Goal: Task Accomplishment & Management: Use online tool/utility

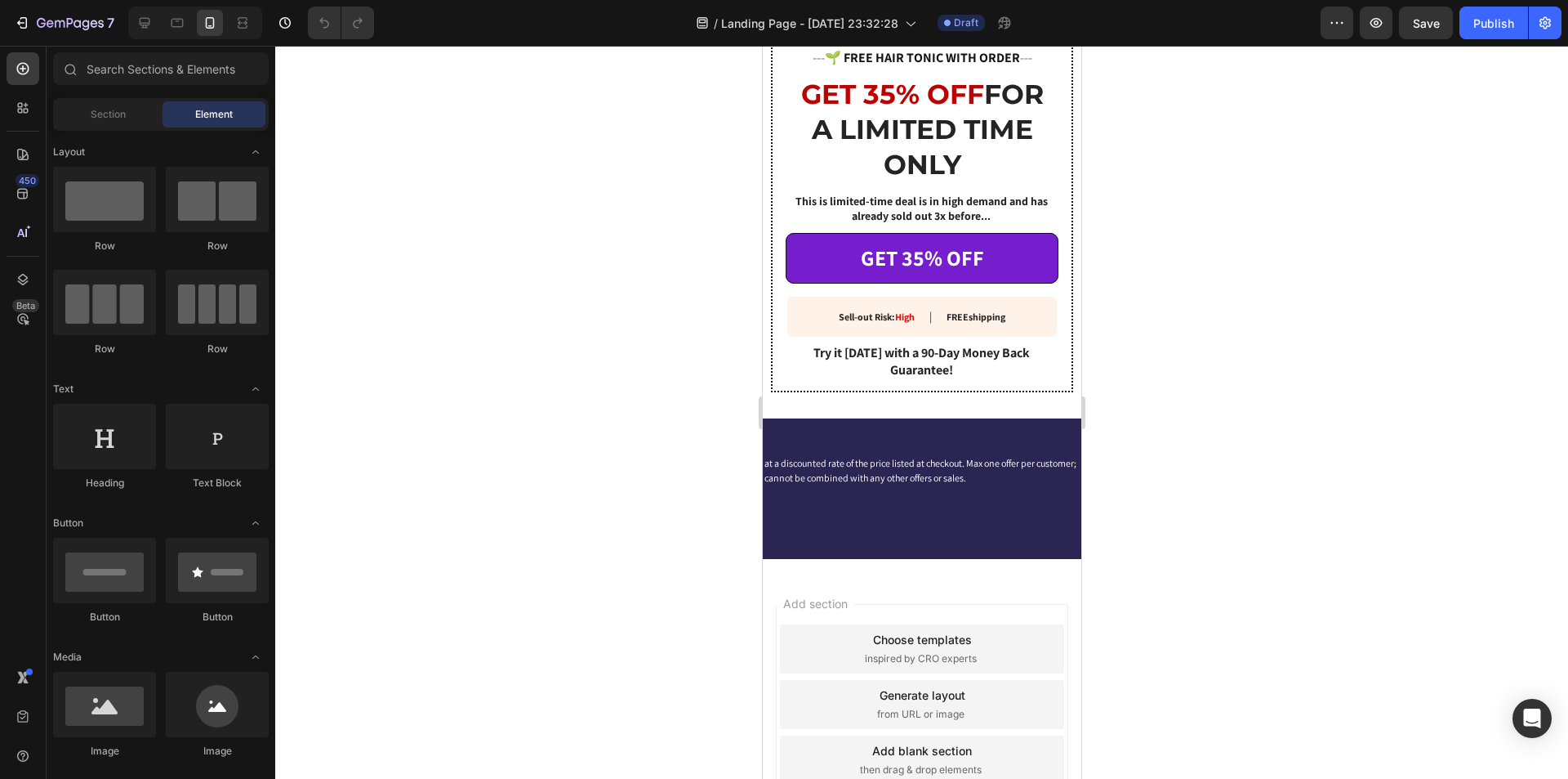
scroll to position [2743, 0]
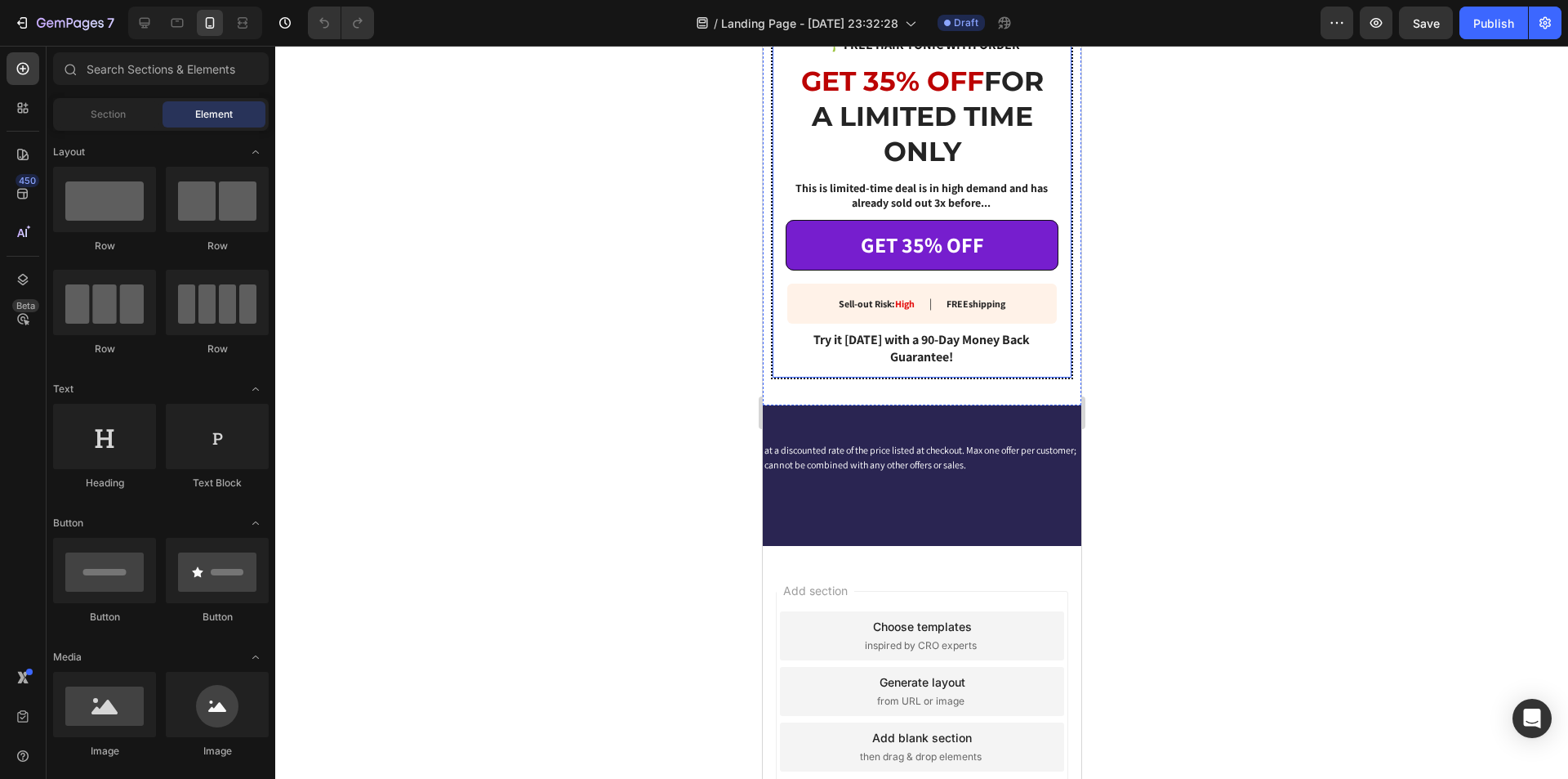
click at [896, 97] on strong "GET 35% OFF" at bounding box center [892, 81] width 183 height 33
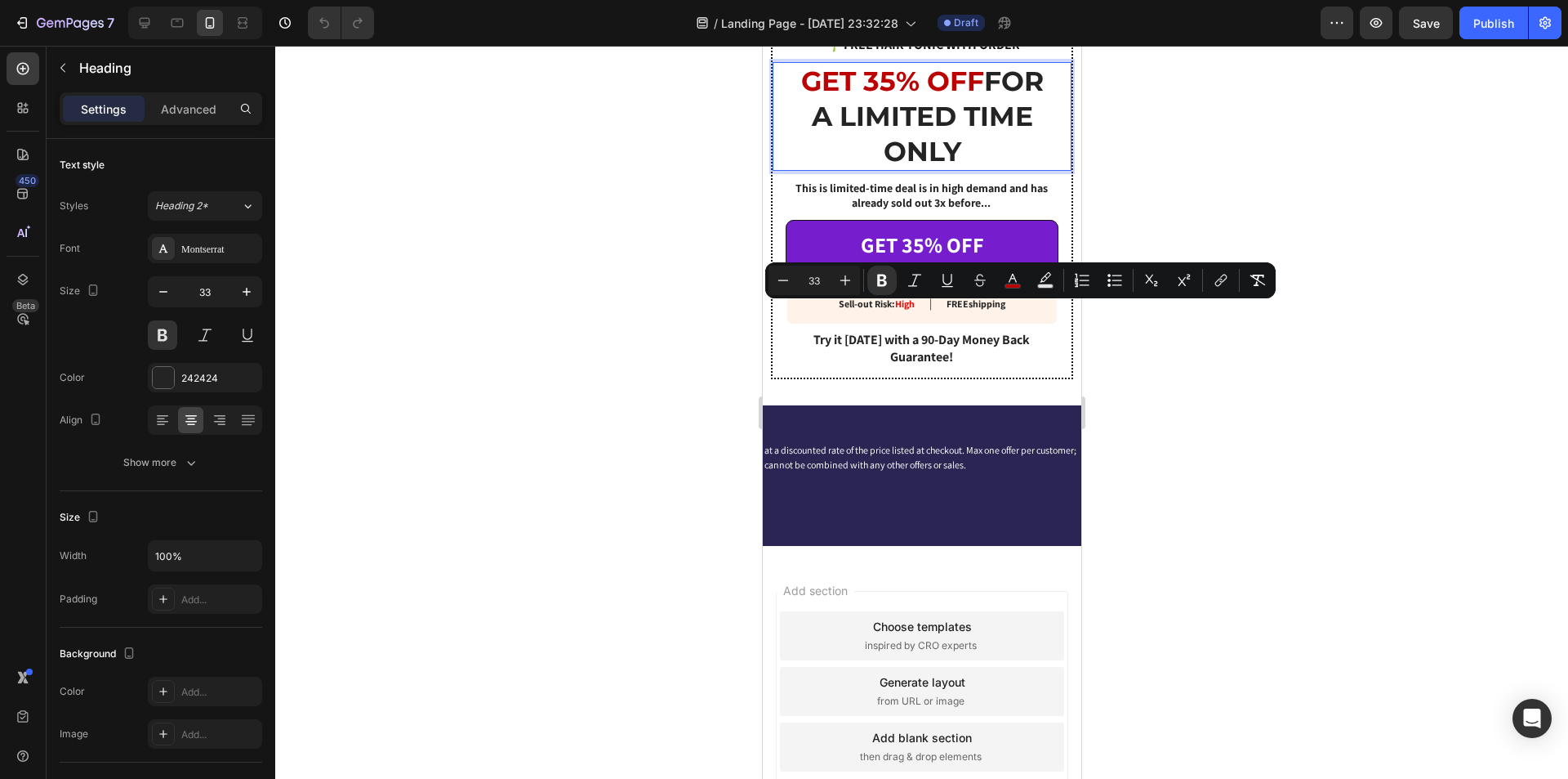
click at [915, 97] on strong "GET 35% OFF" at bounding box center [892, 81] width 183 height 33
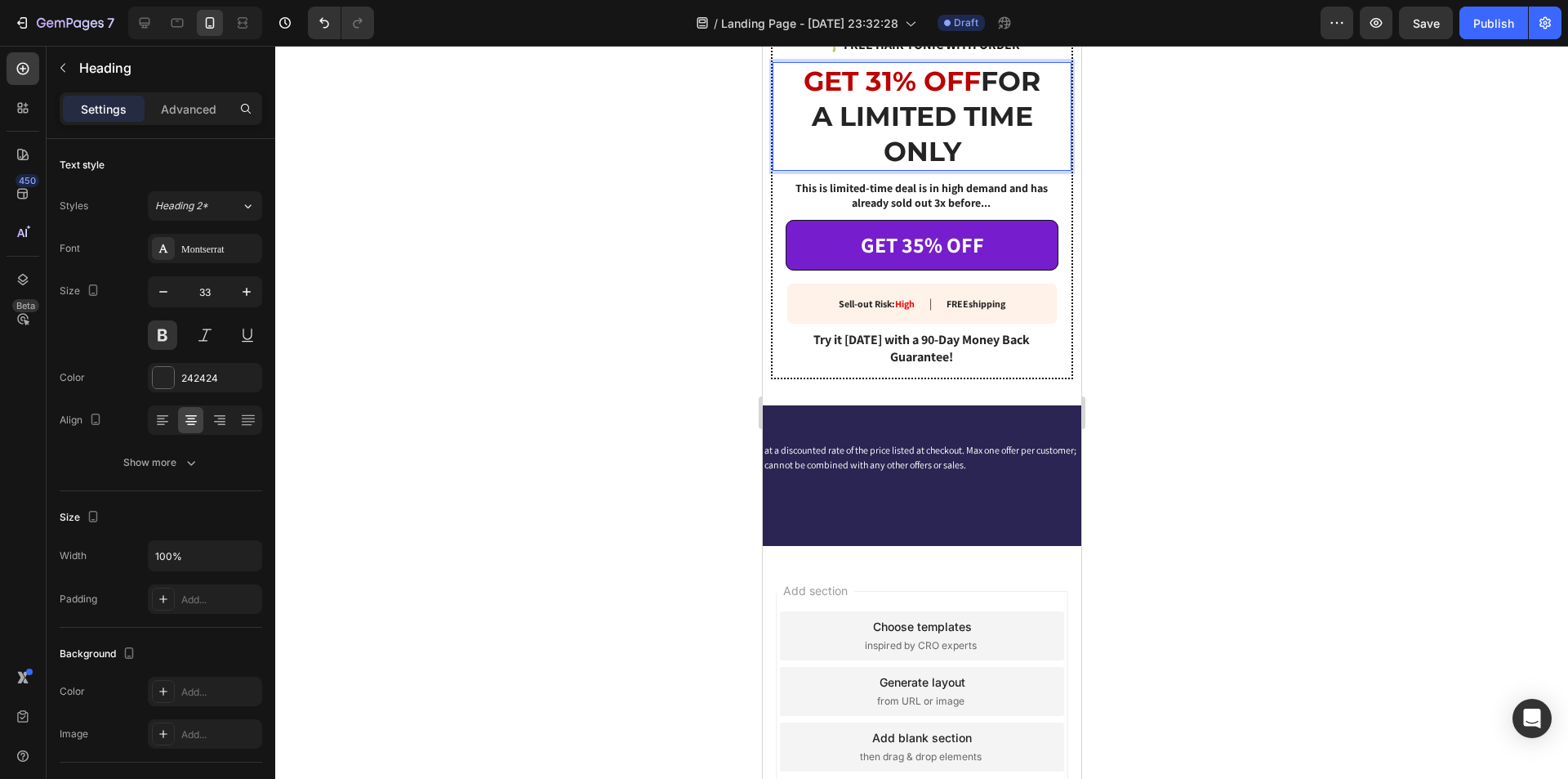
click at [1255, 272] on div at bounding box center [921, 413] width 1293 height 733
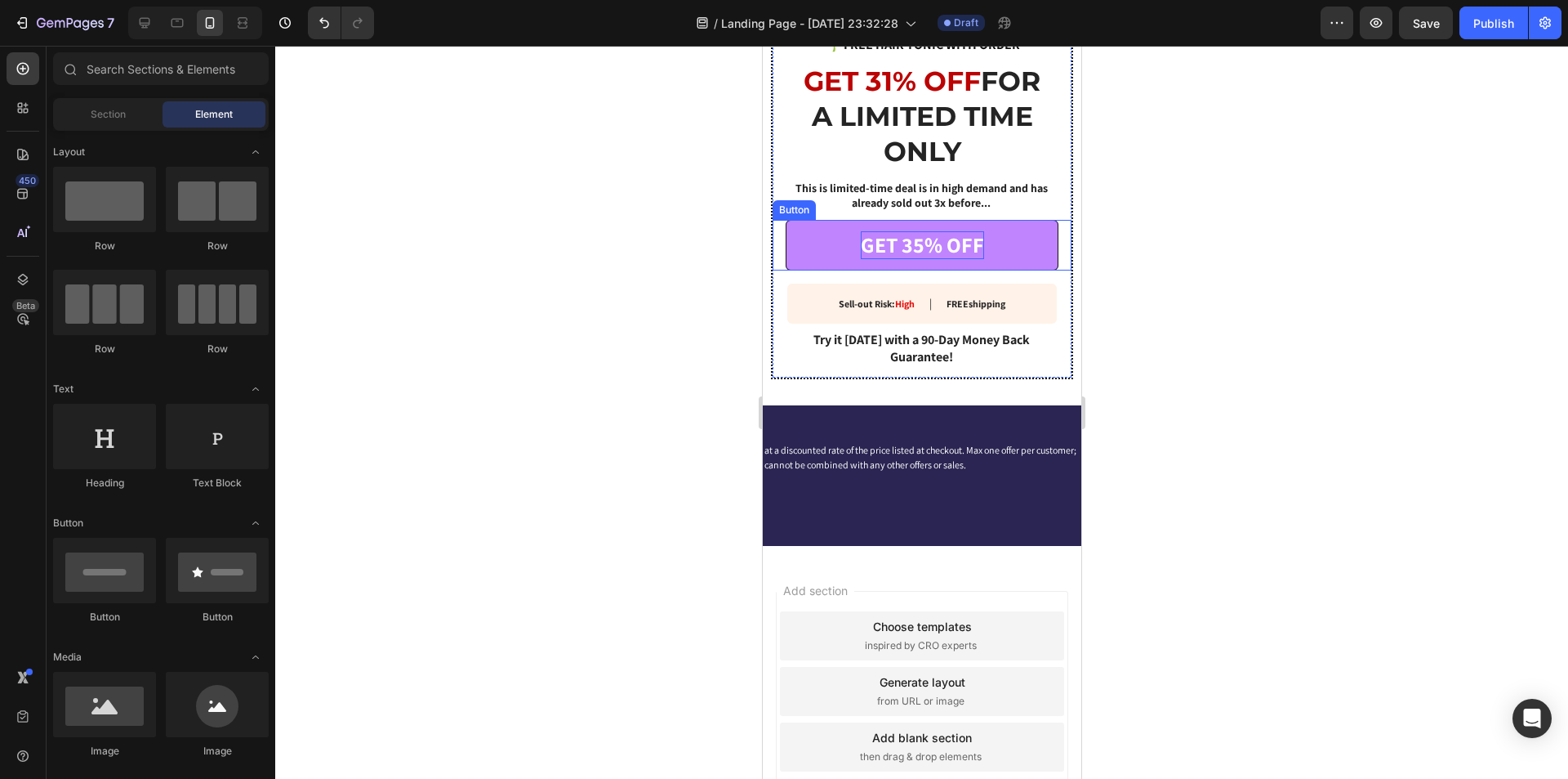
click at [926, 259] on p "GET 35% OFF" at bounding box center [921, 245] width 124 height 28
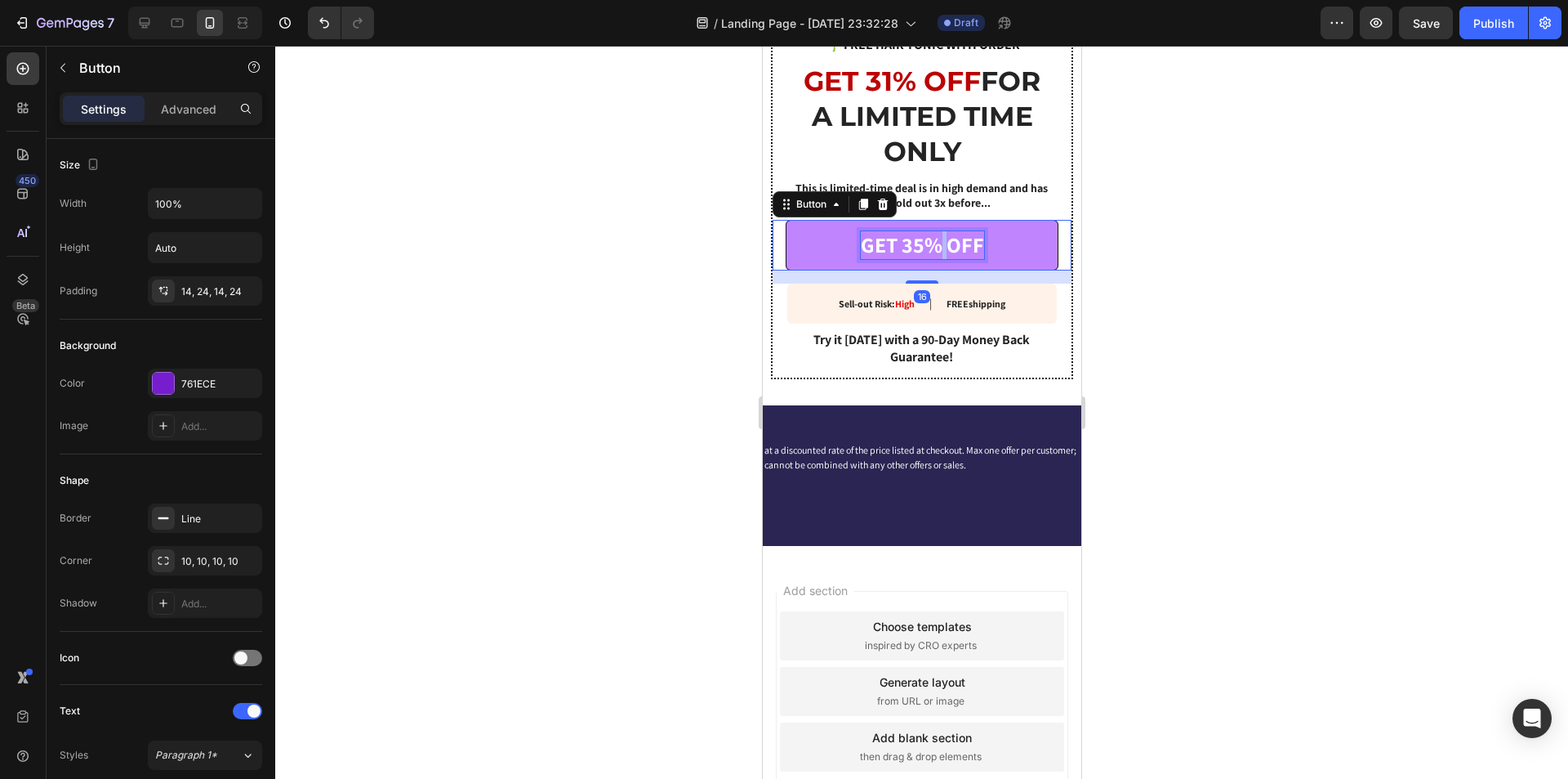
click at [926, 259] on p "GET 35% OFF" at bounding box center [921, 245] width 124 height 28
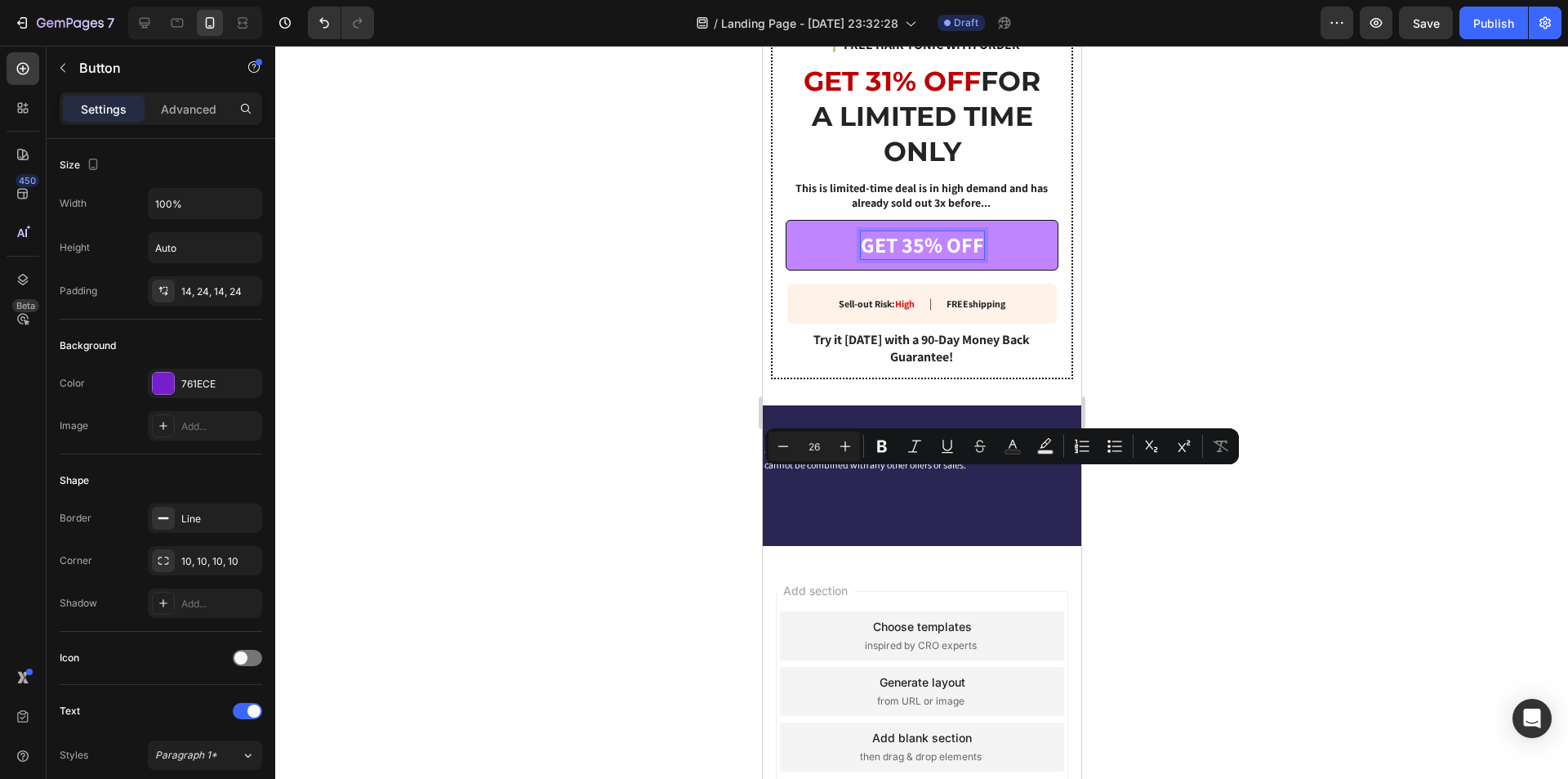
click at [919, 259] on p "GET 35% OFF" at bounding box center [921, 245] width 124 height 28
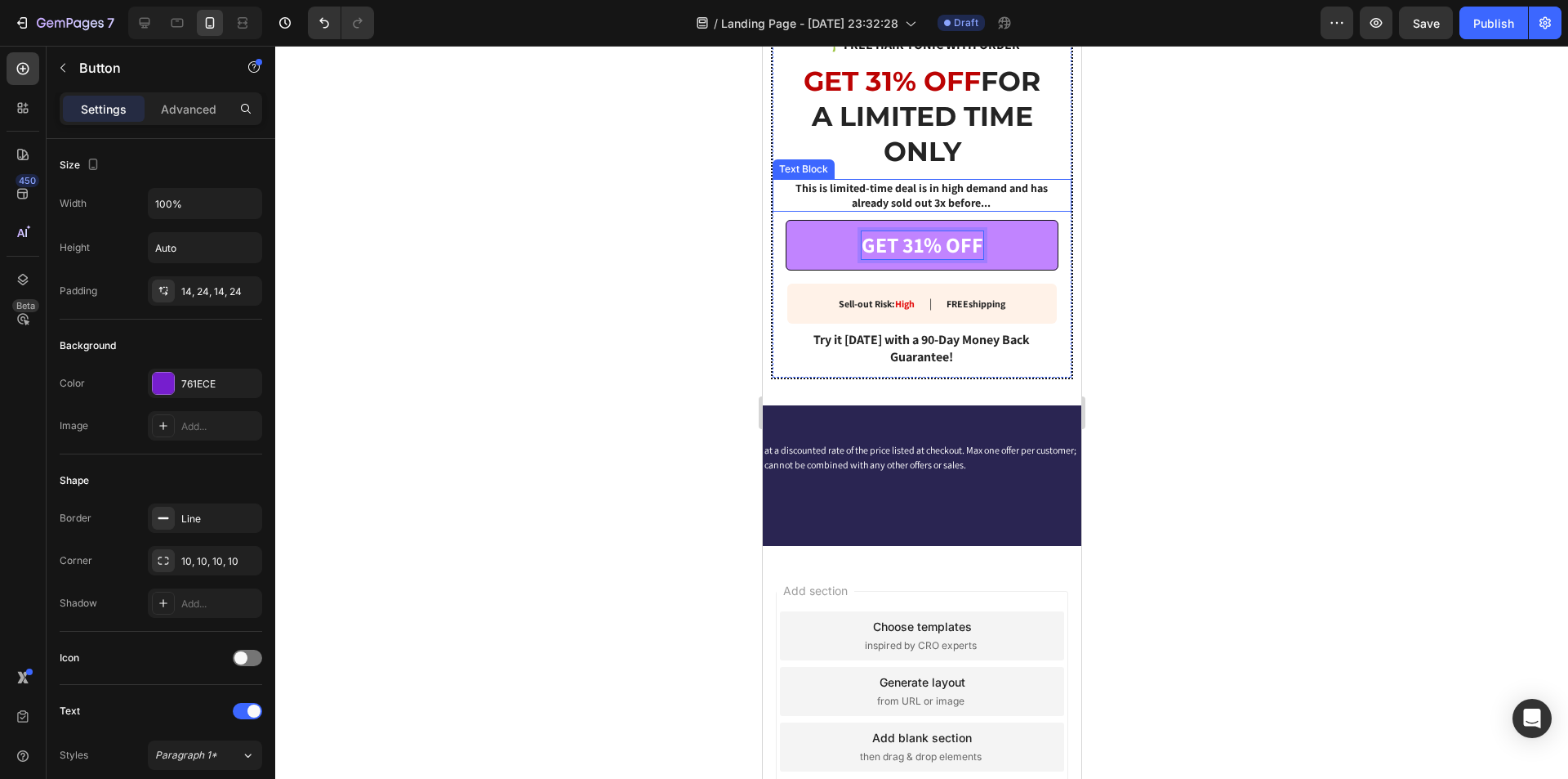
click at [1260, 436] on div at bounding box center [921, 413] width 1293 height 733
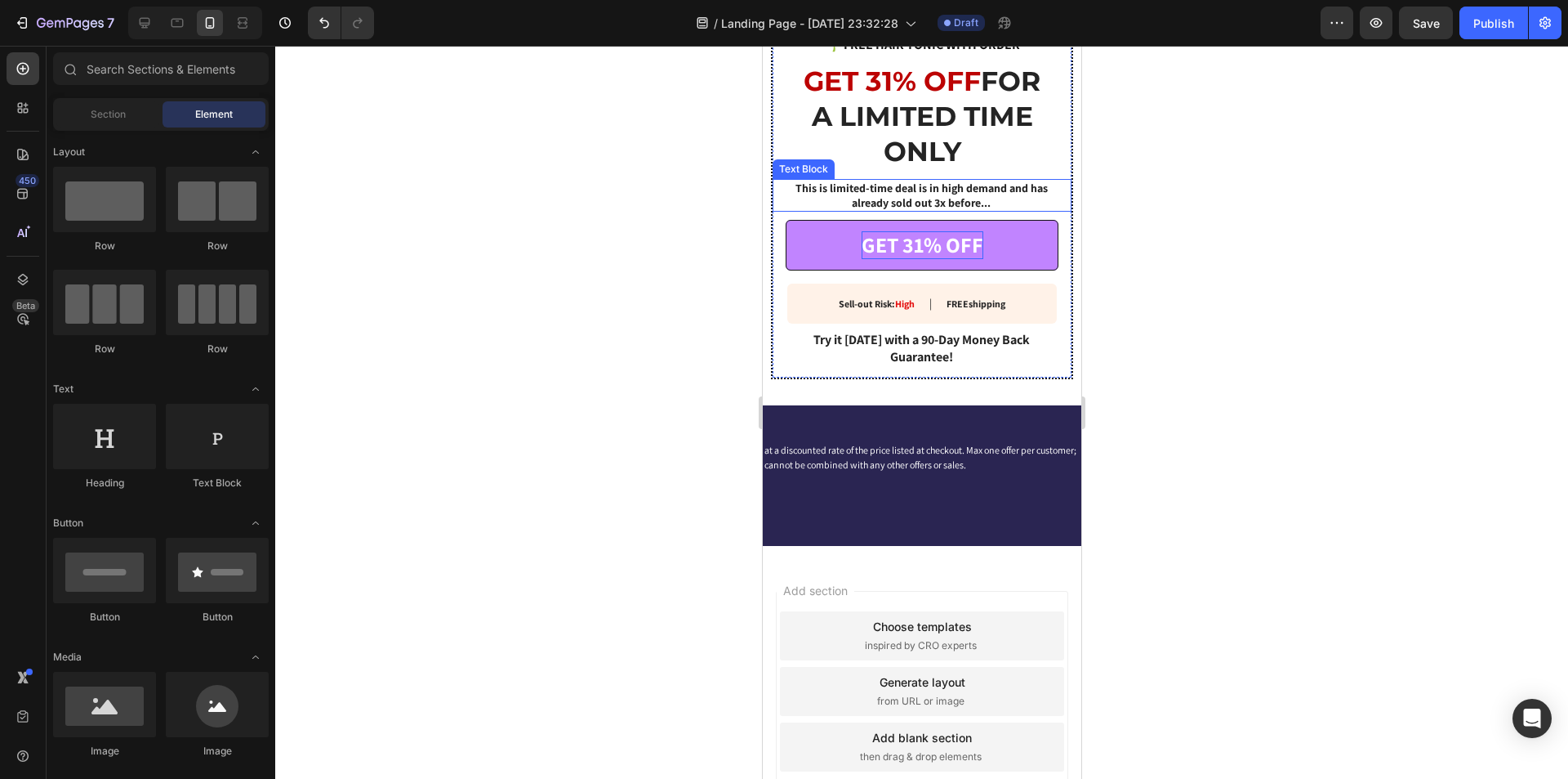
click at [1247, 426] on div at bounding box center [921, 413] width 1293 height 733
click at [977, 473] on div "at a discounted rate of the price listed at checkout. Max one offer per custome…" at bounding box center [921, 458] width 318 height 33
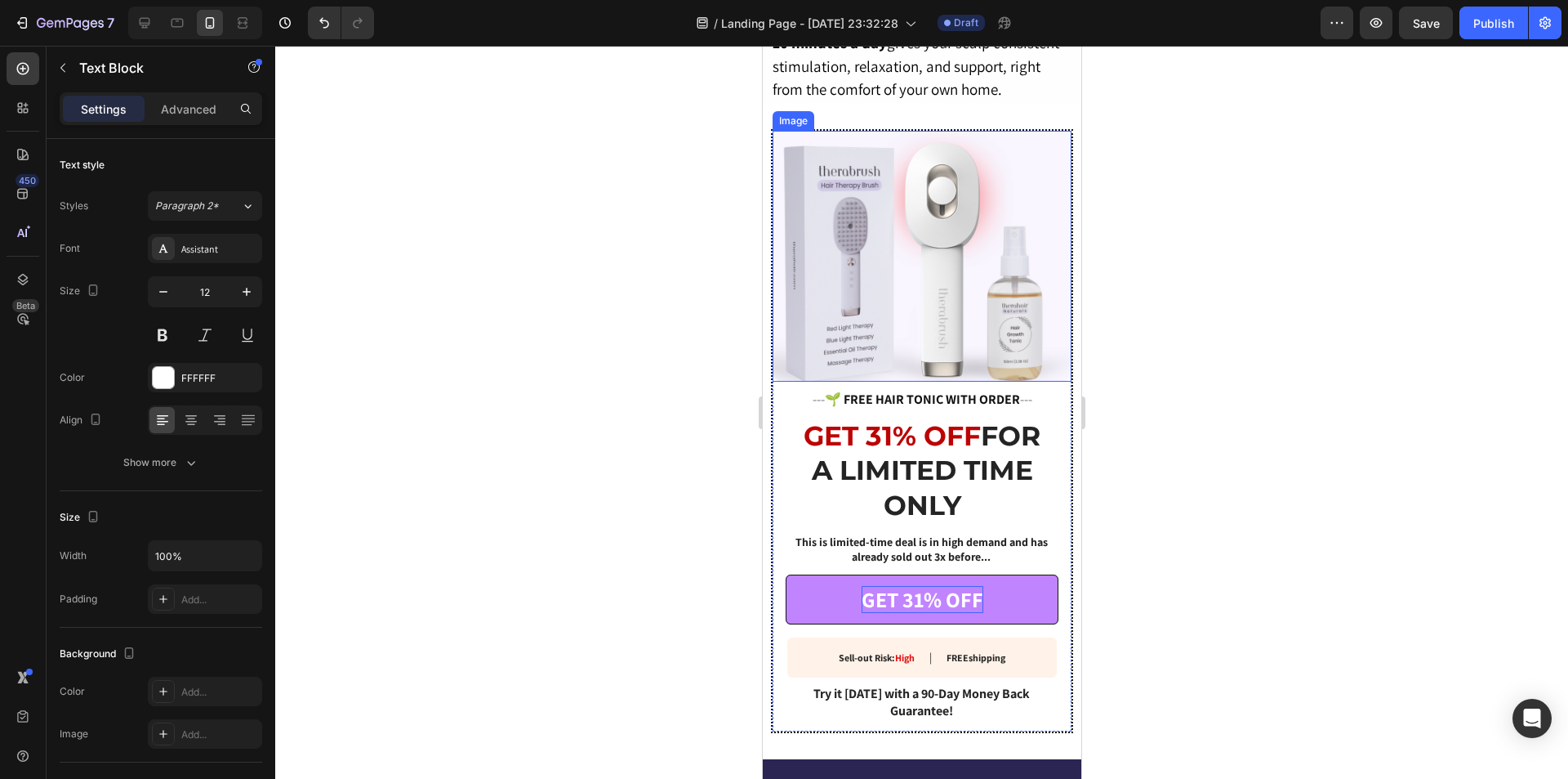
scroll to position [2661, 0]
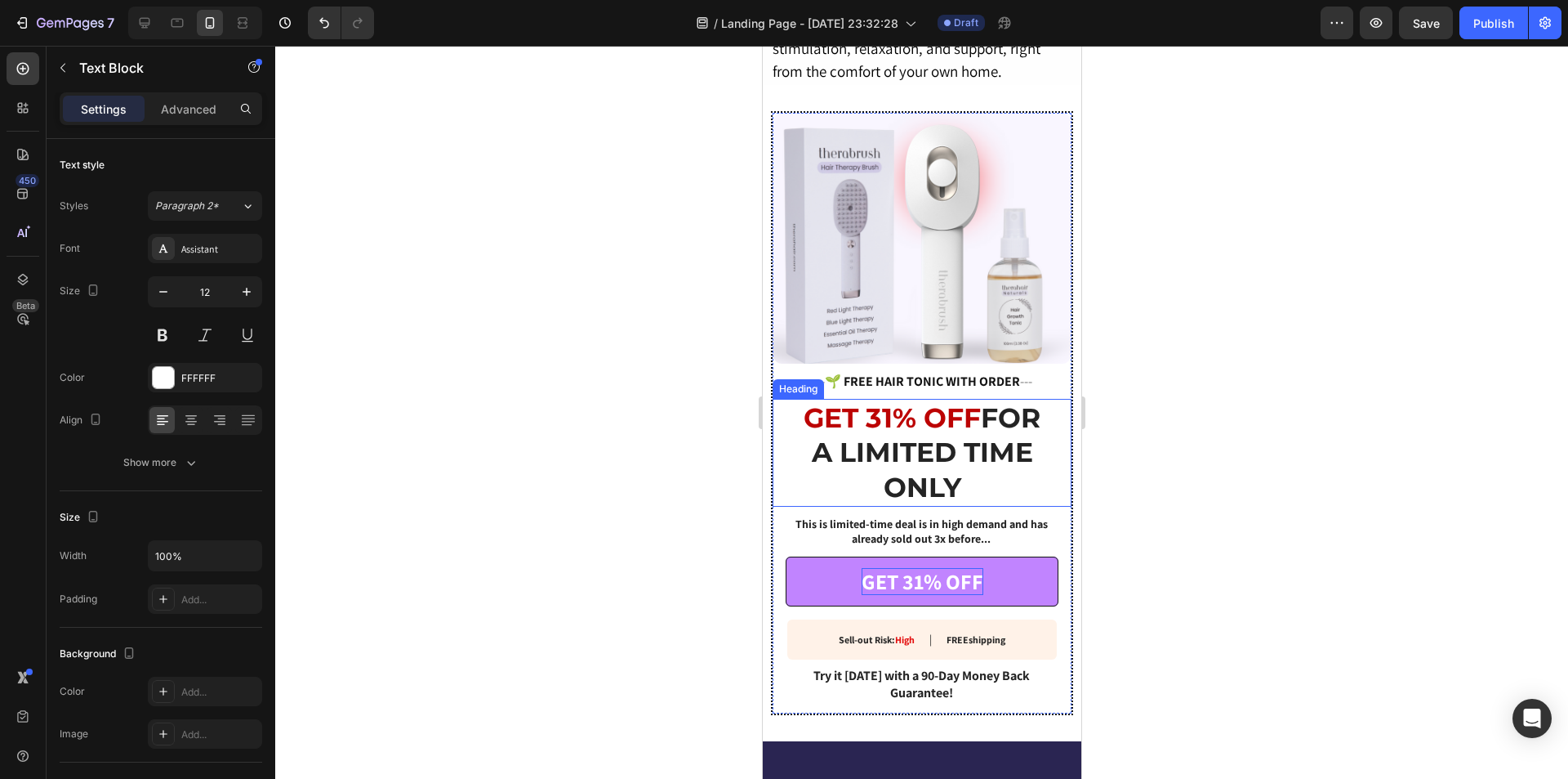
click at [954, 459] on strong "FOR A LIMITED TIME ONLY" at bounding box center [926, 453] width 230 height 103
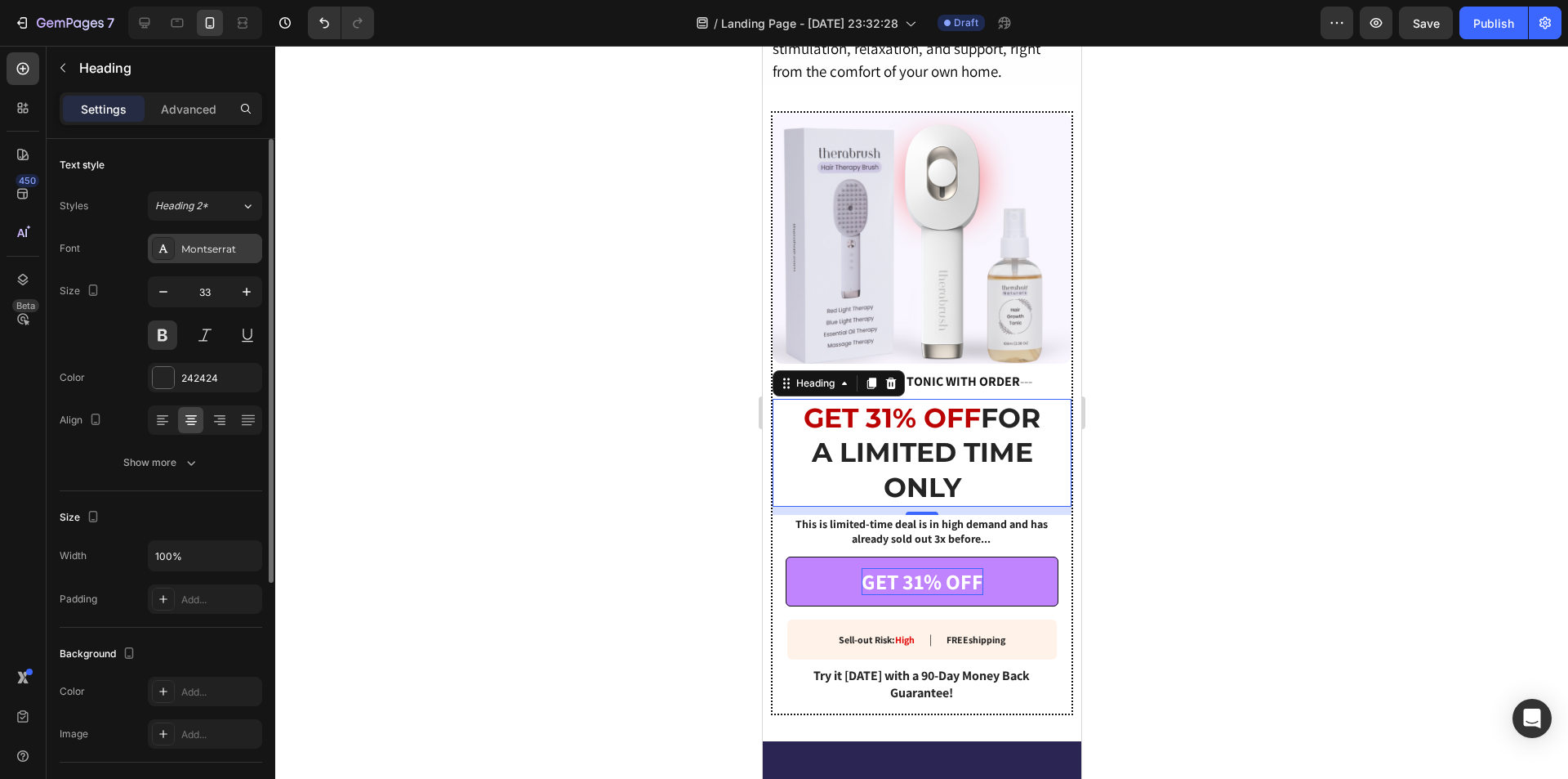
click at [211, 251] on div "Montserrat" at bounding box center [219, 249] width 77 height 15
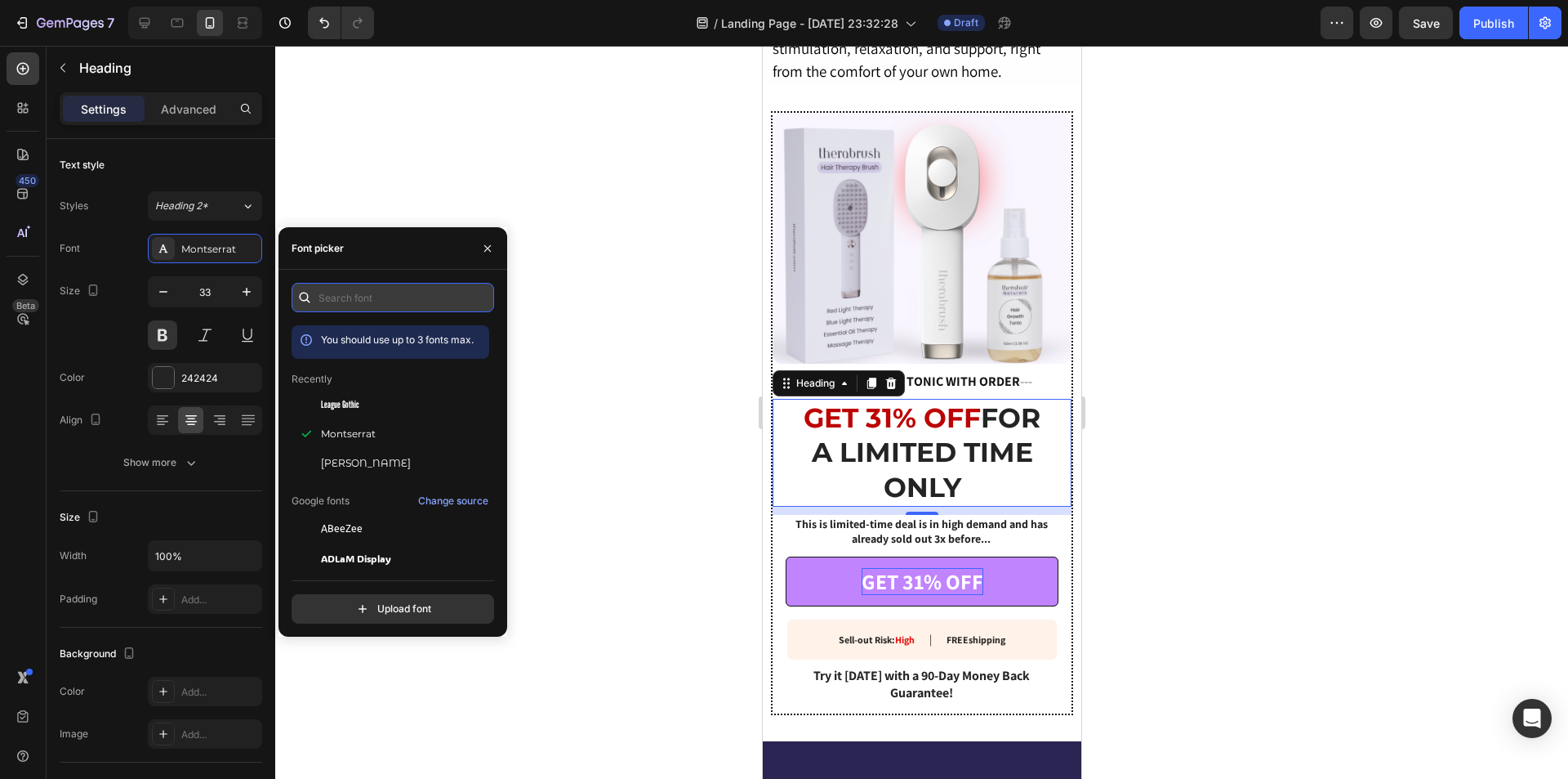
click at [343, 295] on input "text" at bounding box center [392, 298] width 203 height 30
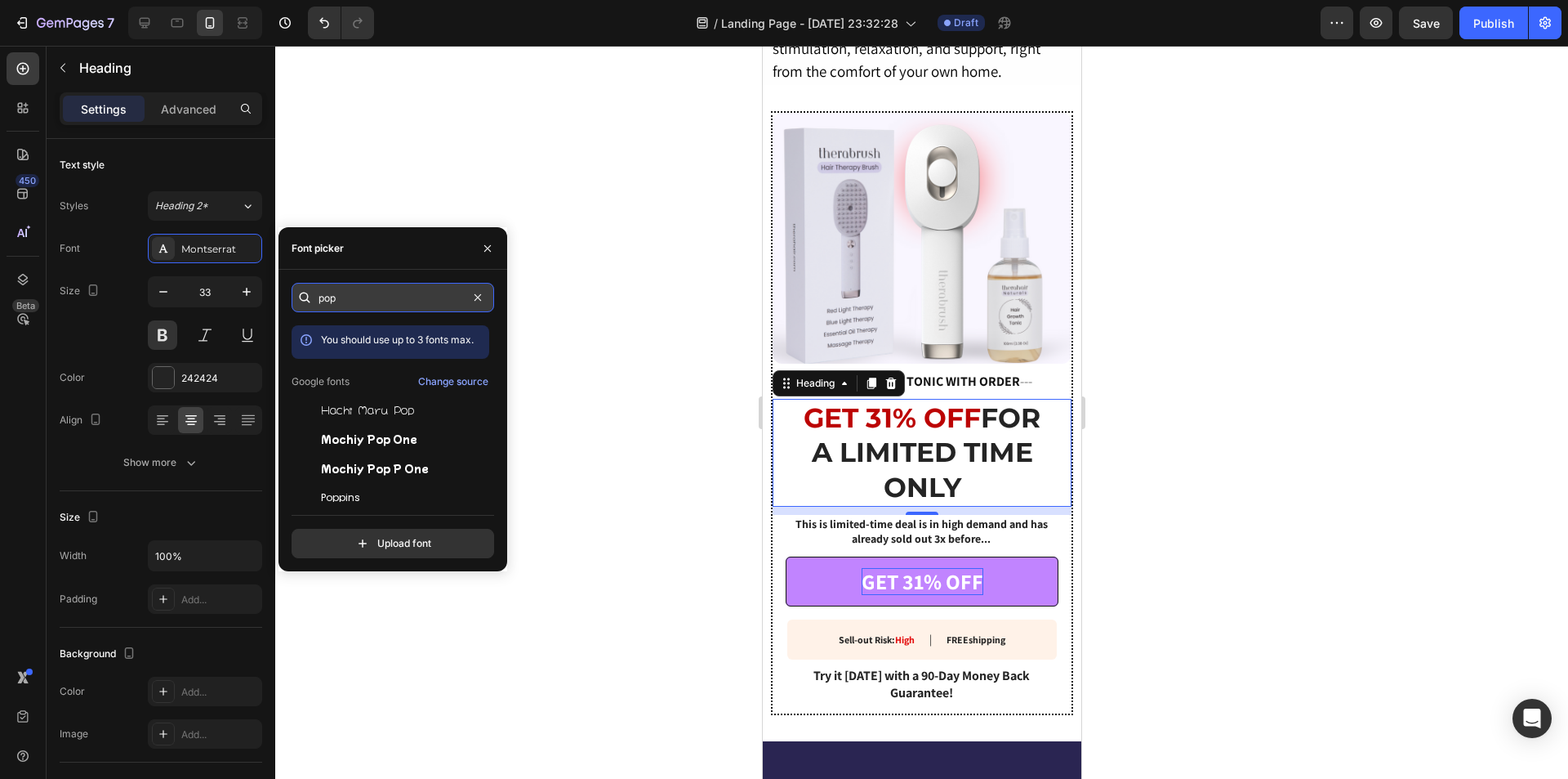
type input "popp"
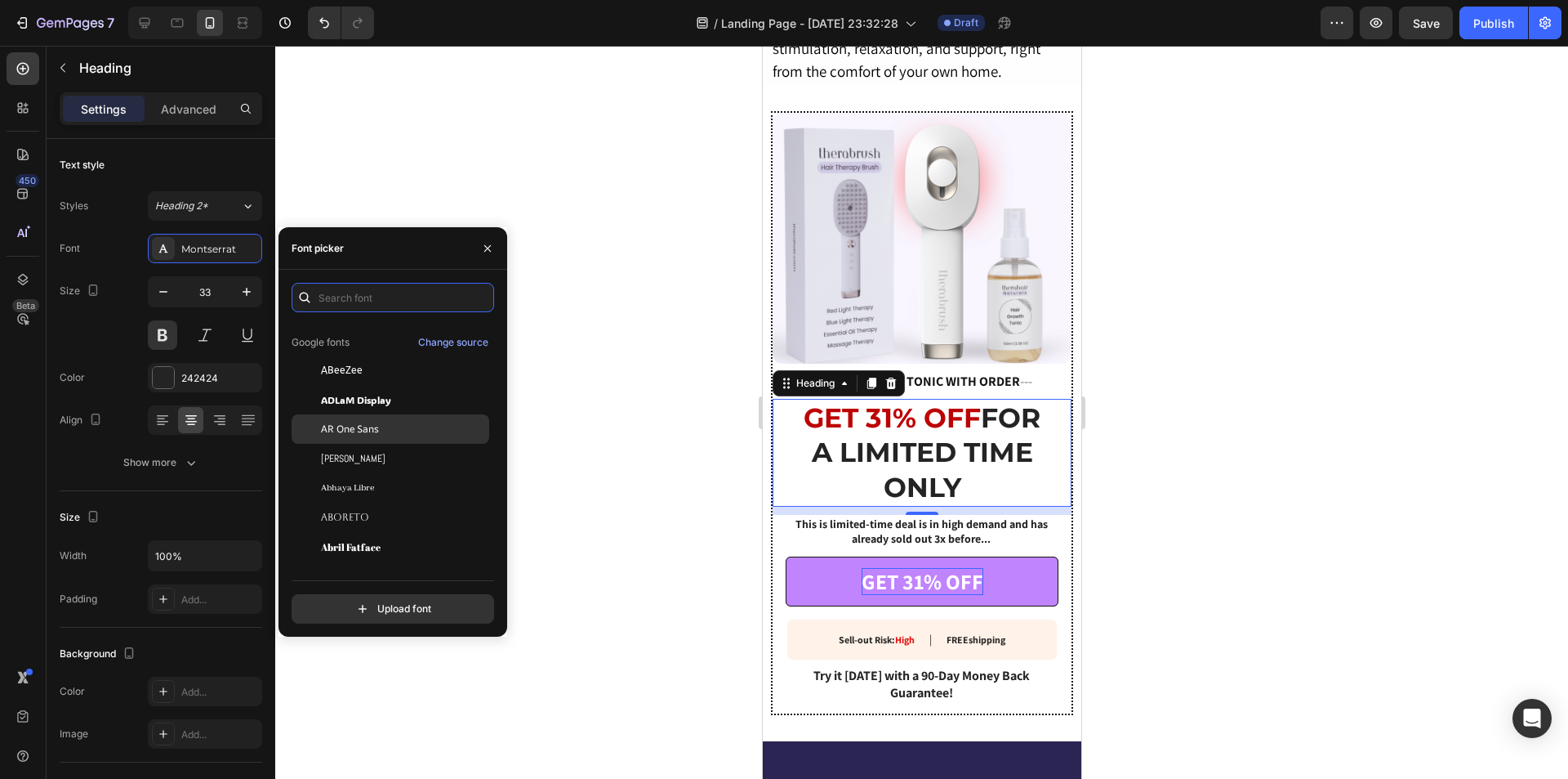
scroll to position [82, 0]
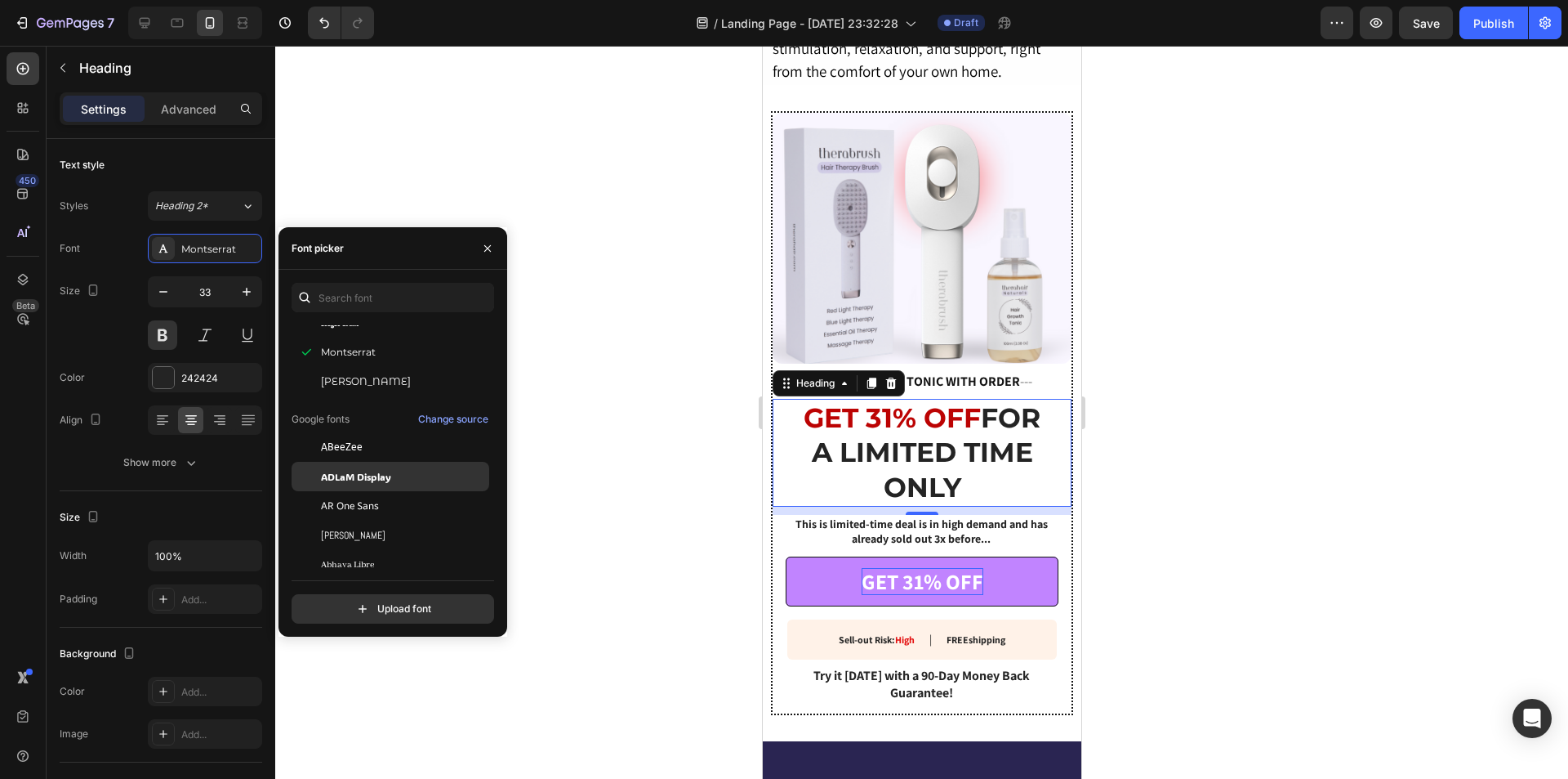
click at [383, 482] on span "ADLaM Display" at bounding box center [356, 476] width 70 height 15
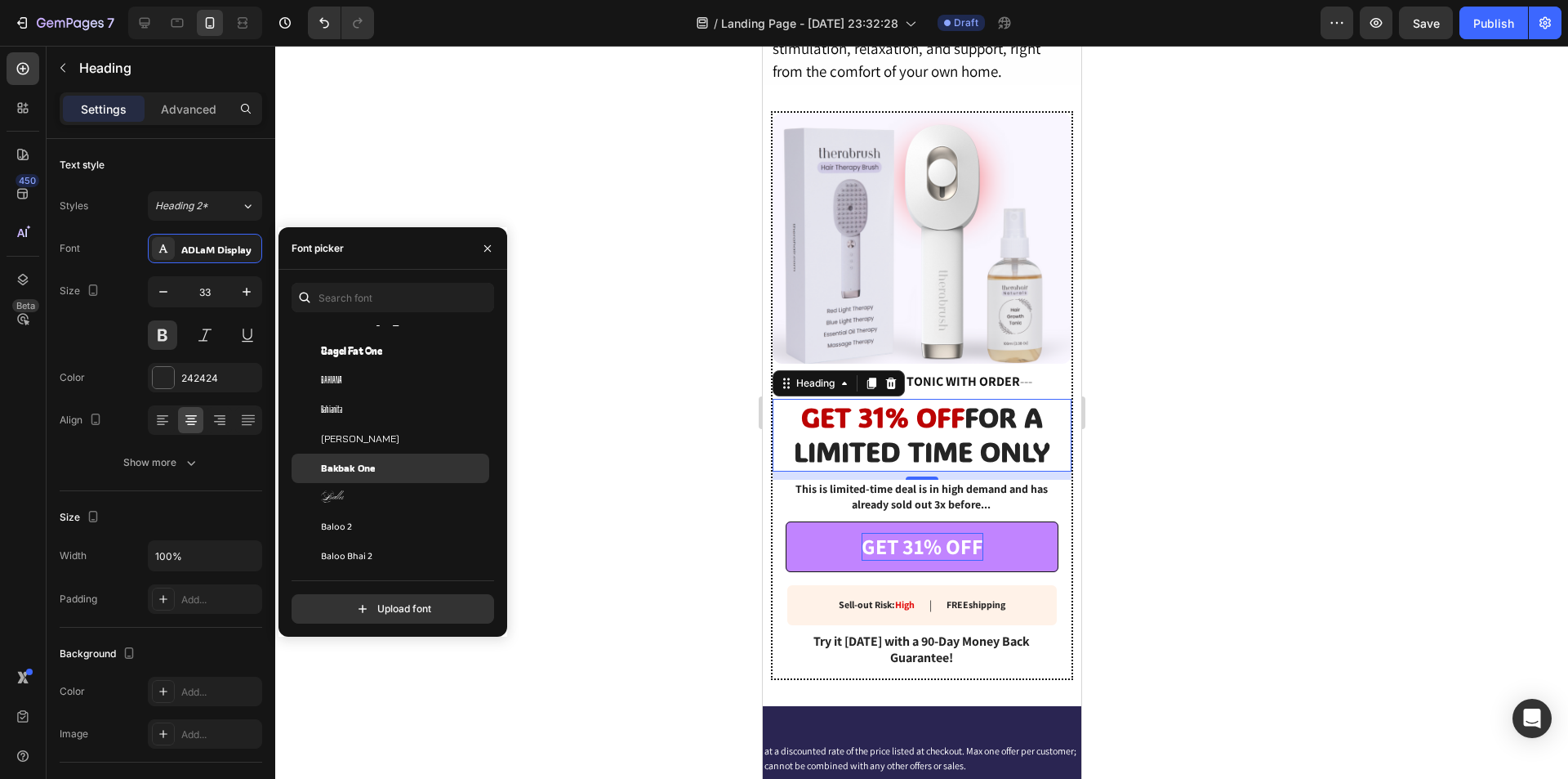
scroll to position [4738, 0]
click at [377, 464] on div "Baloo Paaji 2" at bounding box center [404, 458] width 165 height 15
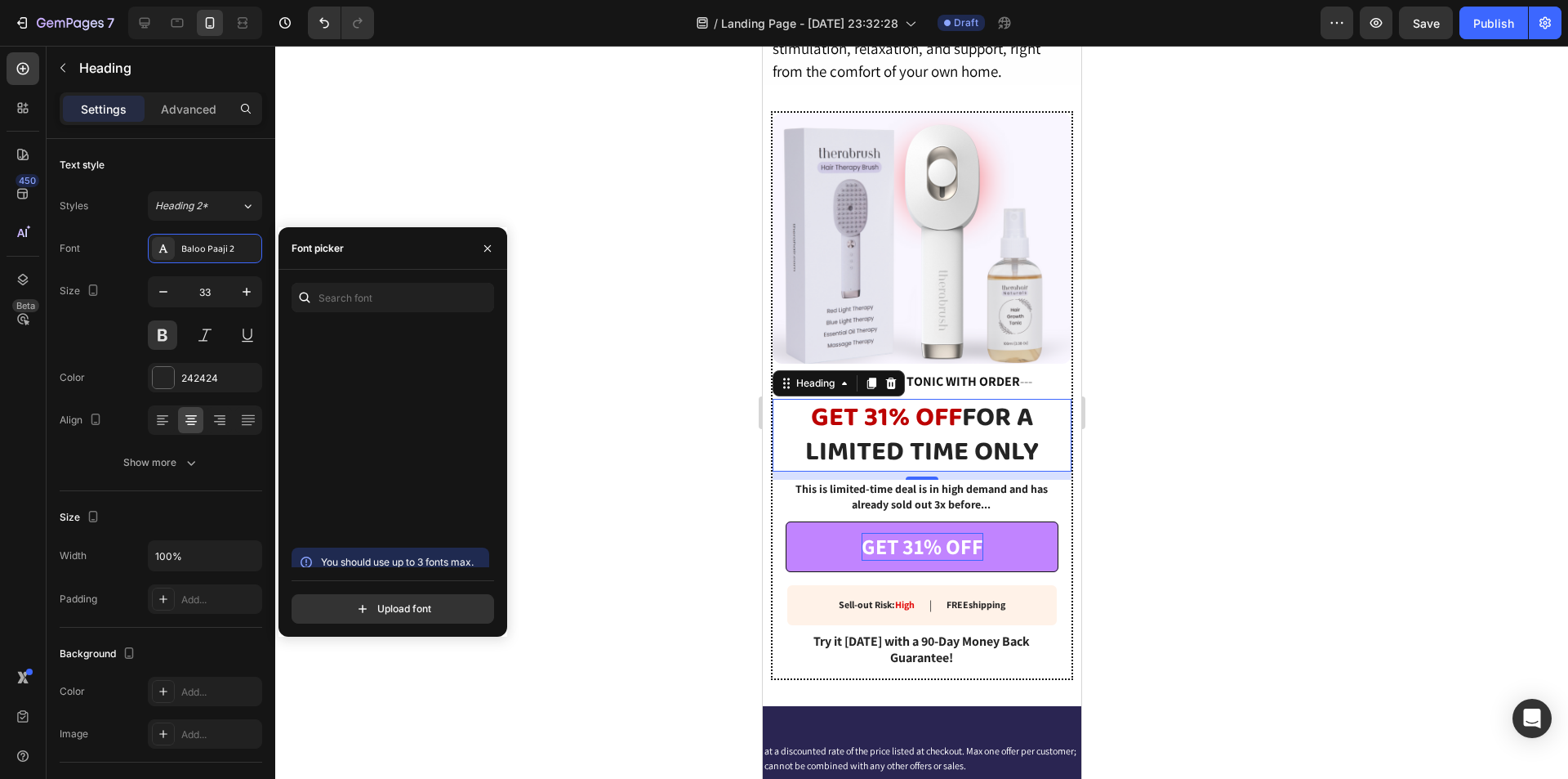
scroll to position [10621, 0]
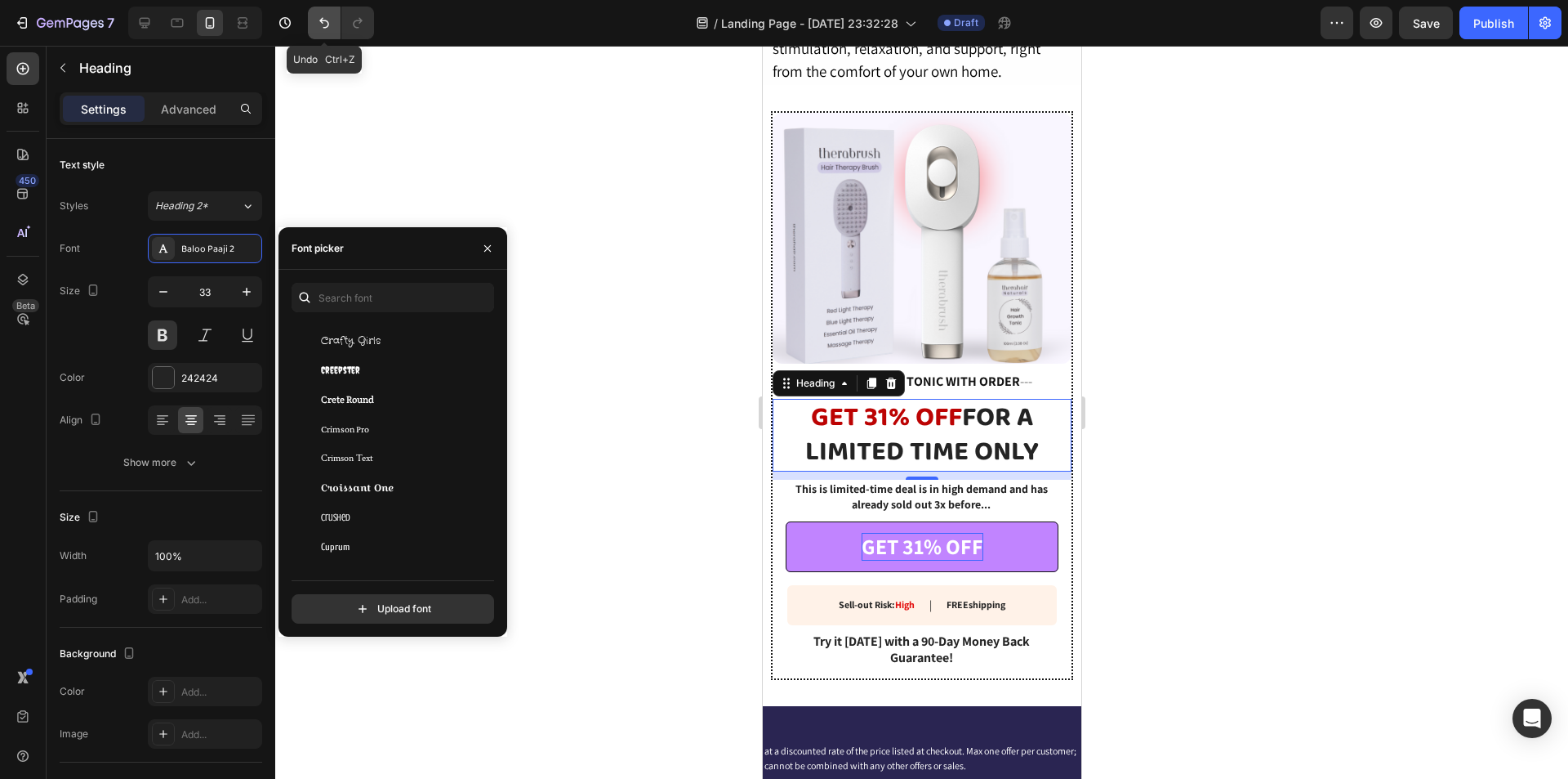
click at [325, 25] on icon "Undo/Redo" at bounding box center [324, 23] width 17 height 17
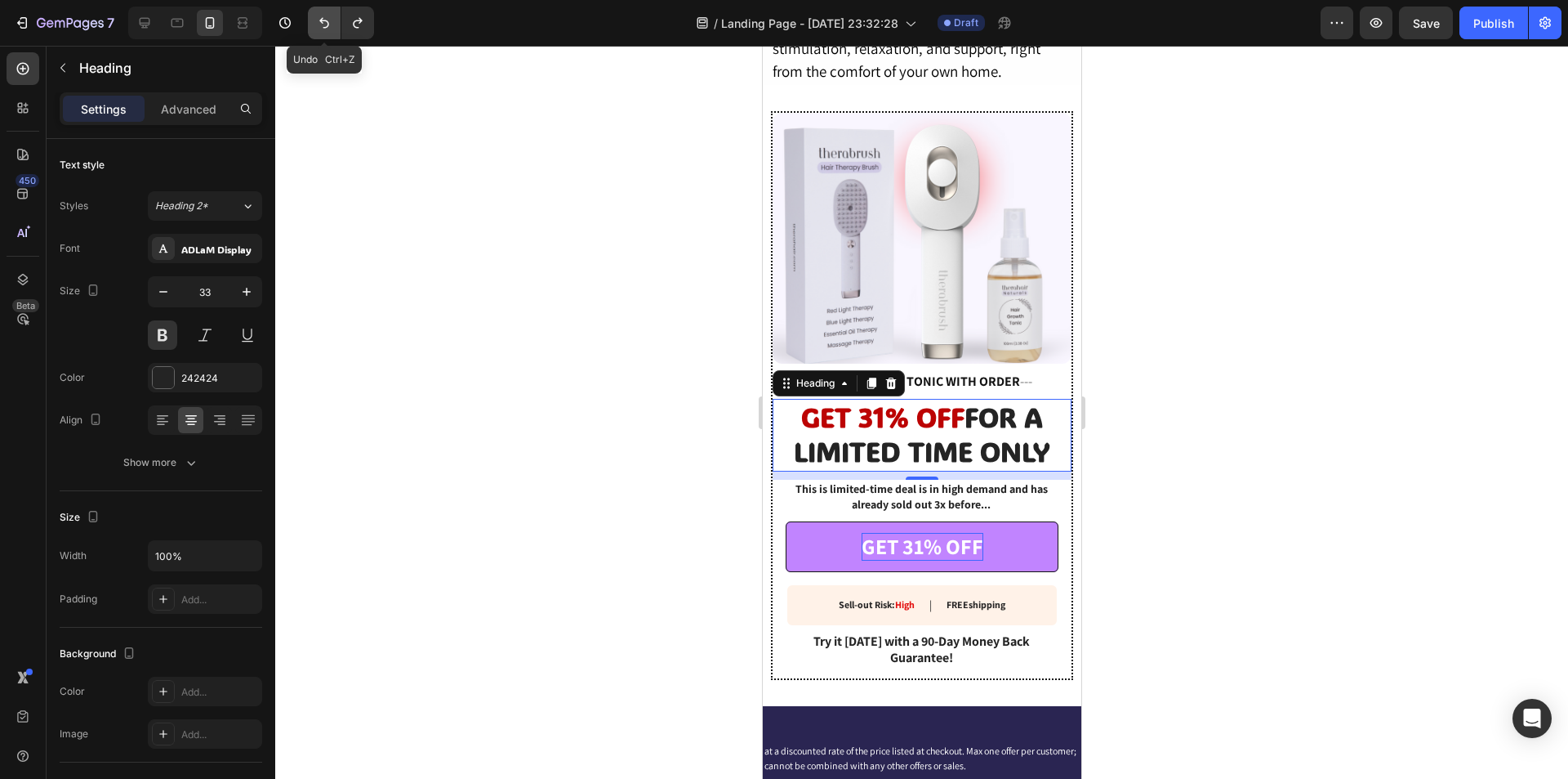
click at [325, 25] on icon "Undo/Redo" at bounding box center [324, 23] width 17 height 17
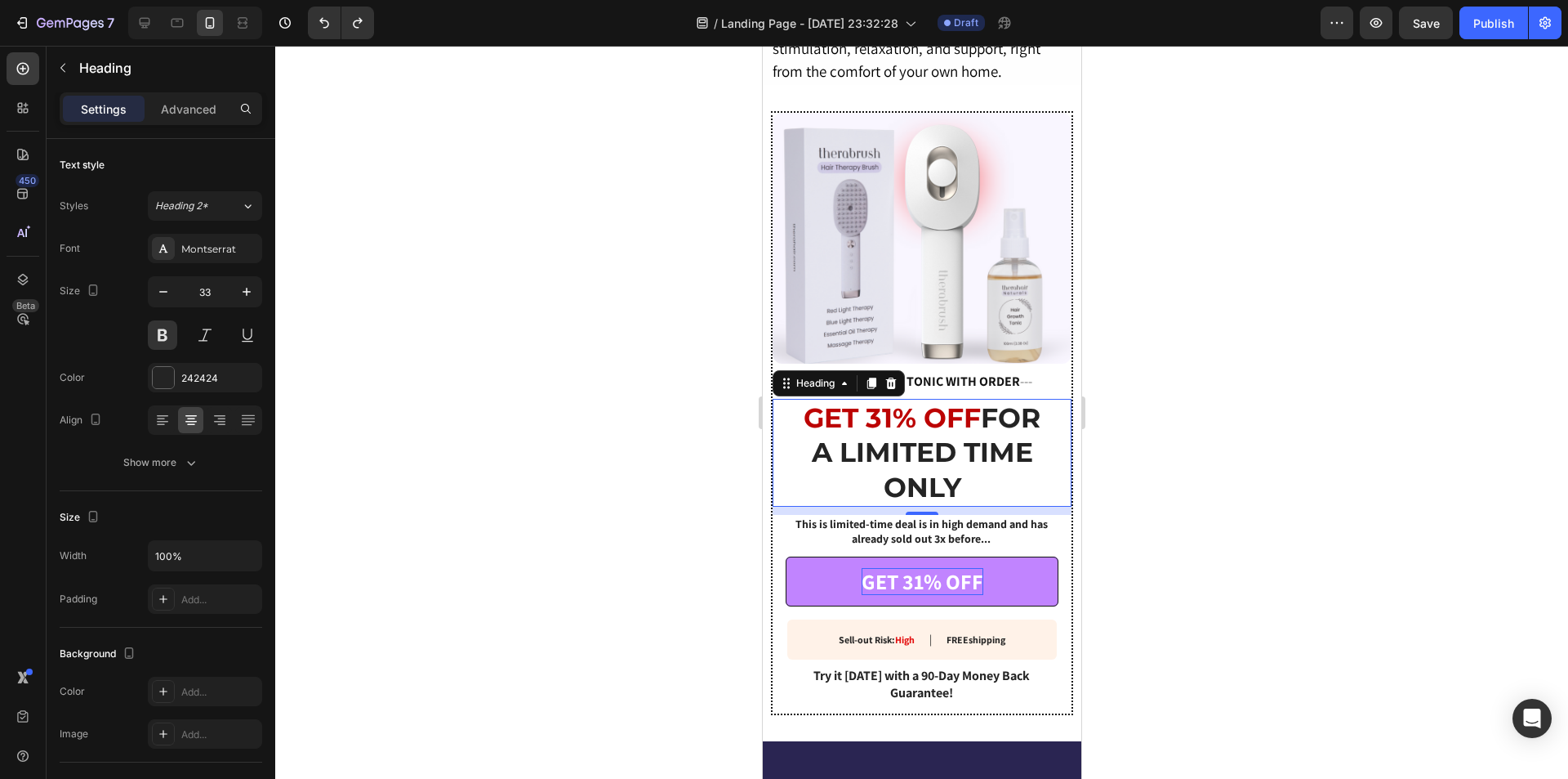
click at [1167, 474] on div at bounding box center [921, 413] width 1293 height 733
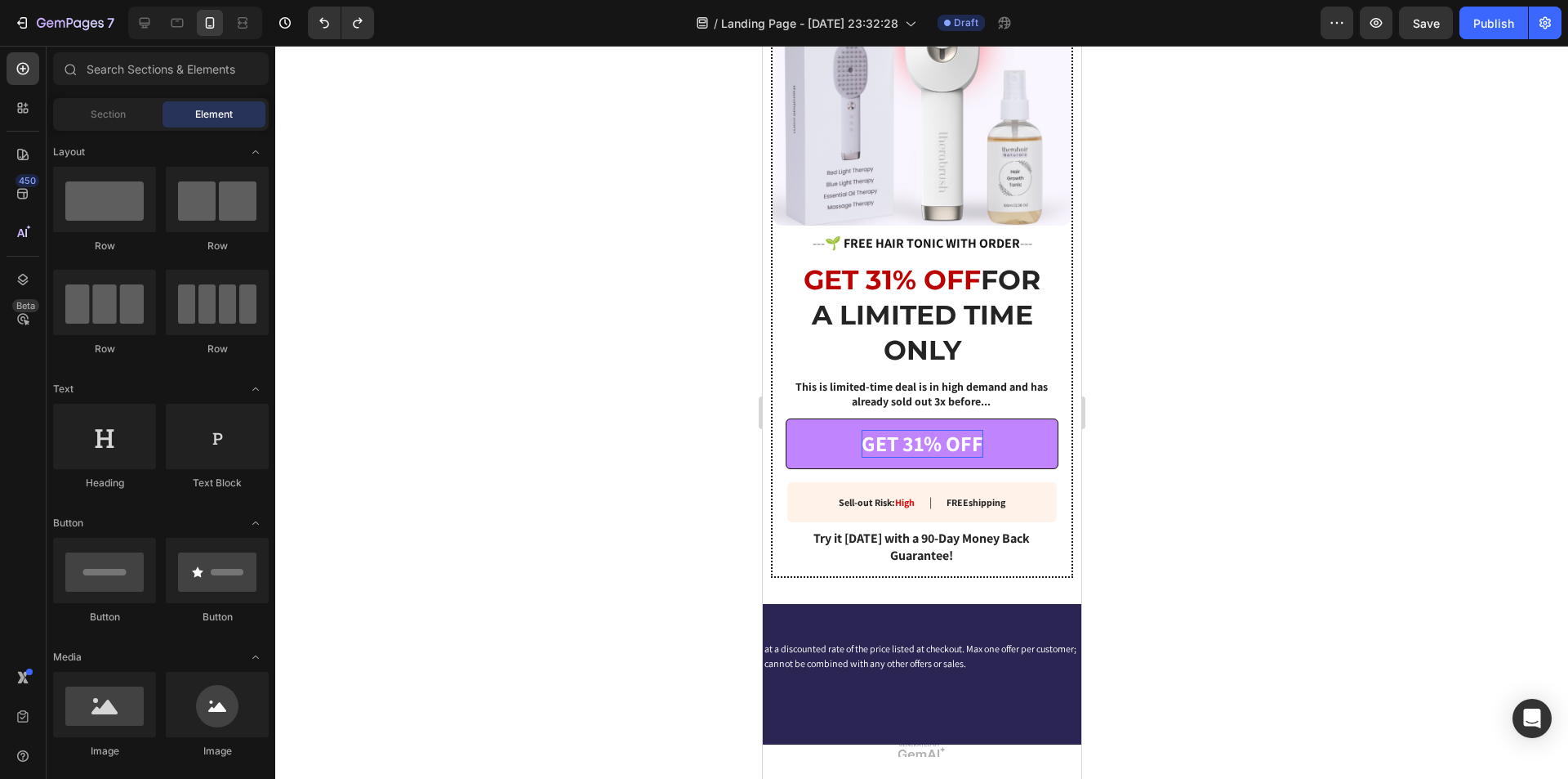
scroll to position [2831, 0]
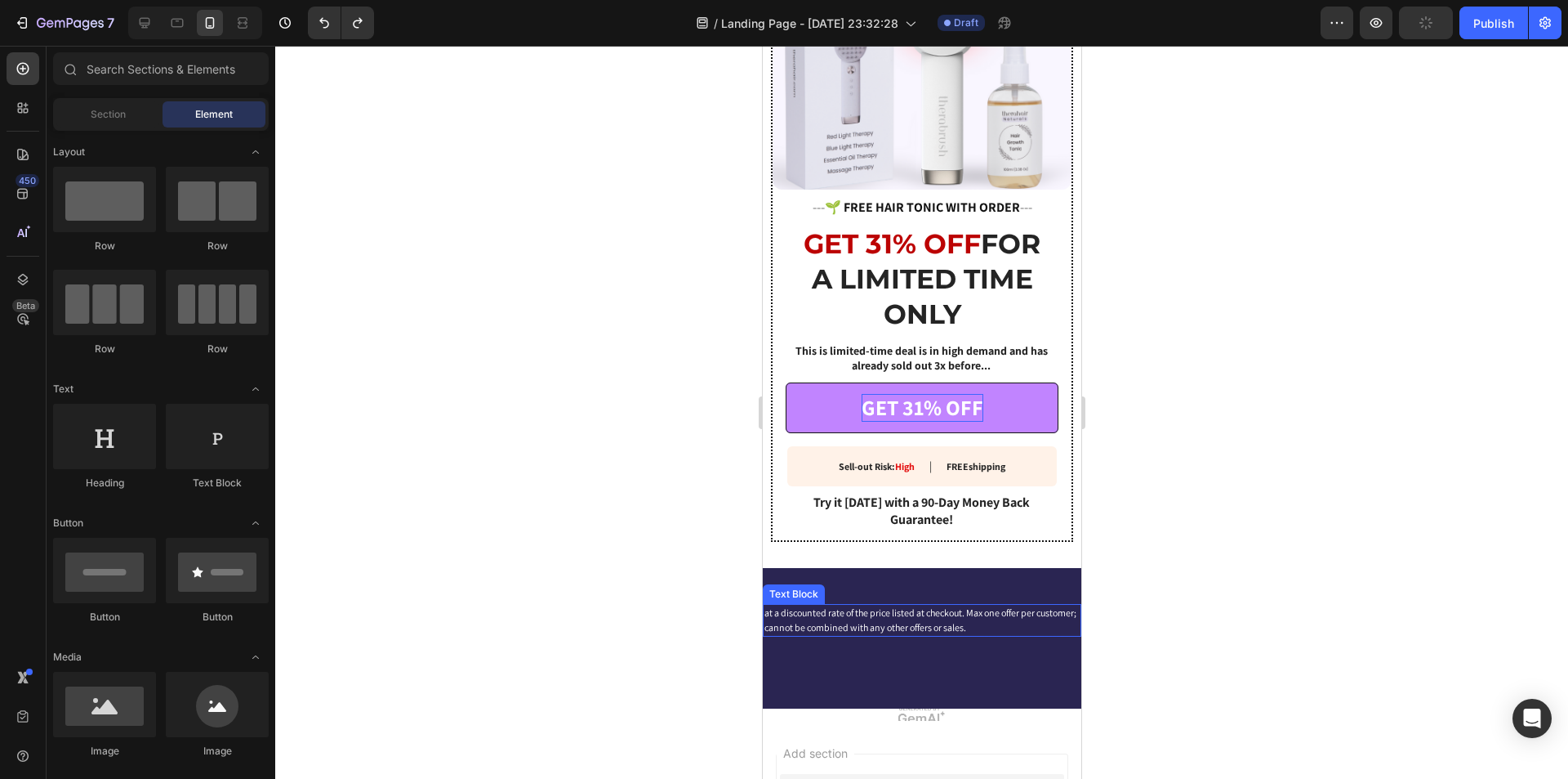
click at [849, 617] on div "at a discounted rate of the price listed at checkout. Max one offer per custome…" at bounding box center [921, 621] width 318 height 33
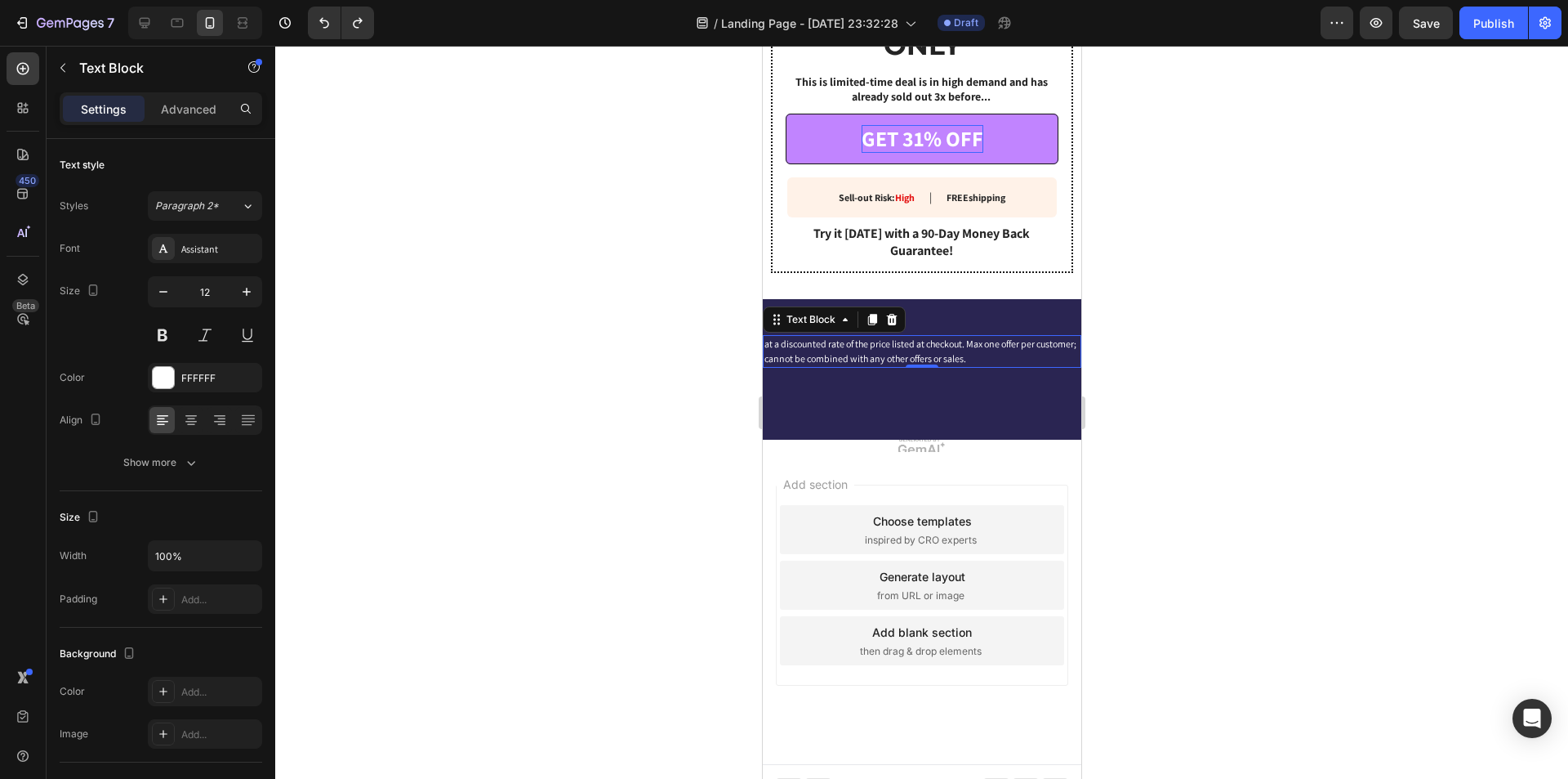
scroll to position [3109, 0]
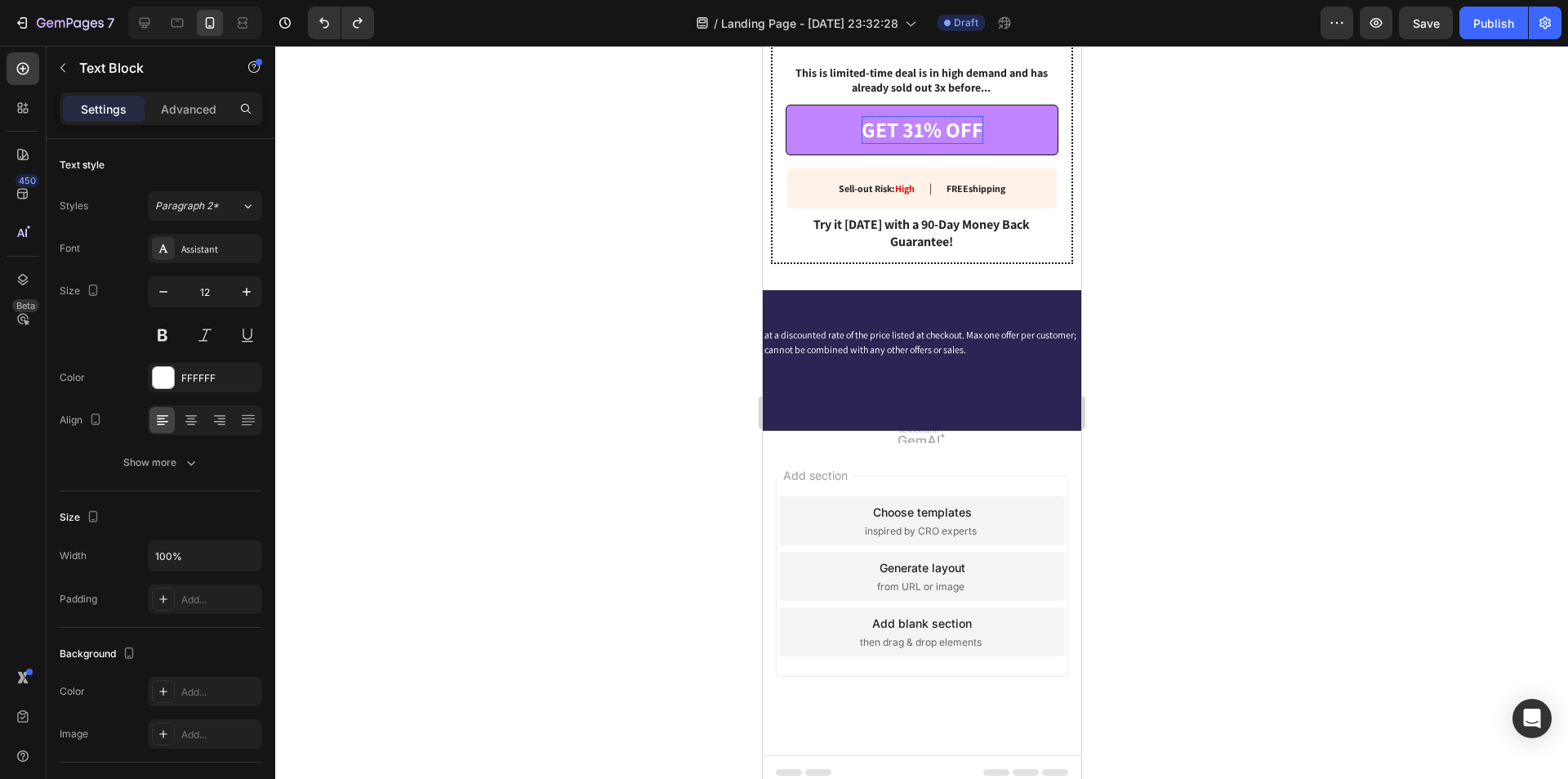
click at [950, 443] on div "Add section Choose templates inspired by CRO experts Generate layout from URL o…" at bounding box center [921, 599] width 318 height 312
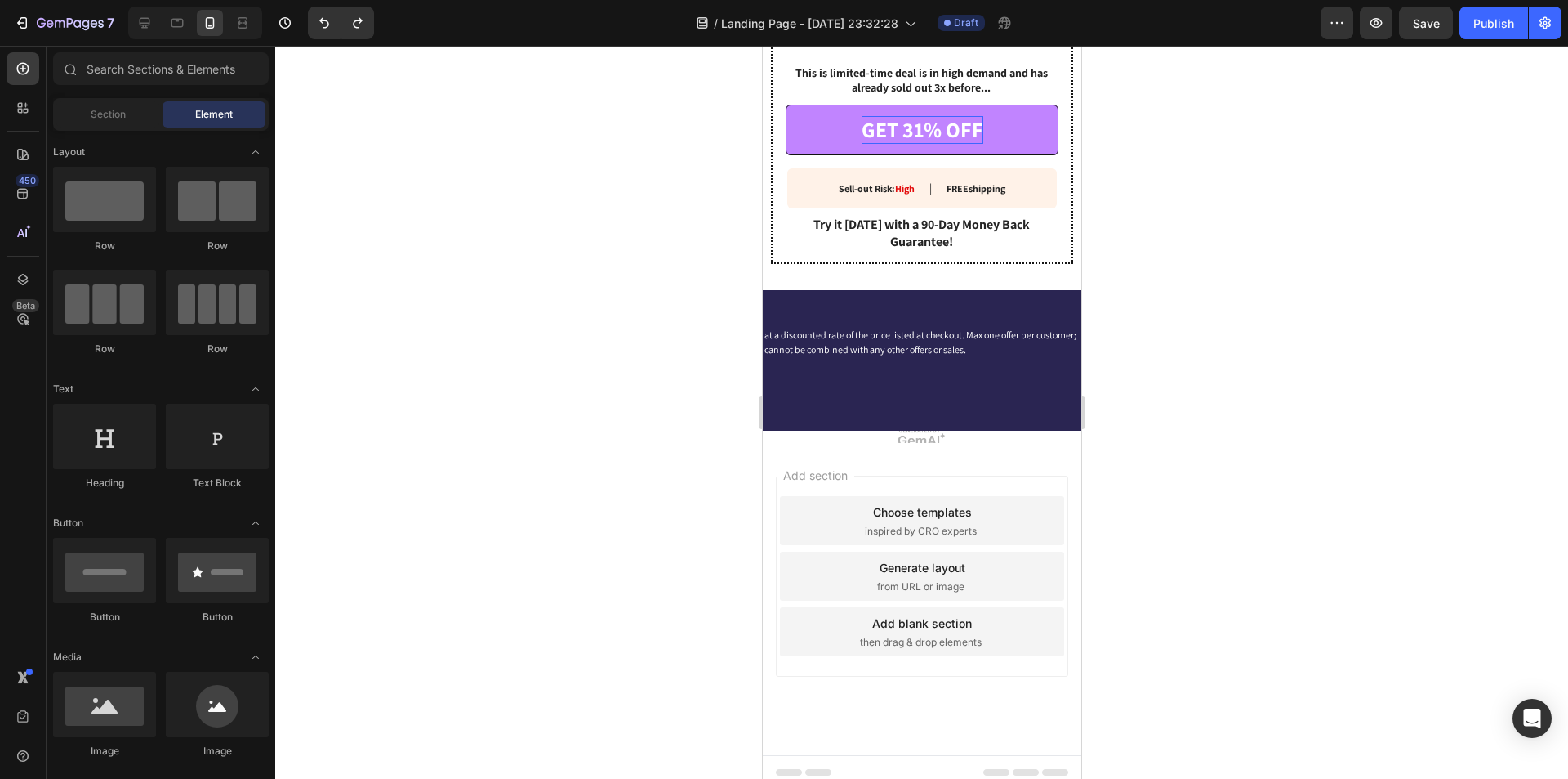
click at [945, 443] on div "Add section Choose templates inspired by CRO experts Generate layout from URL o…" at bounding box center [921, 599] width 318 height 312
click at [110, 120] on span "Section" at bounding box center [108, 114] width 35 height 15
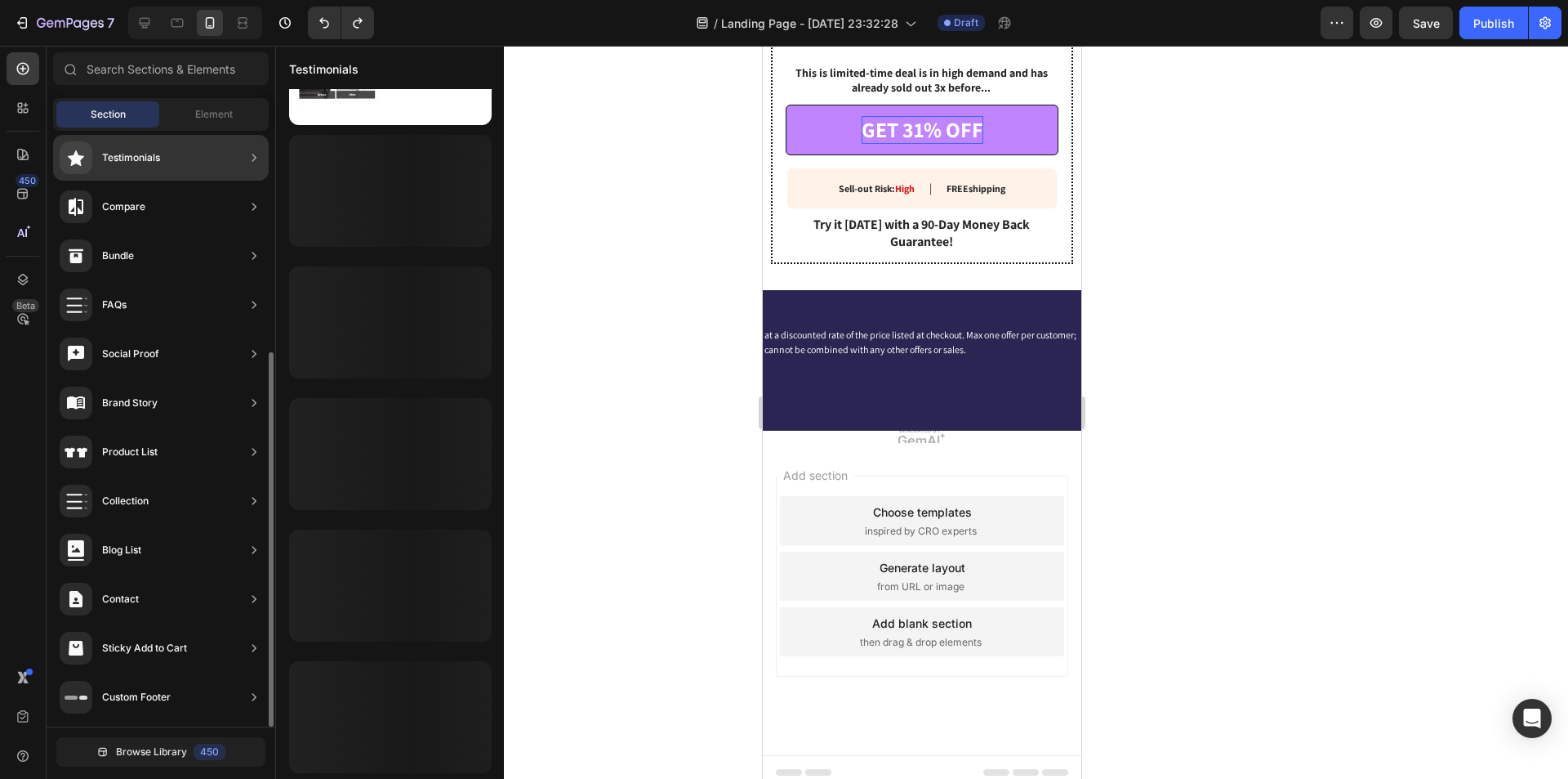
scroll to position [617, 0]
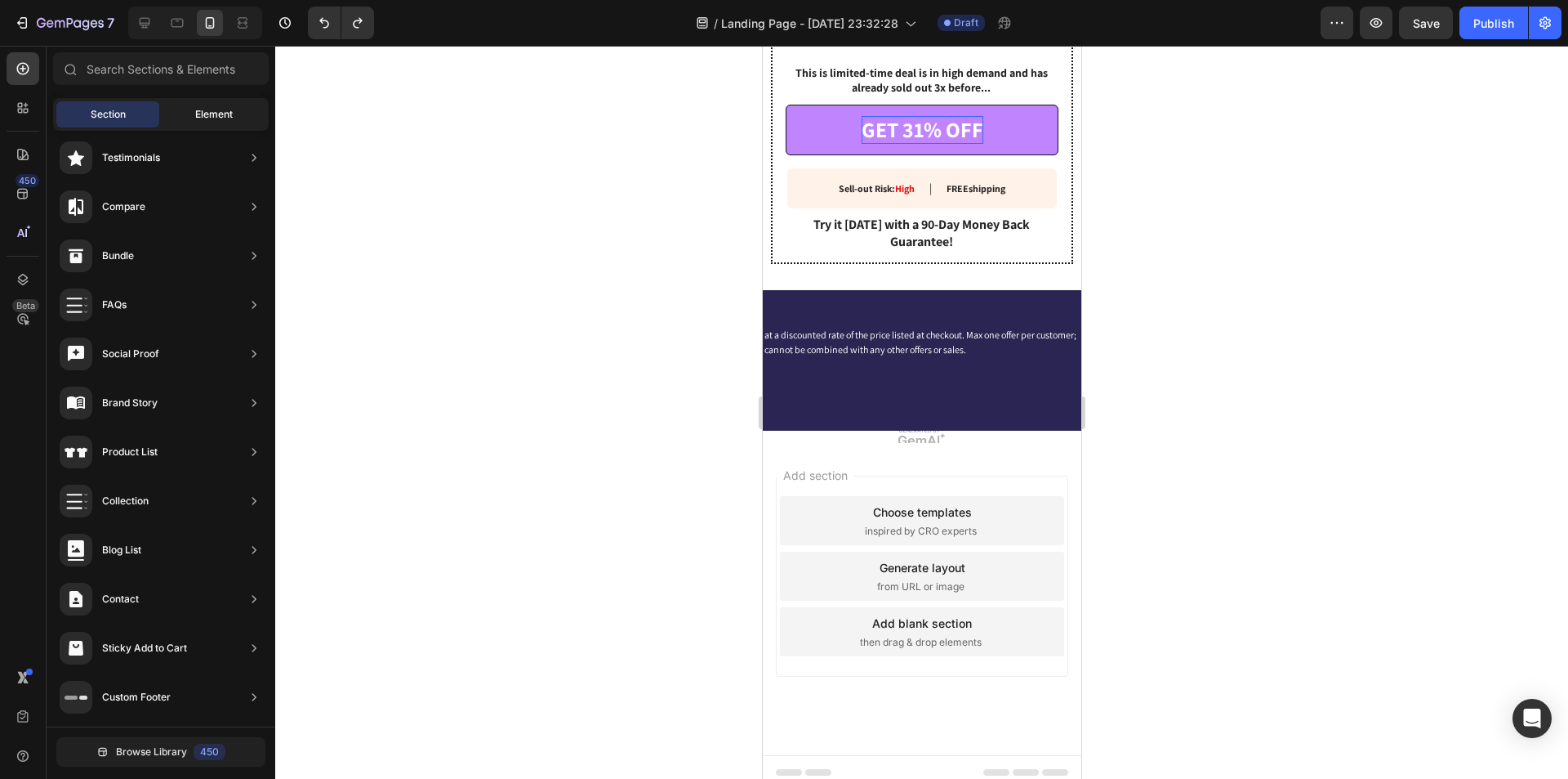
click at [207, 112] on span "Element" at bounding box center [213, 114] width 37 height 15
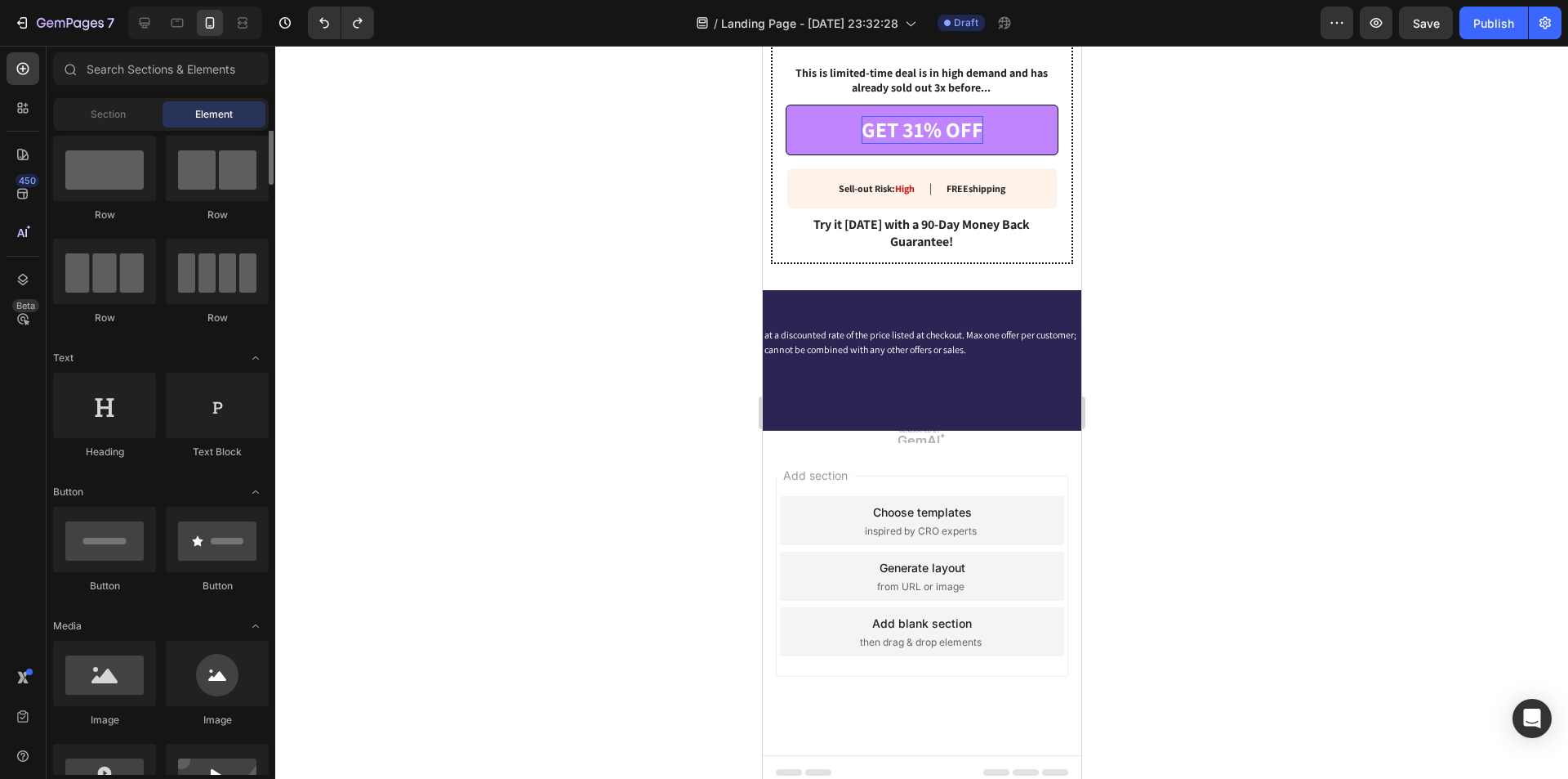
scroll to position [0, 0]
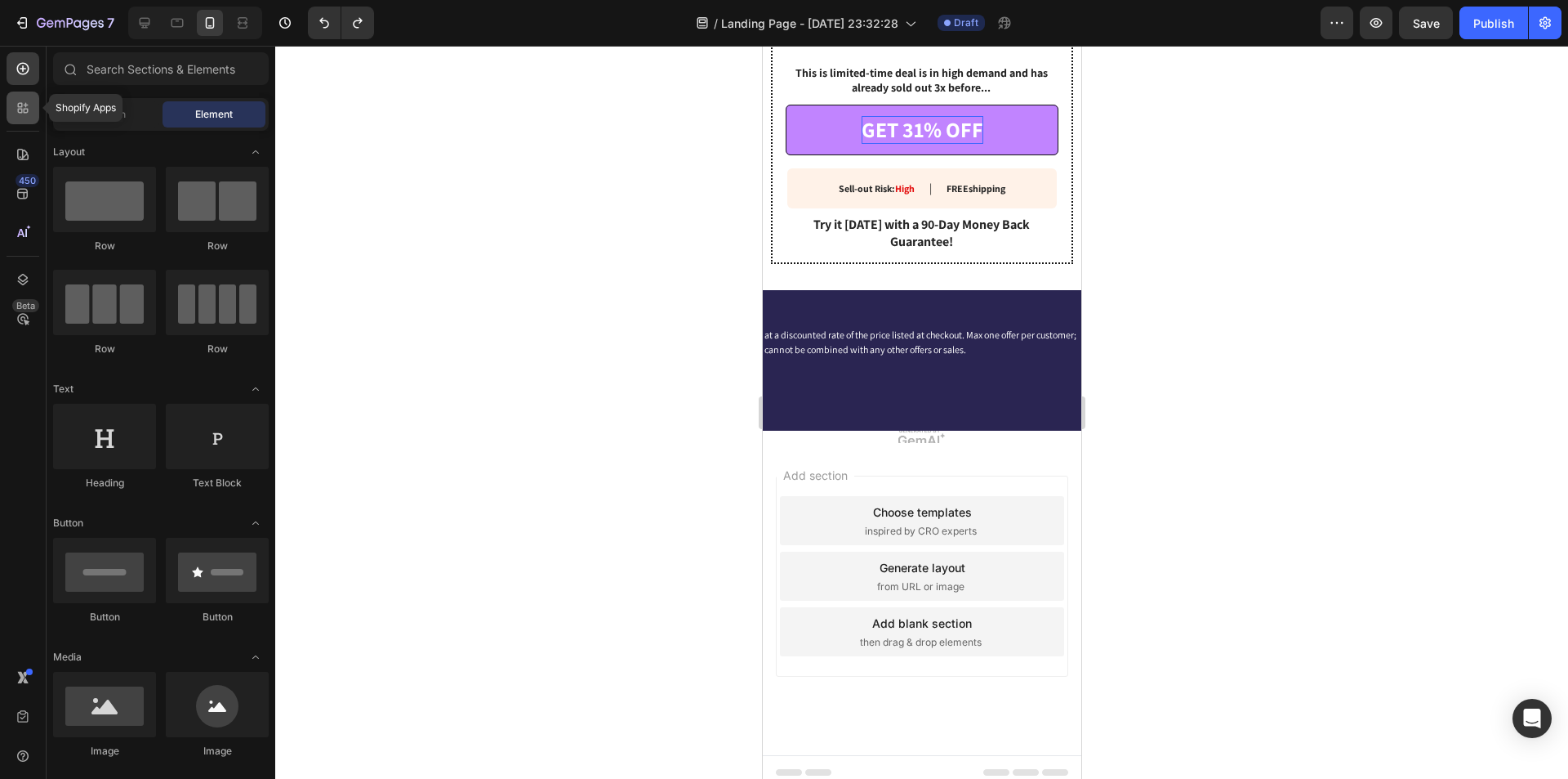
click at [34, 109] on div at bounding box center [23, 108] width 33 height 33
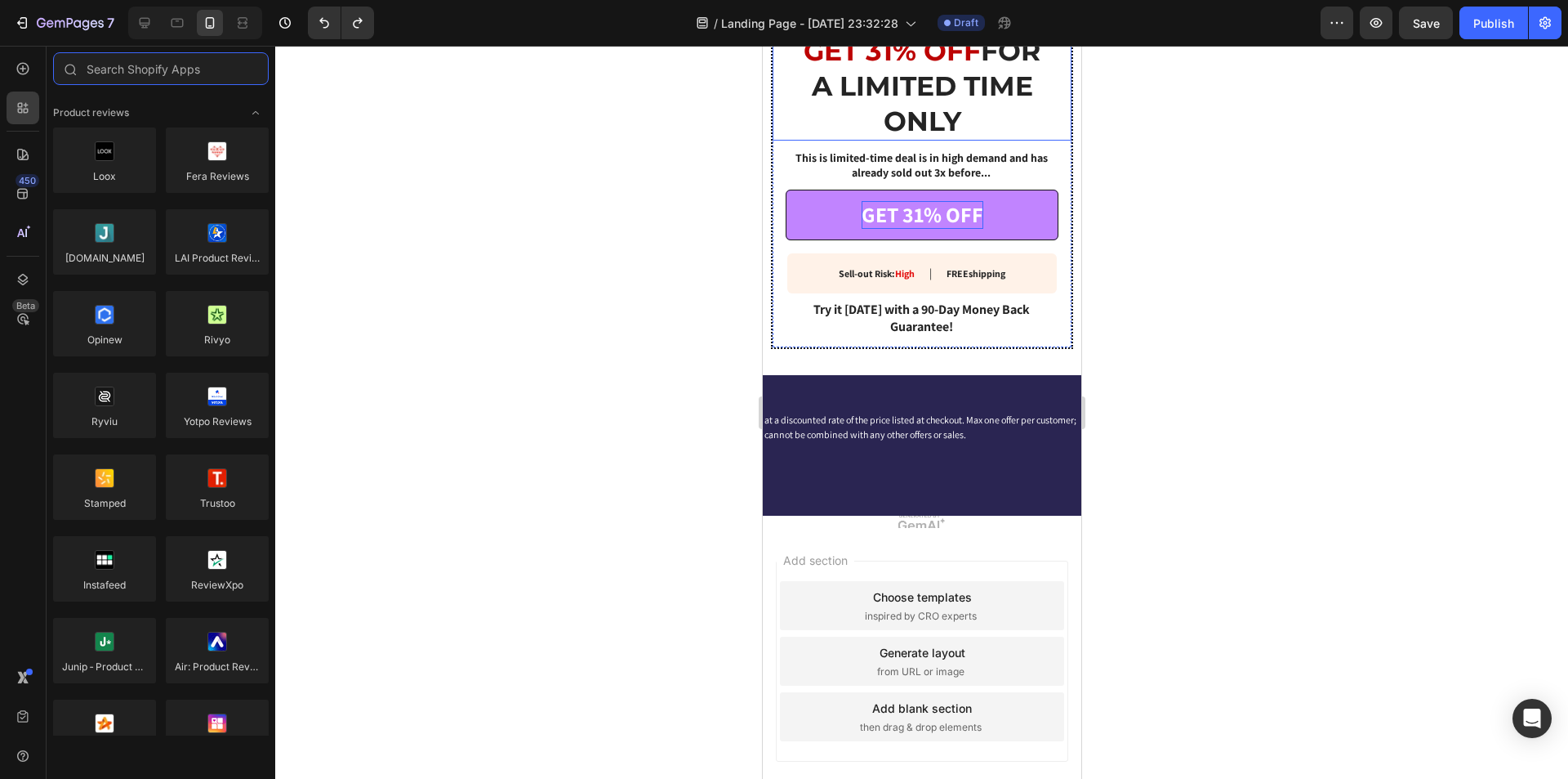
scroll to position [3027, 0]
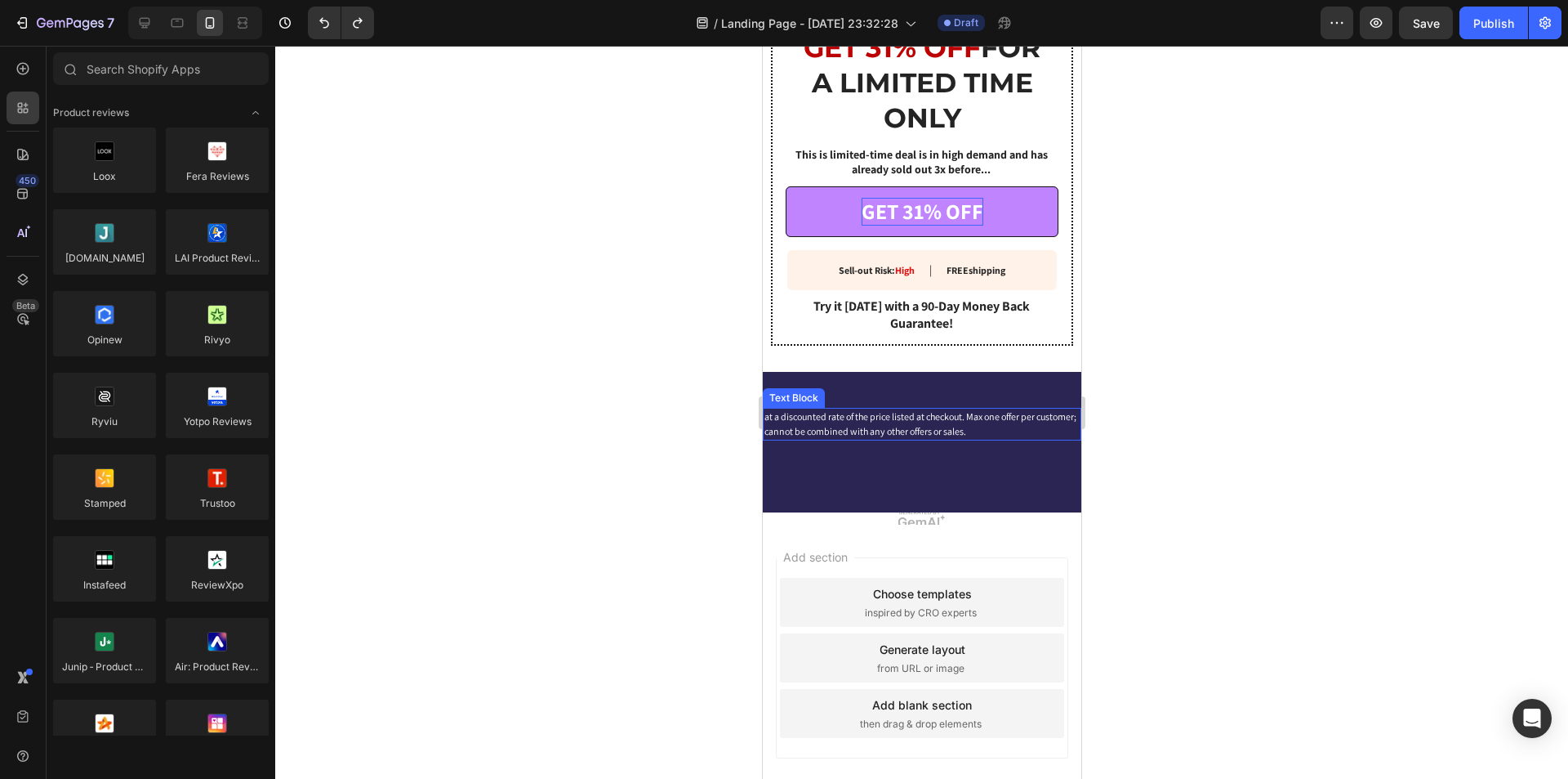
click at [920, 418] on div "at a discounted rate of the price listed at checkout. Max one offer per custome…" at bounding box center [921, 424] width 318 height 33
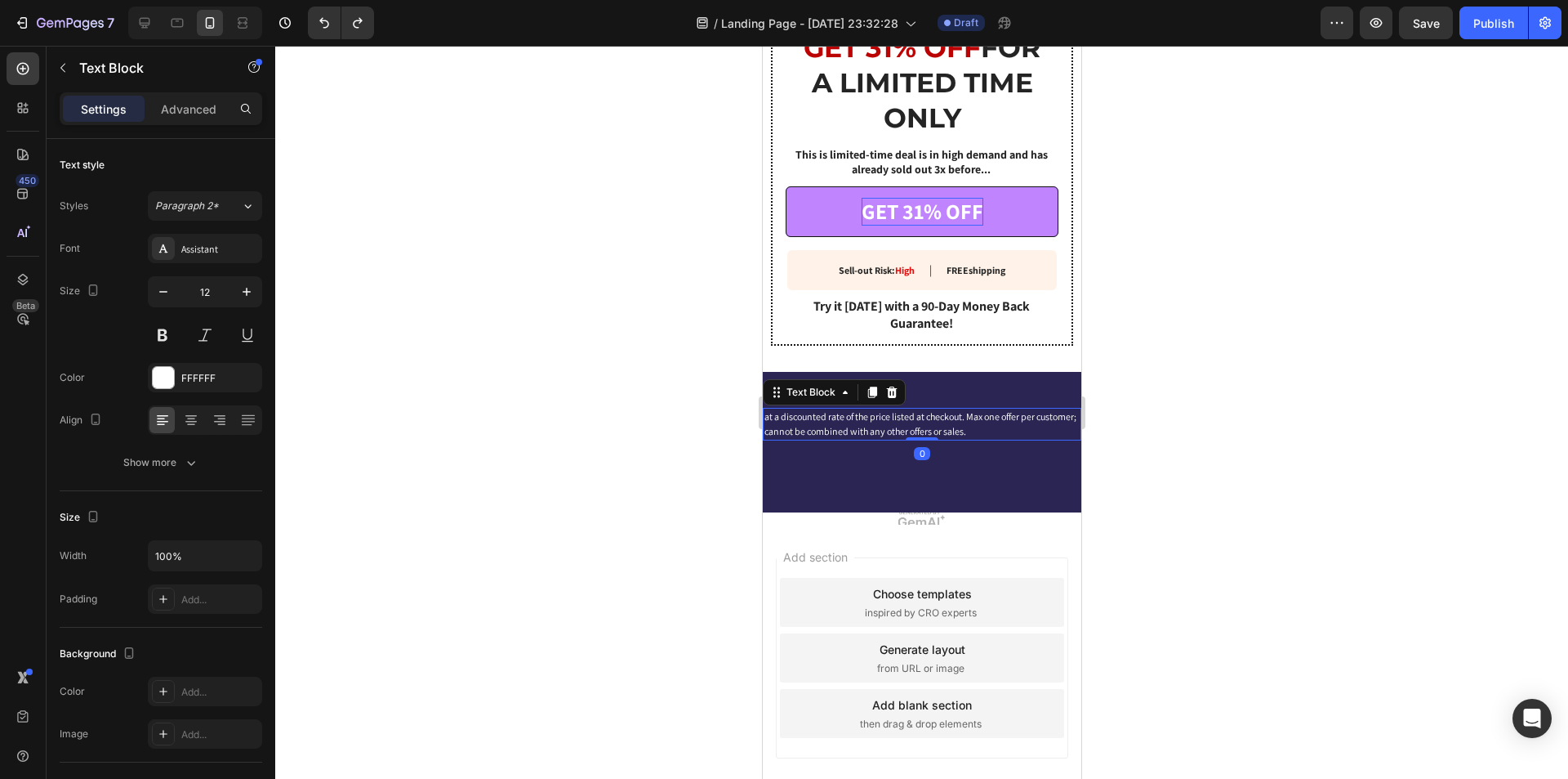
click at [920, 418] on div "at a discounted rate of the price listed at checkout. Max one offer per custome…" at bounding box center [921, 424] width 318 height 33
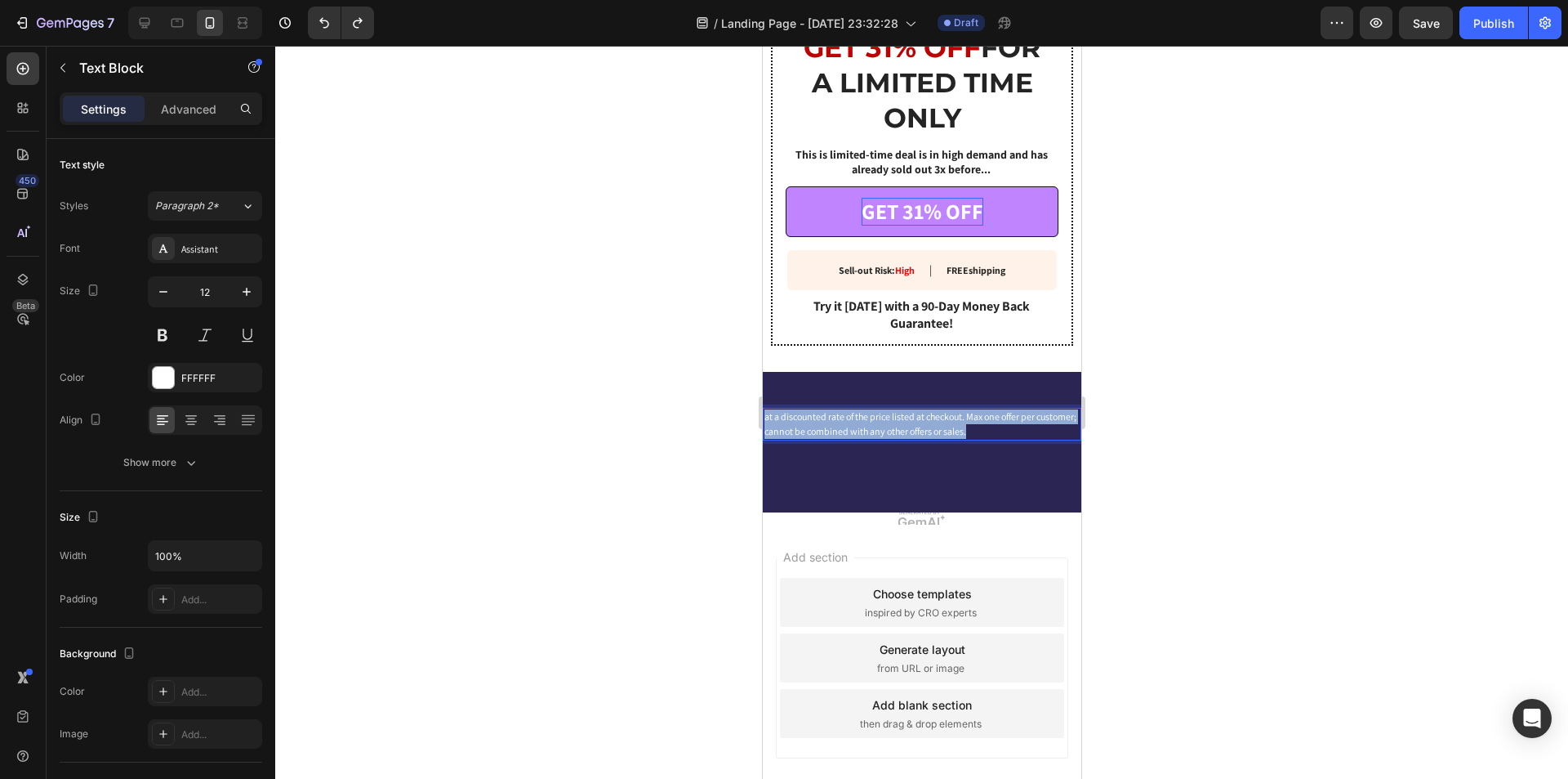
click at [920, 418] on p "at a discounted rate of the price listed at checkout. Max one offer per custome…" at bounding box center [921, 424] width 315 height 30
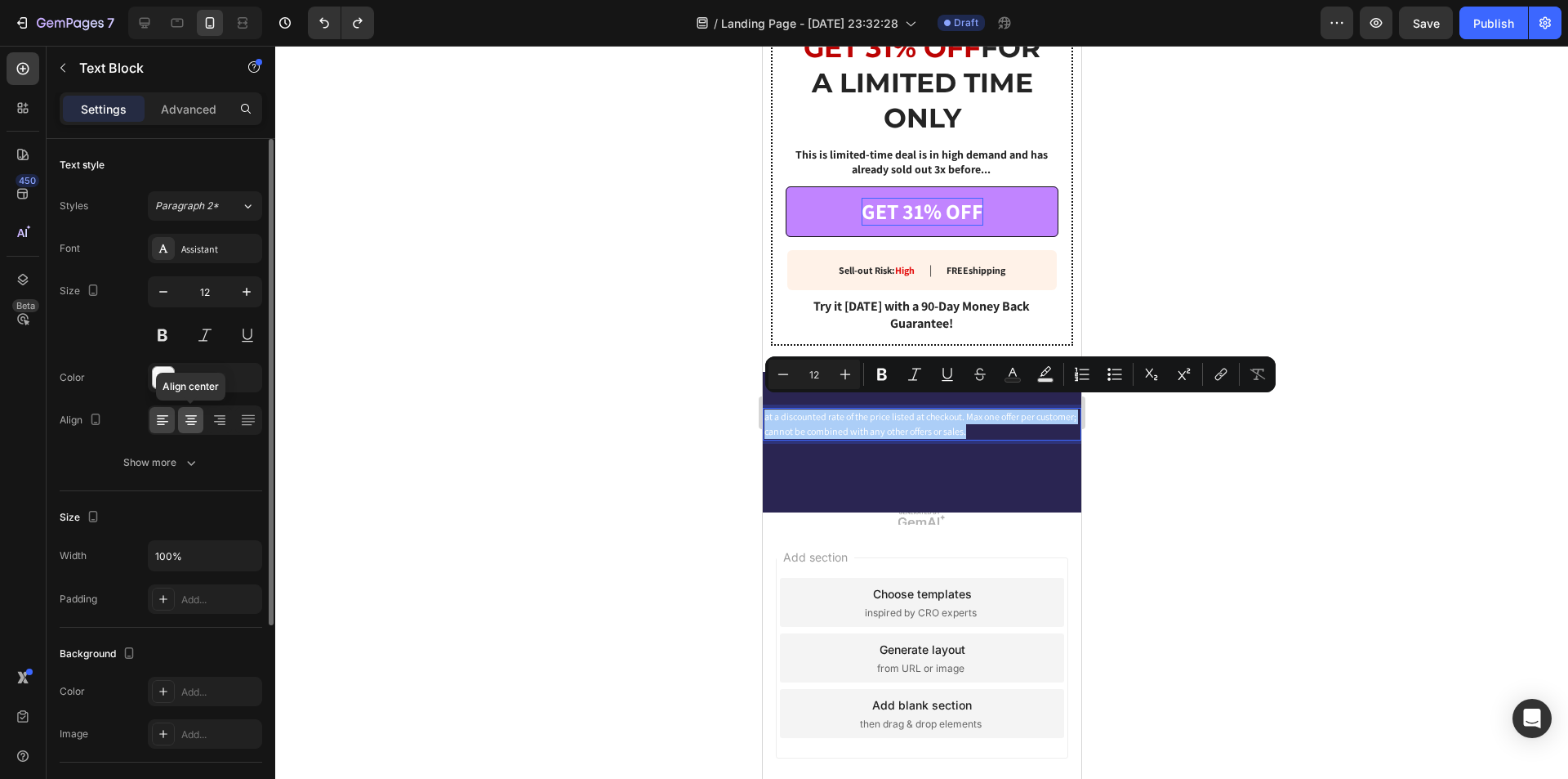
click at [187, 413] on icon at bounding box center [191, 420] width 17 height 17
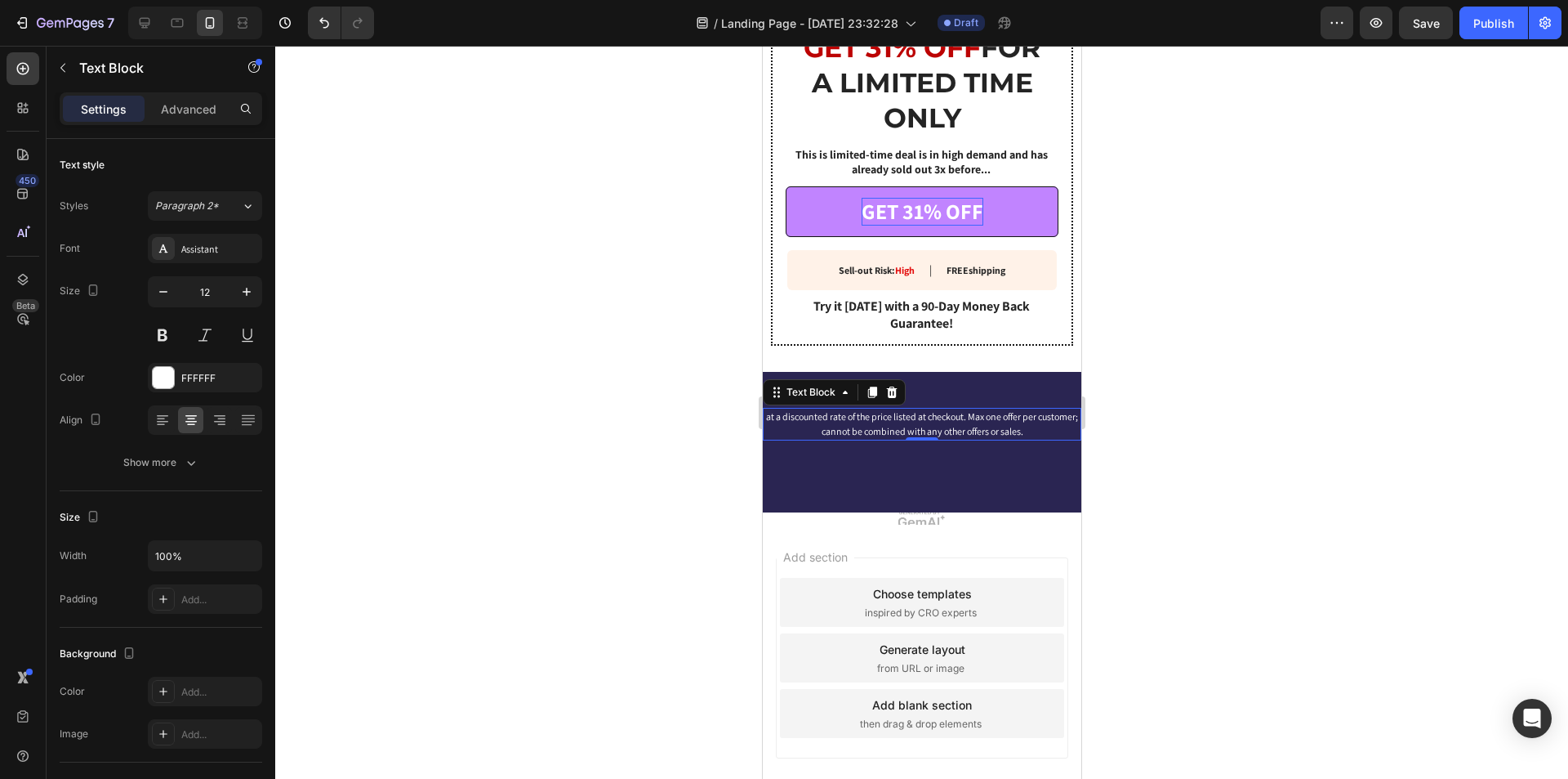
click at [937, 409] on p "at a discounted rate of the price listed at checkout. Max one offer per custome…" at bounding box center [921, 424] width 315 height 30
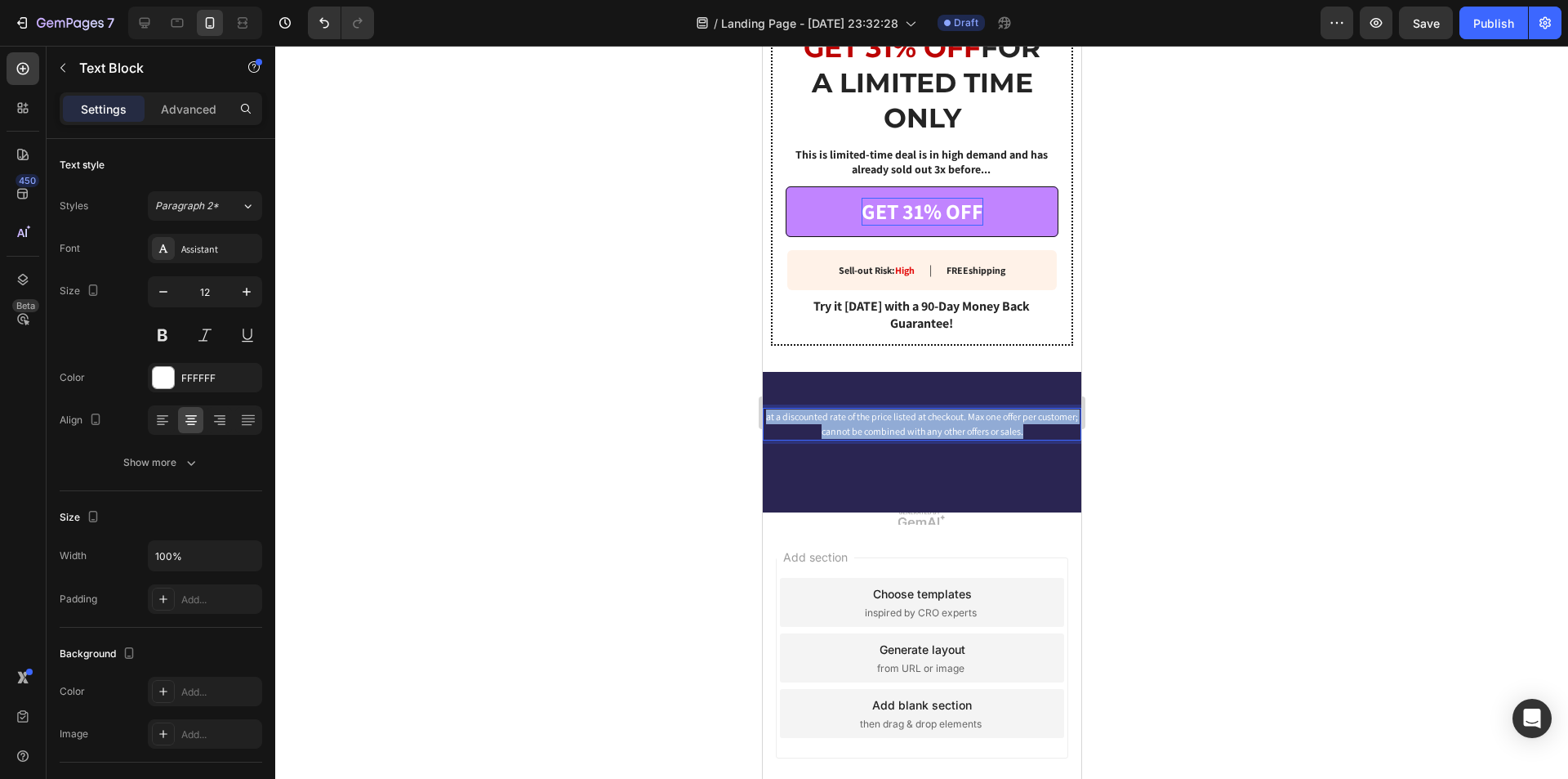
click at [937, 409] on p "at a discounted rate of the price listed at checkout. Max one offer per custome…" at bounding box center [921, 424] width 315 height 30
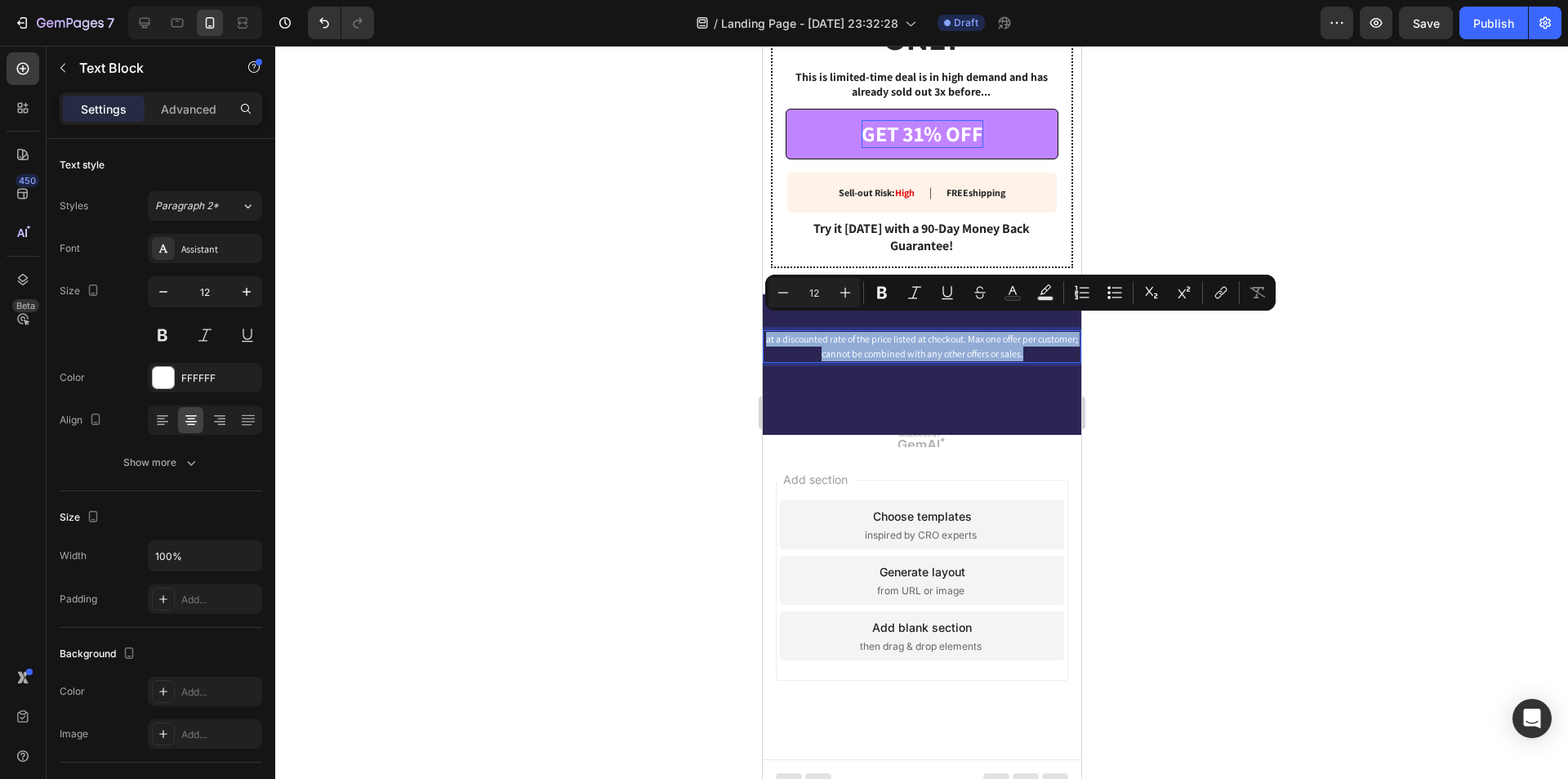
scroll to position [3109, 0]
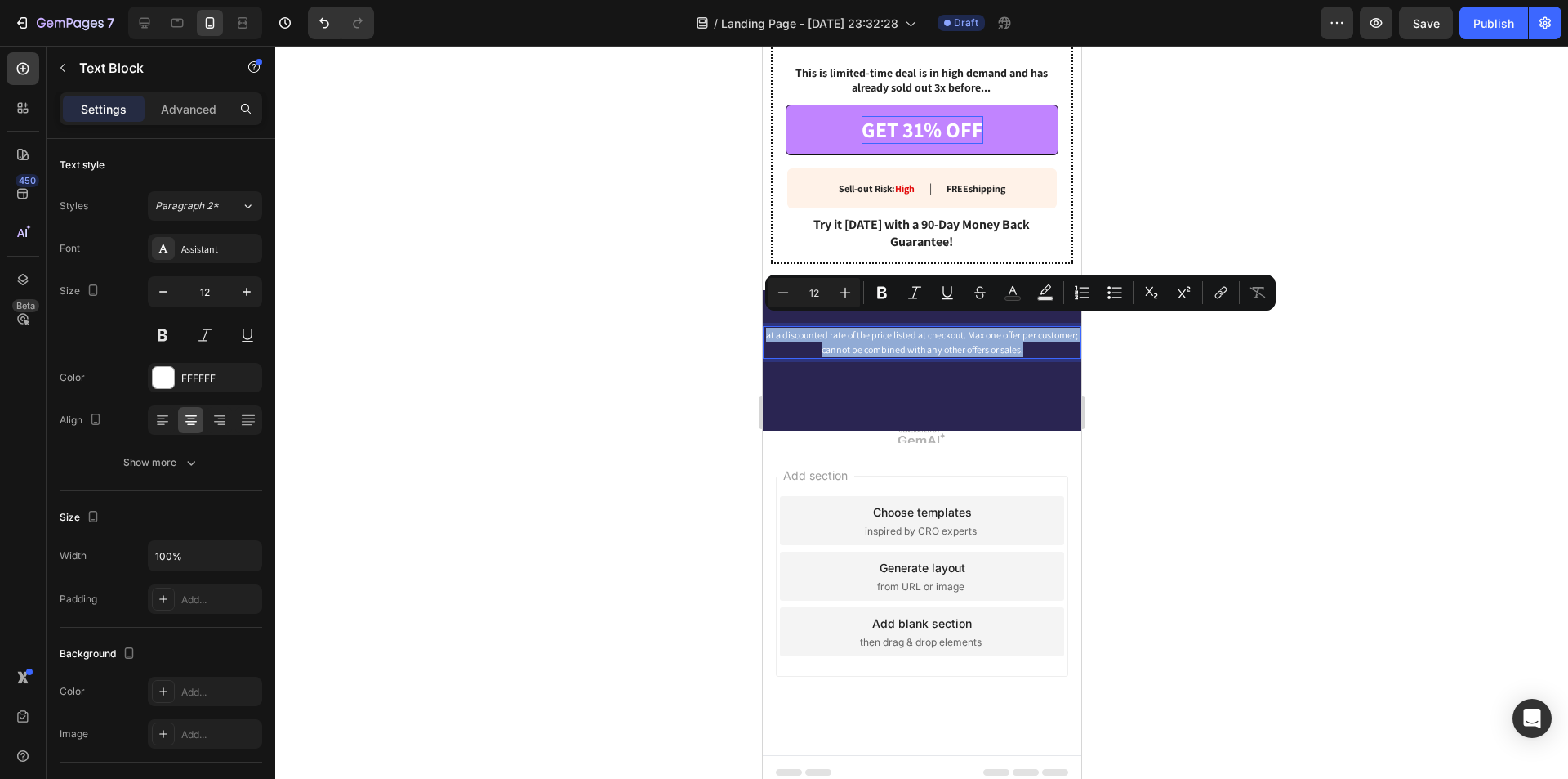
click at [911, 332] on p "at a discounted rate of the price listed at checkout. Max one offer per custome…" at bounding box center [921, 342] width 315 height 30
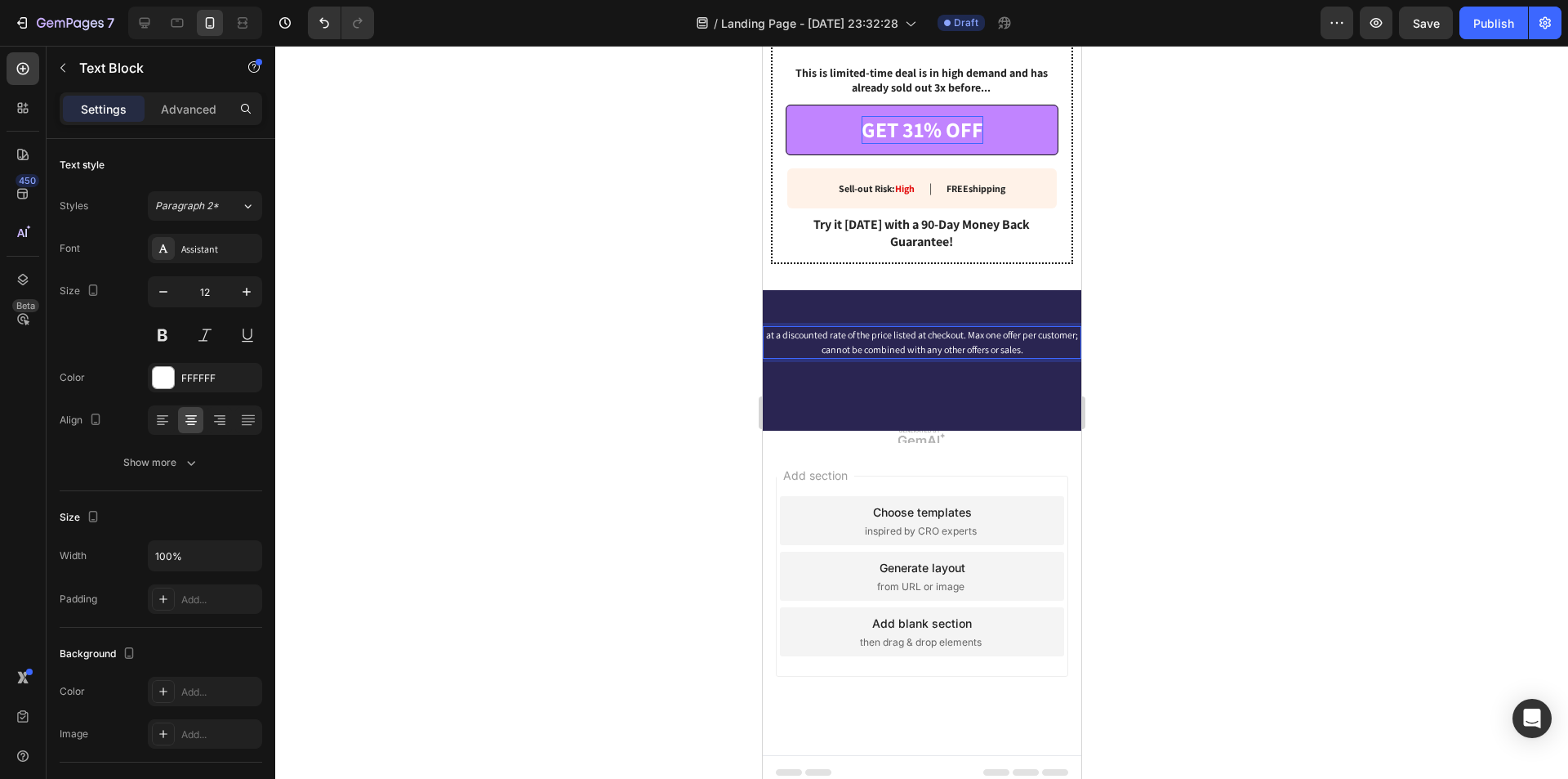
click at [911, 332] on p "at a discounted rate of the price listed at checkout. Max one offer per custome…" at bounding box center [921, 342] width 315 height 30
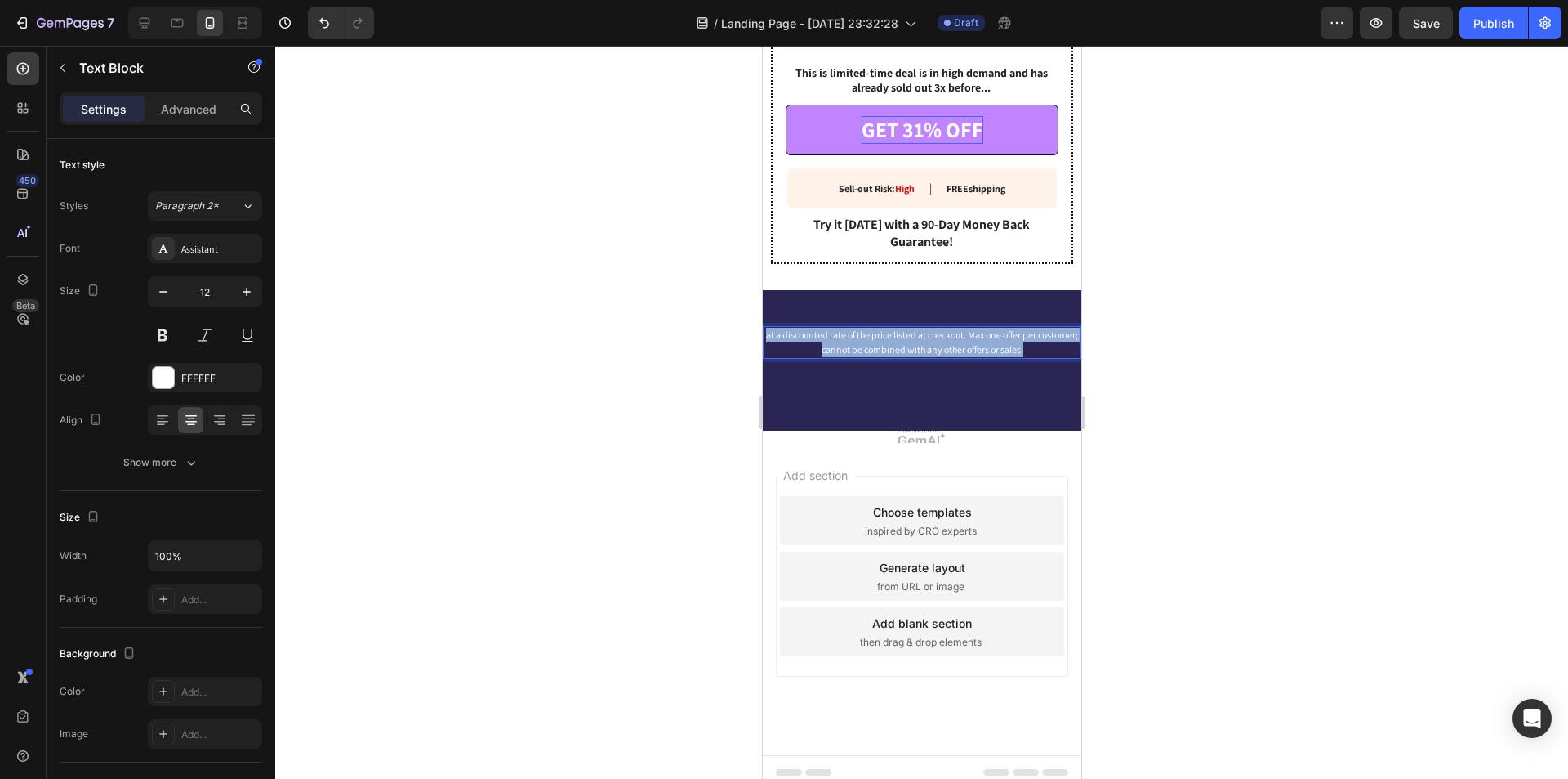
click at [911, 332] on p "at a discounted rate of the price listed at checkout. Max one offer per custome…" at bounding box center [921, 342] width 315 height 30
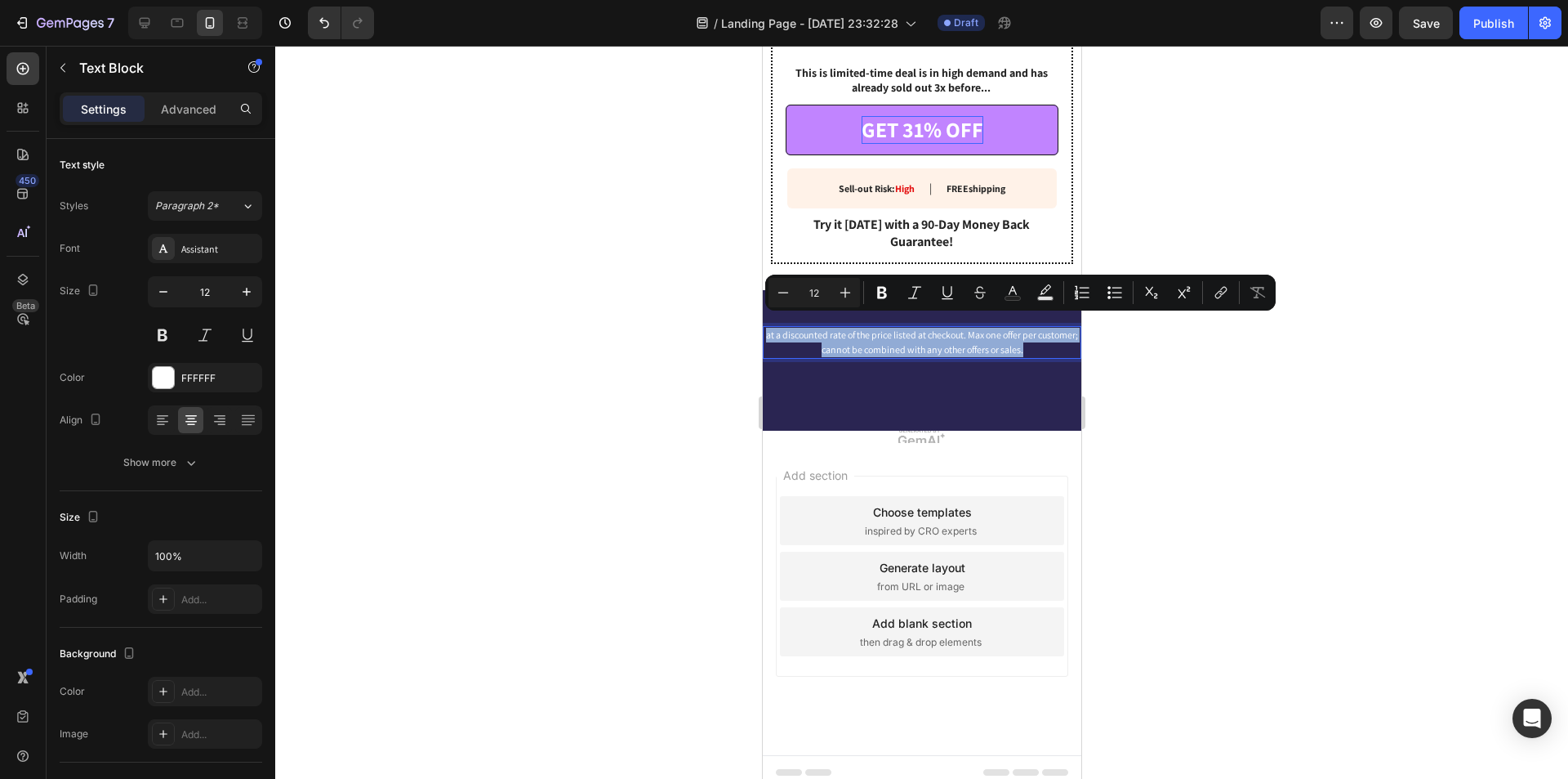
scroll to position [3094, 0]
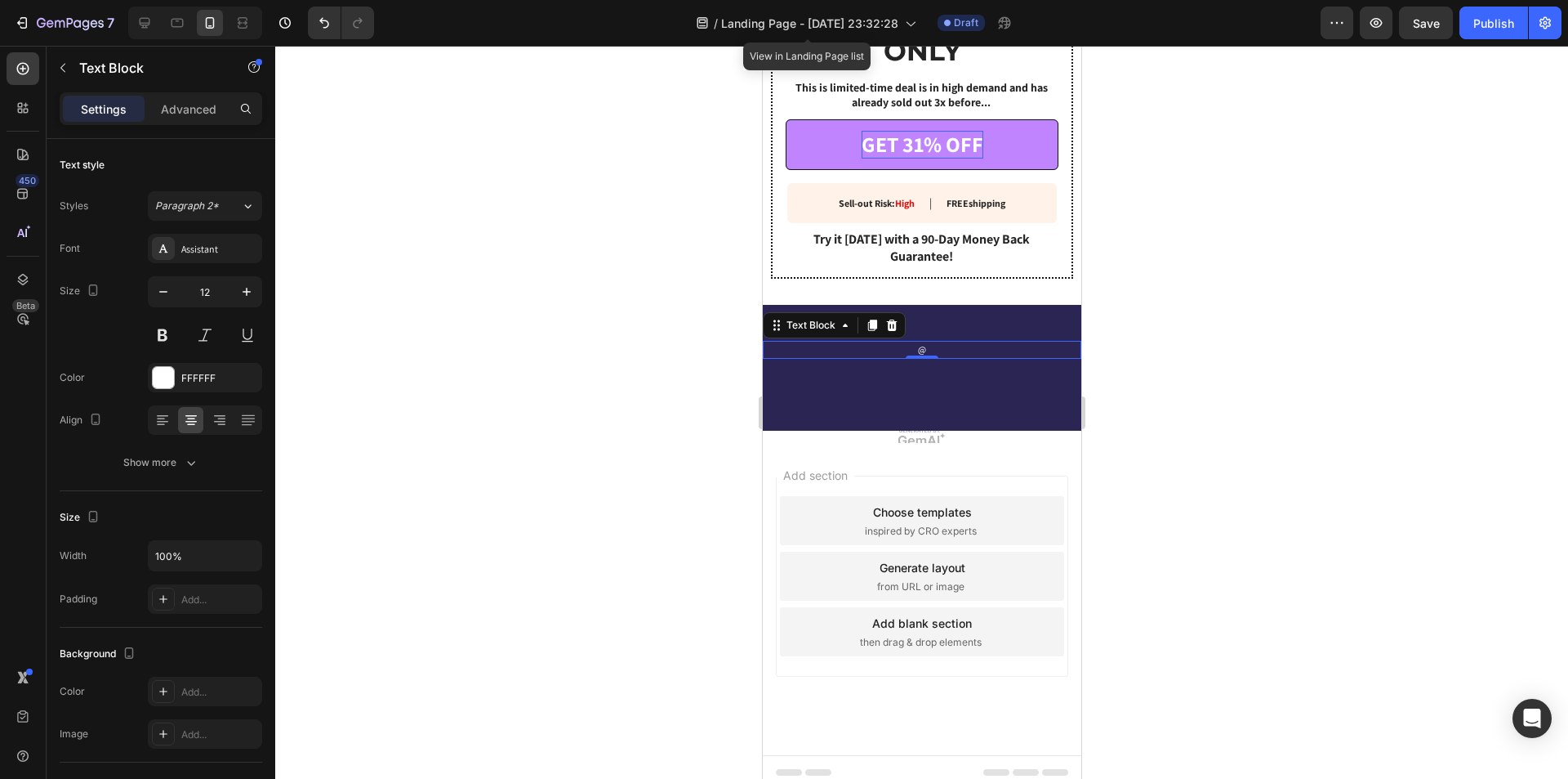
click at [948, 342] on p "@" at bounding box center [921, 349] width 315 height 15
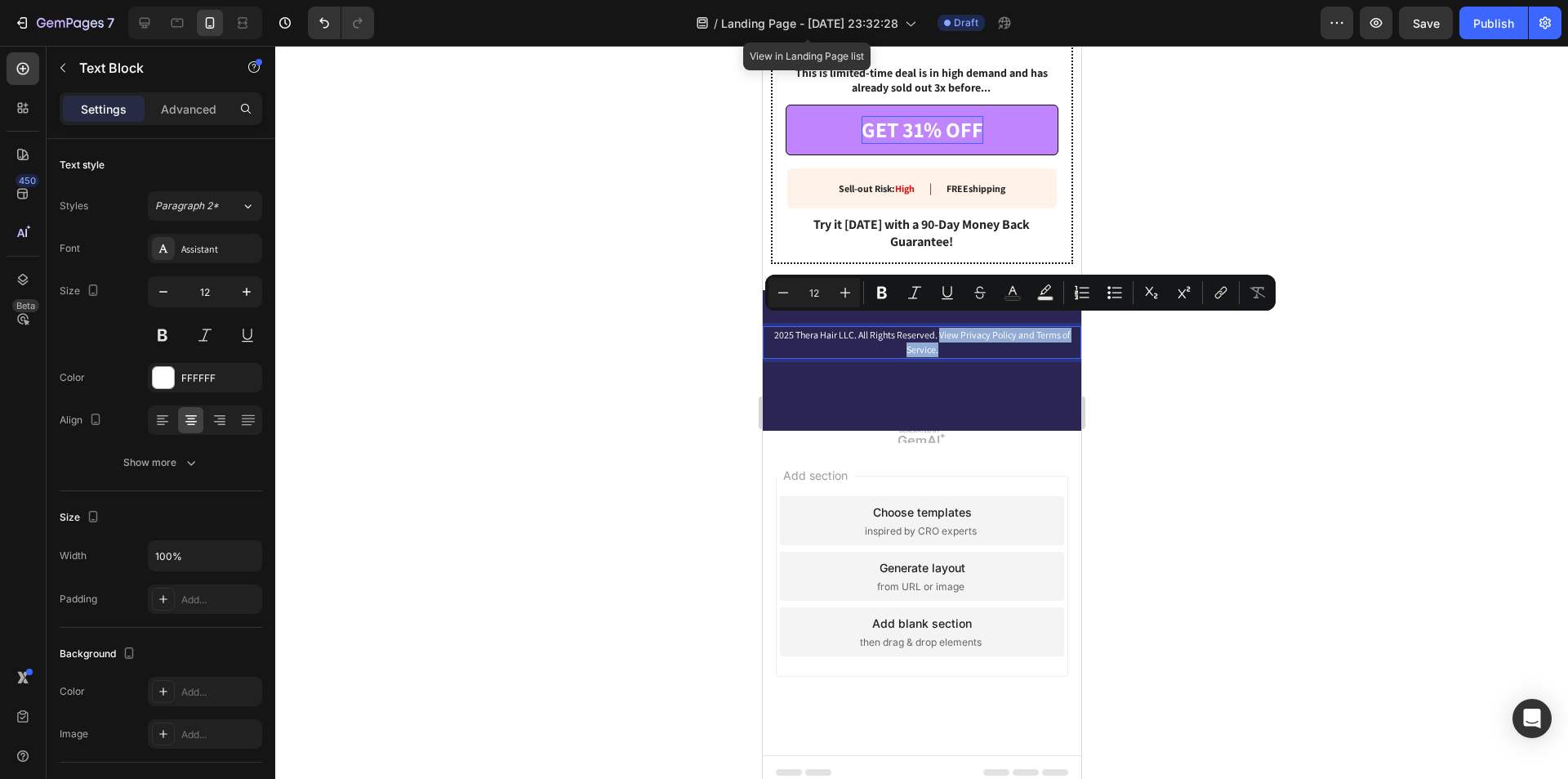
drag, startPoint x: 948, startPoint y: 340, endPoint x: 932, endPoint y: 323, distance: 23.3
click at [932, 327] on p "2025 Thera Hair LLC. All Rights Reserved. View Privacy Policy and Terms of Serv…" at bounding box center [921, 342] width 315 height 30
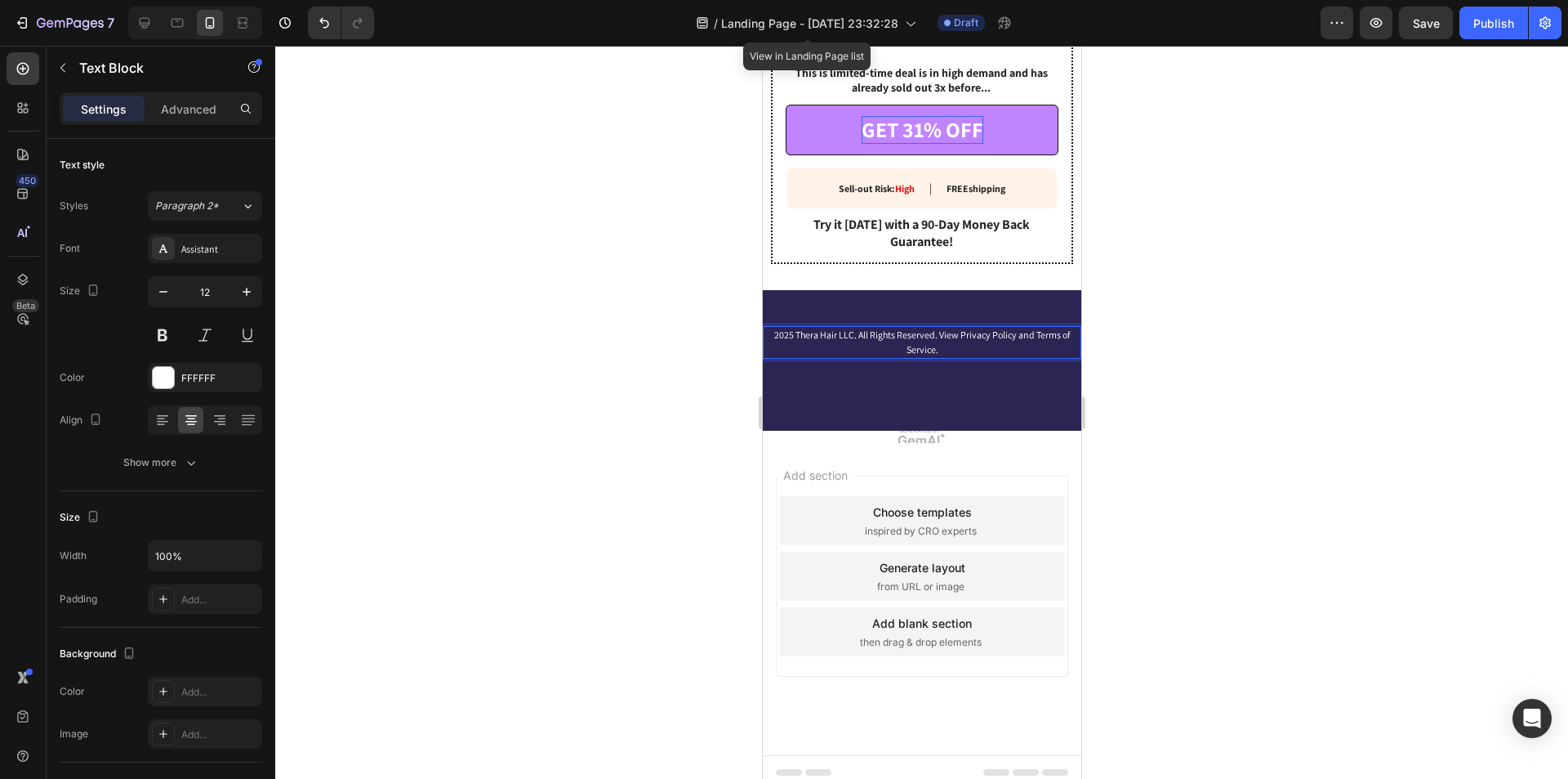
scroll to position [3094, 0]
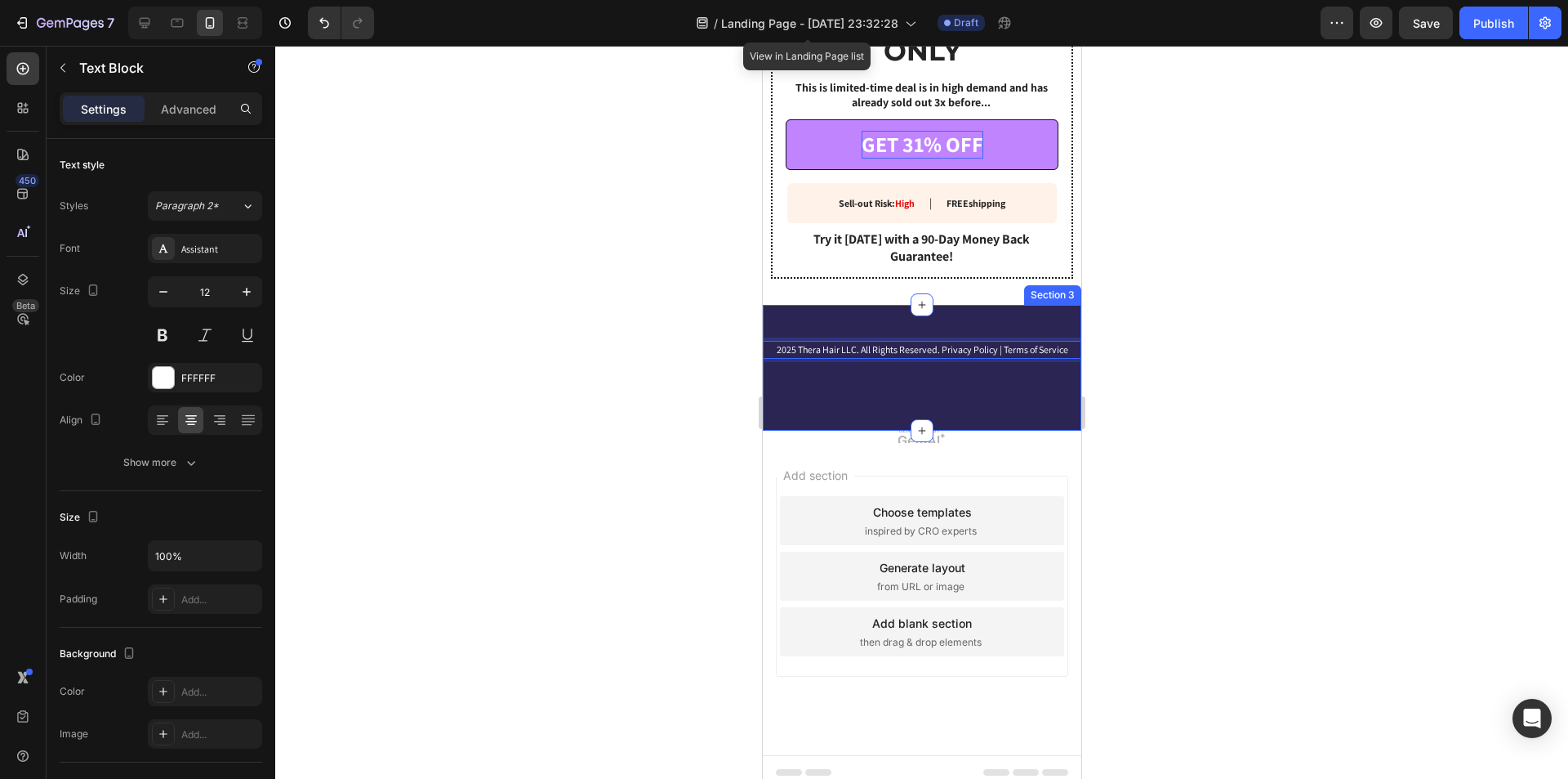
click at [939, 406] on div "2025 Thera Hair LLC. All Rights Reserved. Privacy Policy | Terms of Service Tex…" at bounding box center [921, 367] width 318 height 126
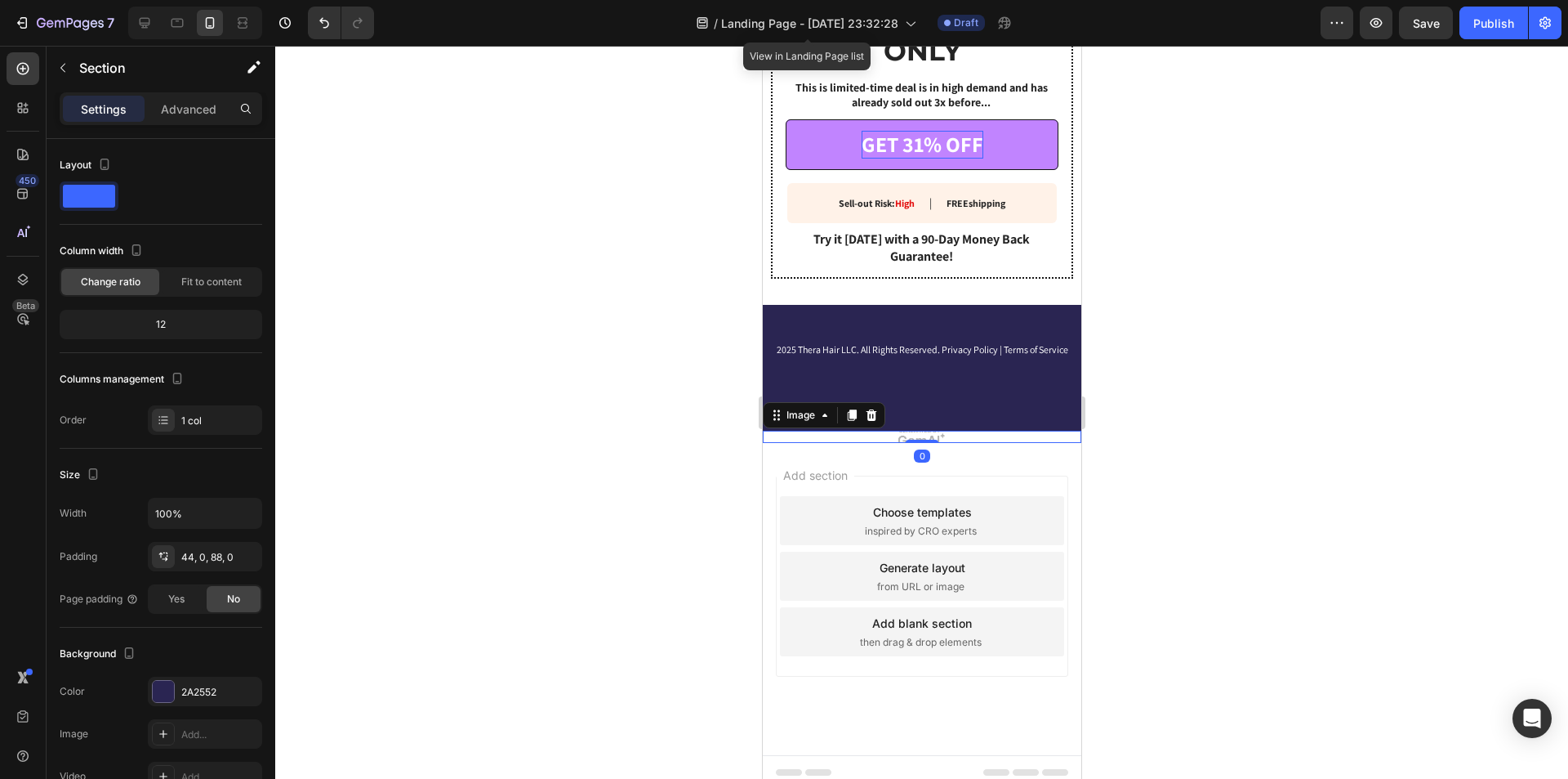
click at [975, 431] on img at bounding box center [921, 437] width 318 height 13
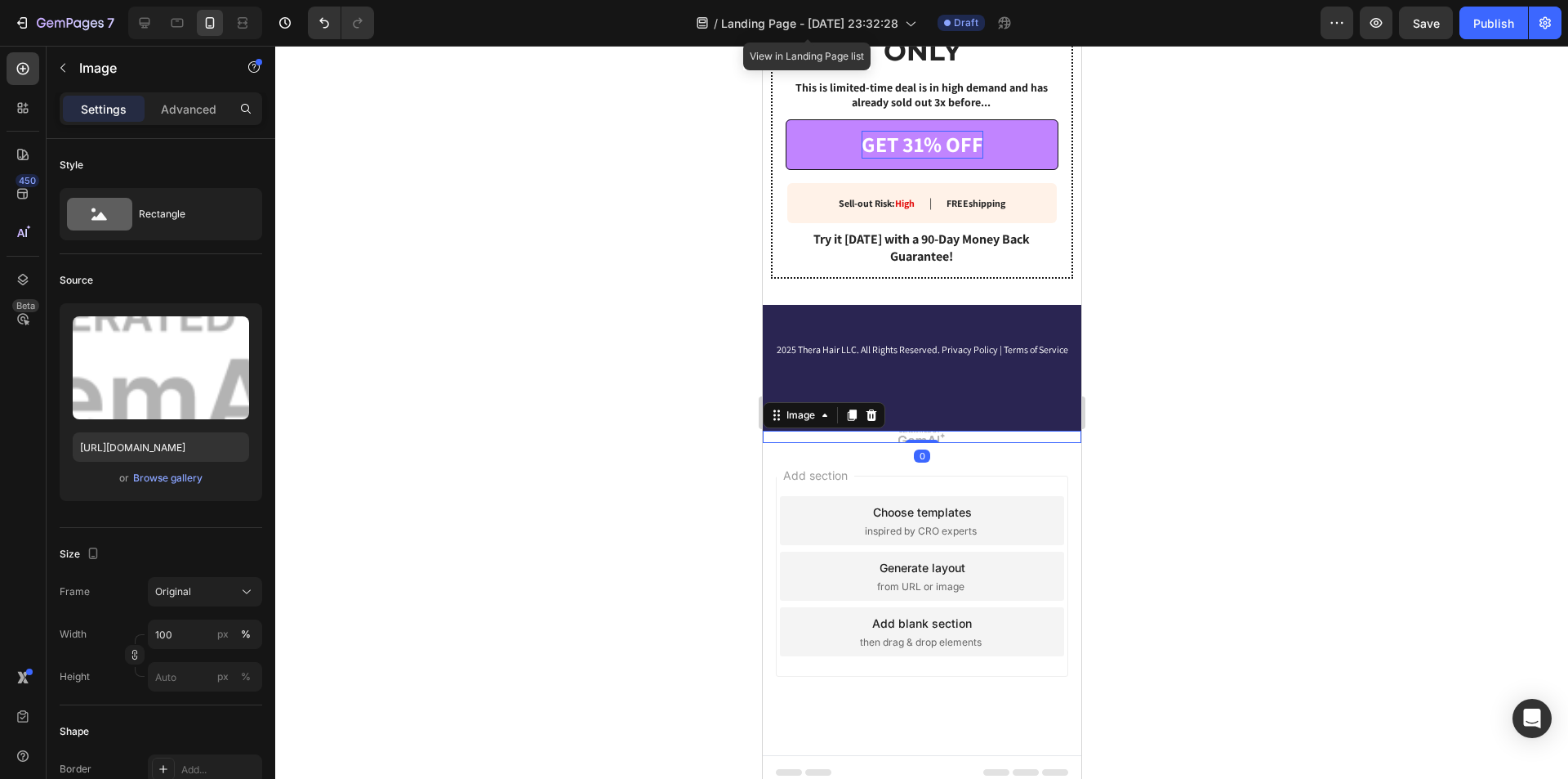
drag, startPoint x: 915, startPoint y: 433, endPoint x: 936, endPoint y: 358, distance: 77.9
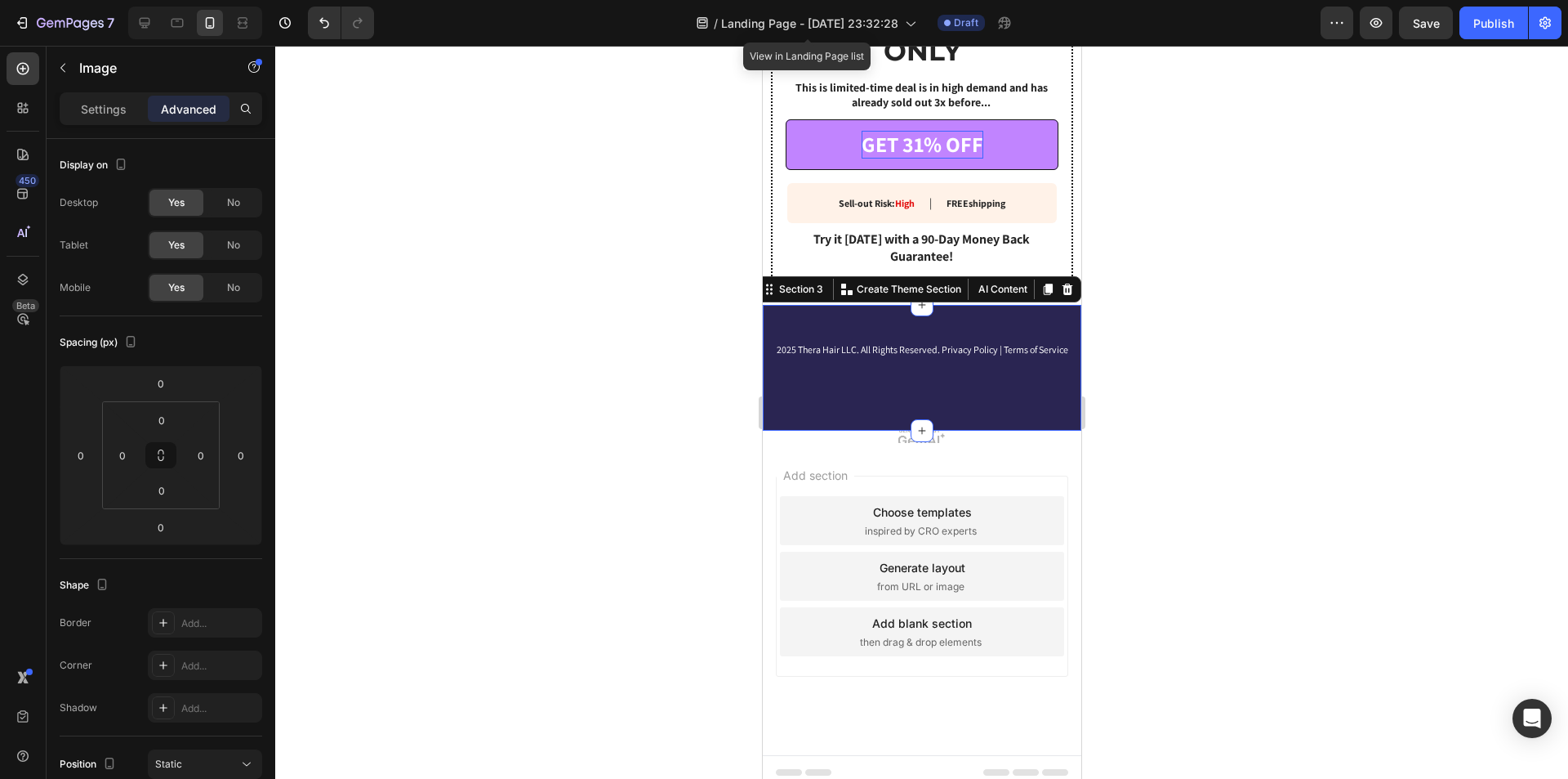
click at [947, 321] on div "2025 Thera Hair LLC. All Rights Reserved. Privacy Policy | Terms of Service Tex…" at bounding box center [921, 367] width 318 height 126
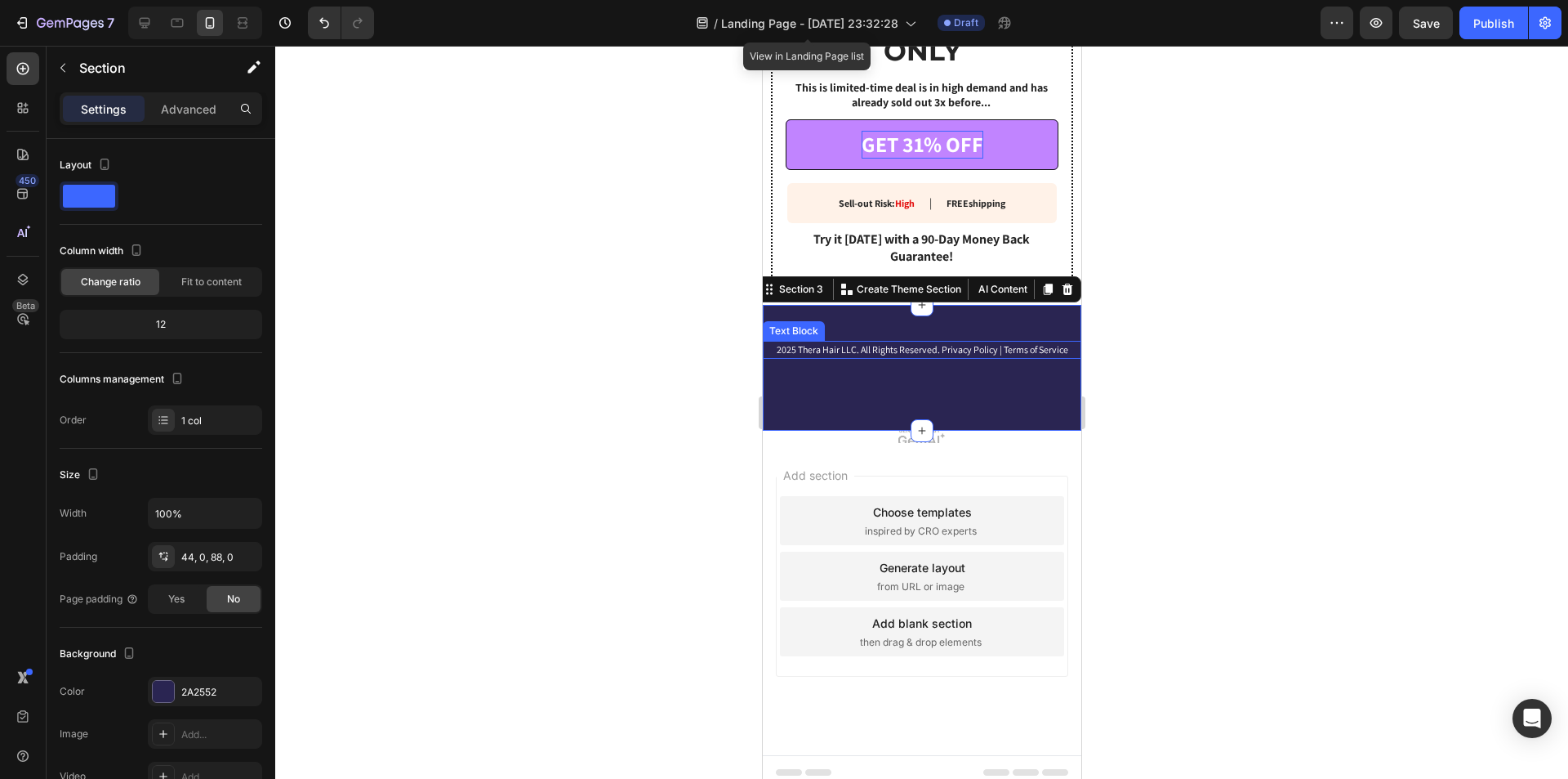
click at [925, 344] on div "2025 Thera Hair LLC. All Rights Reserved. Privacy Policy | Terms of Service Tex…" at bounding box center [921, 349] width 318 height 18
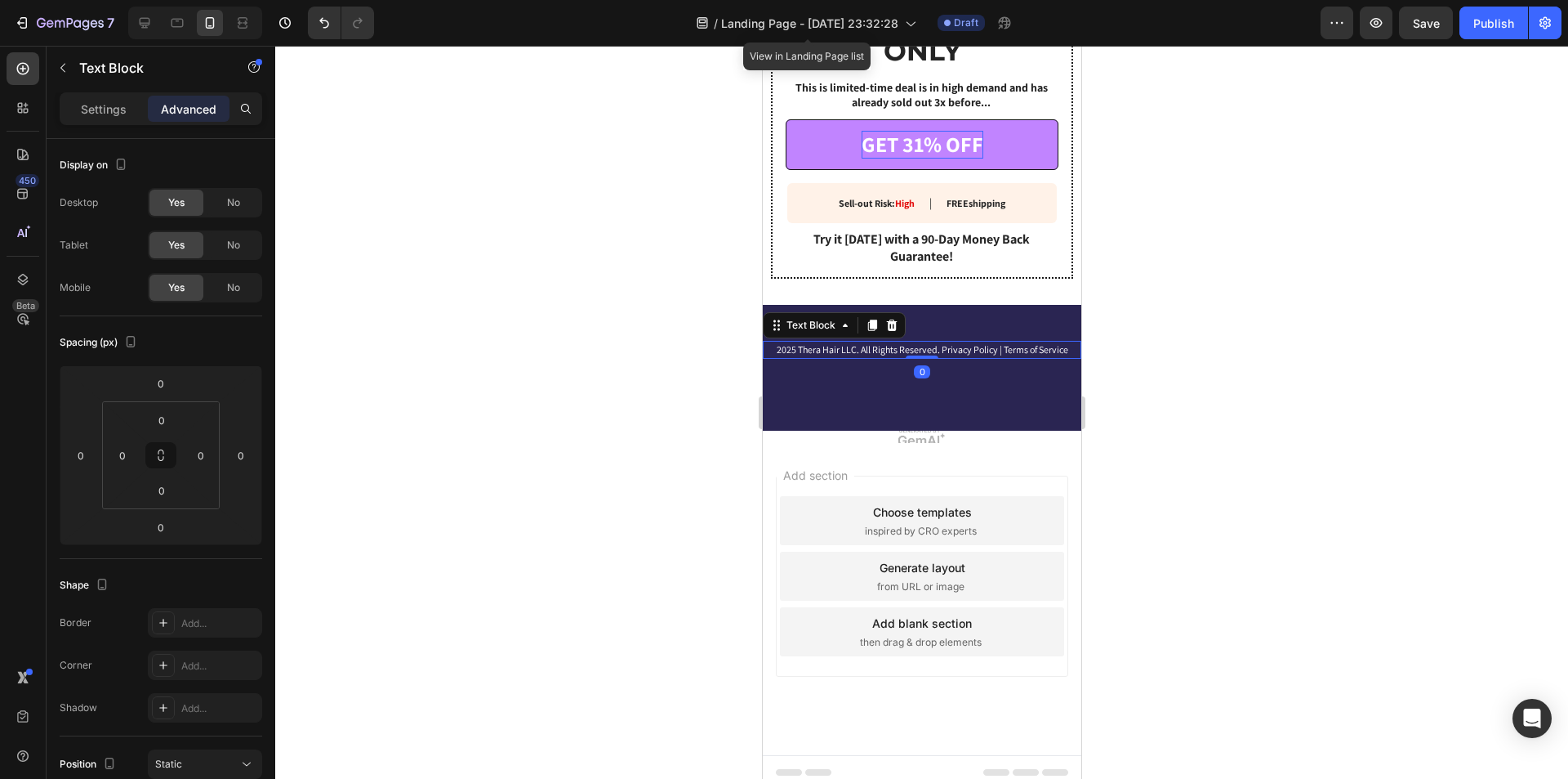
click at [918, 340] on div "2025 Thera Hair LLC. All Rights Reserved. Privacy Policy | Terms of Service Tex…" at bounding box center [921, 349] width 318 height 18
click at [947, 368] on div "2025 Thera Hair LLC. All Rights Reserved. Privacy Policy | Terms of Service Tex…" at bounding box center [921, 367] width 318 height 126
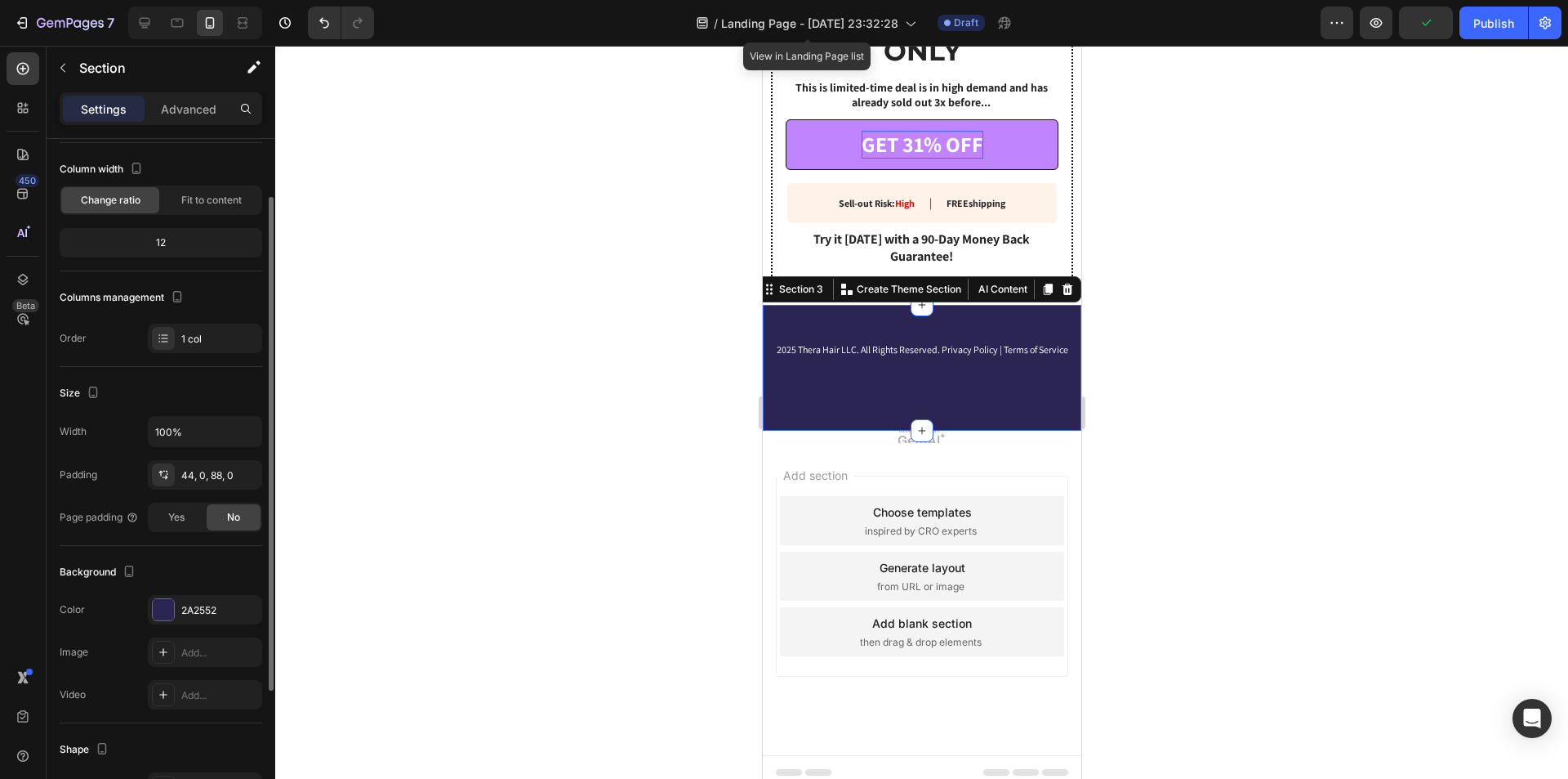
scroll to position [268, 0]
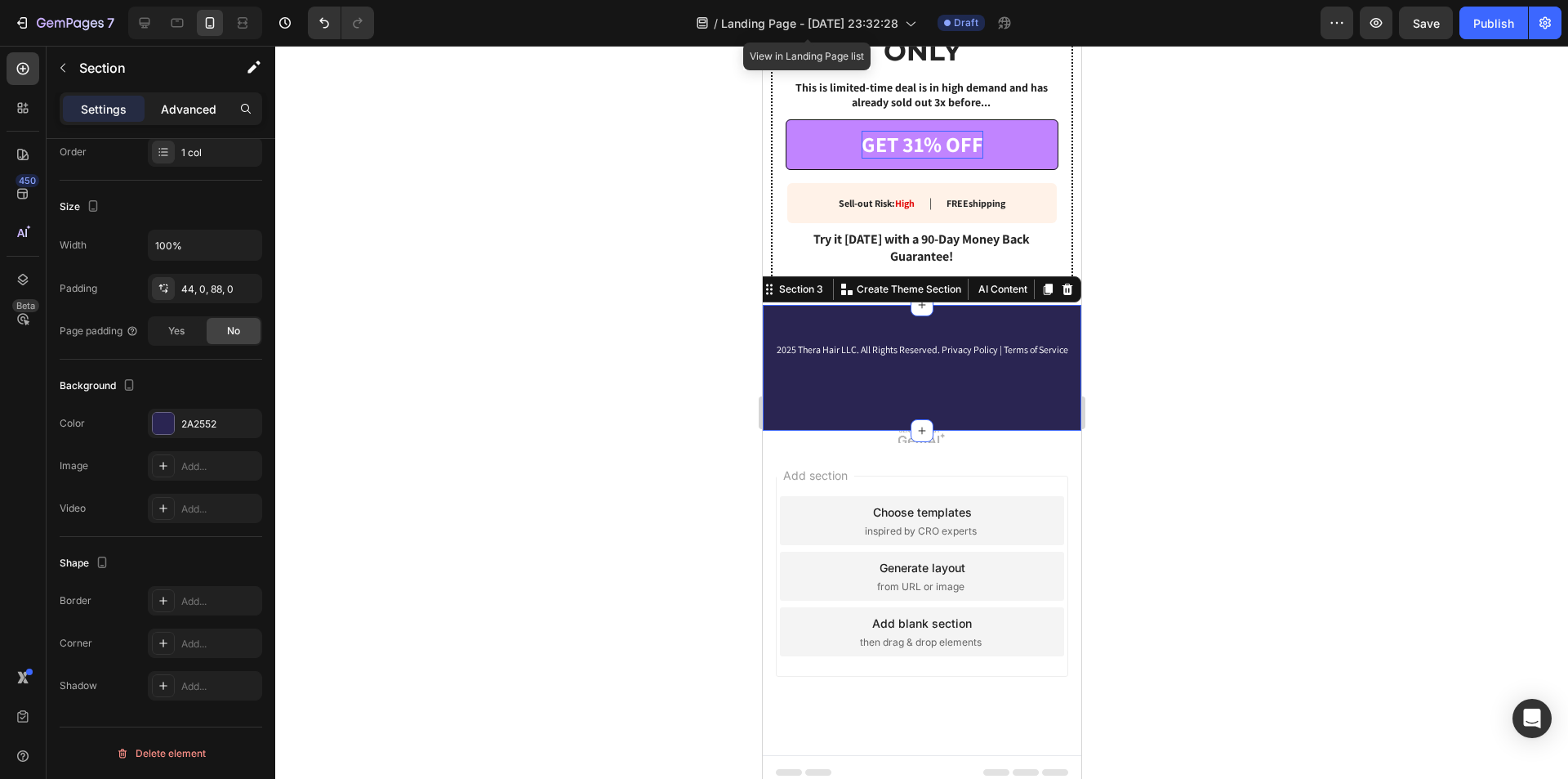
click at [184, 108] on p "Advanced" at bounding box center [189, 109] width 56 height 17
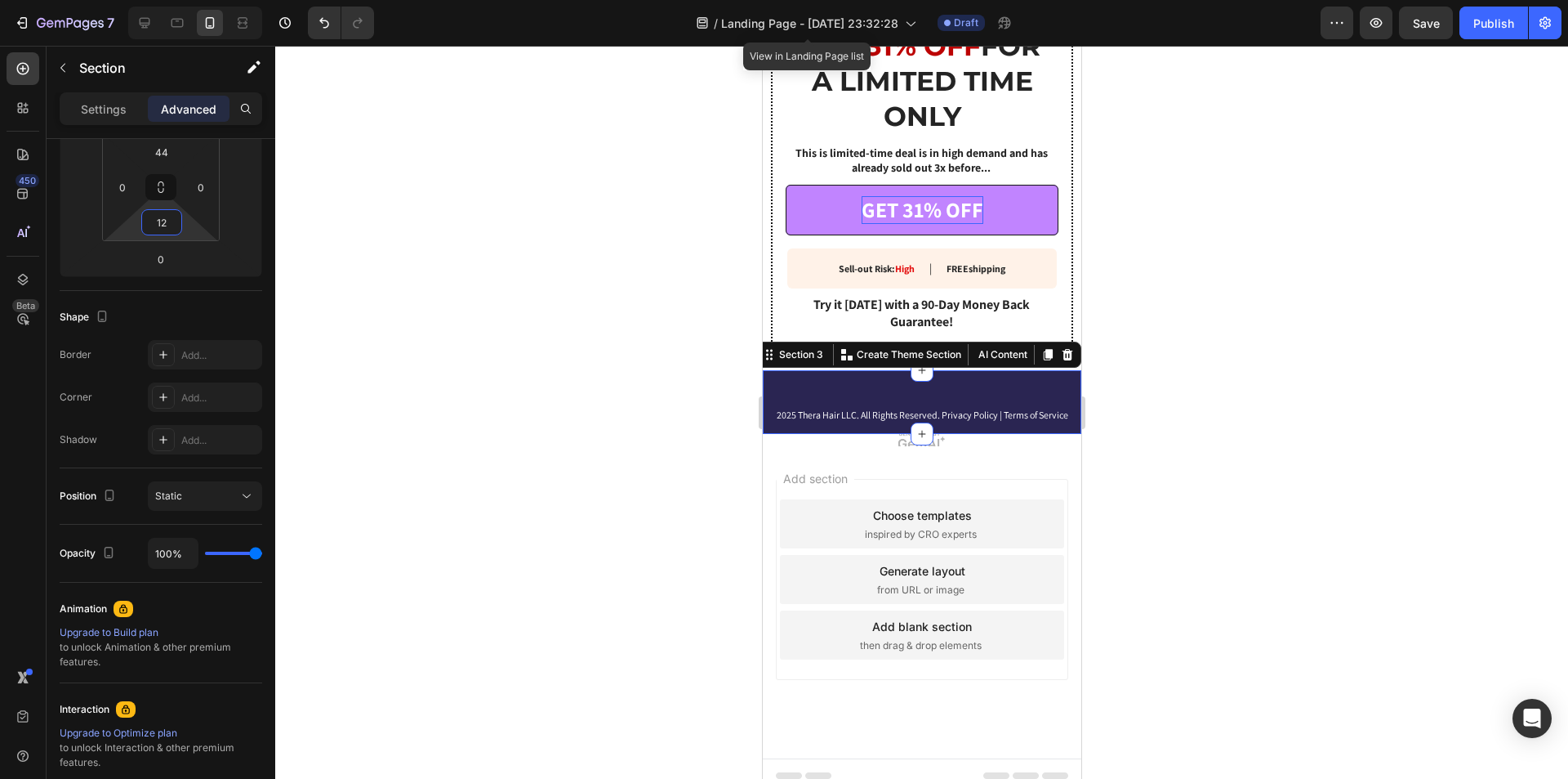
scroll to position [3033, 0]
type input "14"
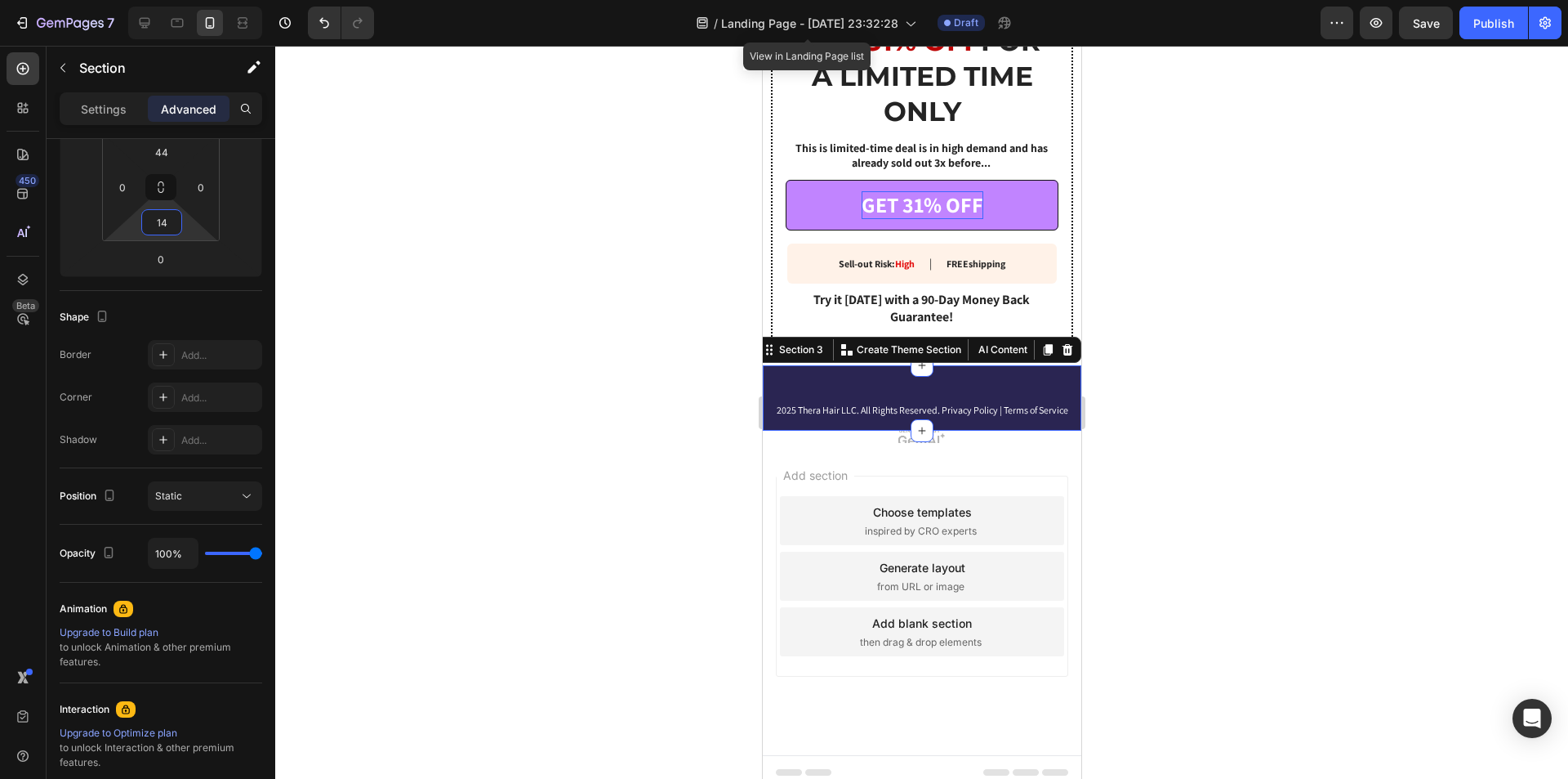
drag, startPoint x: 163, startPoint y: 238, endPoint x: 165, endPoint y: 269, distance: 31.1
click at [165, 0] on html "7 / Landing Page - [DATE] 23:32:28 View in Landing Page list Draft Preview Save…" at bounding box center [784, 0] width 1568 height 0
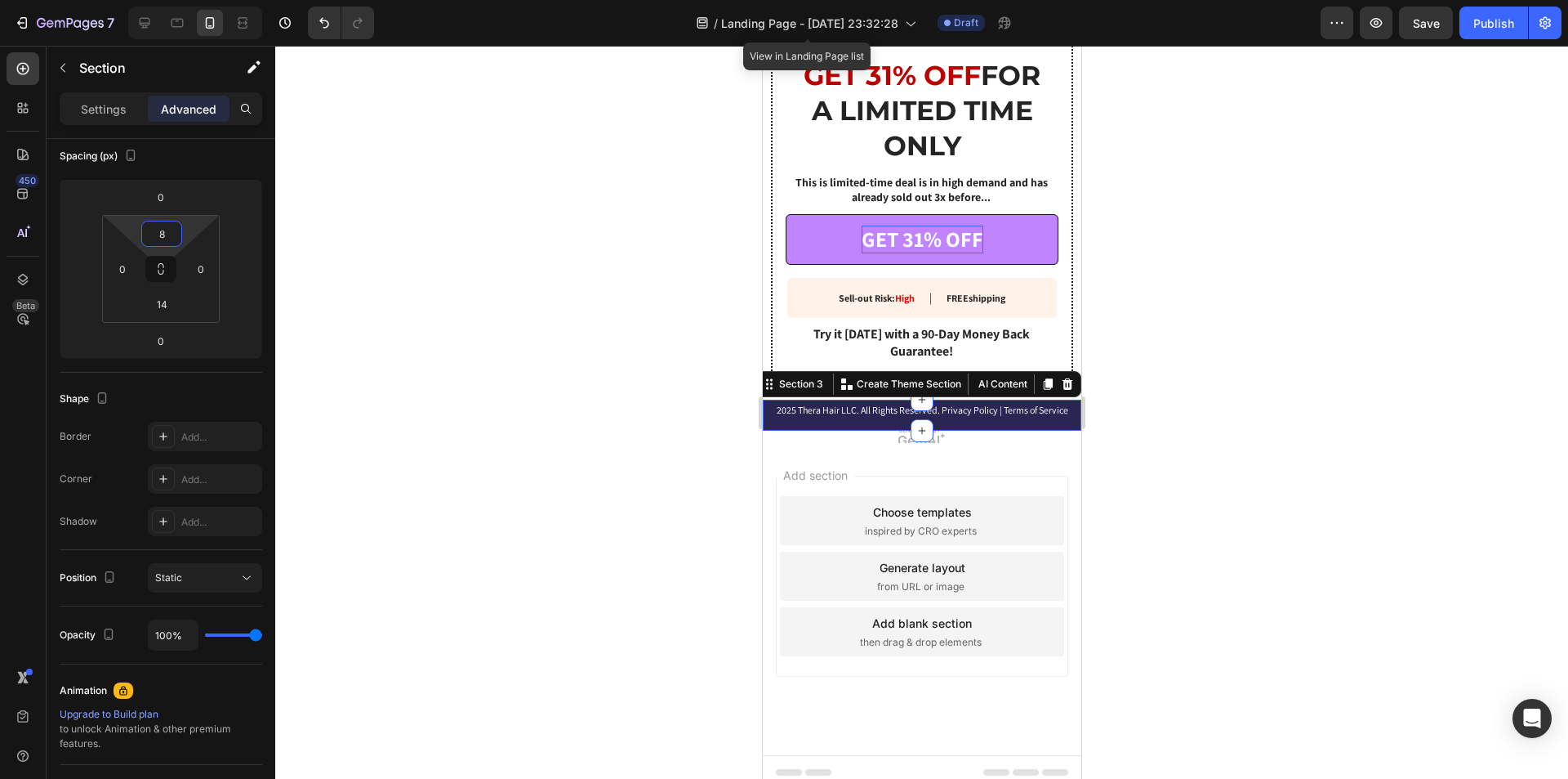
type input "10"
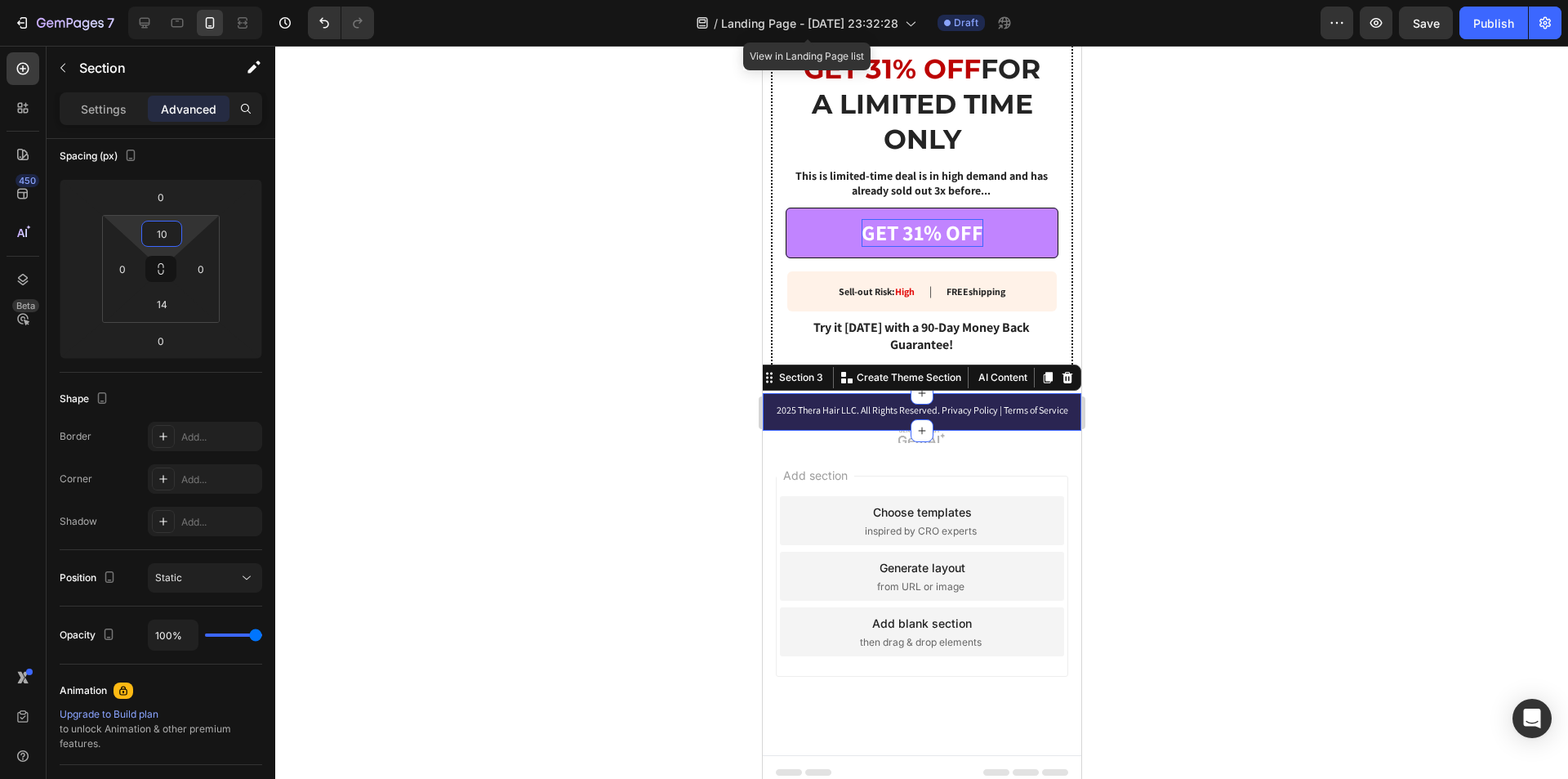
drag, startPoint x: 168, startPoint y: 218, endPoint x: 171, endPoint y: 232, distance: 14.3
click at [171, 0] on html "7 / Landing Page - [DATE] 23:32:28 View in Landing Page list Draft Preview Save…" at bounding box center [784, 0] width 1568 height 0
click at [801, 403] on p "2025 Thera Hair LLC. All Rights Reserved. Privacy Policy | Terms of Service" at bounding box center [921, 410] width 315 height 15
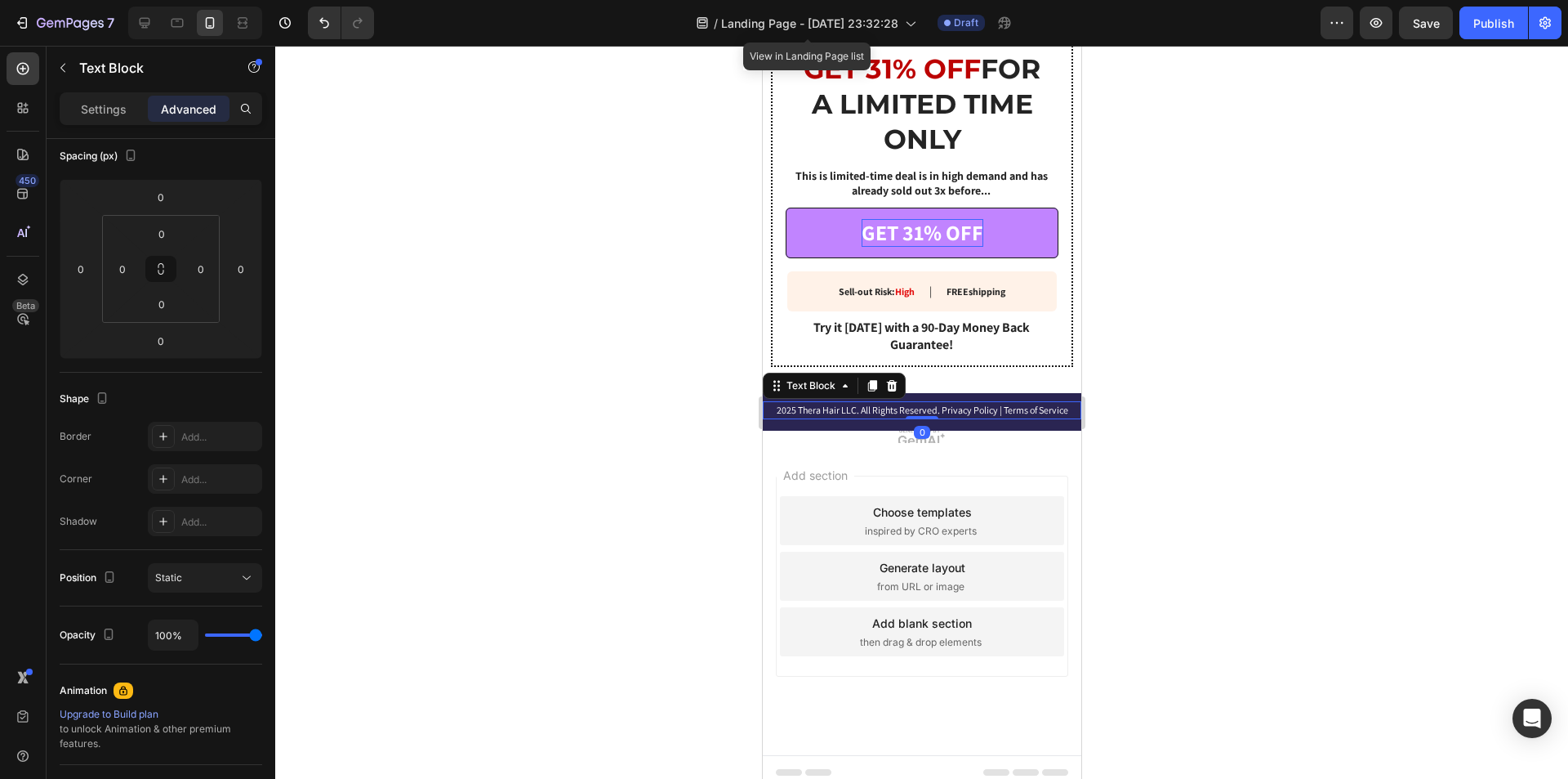
scroll to position [0, 0]
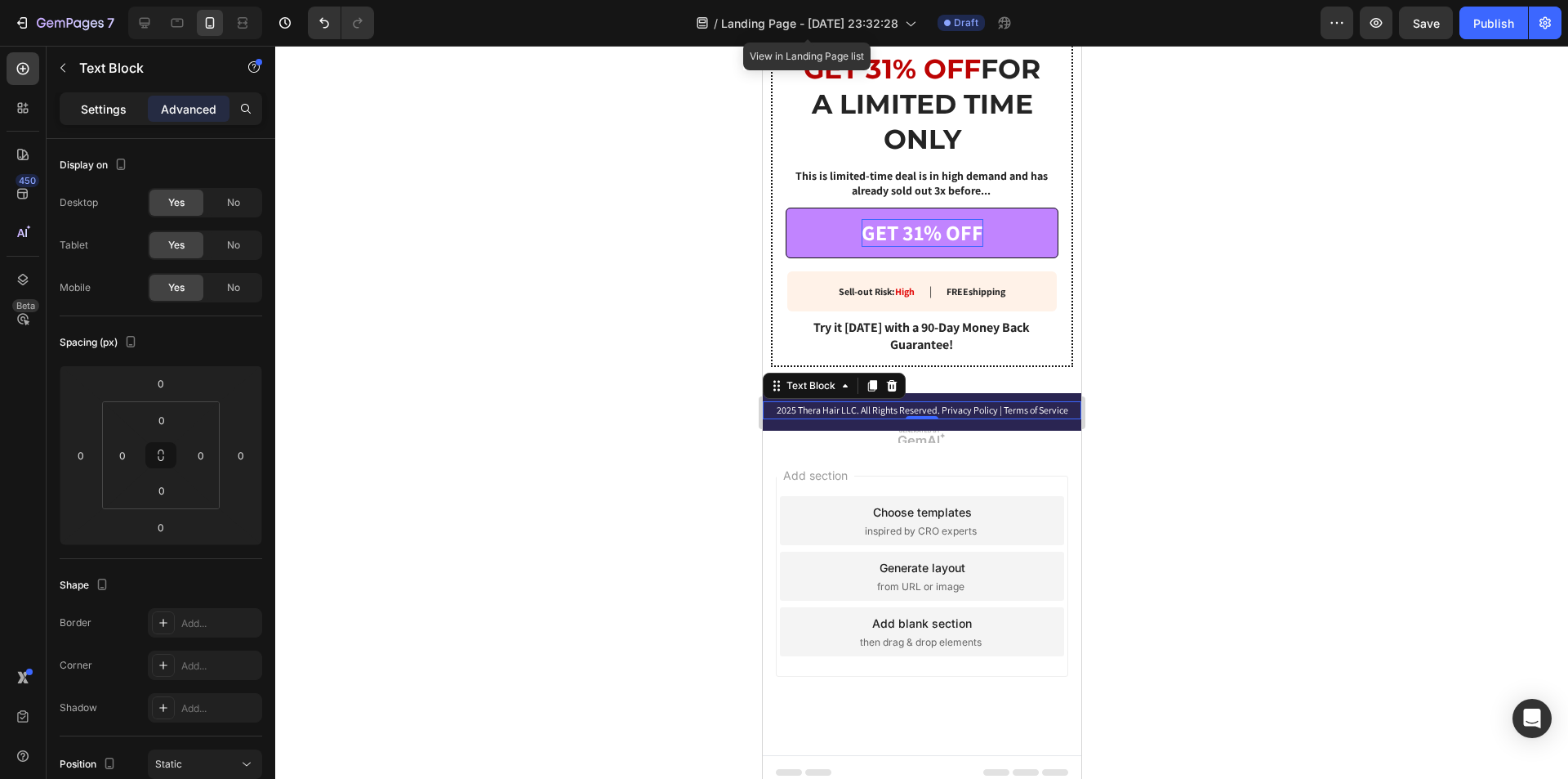
click at [88, 101] on p "Settings" at bounding box center [104, 109] width 46 height 17
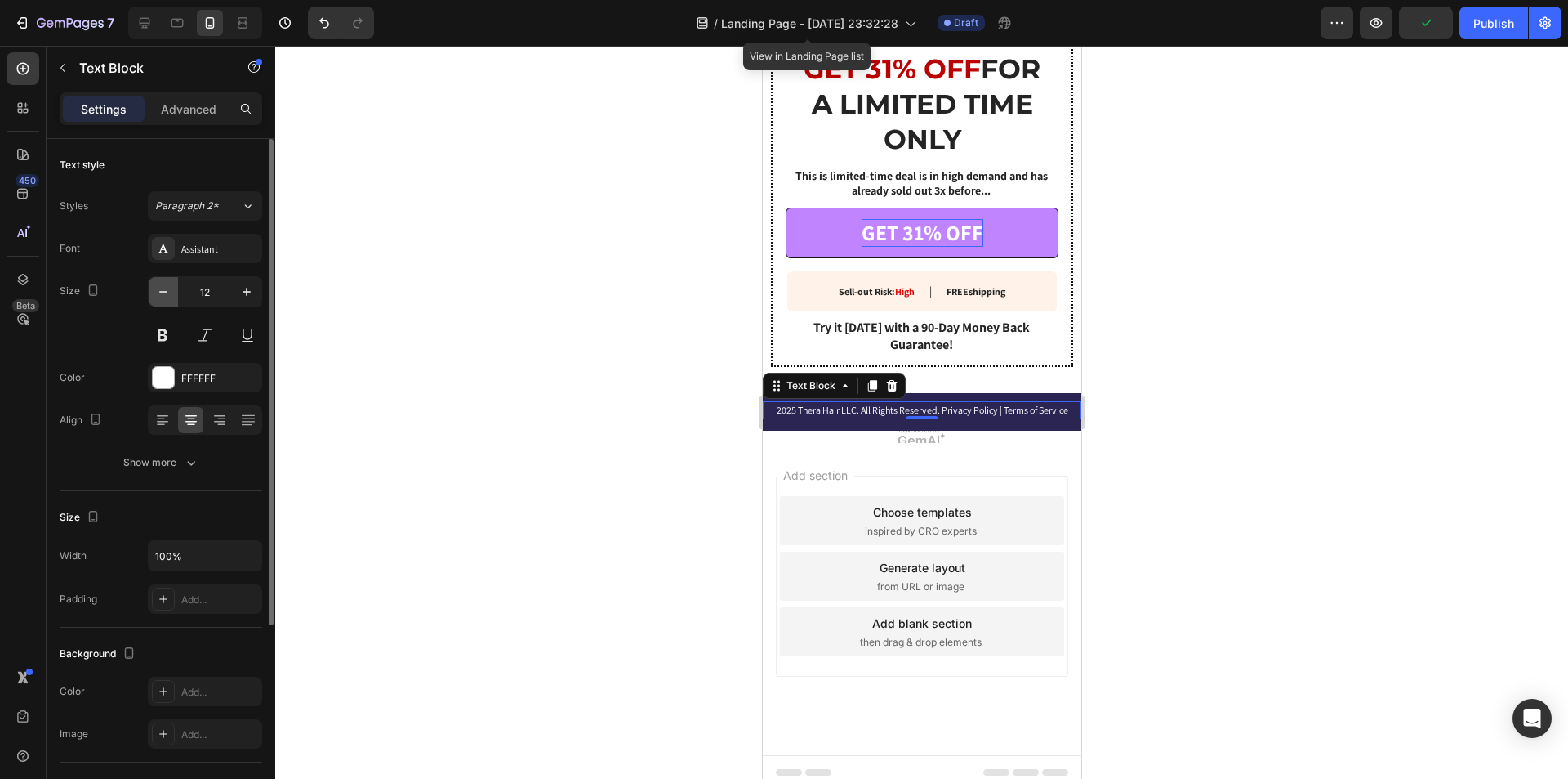
click at [166, 292] on icon "button" at bounding box center [163, 292] width 8 height 2
click at [251, 293] on icon "button" at bounding box center [246, 292] width 17 height 17
type input "12"
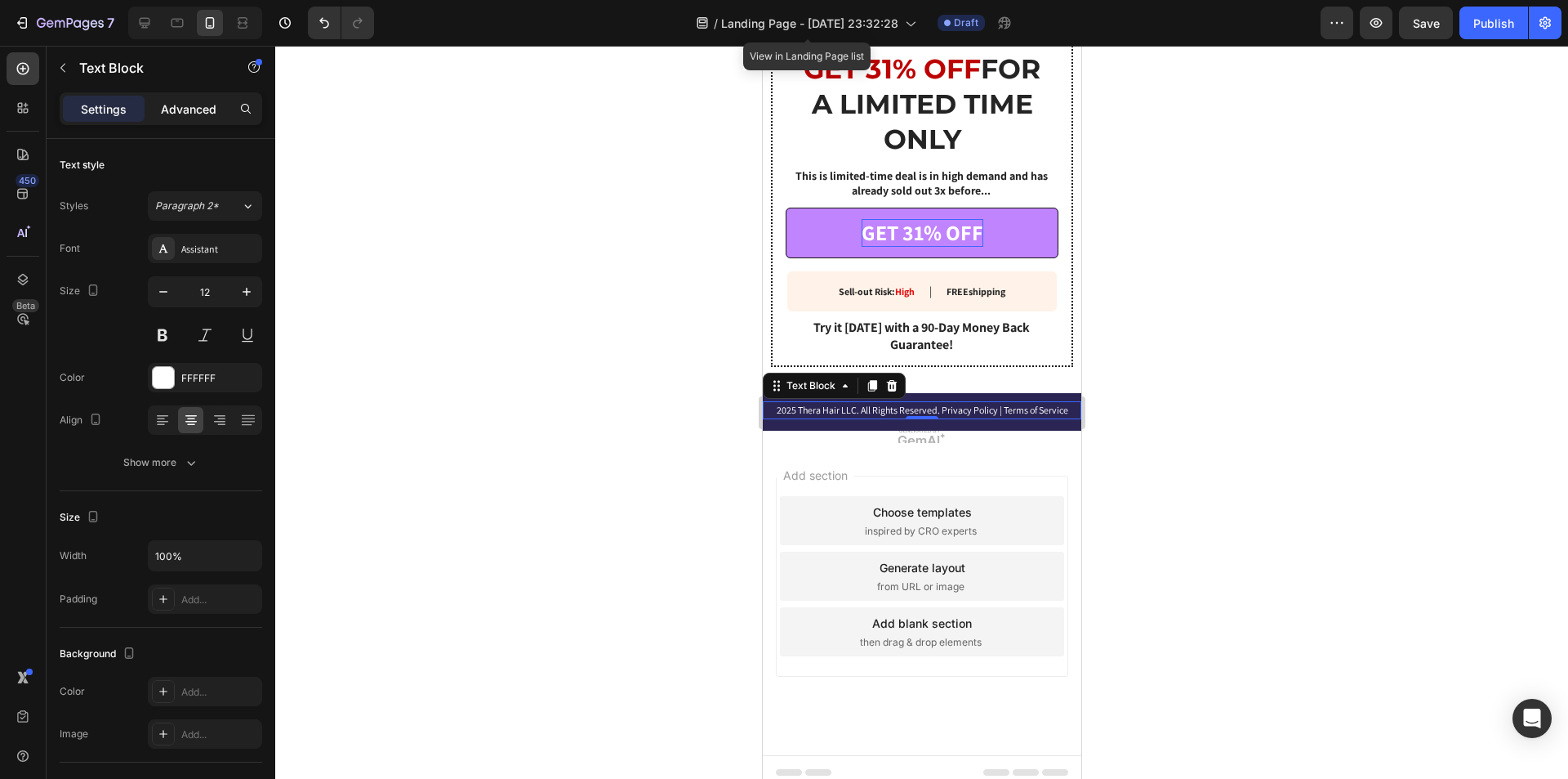
click at [215, 114] on p "Advanced" at bounding box center [189, 109] width 56 height 17
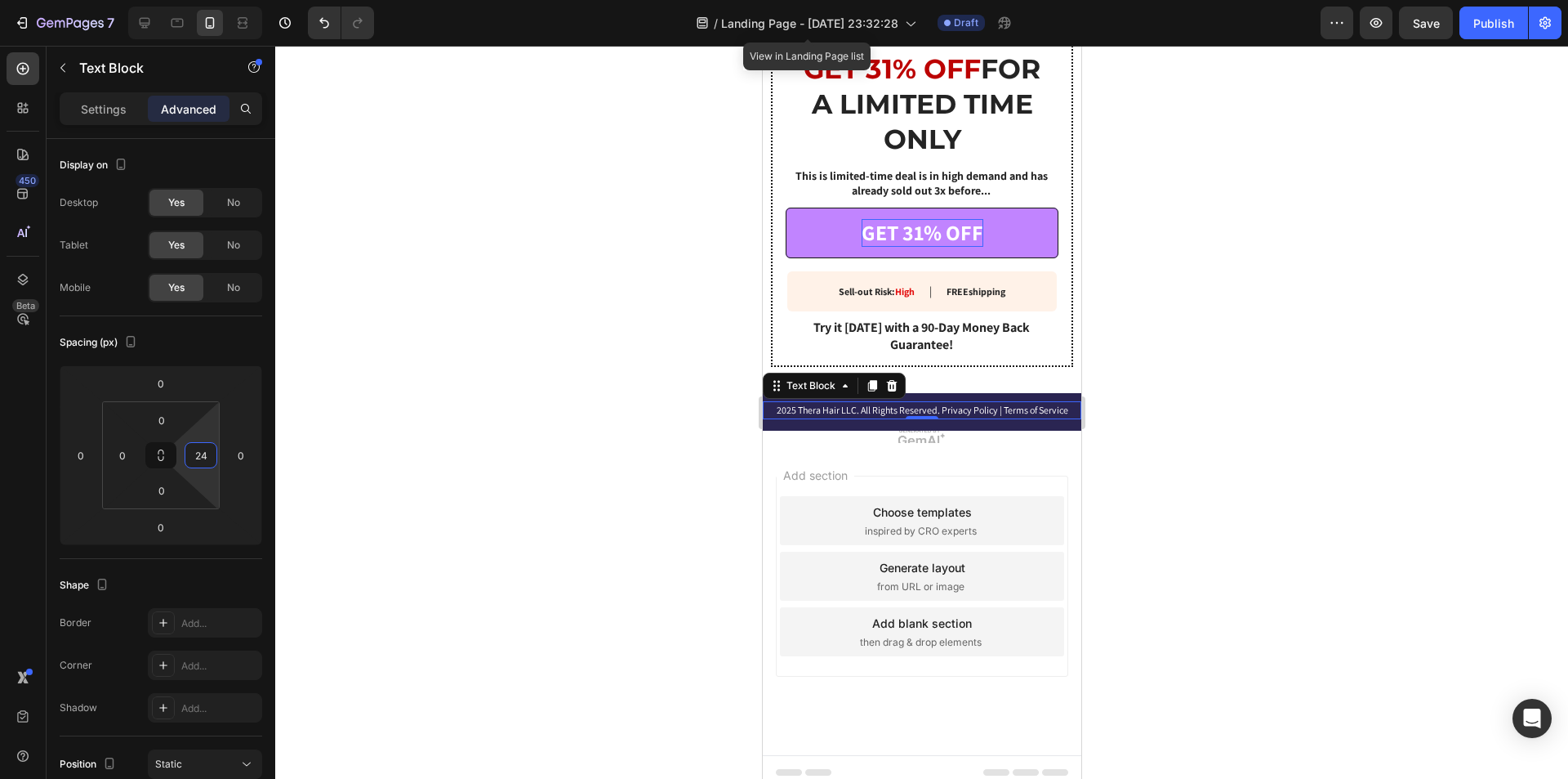
scroll to position [3020, 0]
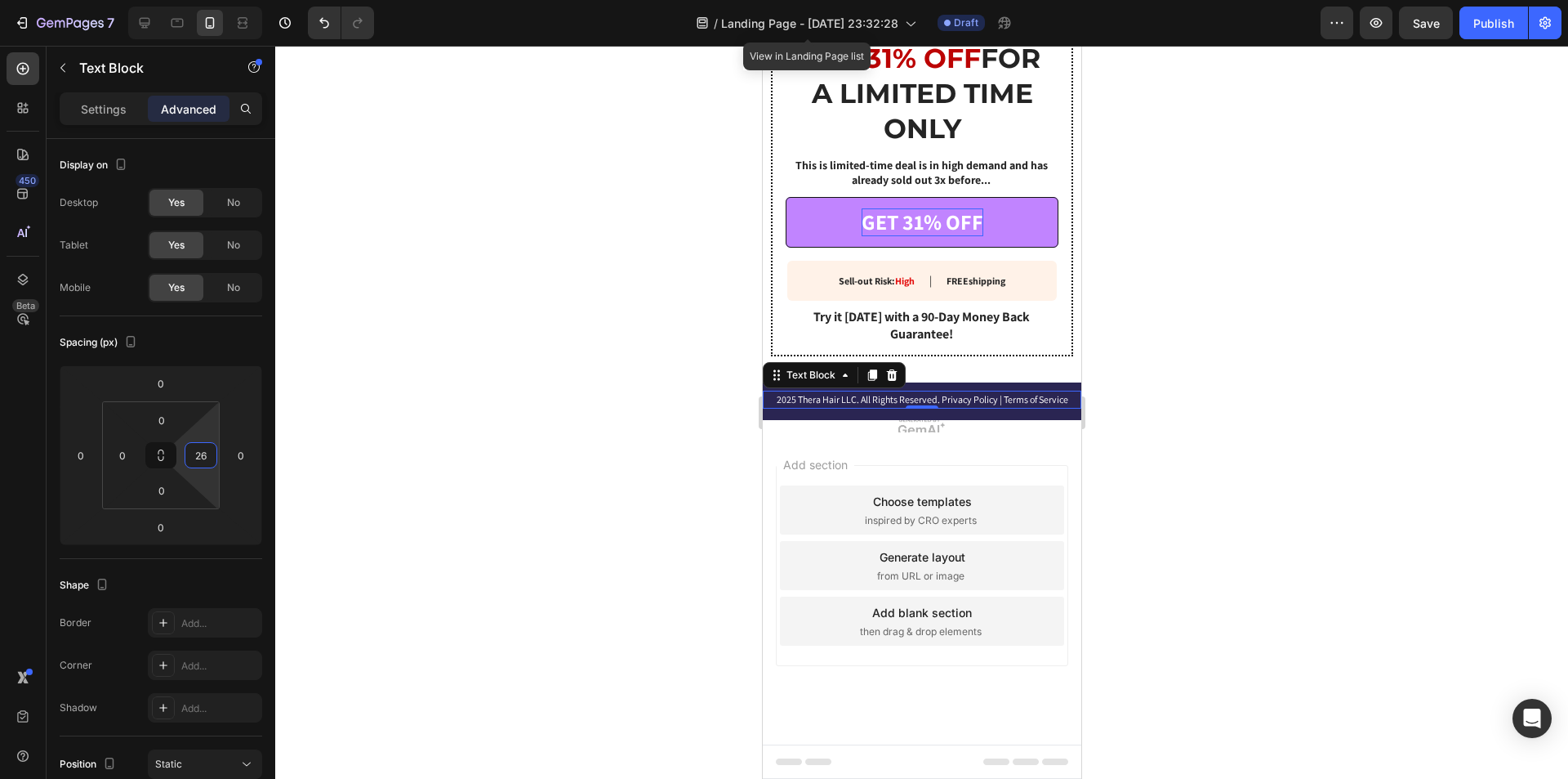
type input "28"
drag, startPoint x: 178, startPoint y: 450, endPoint x: 183, endPoint y: 439, distance: 12.1
click at [183, 0] on html "7 / Landing Page - [DATE] 23:32:28 View in Landing Page list Draft Preview Save…" at bounding box center [784, 0] width 1568 height 0
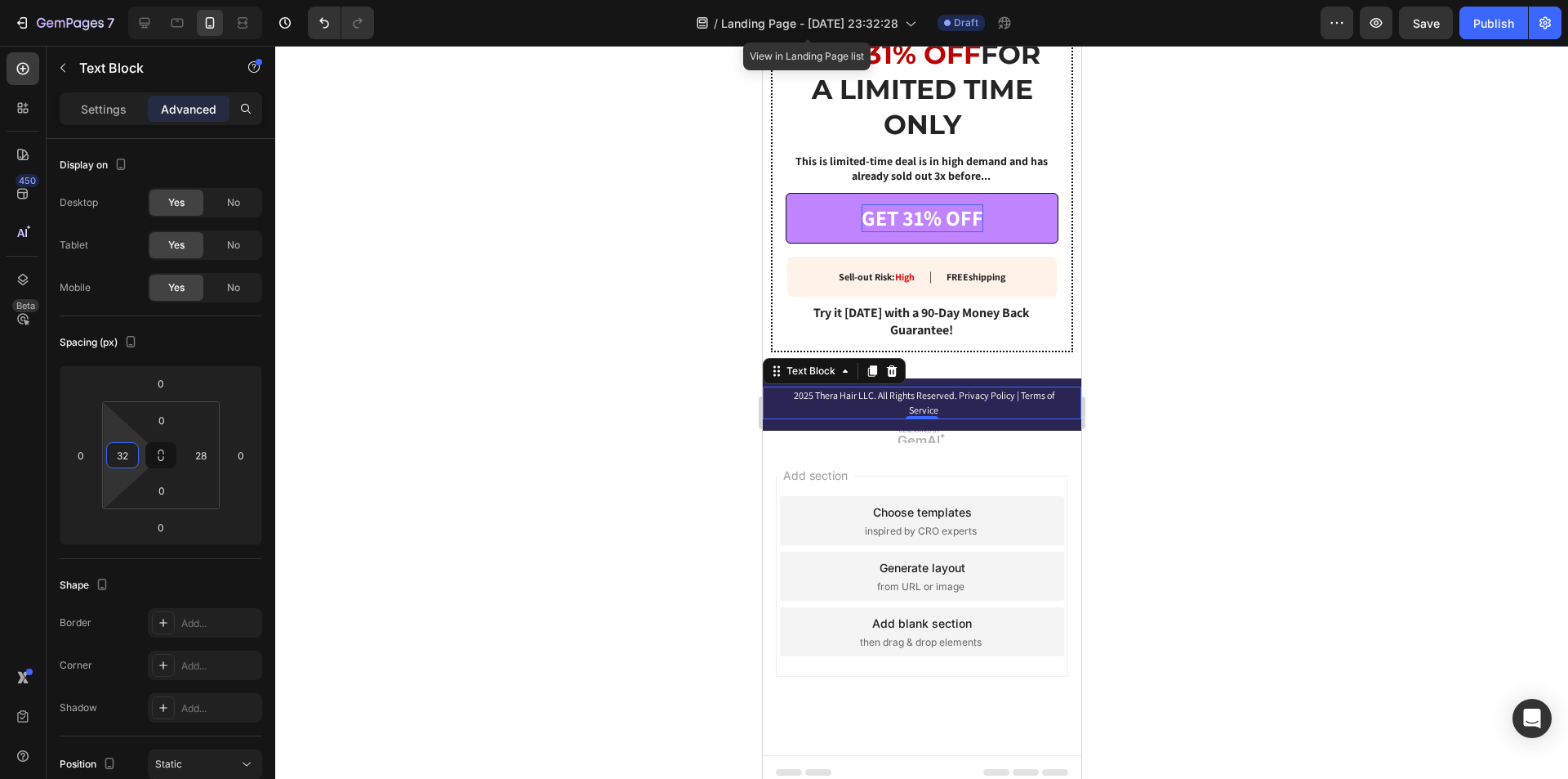
type input "30"
drag, startPoint x: 140, startPoint y: 452, endPoint x: 155, endPoint y: 440, distance: 19.2
click at [155, 0] on html "7 / Landing Page - [DATE] 23:32:28 View in Landing Page list Draft Preview Save…" at bounding box center [784, 0] width 1568 height 0
type input "30"
drag, startPoint x: 178, startPoint y: 451, endPoint x: 191, endPoint y: 450, distance: 13.0
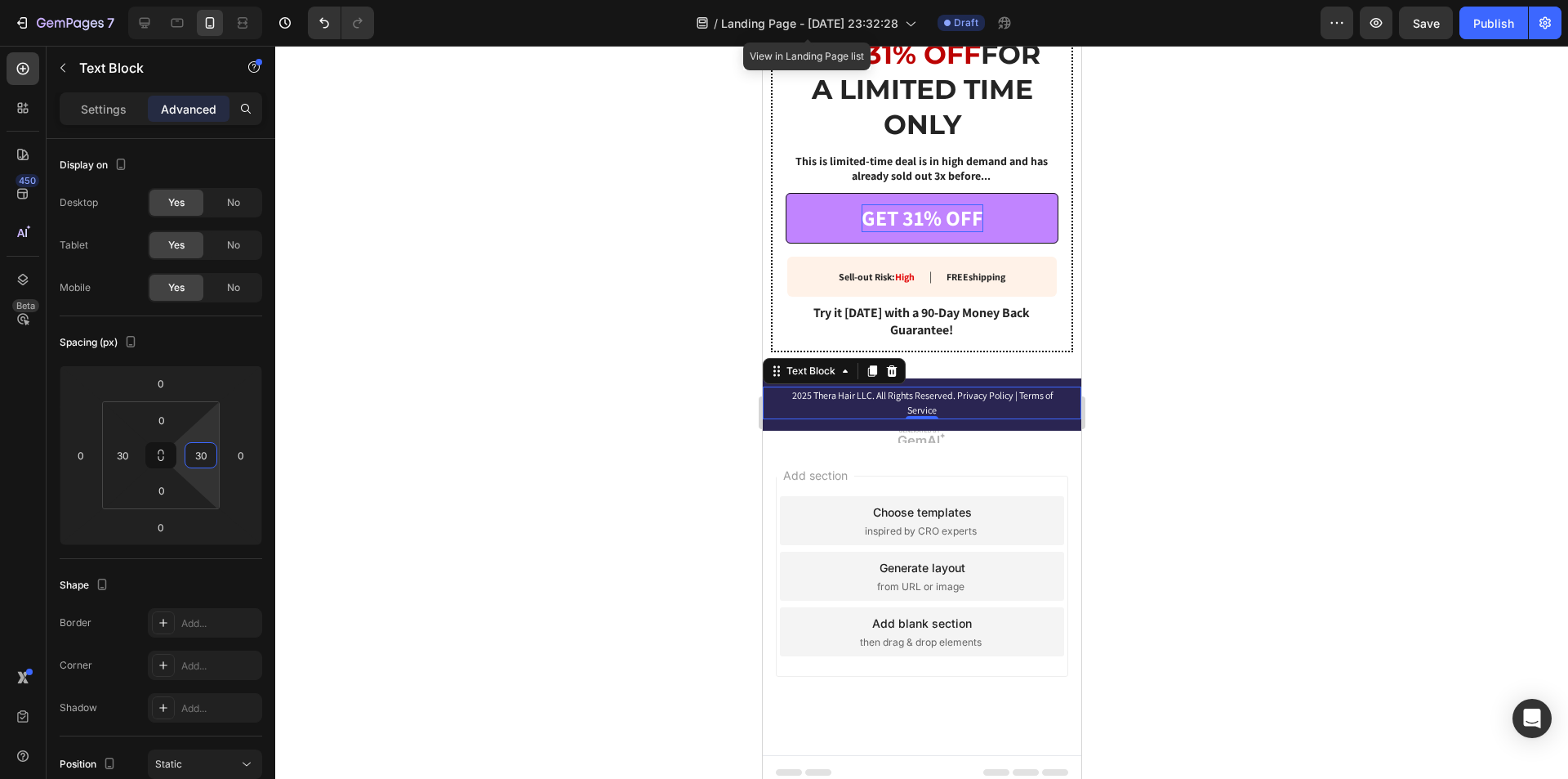
click at [191, 0] on html "7 / Landing Page - [DATE] 23:32:28 View in Landing Page list Draft Preview Save…" at bounding box center [784, 0] width 1568 height 0
click at [975, 360] on div "Image --- 🌱 FREE HAIR TONIC WITH ORDER --- Heading ⁠⁠⁠⁠⁠⁠⁠ GET 31% OFF FOR A LI…" at bounding box center [921, 50] width 318 height 656
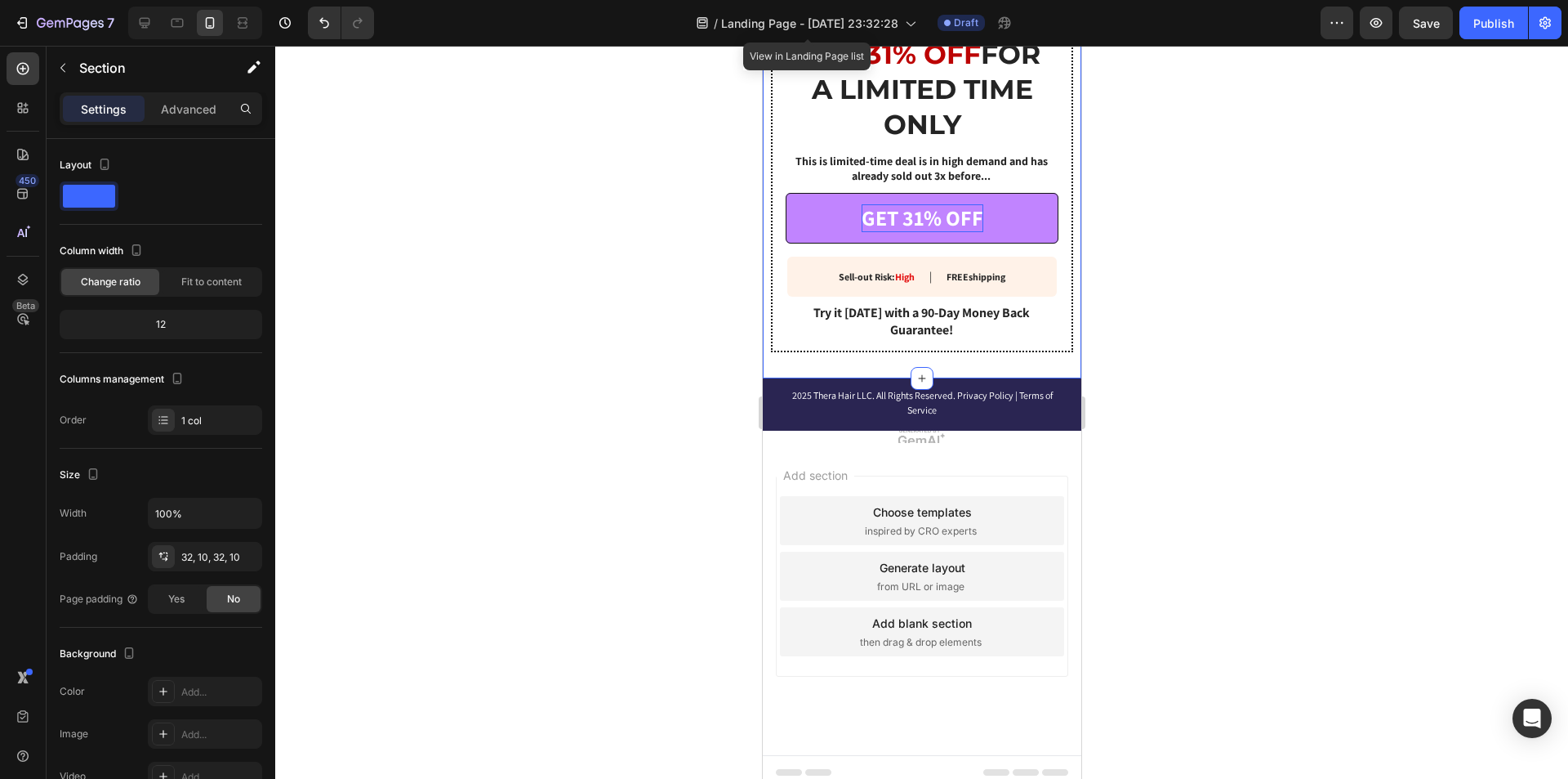
click at [959, 357] on div "Image --- 🌱 FREE HAIR TONIC WITH ORDER --- Heading ⁠⁠⁠⁠⁠⁠⁠ GET 31% OFF FOR A LI…" at bounding box center [921, 50] width 318 height 656
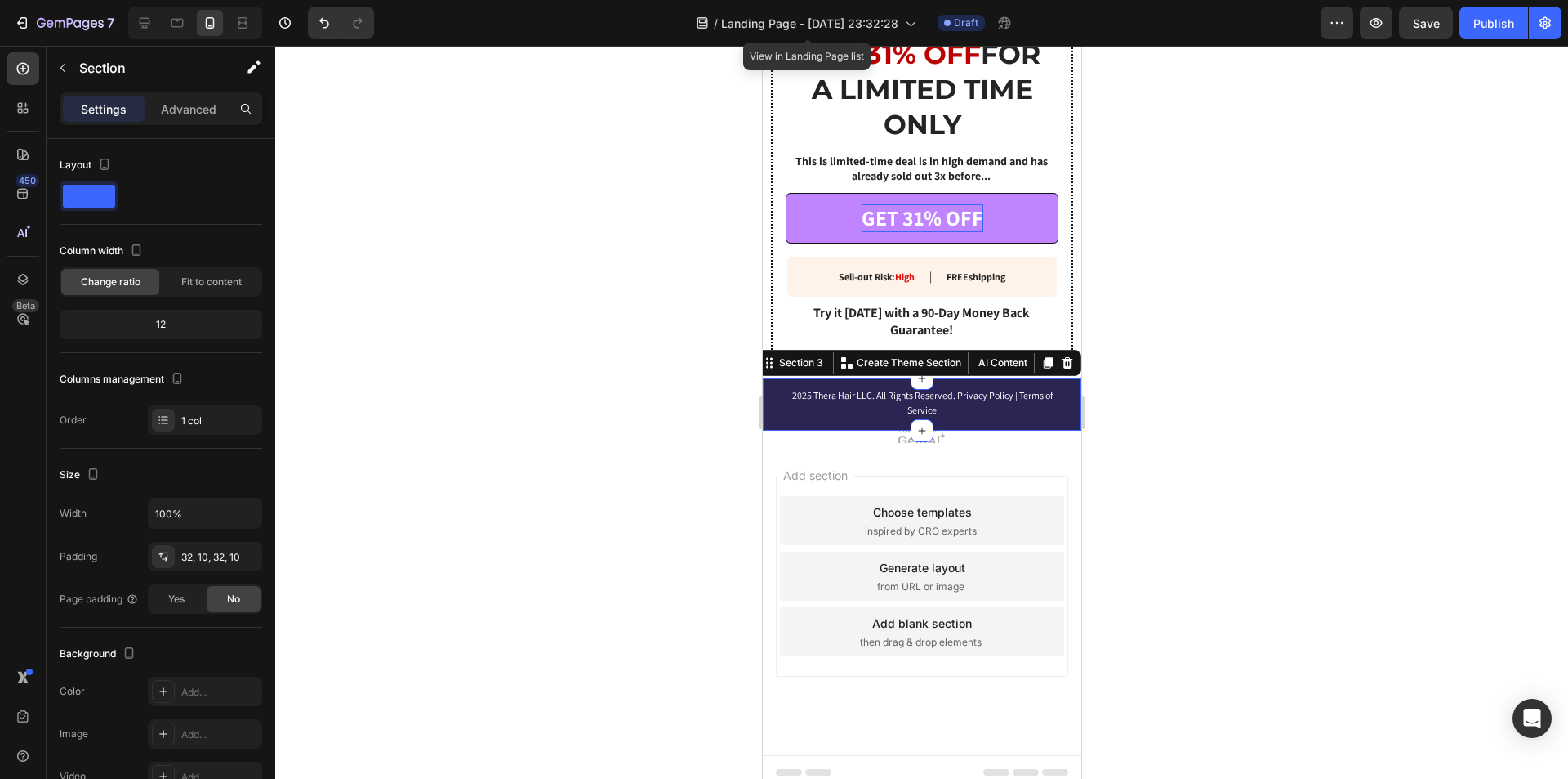
click at [984, 379] on div "2025 Thera Hair LLC. All Rights Reserved. Privacy Policy | Terms of Service Tex…" at bounding box center [921, 405] width 318 height 52
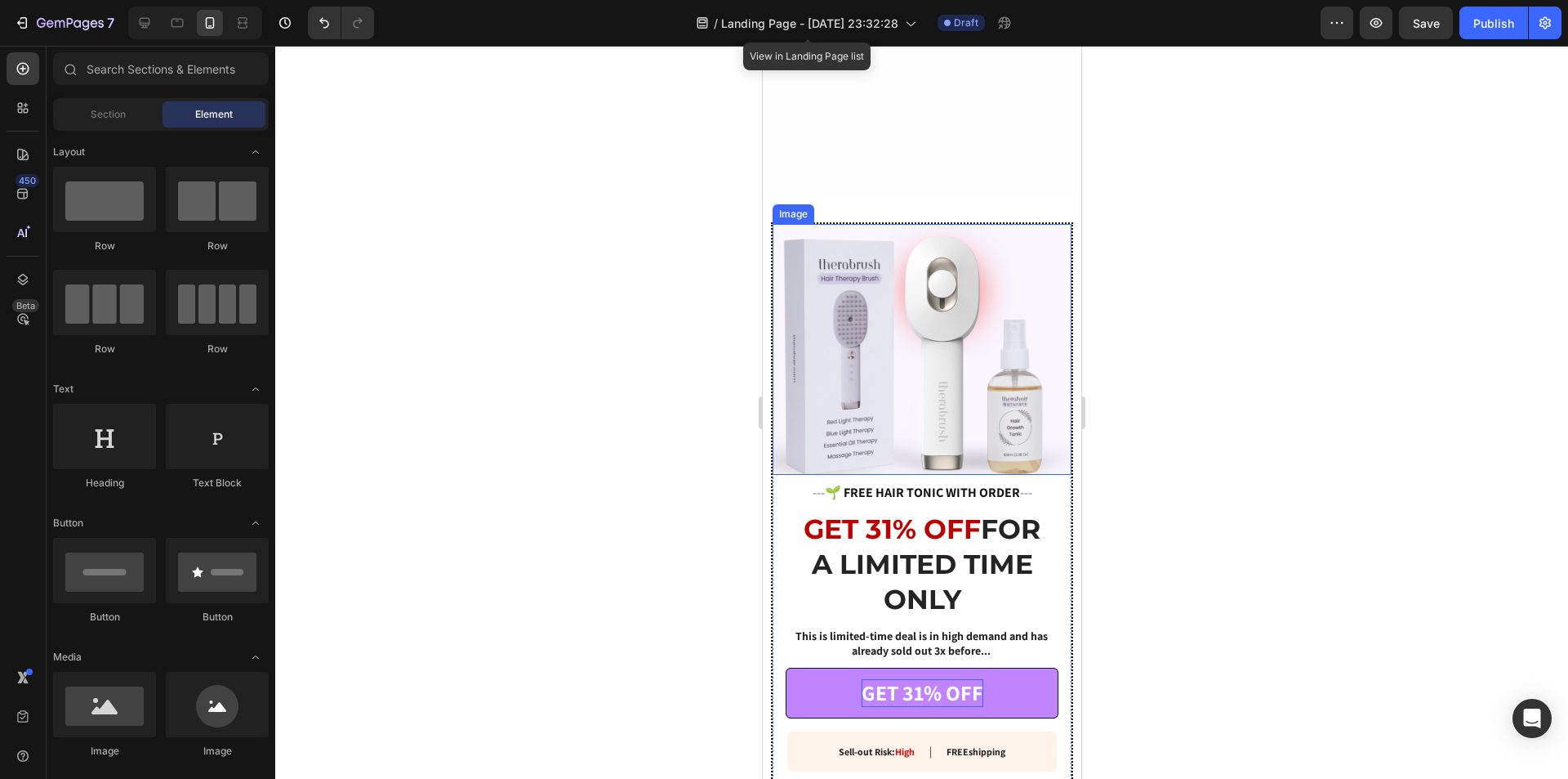
scroll to position [2951, 0]
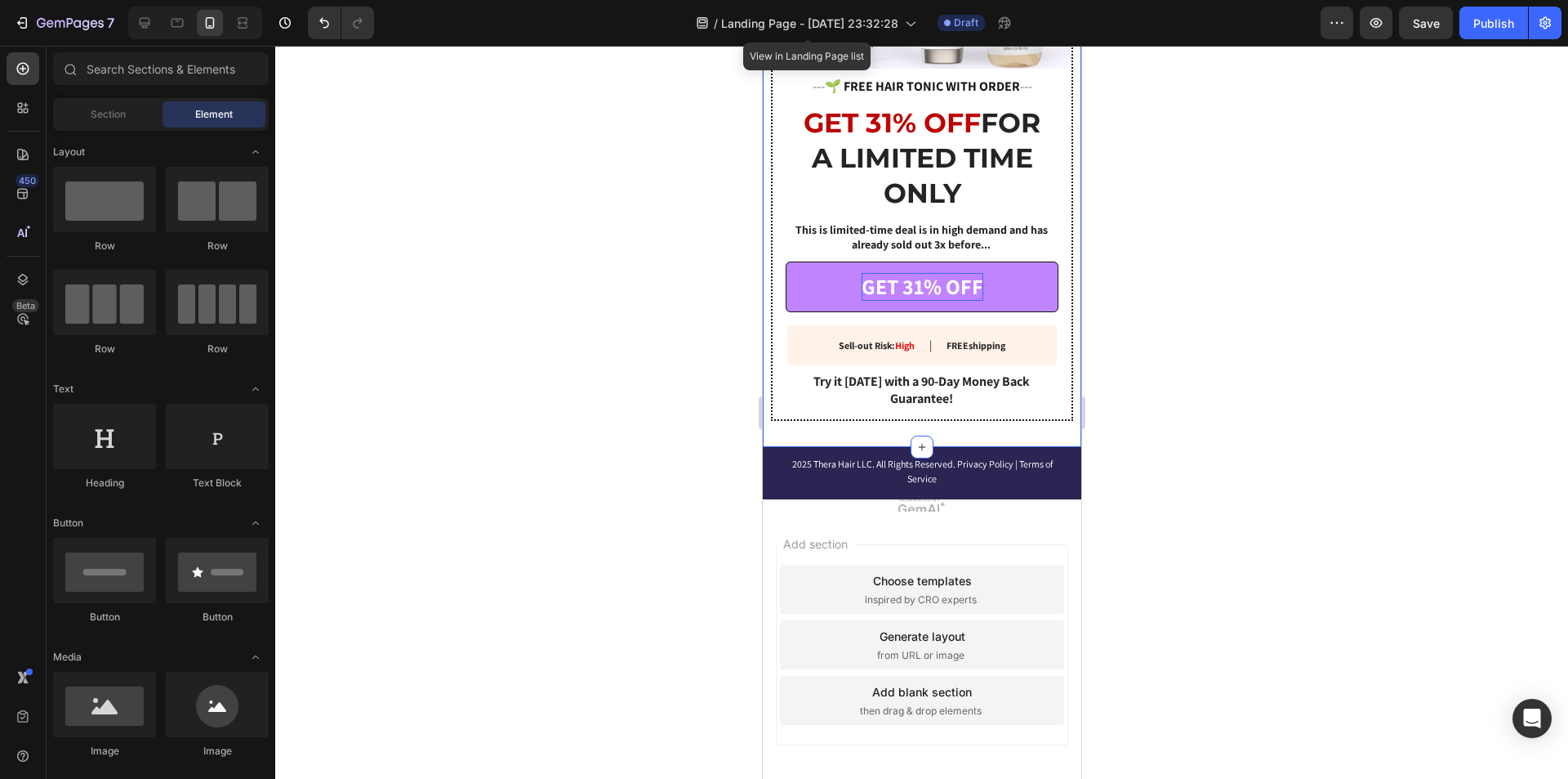
click at [1007, 418] on div "Image --- 🌱 FREE HAIR TONIC WITH ORDER --- Heading ⁠⁠⁠⁠⁠⁠⁠ GET 31% OFF FOR A LI…" at bounding box center [921, 118] width 318 height 656
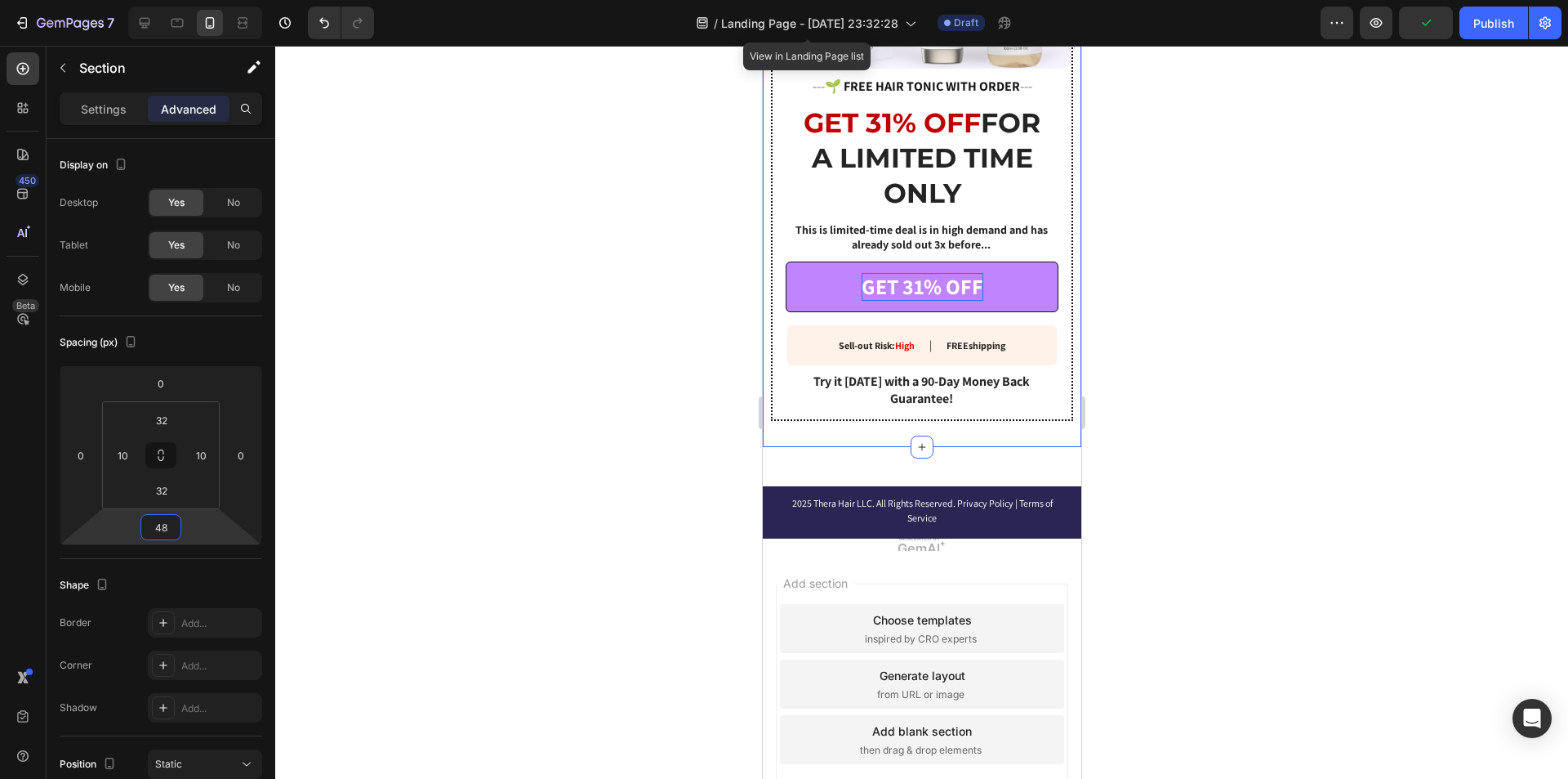
type input "50"
drag, startPoint x: 184, startPoint y: 537, endPoint x: 198, endPoint y: 516, distance: 25.2
click at [198, 0] on html "7 / Landing Page - [DATE] 23:32:28 View in Landing Page list Draft Preview Save…" at bounding box center [784, 0] width 1568 height 0
click at [1183, 588] on div at bounding box center [921, 413] width 1293 height 733
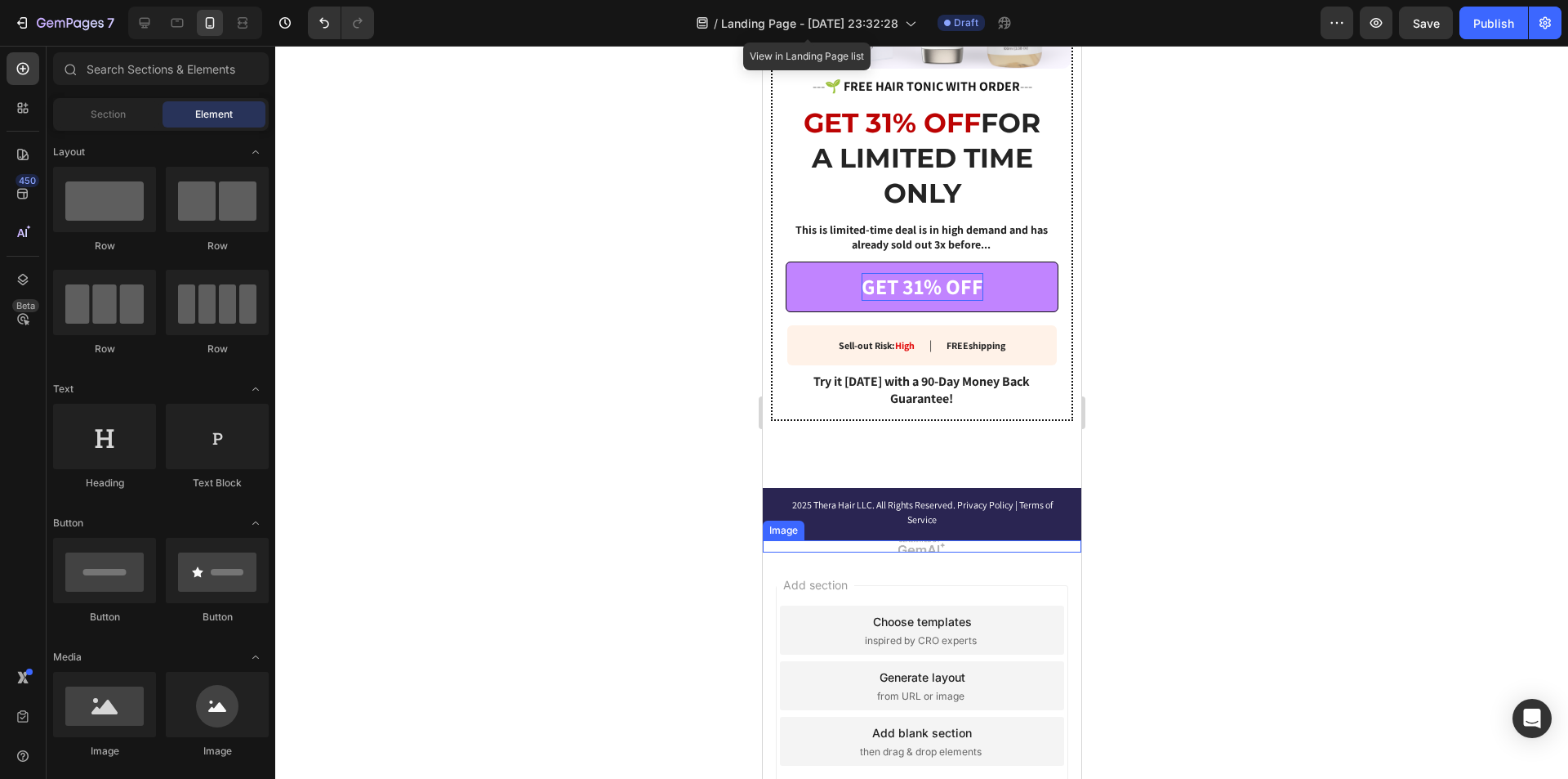
click at [921, 541] on img at bounding box center [921, 546] width 318 height 13
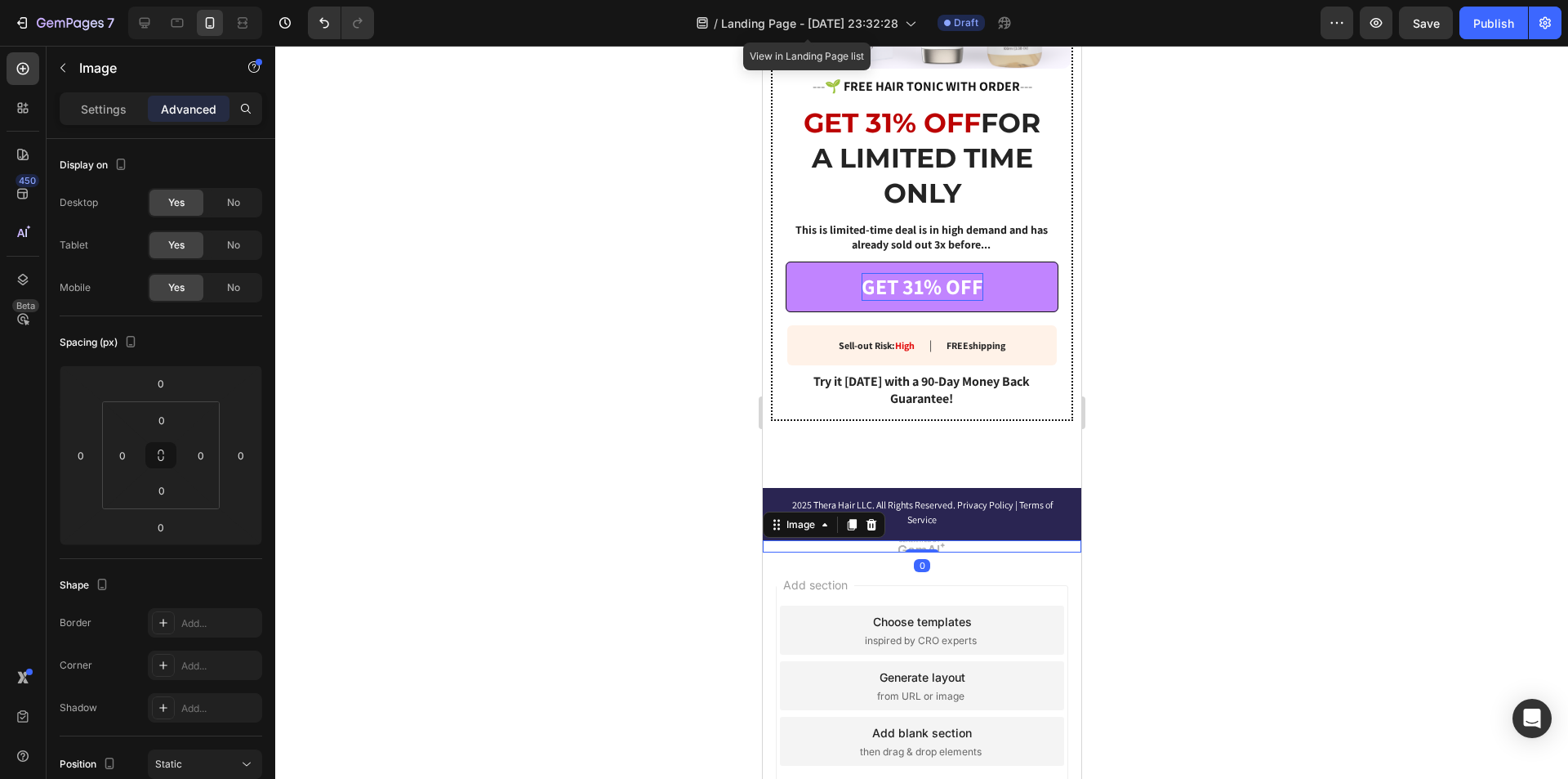
click at [939, 540] on img at bounding box center [921, 546] width 318 height 13
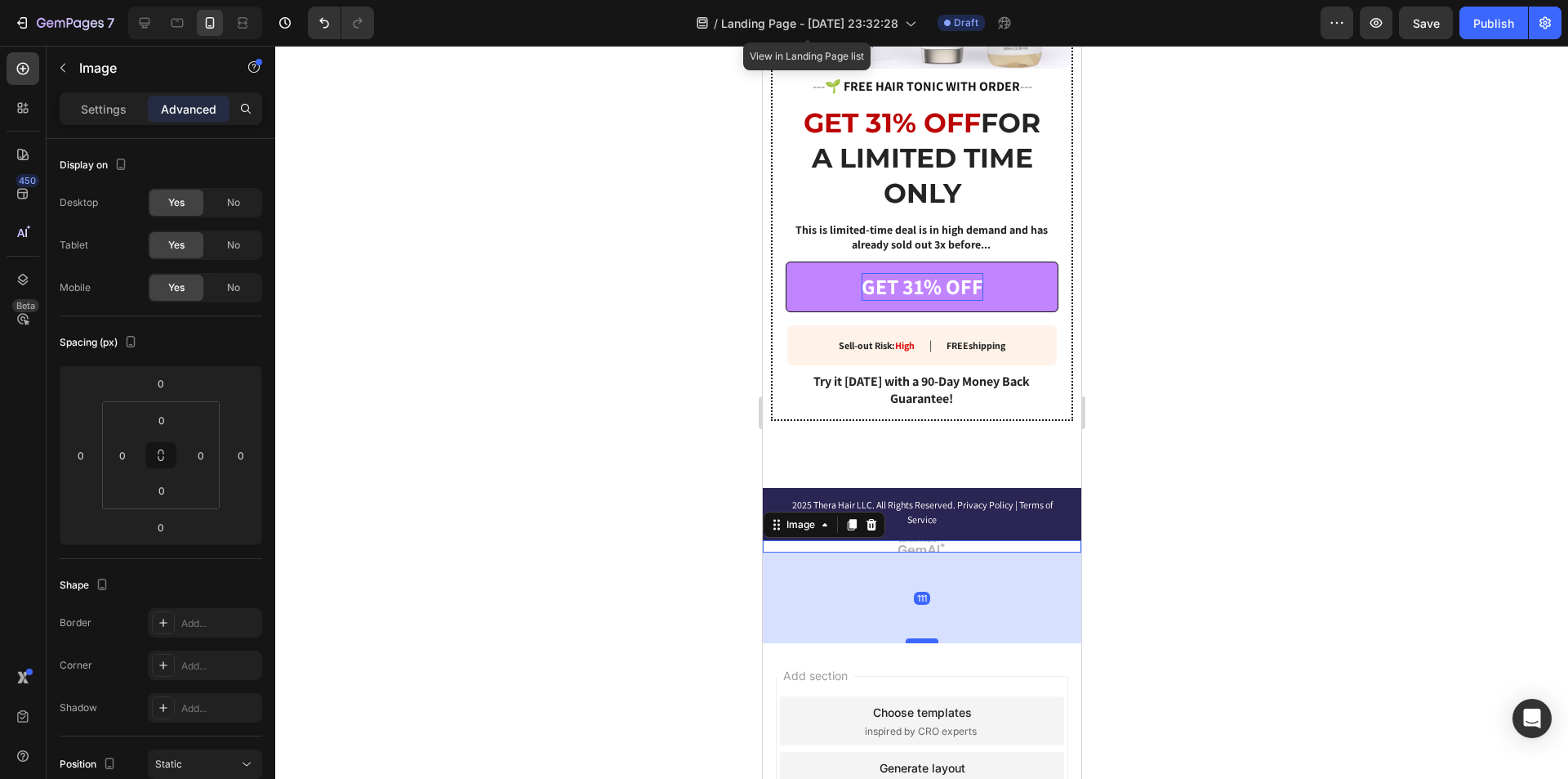
drag, startPoint x: 922, startPoint y: 541, endPoint x: 912, endPoint y: 605, distance: 64.8
click at [912, 638] on div at bounding box center [921, 641] width 33 height 5
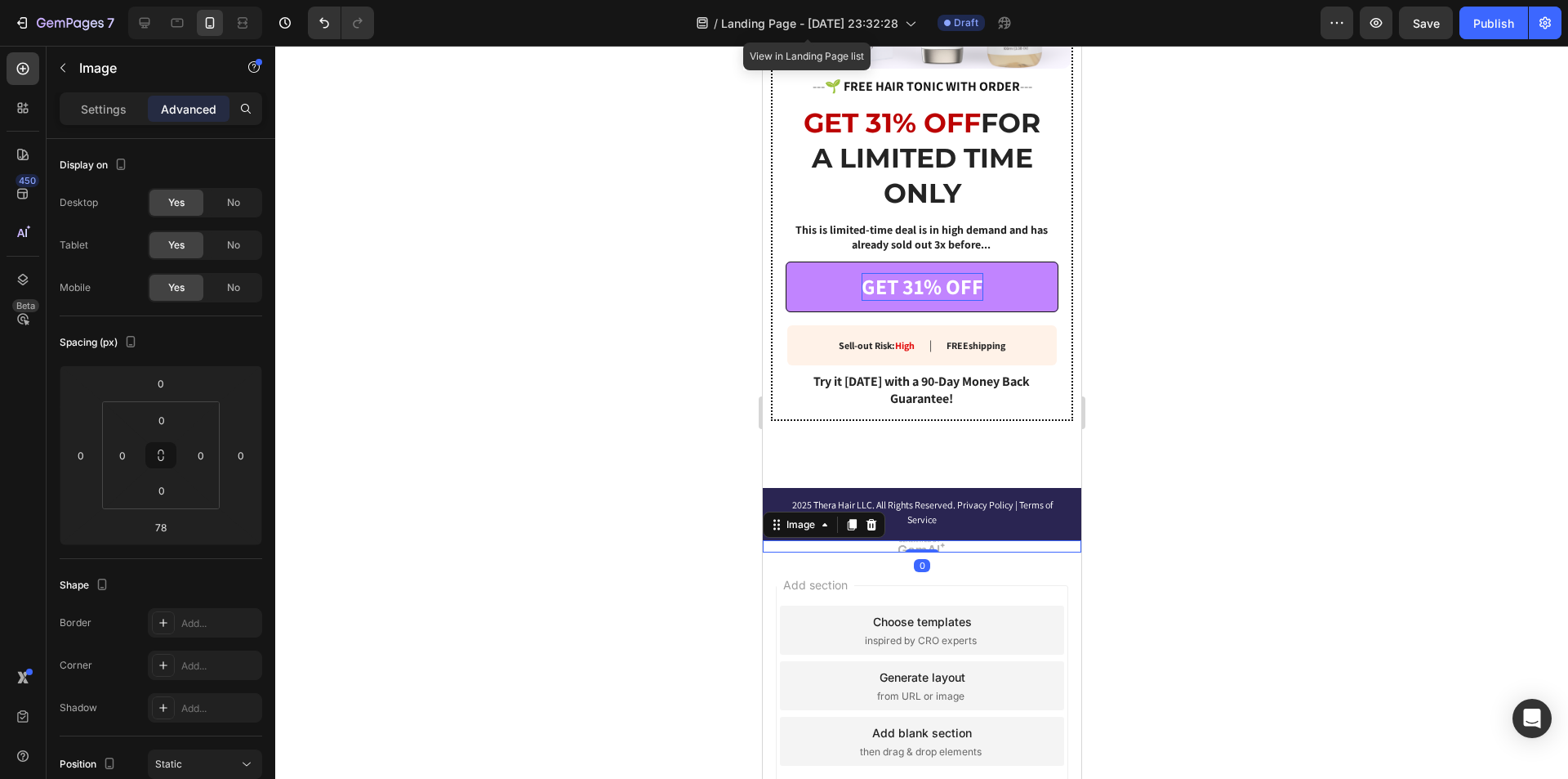
drag, startPoint x: 923, startPoint y: 603, endPoint x: 936, endPoint y: 481, distance: 122.7
type input "0"
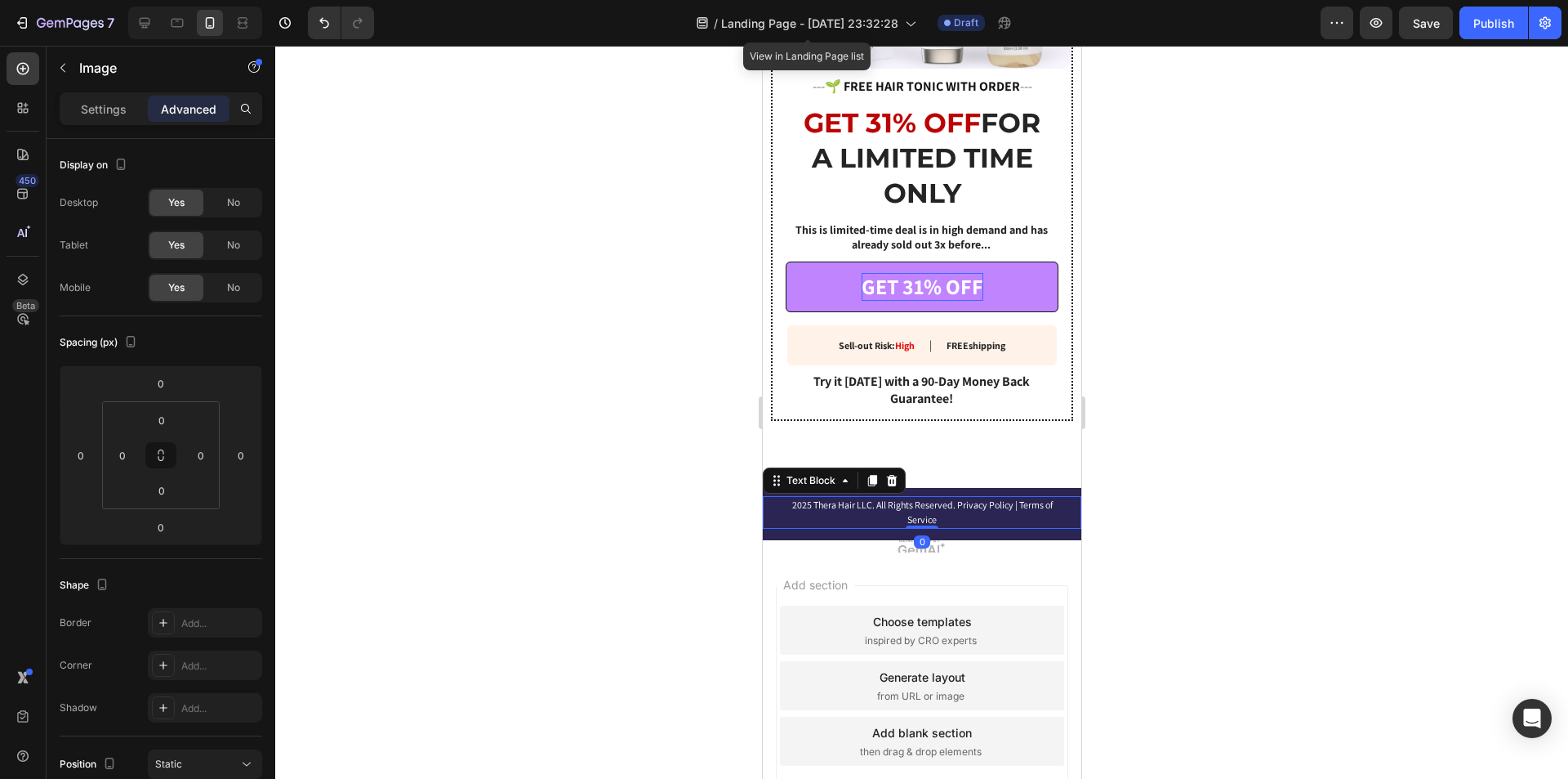
click at [965, 508] on p "2025 Thera Hair LLC. All Rights Reserved. Privacy Policy | Terms of Service" at bounding box center [921, 513] width 266 height 30
click at [979, 520] on div "2025 Thera Hair LLC. All Rights Reserved. Privacy Policy | Terms of Service Tex…" at bounding box center [921, 514] width 318 height 52
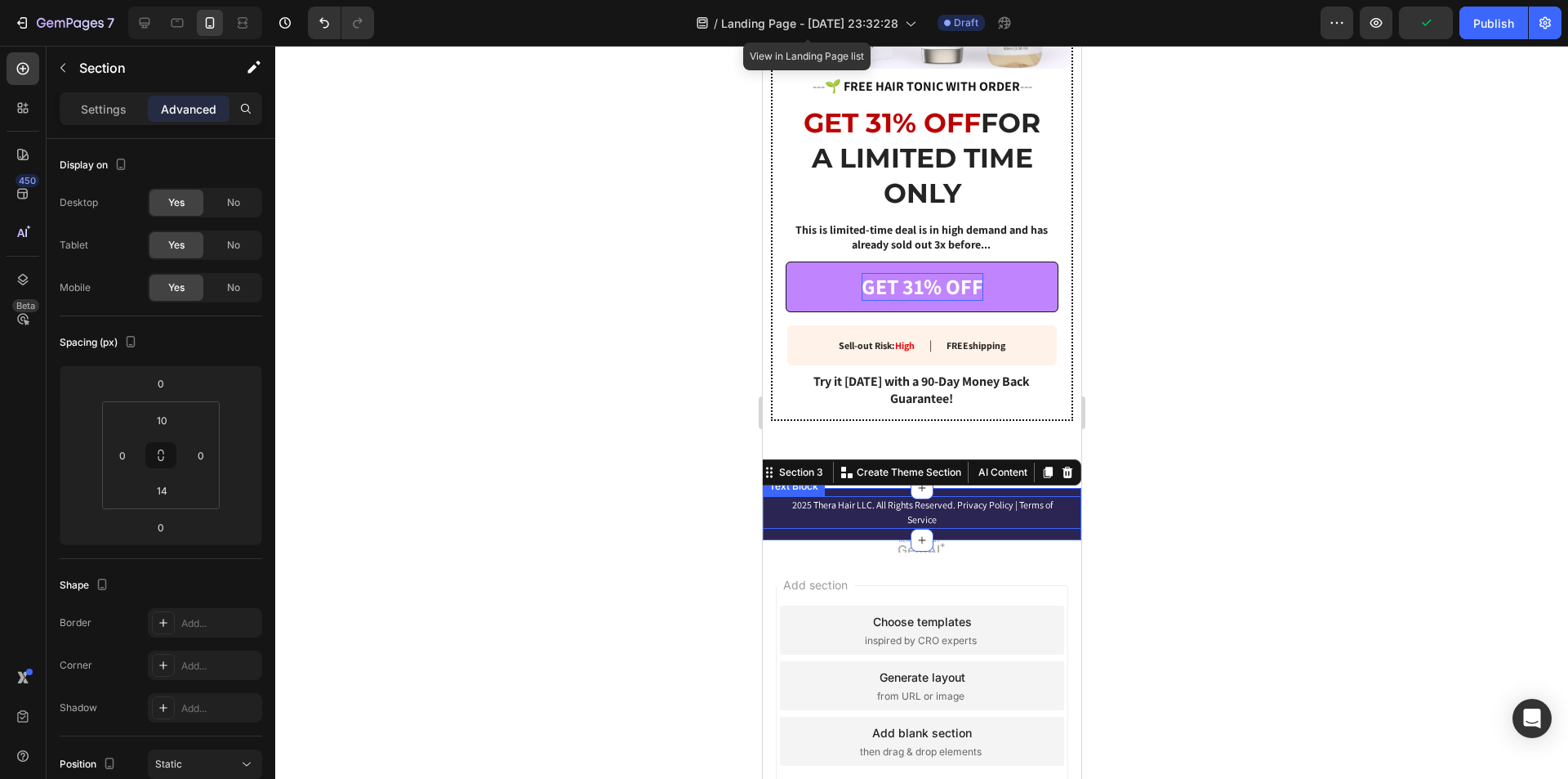
click at [927, 501] on p "2025 Thera Hair LLC. All Rights Reserved. Privacy Policy | Terms of Service" at bounding box center [921, 513] width 266 height 30
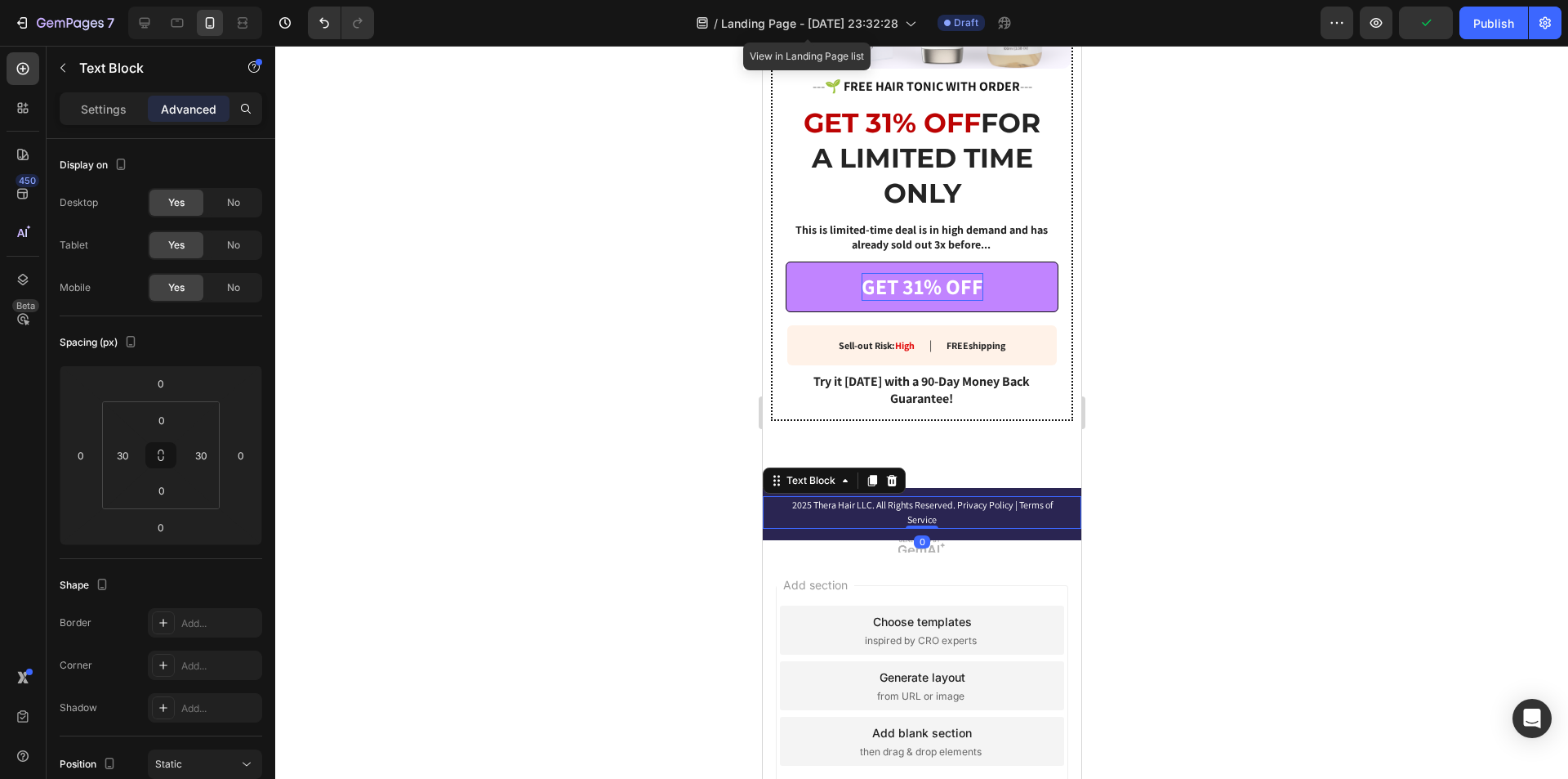
click at [895, 504] on p "2025 Thera Hair LLC. All Rights Reserved. Privacy Policy | Terms of Service" at bounding box center [921, 513] width 266 height 30
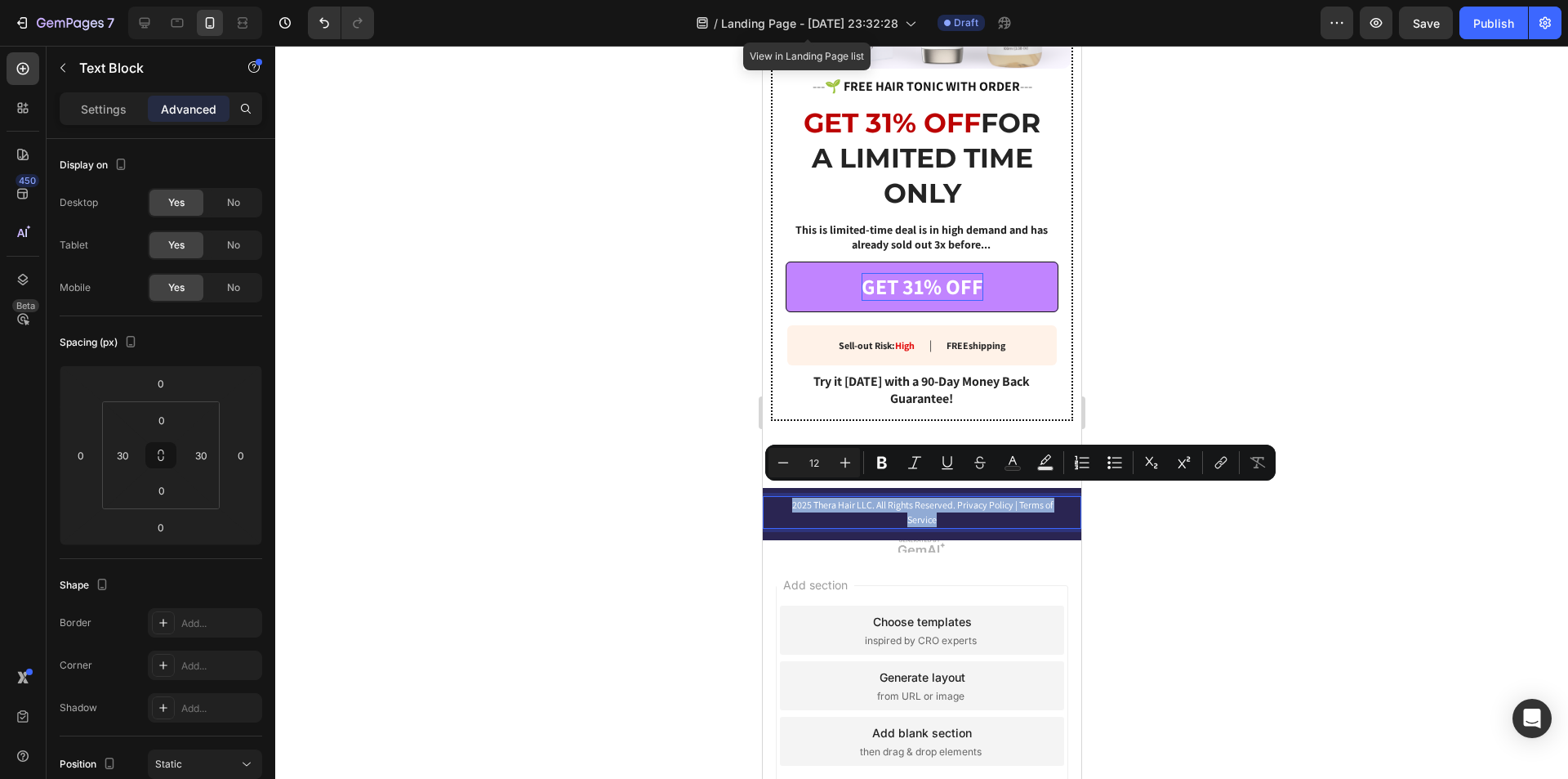
copy p "2025 Thera Hair LLC. All Rights Reserved. Privacy Policy | Terms of Service"
click at [1256, 575] on div at bounding box center [921, 413] width 1293 height 733
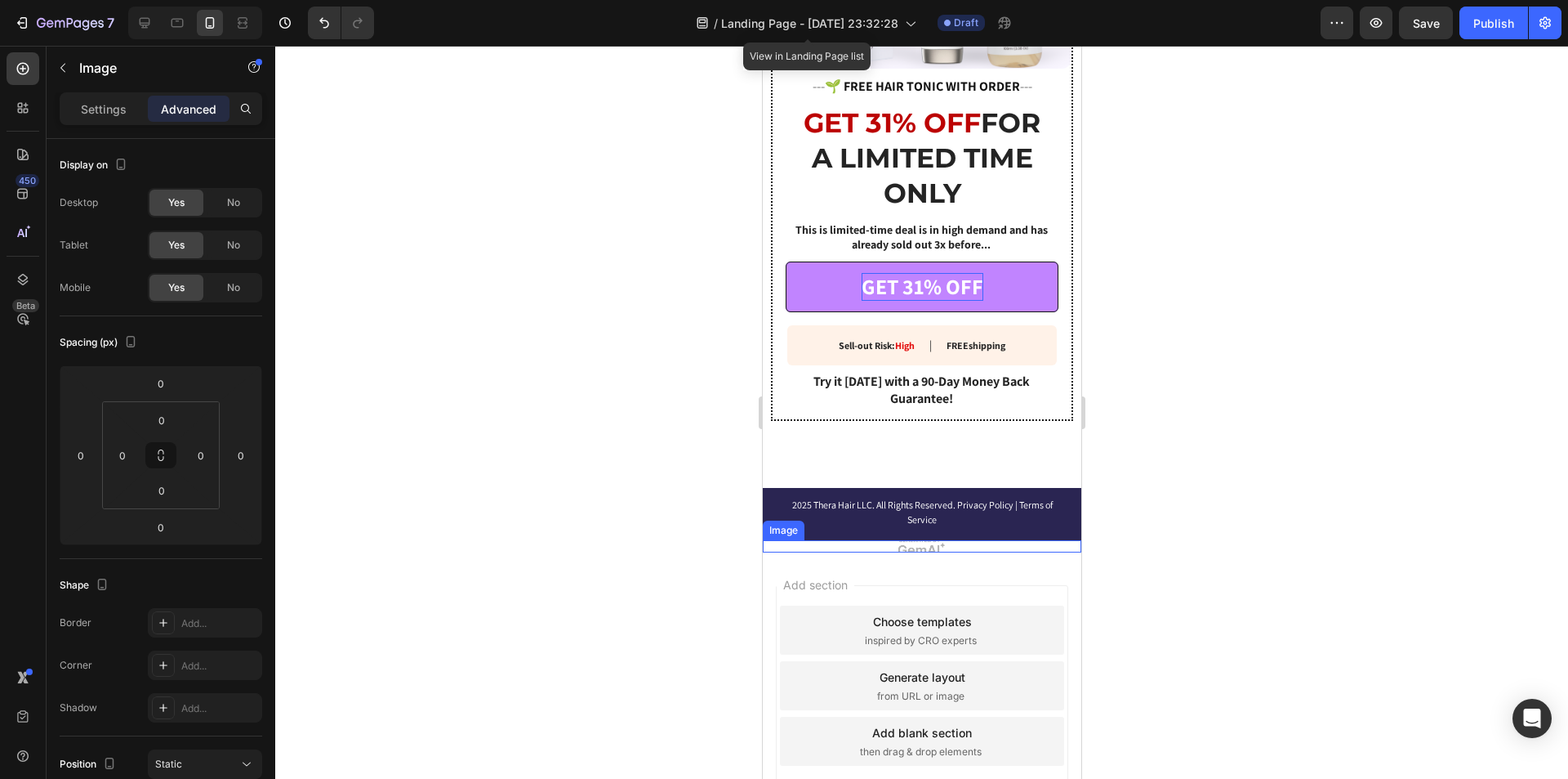
click at [1043, 541] on img at bounding box center [921, 546] width 318 height 13
click at [874, 518] on icon at bounding box center [871, 523] width 10 height 11
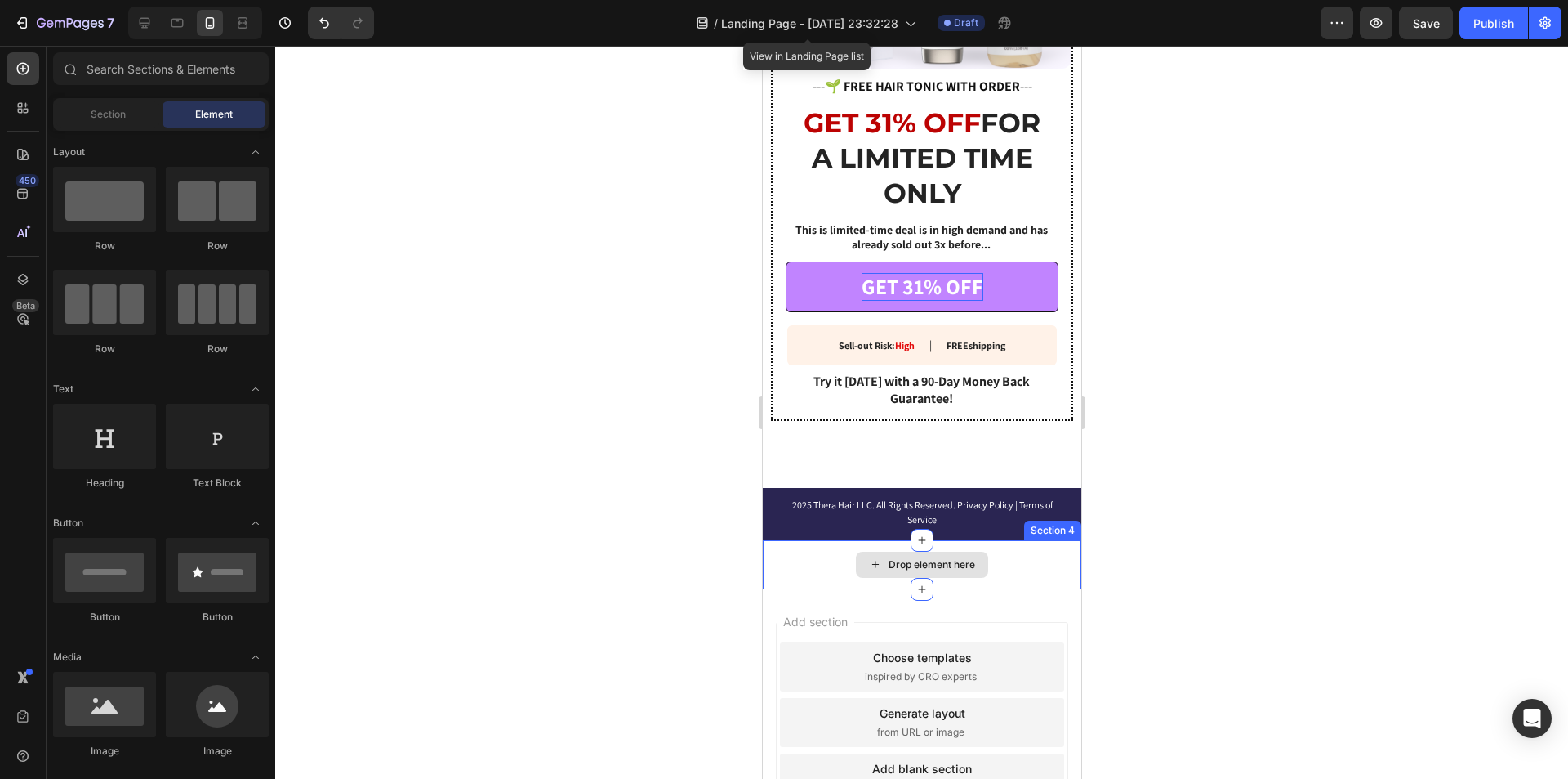
click at [1015, 557] on div "Drop element here" at bounding box center [921, 564] width 318 height 49
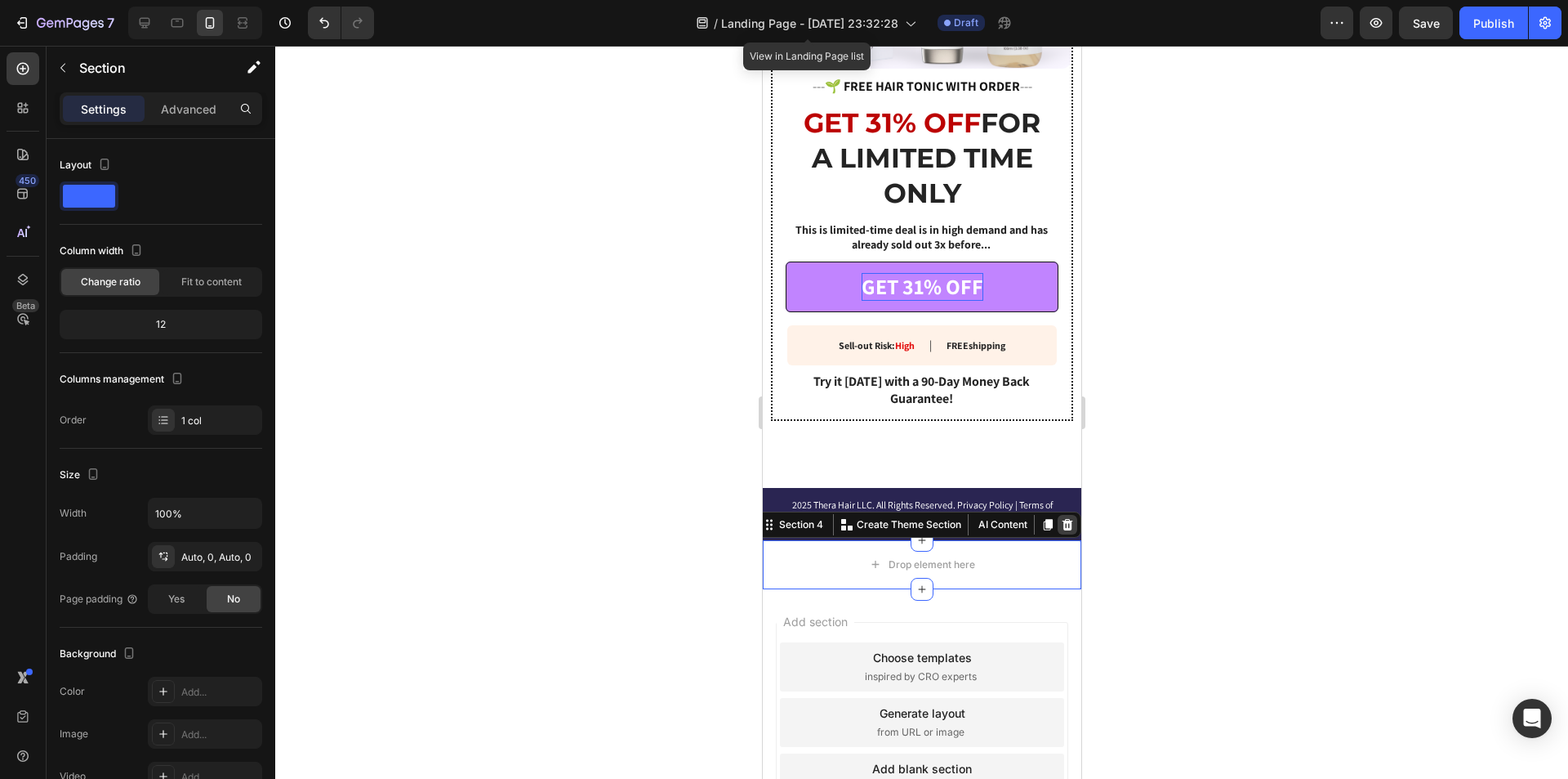
click at [1060, 518] on icon at bounding box center [1066, 524] width 13 height 13
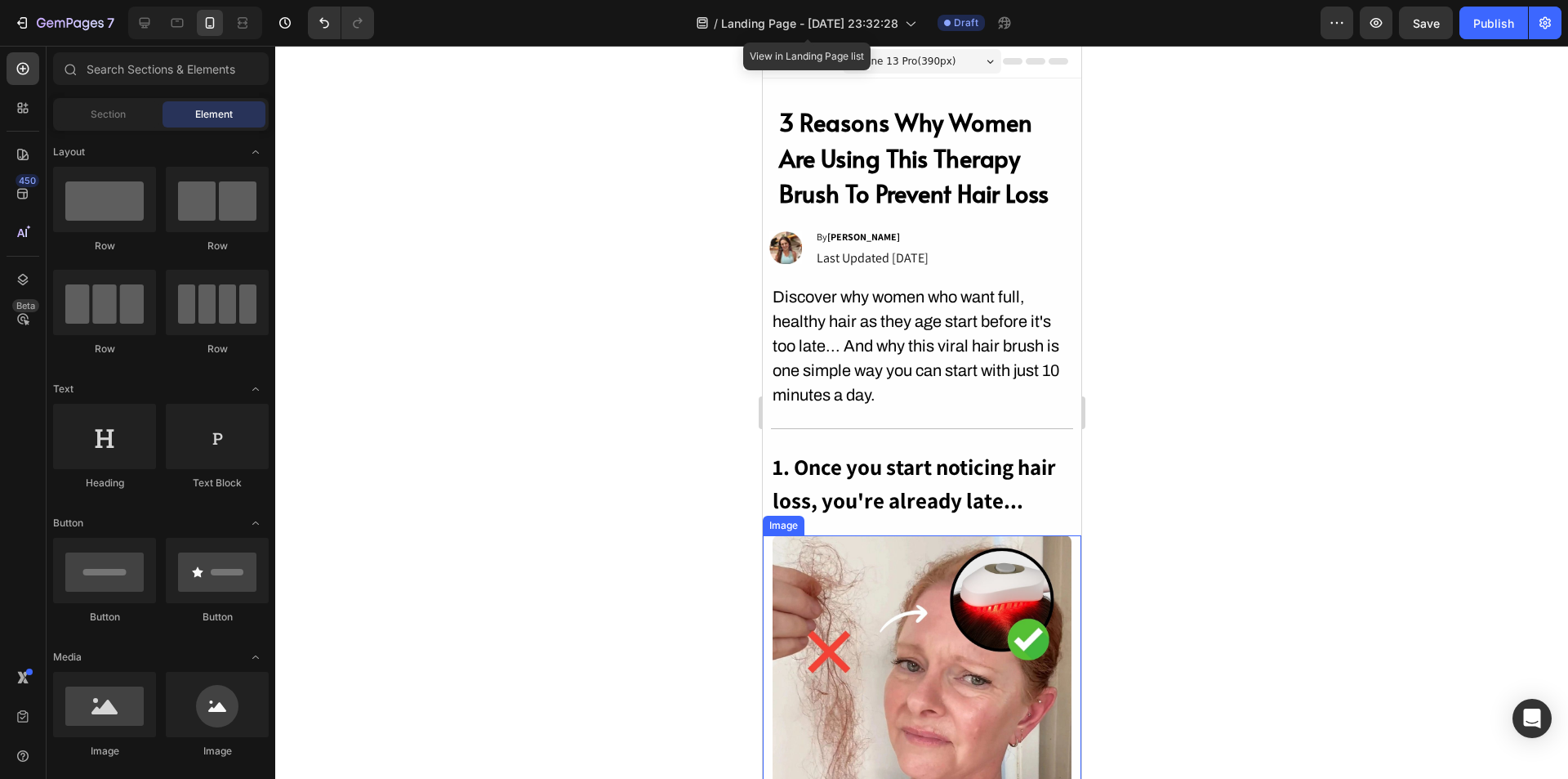
scroll to position [0, 0]
click at [788, 248] on img at bounding box center [785, 249] width 33 height 33
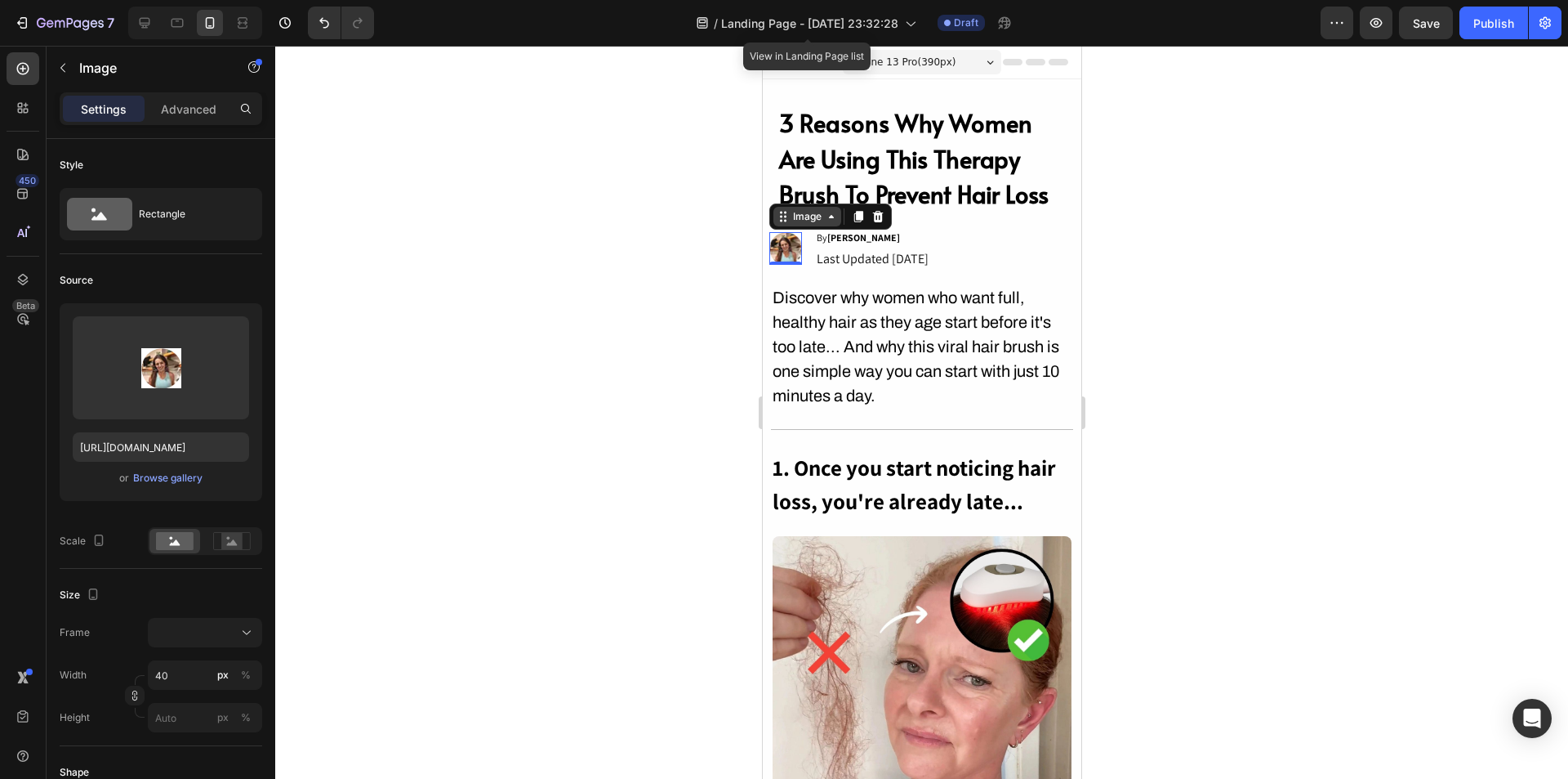
click at [799, 220] on div "Image" at bounding box center [807, 216] width 35 height 15
click at [804, 220] on div "Image" at bounding box center [807, 216] width 35 height 15
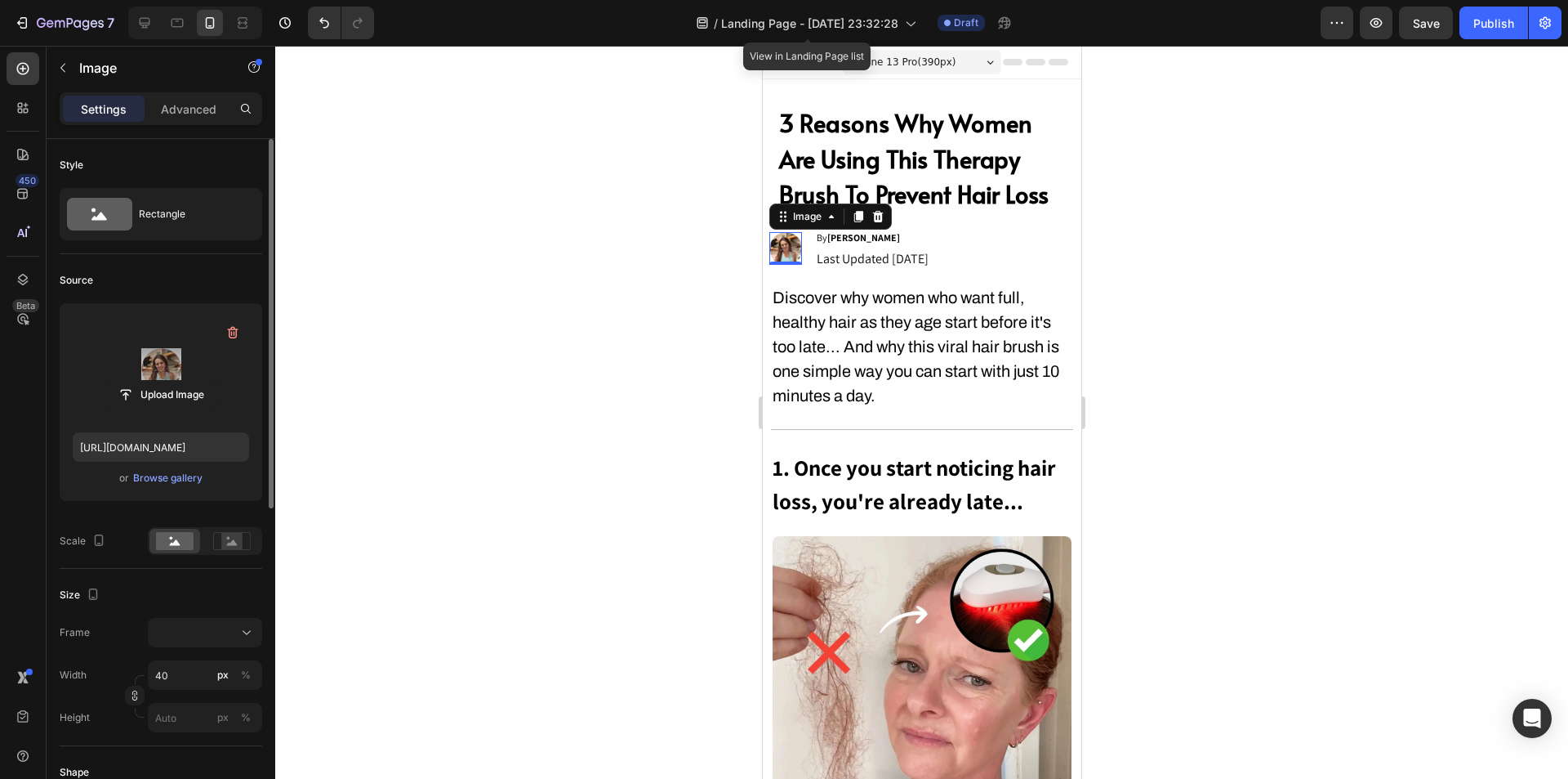
click at [159, 361] on label at bounding box center [161, 367] width 177 height 103
click at [159, 380] on input "file" at bounding box center [161, 394] width 113 height 28
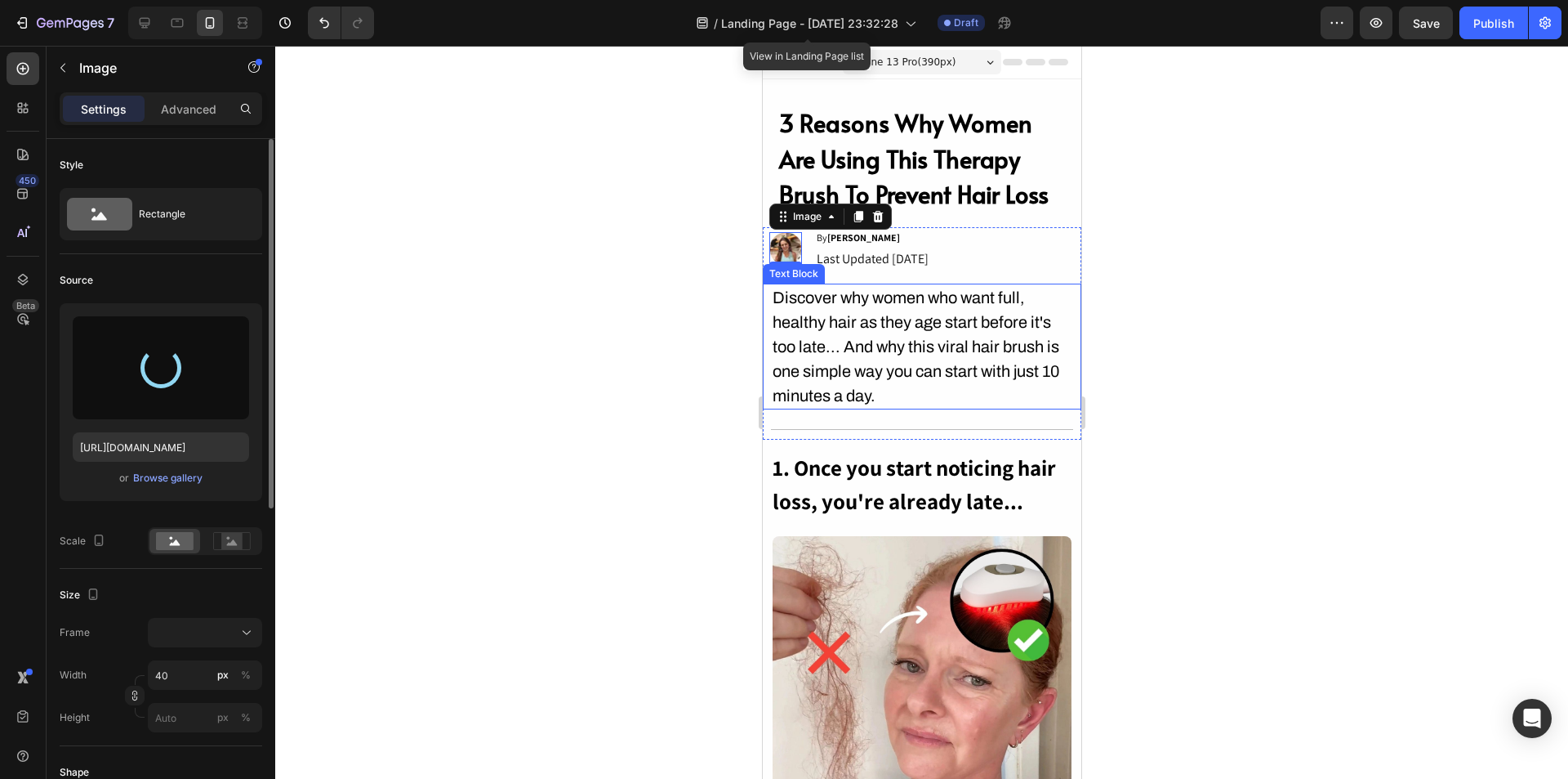
type input "[URL][DOMAIN_NAME]"
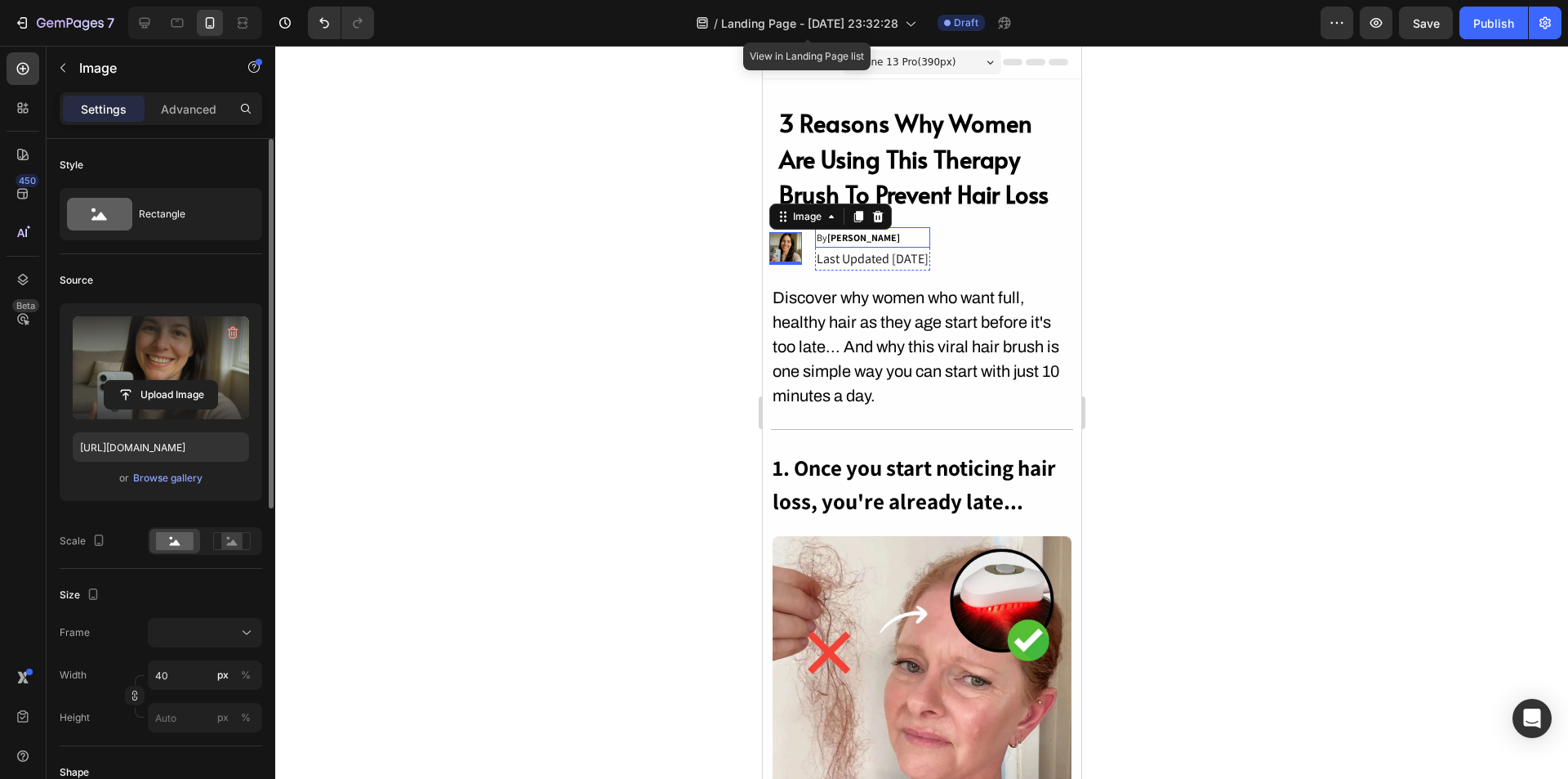
click at [881, 244] on p "By [PERSON_NAME]" at bounding box center [872, 238] width 112 height 18
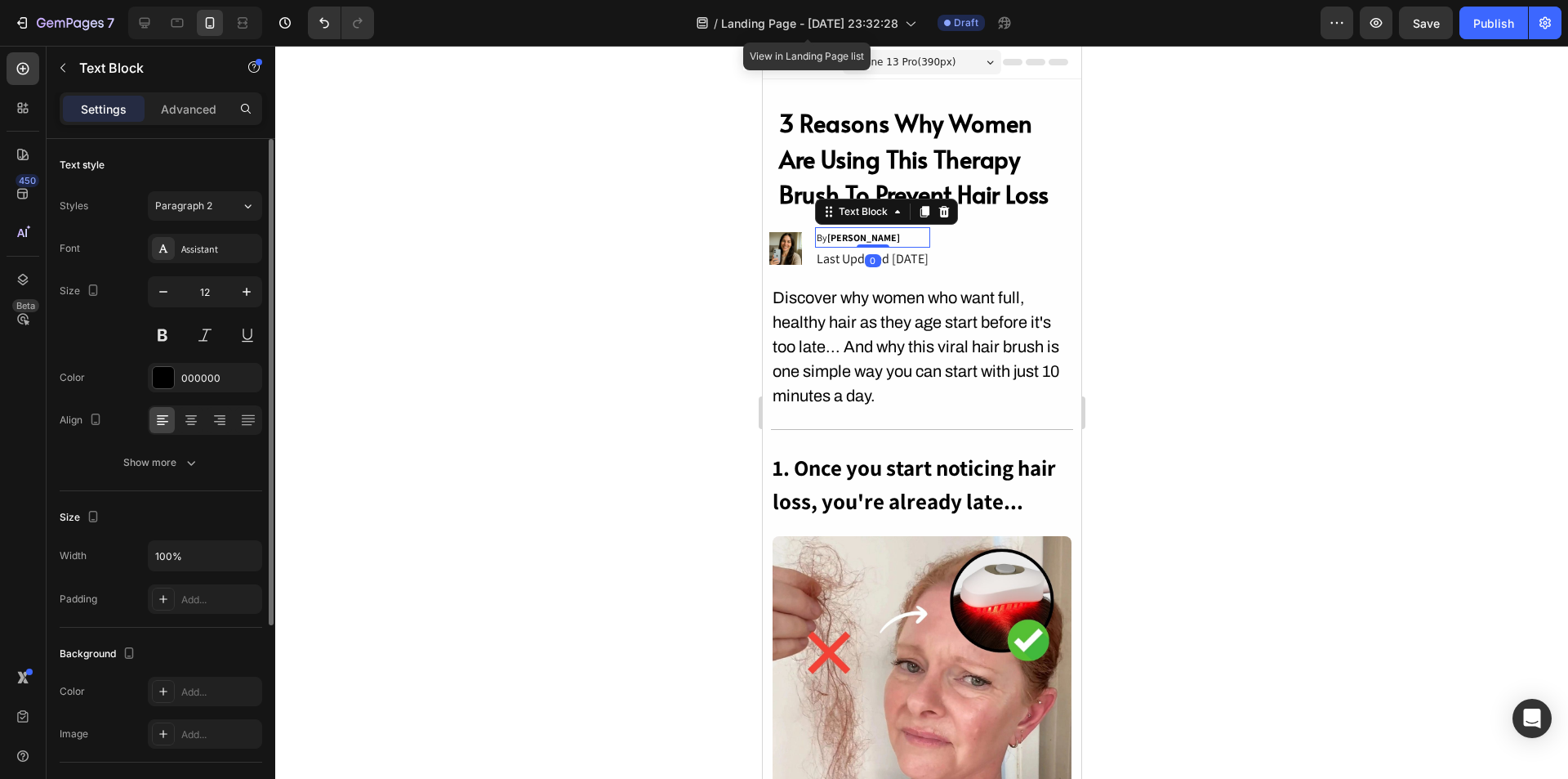
click at [879, 239] on p "By [PERSON_NAME]" at bounding box center [872, 238] width 112 height 18
click at [865, 233] on strong "[PERSON_NAME]" at bounding box center [863, 238] width 73 height 12
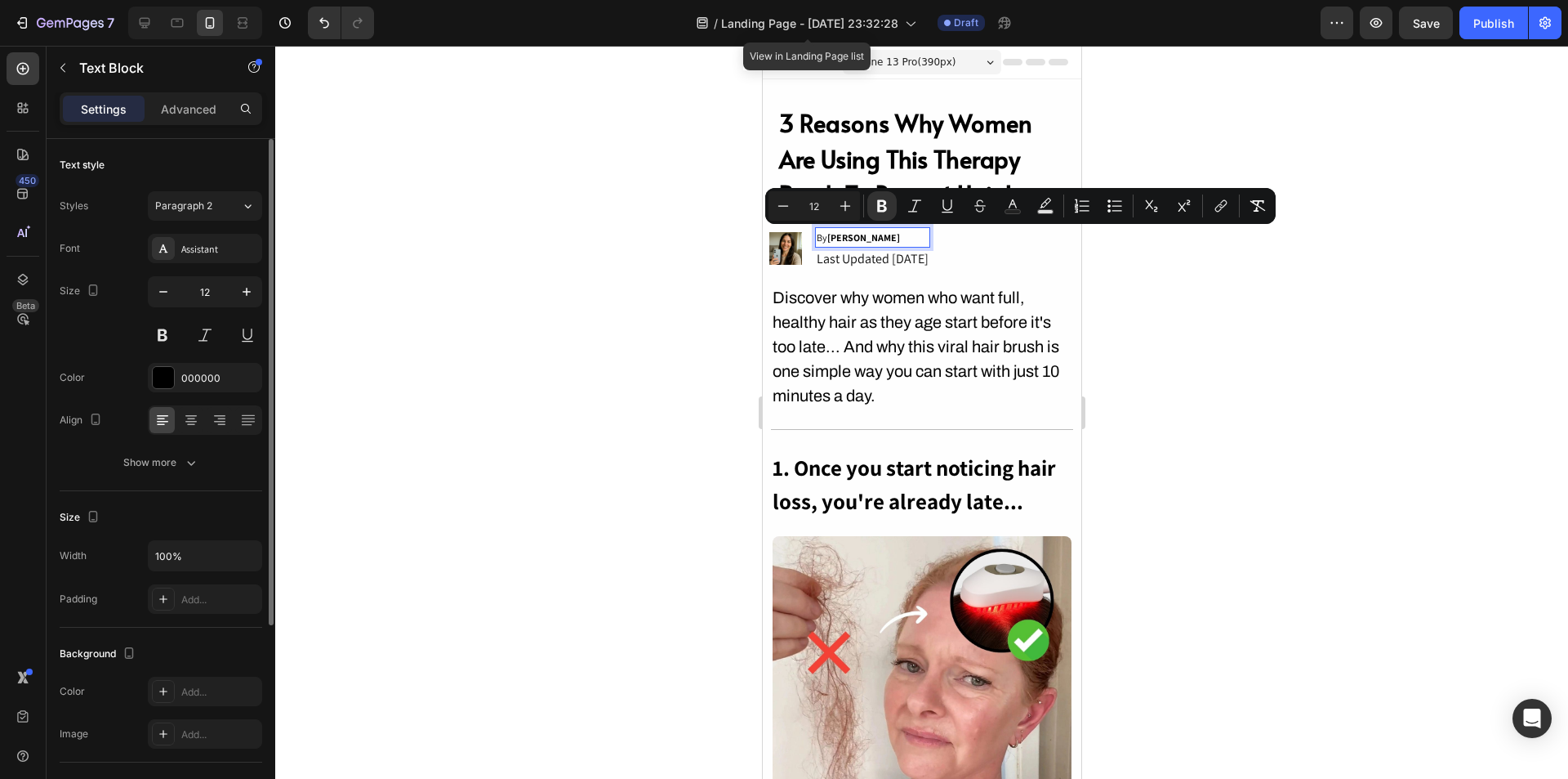
click at [842, 238] on strong "[PERSON_NAME]" at bounding box center [863, 238] width 73 height 12
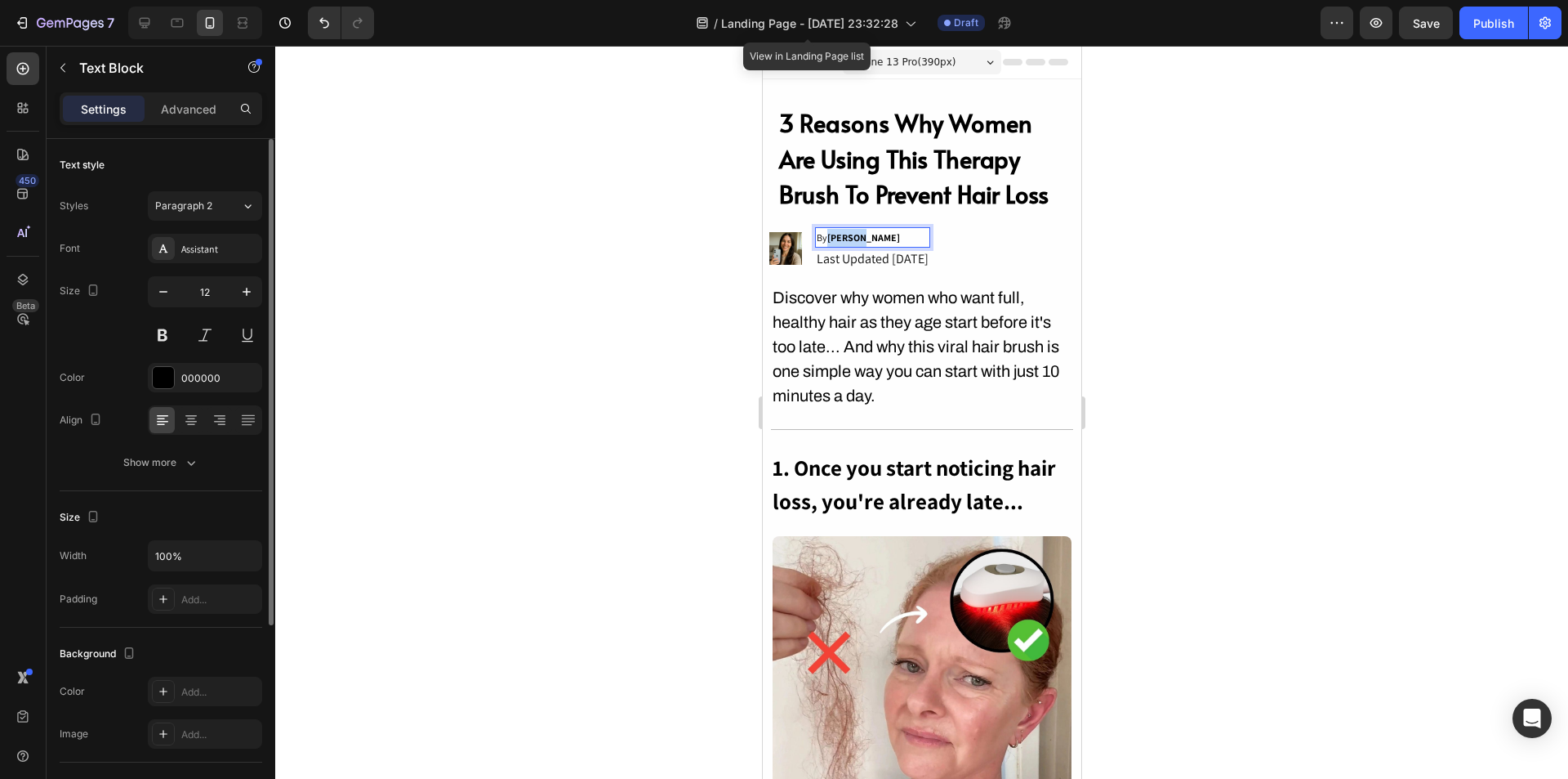
click at [842, 238] on strong "[PERSON_NAME]" at bounding box center [863, 238] width 73 height 12
click at [889, 304] on p "Discover why women who want full, healthy hair as they age start before it's to…" at bounding box center [921, 346] width 299 height 123
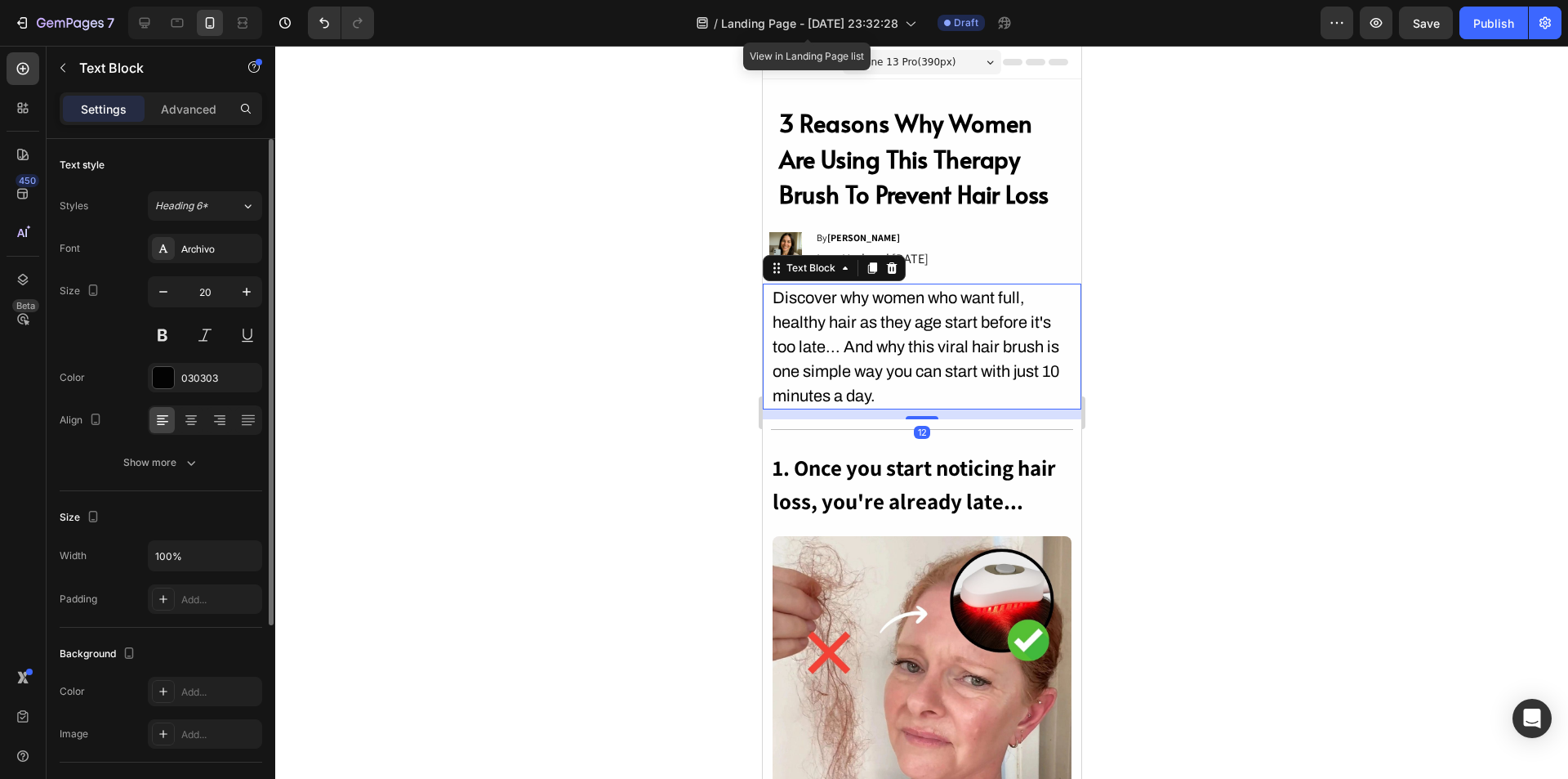
click at [1243, 433] on div at bounding box center [921, 413] width 1293 height 733
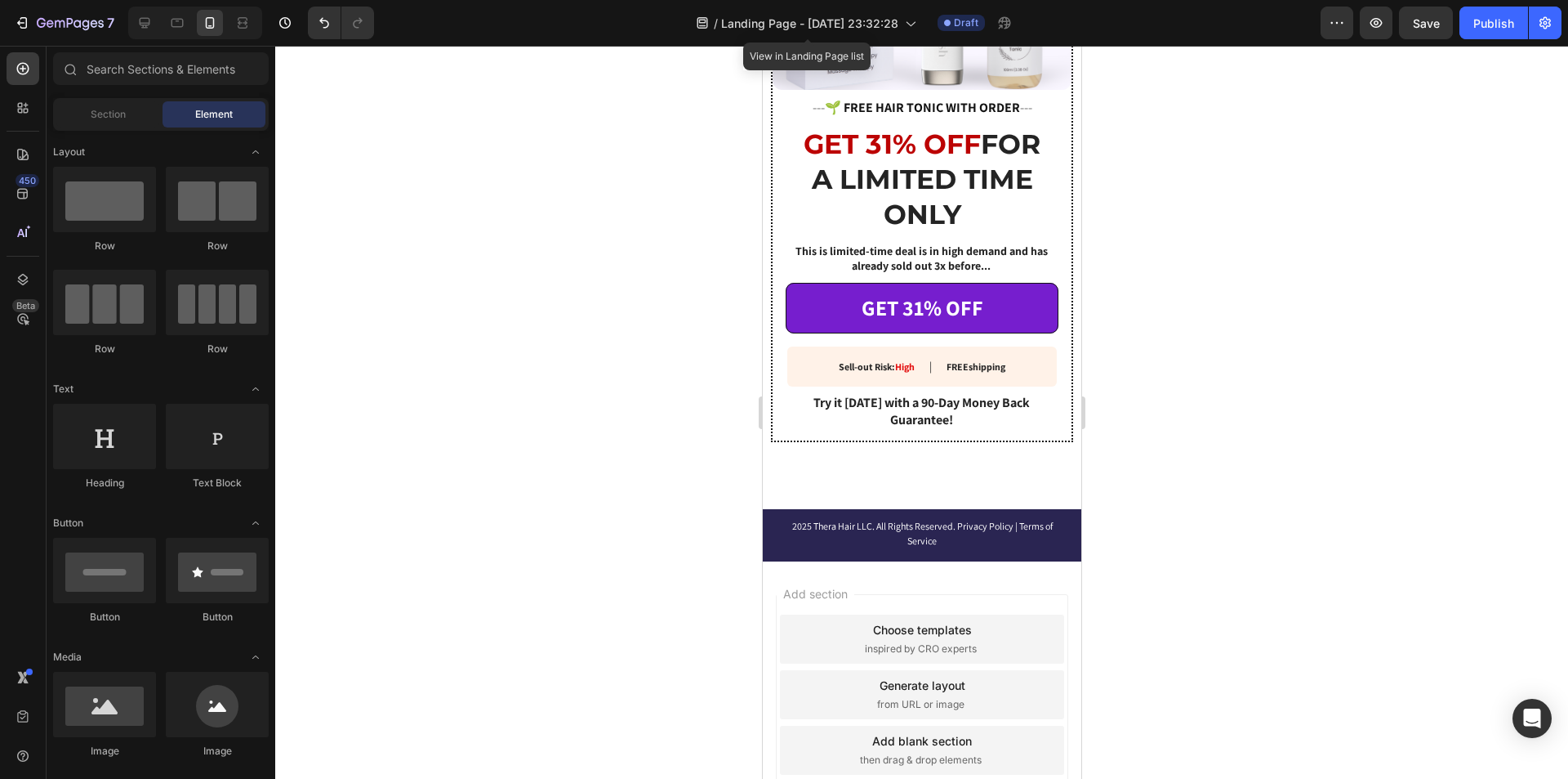
scroll to position [2922, 0]
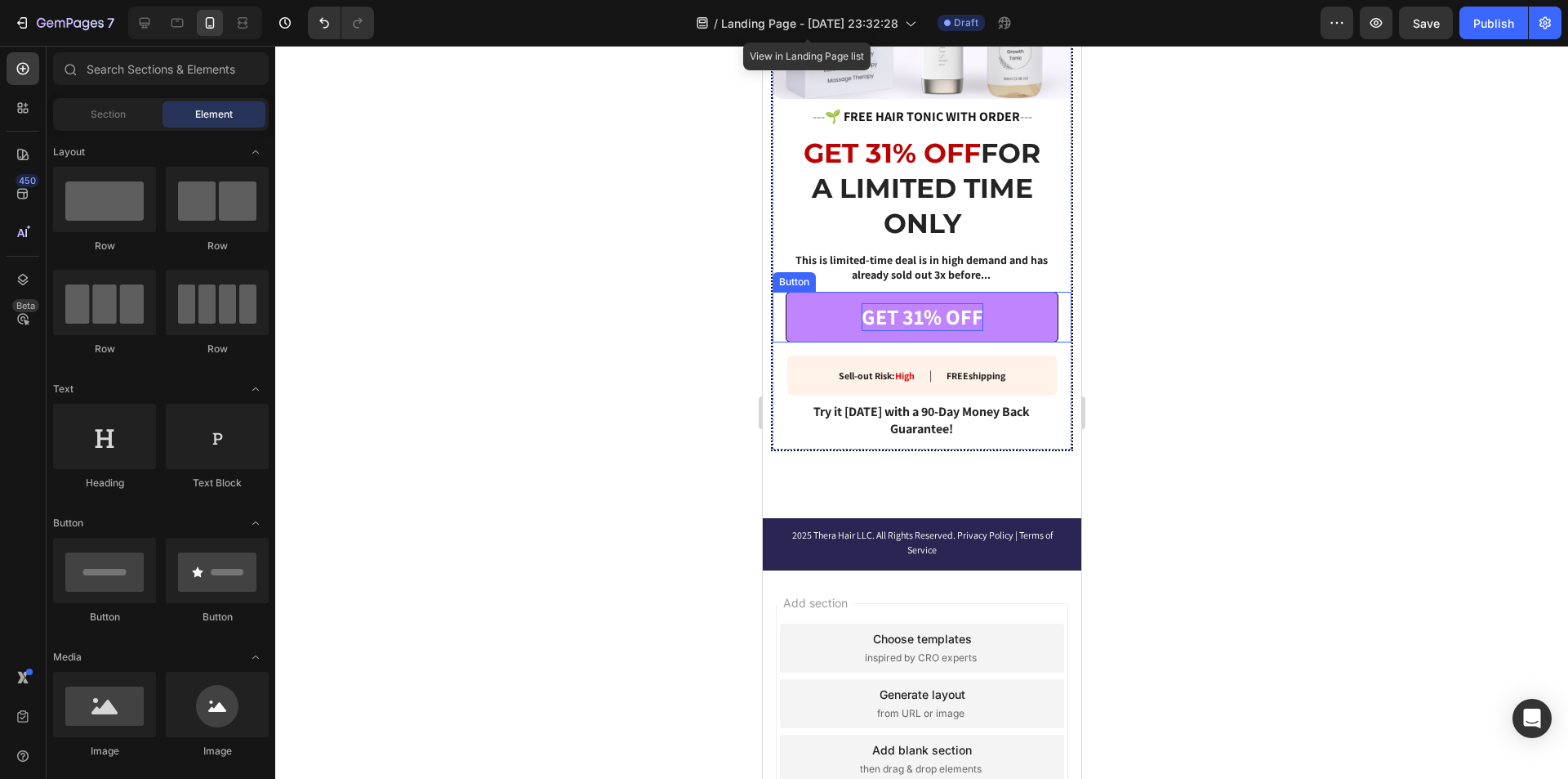
click at [936, 309] on p "GET 31% OFF" at bounding box center [921, 317] width 122 height 28
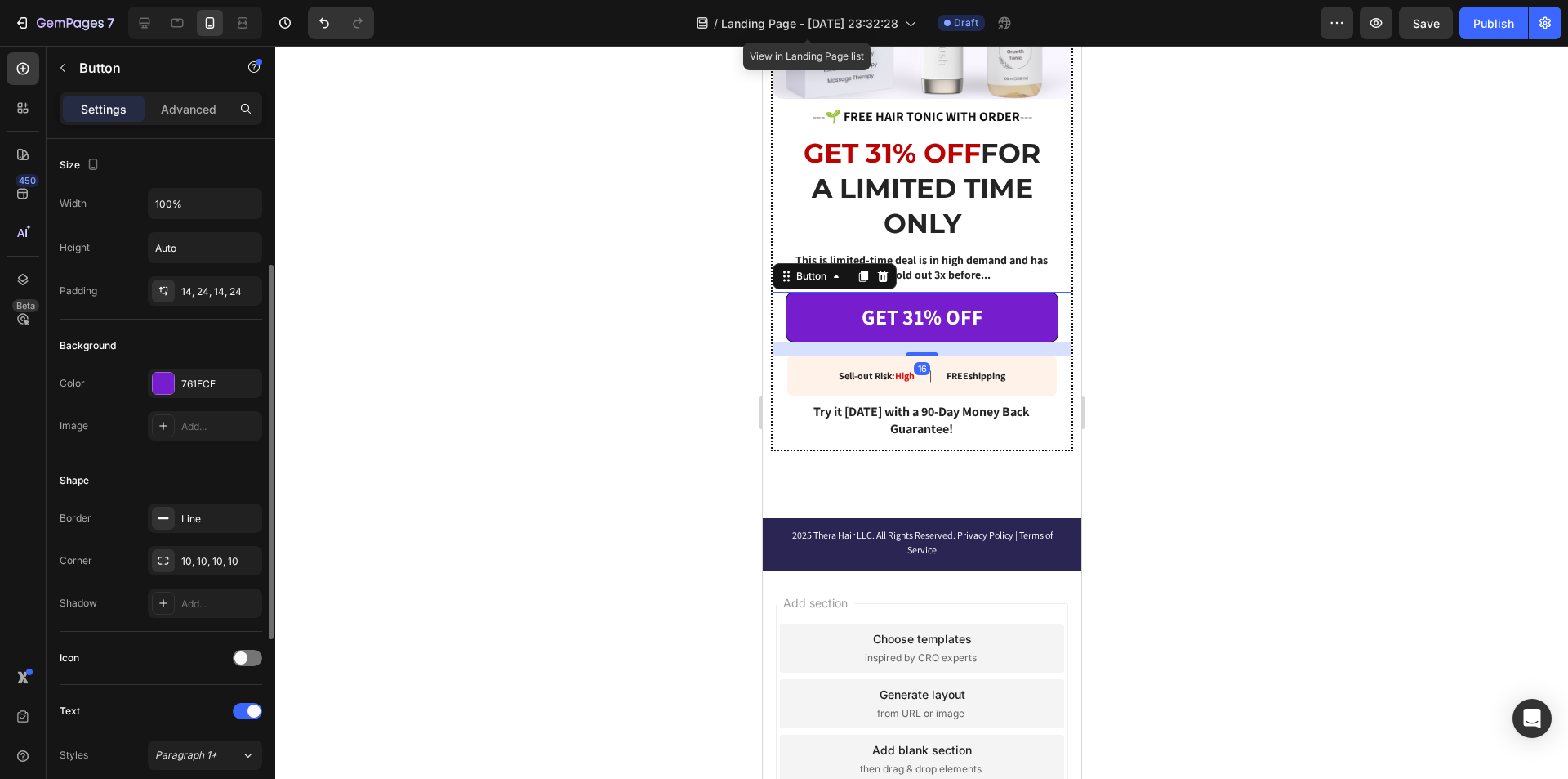
scroll to position [570, 0]
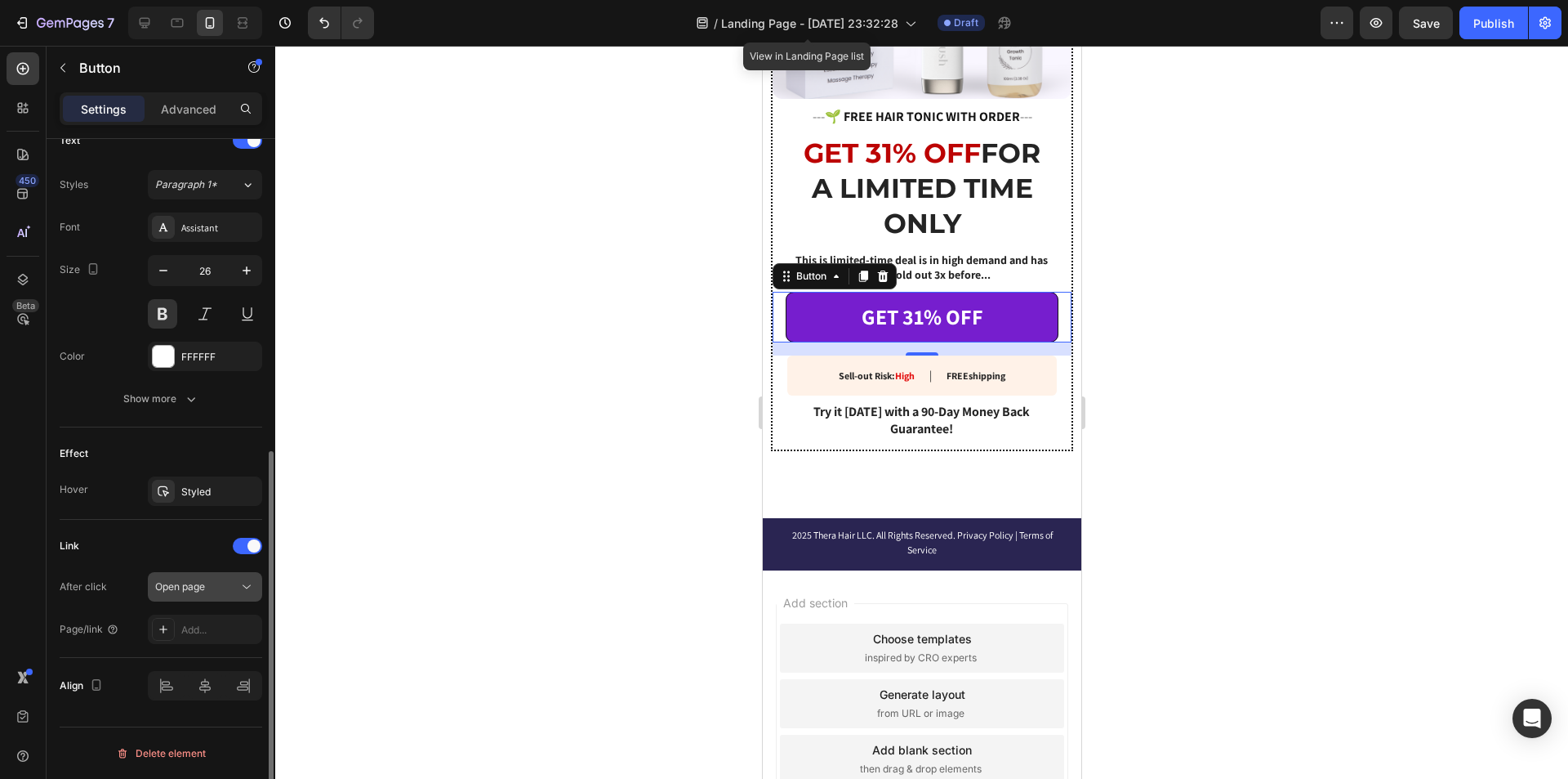
click at [202, 580] on span "Open page" at bounding box center [179, 586] width 50 height 12
click at [204, 637] on div "Add..." at bounding box center [204, 629] width 114 height 30
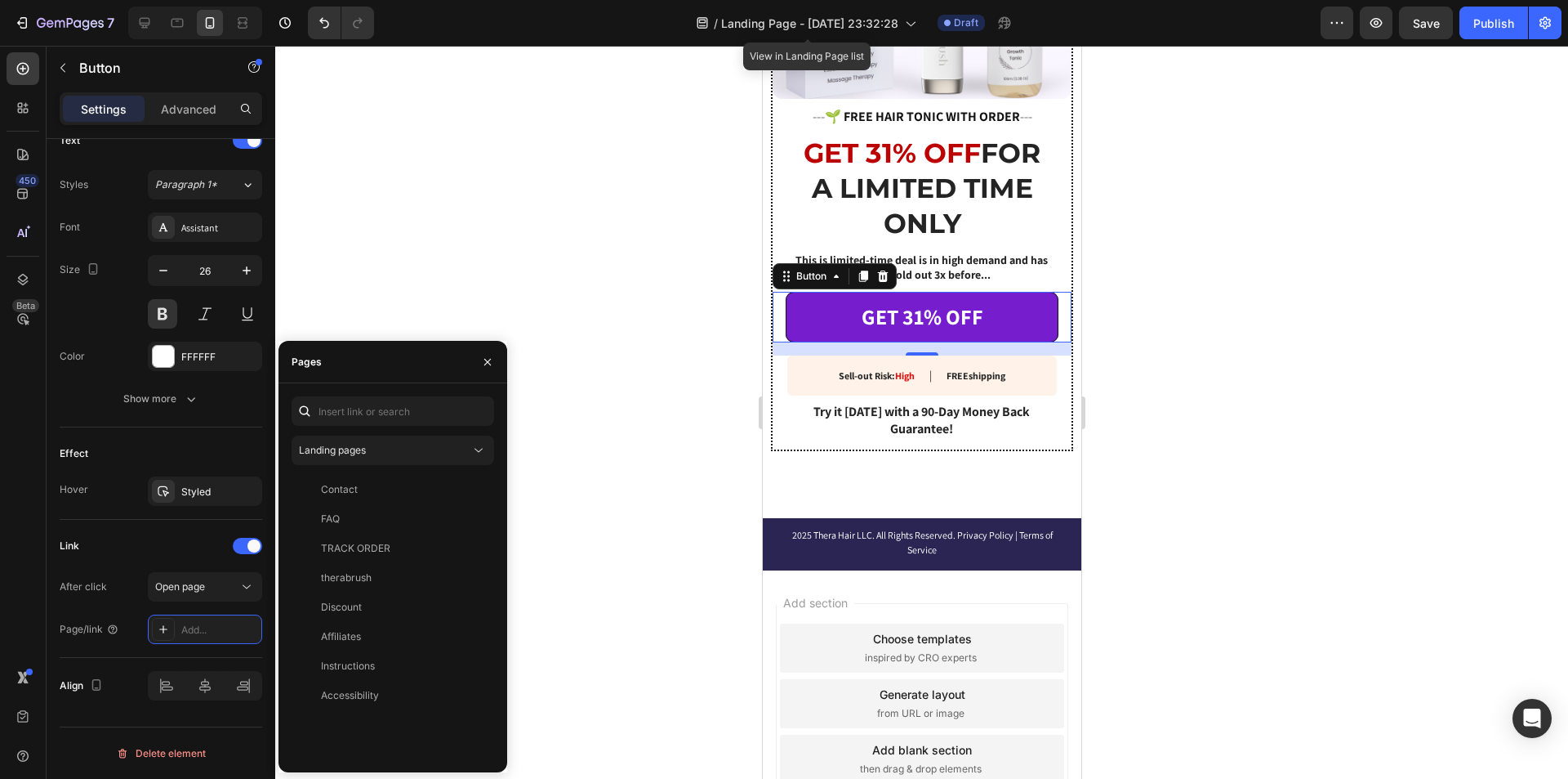
click at [1113, 694] on div at bounding box center [921, 413] width 1293 height 733
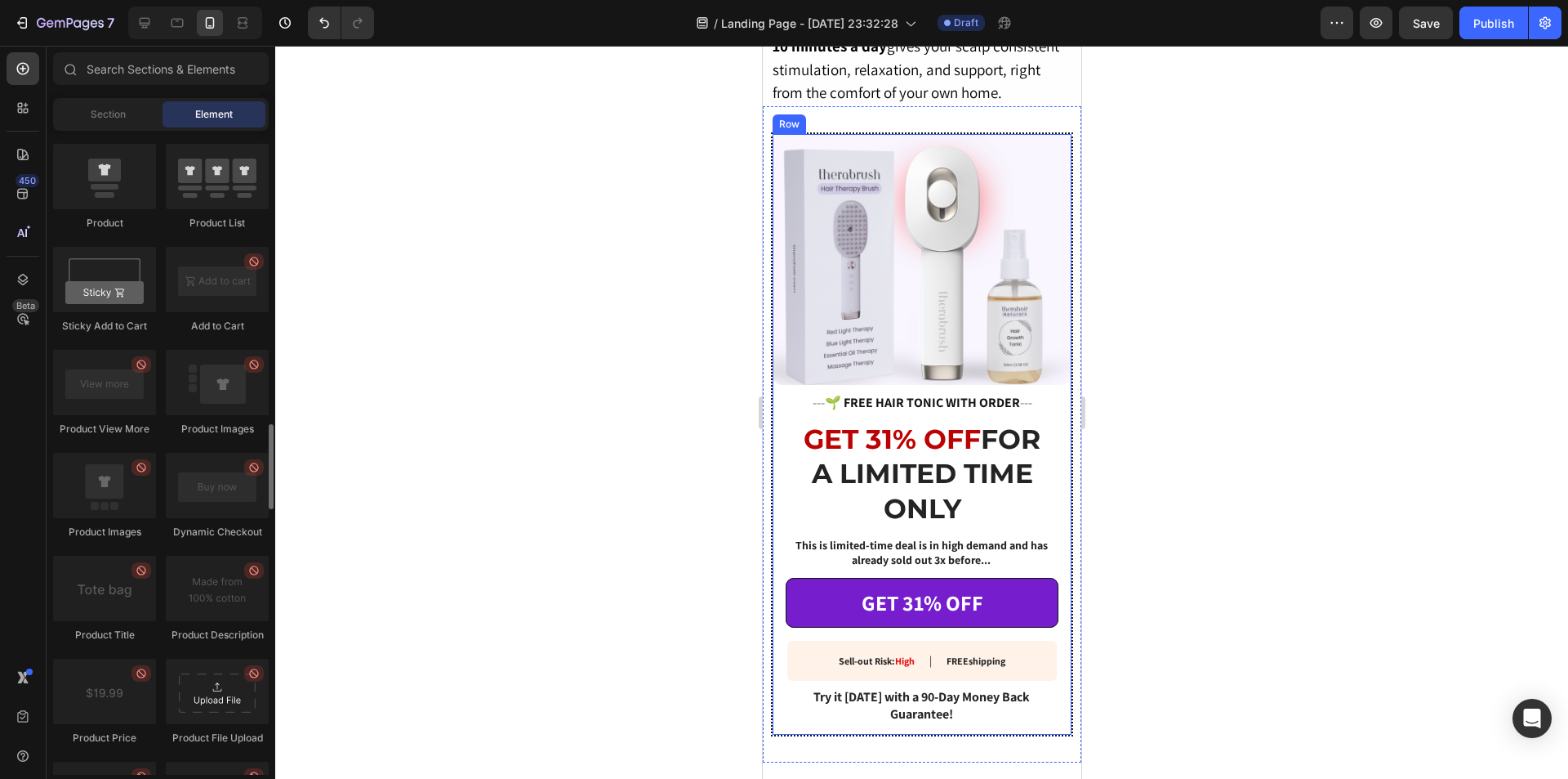
scroll to position [2043, 0]
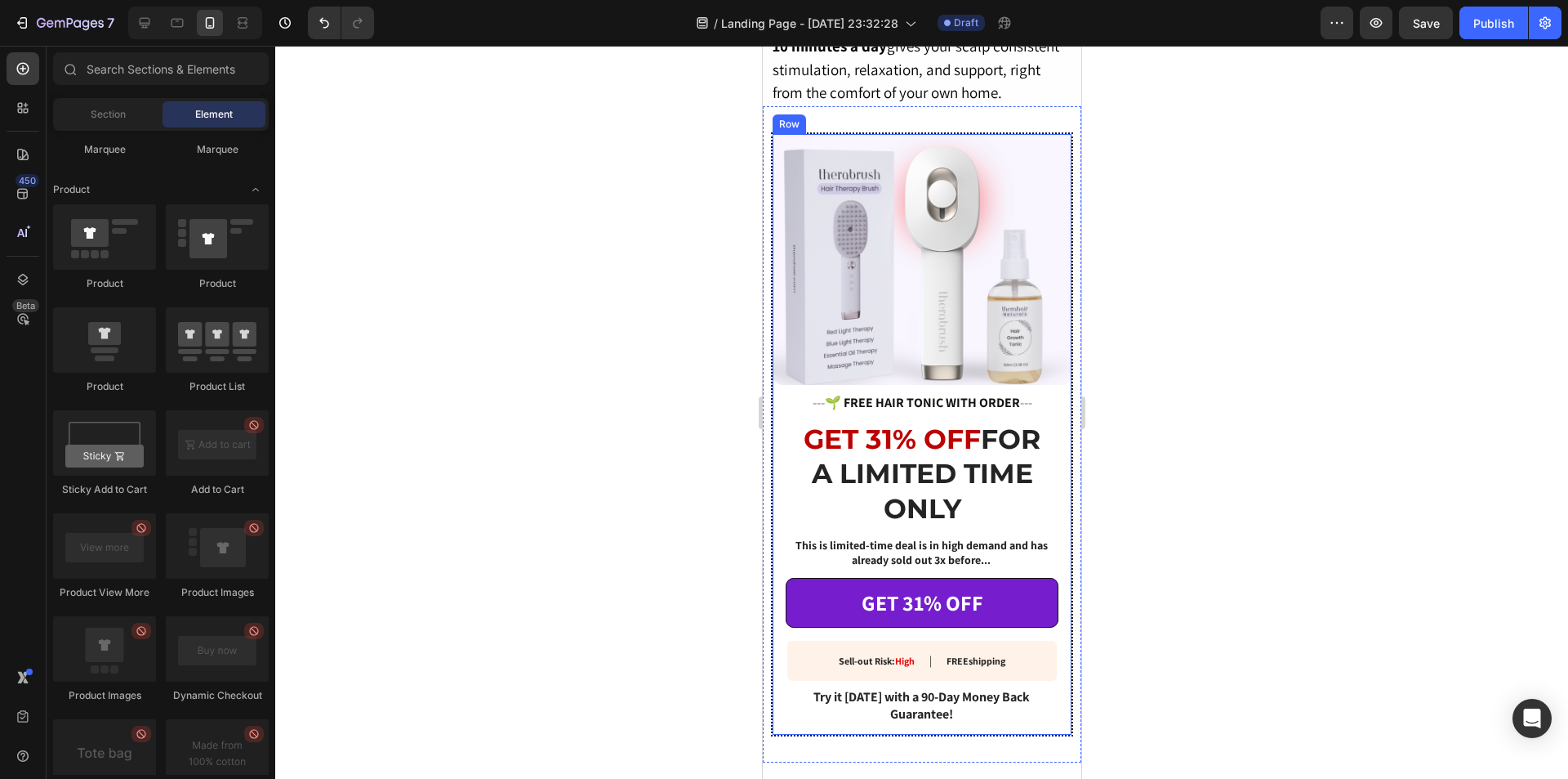
click at [111, 99] on div "Section Element" at bounding box center [161, 115] width 216 height 33
click at [119, 109] on span "Section" at bounding box center [108, 114] width 35 height 15
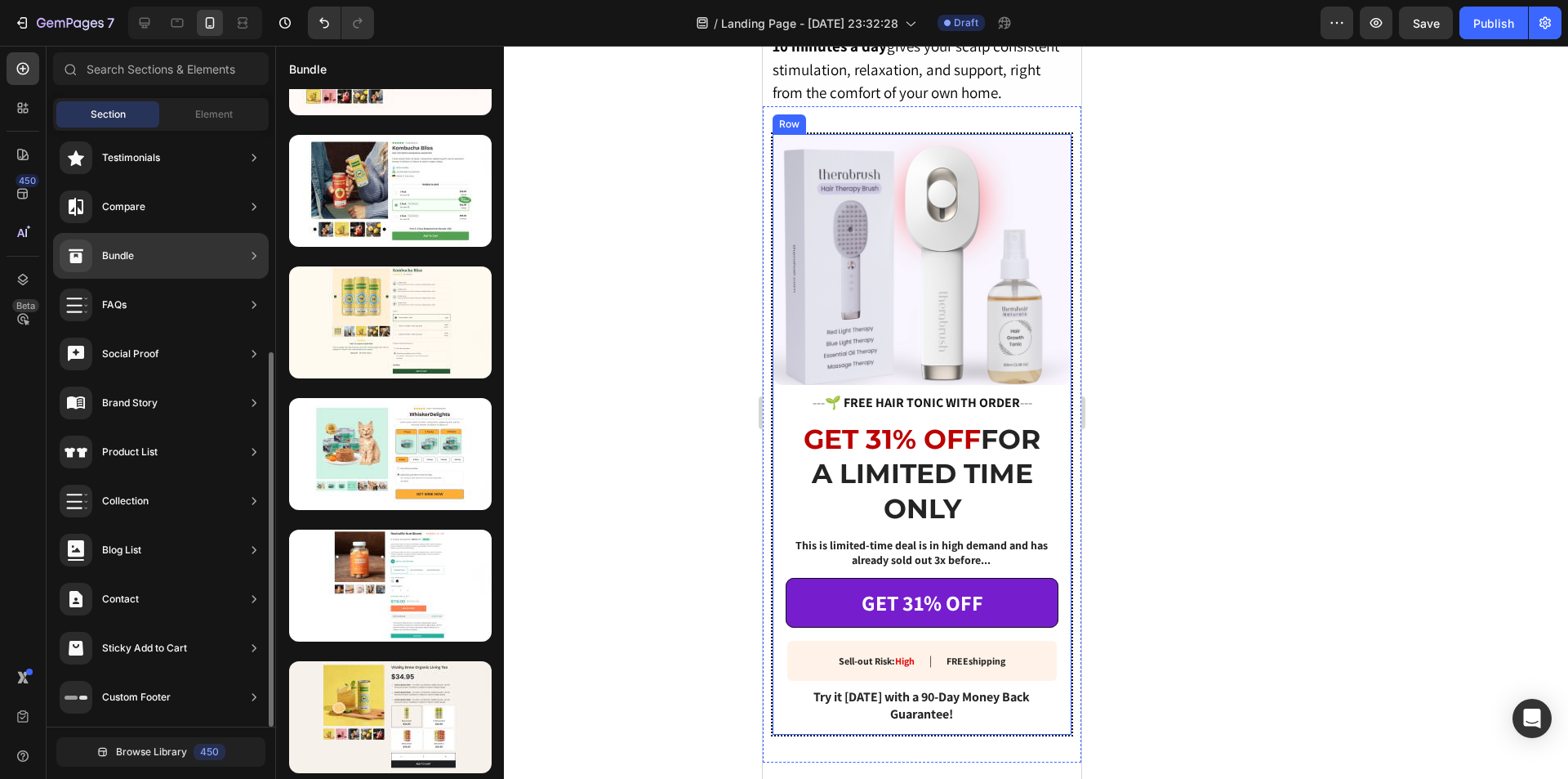
scroll to position [0, 0]
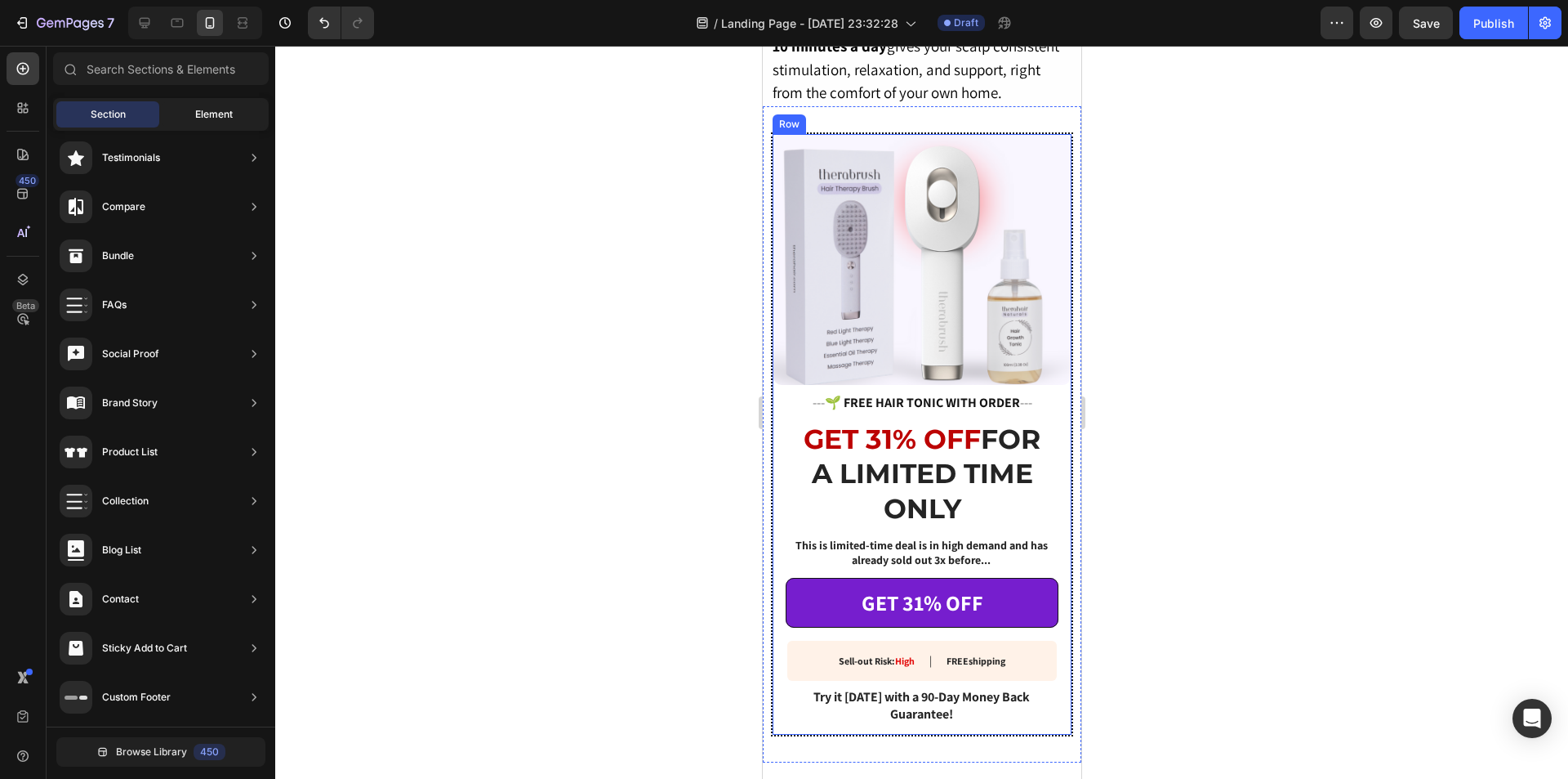
click at [237, 110] on div "Element" at bounding box center [214, 114] width 103 height 26
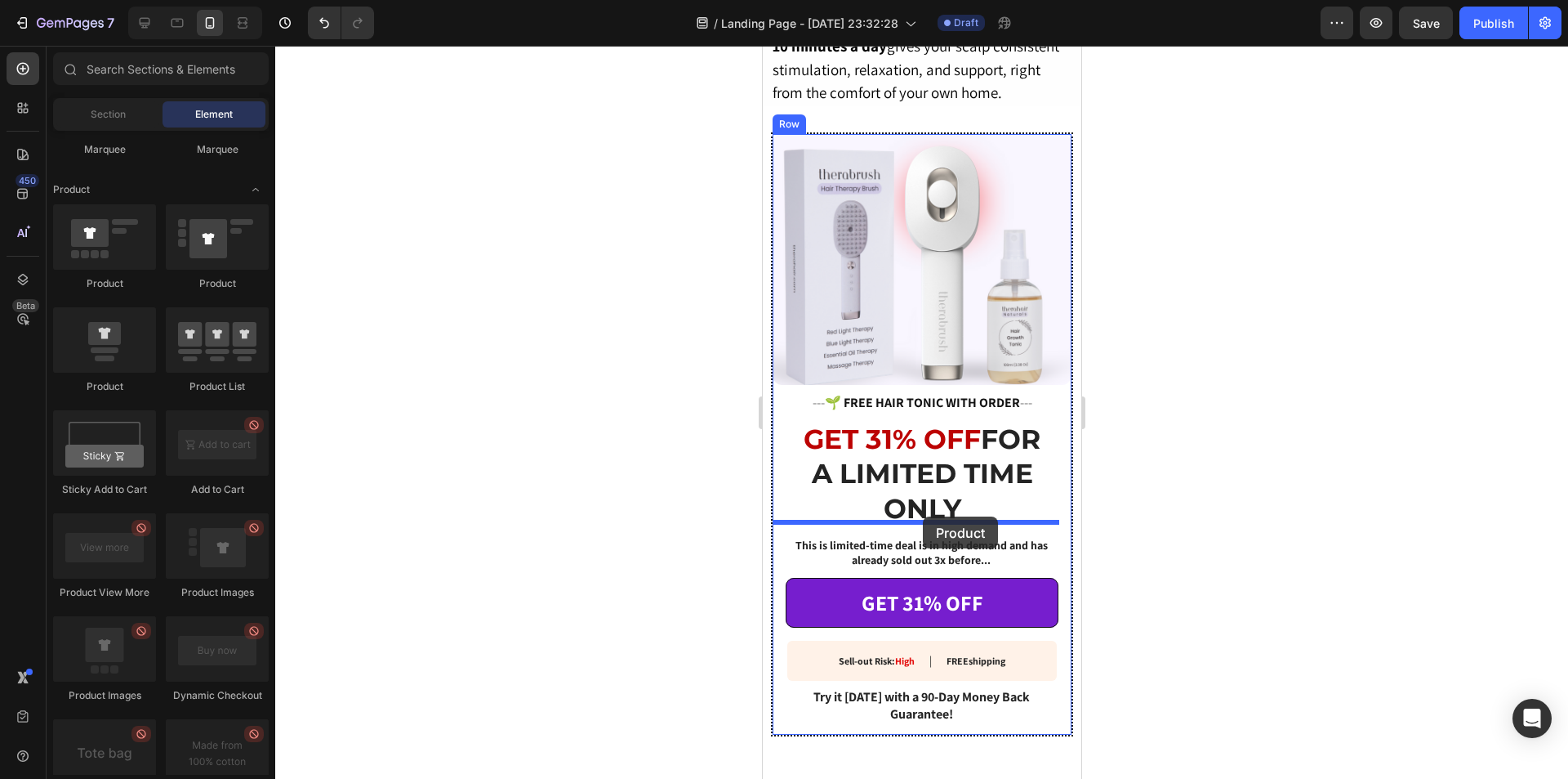
drag, startPoint x: 874, startPoint y: 393, endPoint x: 922, endPoint y: 516, distance: 132.0
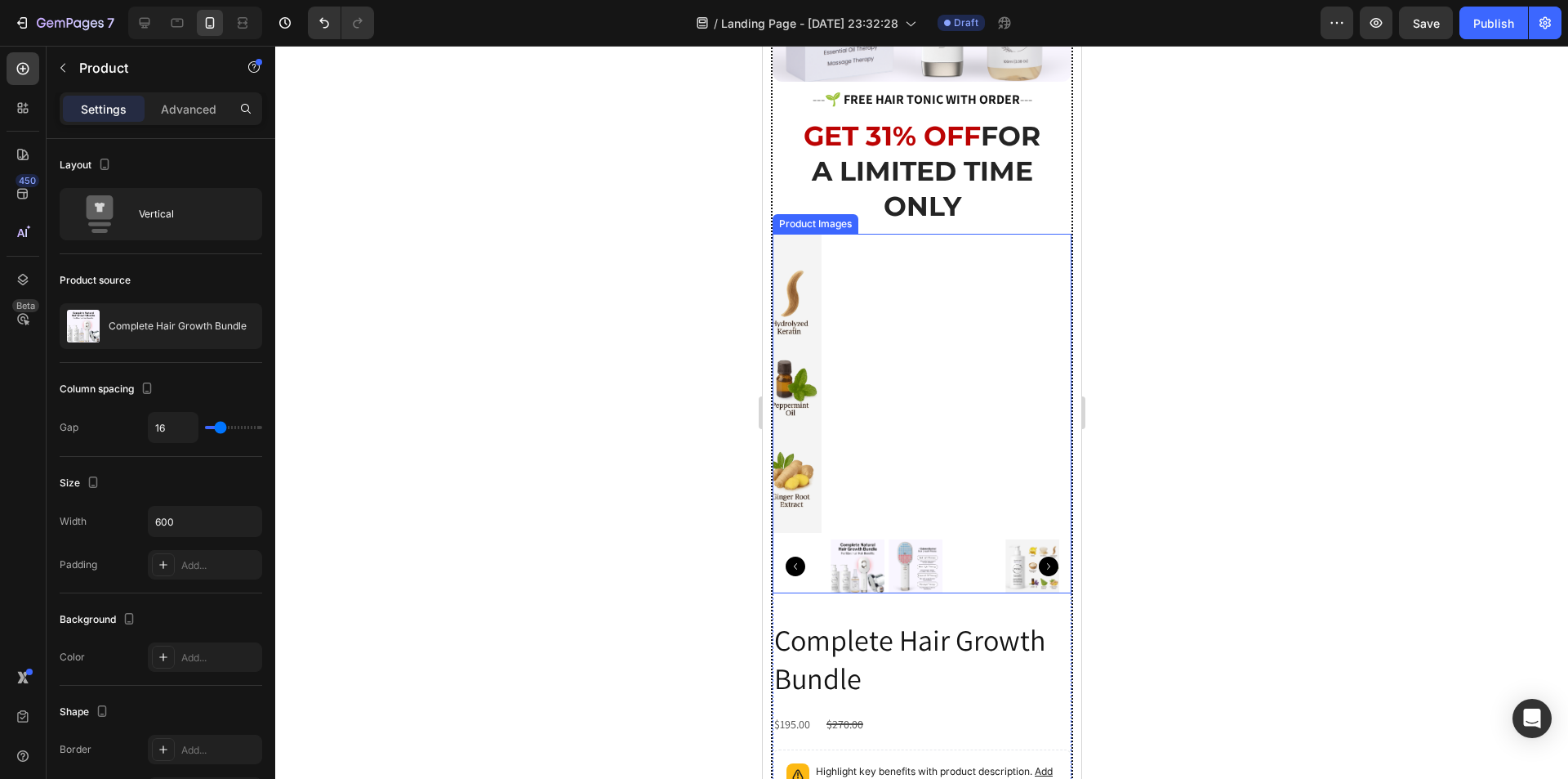
scroll to position [2966, 0]
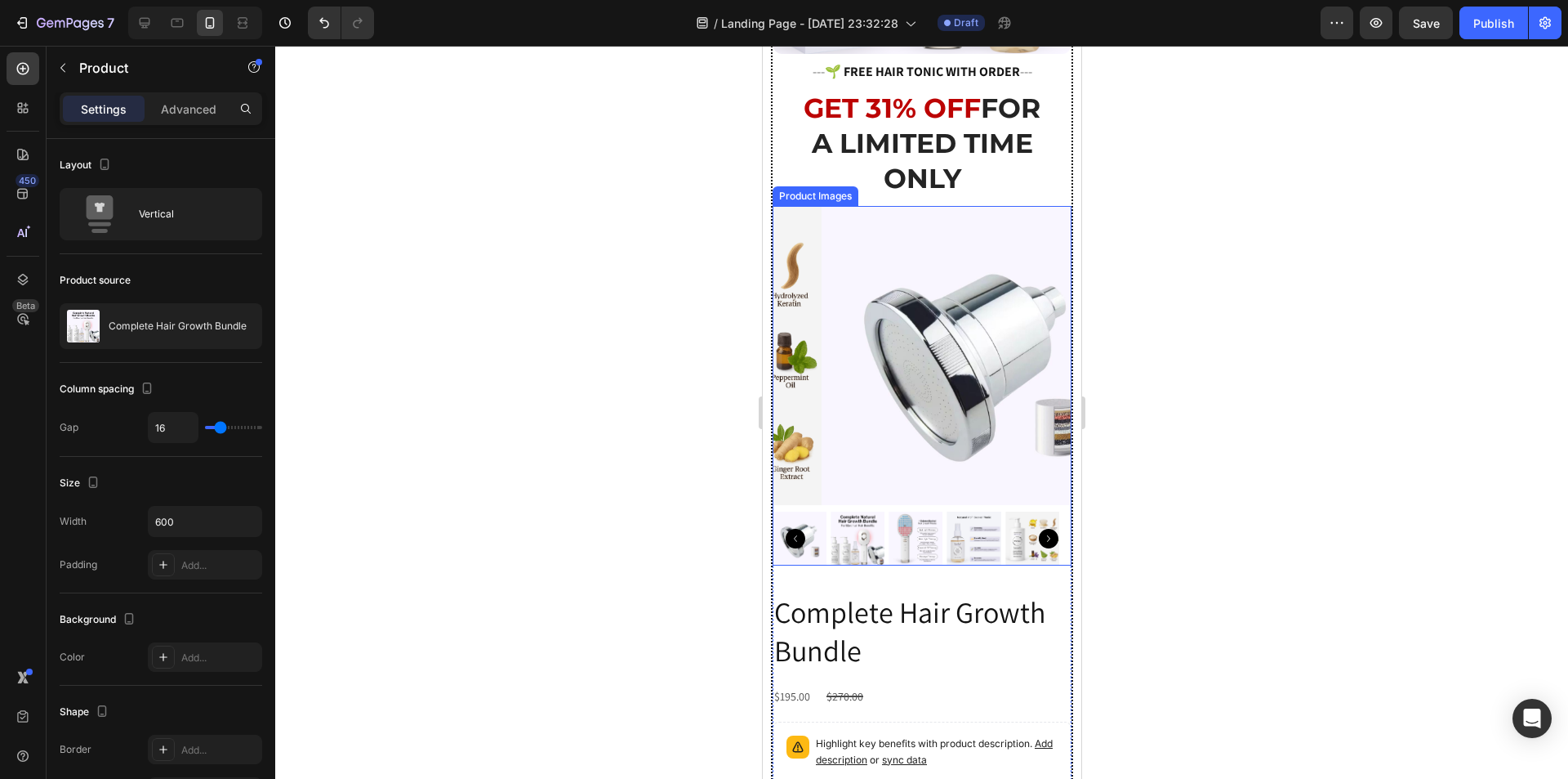
click at [895, 370] on img at bounding box center [970, 356] width 299 height 299
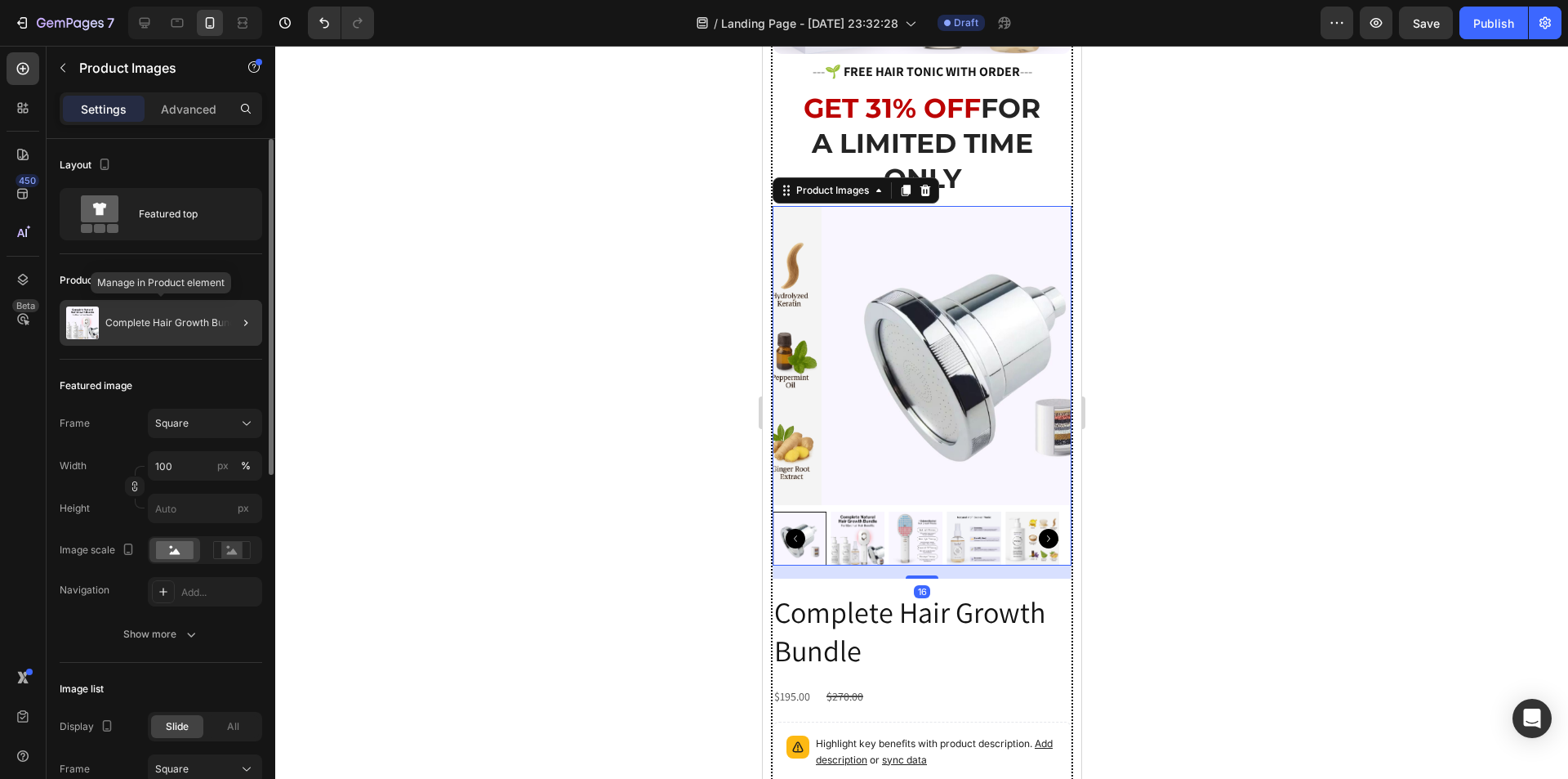
click at [171, 322] on p "Complete Hair Growth Bundle" at bounding box center [174, 322] width 138 height 11
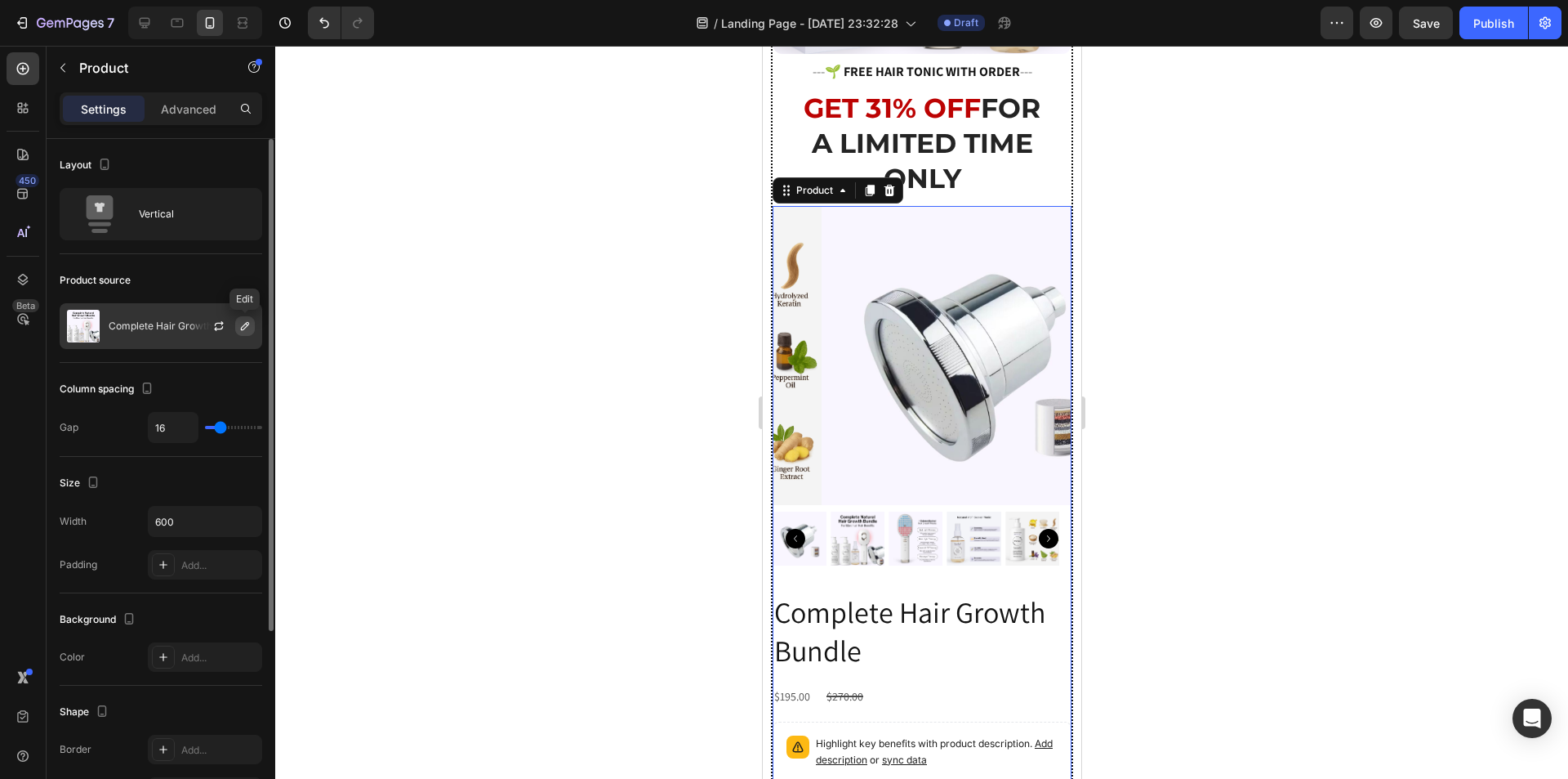
click at [243, 326] on icon "button" at bounding box center [245, 326] width 8 height 8
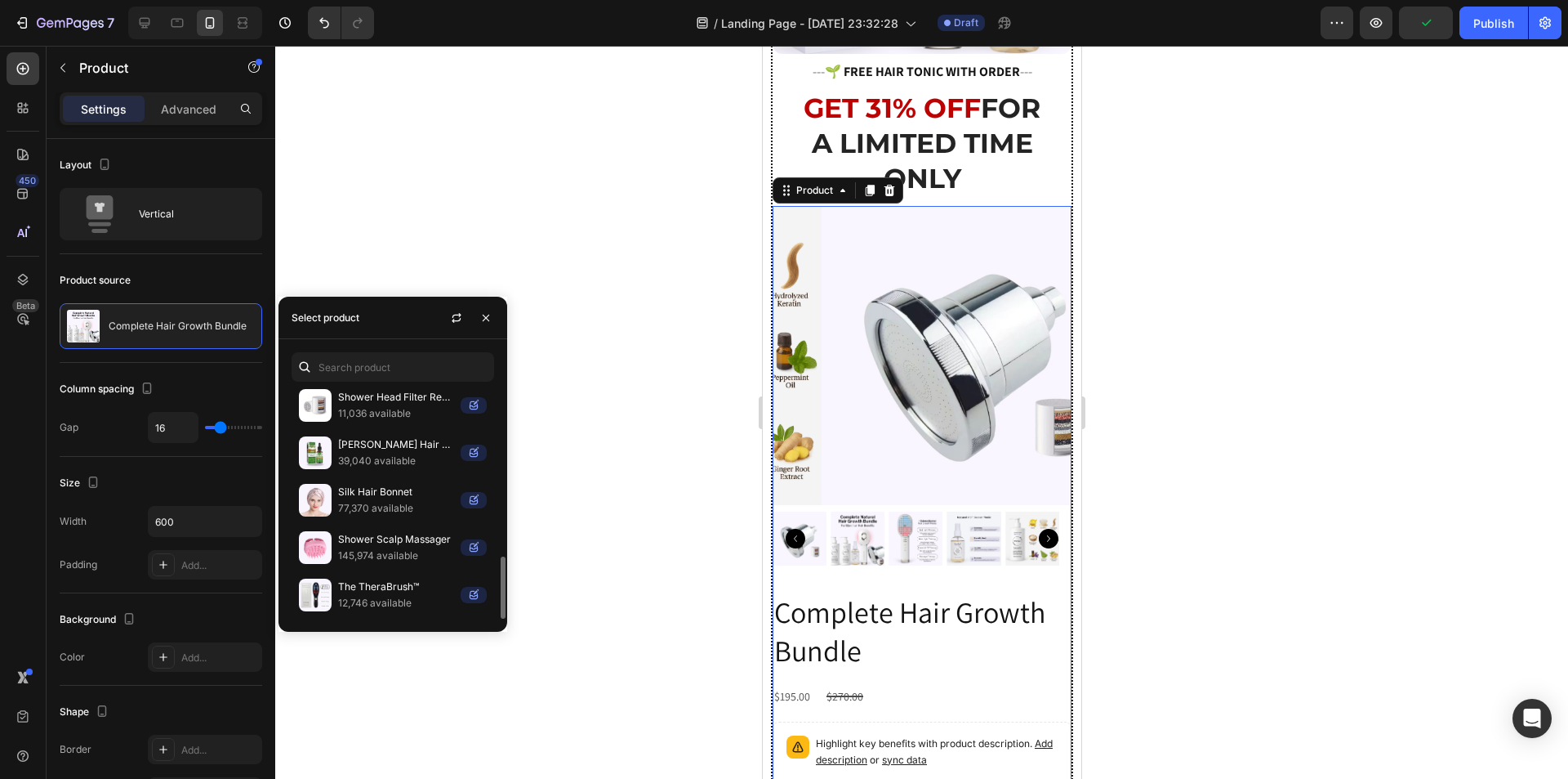
scroll to position [541, 0]
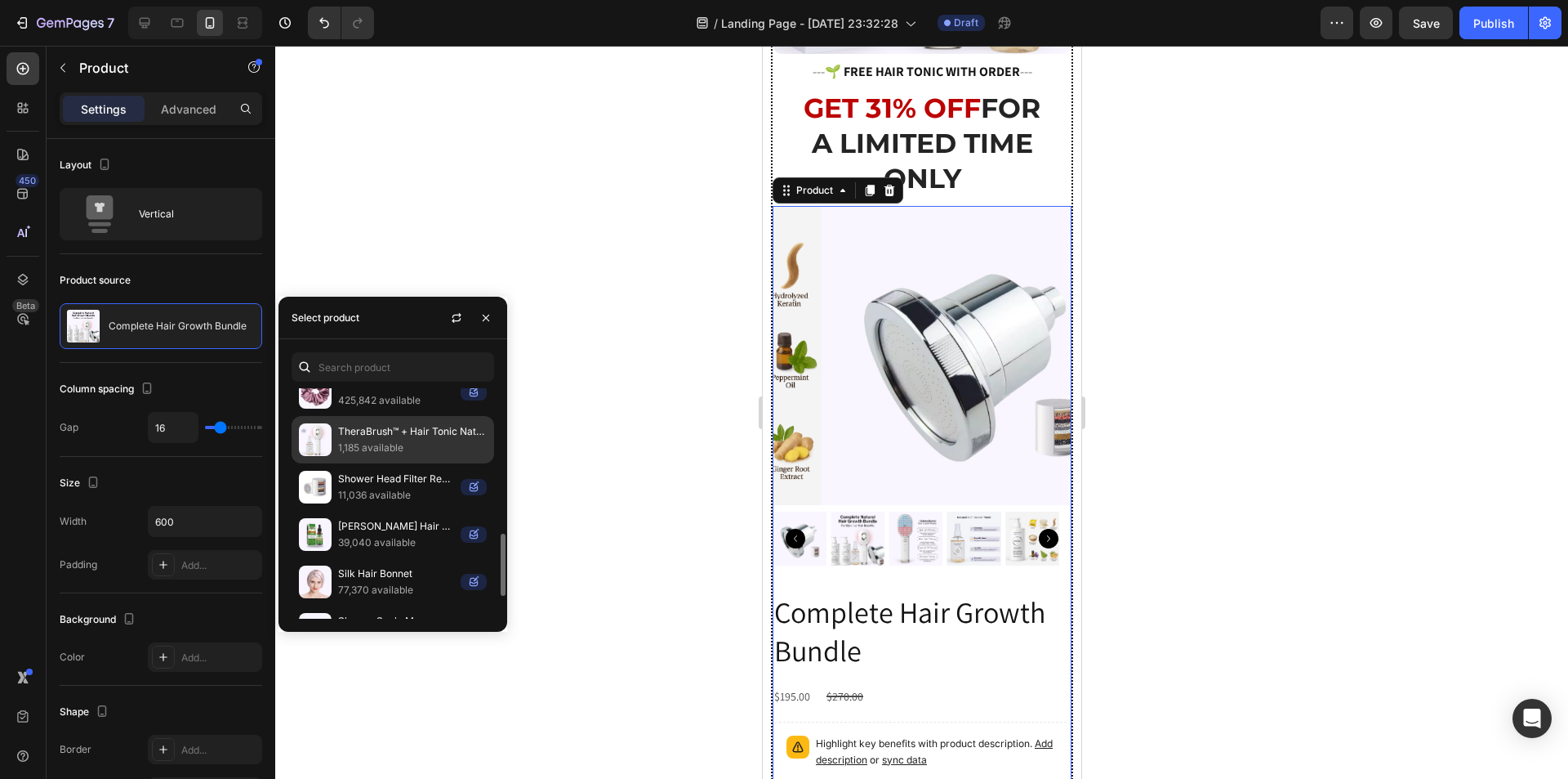
click at [376, 440] on p "1,185 available" at bounding box center [412, 447] width 149 height 17
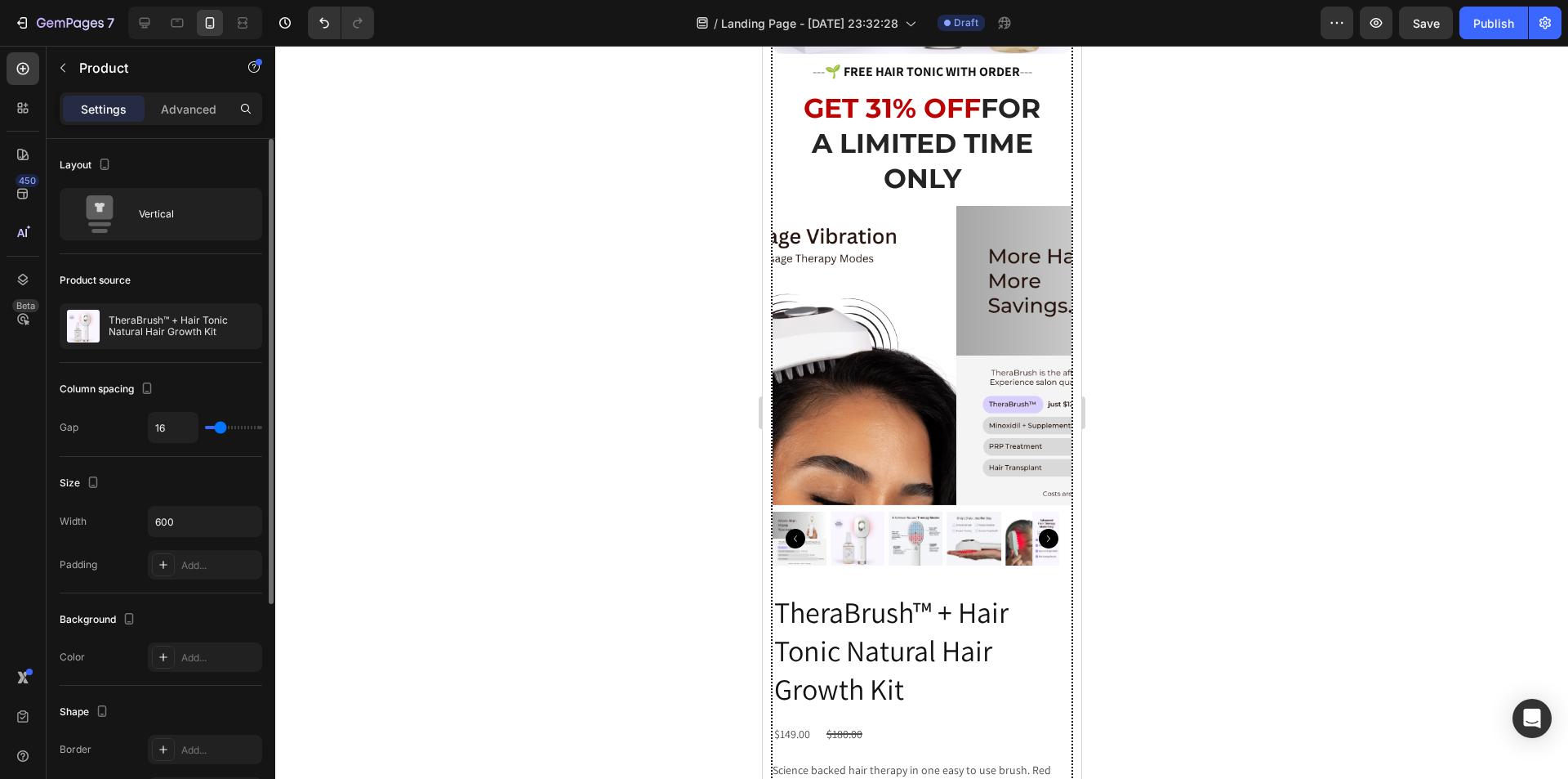
click at [178, 267] on div "Product source" at bounding box center [161, 280] width 203 height 26
click at [955, 295] on img at bounding box center [1105, 356] width 299 height 299
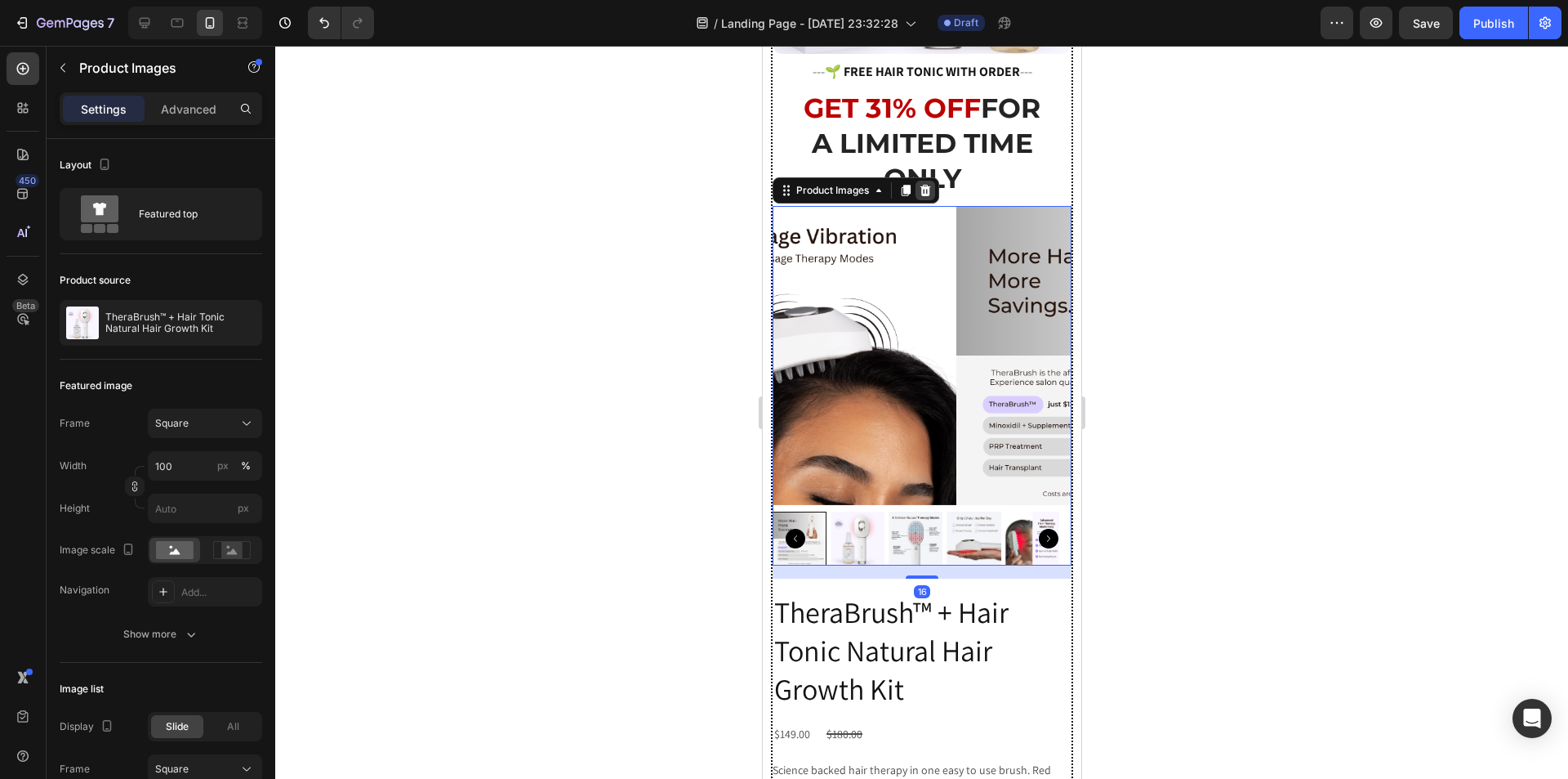
click at [929, 184] on icon at bounding box center [924, 190] width 13 height 13
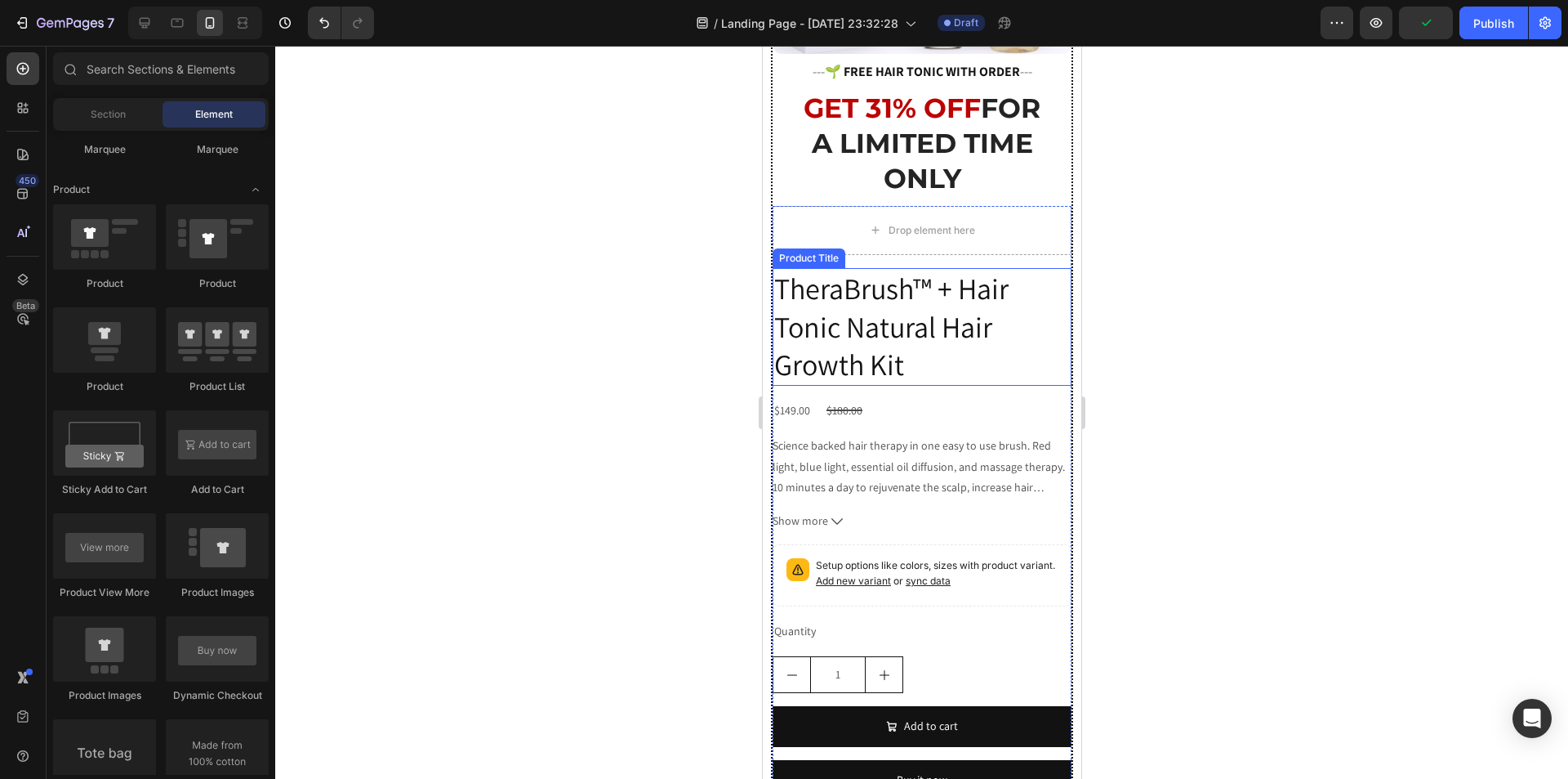
click at [920, 288] on h2 "TheraBrush™ + Hair Tonic Natural Hair Growth Kit" at bounding box center [921, 326] width 299 height 118
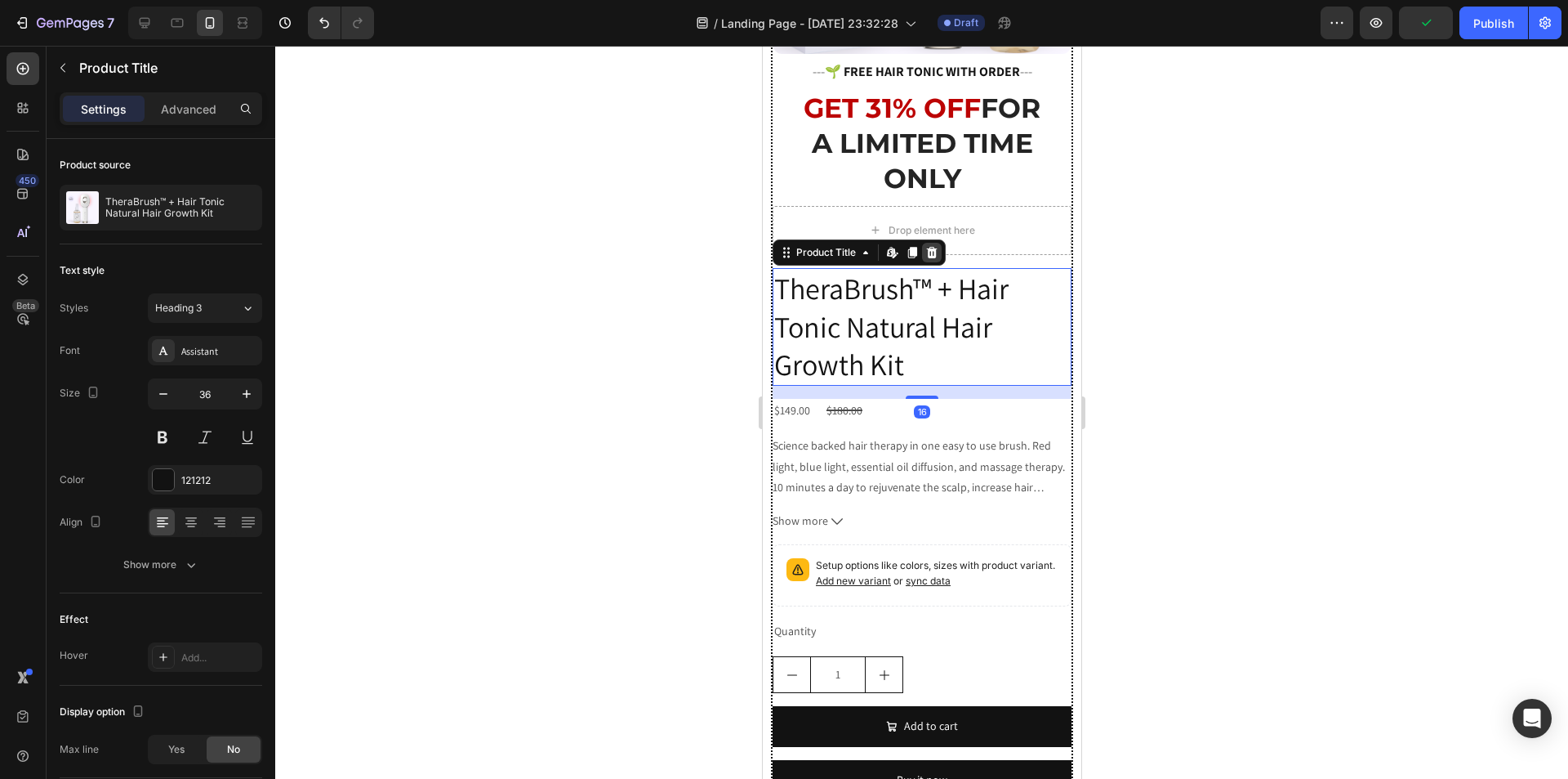
click at [935, 246] on icon at bounding box center [931, 252] width 13 height 13
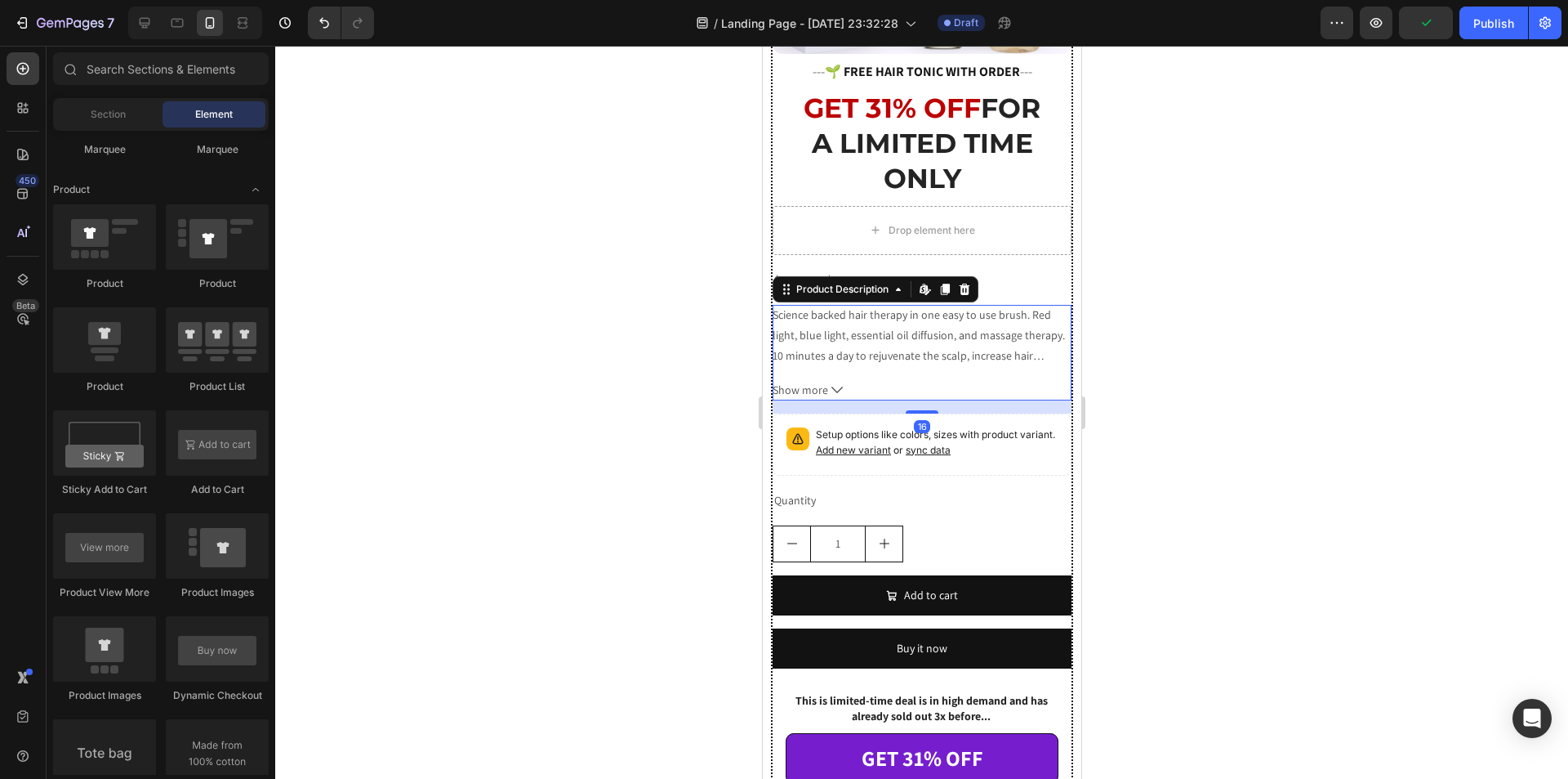
click at [912, 307] on p "Science backed hair therapy in one easy to use brush. Red light, blue light, es…" at bounding box center [921, 356] width 298 height 97
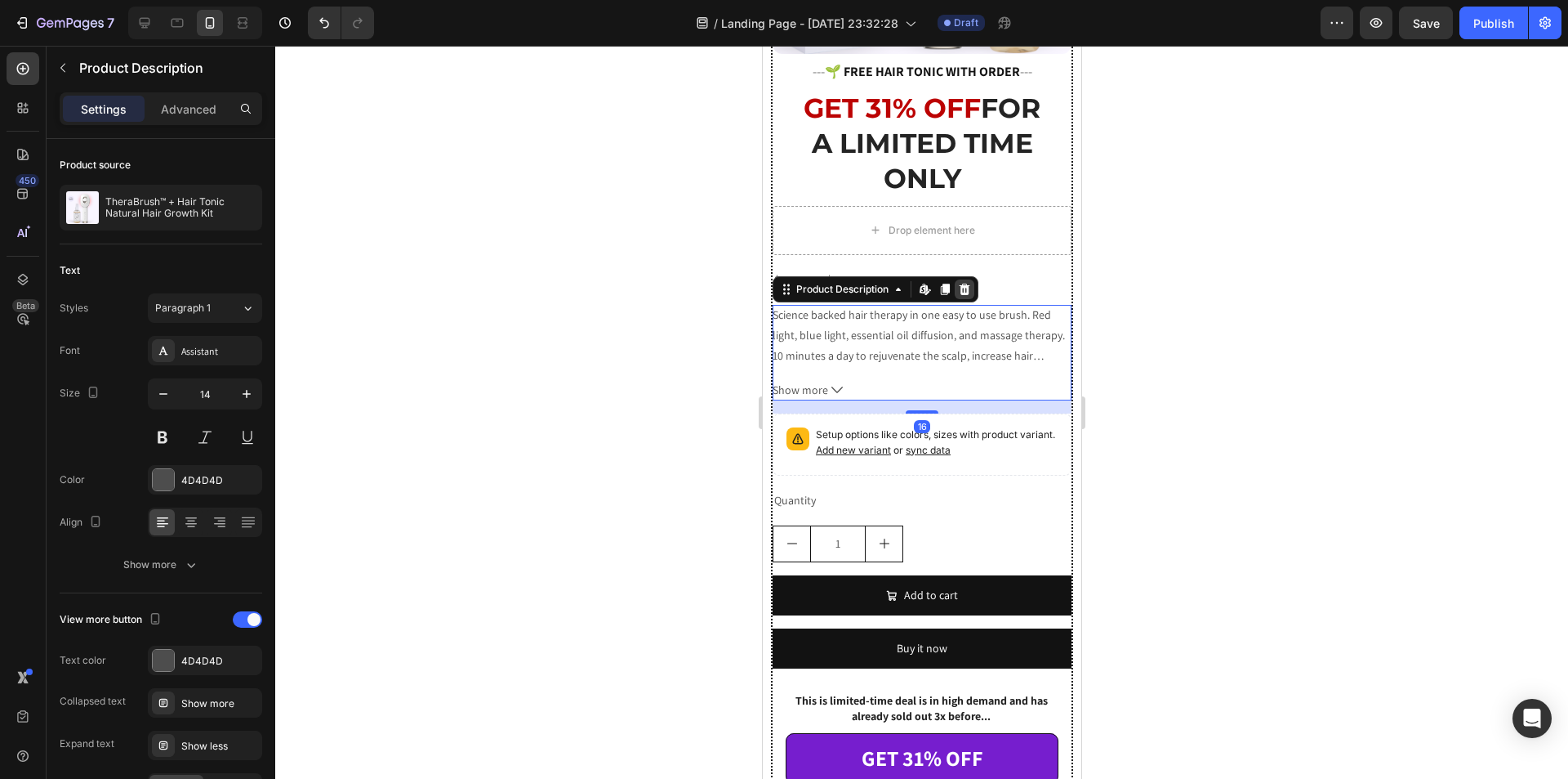
click at [959, 283] on icon at bounding box center [963, 289] width 13 height 13
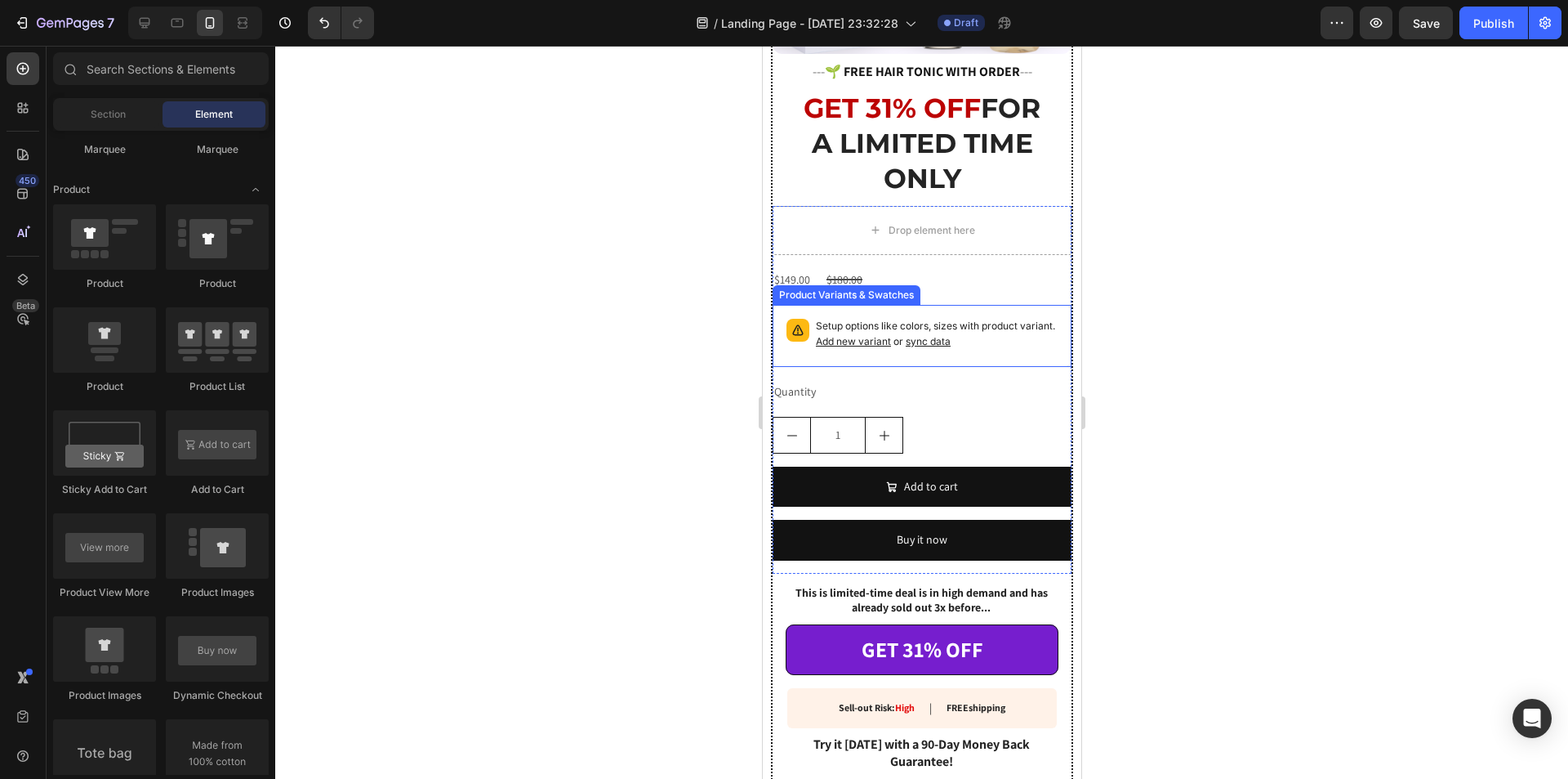
click at [932, 319] on p "Setup options like colors, sizes with product variant. Add new variant or sync …" at bounding box center [936, 334] width 242 height 31
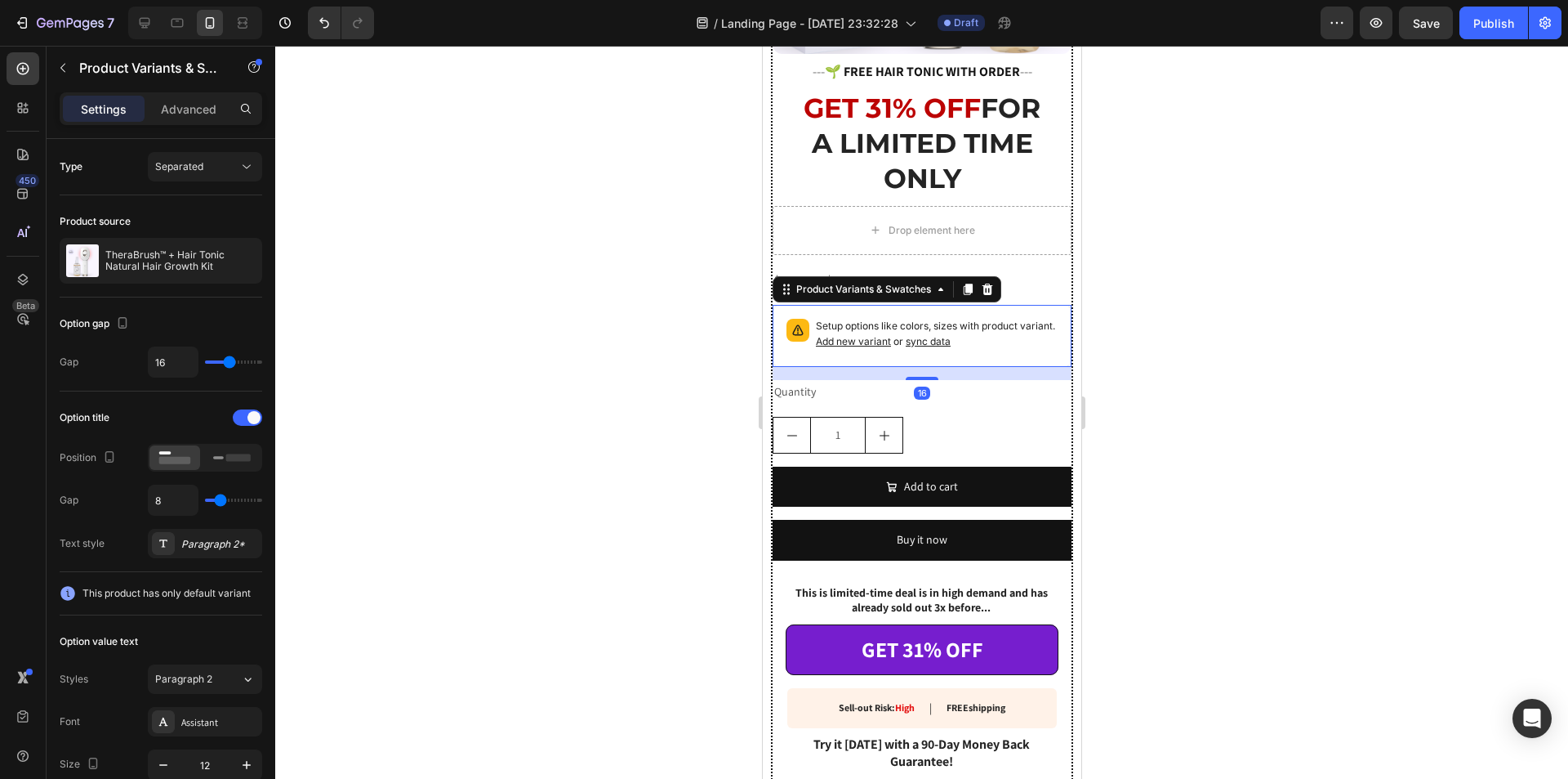
click at [980, 283] on icon at bounding box center [986, 289] width 13 height 13
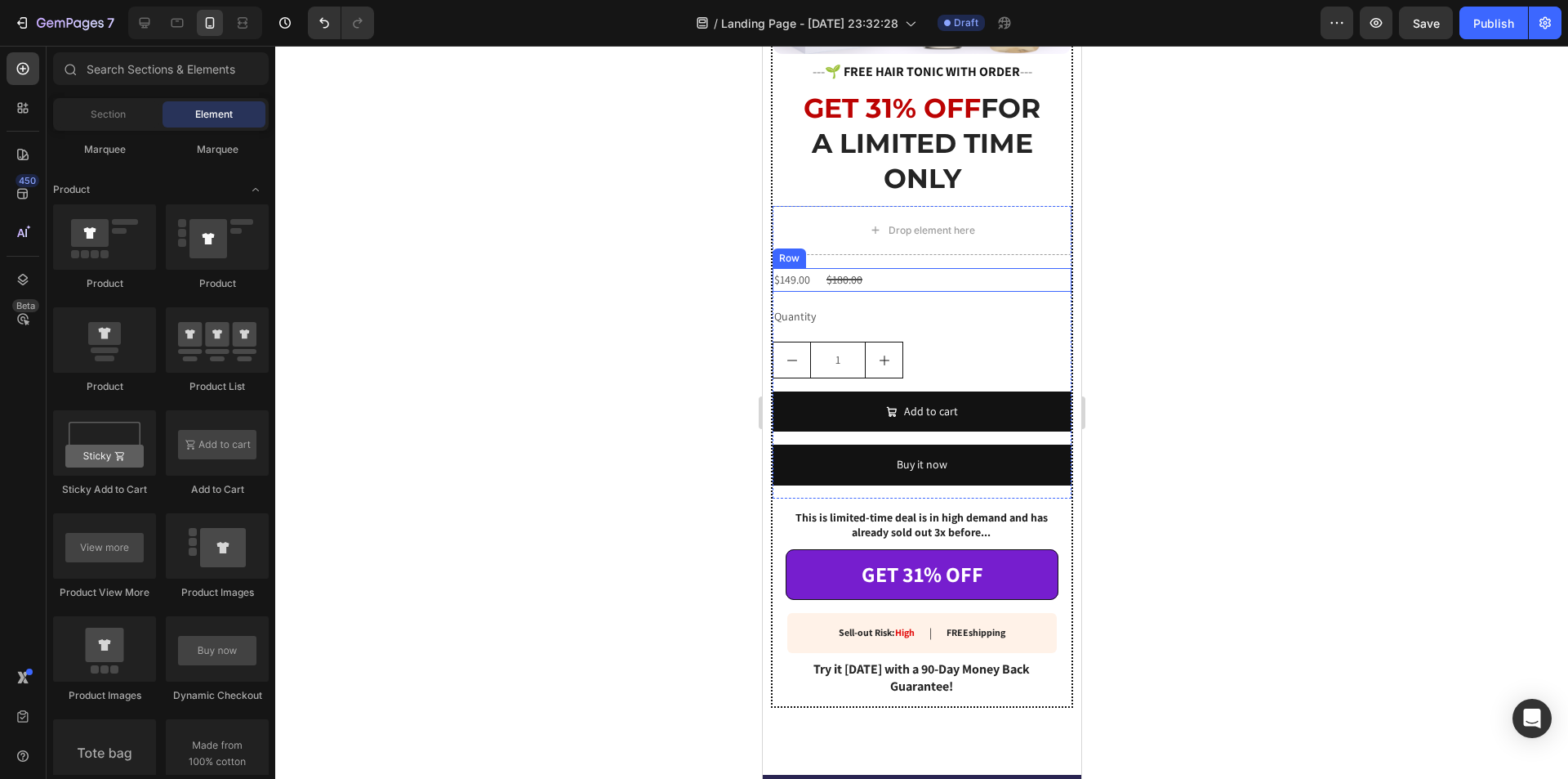
click at [874, 268] on div "$149.00 Product Price Product Price $180.00 Product Price Product Price Row" at bounding box center [921, 279] width 299 height 24
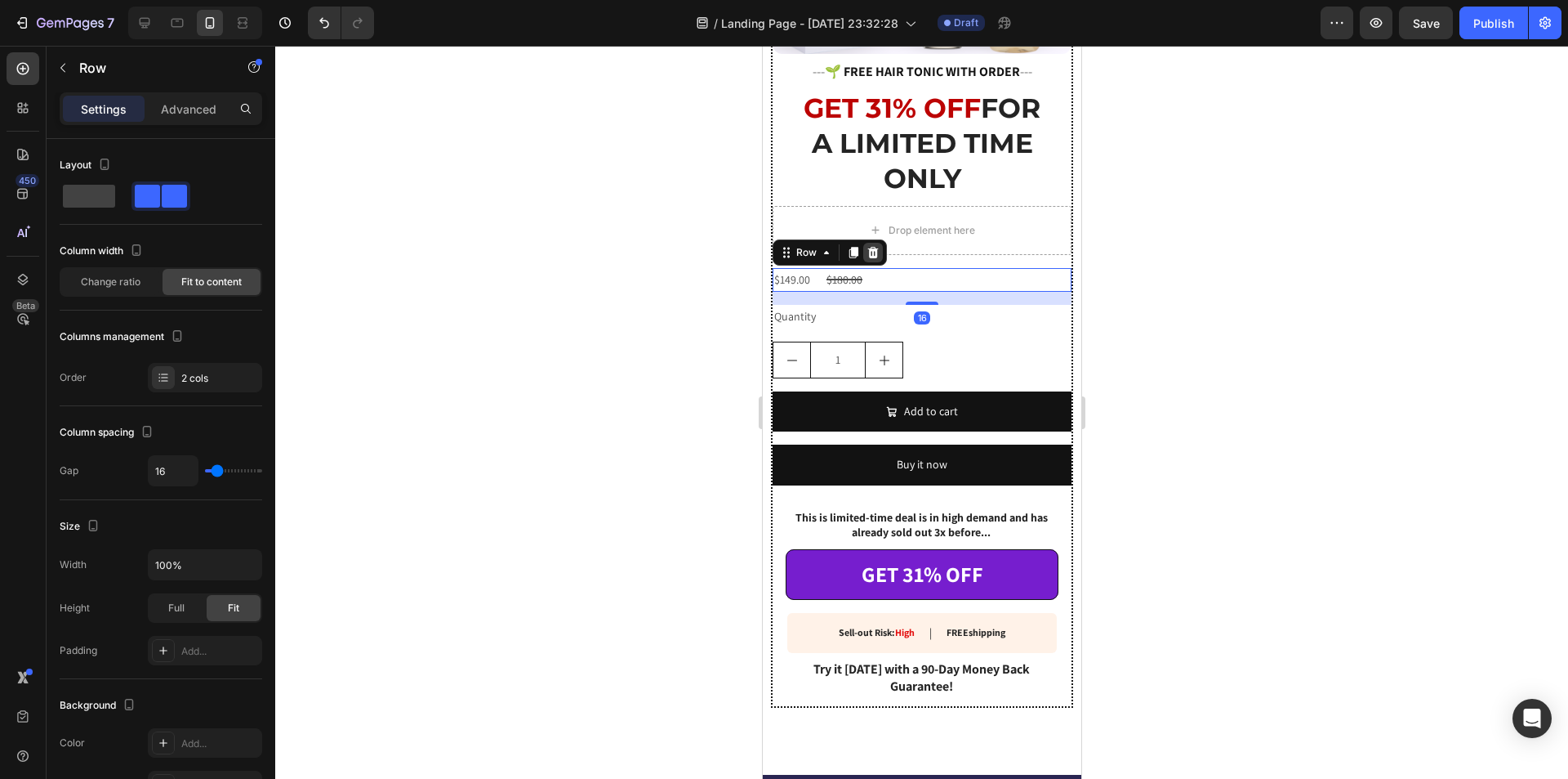
click at [873, 246] on icon at bounding box center [873, 252] width 10 height 11
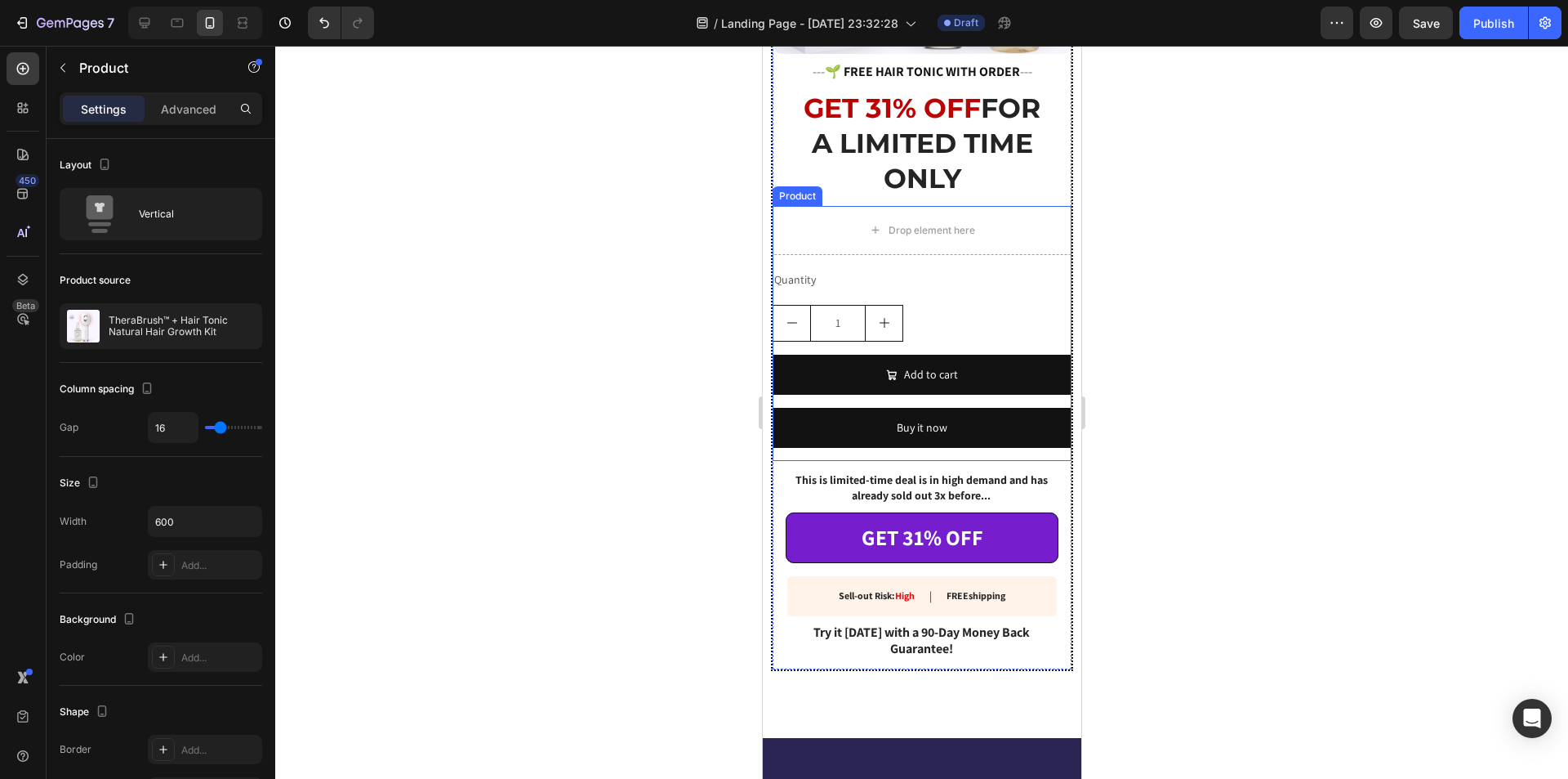
click at [921, 287] on div "Quantity Text Block 1 Product Quantity Add to cart Add to Cart Buy it now Dynam…" at bounding box center [921, 365] width 299 height 193
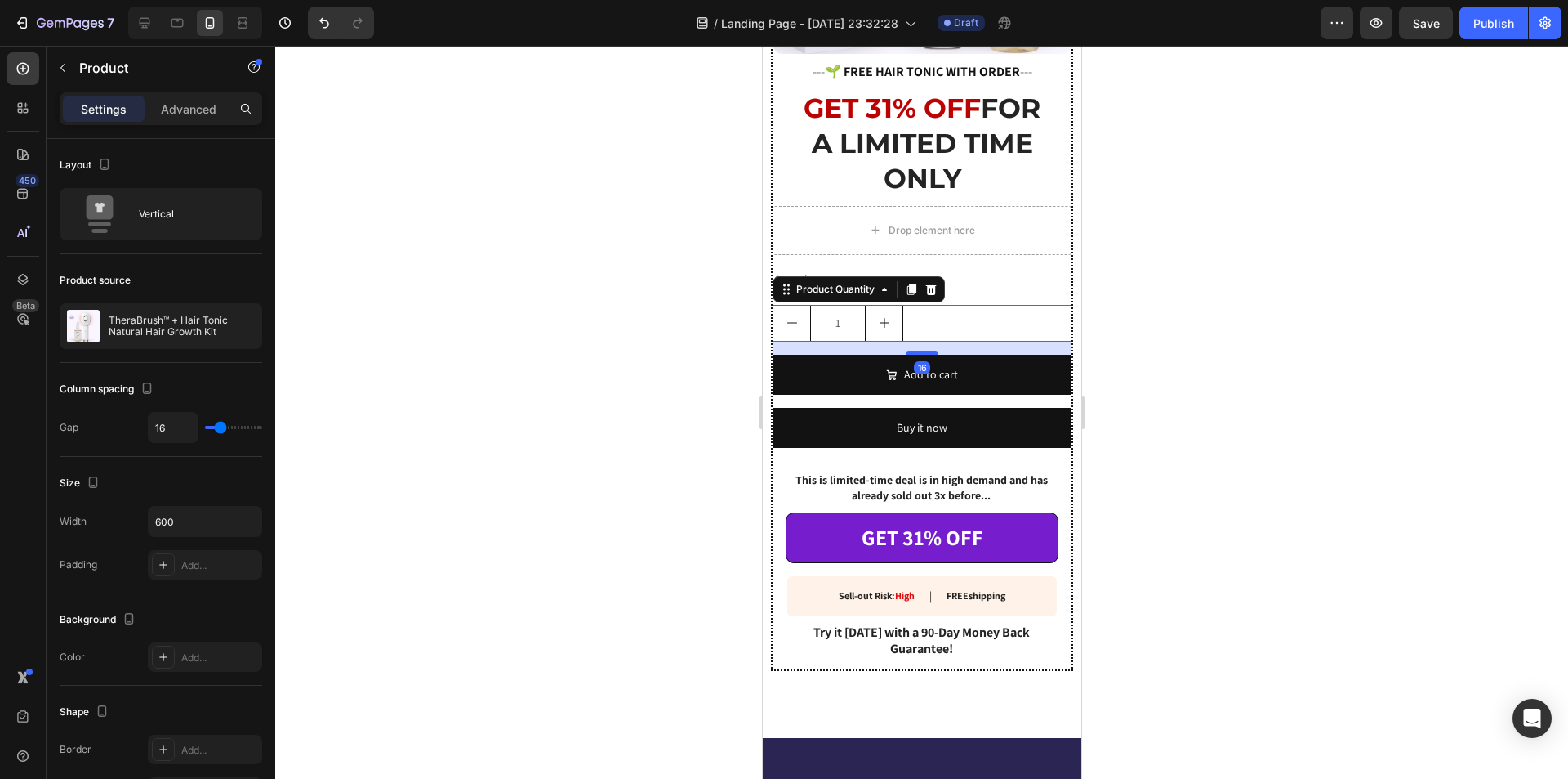
click at [921, 319] on div "1" at bounding box center [921, 323] width 299 height 37
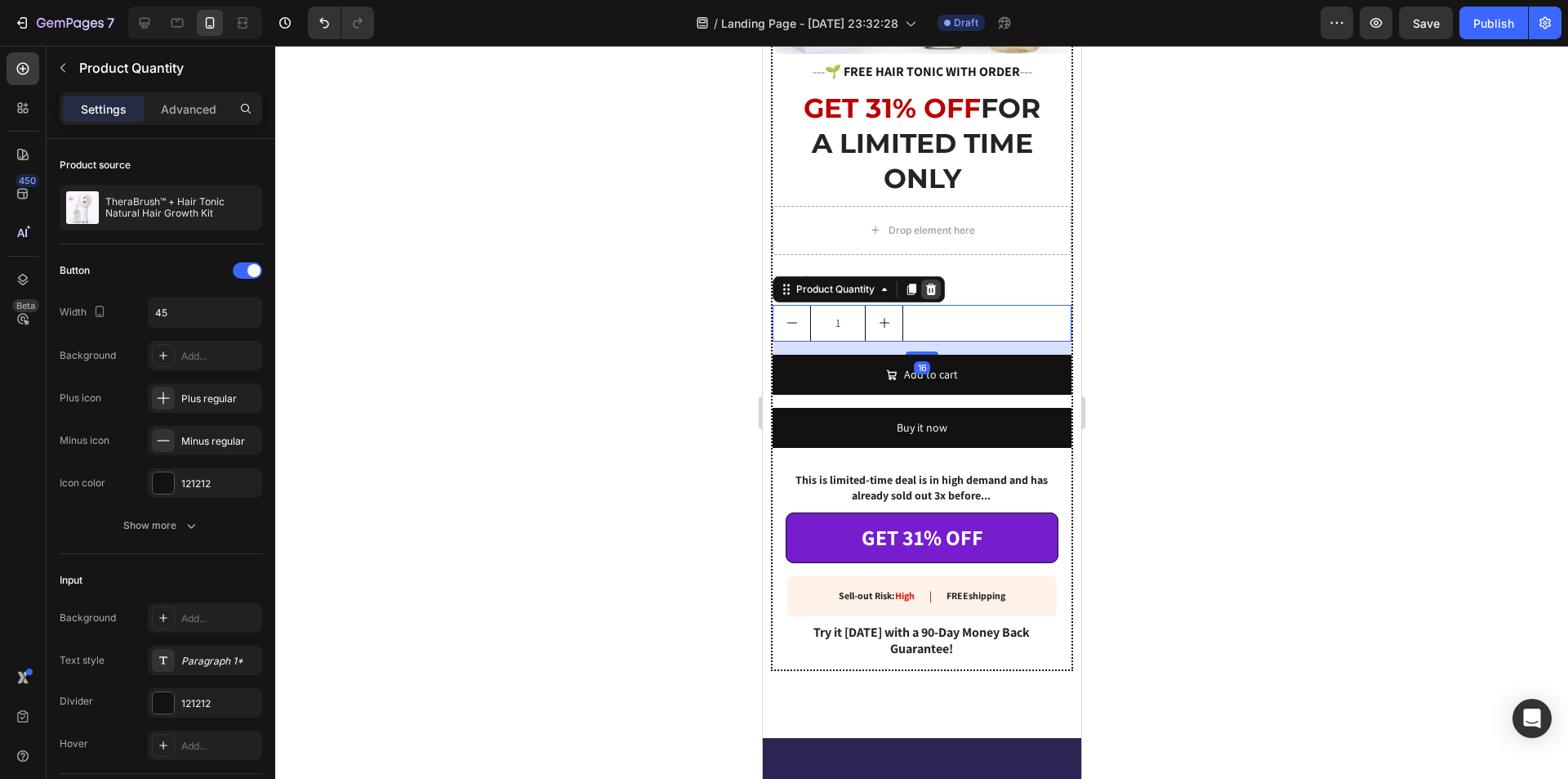
click at [928, 284] on icon at bounding box center [930, 289] width 10 height 11
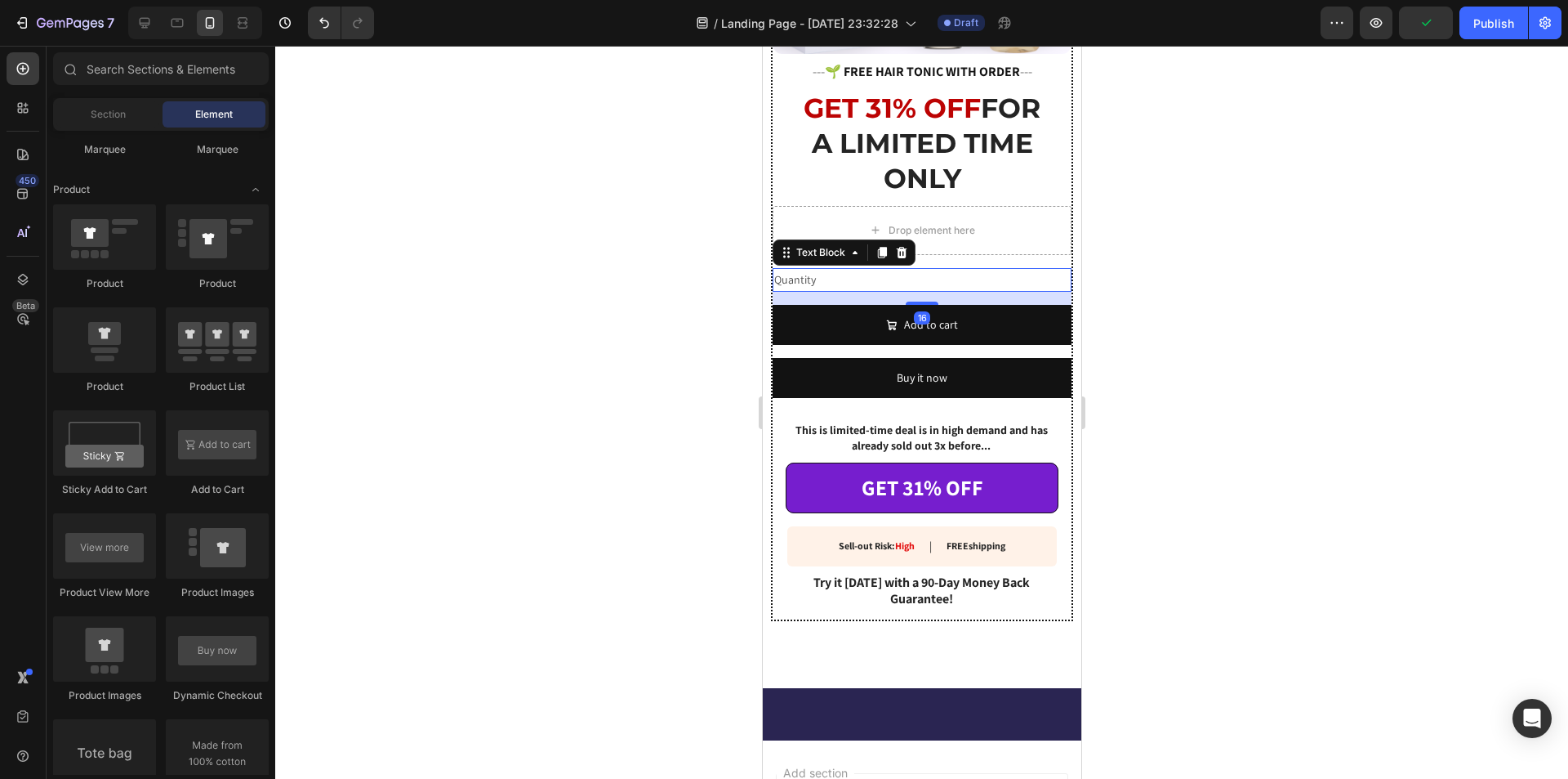
click at [828, 268] on div "Quantity" at bounding box center [921, 279] width 299 height 24
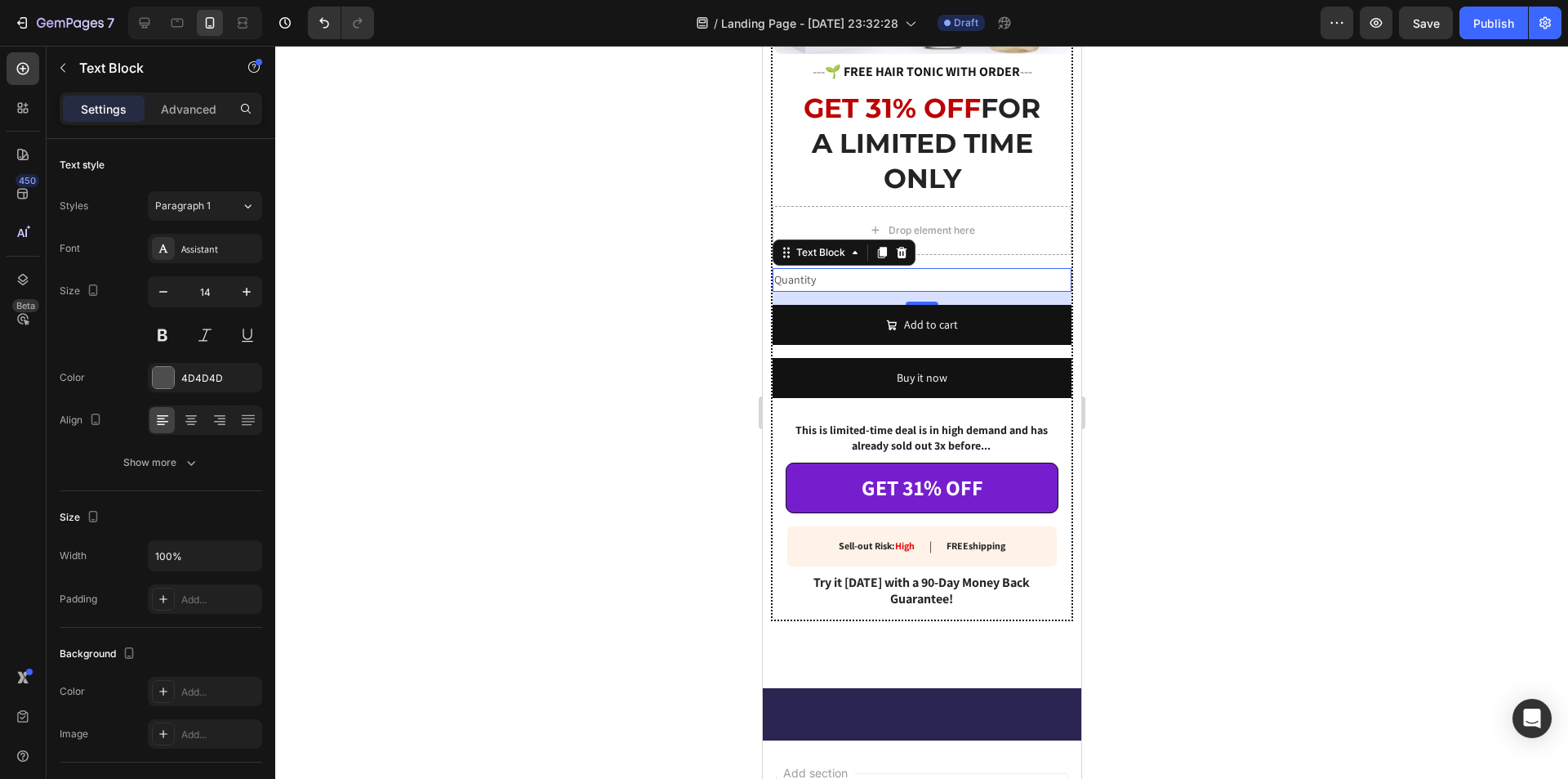
click at [906, 246] on icon at bounding box center [901, 252] width 13 height 13
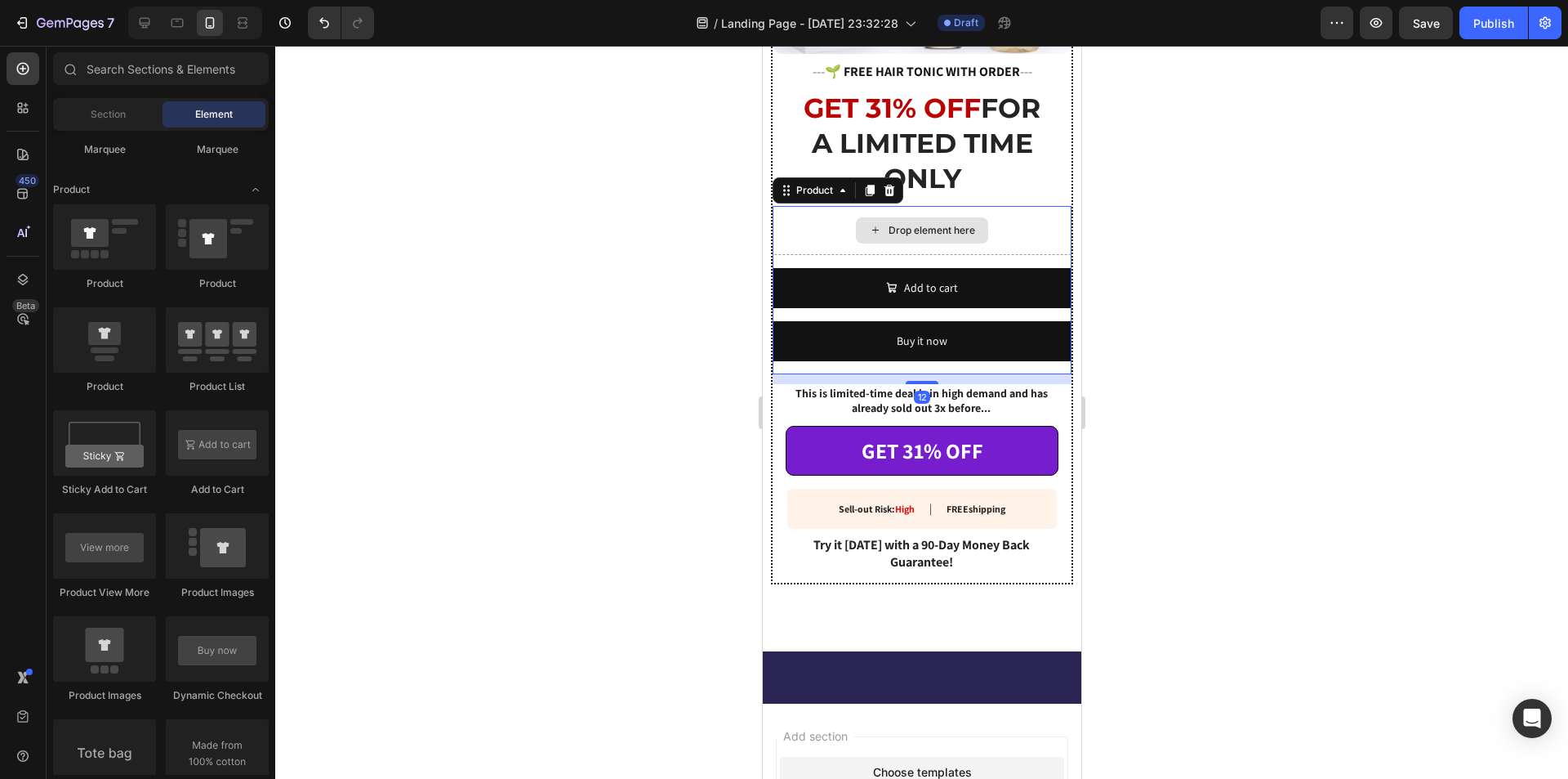
click at [809, 222] on div "Drop element here" at bounding box center [921, 231] width 299 height 49
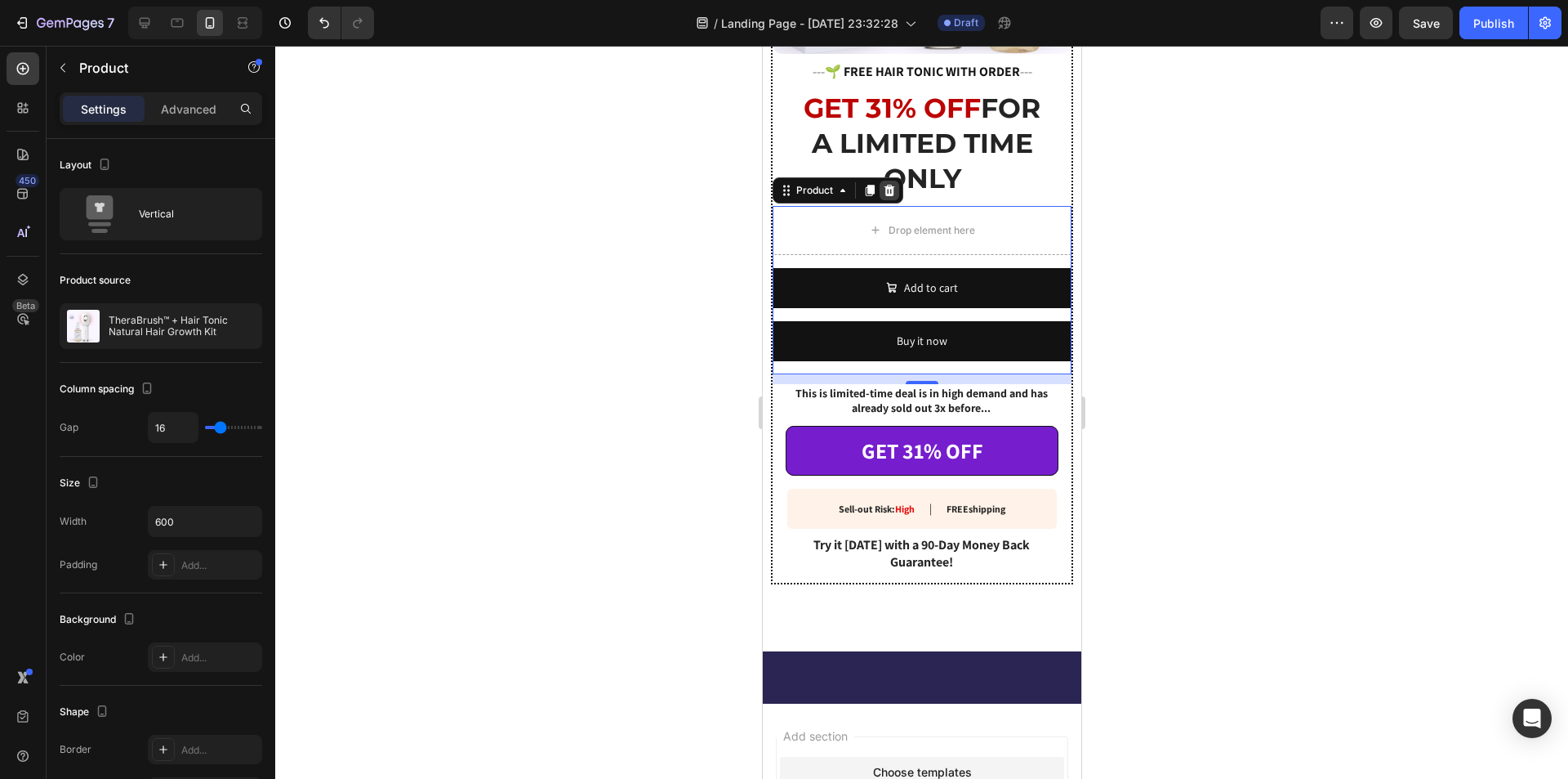
click at [883, 185] on icon at bounding box center [888, 190] width 13 height 13
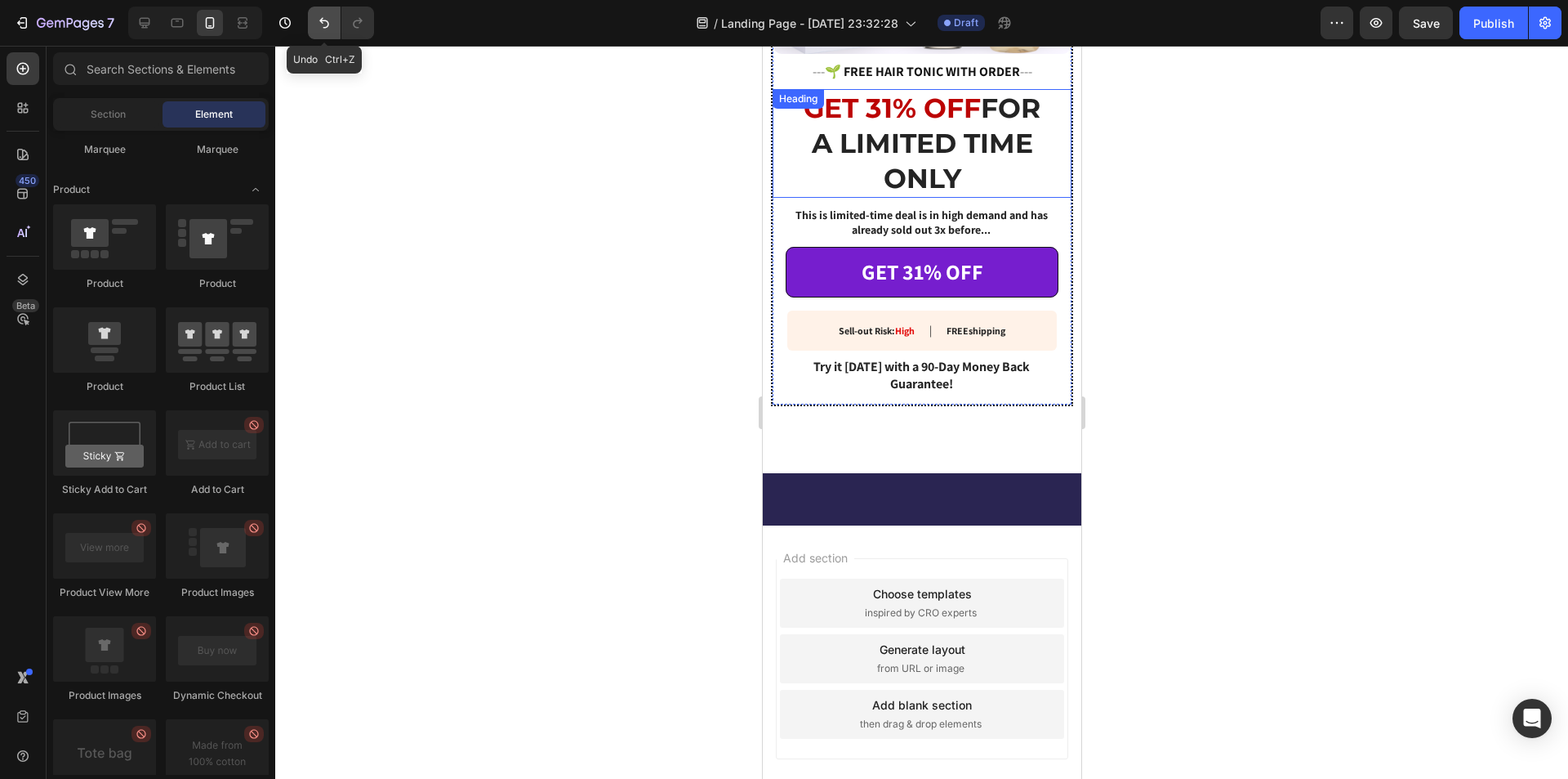
click at [318, 24] on icon "Undo/Redo" at bounding box center [324, 23] width 17 height 17
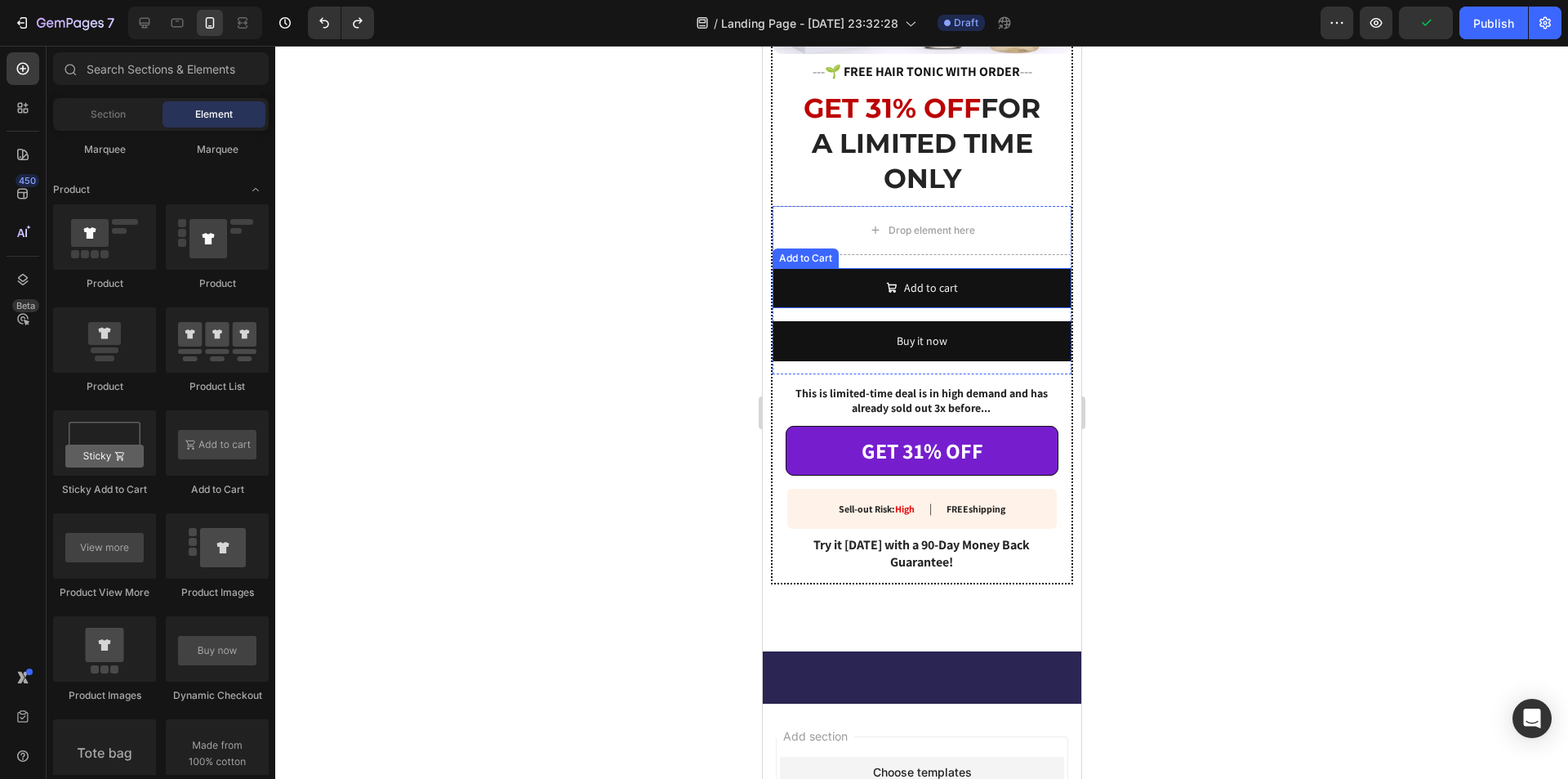
click at [809, 251] on div "Add to Cart" at bounding box center [805, 258] width 60 height 15
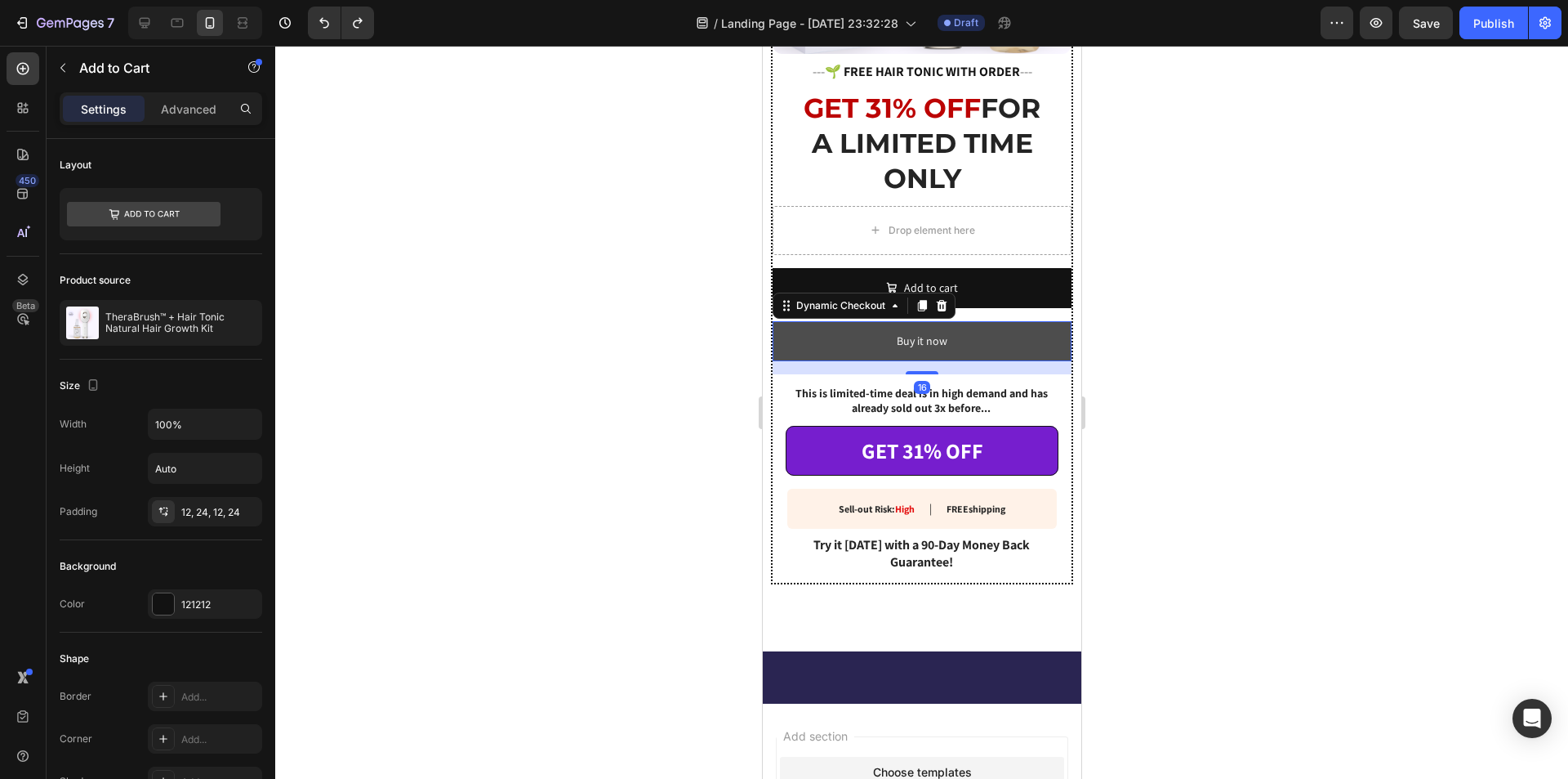
click at [873, 327] on button "Buy it now" at bounding box center [921, 341] width 299 height 40
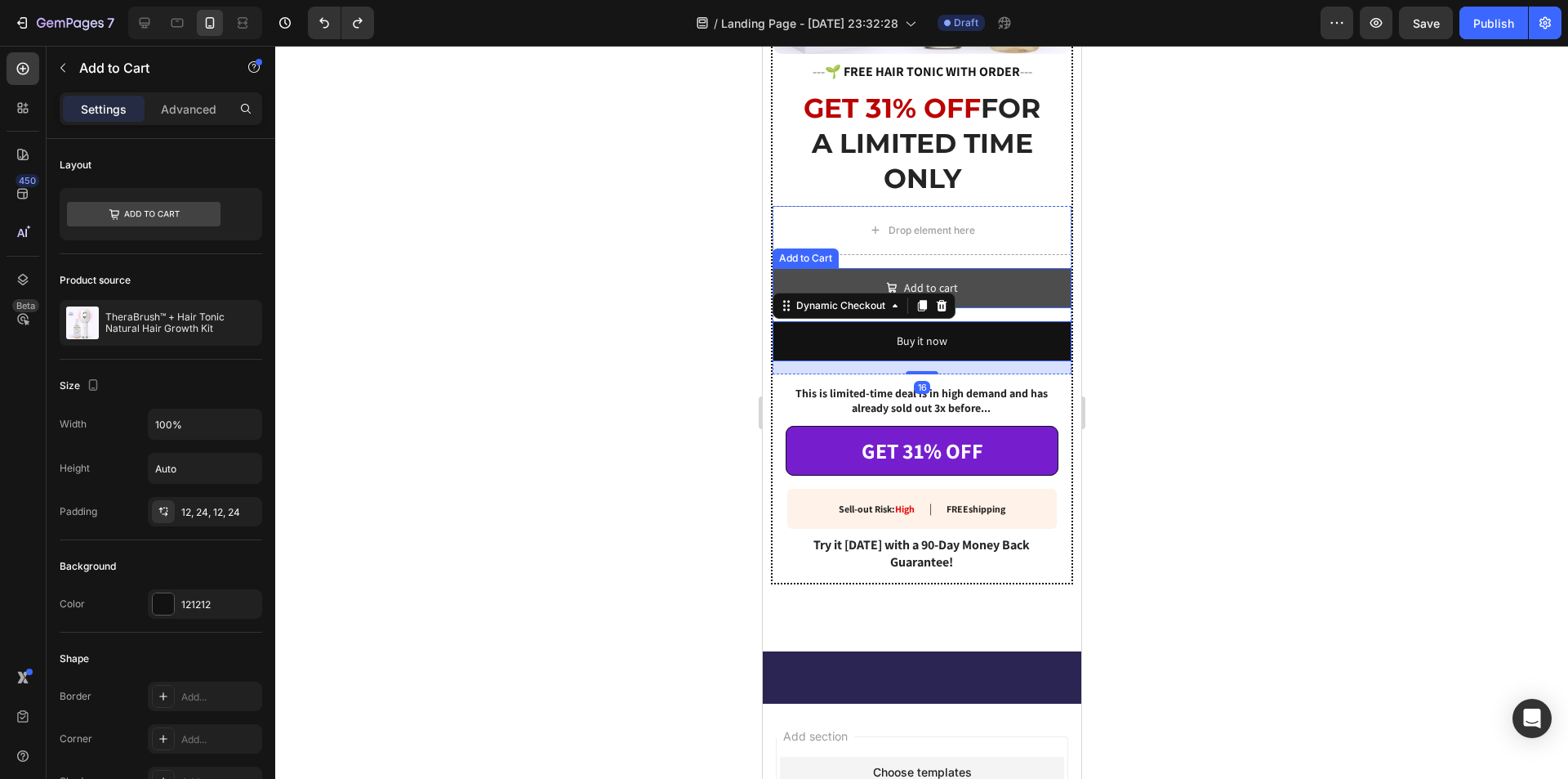
click at [826, 268] on button "Add to cart" at bounding box center [921, 288] width 299 height 40
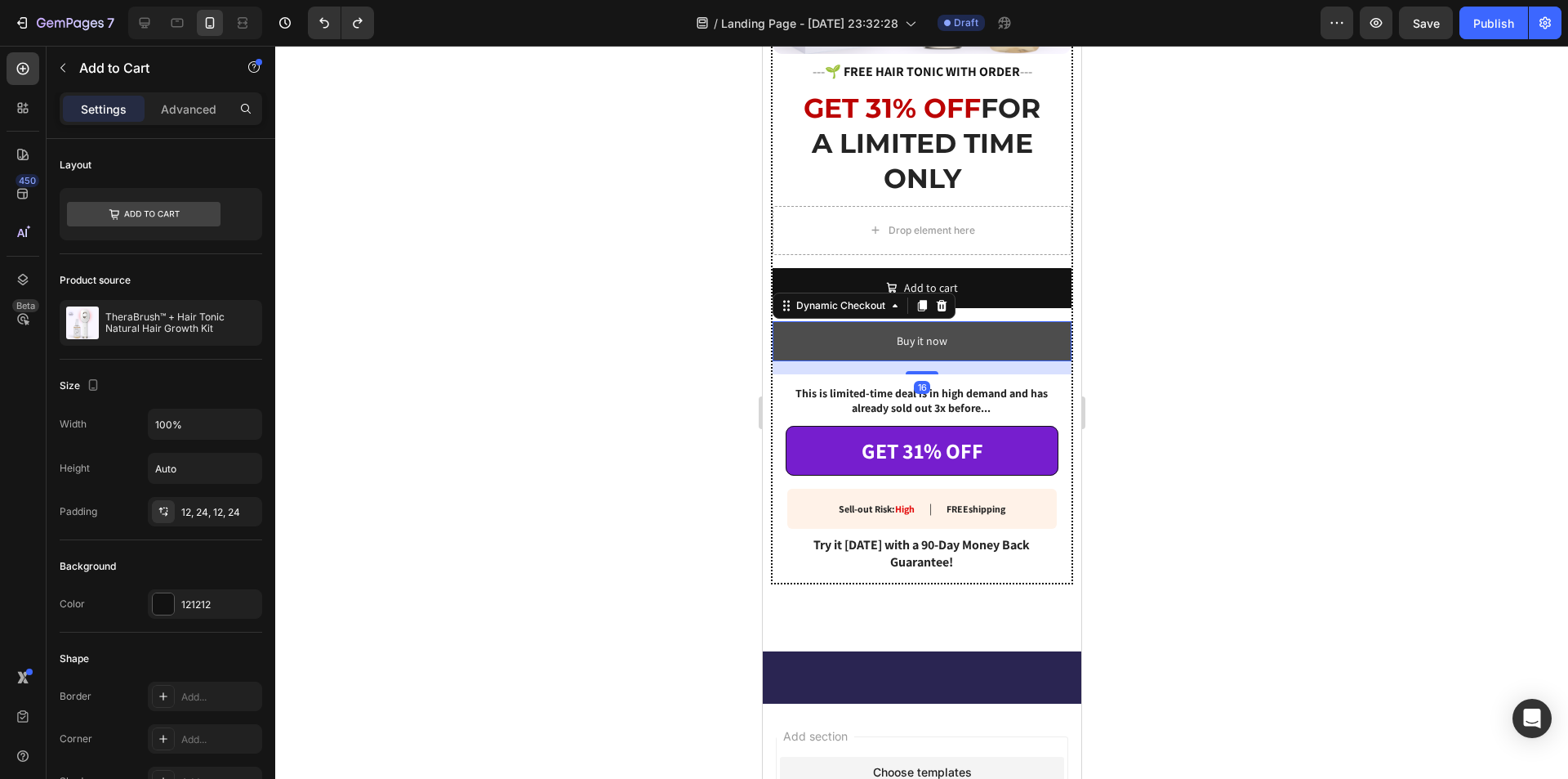
click at [856, 326] on button "Buy it now" at bounding box center [921, 341] width 299 height 40
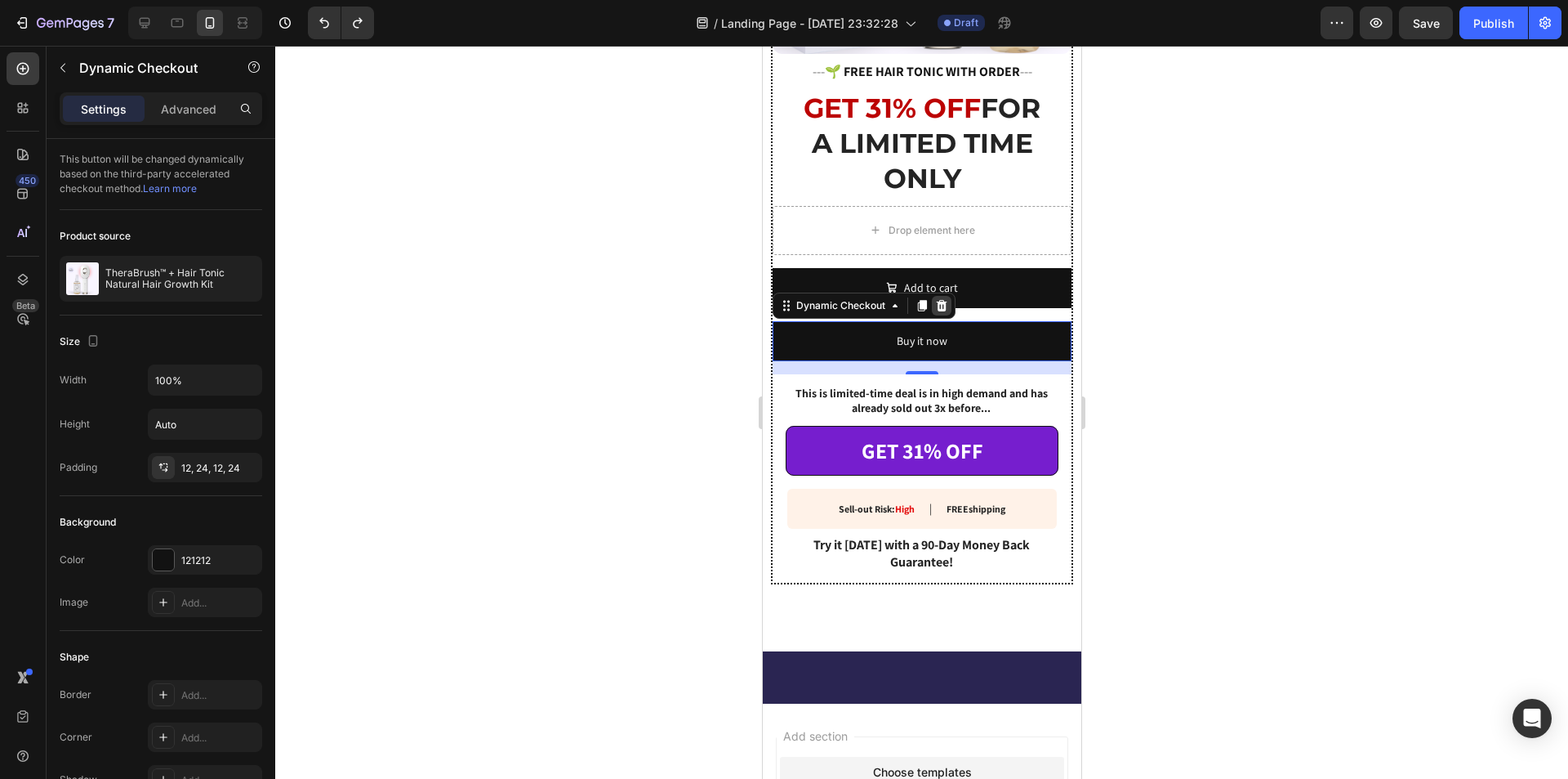
click at [939, 299] on icon at bounding box center [941, 306] width 13 height 13
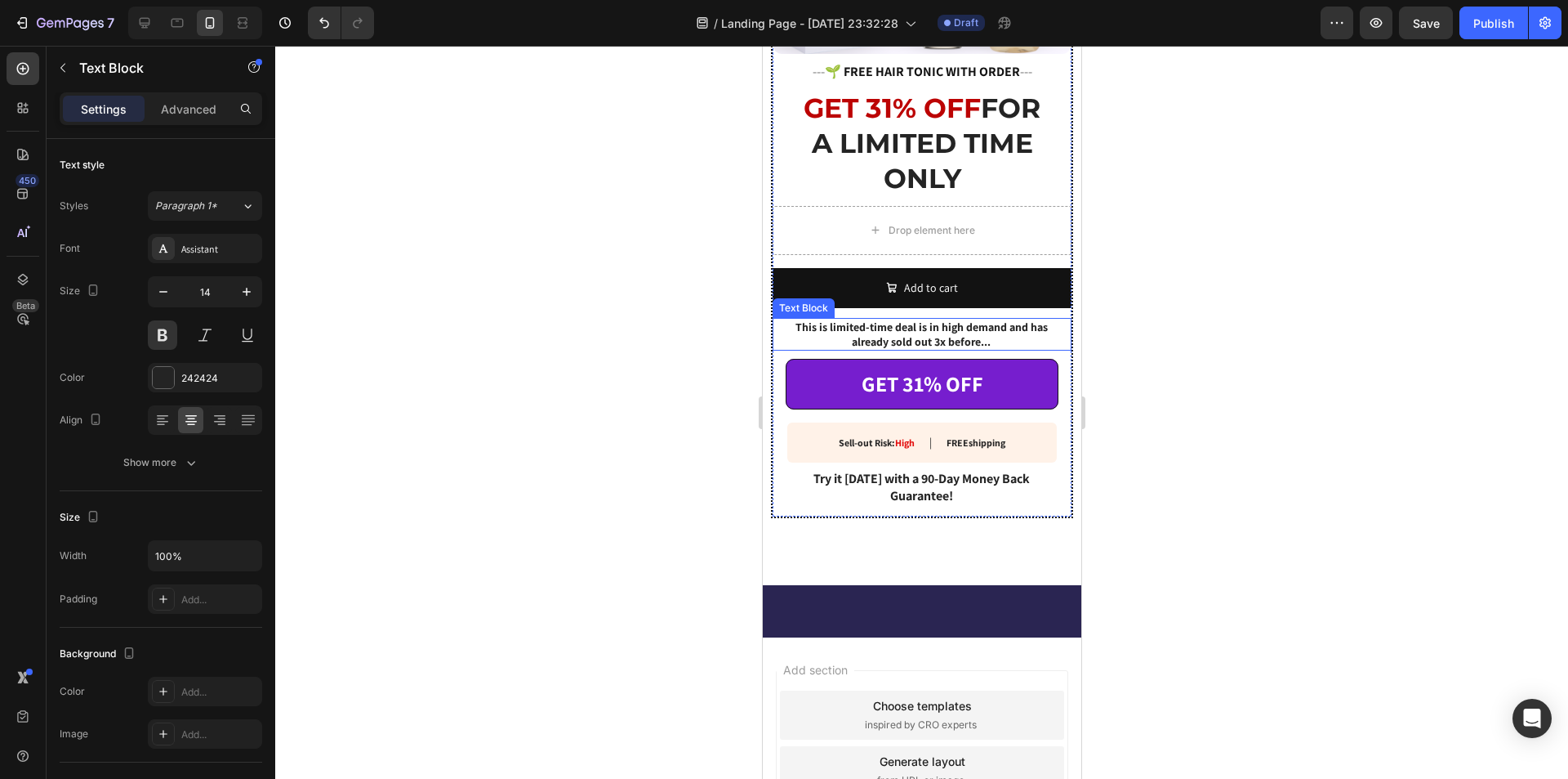
click at [926, 332] on p "This is limited-time deal is in high demand and has already sold out 3x before.…" at bounding box center [921, 334] width 265 height 30
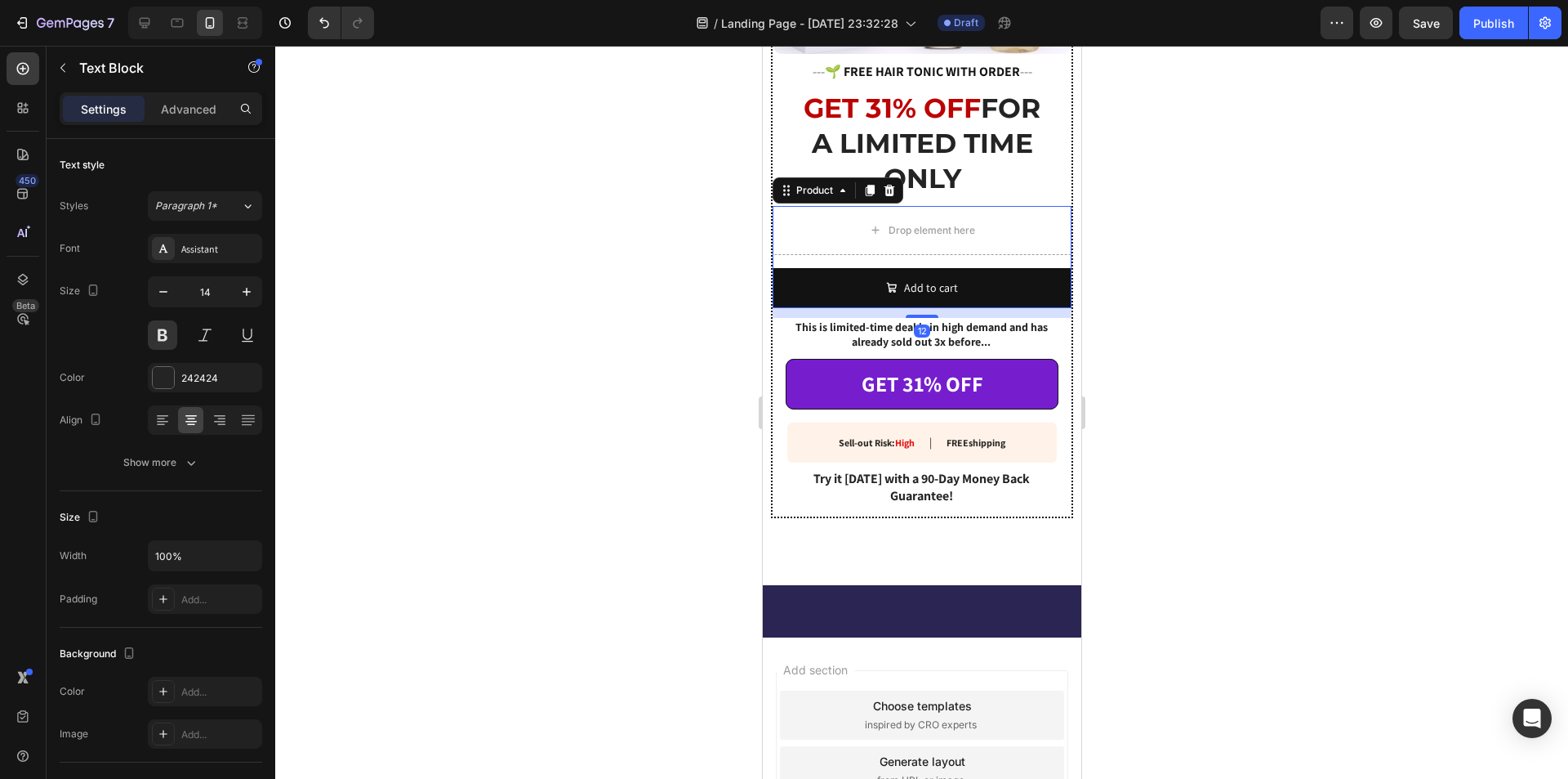
click at [981, 250] on div "Drop element here Add to cart Add to Cart Product 12" at bounding box center [921, 257] width 299 height 102
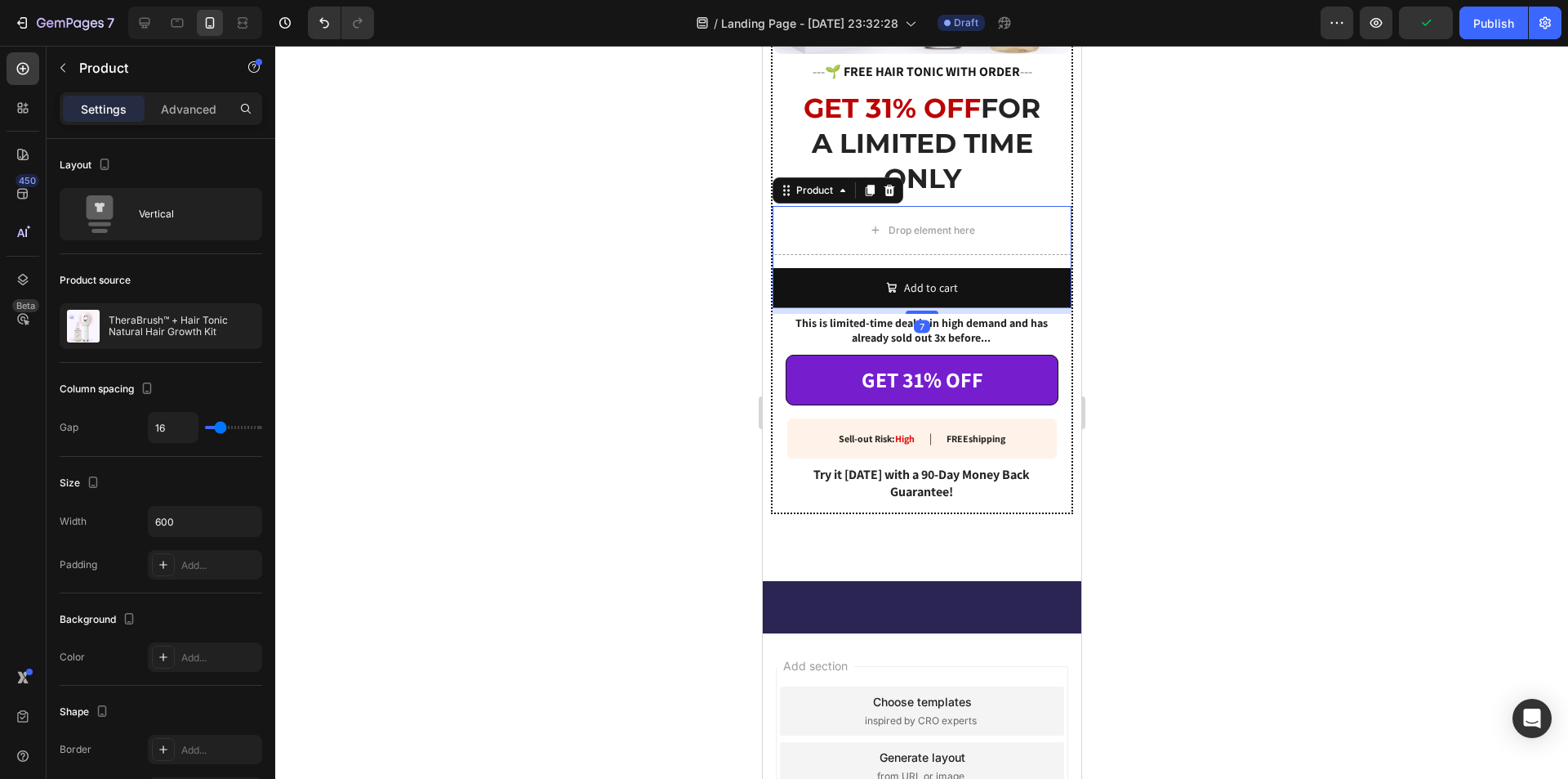
drag, startPoint x: 915, startPoint y: 305, endPoint x: 935, endPoint y: 300, distance: 20.6
click at [935, 308] on div "7" at bounding box center [921, 308] width 299 height 0
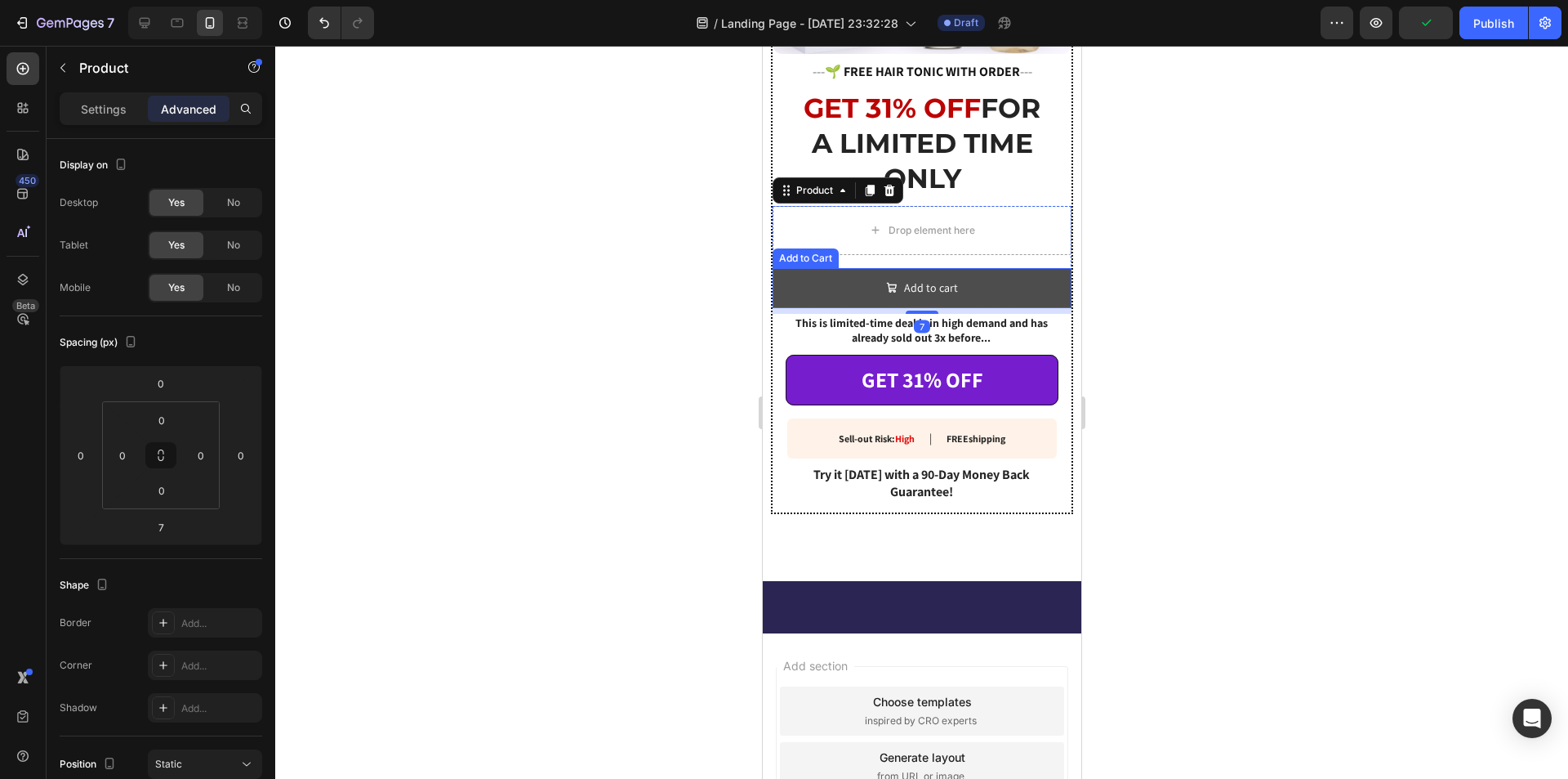
click at [962, 273] on button "Add to cart" at bounding box center [921, 288] width 299 height 40
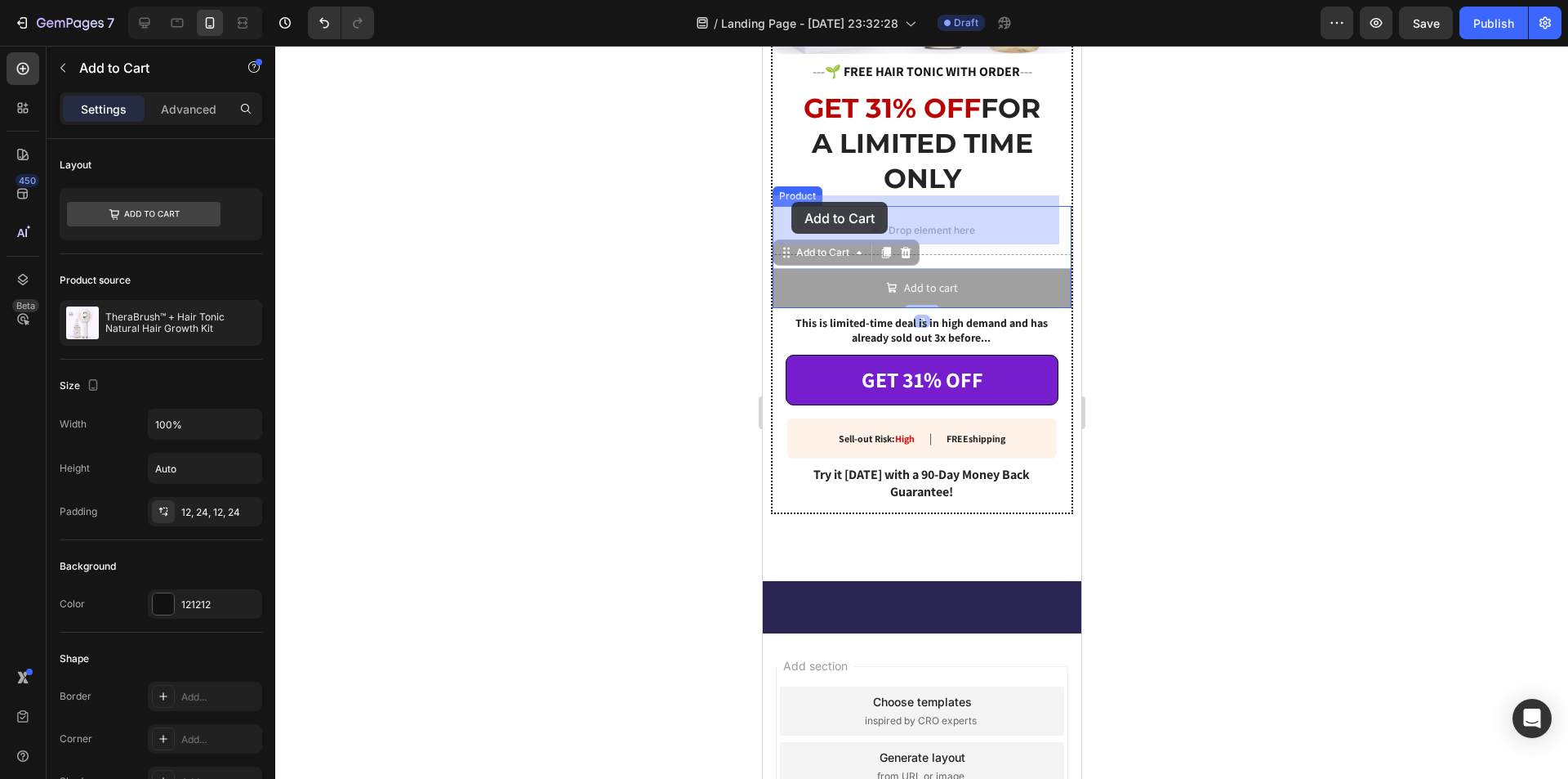
drag, startPoint x: 780, startPoint y: 244, endPoint x: 791, endPoint y: 202, distance: 43.4
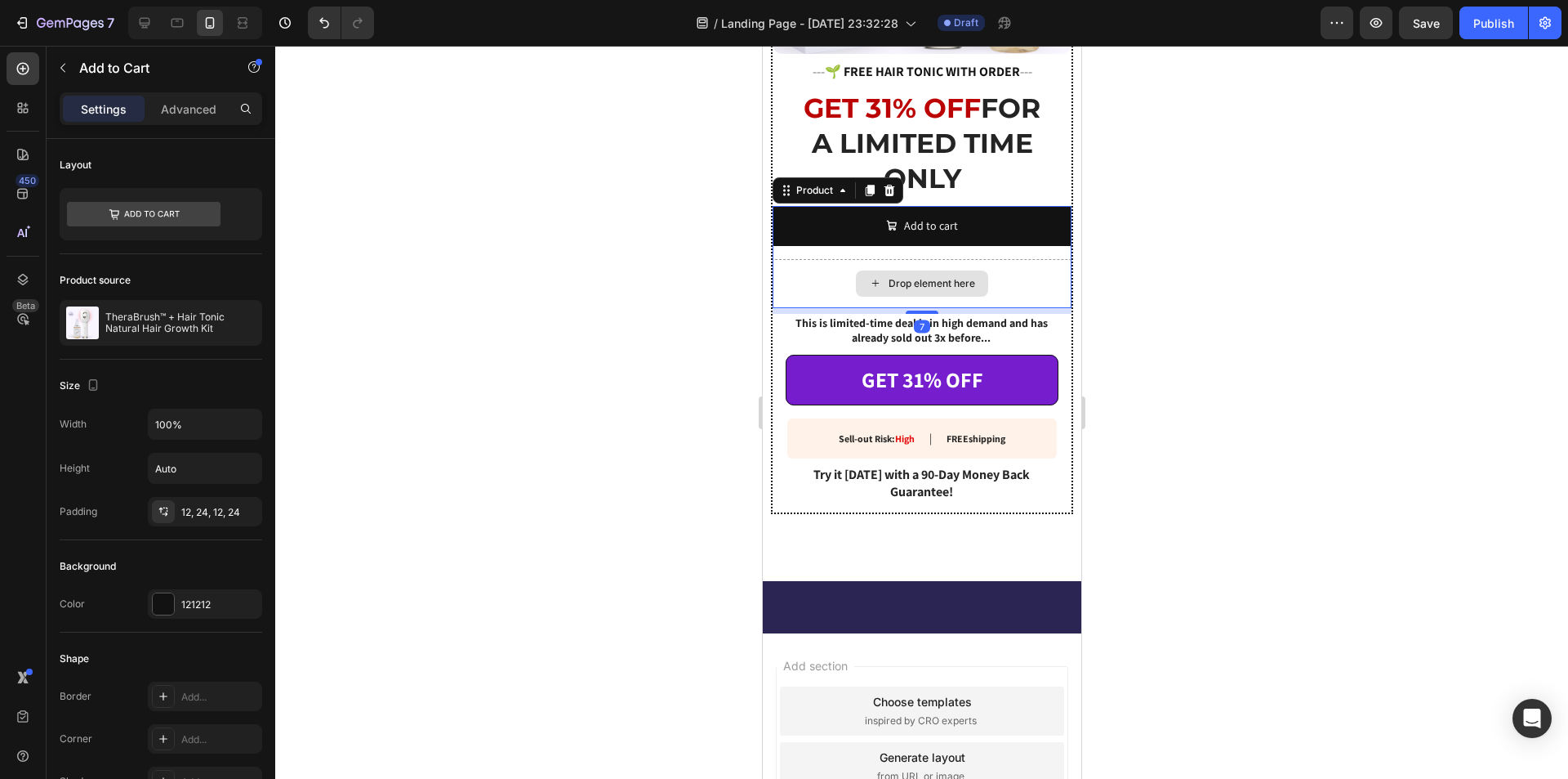
click at [993, 259] on div "Drop element here" at bounding box center [921, 284] width 299 height 49
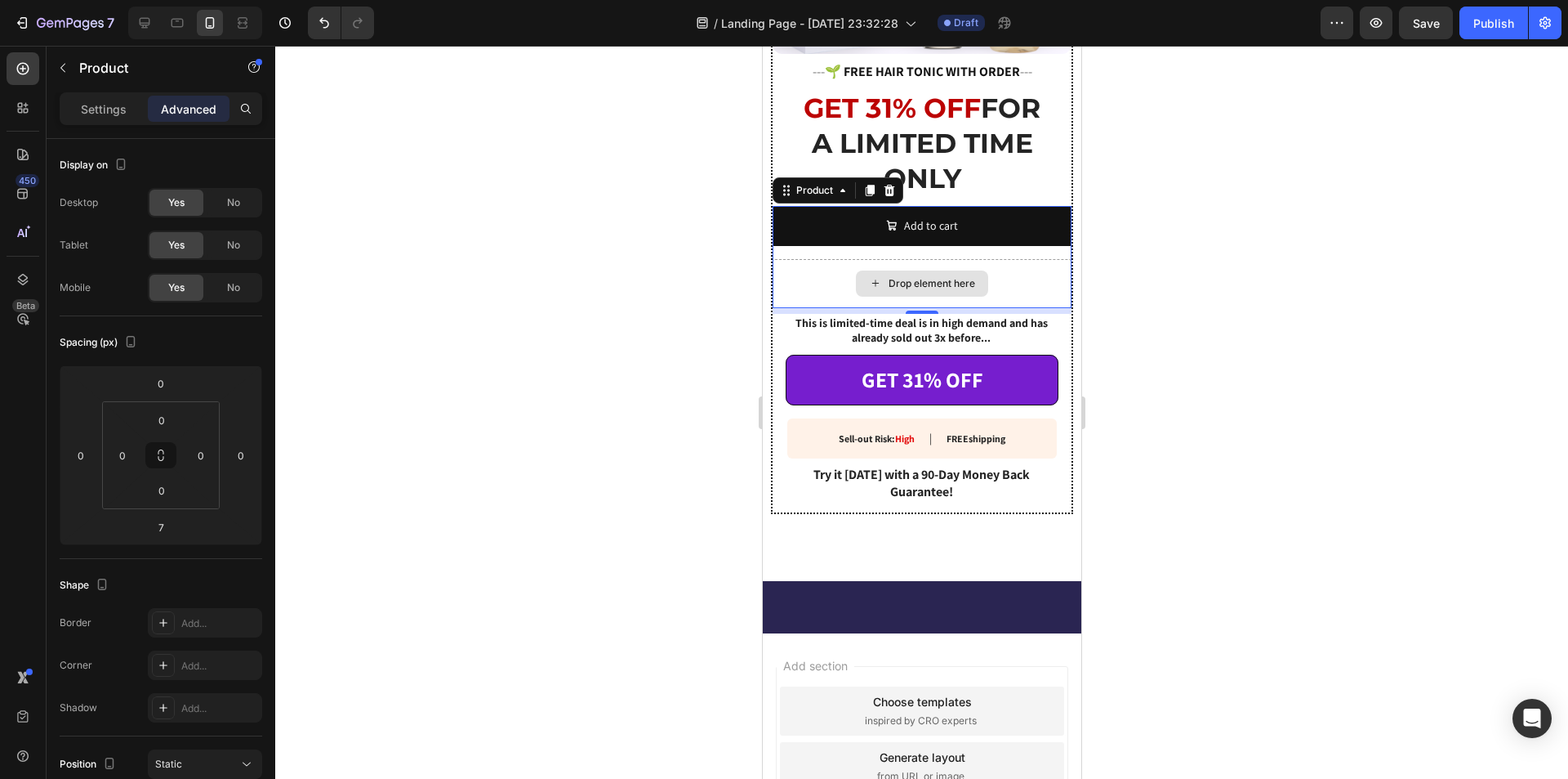
click at [809, 263] on div "Drop element here" at bounding box center [921, 284] width 299 height 49
click at [112, 104] on p "Settings" at bounding box center [104, 109] width 46 height 17
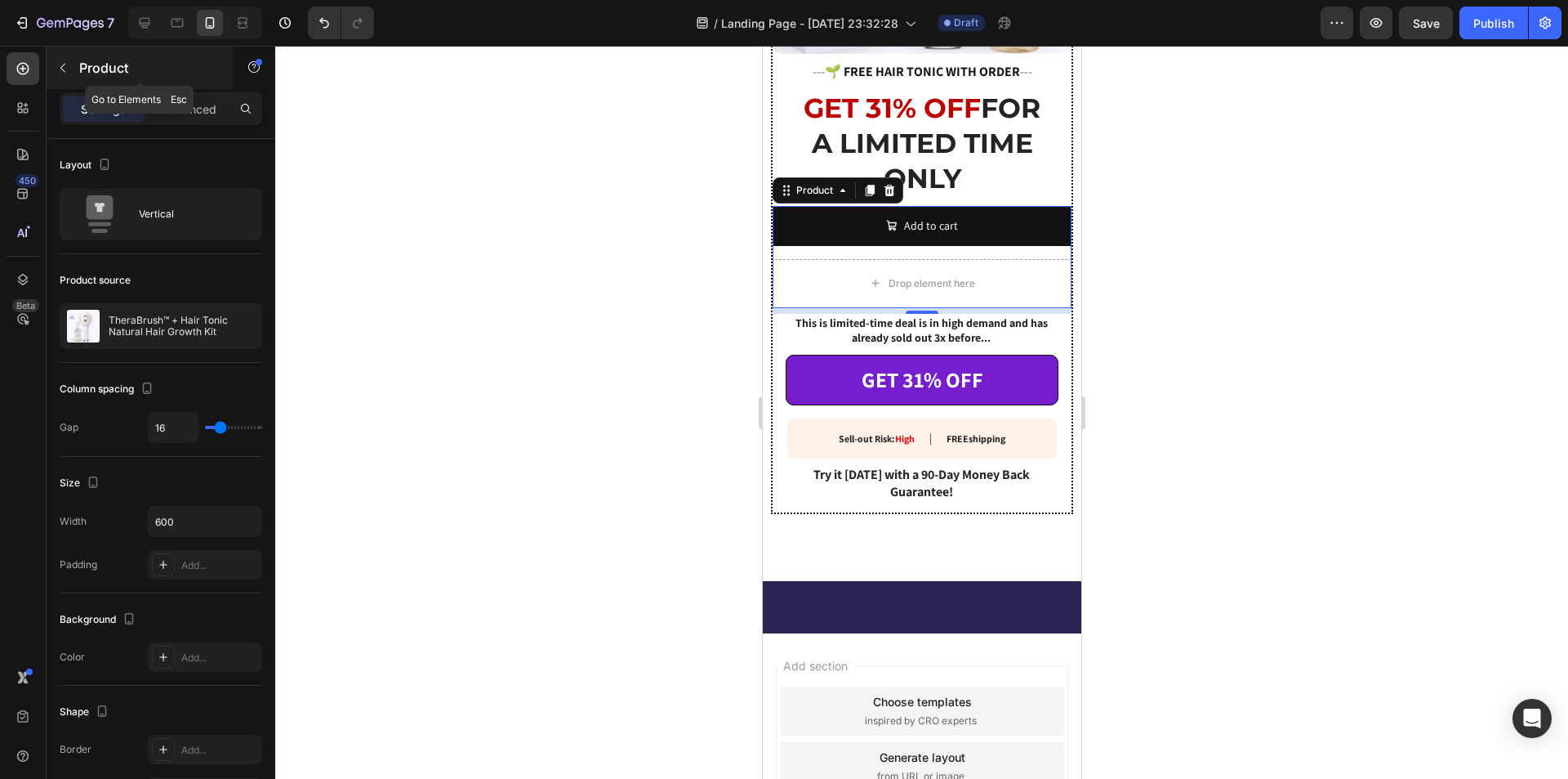
click at [66, 76] on button "button" at bounding box center [63, 68] width 26 height 26
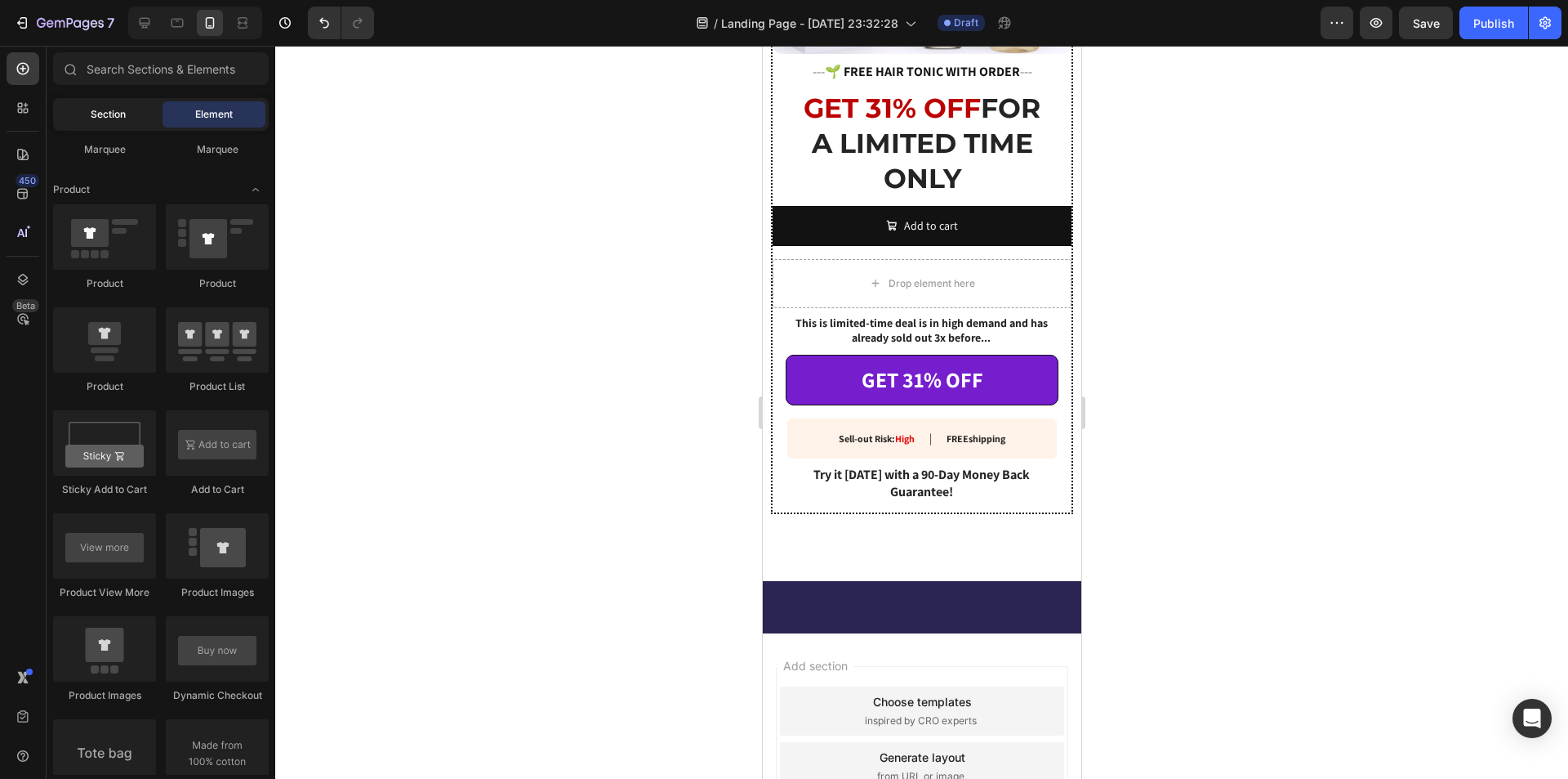
click at [128, 119] on div "Section" at bounding box center [108, 114] width 103 height 26
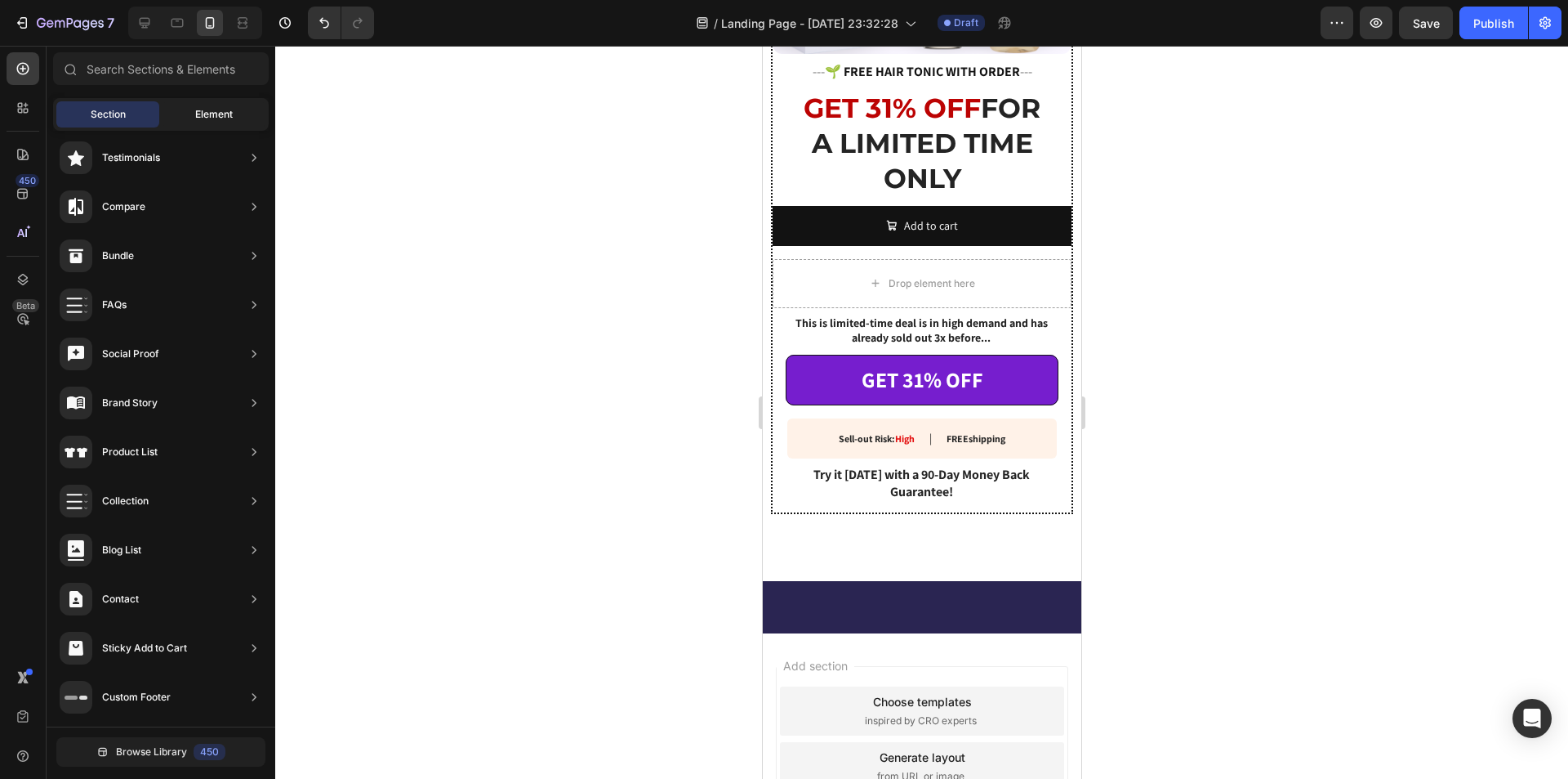
click at [211, 113] on span "Element" at bounding box center [213, 114] width 37 height 15
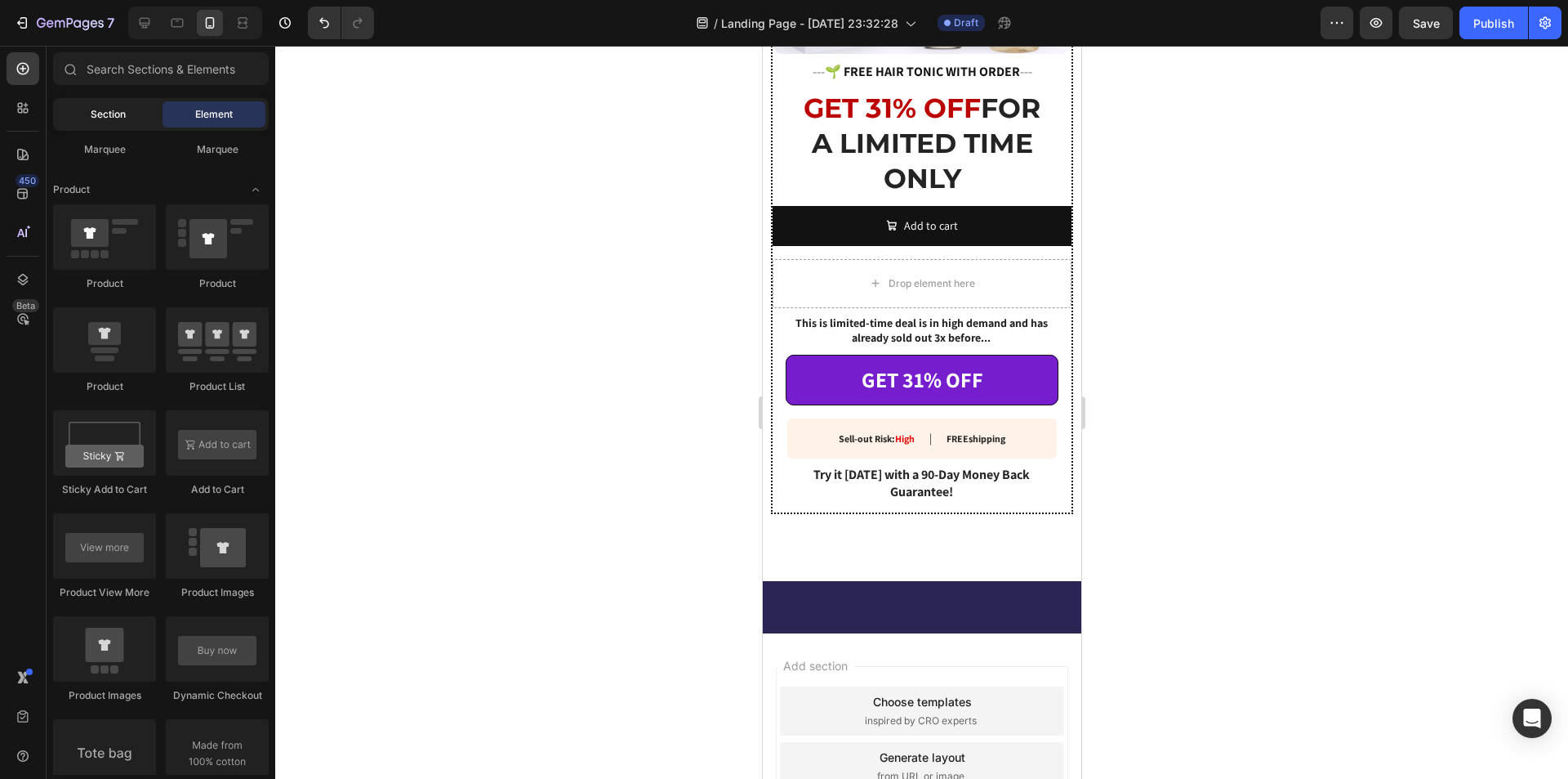
click at [106, 126] on div "Section" at bounding box center [108, 114] width 103 height 26
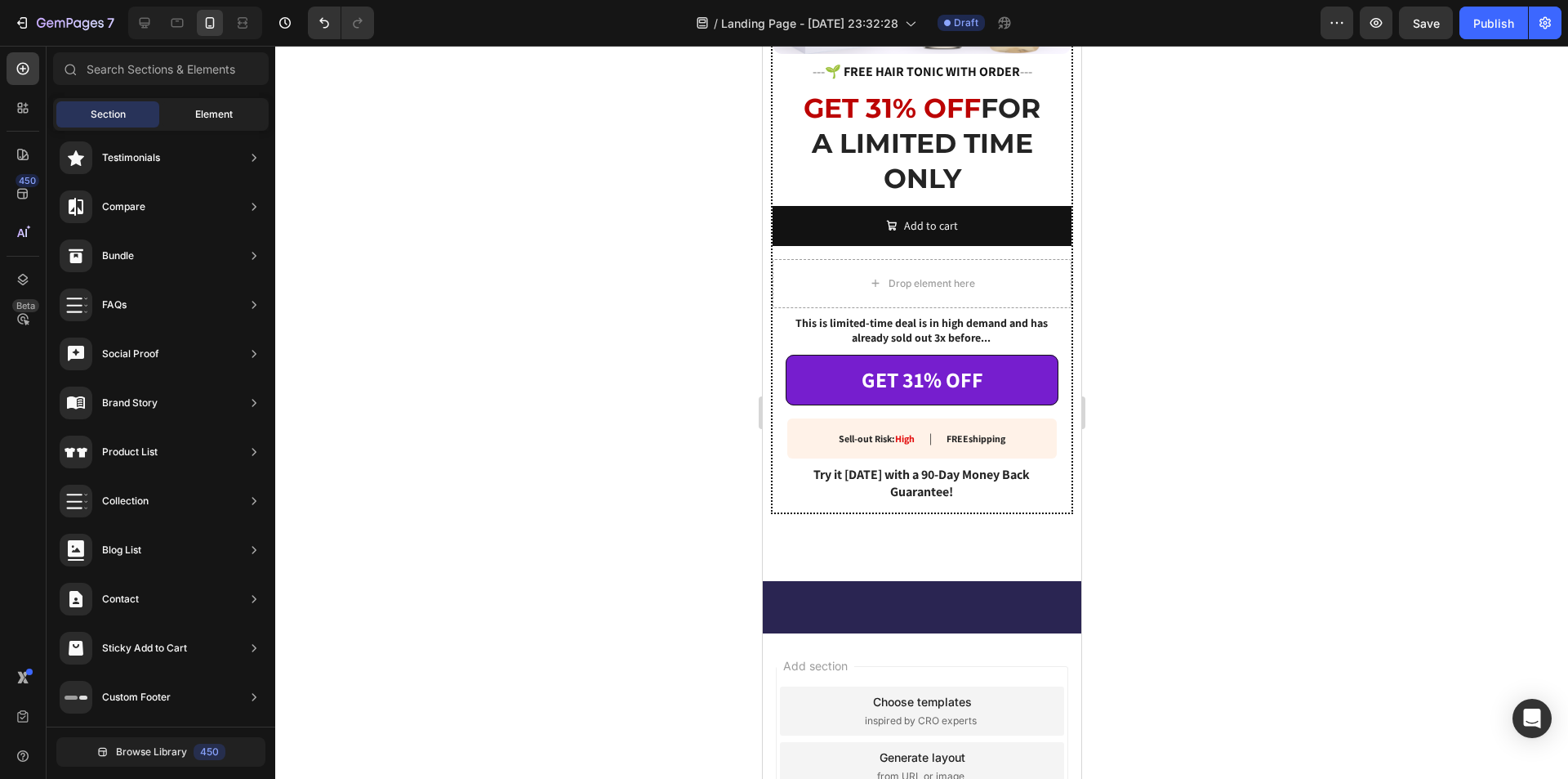
click at [249, 126] on div "Element" at bounding box center [214, 114] width 103 height 26
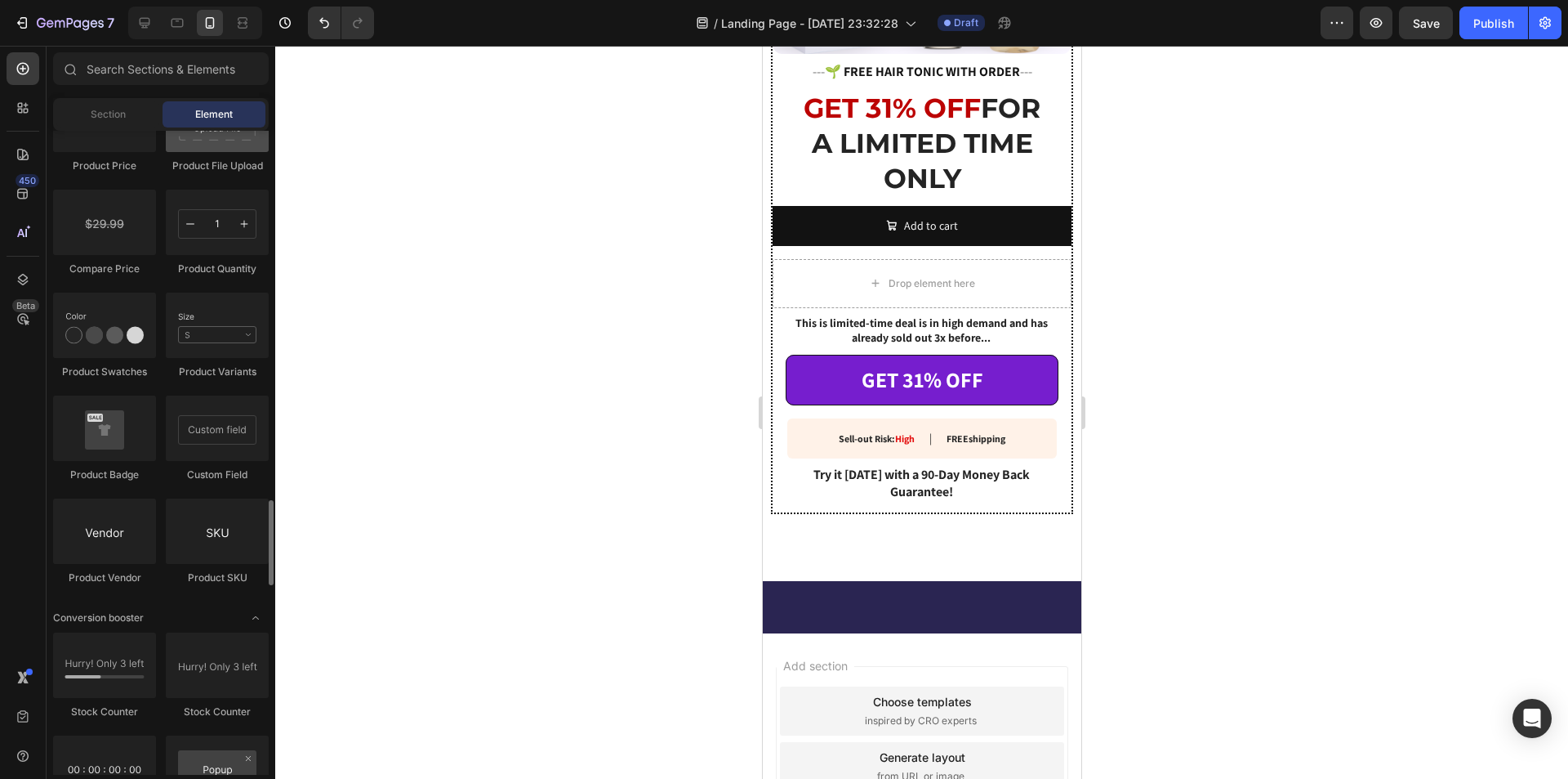
scroll to position [2941, 0]
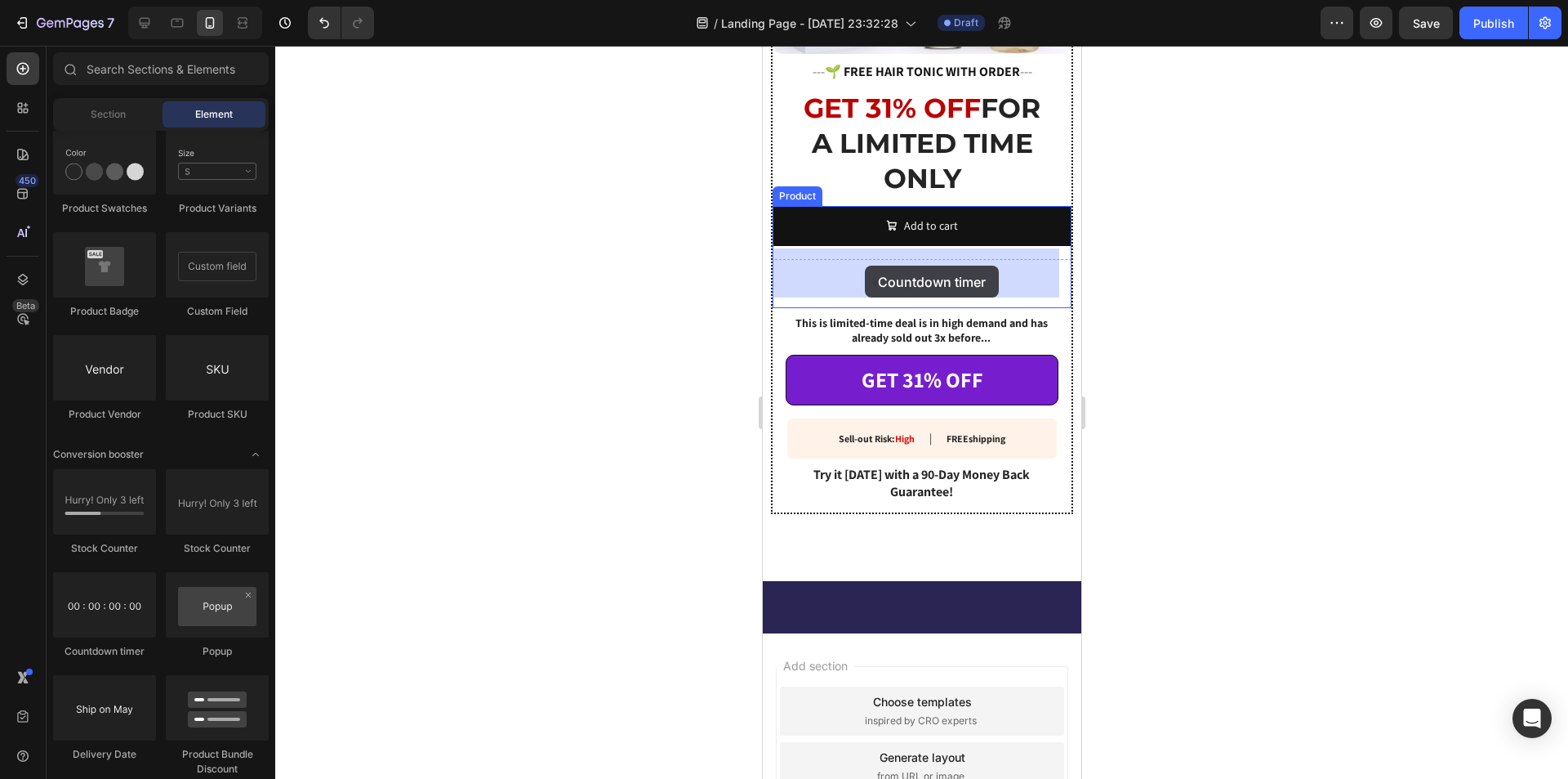
drag, startPoint x: 874, startPoint y: 659, endPoint x: 864, endPoint y: 265, distance: 394.1
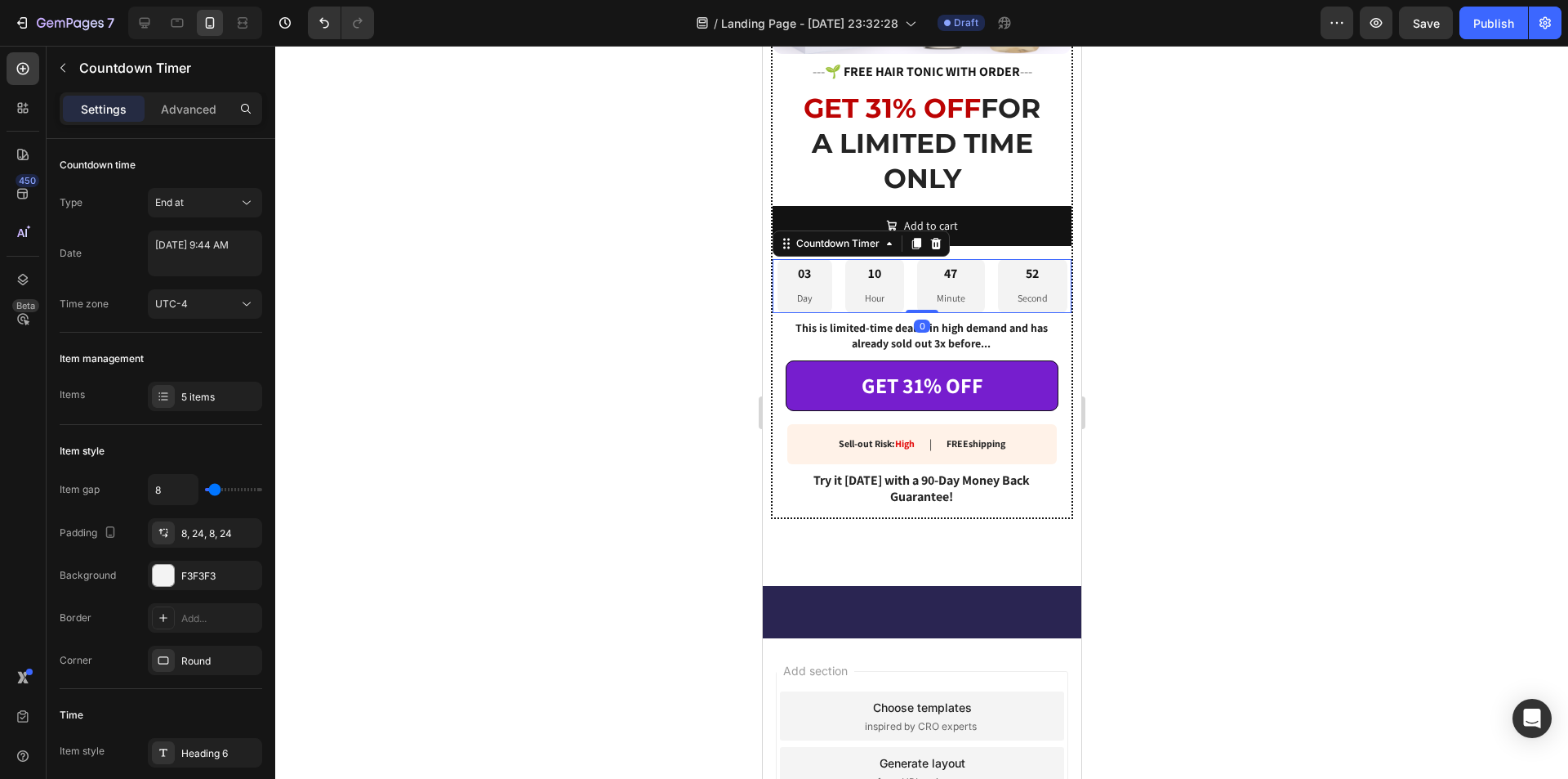
click at [991, 313] on div "03 Day 10 Hour 47 Minute 52 Second" at bounding box center [921, 286] width 290 height 54
click at [163, 400] on icon at bounding box center [164, 399] width 7 height 1
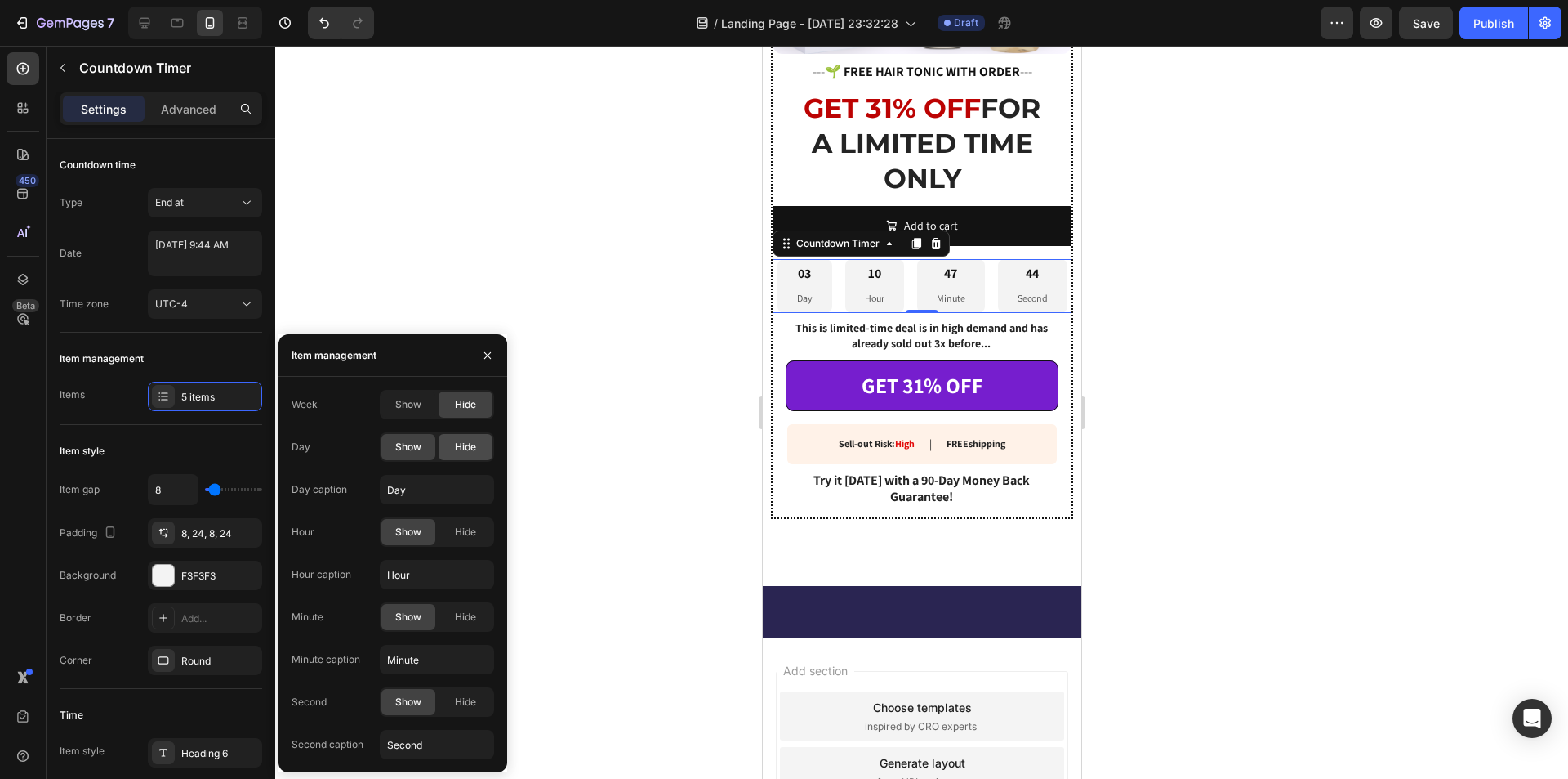
click at [461, 443] on span "Hide" at bounding box center [466, 447] width 21 height 15
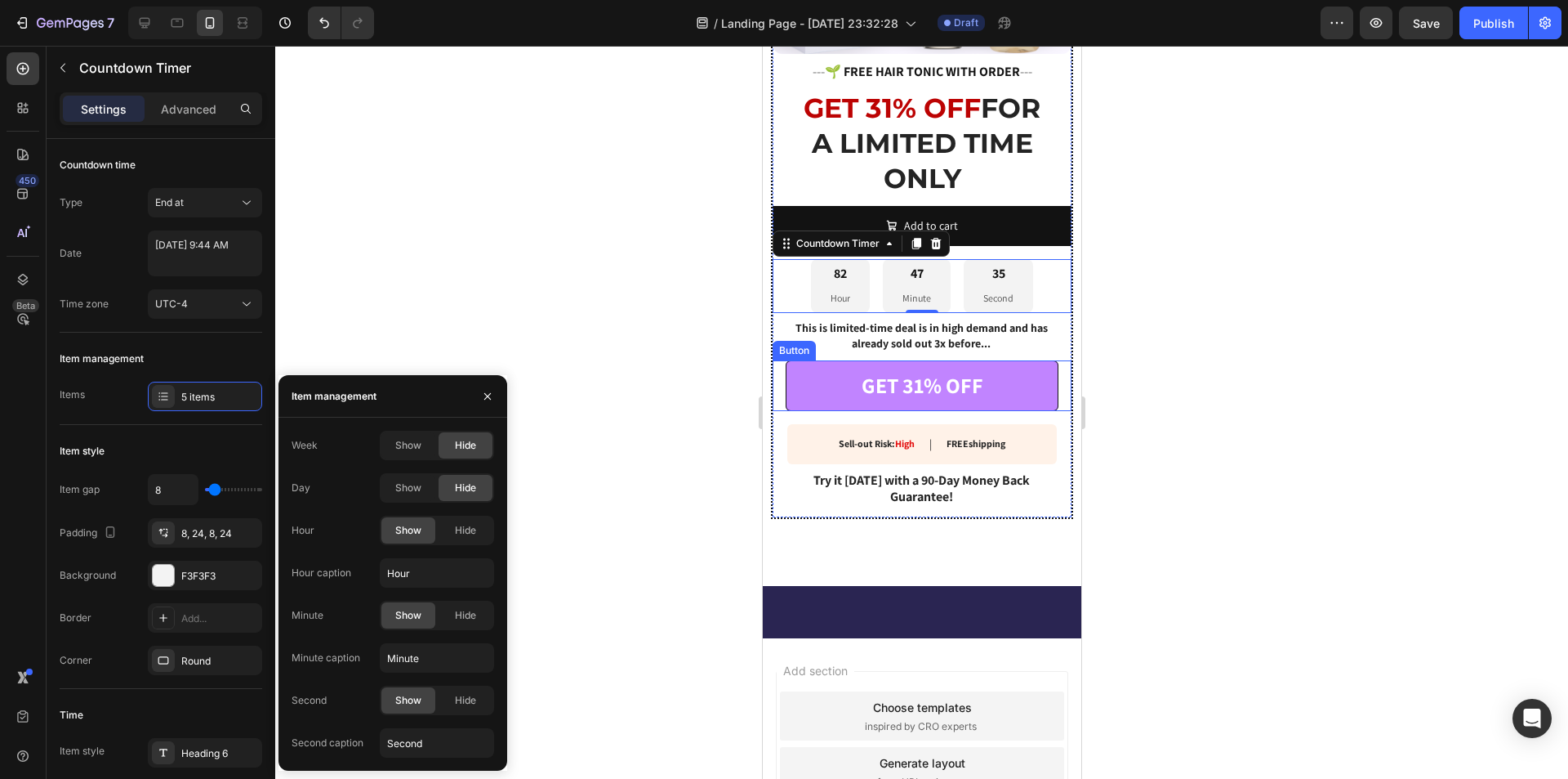
click at [787, 366] on button "GET 31% OFF" at bounding box center [921, 386] width 273 height 50
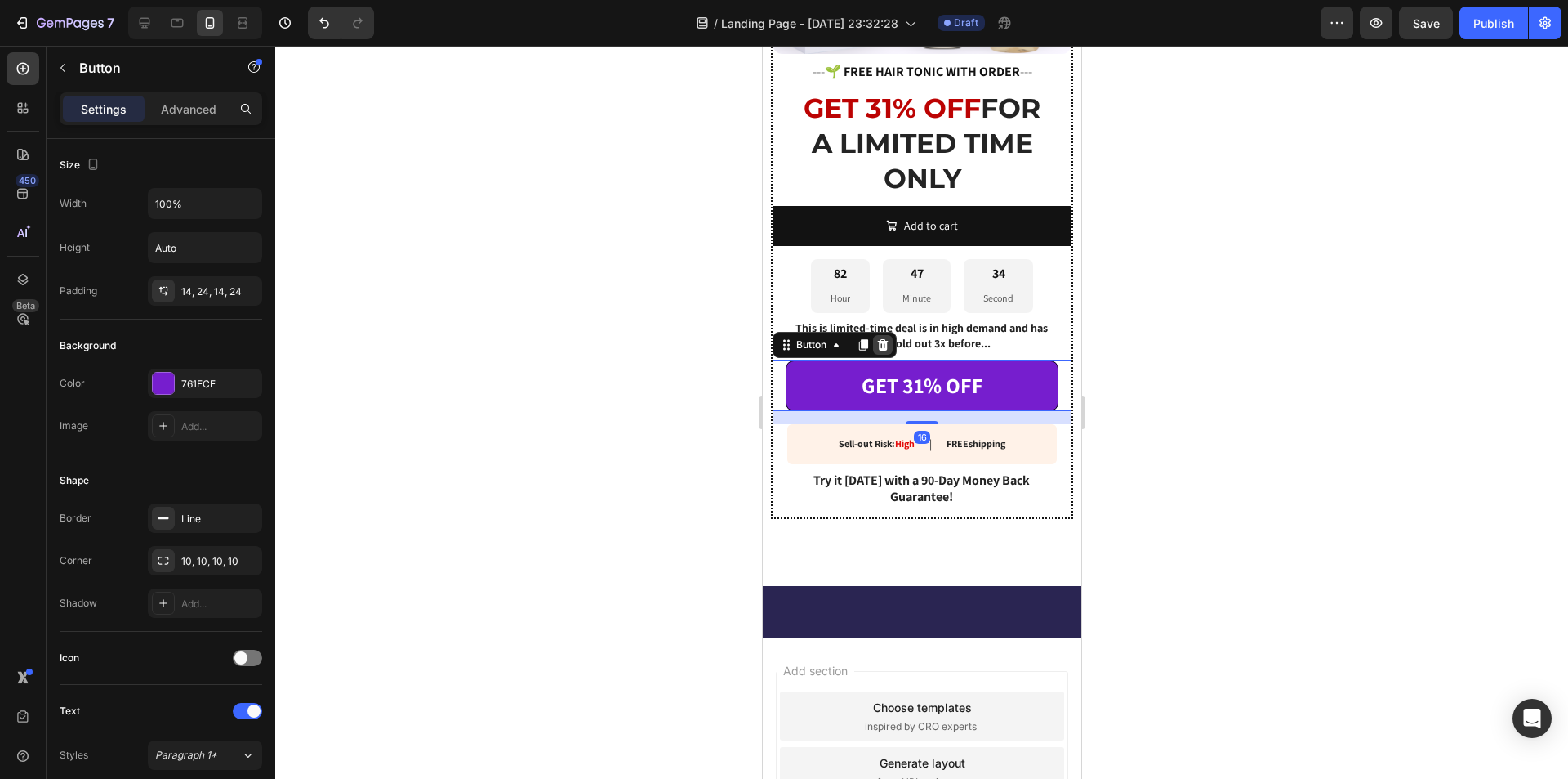
click at [878, 339] on icon at bounding box center [881, 345] width 13 height 13
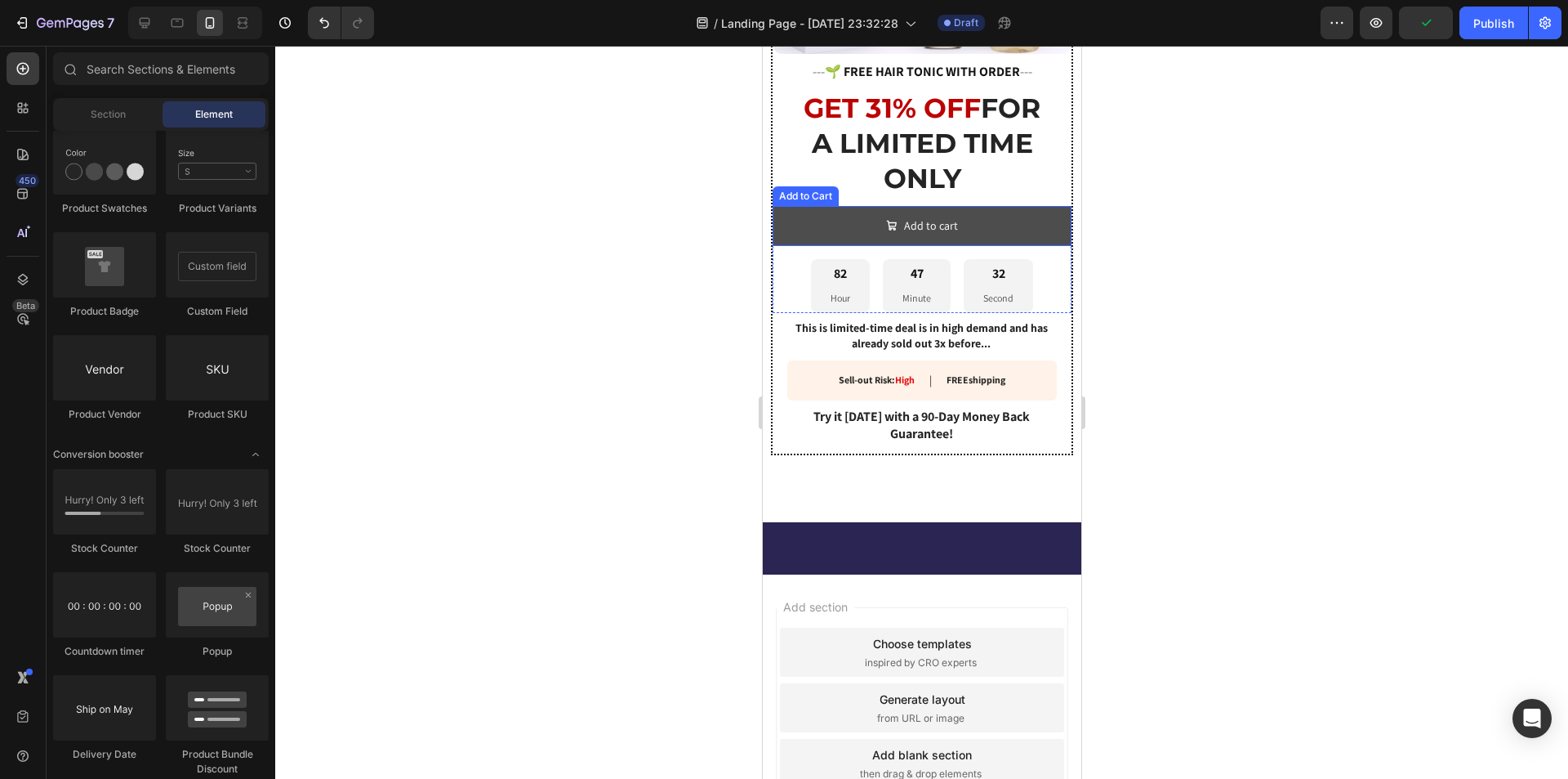
click at [867, 219] on button "Add to cart" at bounding box center [921, 226] width 299 height 40
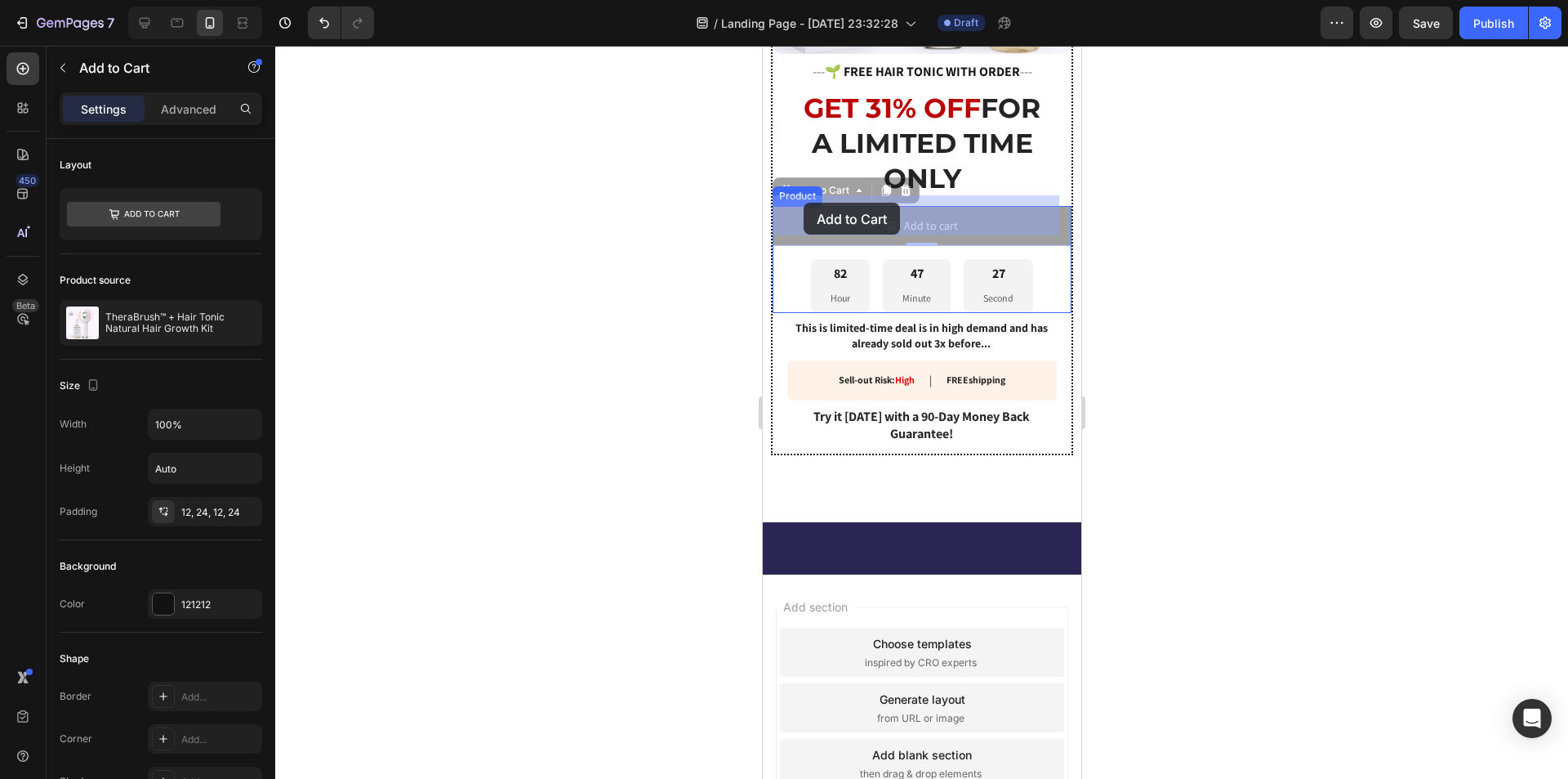
drag, startPoint x: 785, startPoint y: 180, endPoint x: 803, endPoint y: 203, distance: 29.2
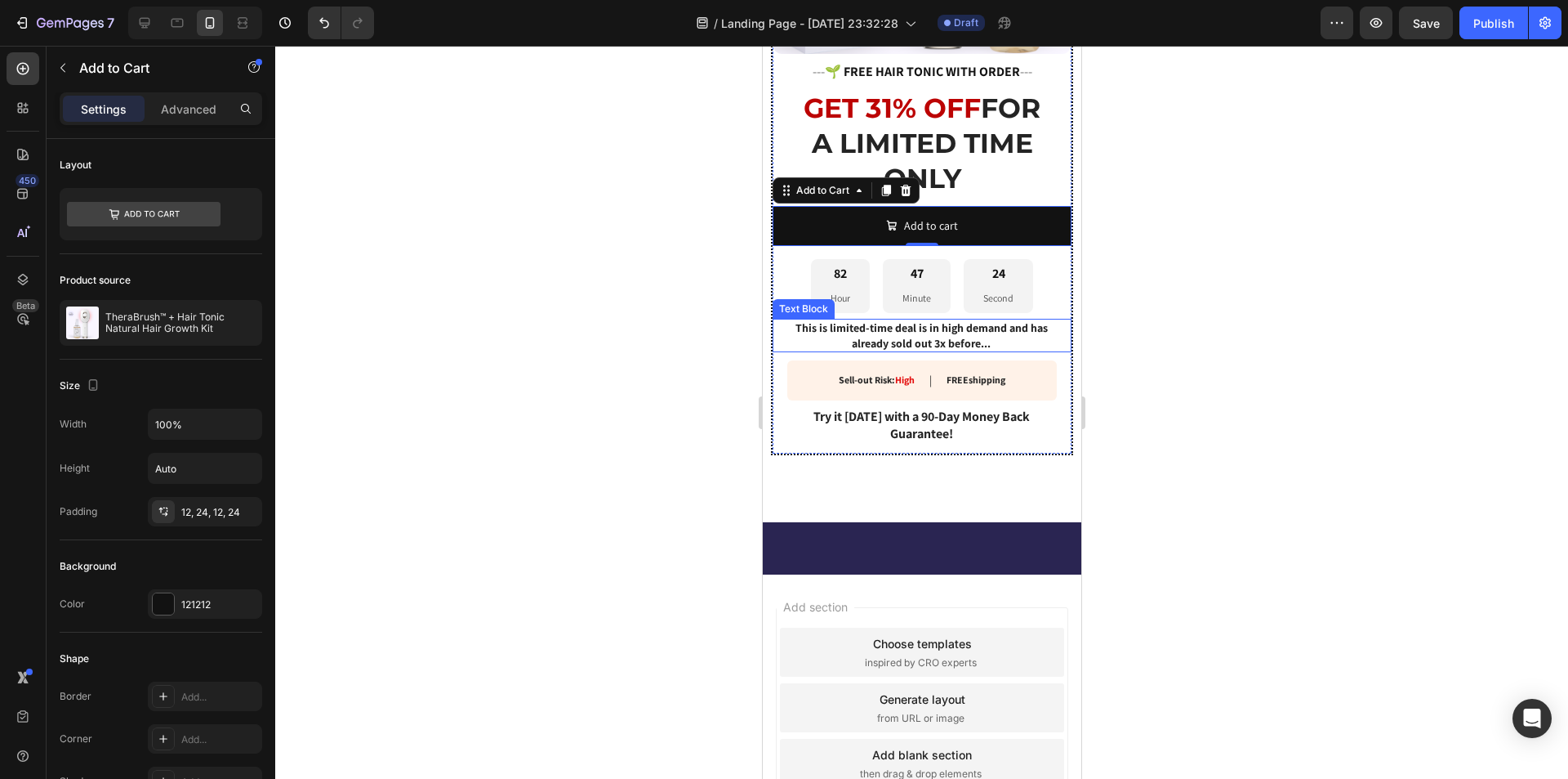
click at [912, 320] on p "This is limited-time deal is in high demand and has already sold out 3x before.…" at bounding box center [921, 335] width 265 height 30
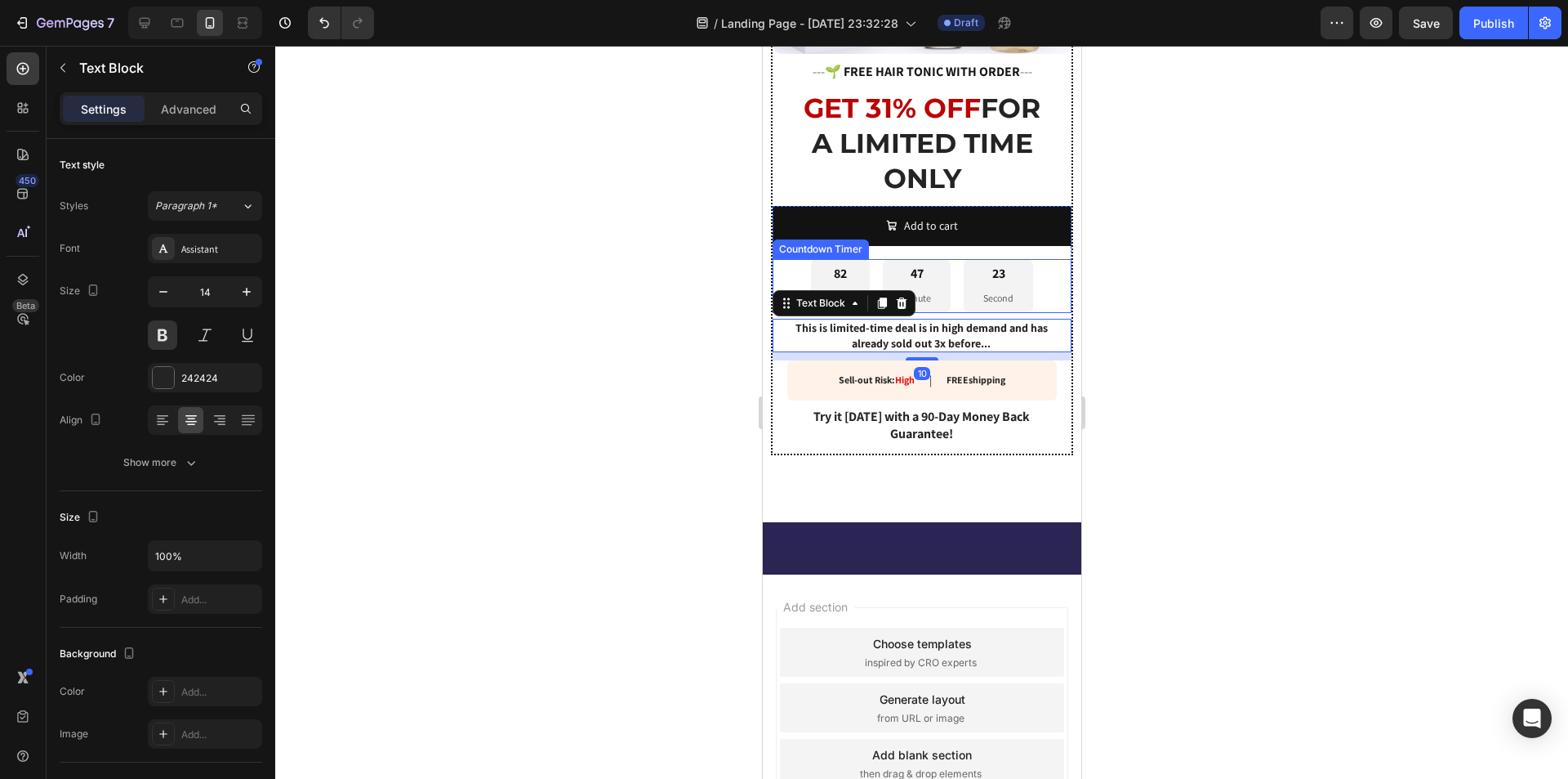
click at [1035, 271] on div "82 Hour 47 Minute 23 Second" at bounding box center [921, 286] width 299 height 54
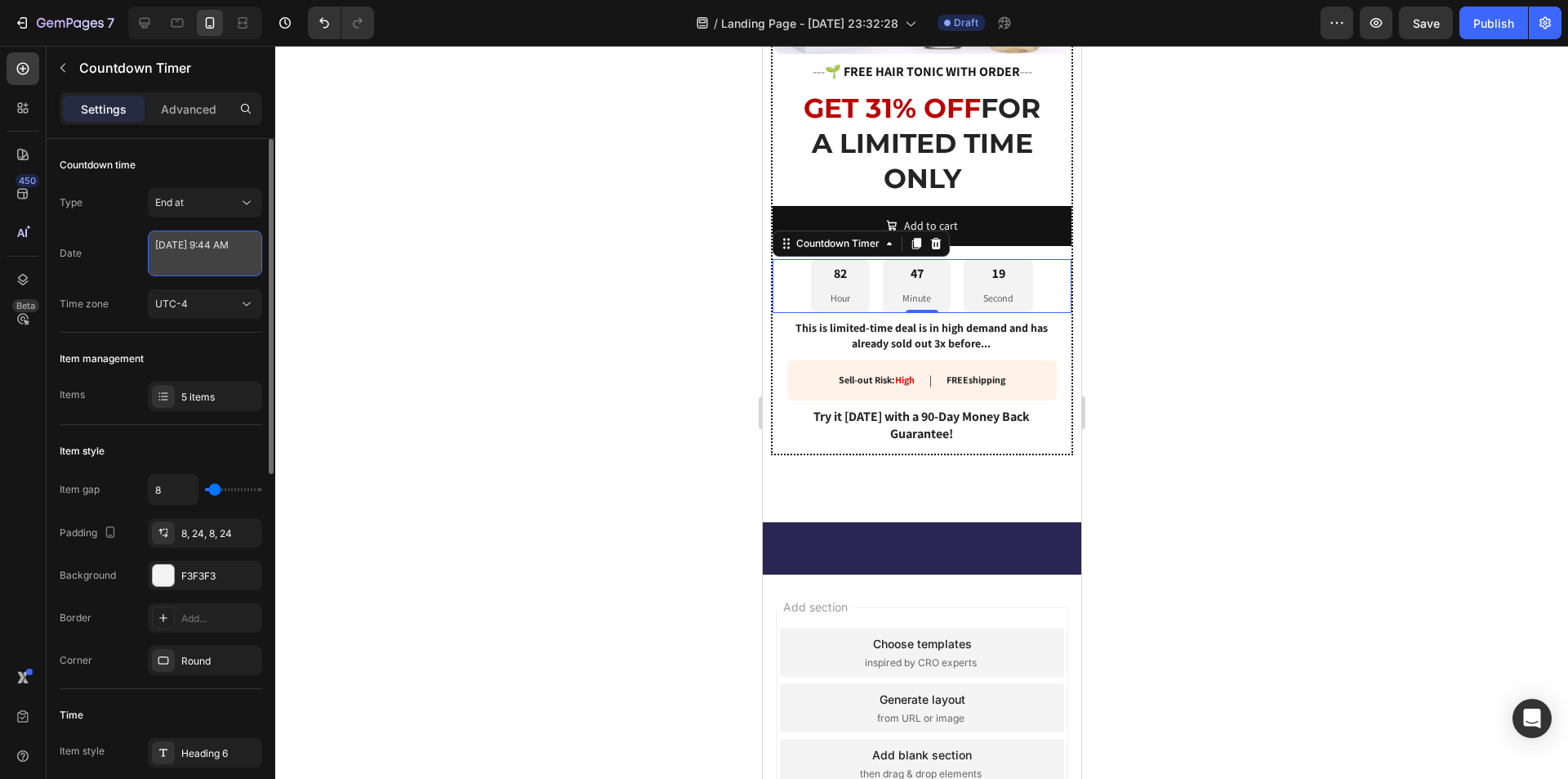
click at [201, 267] on textarea "[DATE] 9:44 AM" at bounding box center [204, 253] width 114 height 46
select select "9"
select select "44"
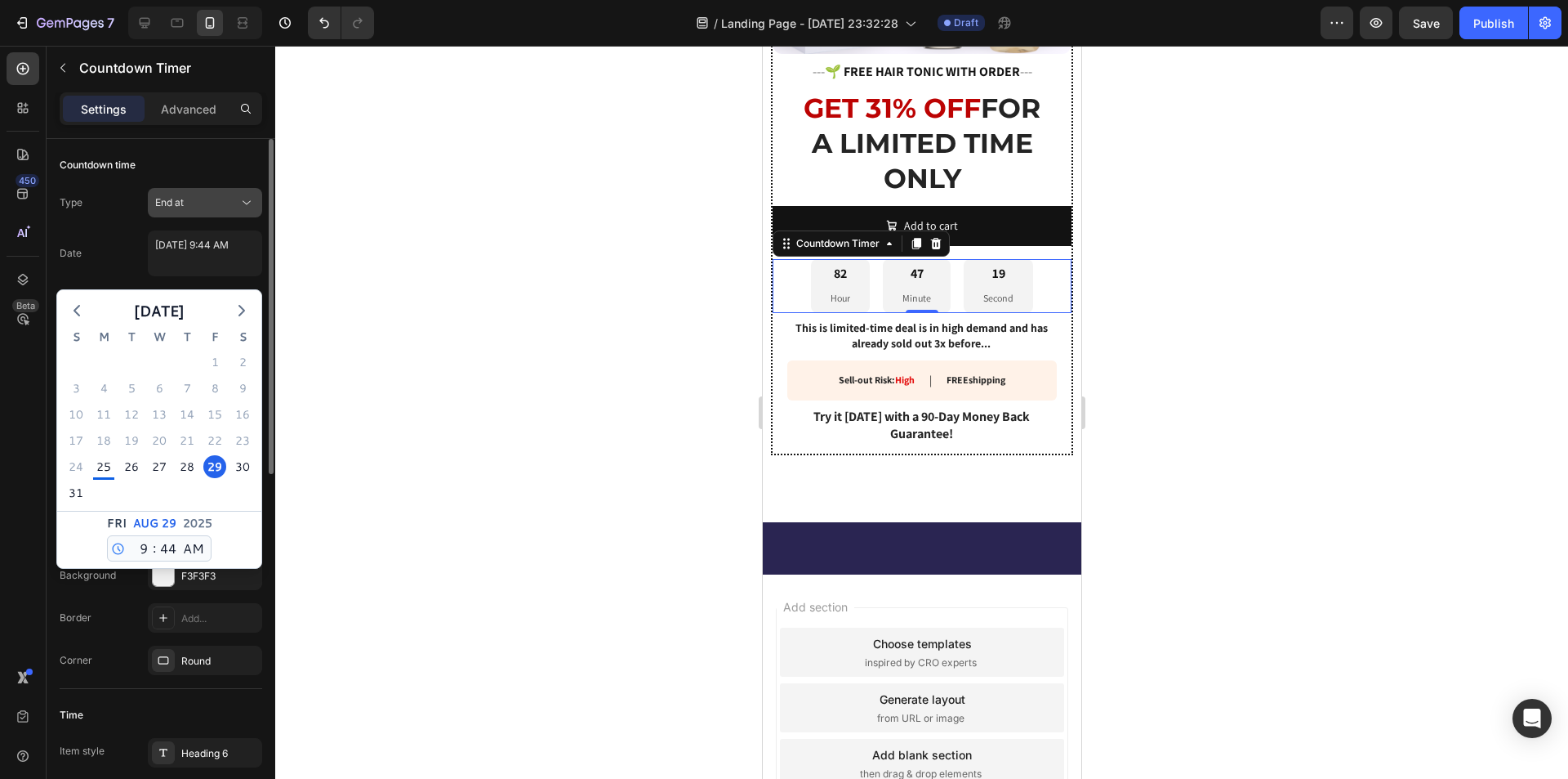
click at [226, 216] on button "End at" at bounding box center [204, 203] width 114 height 30
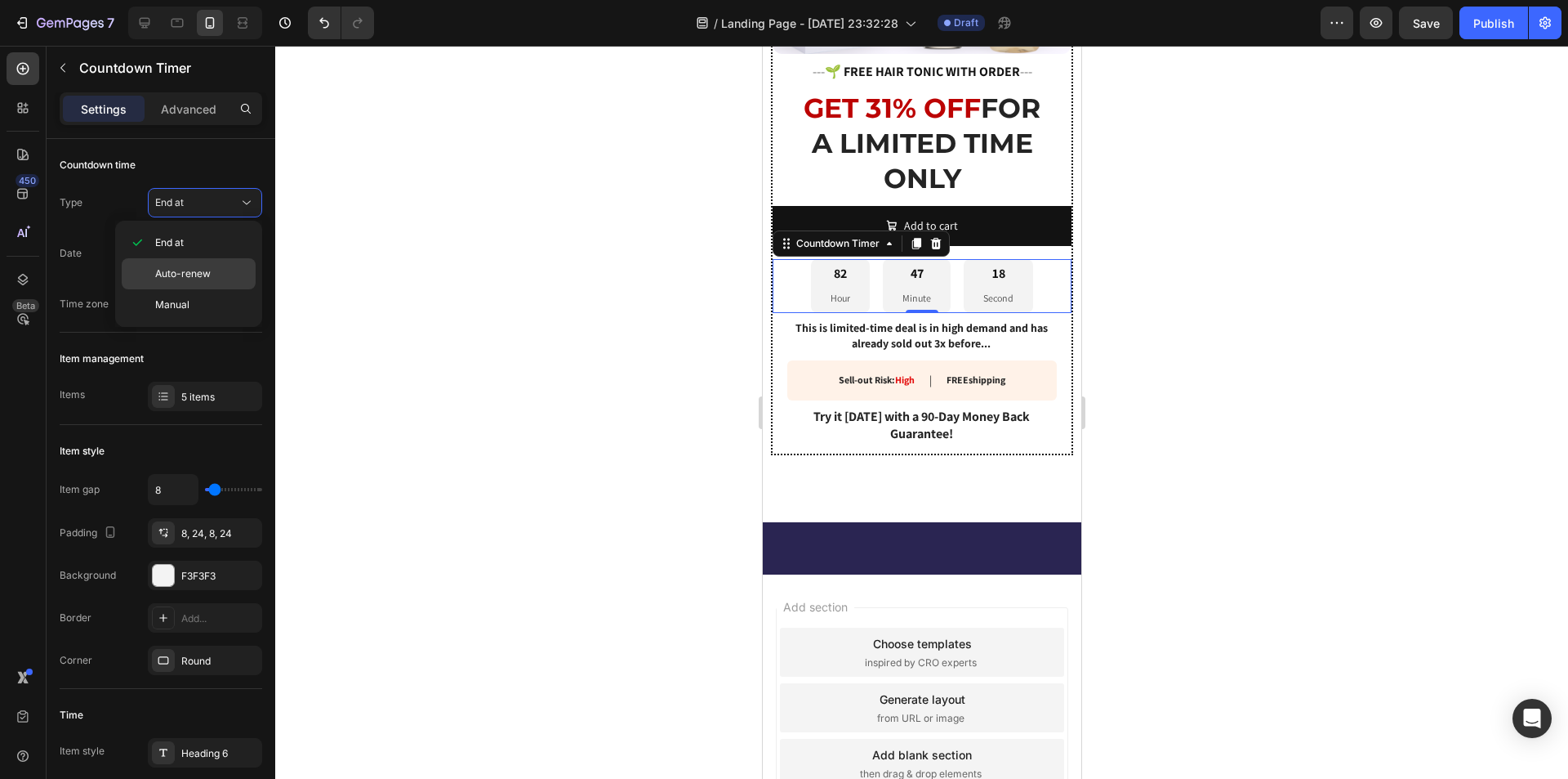
click at [209, 278] on span "Auto-renew" at bounding box center [183, 273] width 56 height 15
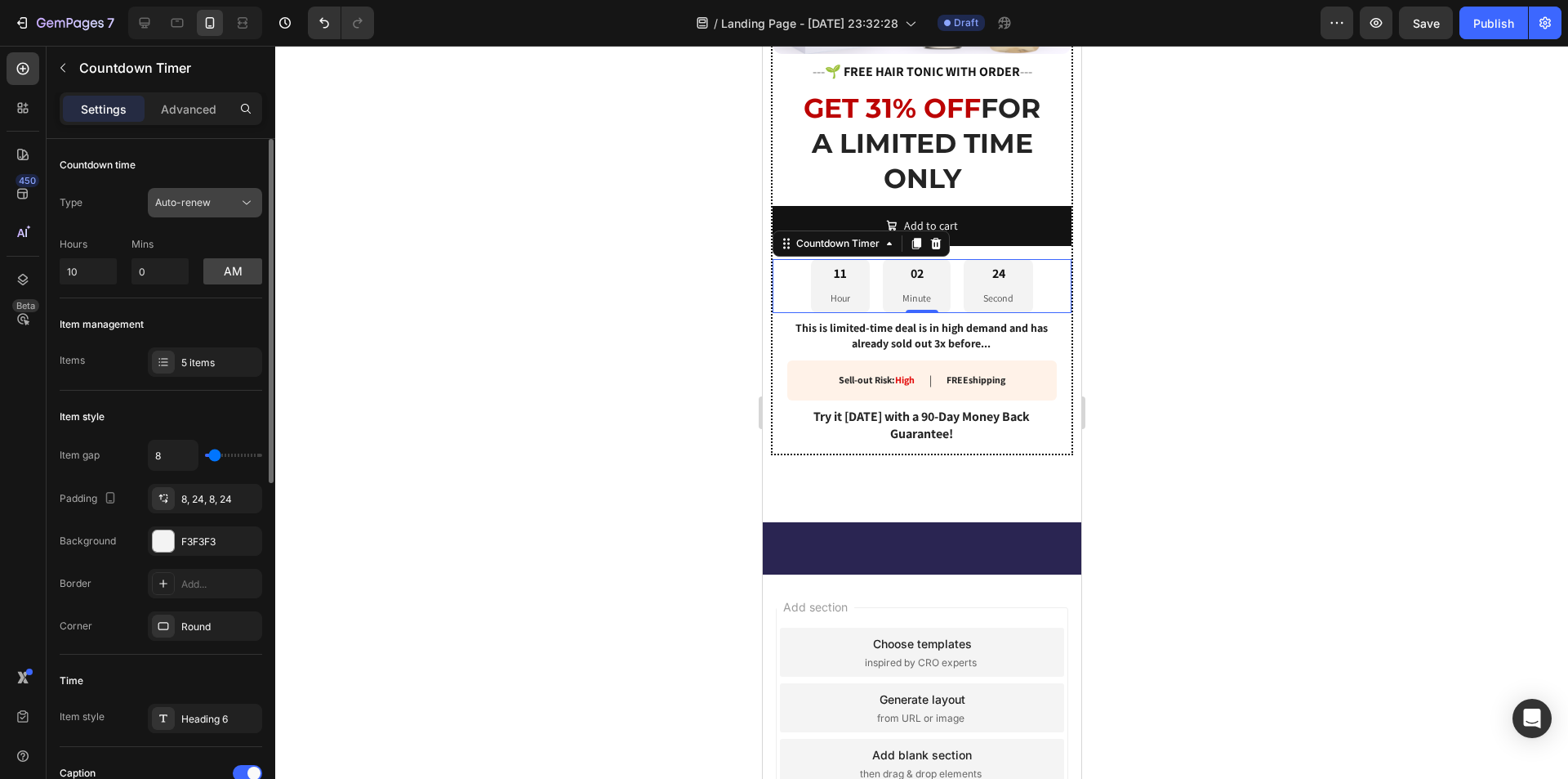
click at [250, 213] on button "Auto-renew" at bounding box center [204, 203] width 114 height 30
click at [250, 212] on button "Auto-renew" at bounding box center [204, 203] width 114 height 30
click at [238, 212] on button "Auto-renew" at bounding box center [204, 203] width 114 height 30
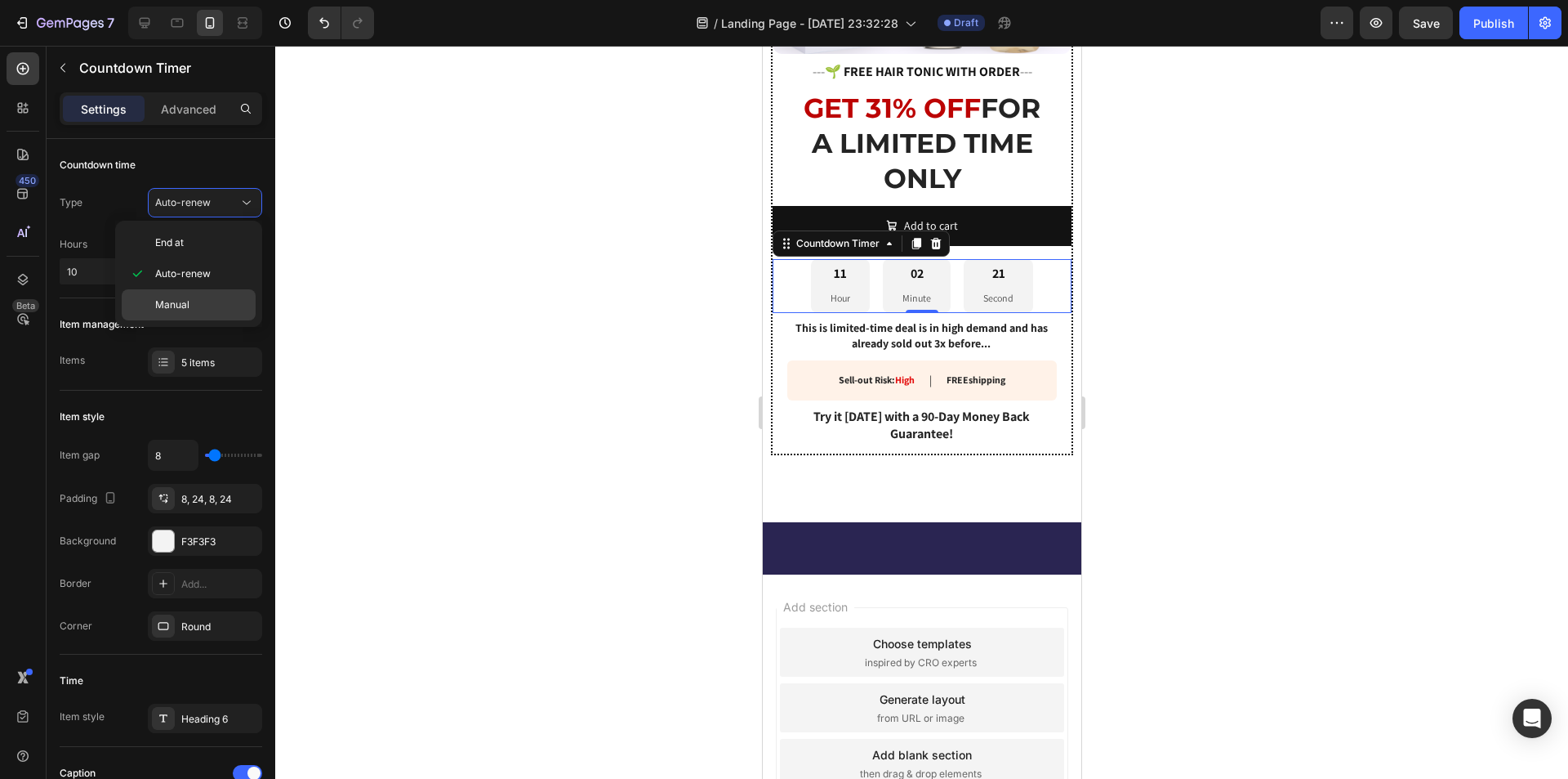
click at [198, 306] on p "Manual" at bounding box center [201, 305] width 93 height 15
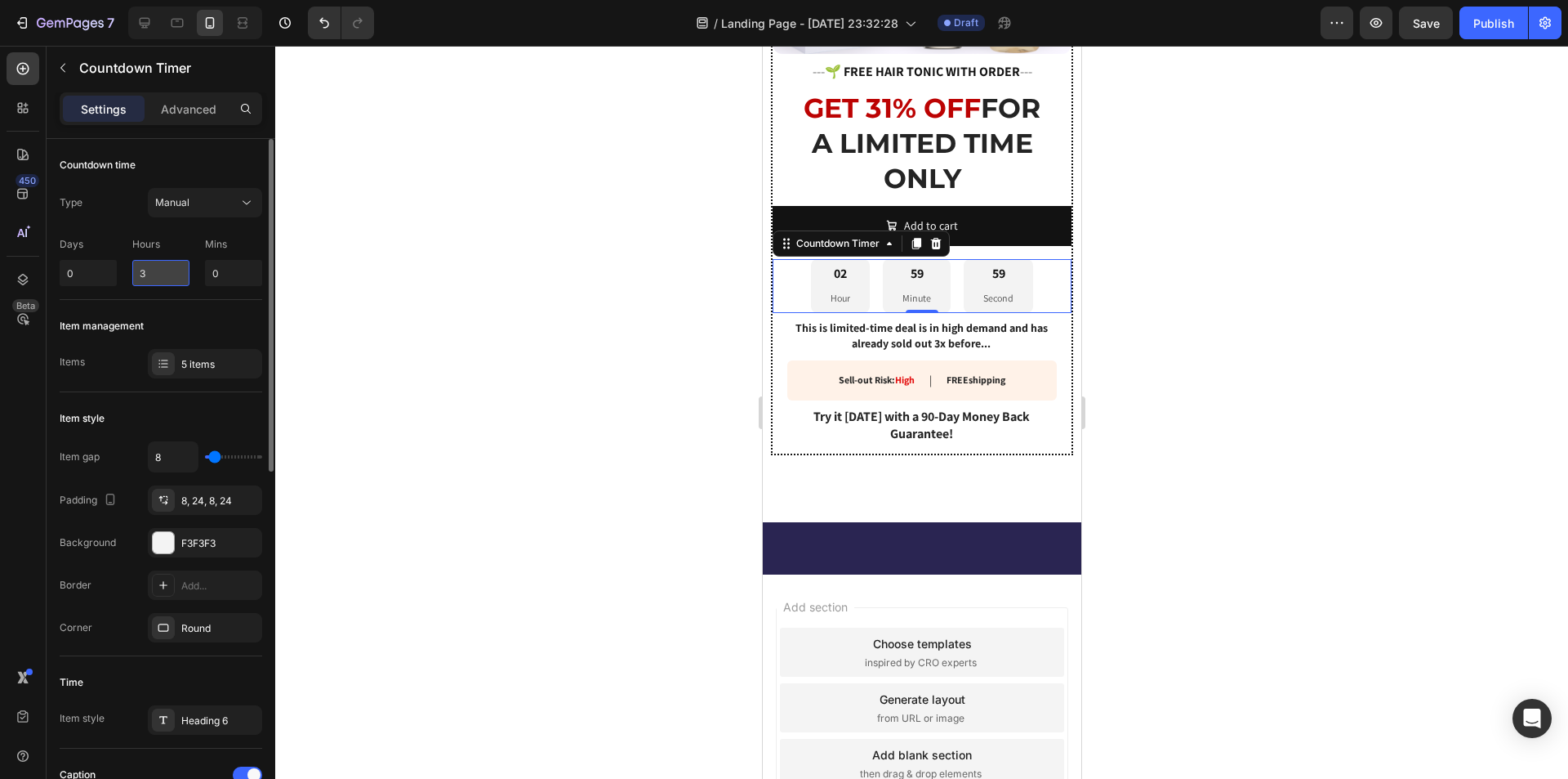
click at [170, 272] on input "3" at bounding box center [161, 272] width 57 height 26
click at [177, 271] on input "3" at bounding box center [161, 272] width 57 height 26
click at [210, 205] on div "Manual" at bounding box center [197, 202] width 84 height 15
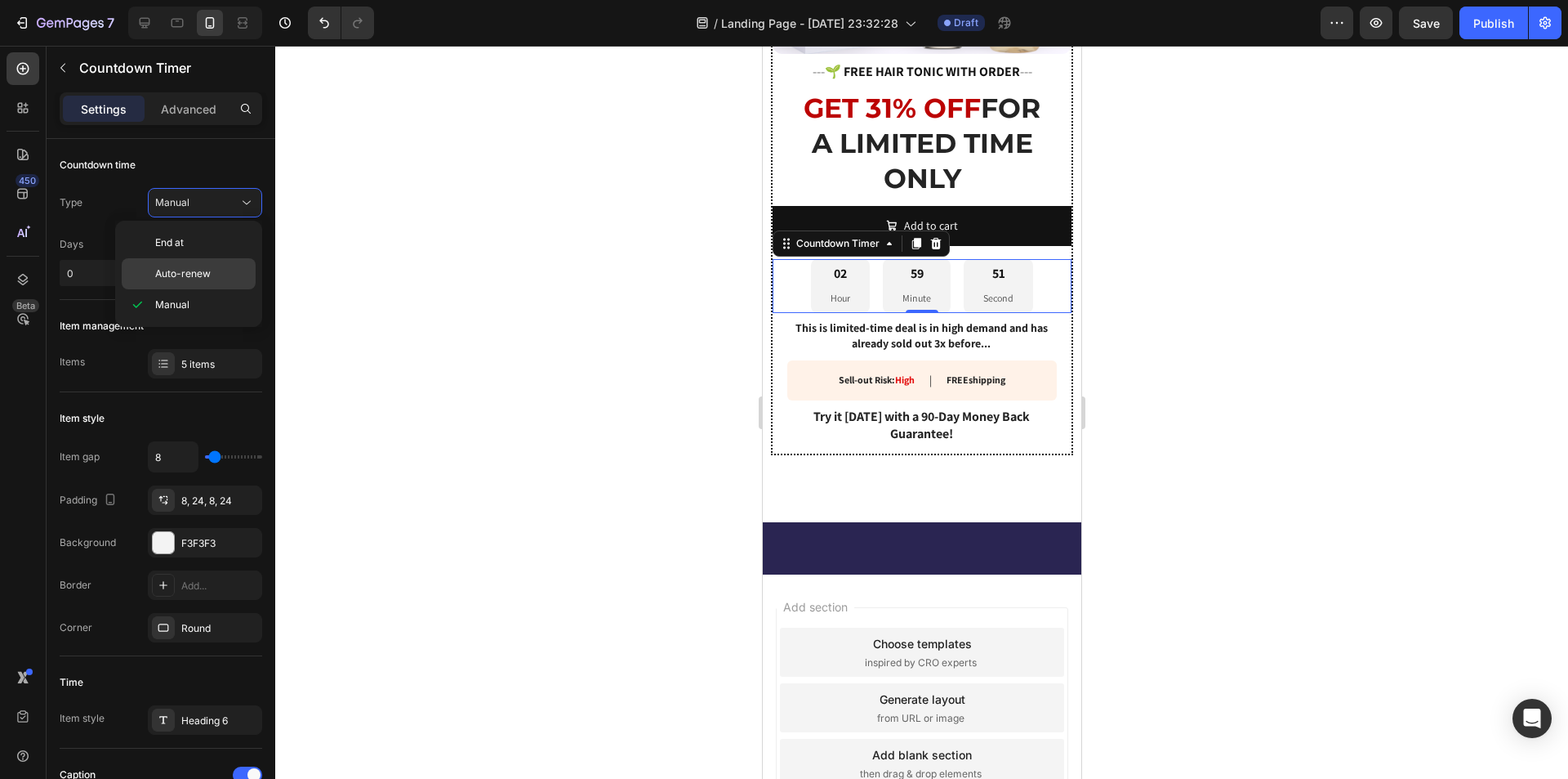
click at [224, 263] on div "Auto-renew" at bounding box center [189, 274] width 134 height 31
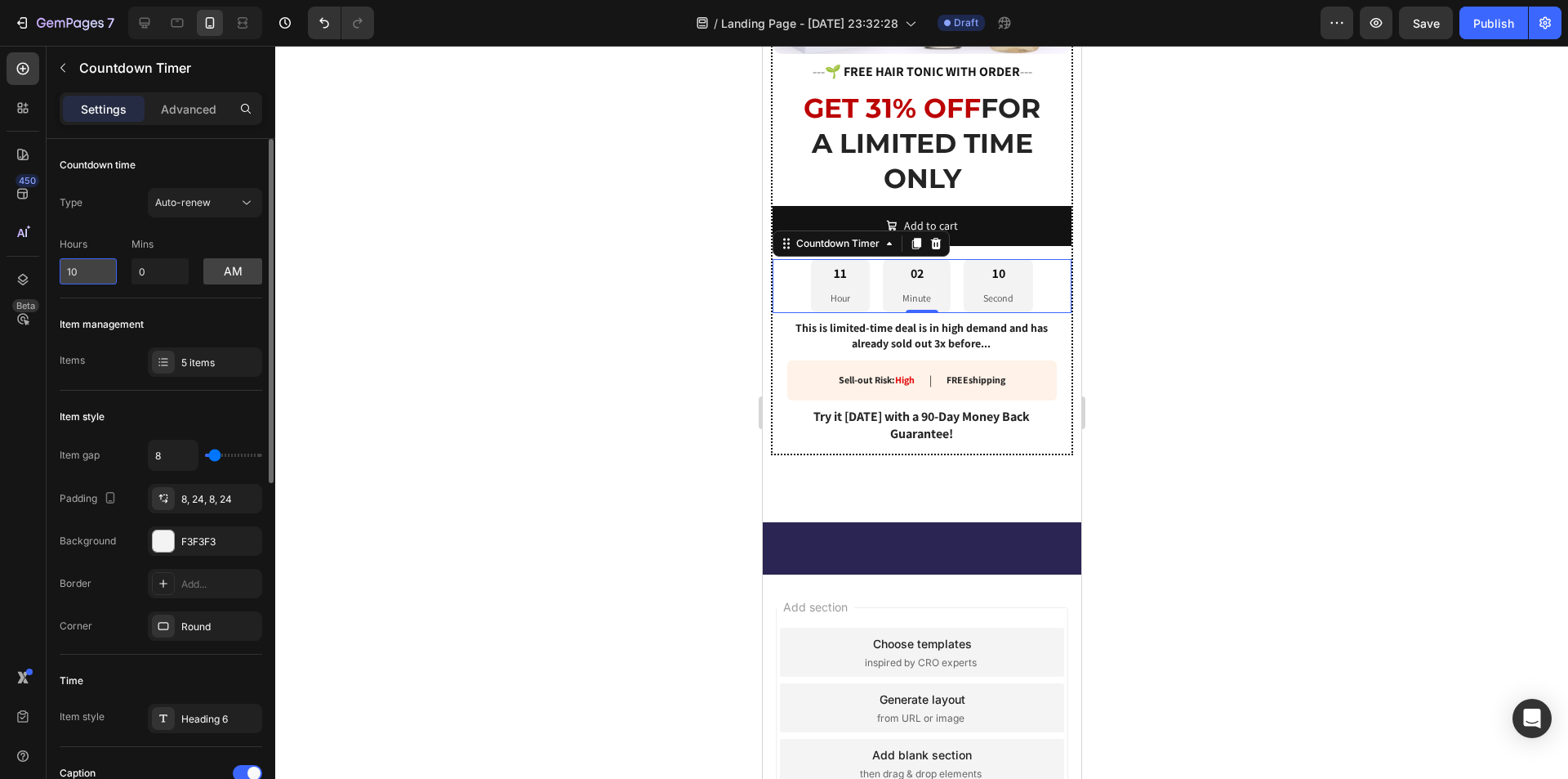
click at [88, 270] on input "10" at bounding box center [89, 272] width 57 height 26
click at [117, 268] on div "Hours 10 Mins 0 am" at bounding box center [161, 258] width 203 height 54
click at [118, 268] on div "Hours 10 Mins 0 am" at bounding box center [161, 258] width 203 height 54
click at [117, 268] on div "Hours 10 Mins 0 am" at bounding box center [161, 258] width 203 height 54
click at [116, 267] on input "10" at bounding box center [89, 272] width 57 height 26
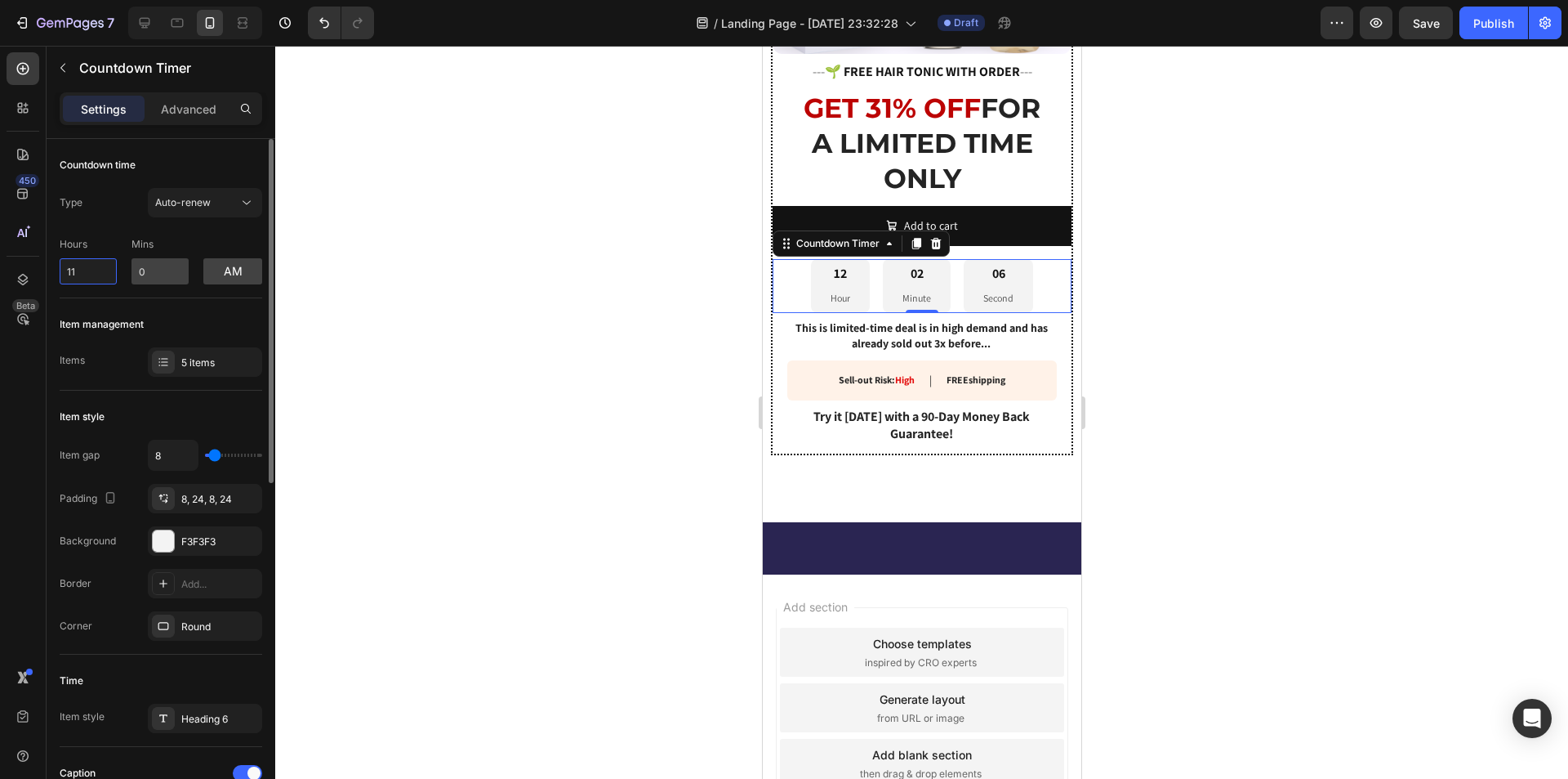
type input "11"
click at [162, 276] on input "0" at bounding box center [160, 272] width 57 height 26
click at [162, 273] on input "0" at bounding box center [160, 272] width 57 height 26
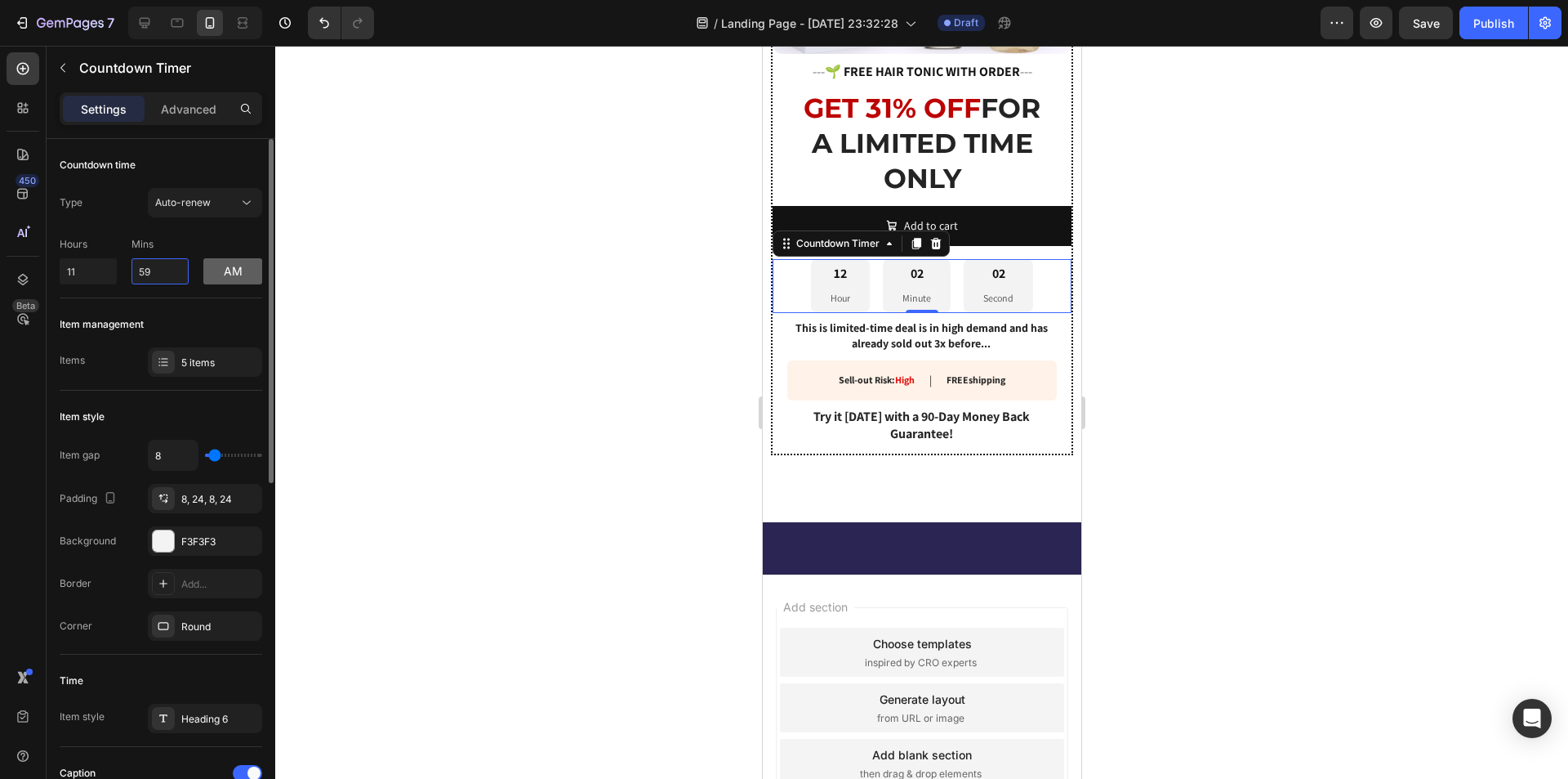
type input "59"
click at [241, 277] on button "am" at bounding box center [233, 272] width 59 height 26
click at [158, 537] on div at bounding box center [164, 541] width 21 height 21
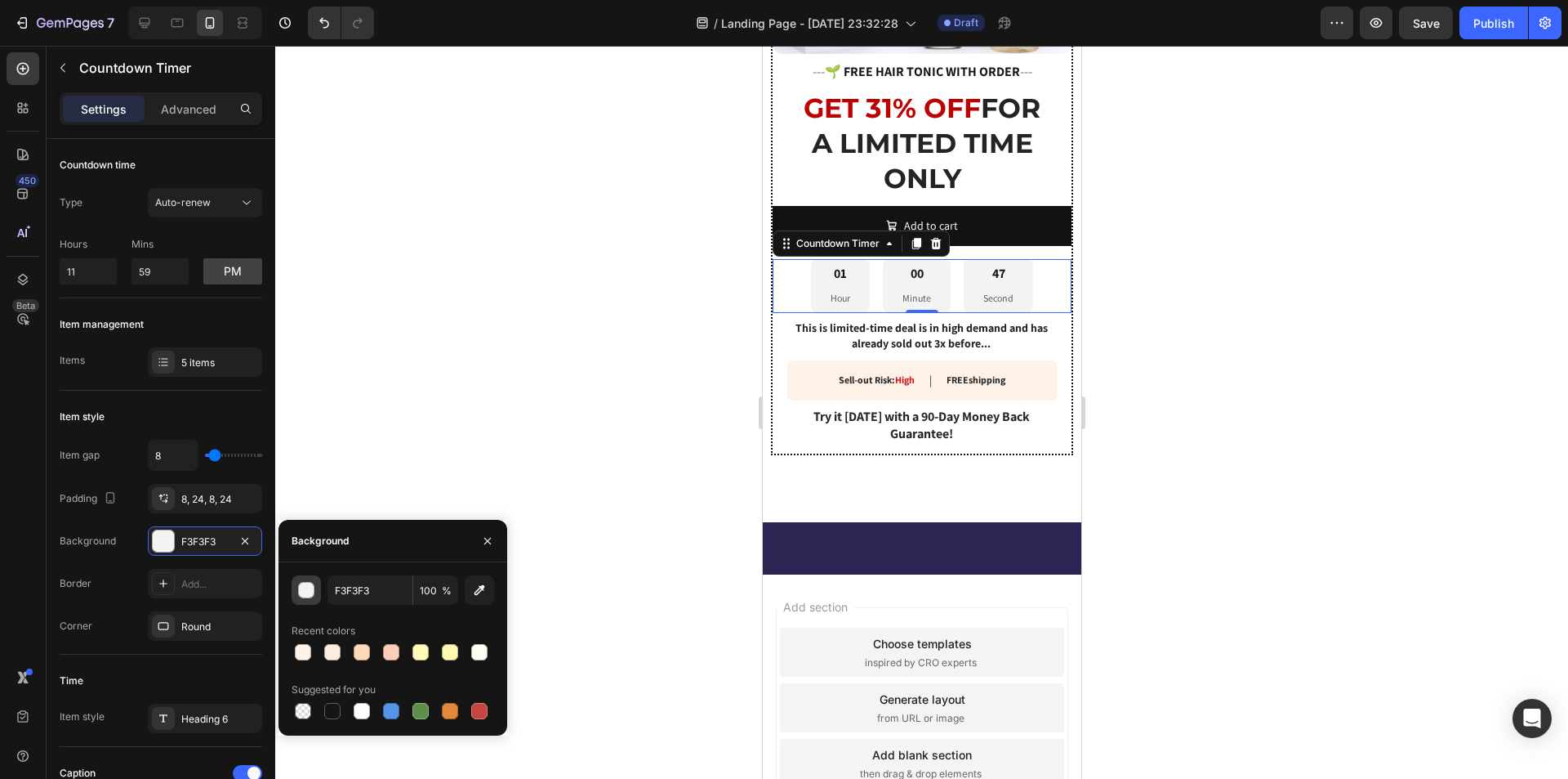
click at [301, 595] on div "button" at bounding box center [307, 590] width 17 height 17
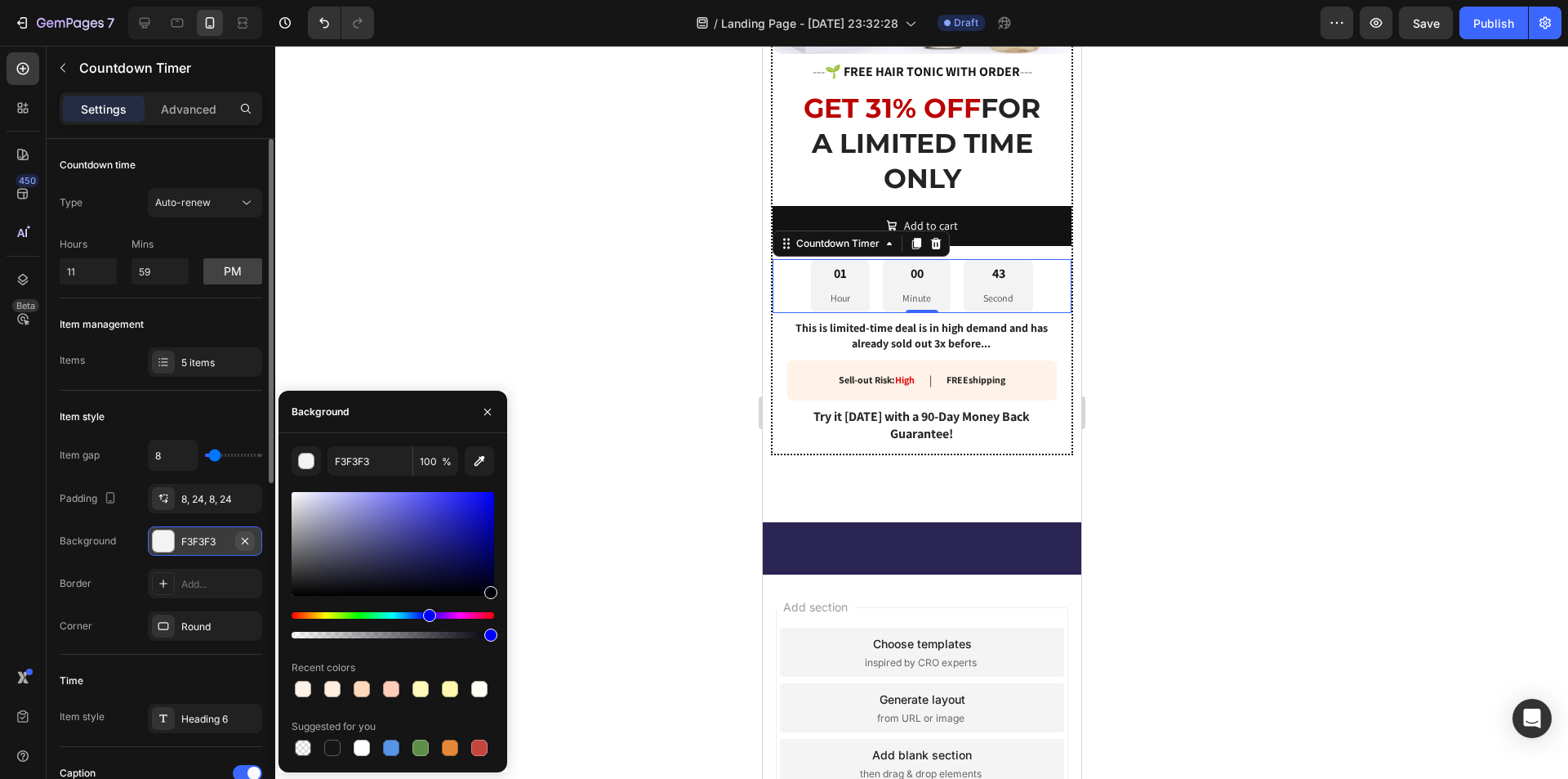
click at [244, 540] on icon "button" at bounding box center [245, 541] width 13 height 13
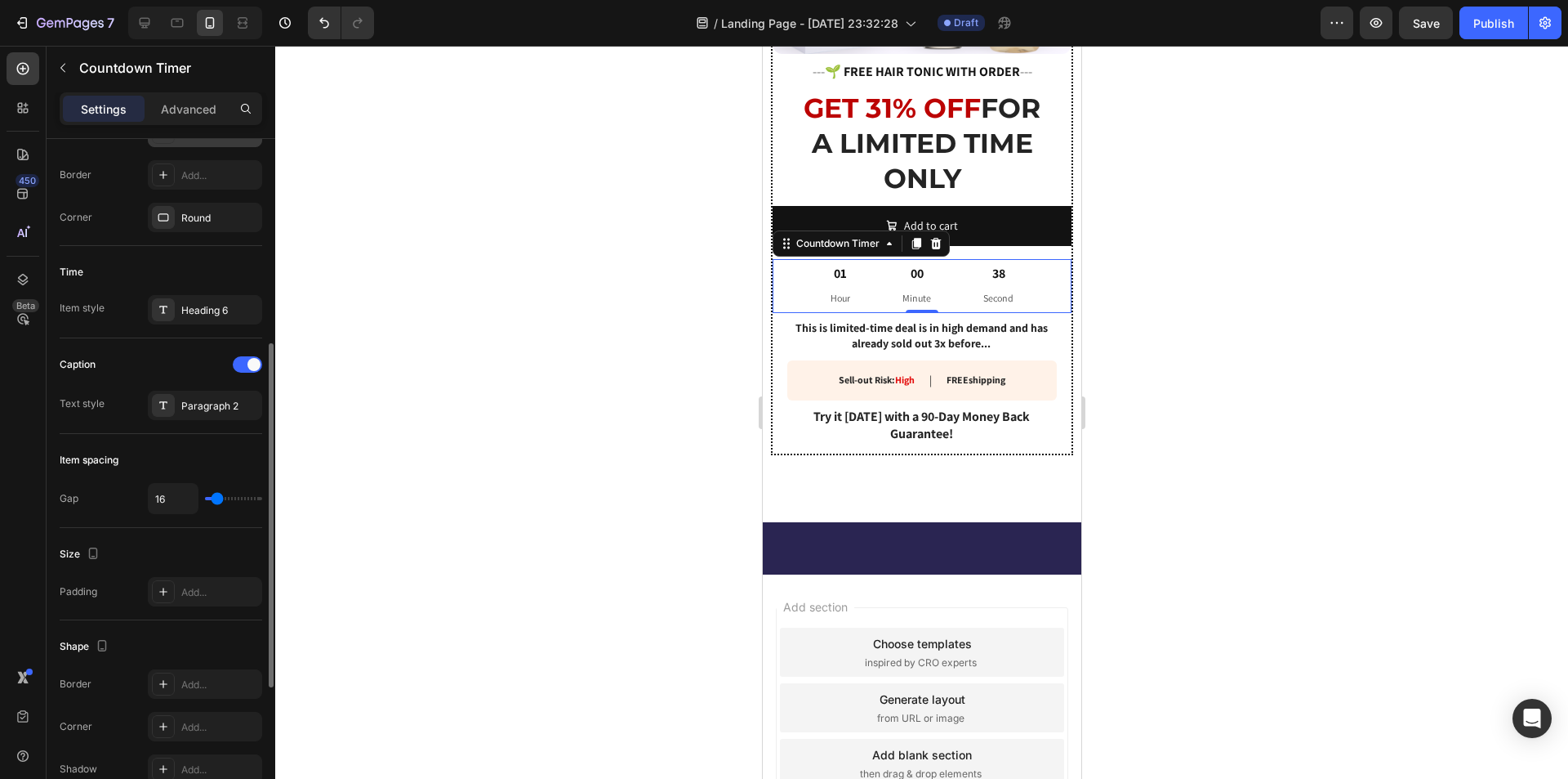
scroll to position [490, 0]
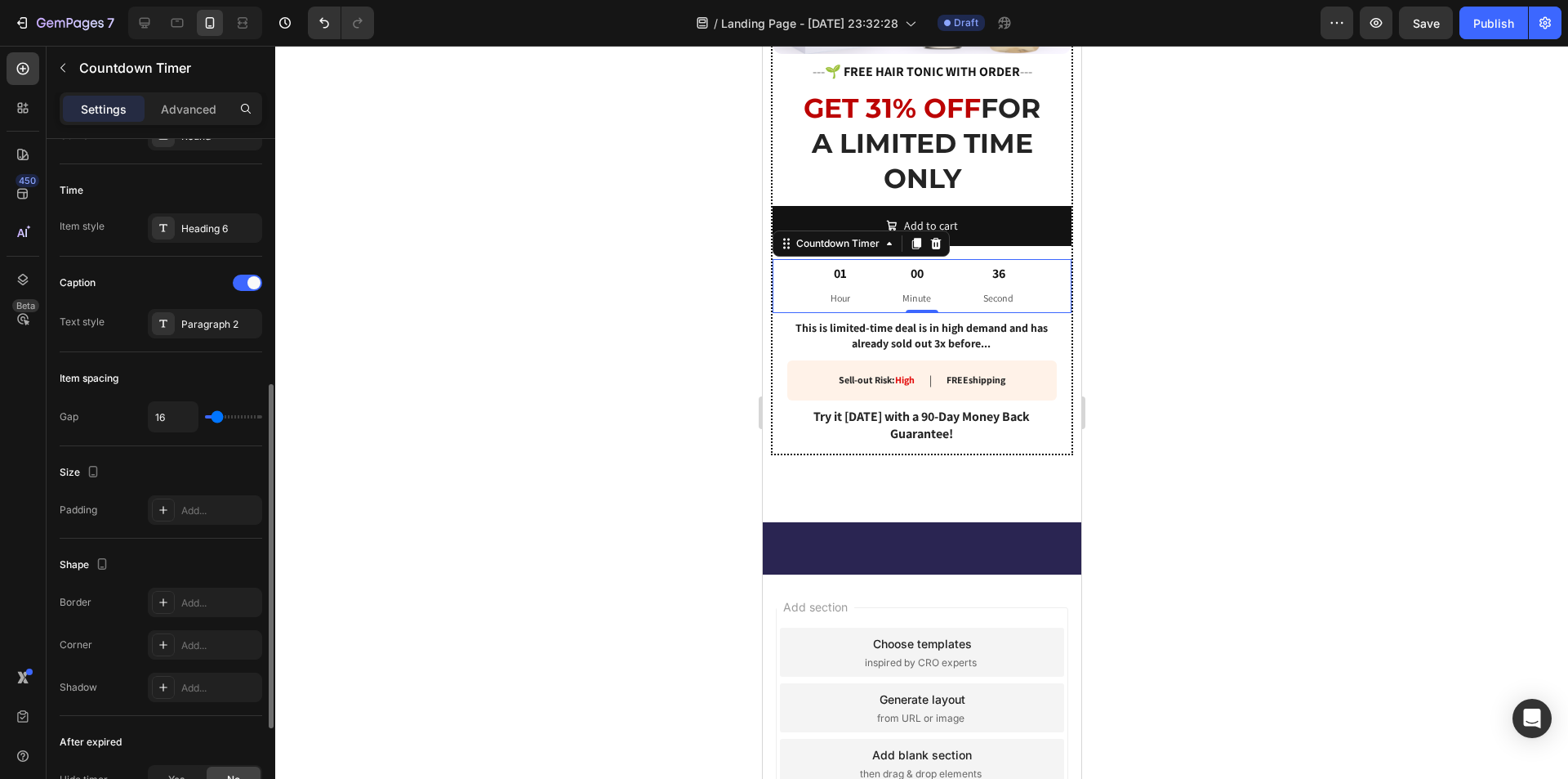
type input "22"
type input "24"
type input "27"
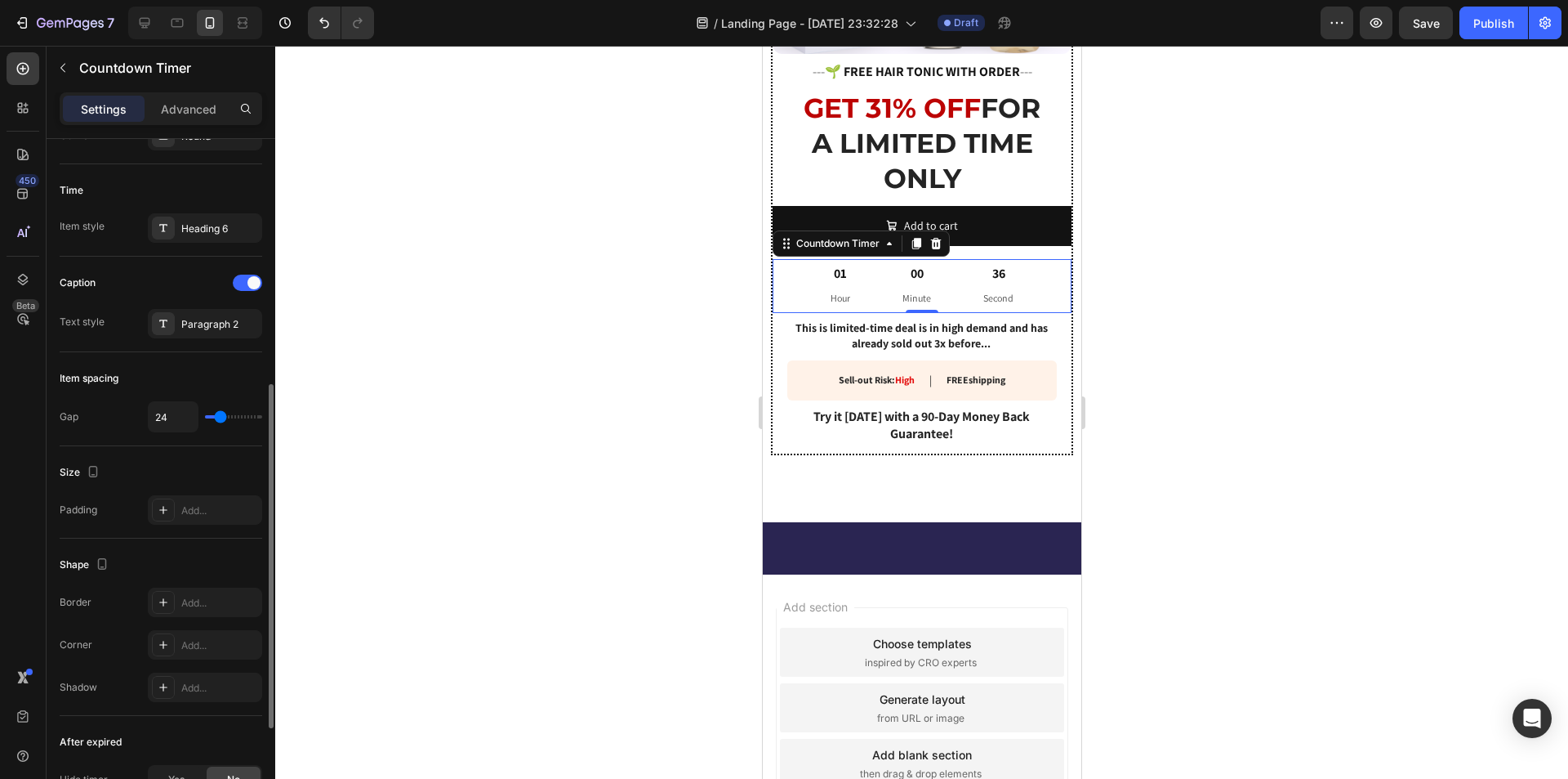
type input "27"
type input "29"
type input "31"
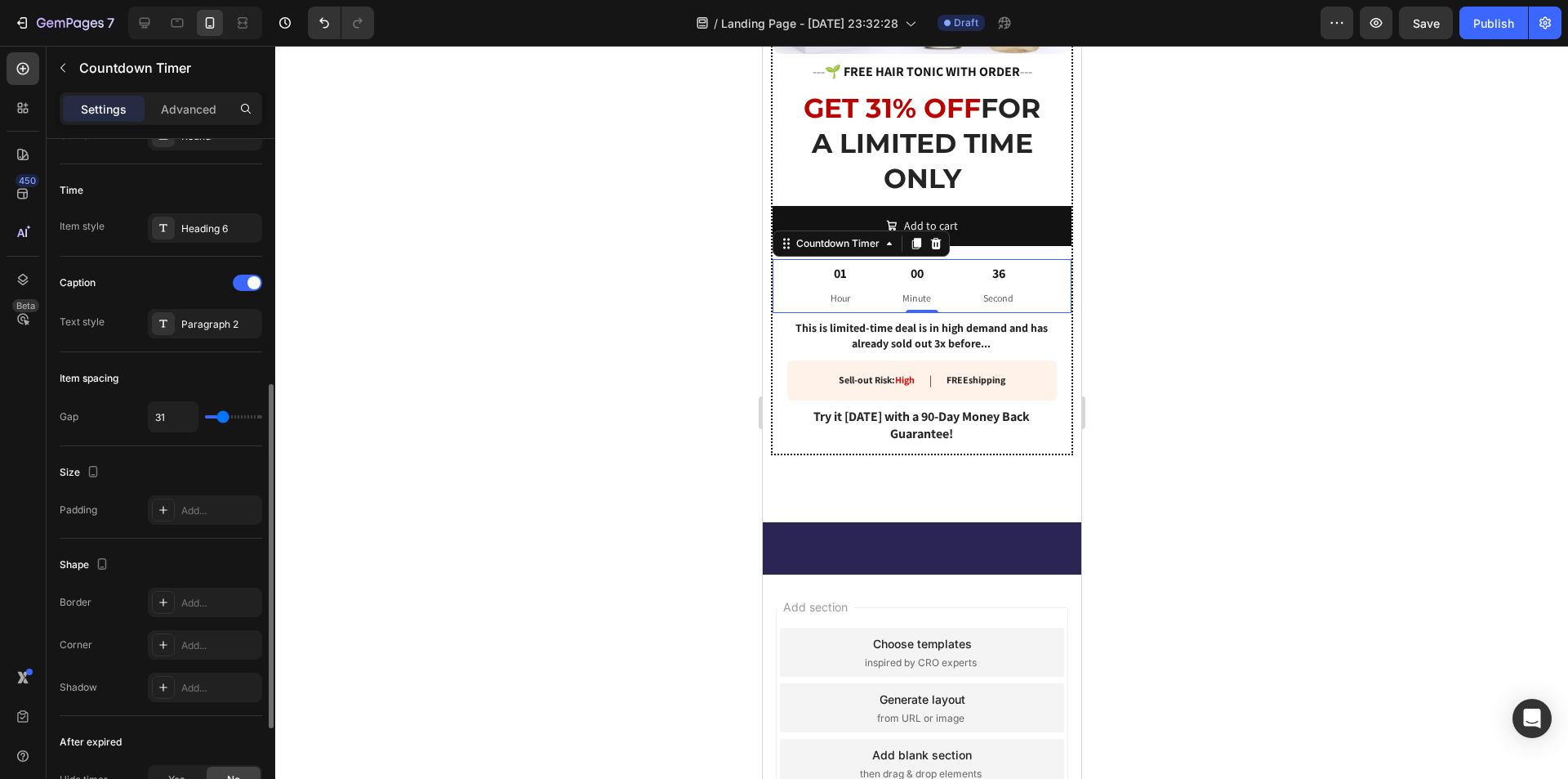
type input "33"
type input "36"
type input "38"
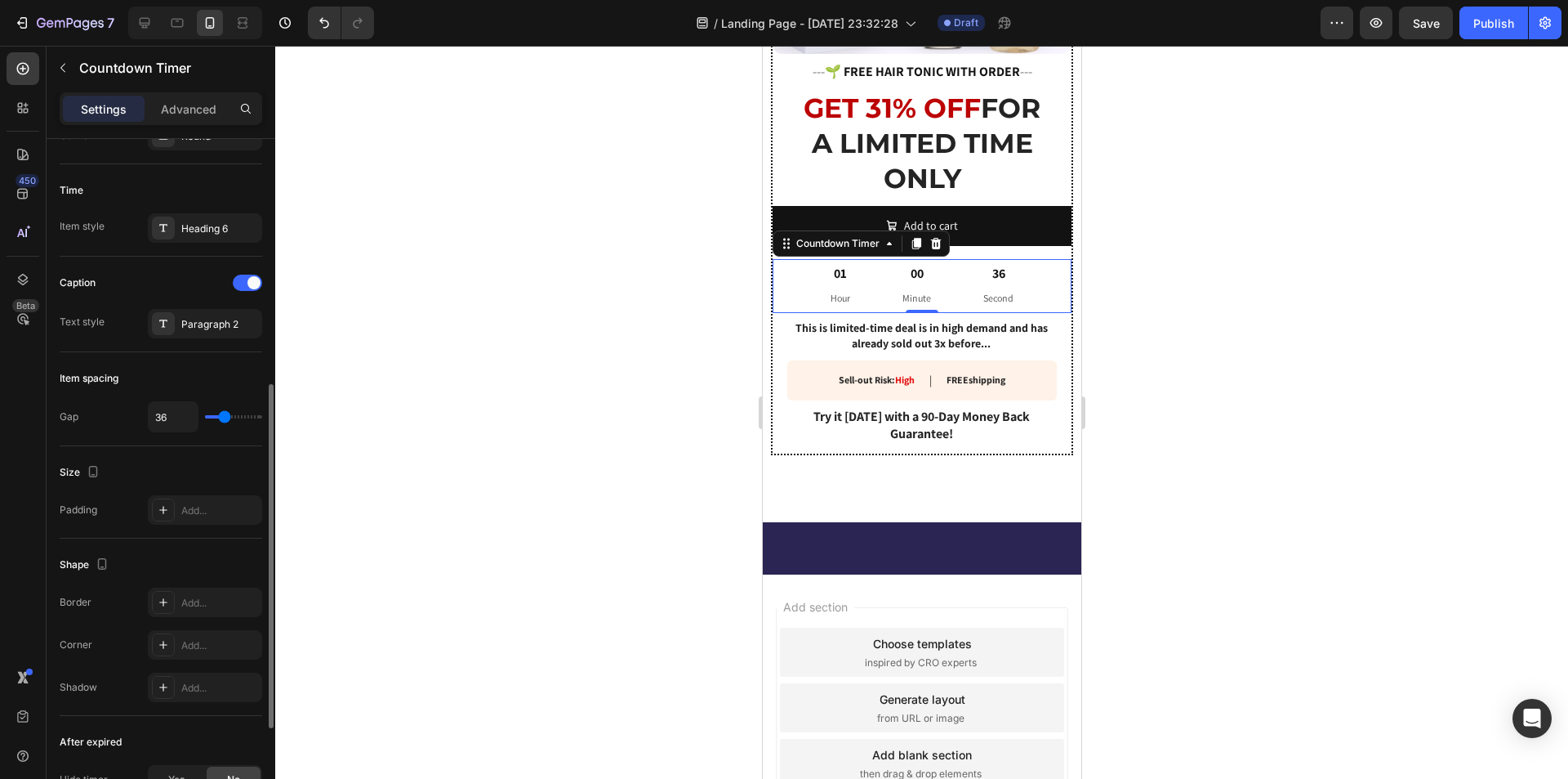
type input "38"
type input "40"
type input "38"
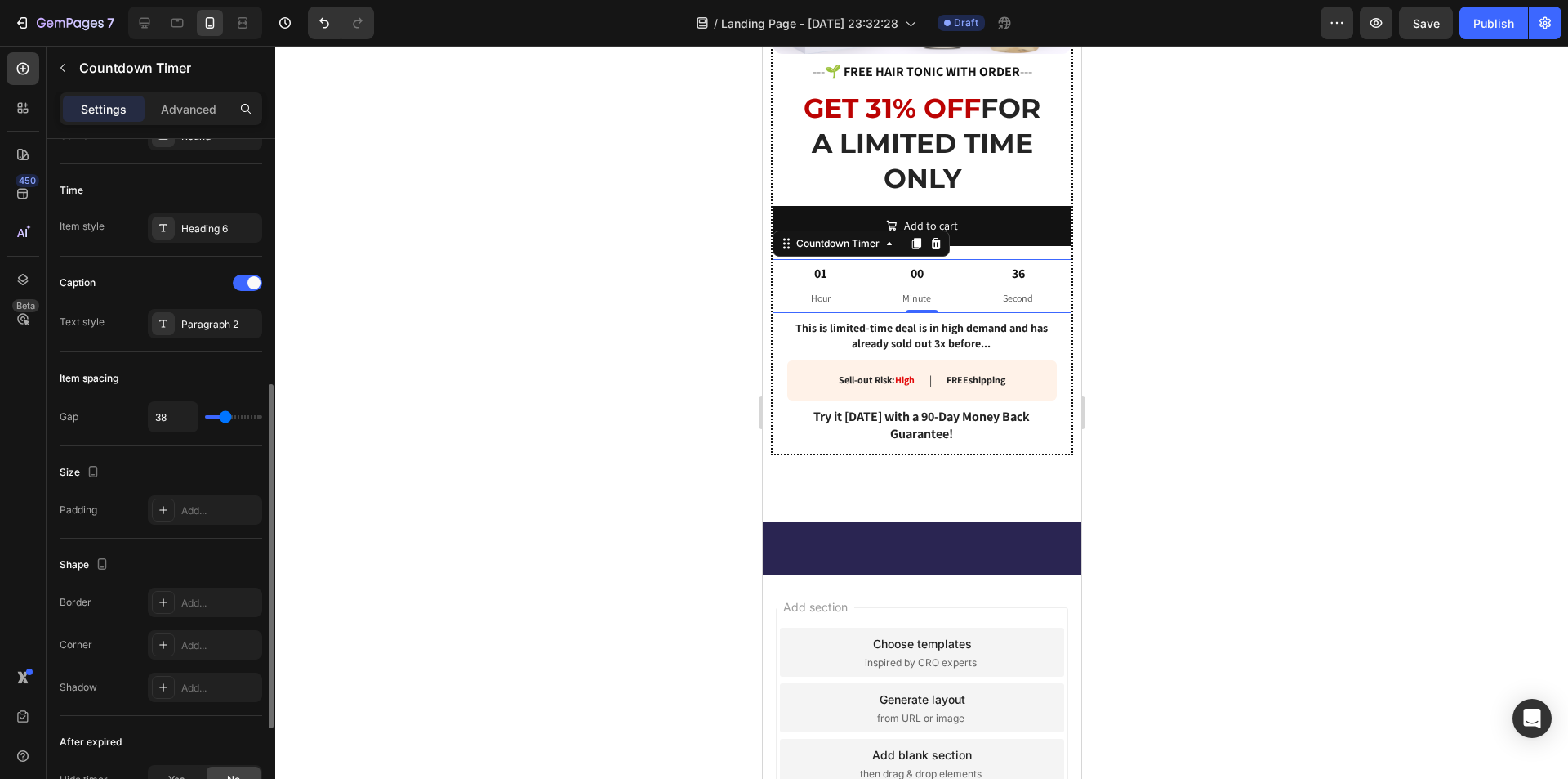
type input "36"
type input "33"
type input "31"
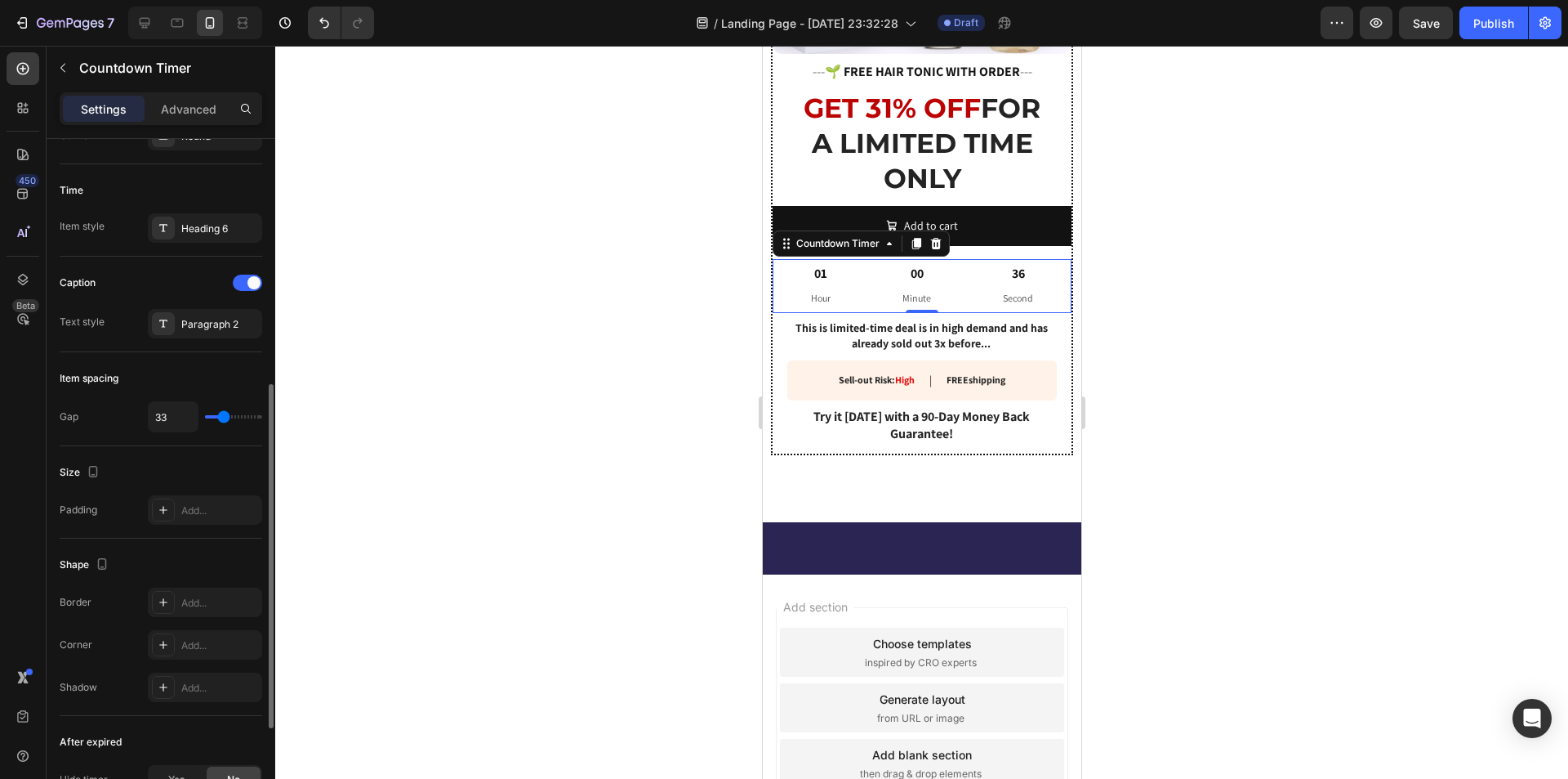
type input "31"
type input "29"
type input "27"
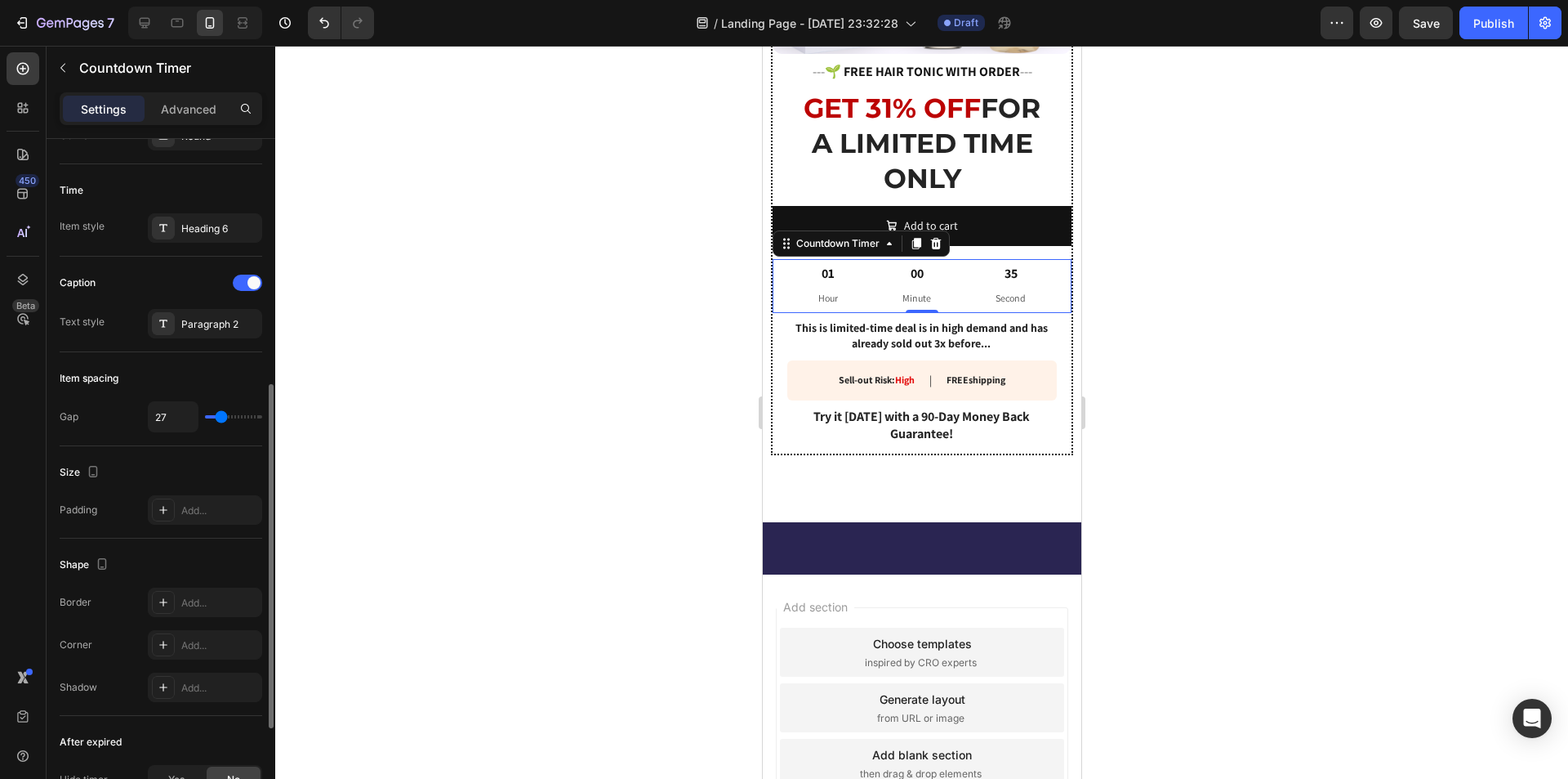
type input "24"
type input "22"
type input "20"
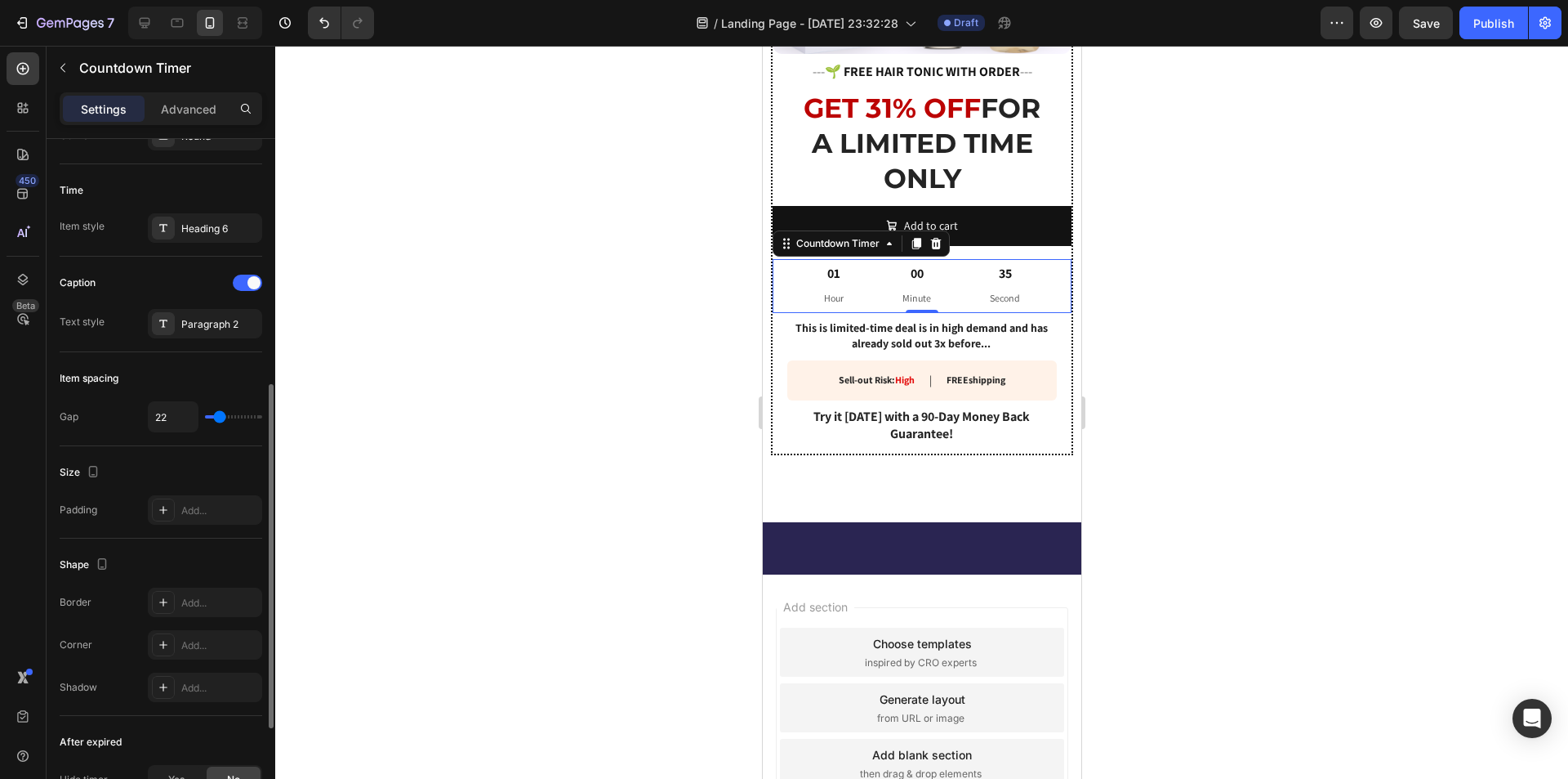
type input "20"
type input "18"
type input "16"
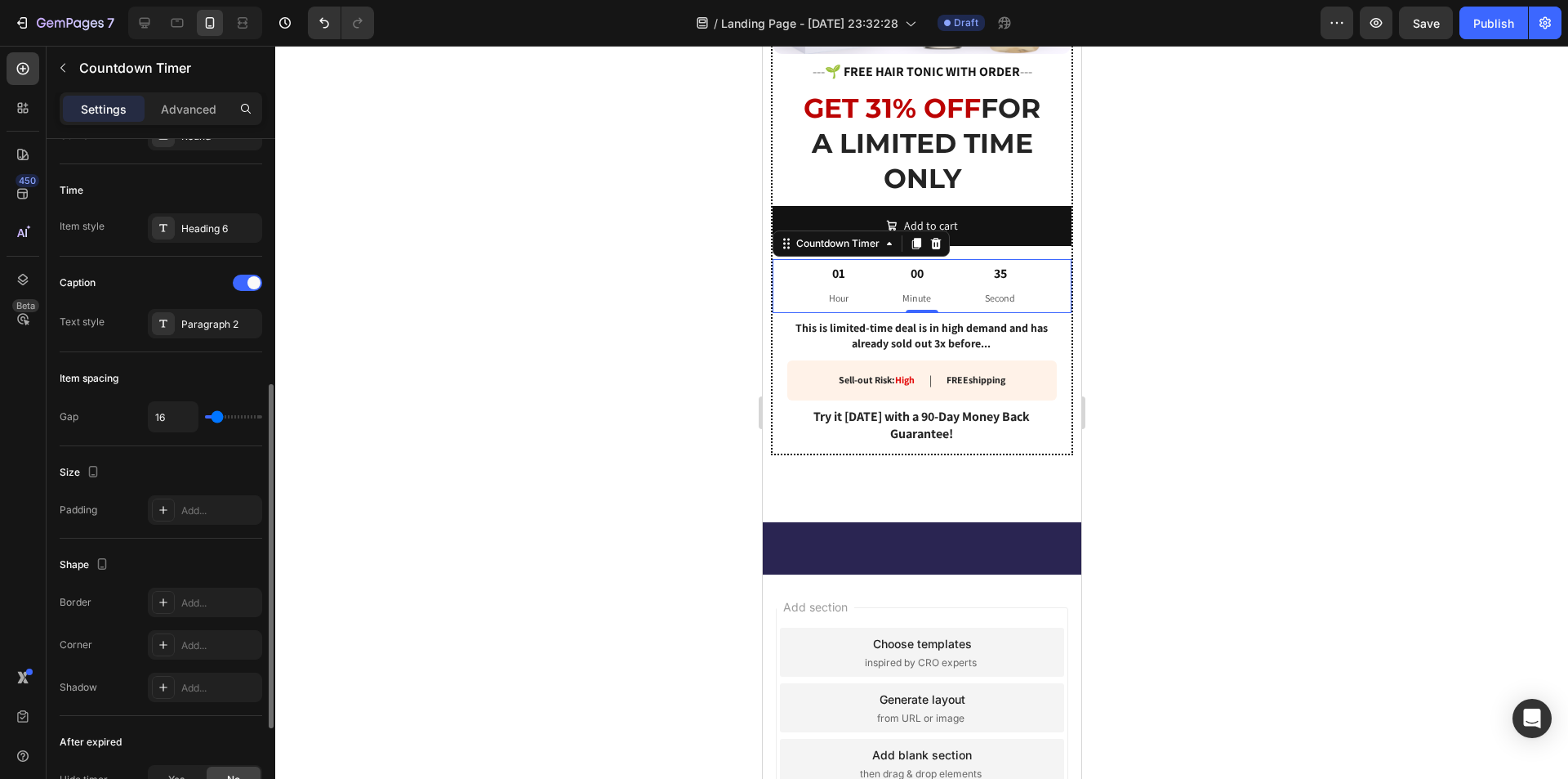
type input "13"
type input "11"
type input "9"
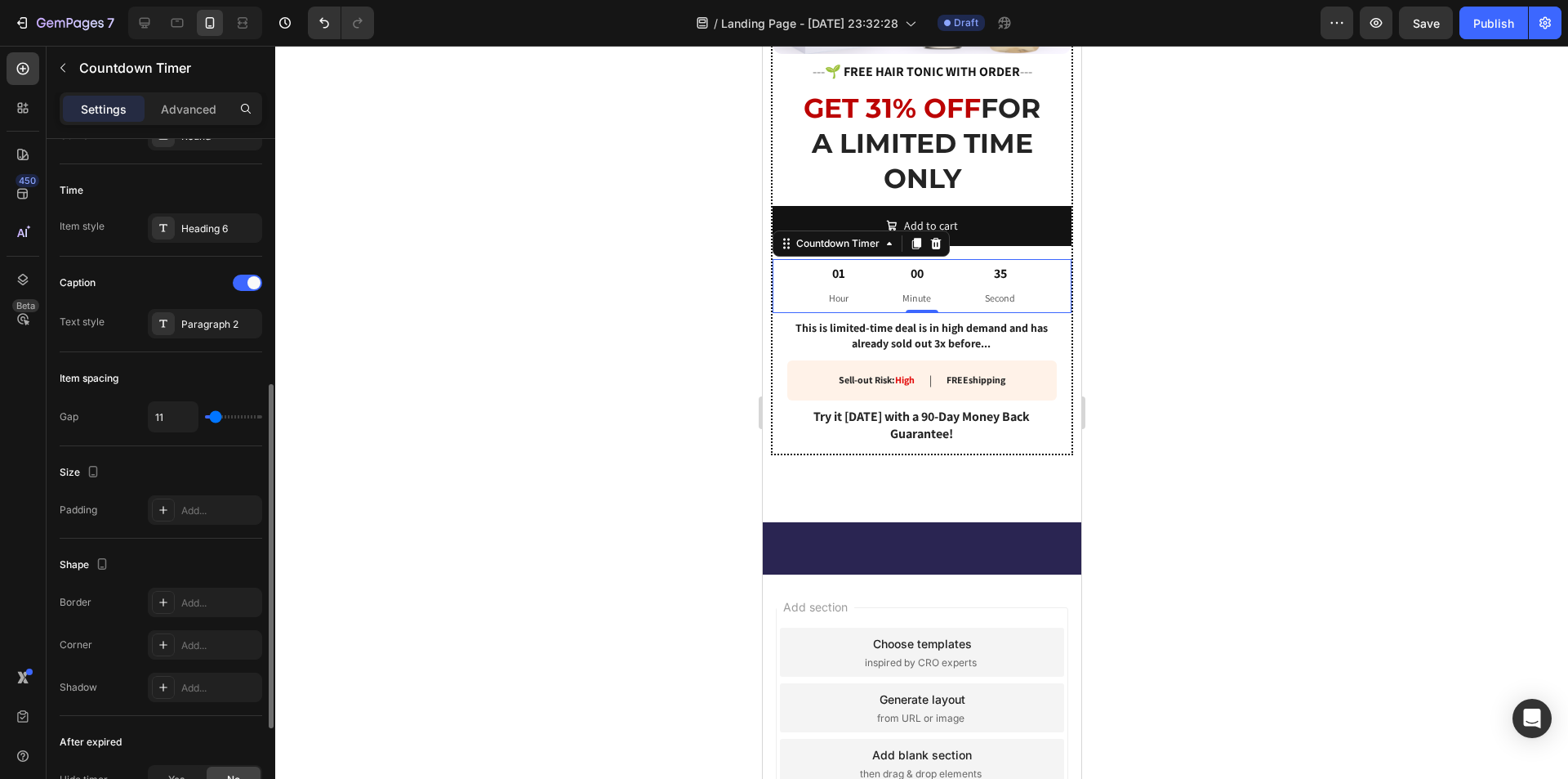
type input "9"
type input "7"
type input "4"
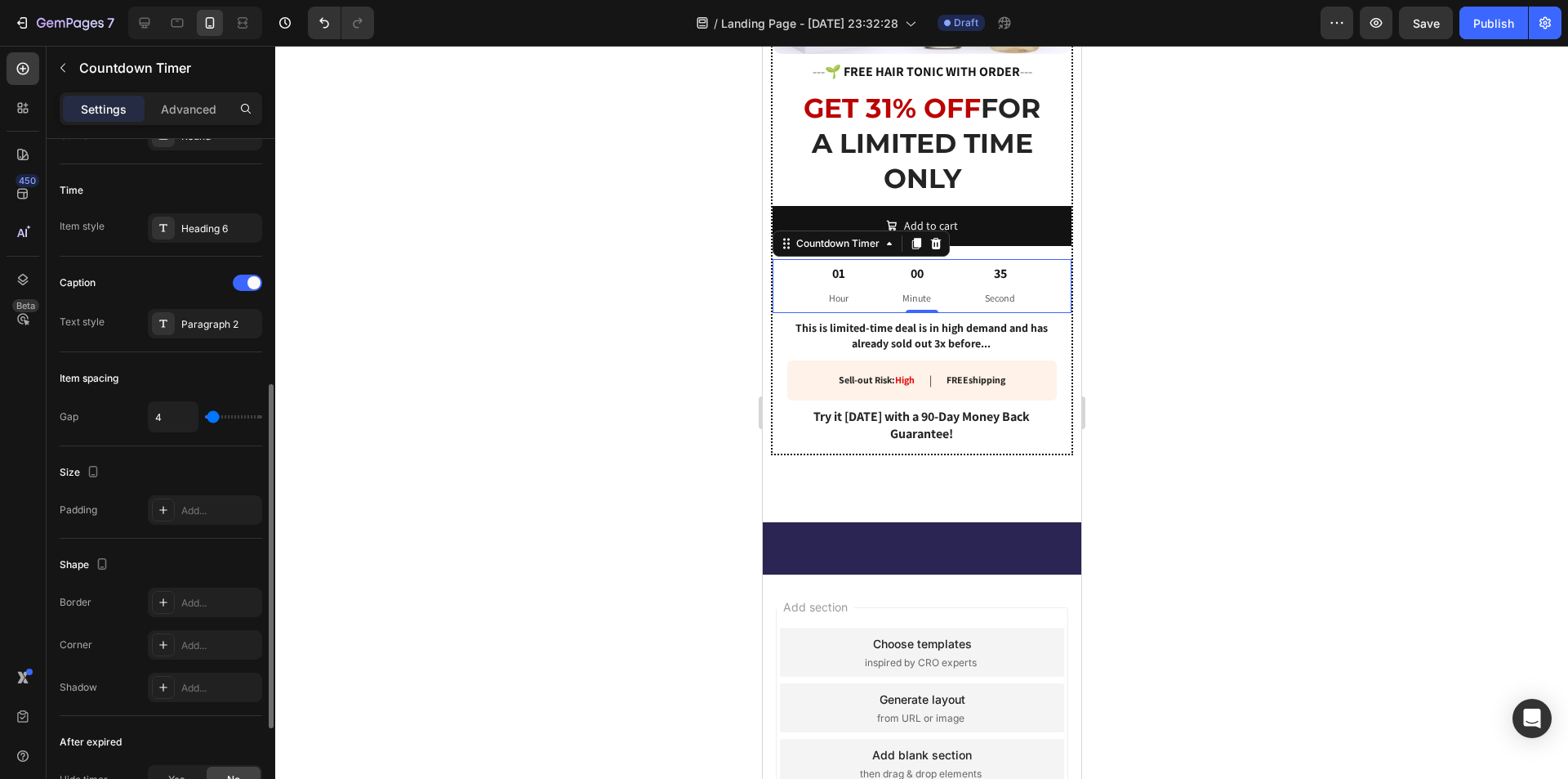
type input "2"
type input "0"
drag, startPoint x: 219, startPoint y: 418, endPoint x: 197, endPoint y: 408, distance: 24.2
type input "0"
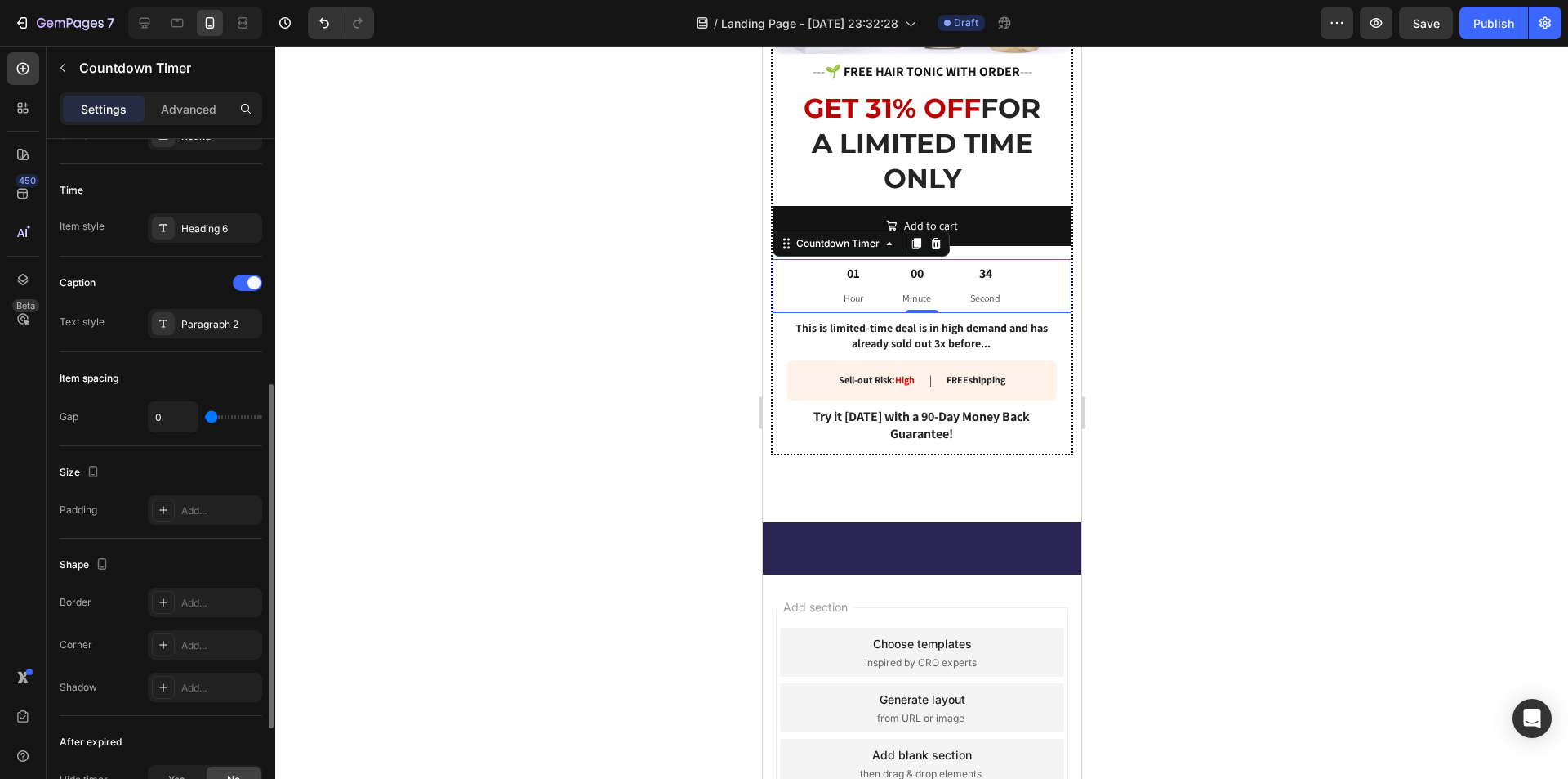
click at [205, 415] on input "range" at bounding box center [234, 417] width 57 height 3
click at [176, 105] on p "Advanced" at bounding box center [189, 109] width 56 height 17
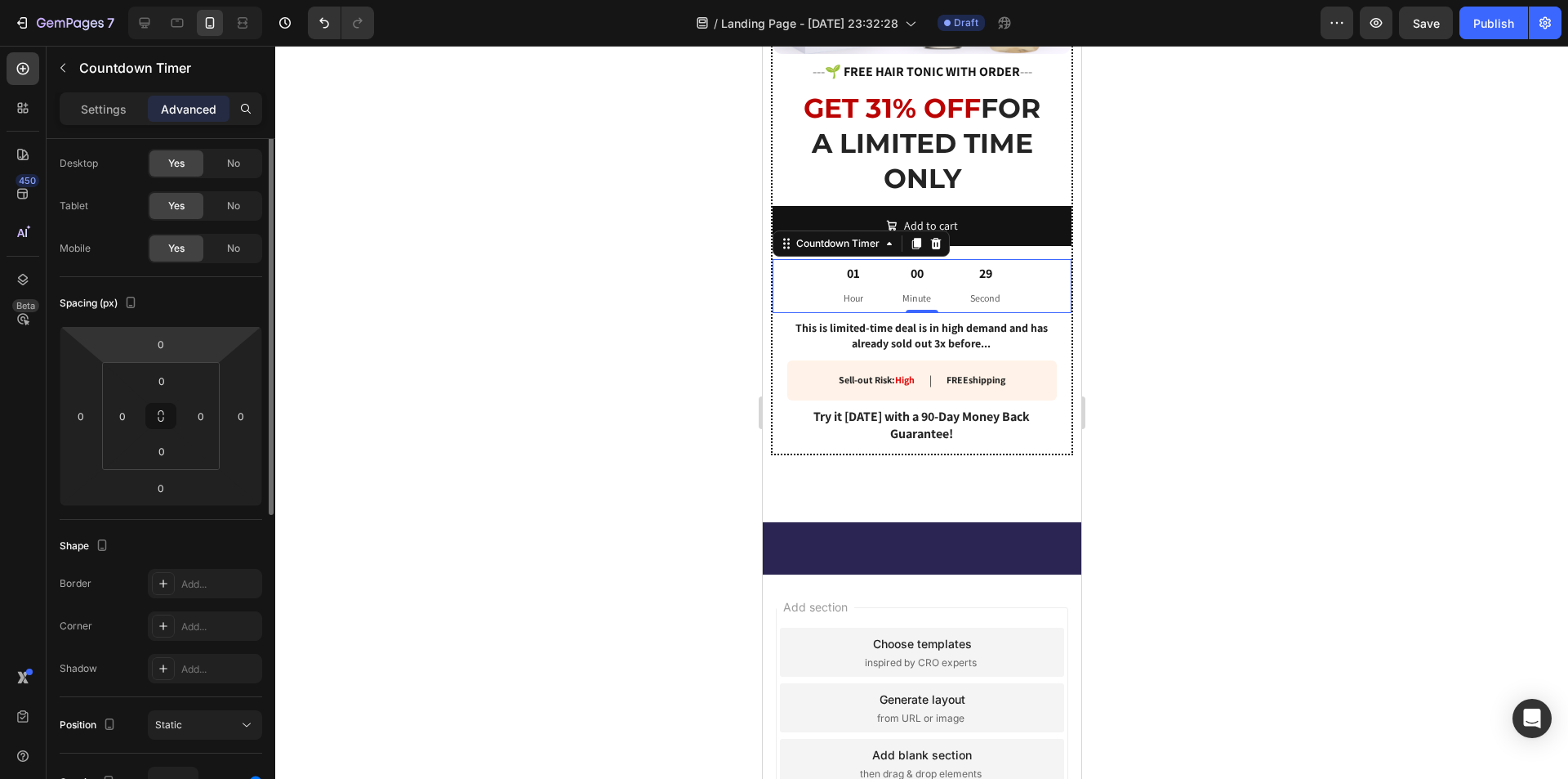
scroll to position [0, 0]
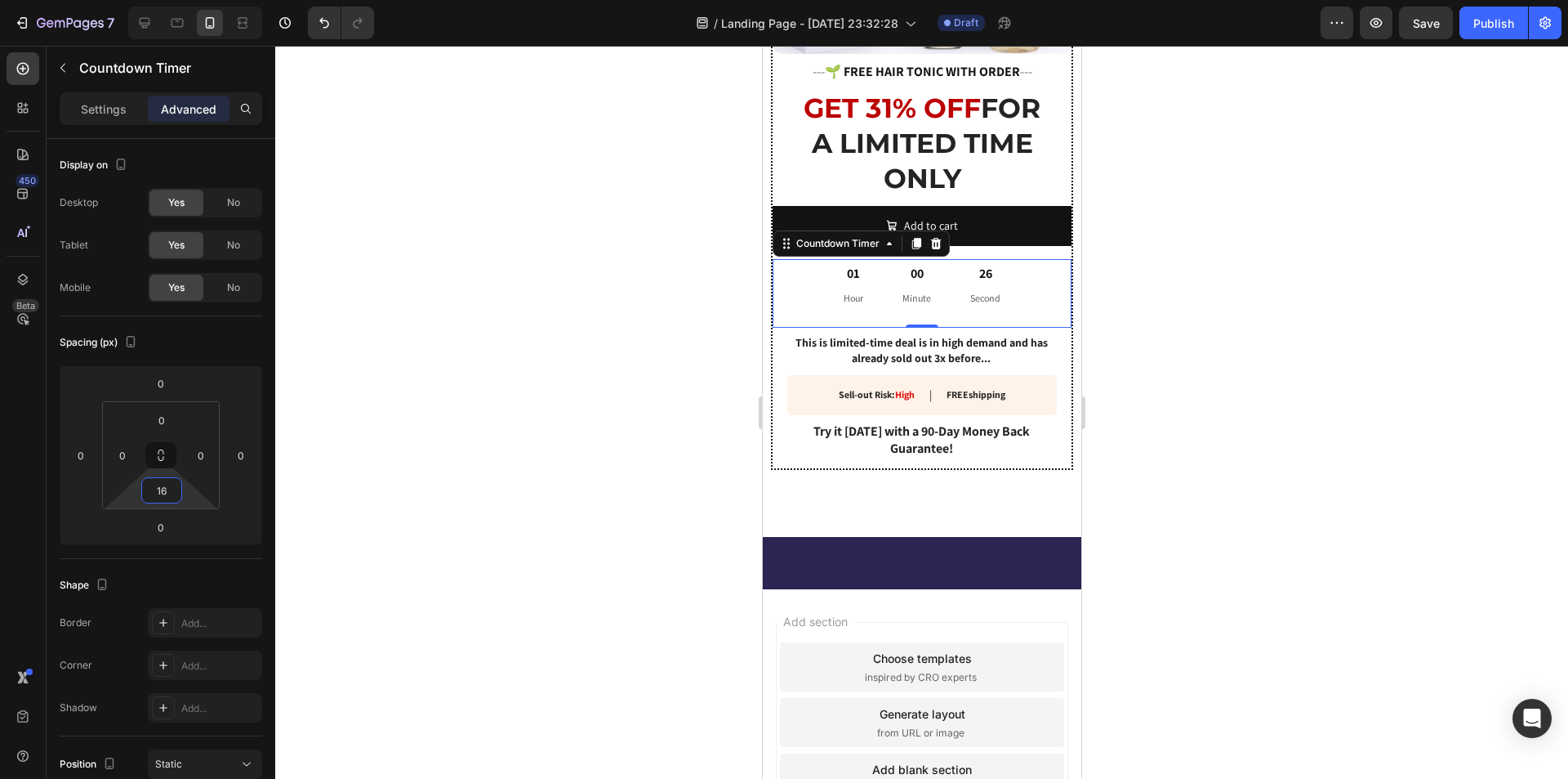
type input "0"
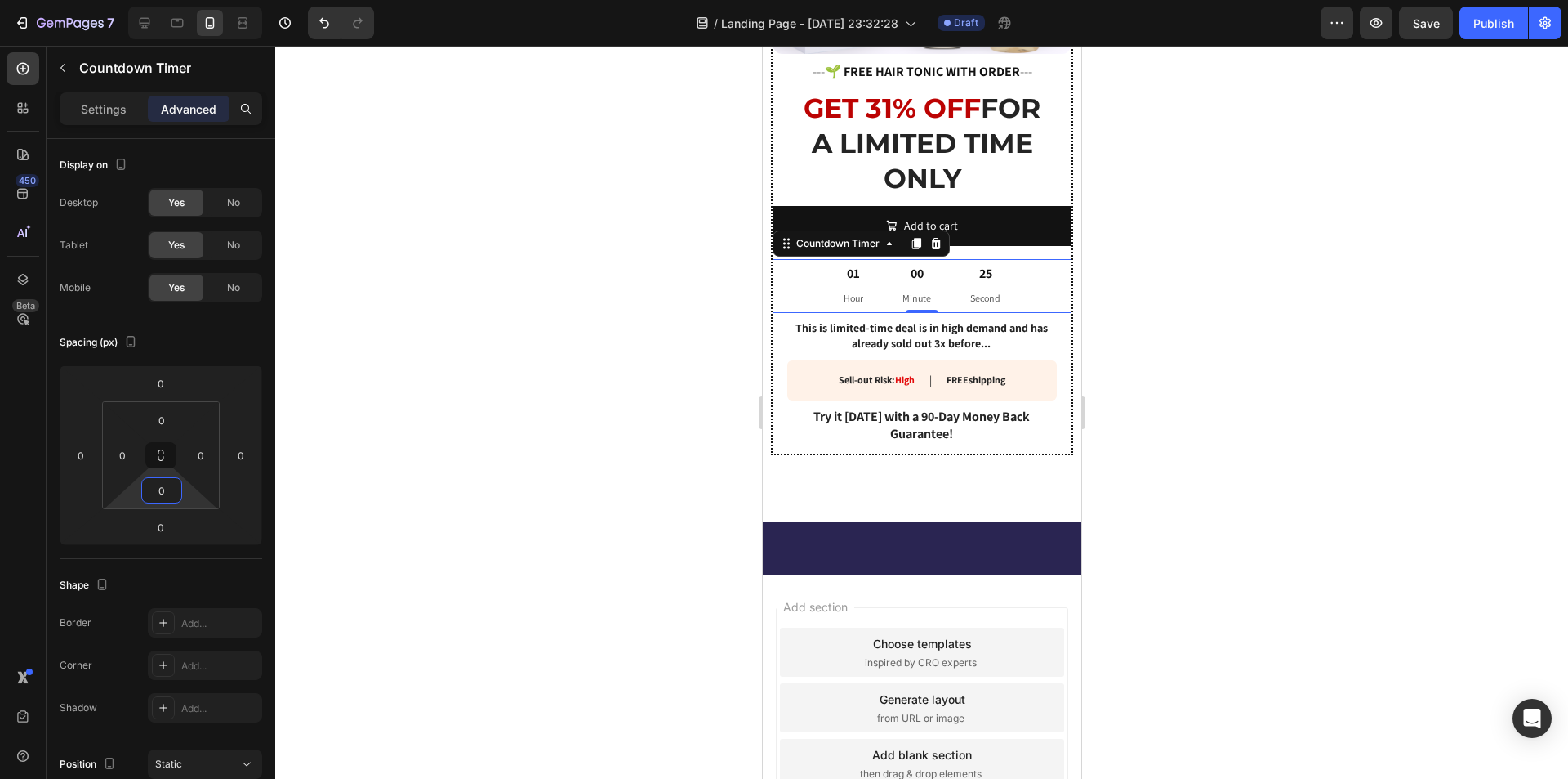
drag, startPoint x: 166, startPoint y: 469, endPoint x: 164, endPoint y: 492, distance: 23.1
click at [164, 0] on html "7 / Landing Page - [DATE] 23:32:28 Draft Preview Save Publish 450 Beta Sections…" at bounding box center [784, 0] width 1568 height 0
drag, startPoint x: 162, startPoint y: 406, endPoint x: 160, endPoint y: 426, distance: 20.1
click at [160, 0] on html "7 / Landing Page - [DATE] 23:32:28 Draft Preview Save Publish 450 Beta Sections…" at bounding box center [784, 0] width 1568 height 0
click at [106, 110] on p "Settings" at bounding box center [104, 109] width 46 height 17
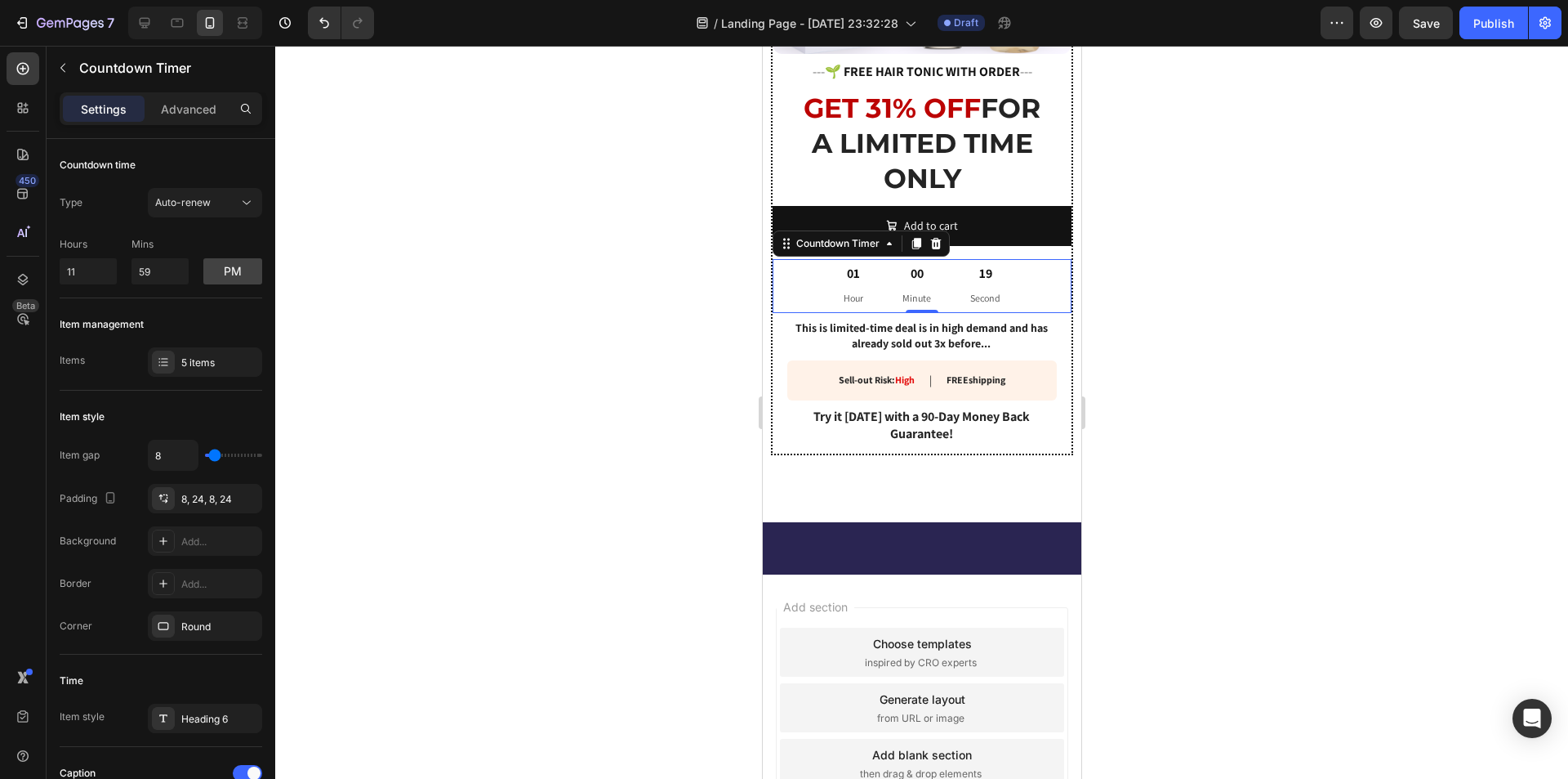
type input "11"
type input "9"
type input "7"
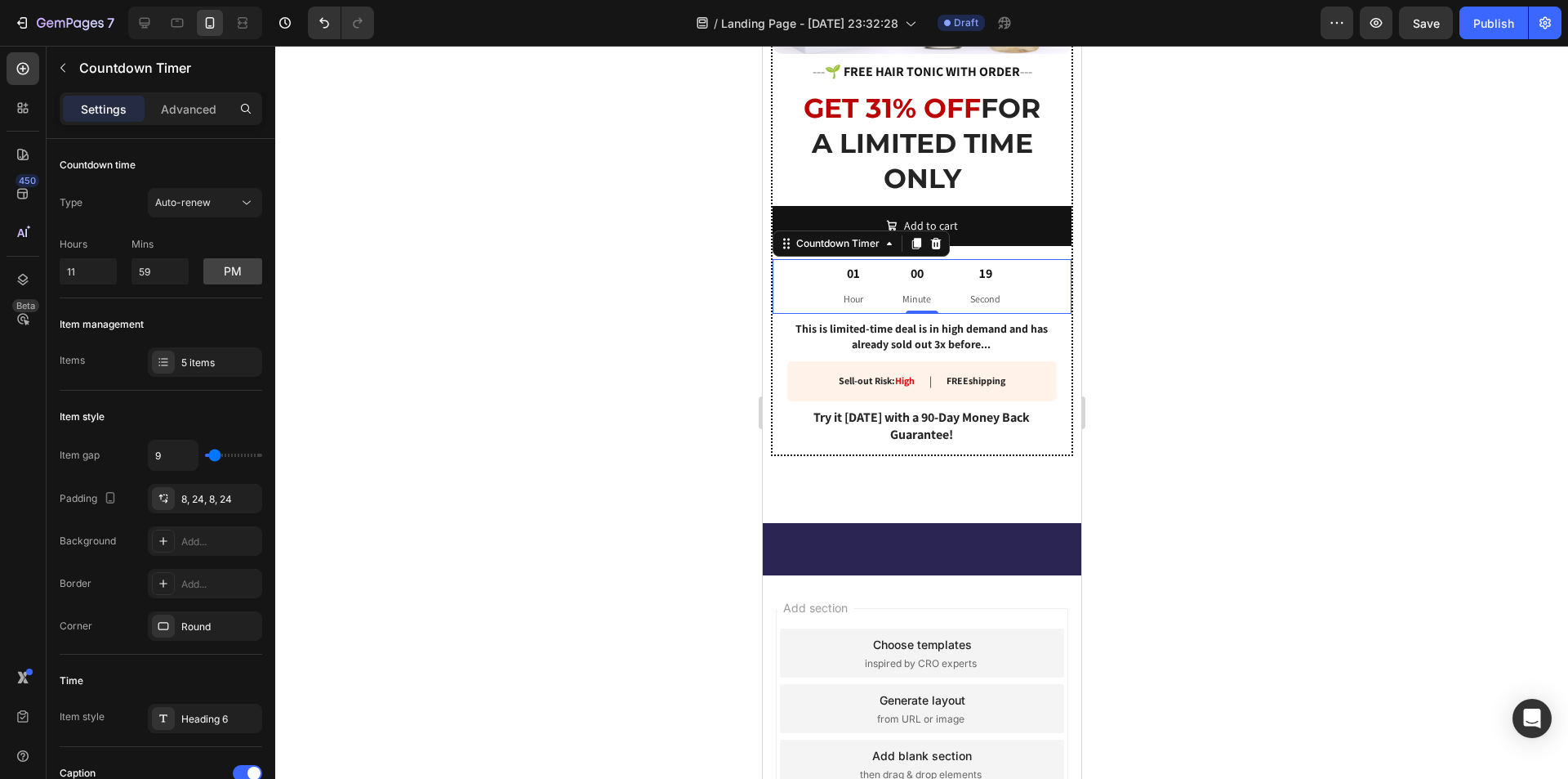
type input "7"
type input "4"
type input "2"
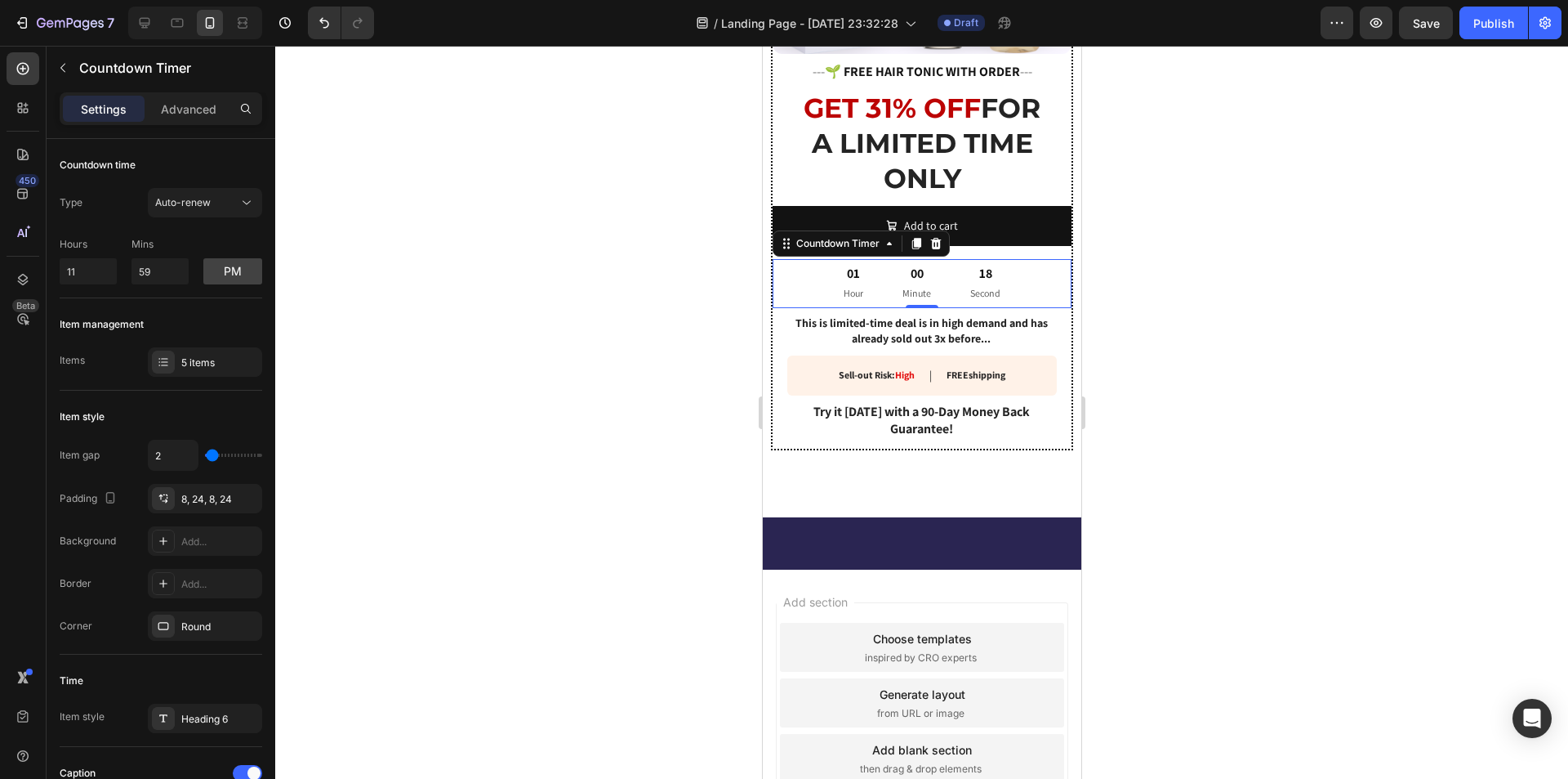
type input "0"
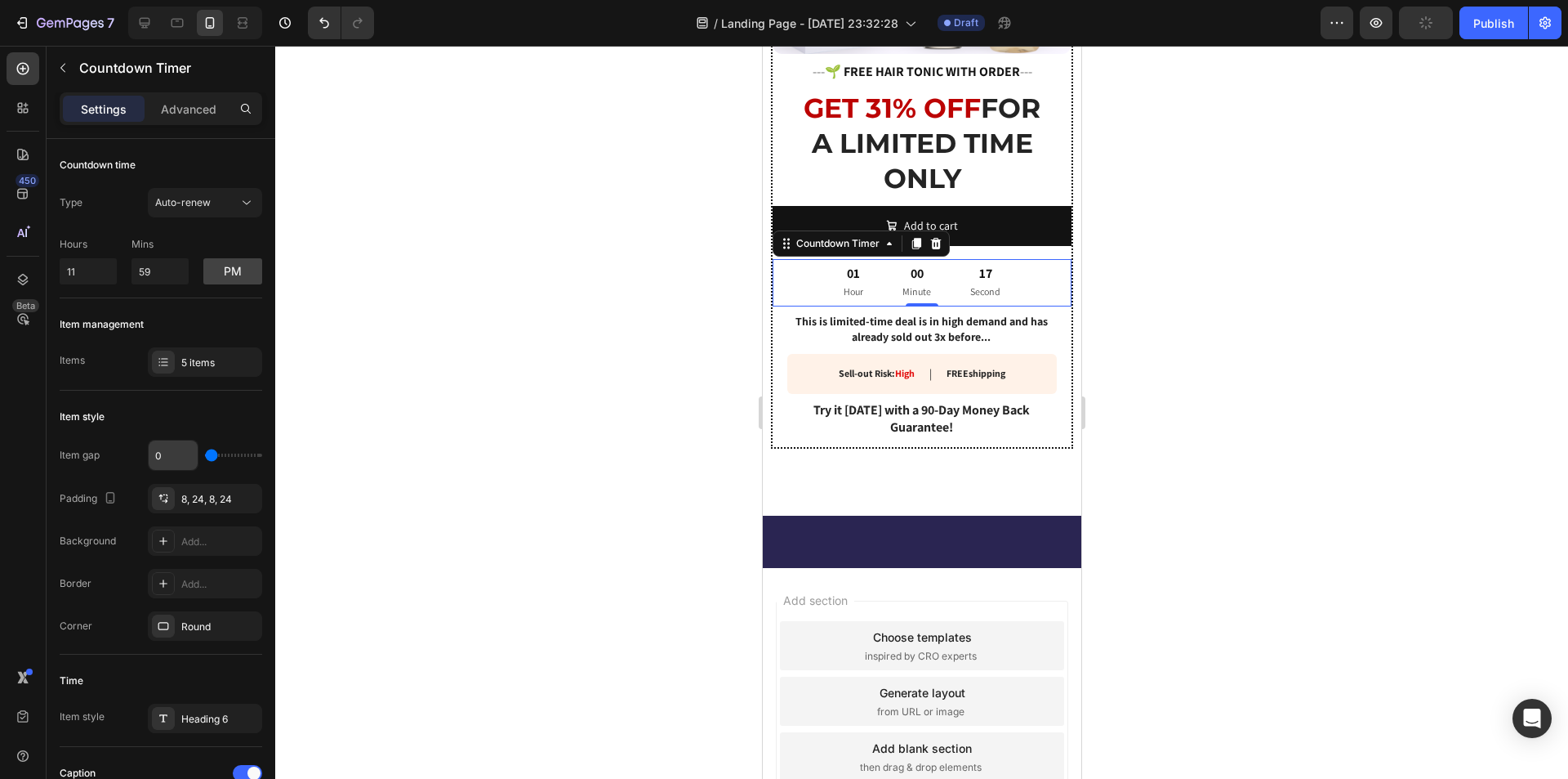
drag, startPoint x: 214, startPoint y: 456, endPoint x: 184, endPoint y: 457, distance: 30.0
type input "0"
click at [205, 456] on input "range" at bounding box center [234, 455] width 57 height 3
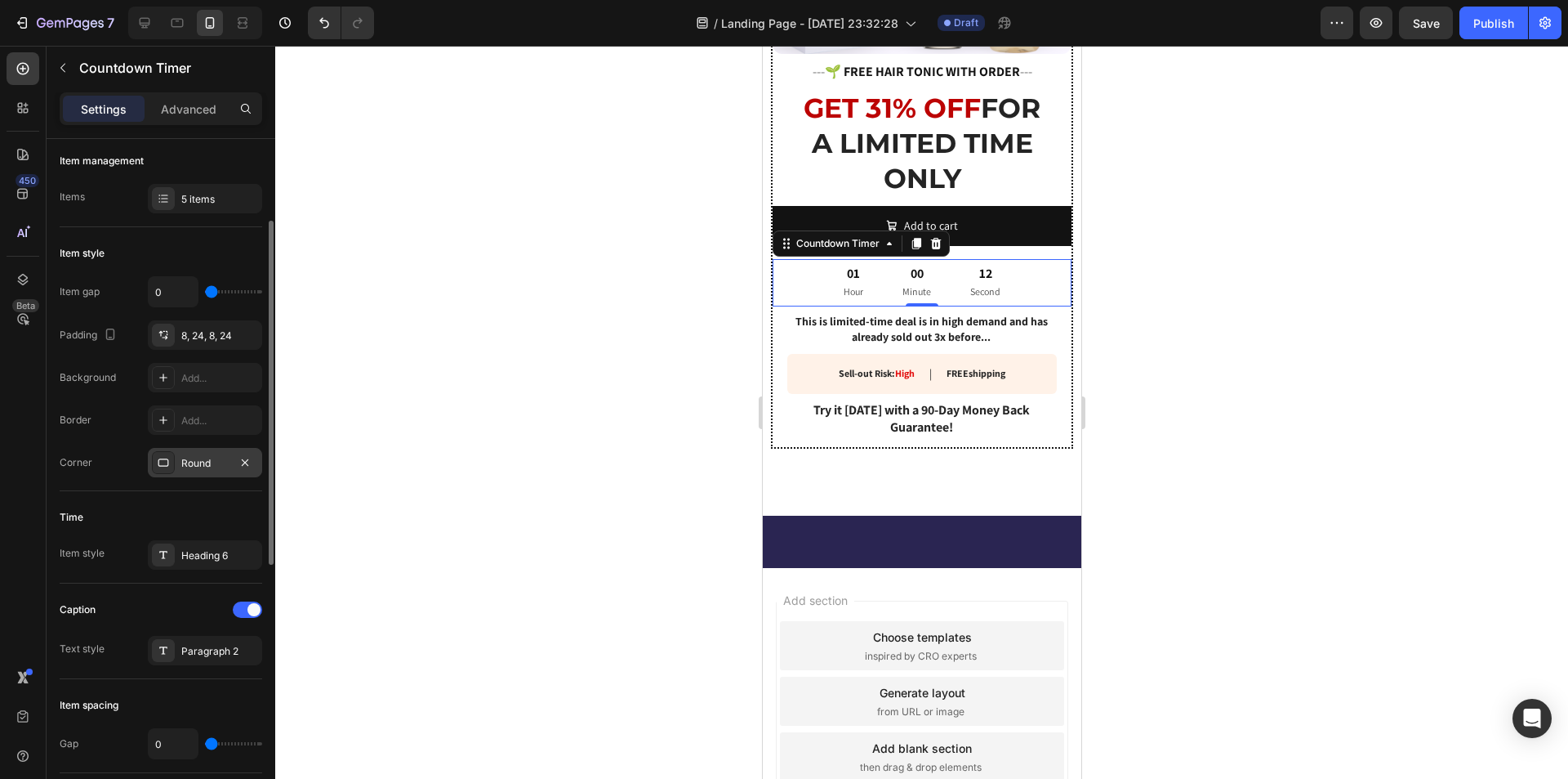
scroll to position [245, 0]
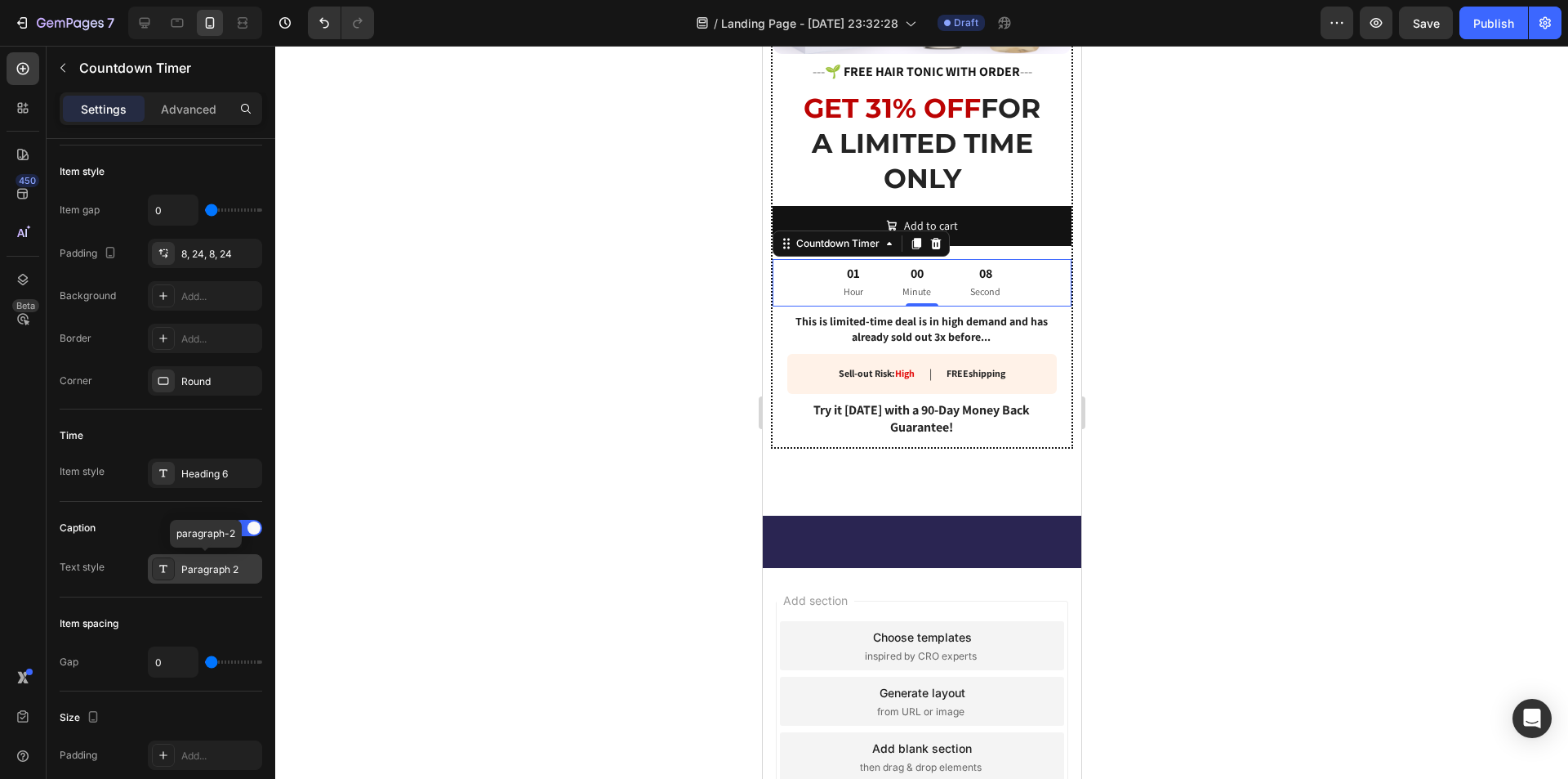
click at [166, 572] on icon at bounding box center [163, 568] width 13 height 13
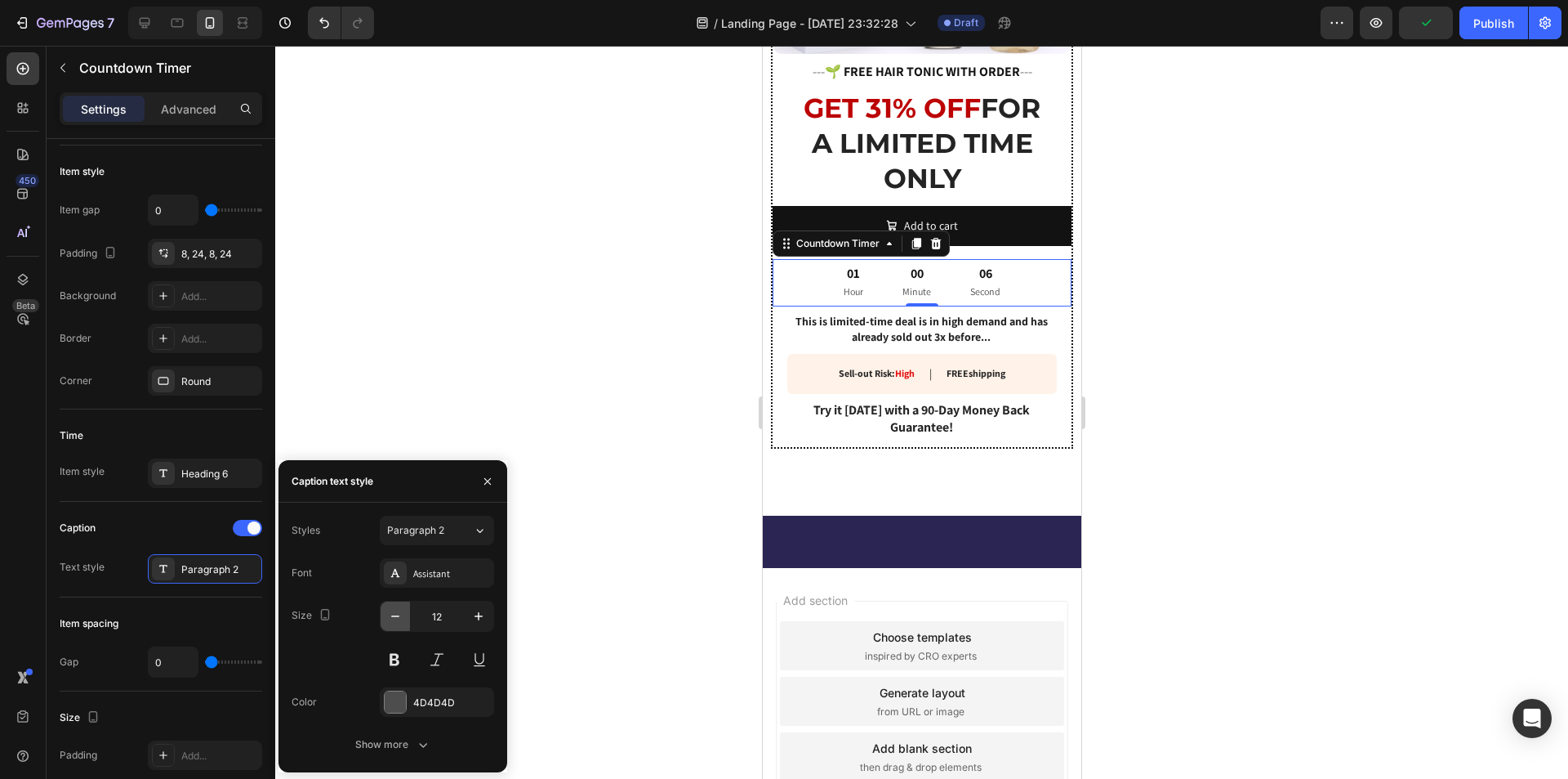
click at [401, 613] on icon "button" at bounding box center [395, 615] width 17 height 17
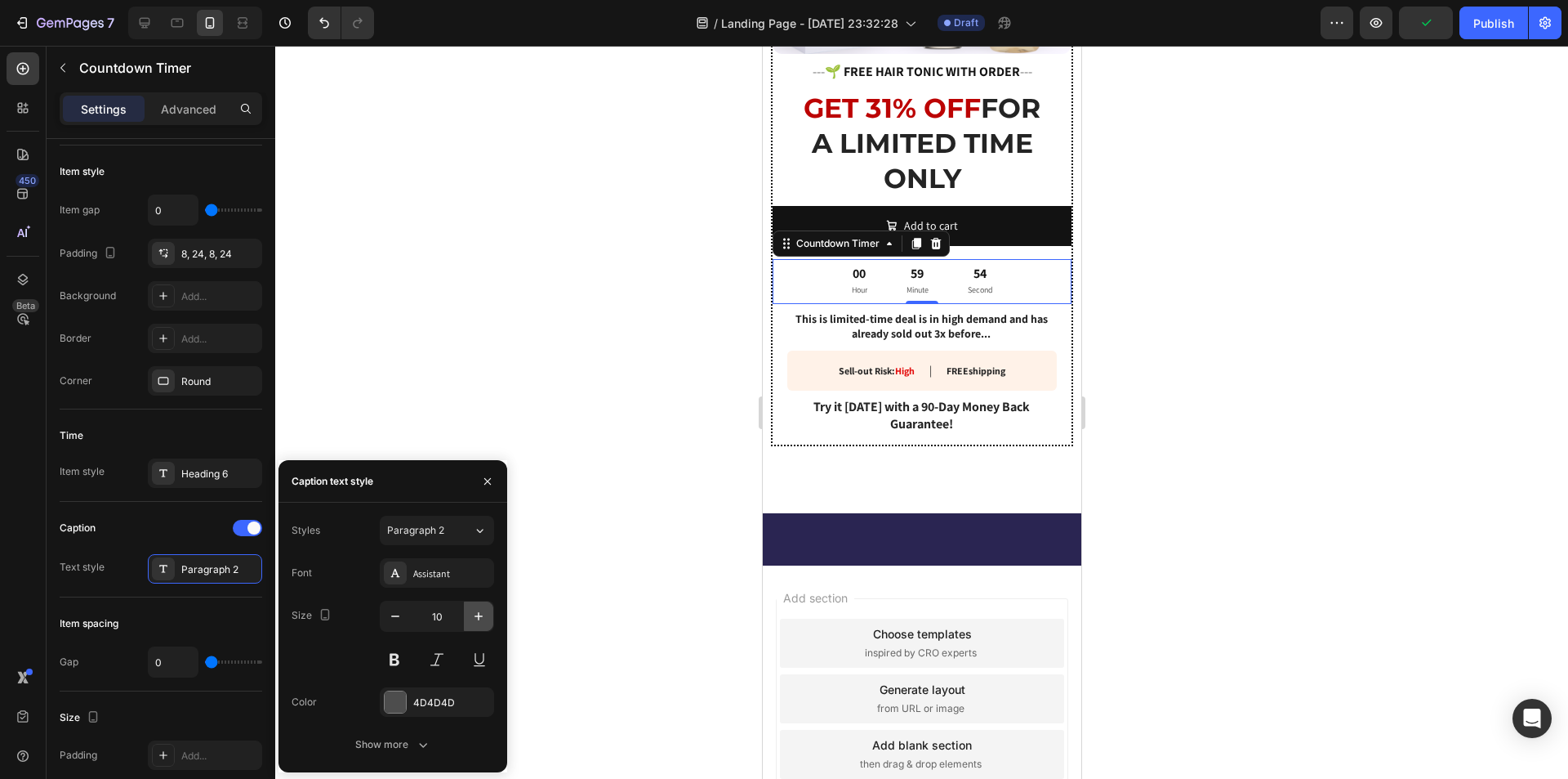
click at [470, 617] on button "button" at bounding box center [479, 616] width 30 height 30
type input "11"
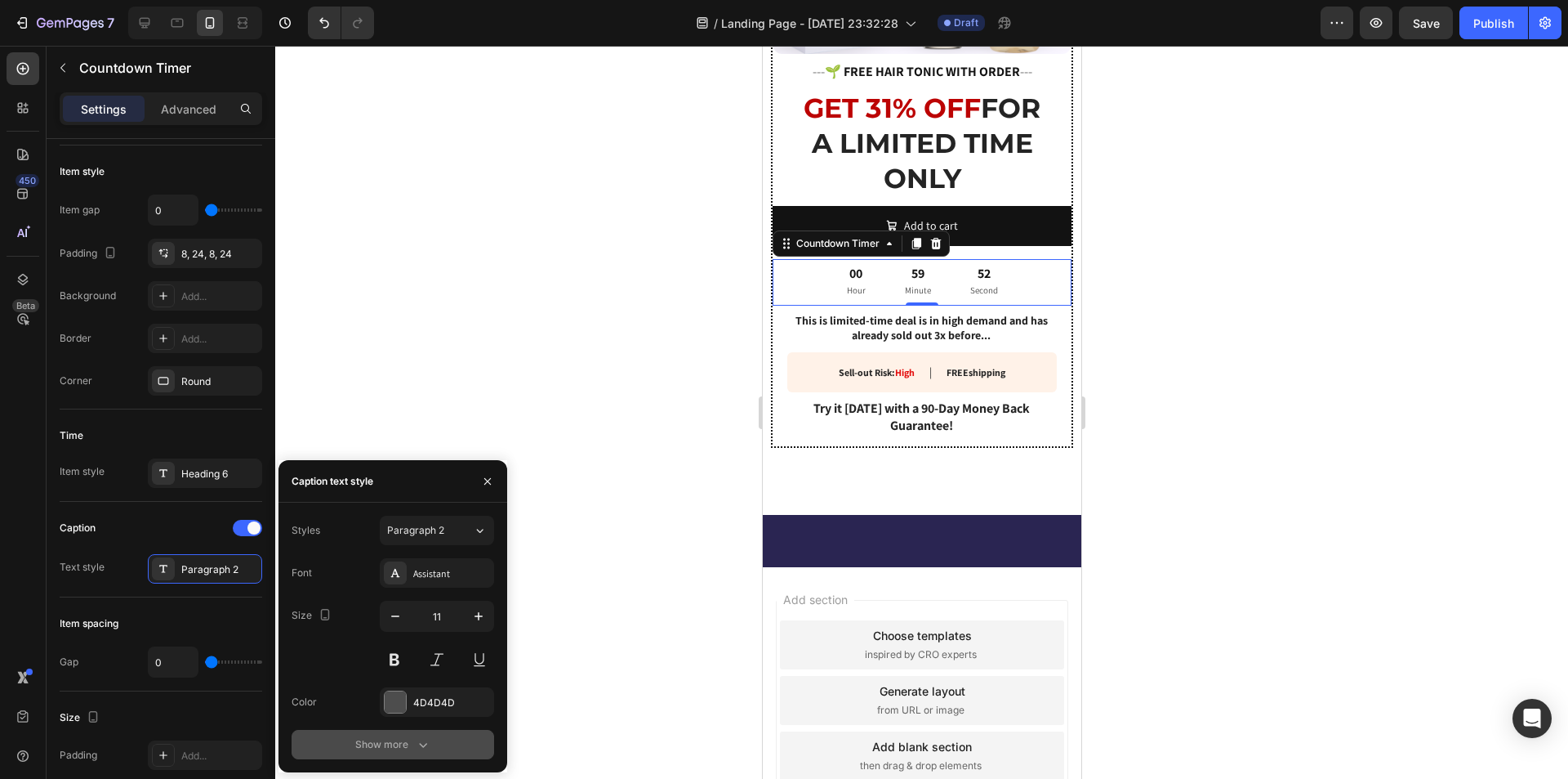
click at [412, 744] on div "Show more" at bounding box center [392, 744] width 76 height 17
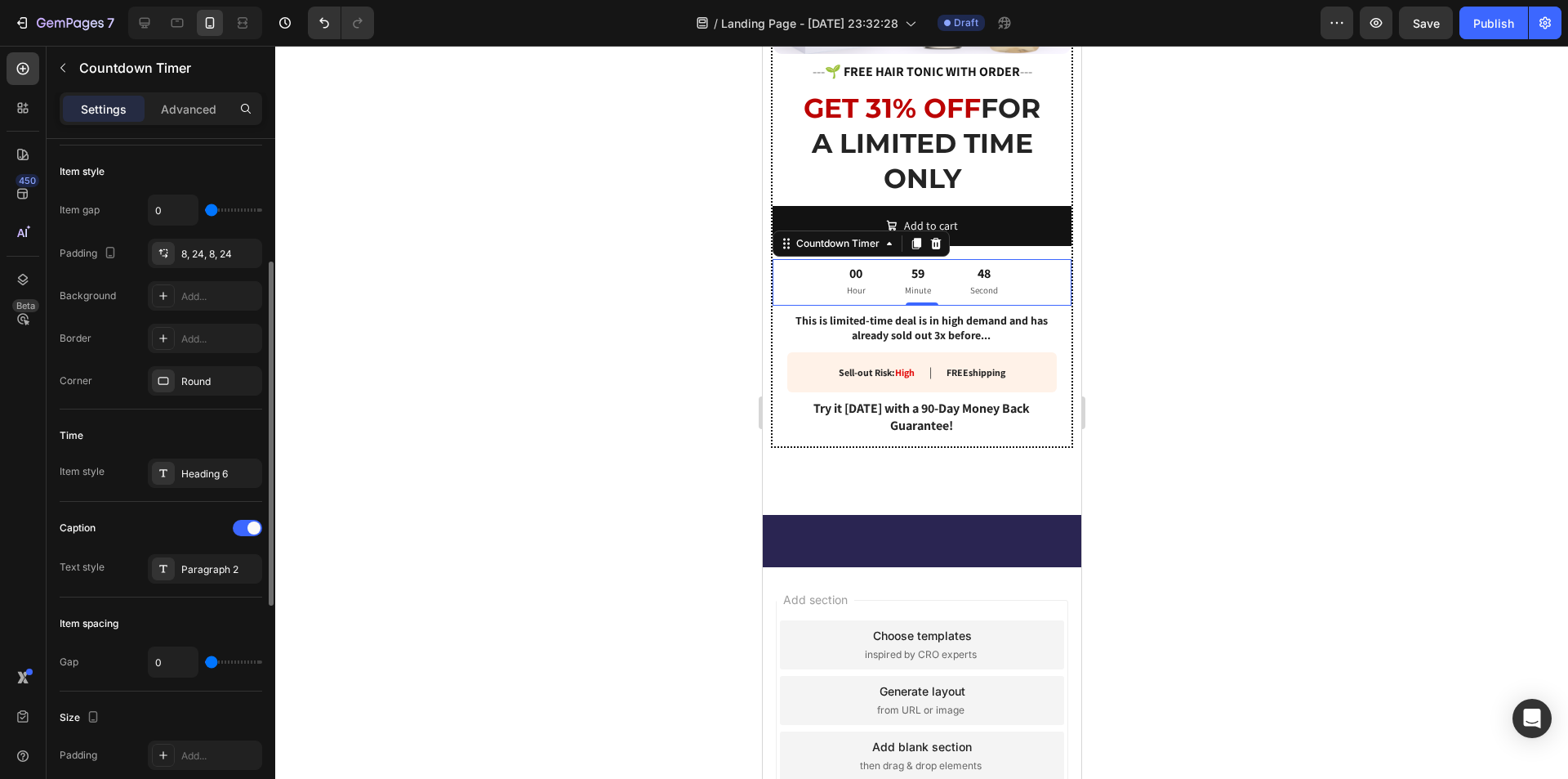
click at [212, 420] on div "Time Item style Heading 6" at bounding box center [161, 455] width 203 height 92
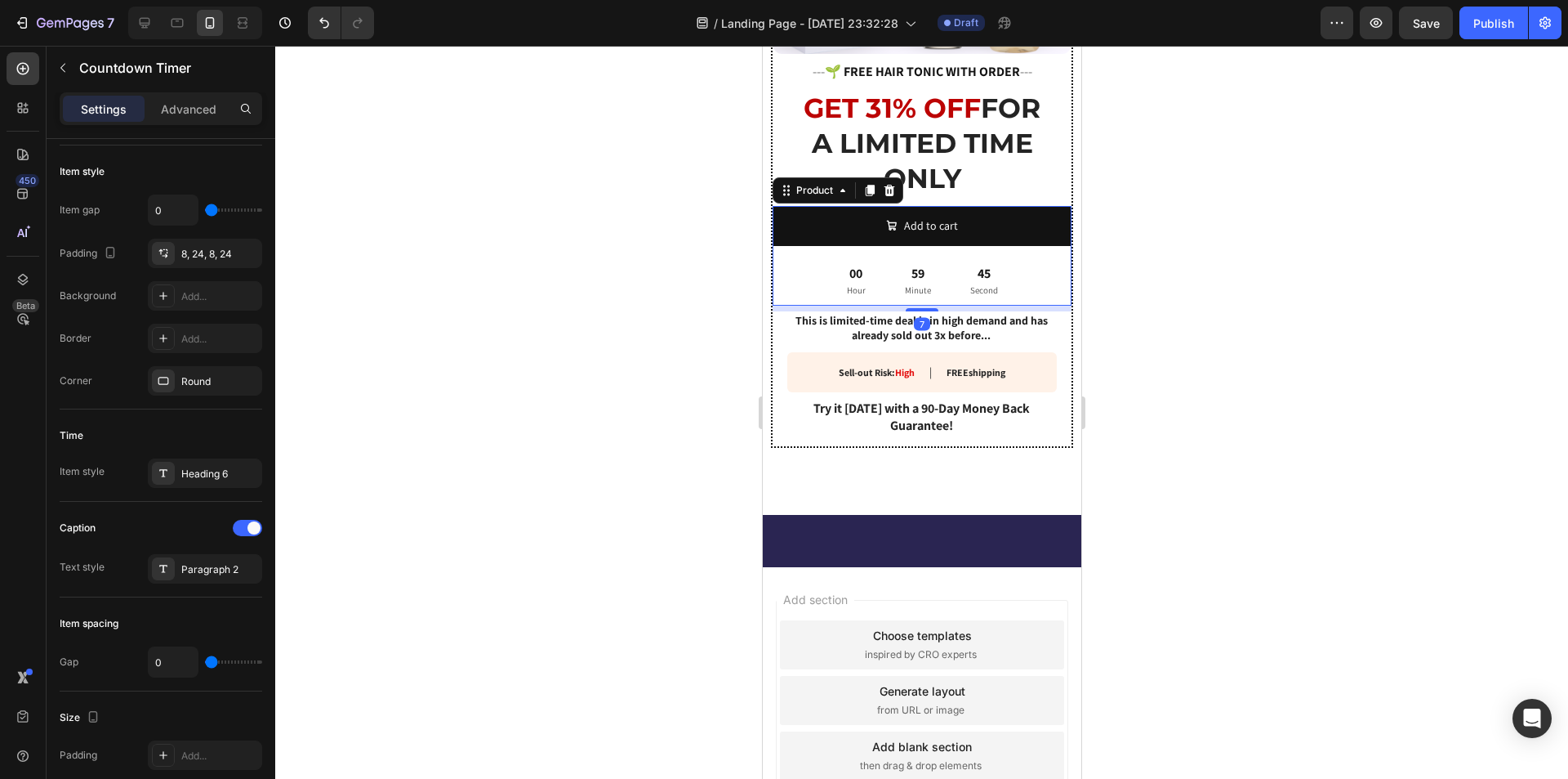
click at [978, 240] on div "Add to cart Add to Cart 00 Hour 59 Minute 45 Second Countdown Timer Product 7" at bounding box center [921, 256] width 299 height 100
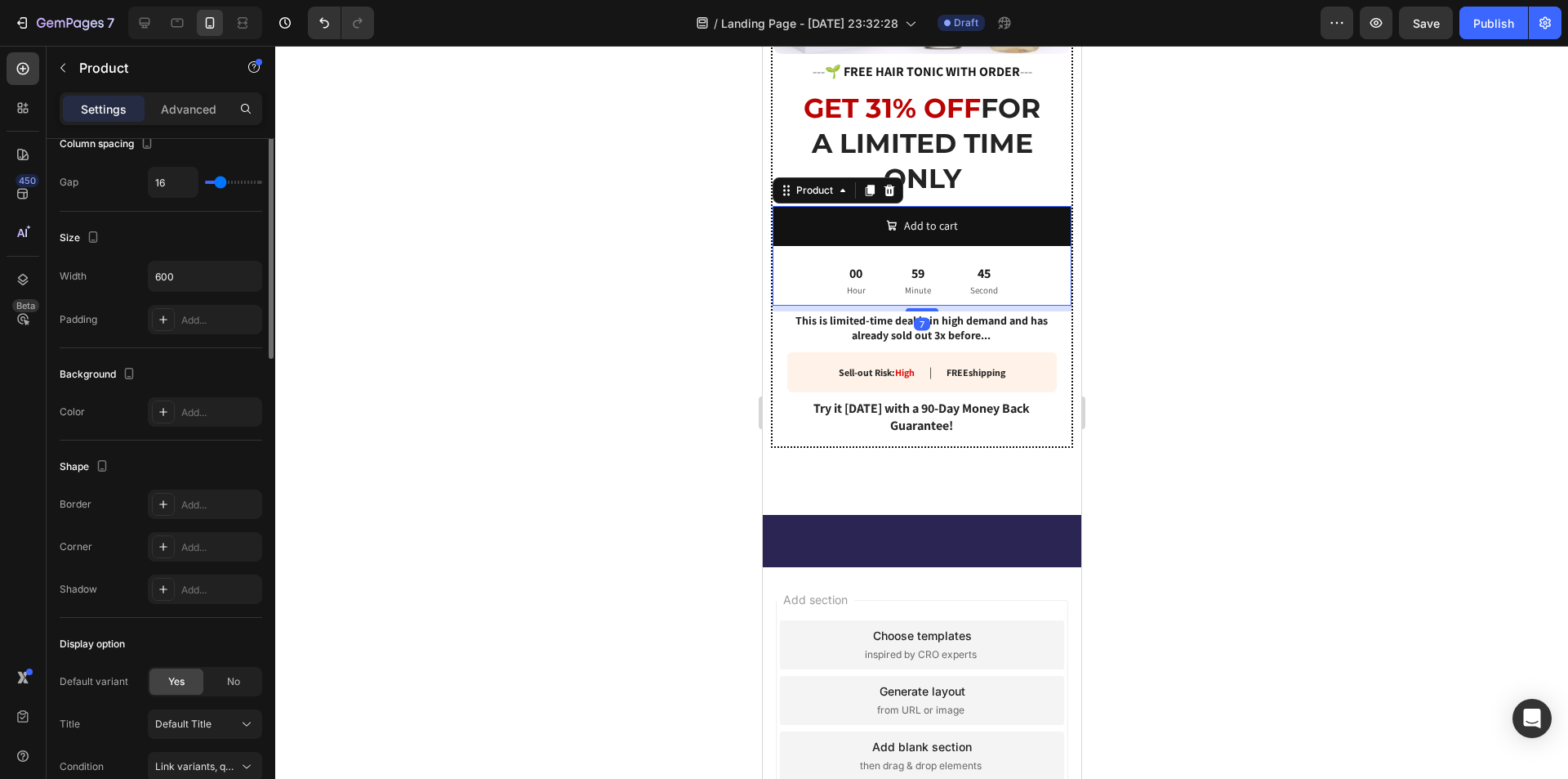
scroll to position [0, 0]
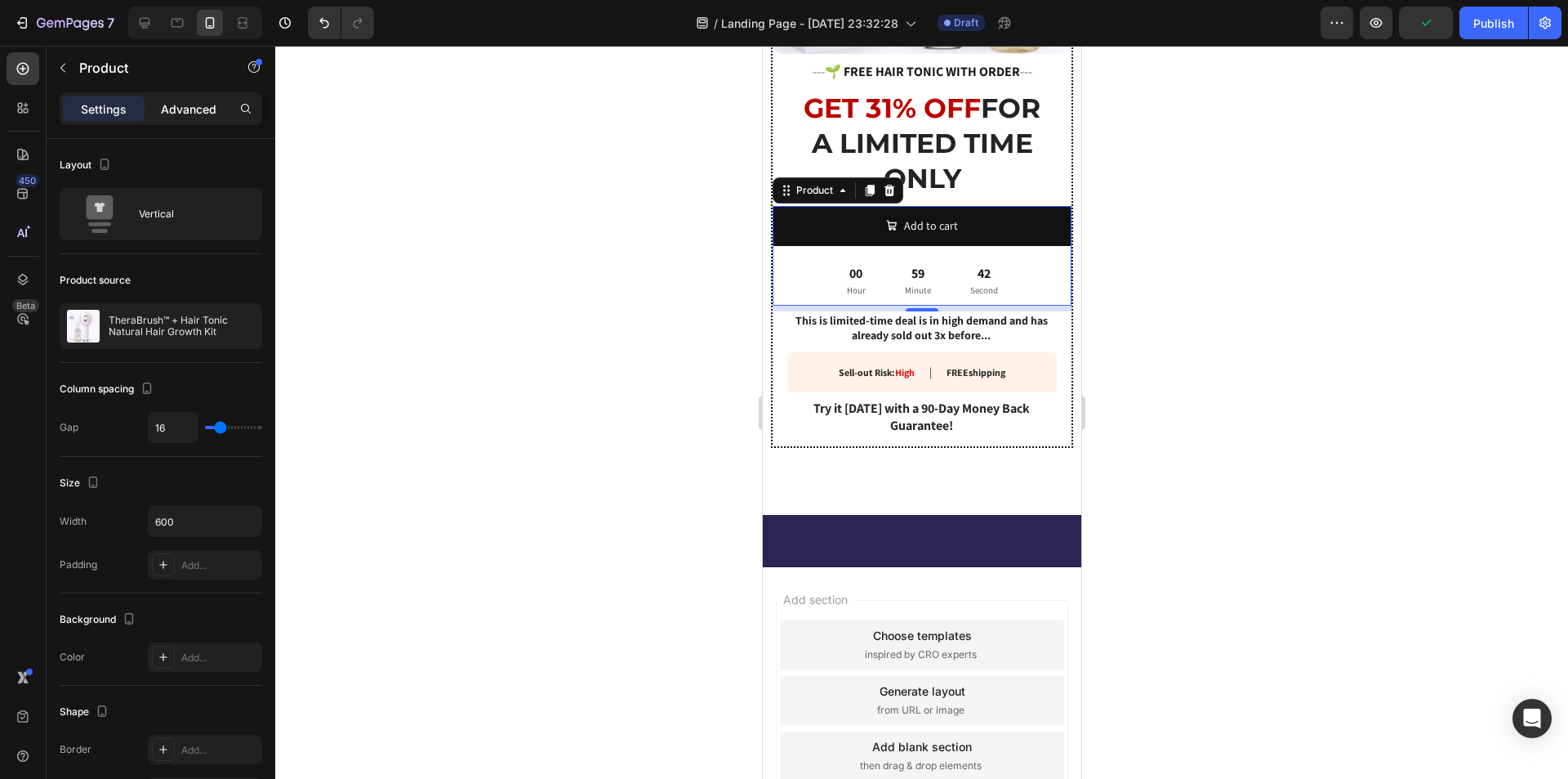
click at [184, 121] on div "Advanced" at bounding box center [189, 109] width 82 height 26
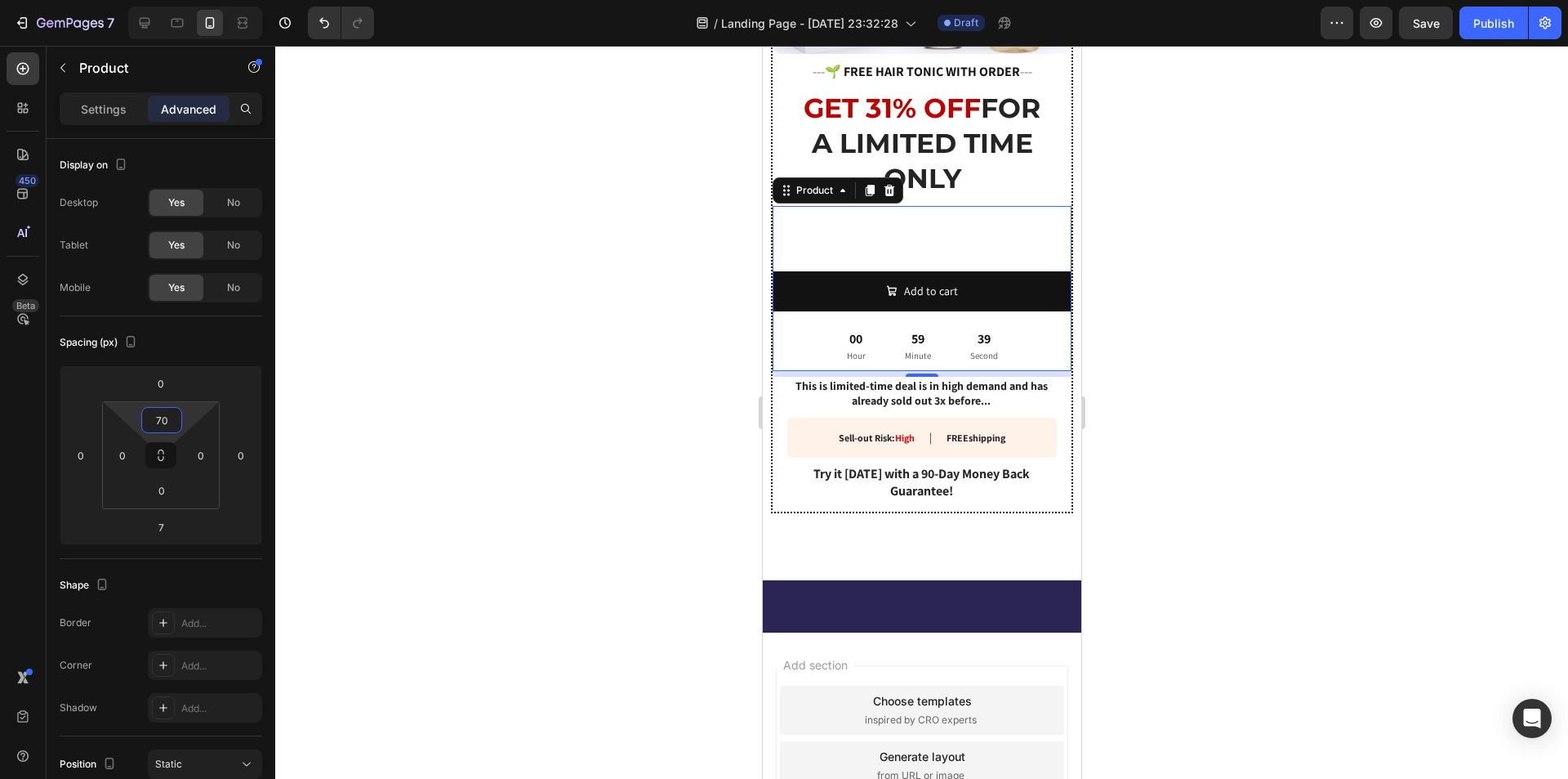
type input "0"
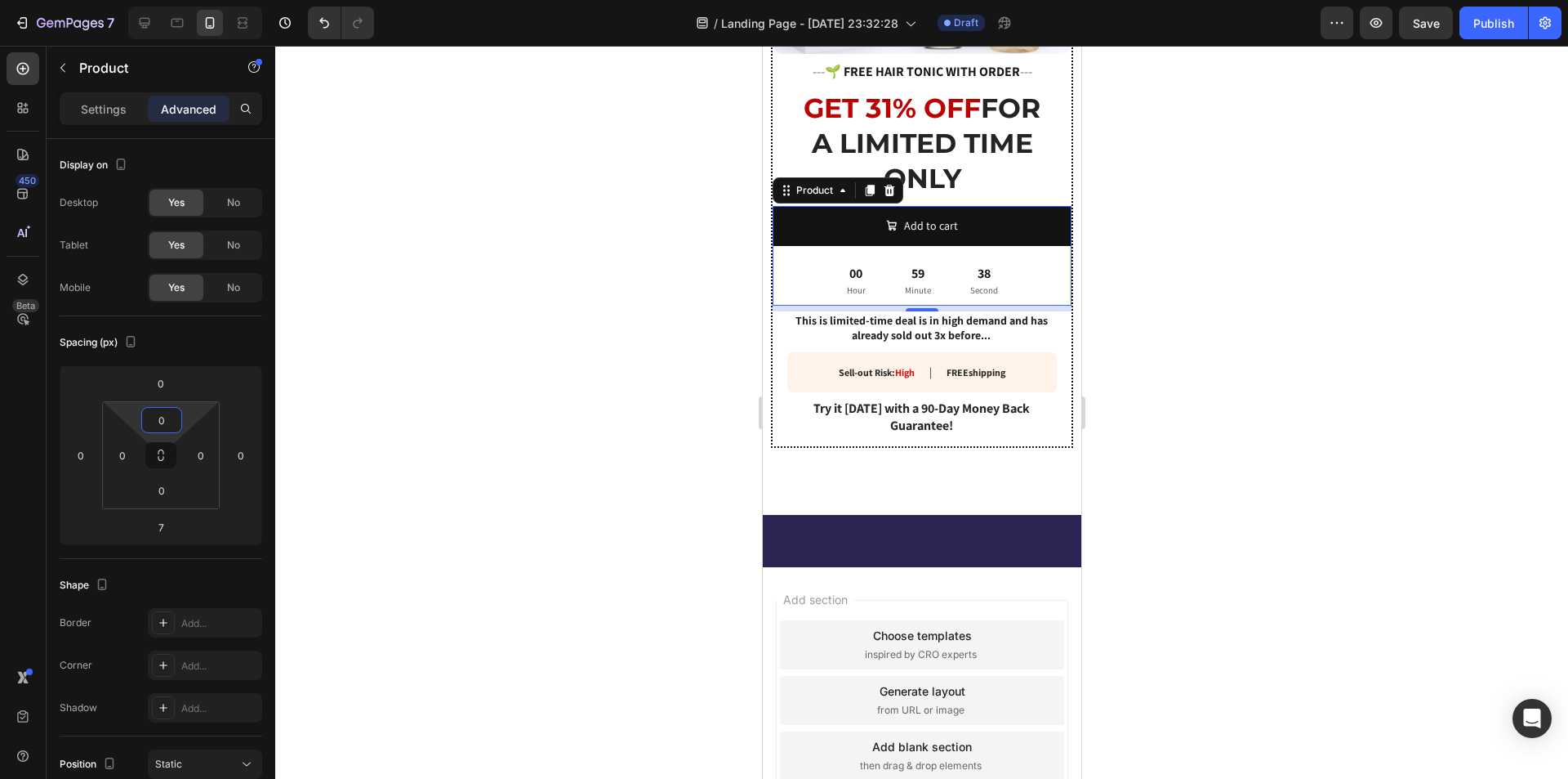
drag, startPoint x: 159, startPoint y: 437, endPoint x: 177, endPoint y: 483, distance: 49.4
click at [177, 0] on html "7 / Landing Page - [DATE] 23:32:28 Draft Preview Save Publish 450 Beta Sections…" at bounding box center [784, 0] width 1568 height 0
click at [848, 265] on div "00" at bounding box center [855, 274] width 19 height 17
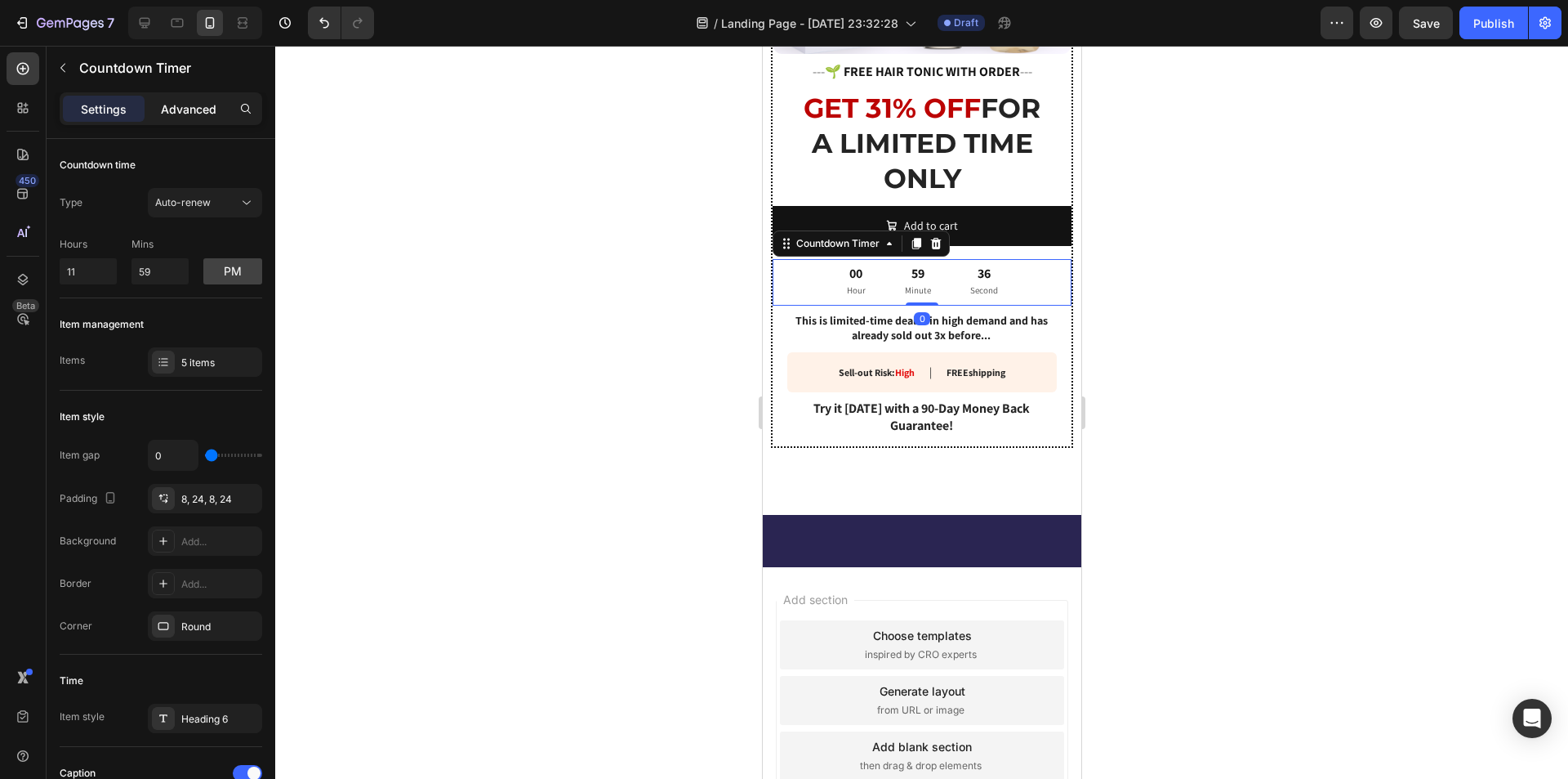
click at [204, 116] on p "Advanced" at bounding box center [189, 109] width 56 height 17
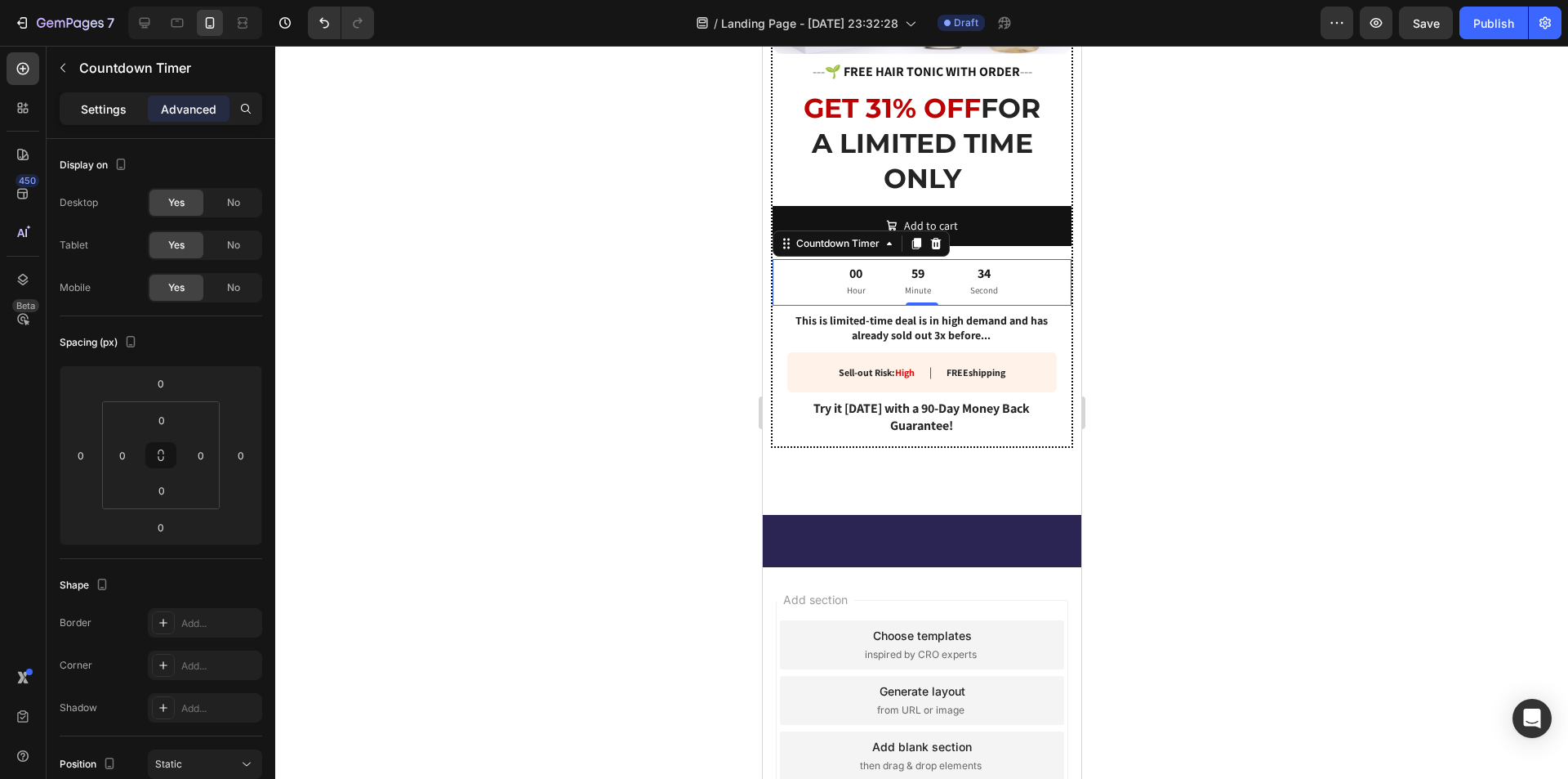
click at [86, 115] on p "Settings" at bounding box center [104, 109] width 46 height 17
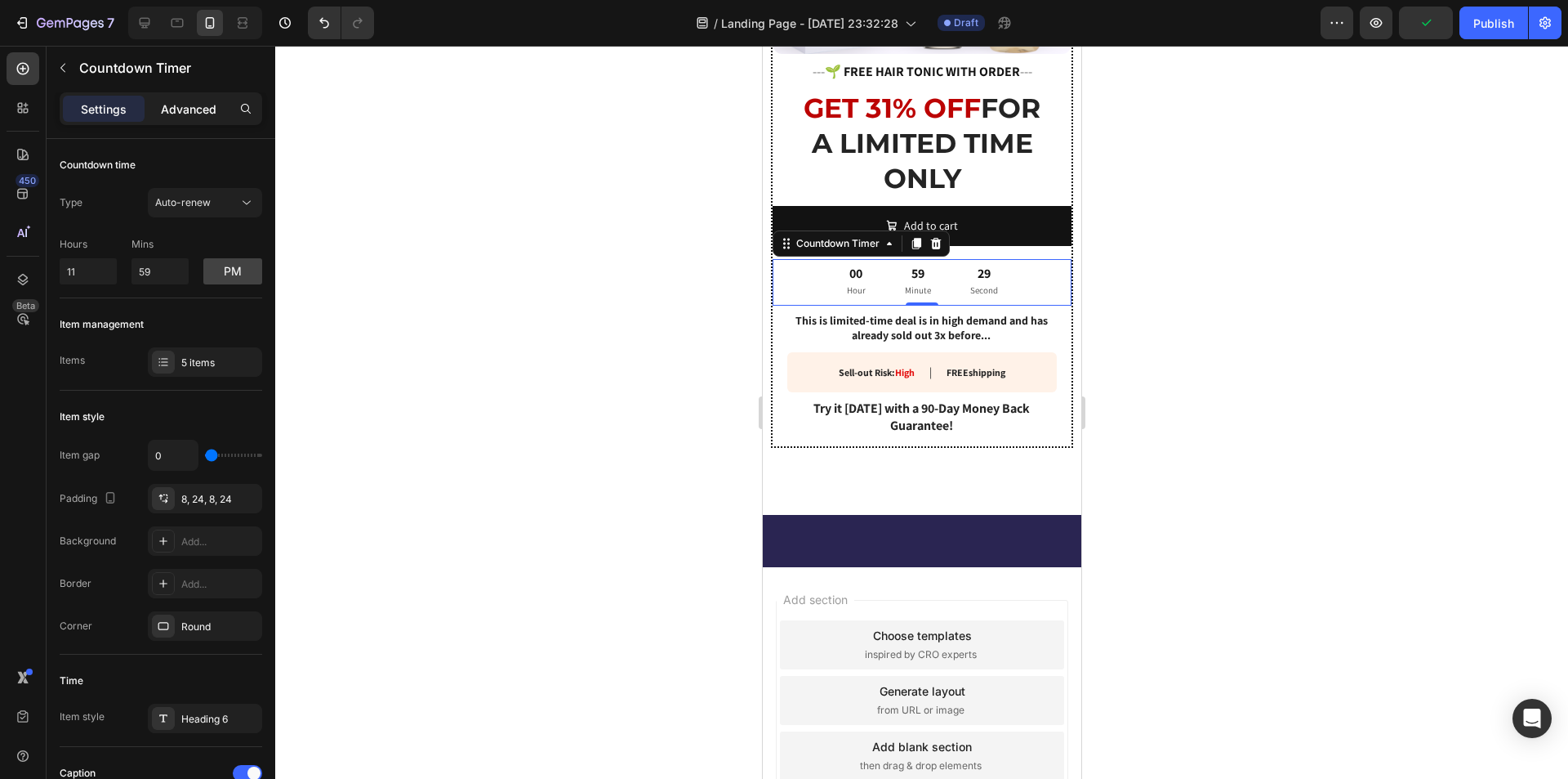
click at [191, 104] on p "Advanced" at bounding box center [189, 109] width 56 height 17
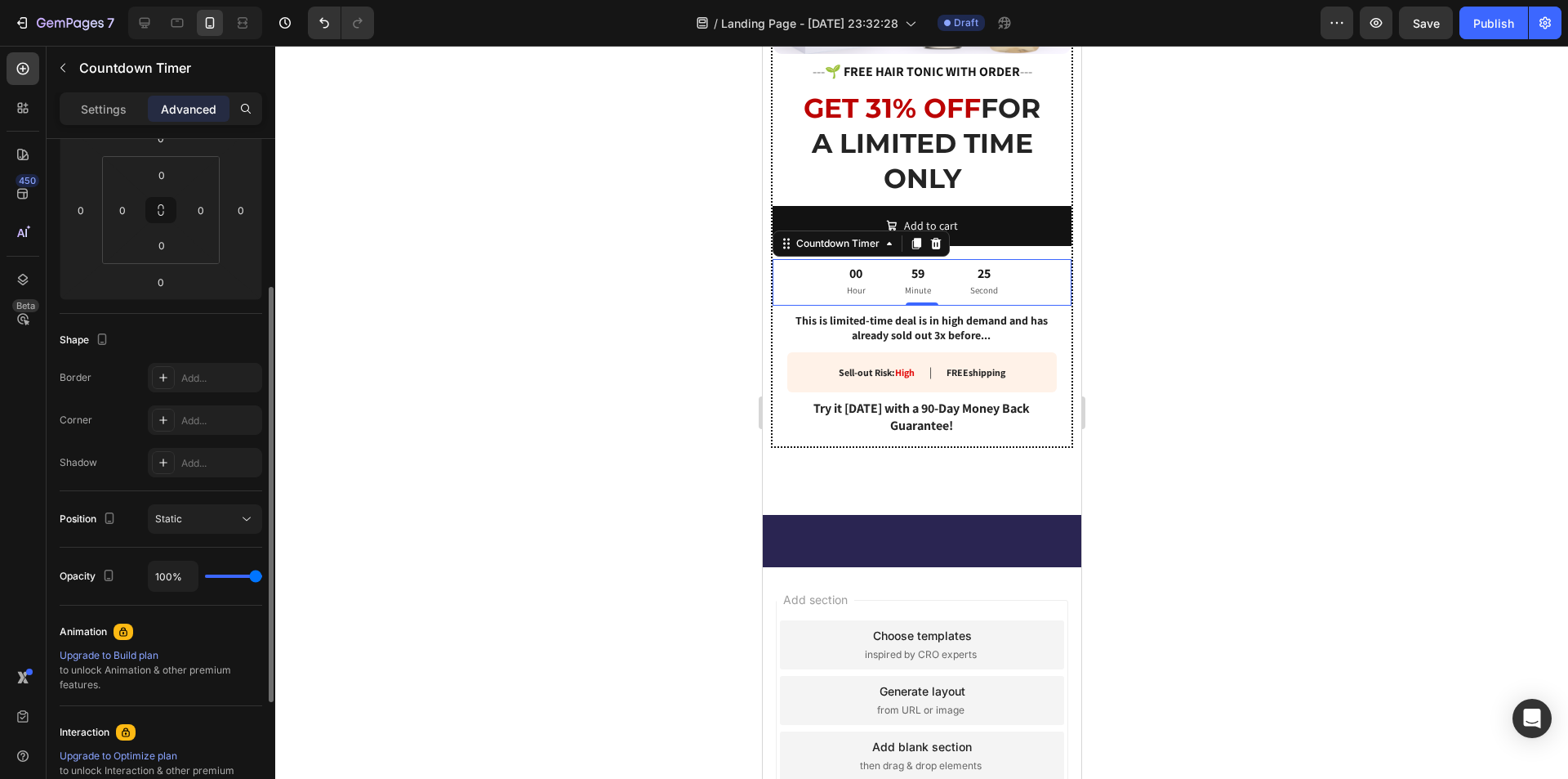
scroll to position [408, 0]
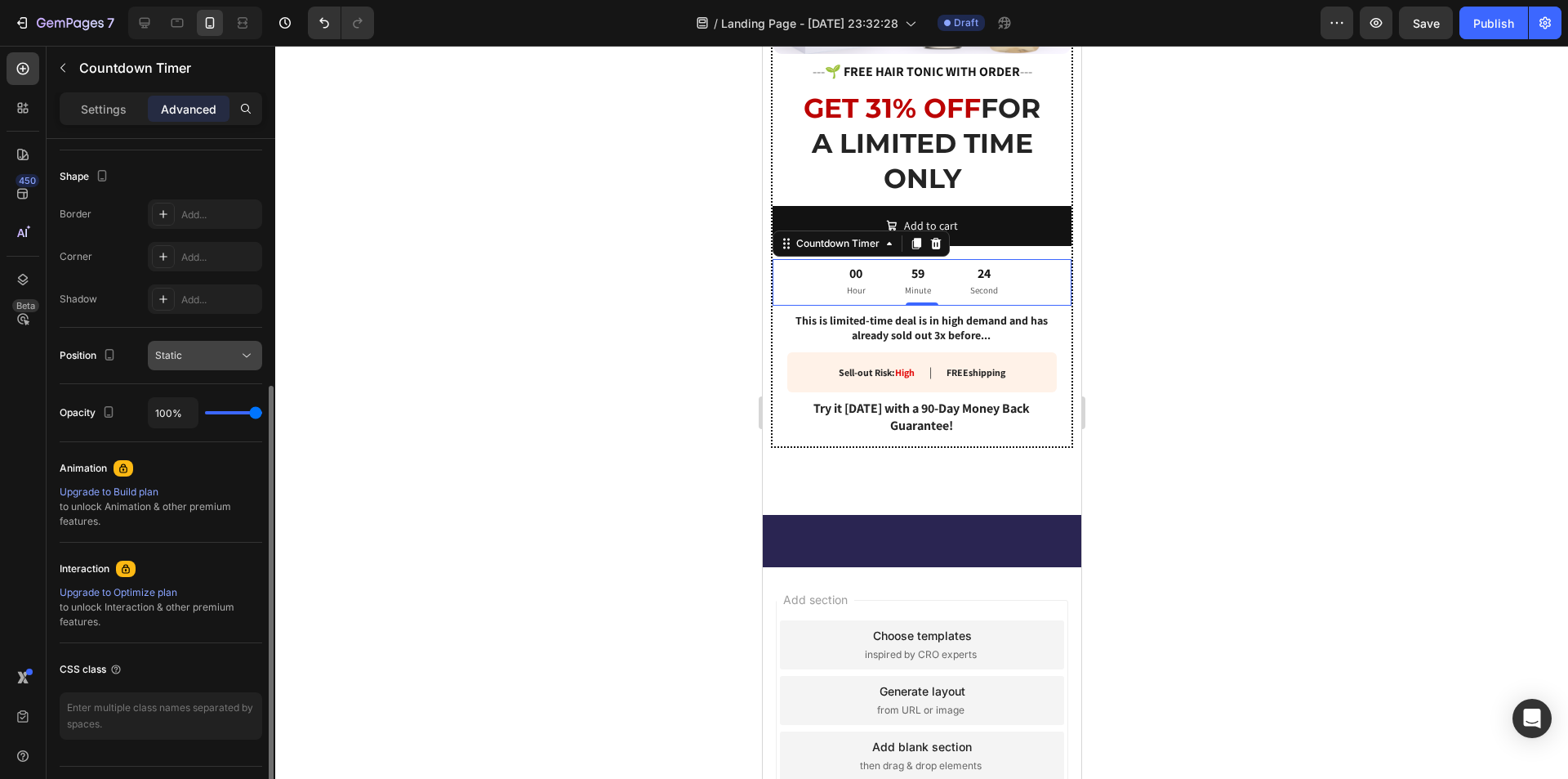
click at [226, 354] on div "Static" at bounding box center [197, 355] width 84 height 15
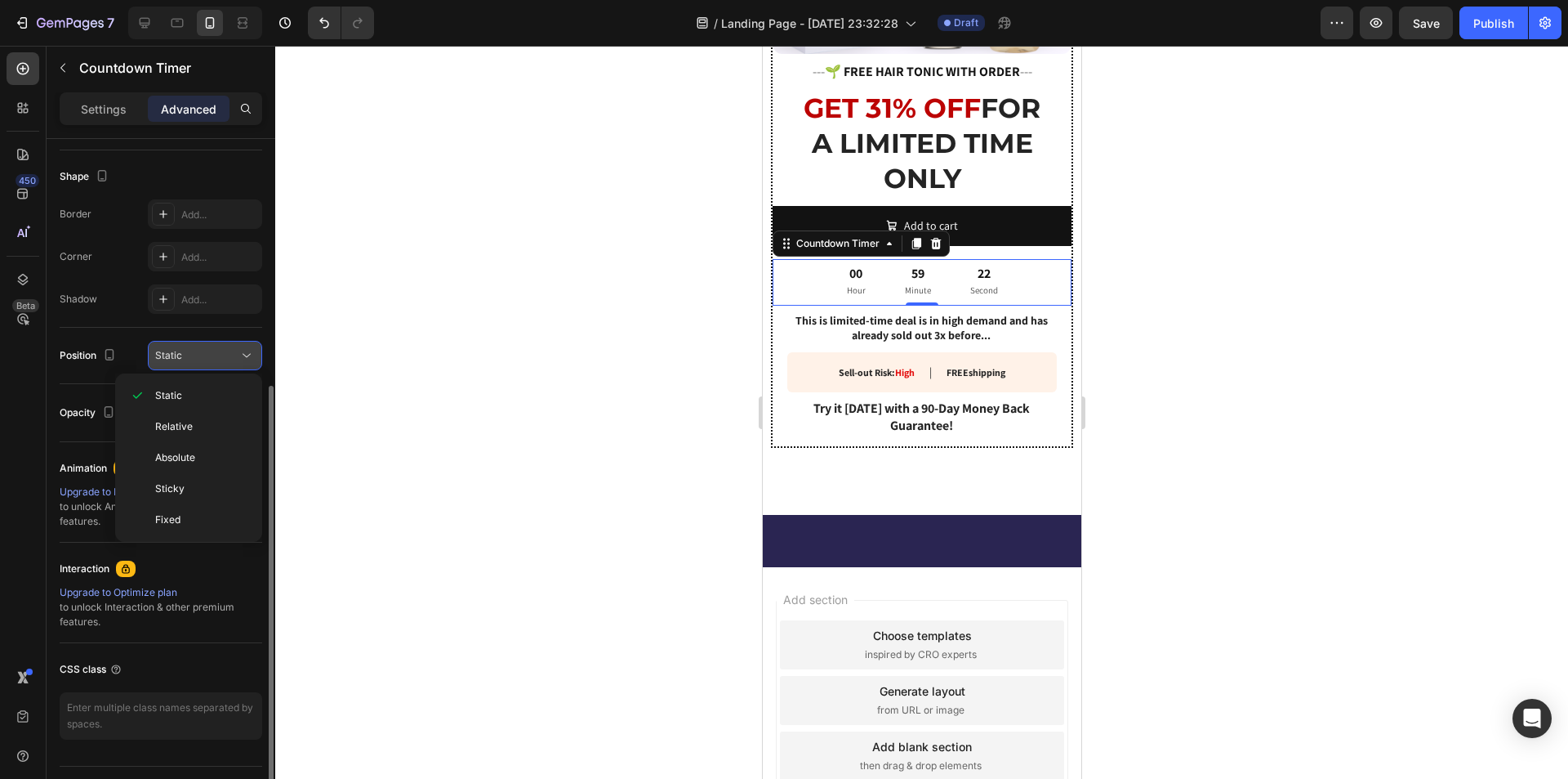
click at [225, 354] on div "Static" at bounding box center [197, 355] width 84 height 15
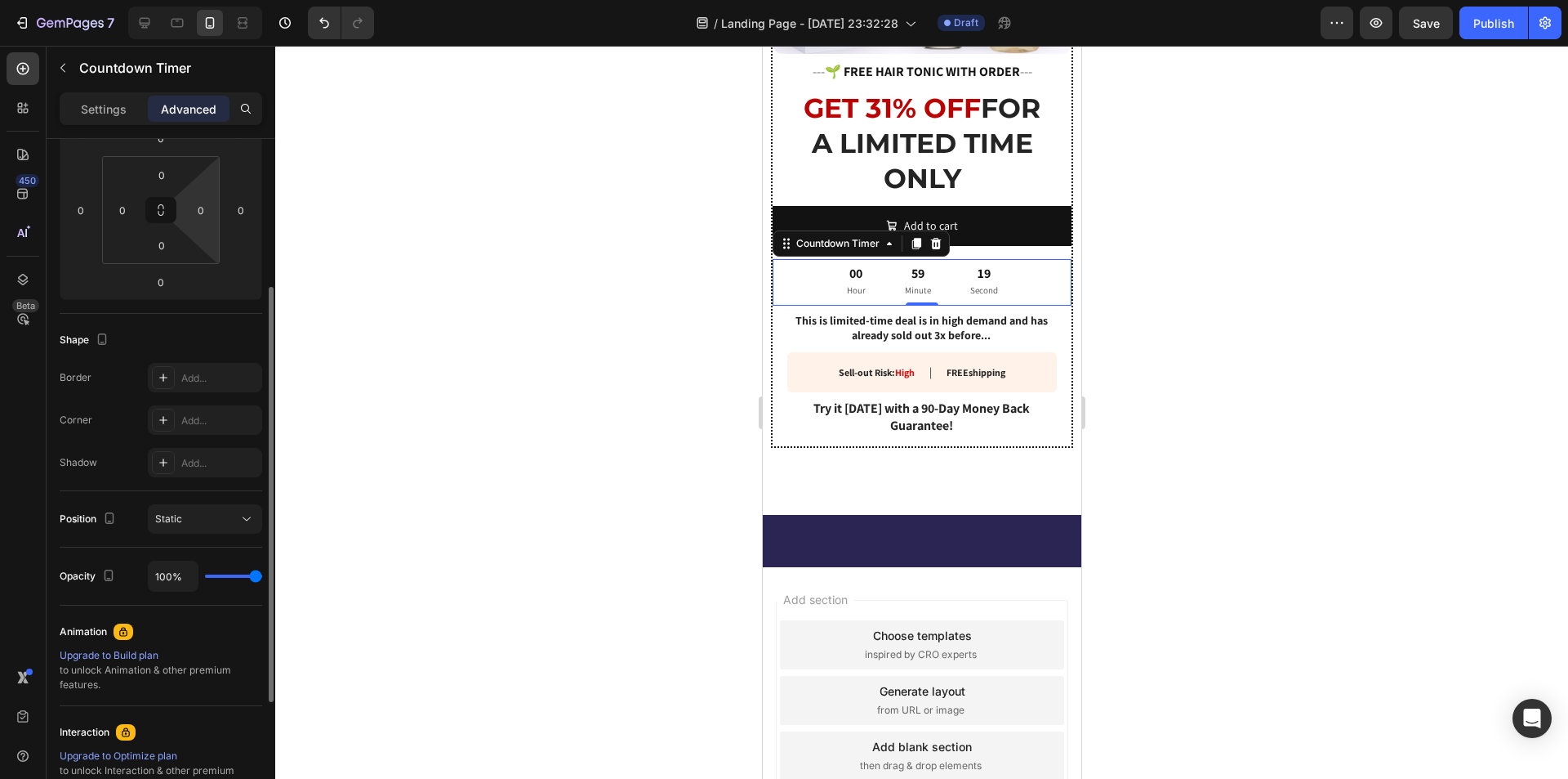
scroll to position [82, 0]
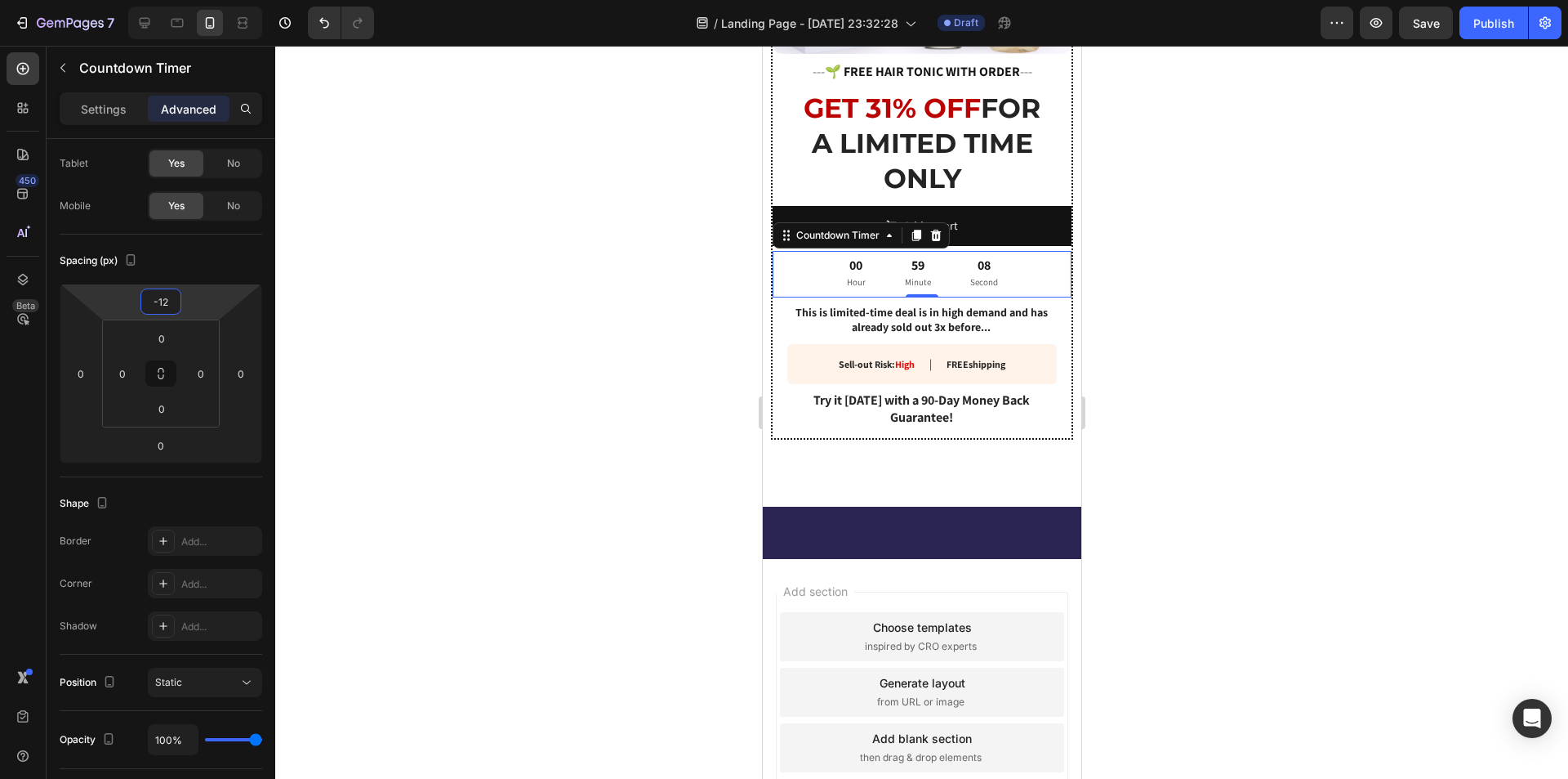
type input "-14"
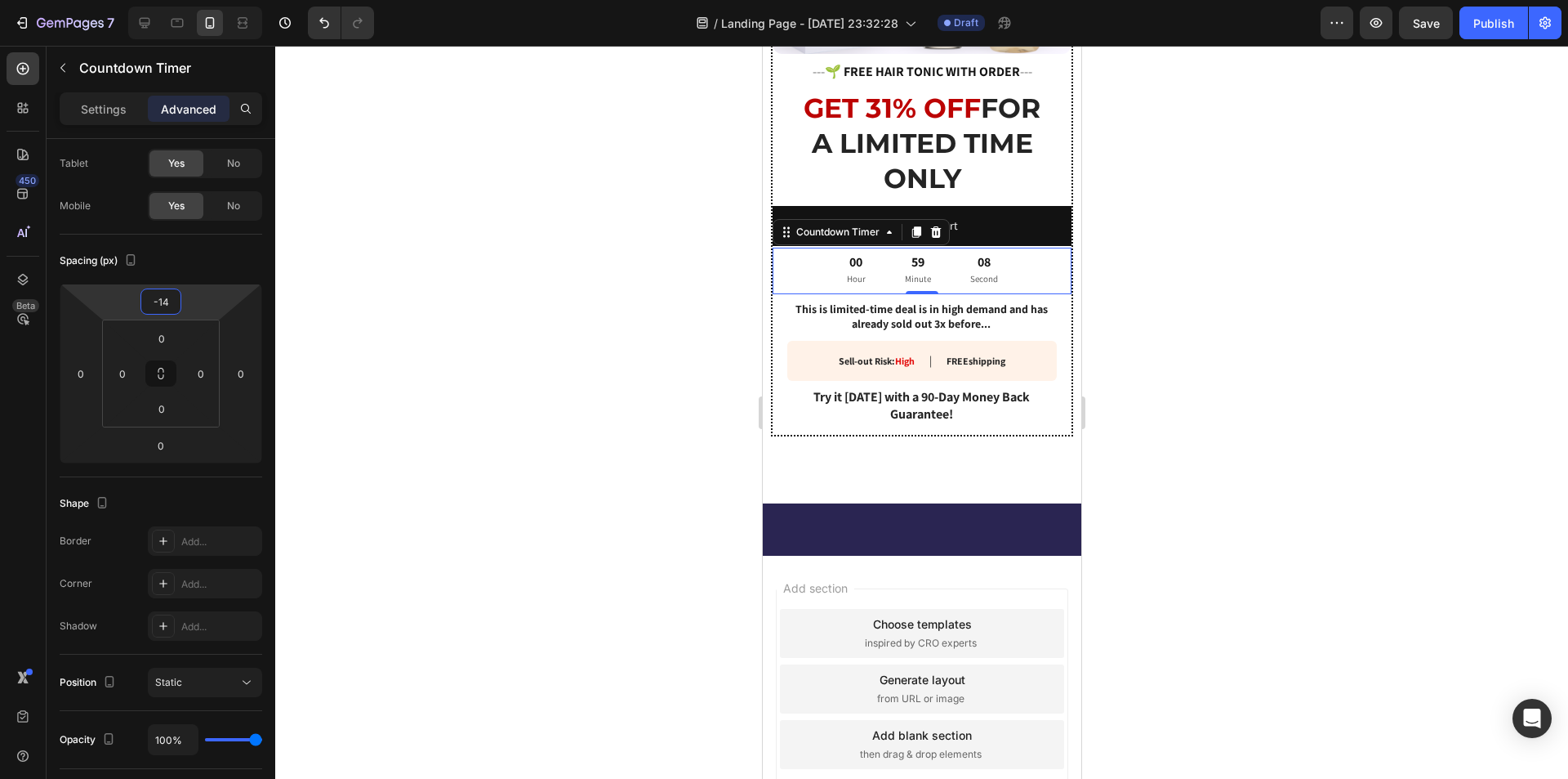
drag, startPoint x: 164, startPoint y: 286, endPoint x: 178, endPoint y: 292, distance: 15.2
click at [178, 0] on html "7 / Landing Page - [DATE] 23:32:28 Draft Preview Save Publish 450 Beta Sections…" at bounding box center [784, 0] width 1568 height 0
click at [1149, 283] on div at bounding box center [921, 413] width 1293 height 733
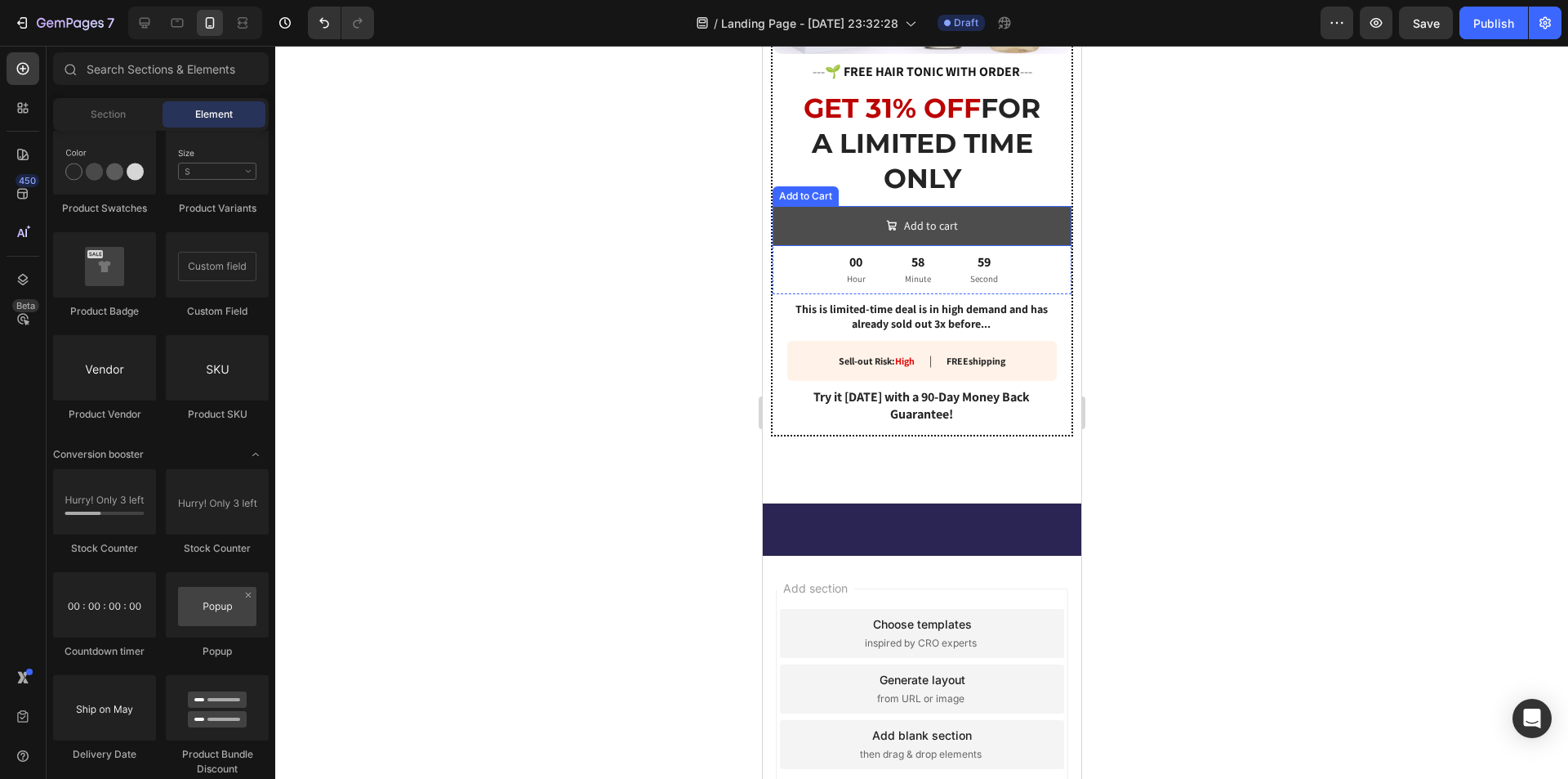
click at [979, 213] on button "Add to cart" at bounding box center [921, 226] width 299 height 40
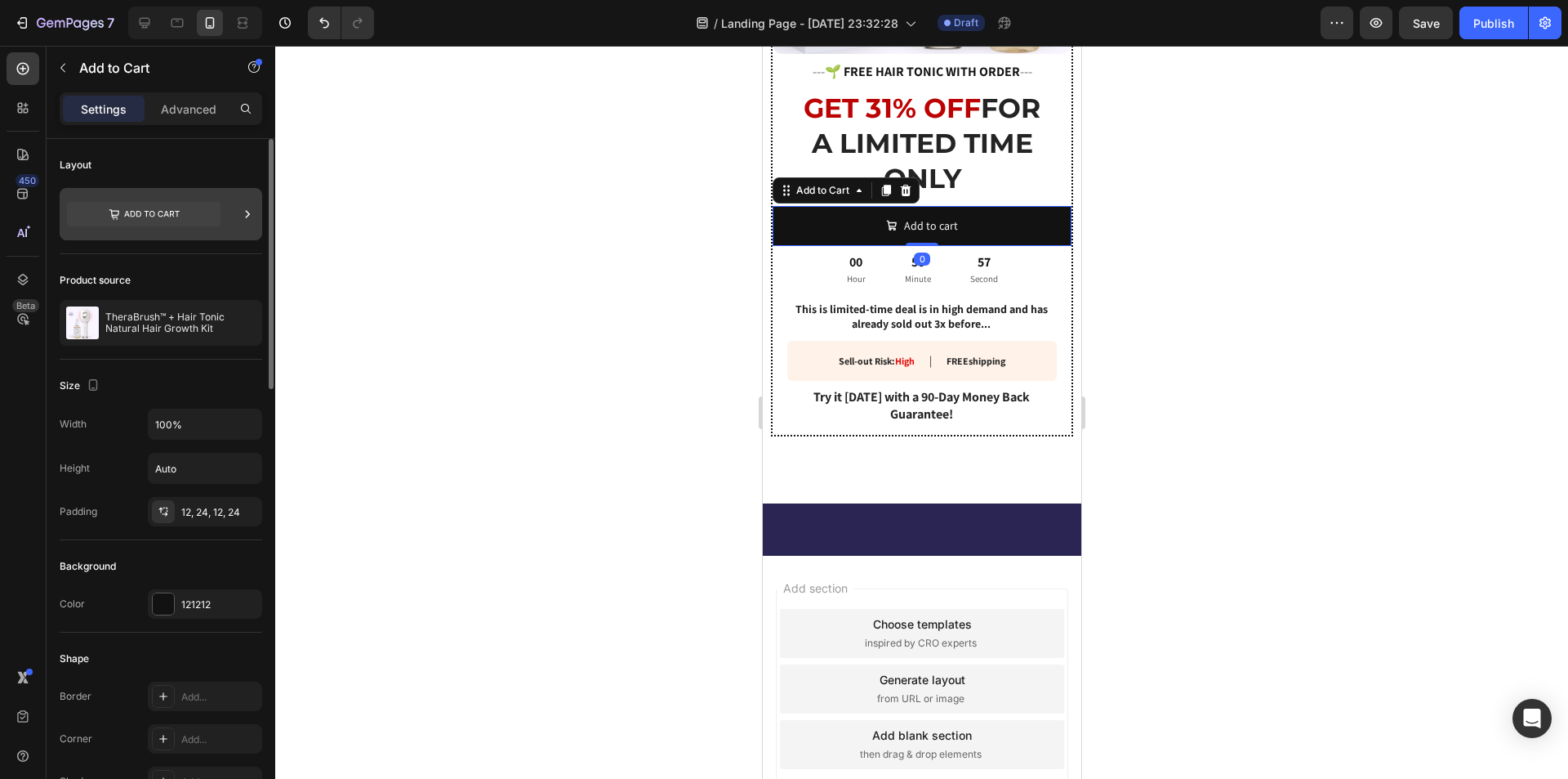
click at [180, 204] on icon at bounding box center [144, 214] width 153 height 24
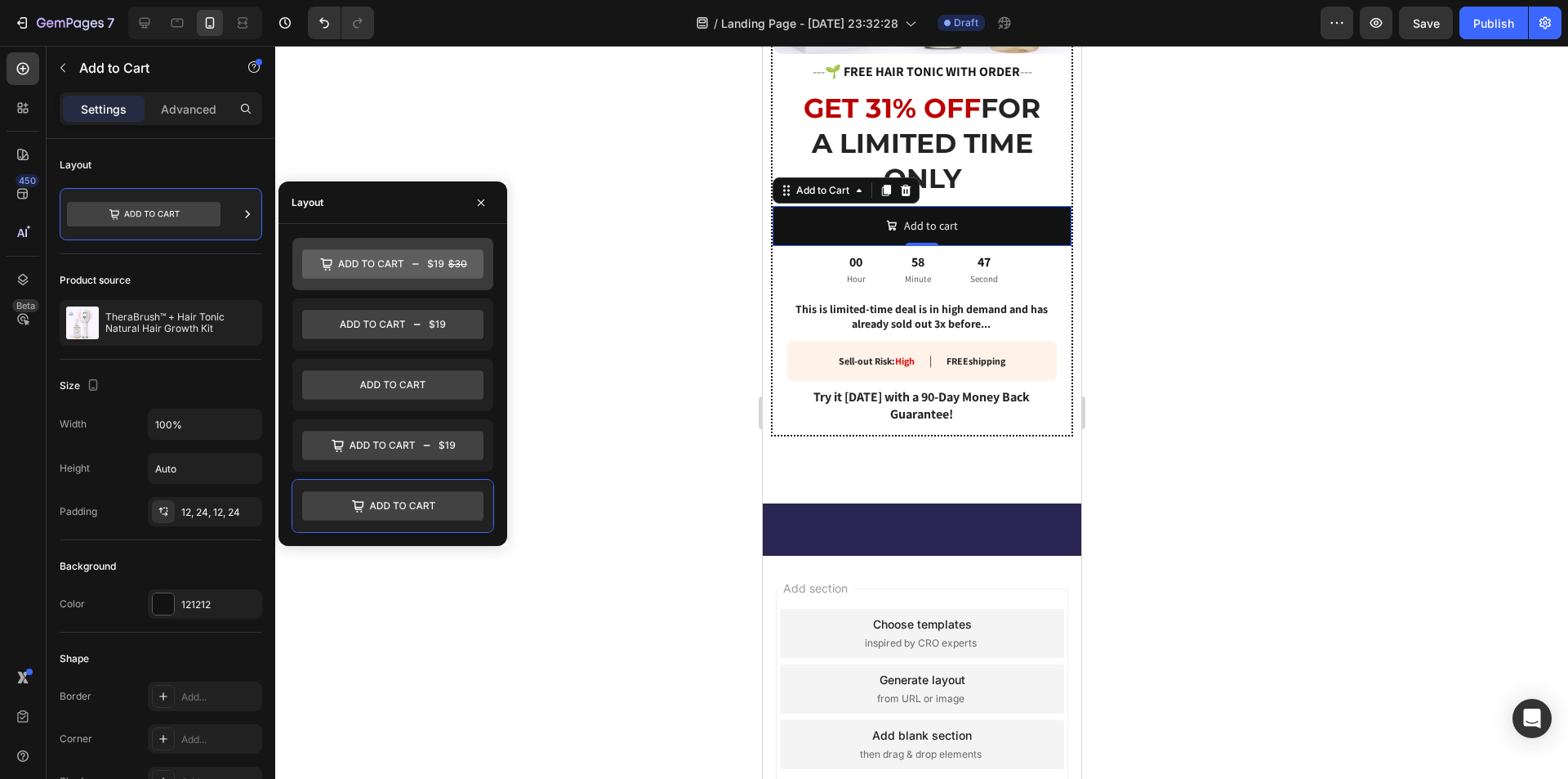
click at [402, 258] on icon at bounding box center [392, 264] width 181 height 30
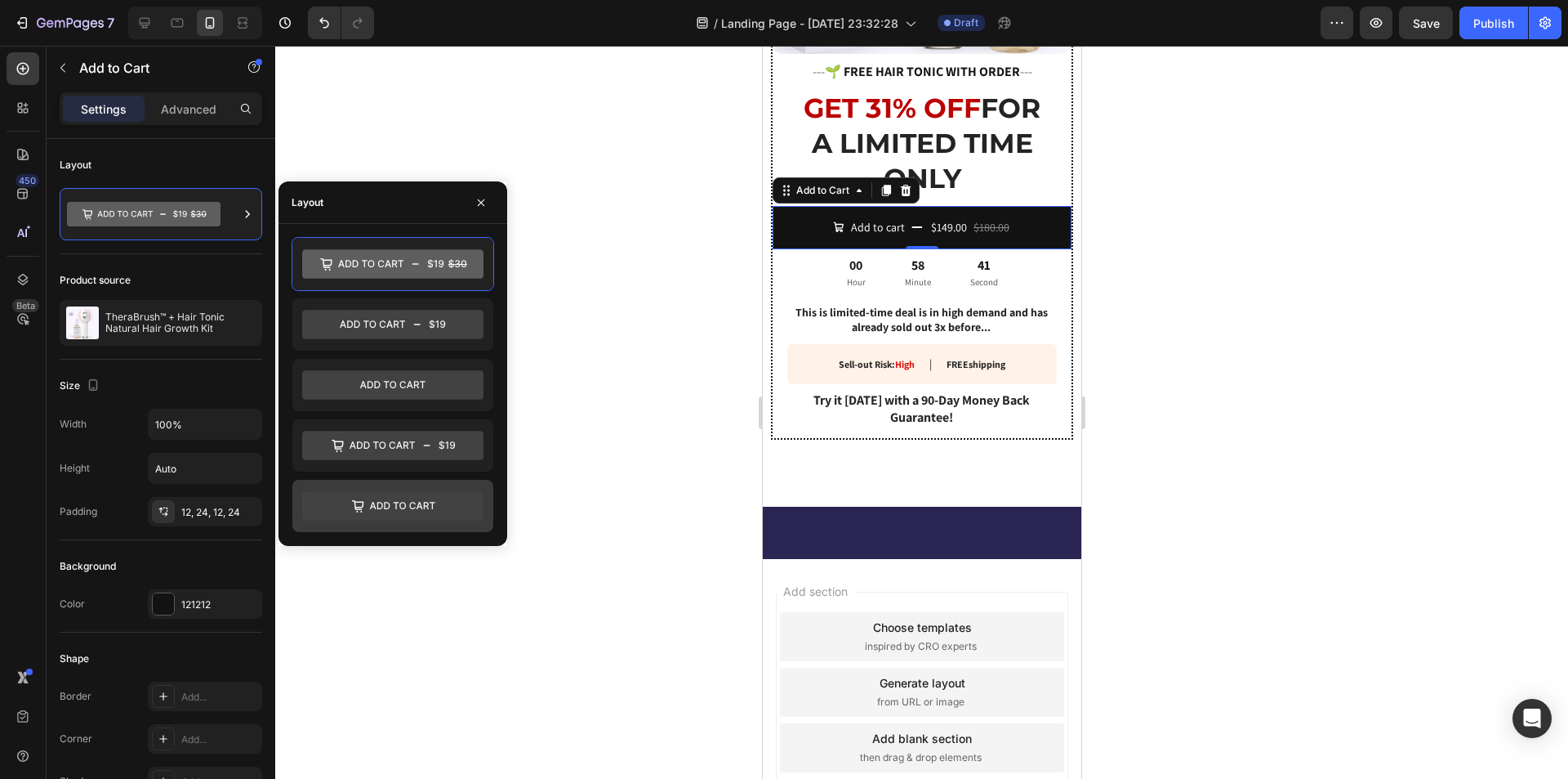
click at [407, 511] on icon at bounding box center [392, 506] width 181 height 30
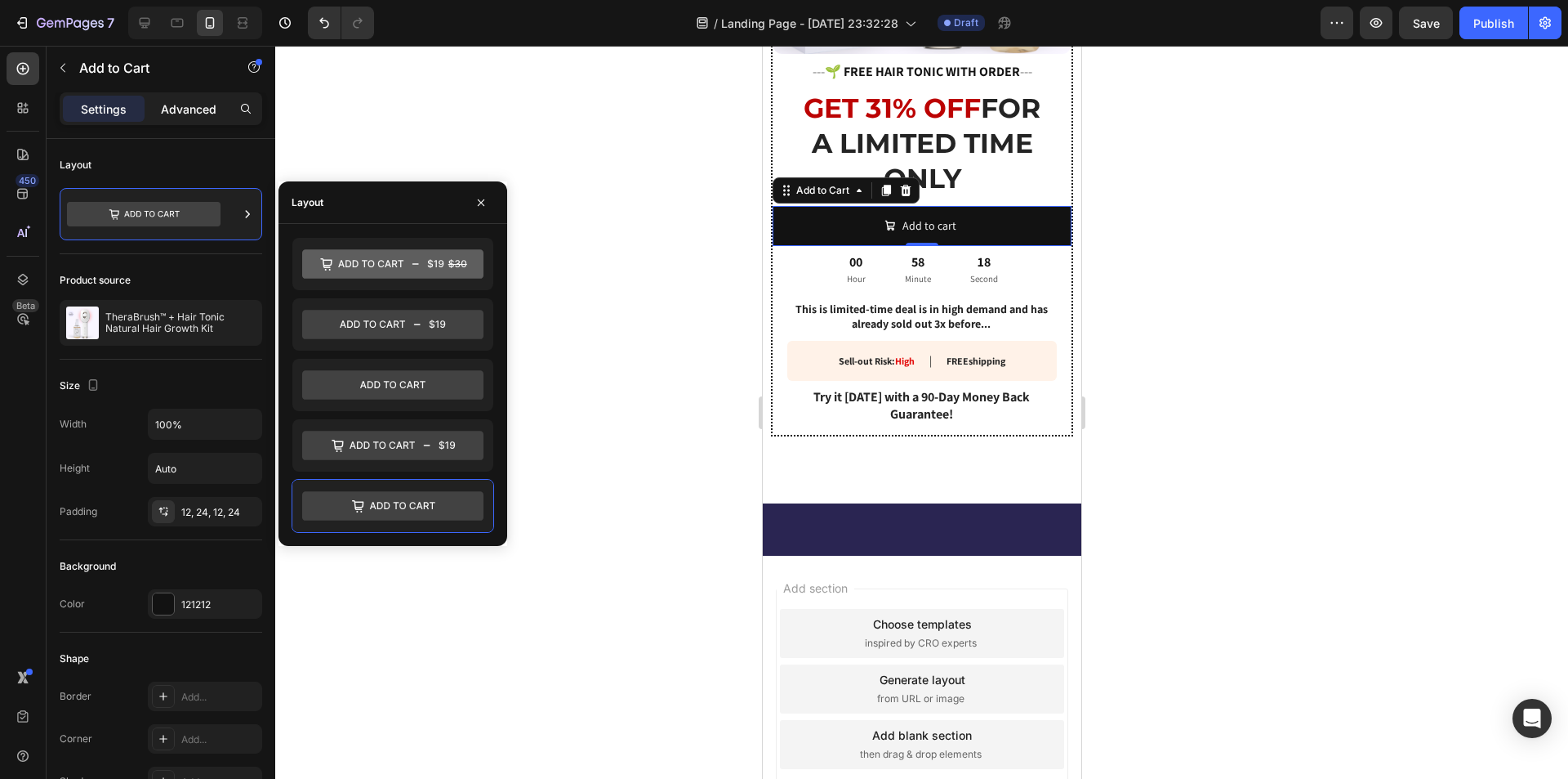
click at [186, 111] on p "Advanced" at bounding box center [189, 109] width 56 height 17
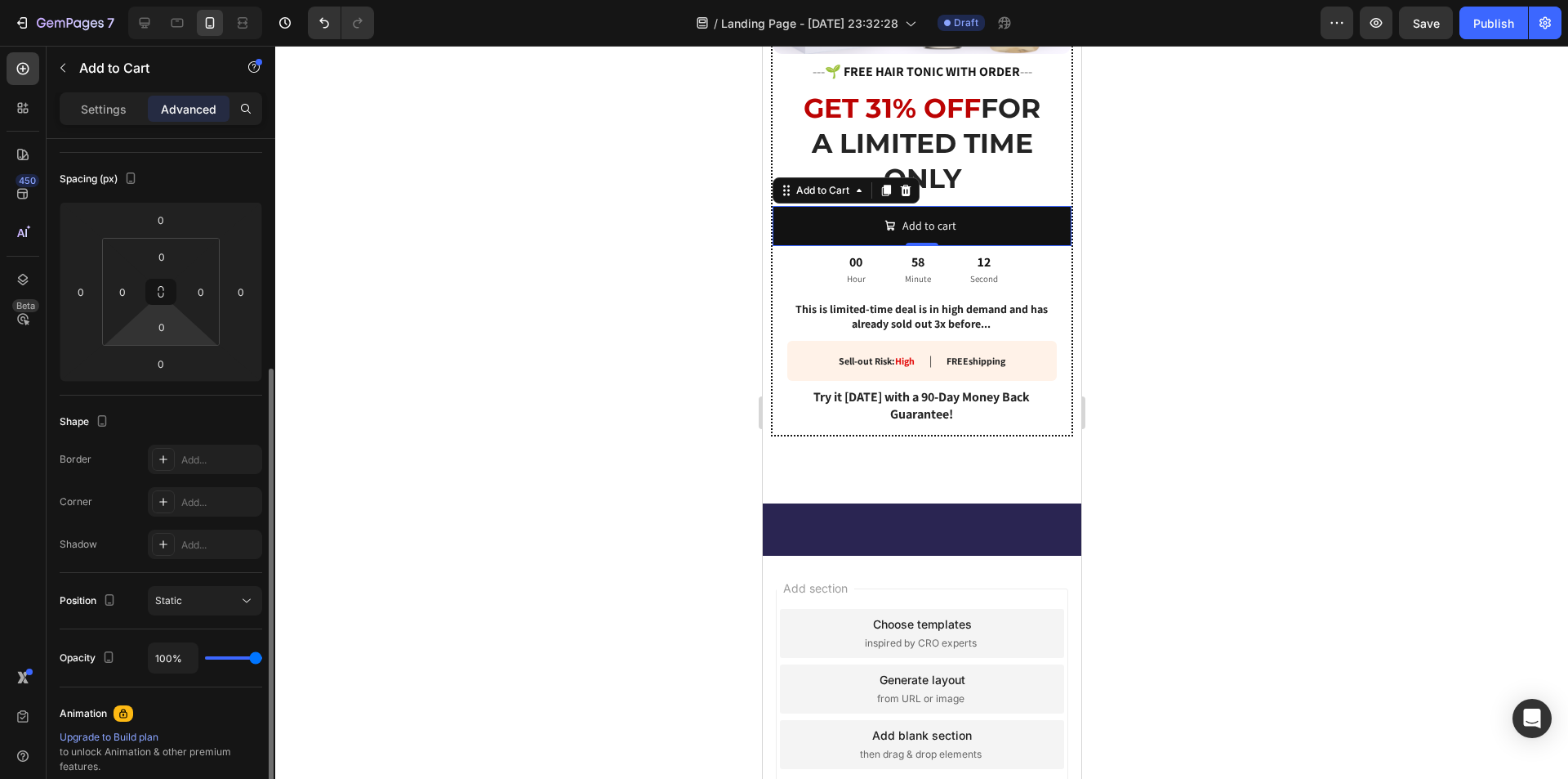
scroll to position [245, 0]
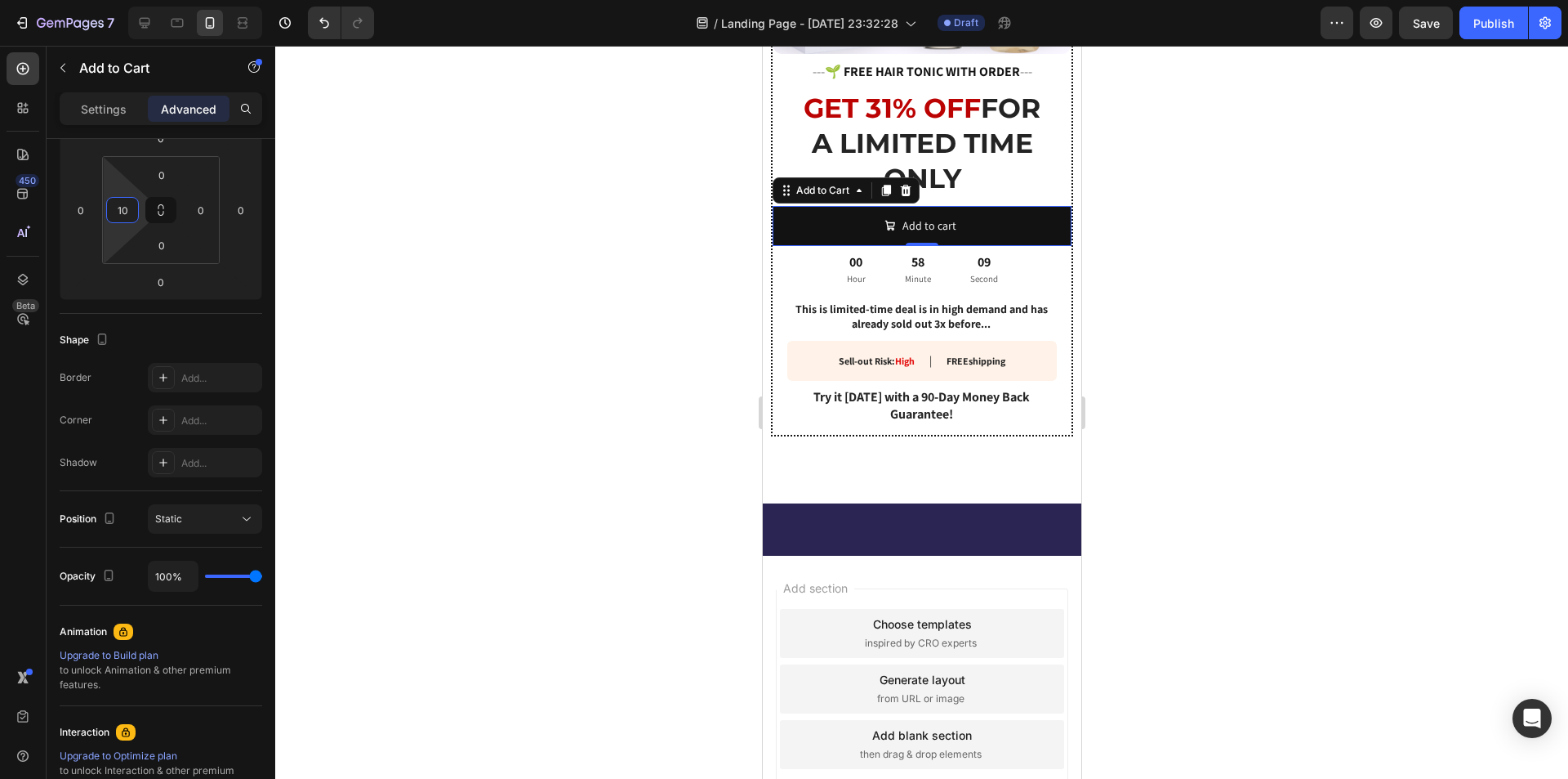
type input "12"
click at [105, 0] on html "7 / Landing Page - [DATE] 23:32:28 Draft Preview Save Publish 450 Beta Sections…" at bounding box center [784, 0] width 1568 height 0
type input "0"
click at [230, 0] on html "7 / Landing Page - [DATE] 23:32:28 Draft Preview Save Publish 450 Beta Sections…" at bounding box center [784, 0] width 1568 height 0
type input "12"
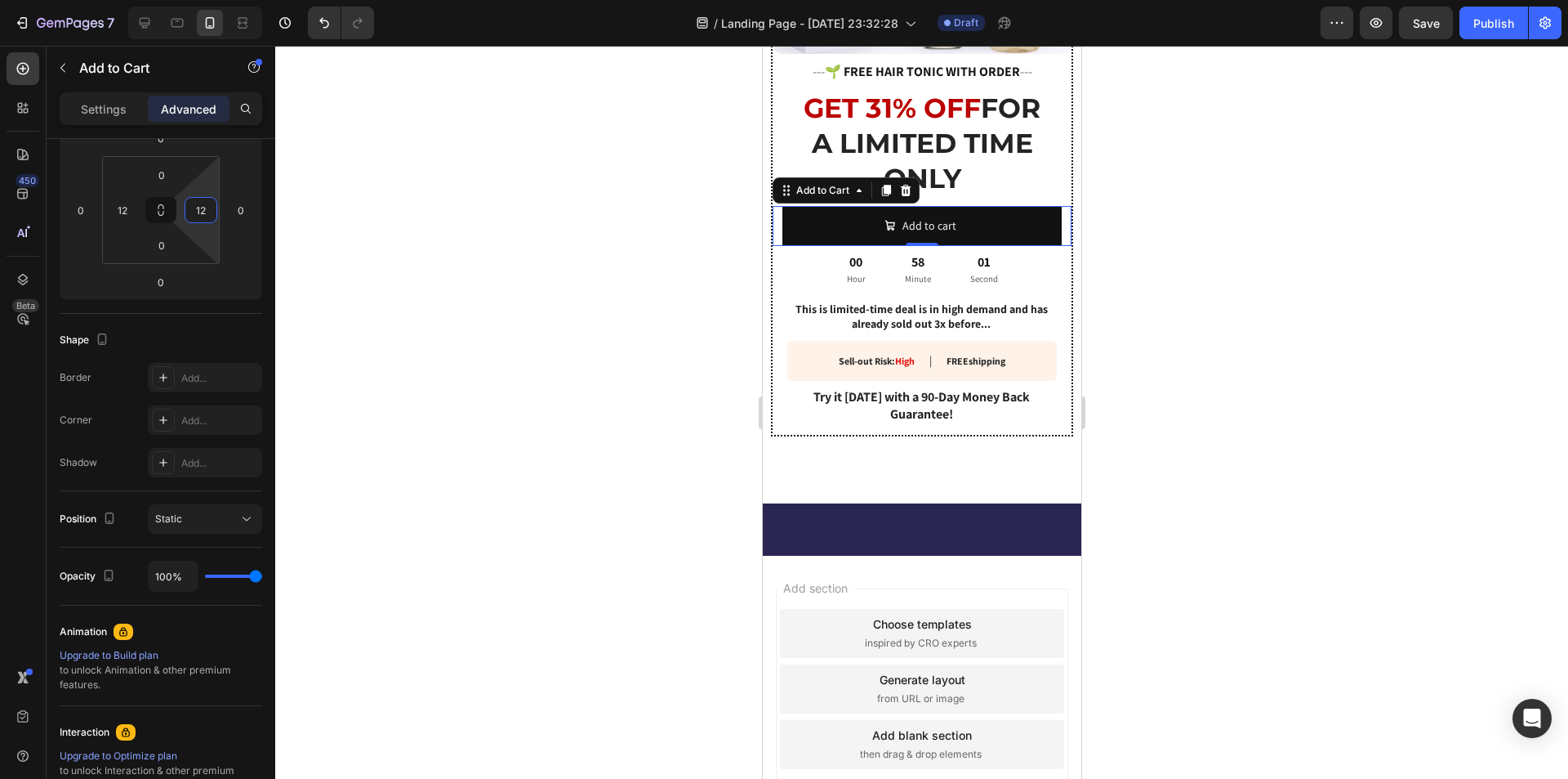
click at [183, 0] on html "7 / Landing Page - [DATE] 23:32:28 Draft Preview Save Publish 450 Beta Sections…" at bounding box center [784, 0] width 1568 height 0
click at [164, 414] on icon at bounding box center [163, 420] width 13 height 13
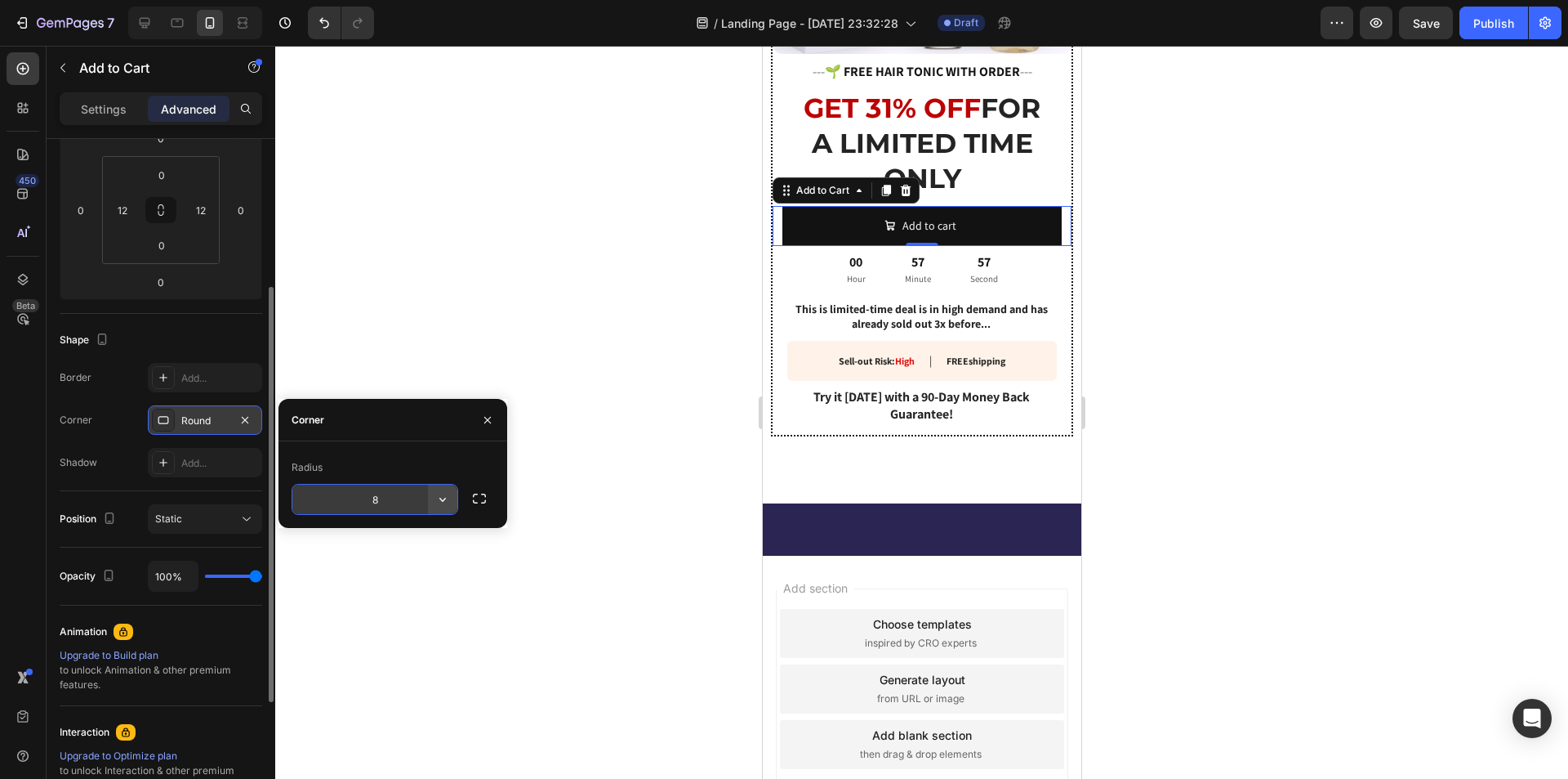
click at [446, 508] on button "button" at bounding box center [443, 500] width 30 height 30
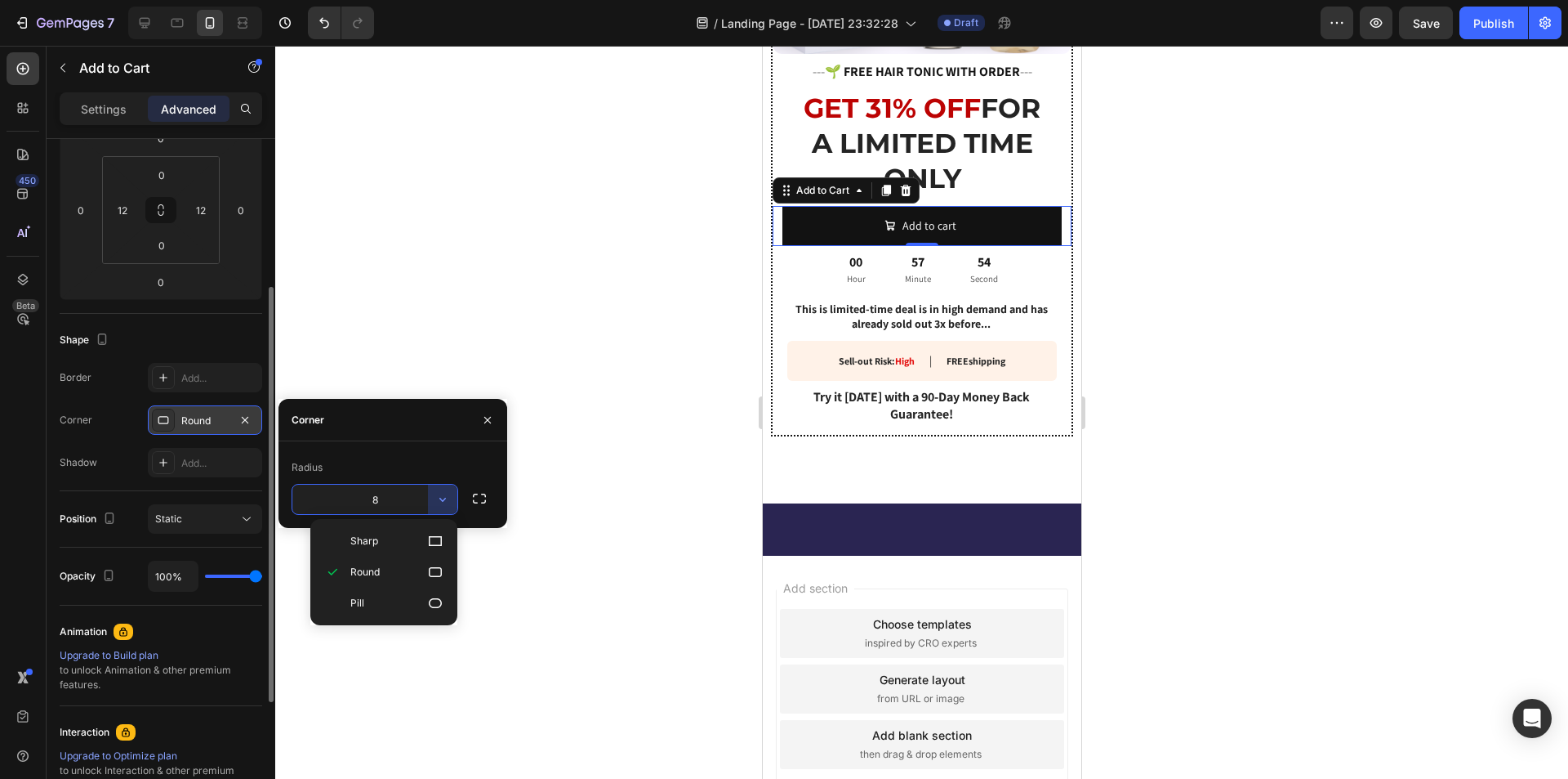
click at [381, 502] on input "8" at bounding box center [375, 500] width 165 height 30
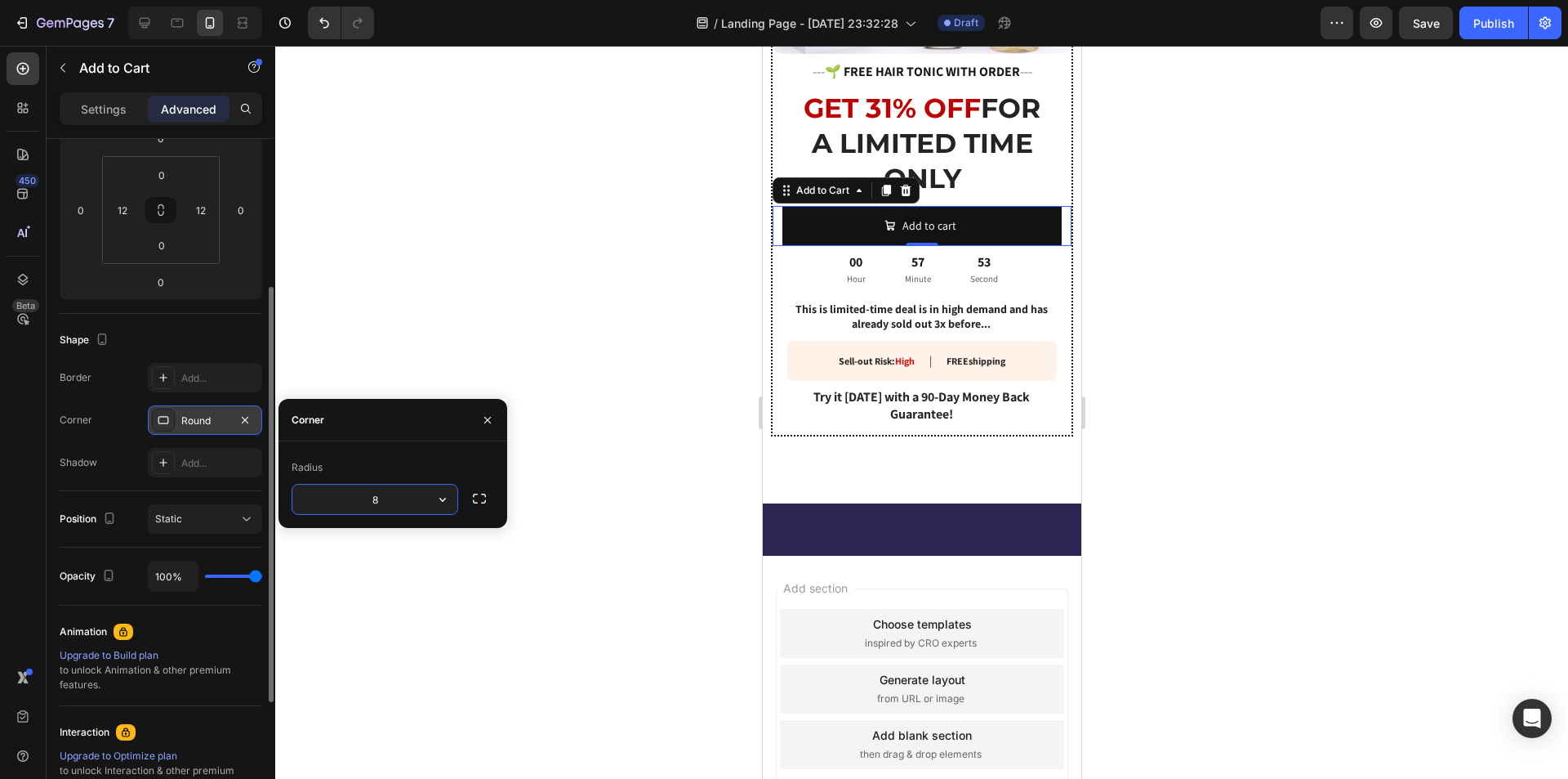
click at [381, 501] on input "8" at bounding box center [375, 500] width 165 height 30
type input "40"
click at [402, 466] on div "Radius" at bounding box center [392, 467] width 203 height 26
click at [417, 474] on div "Radius" at bounding box center [392, 467] width 203 height 26
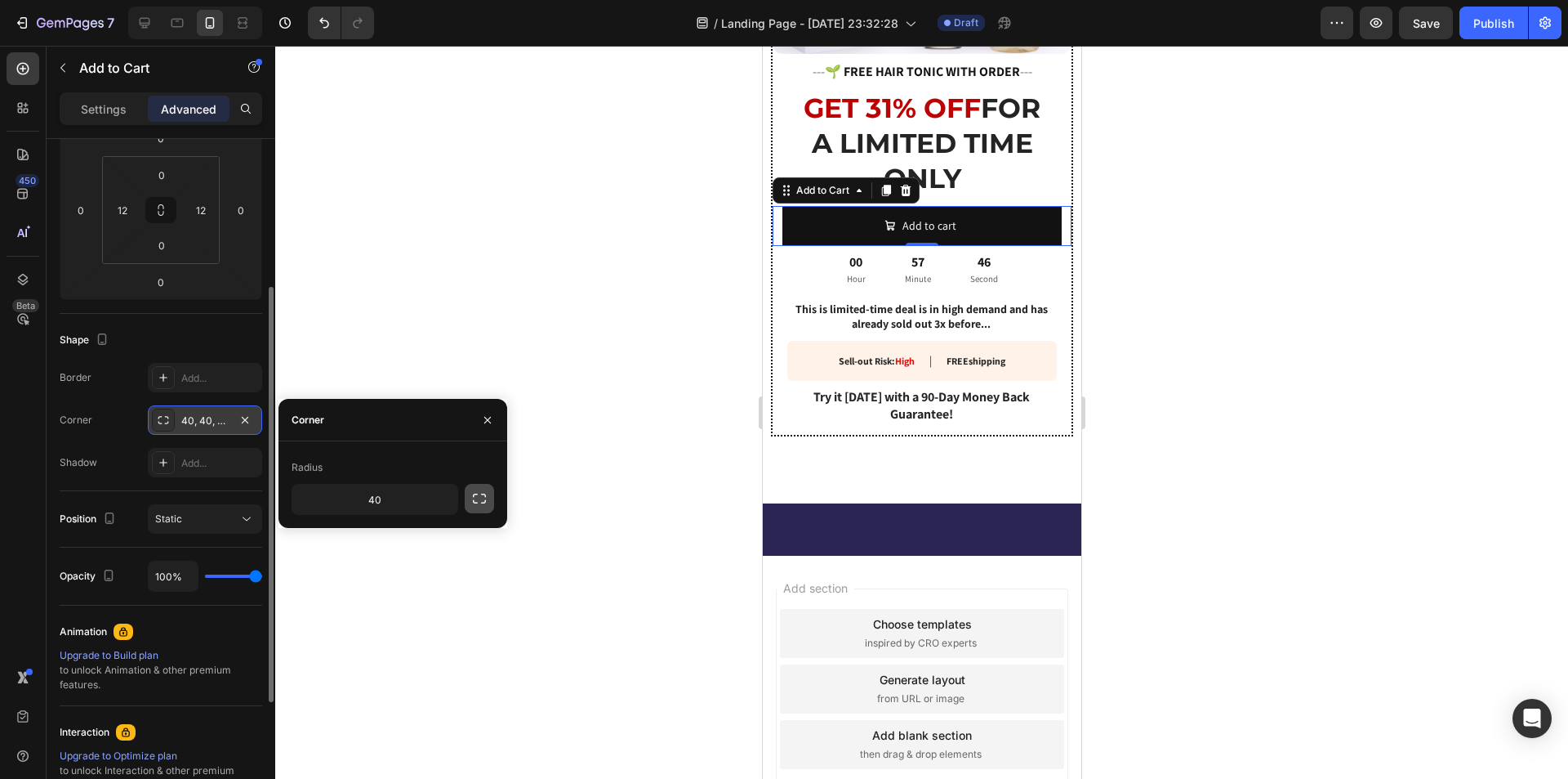
click at [482, 499] on icon "button" at bounding box center [479, 498] width 17 height 17
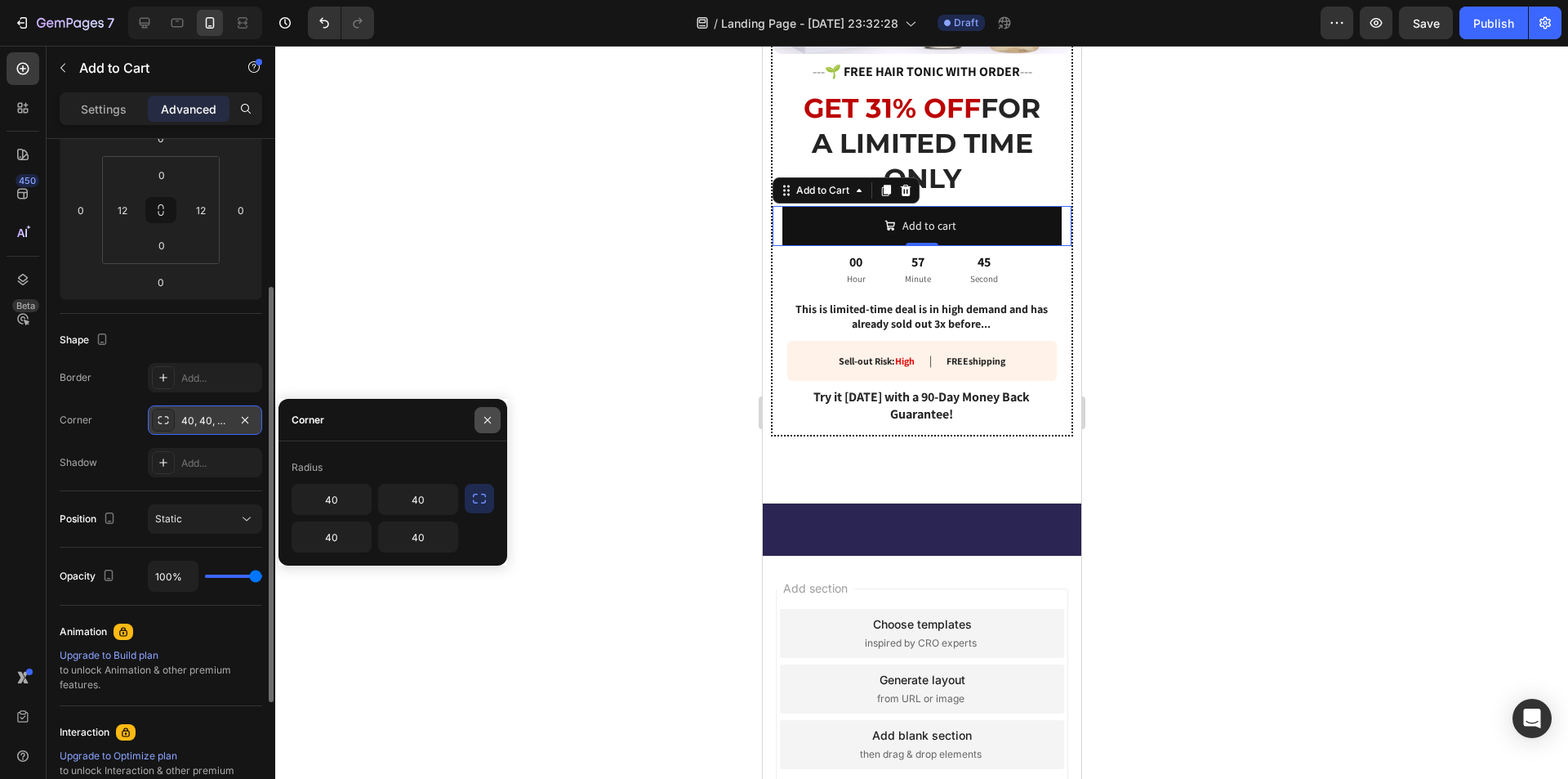
click at [479, 413] on button "button" at bounding box center [487, 420] width 26 height 26
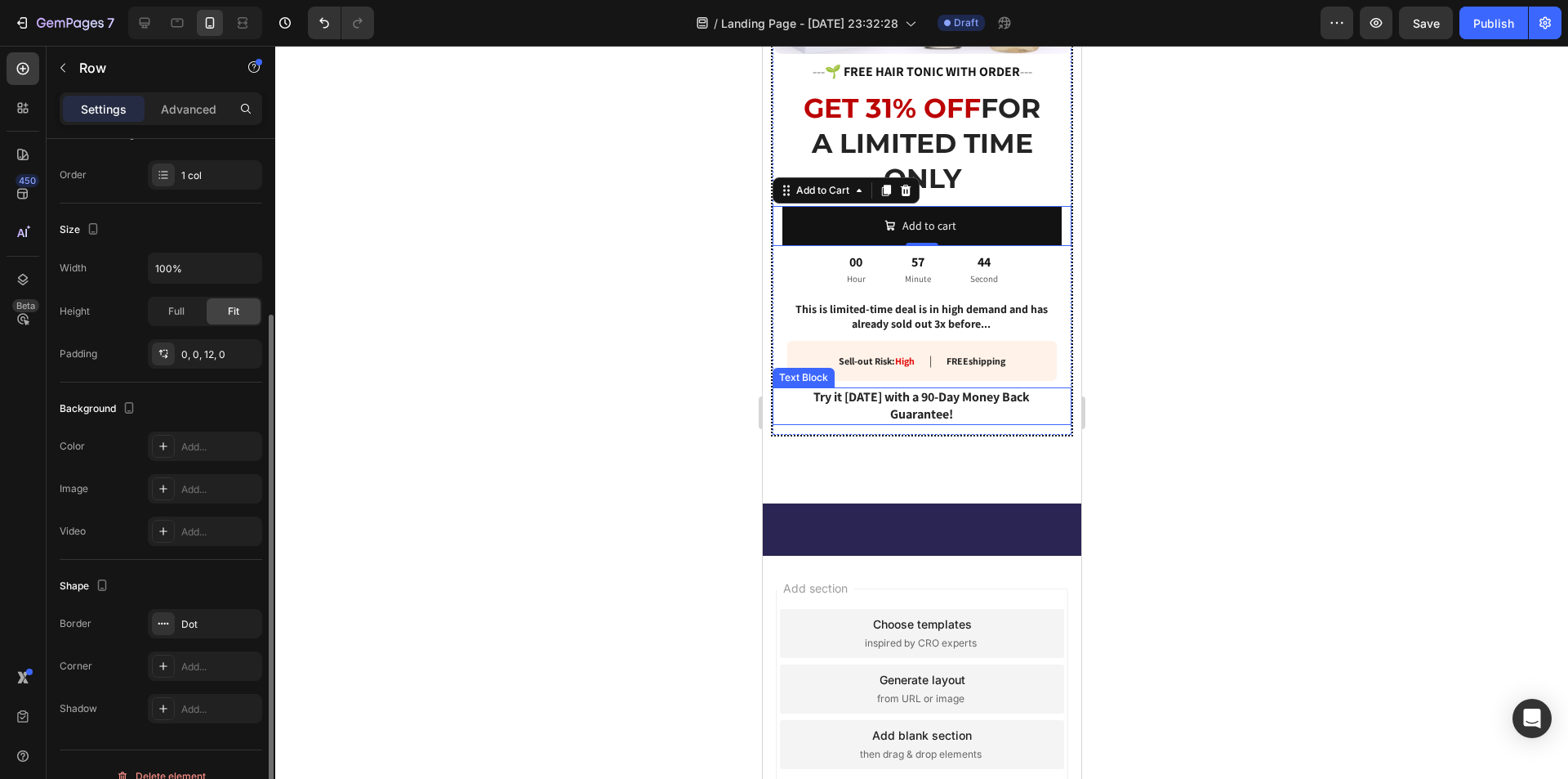
click at [847, 375] on div "Image --- 🌱 FREE HAIR TONIC WITH ORDER --- Heading GET 31% OFF FOR A LIMITED TI…" at bounding box center [921, 113] width 299 height 621
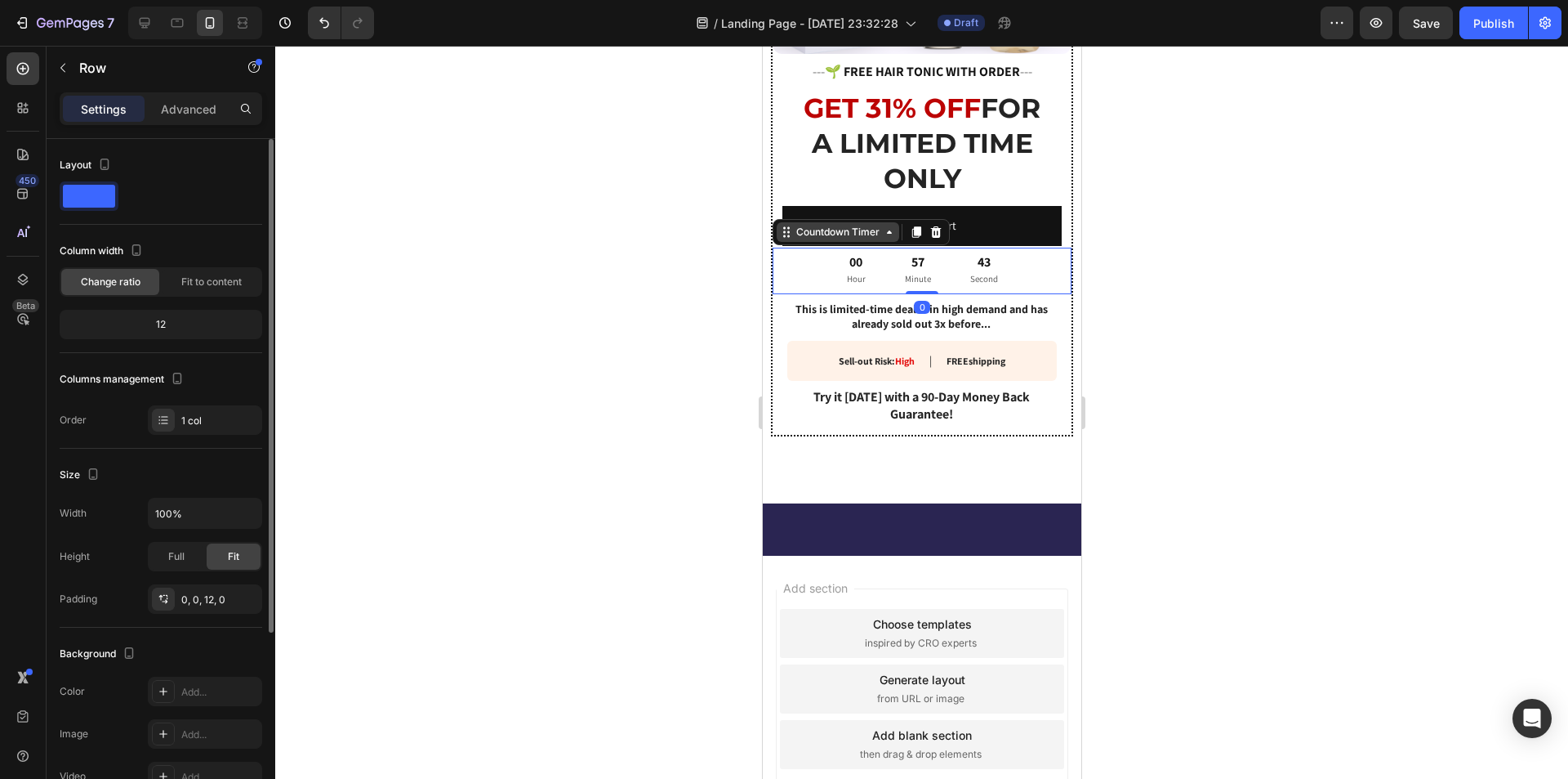
click at [810, 225] on div "Countdown Timer" at bounding box center [836, 232] width 90 height 15
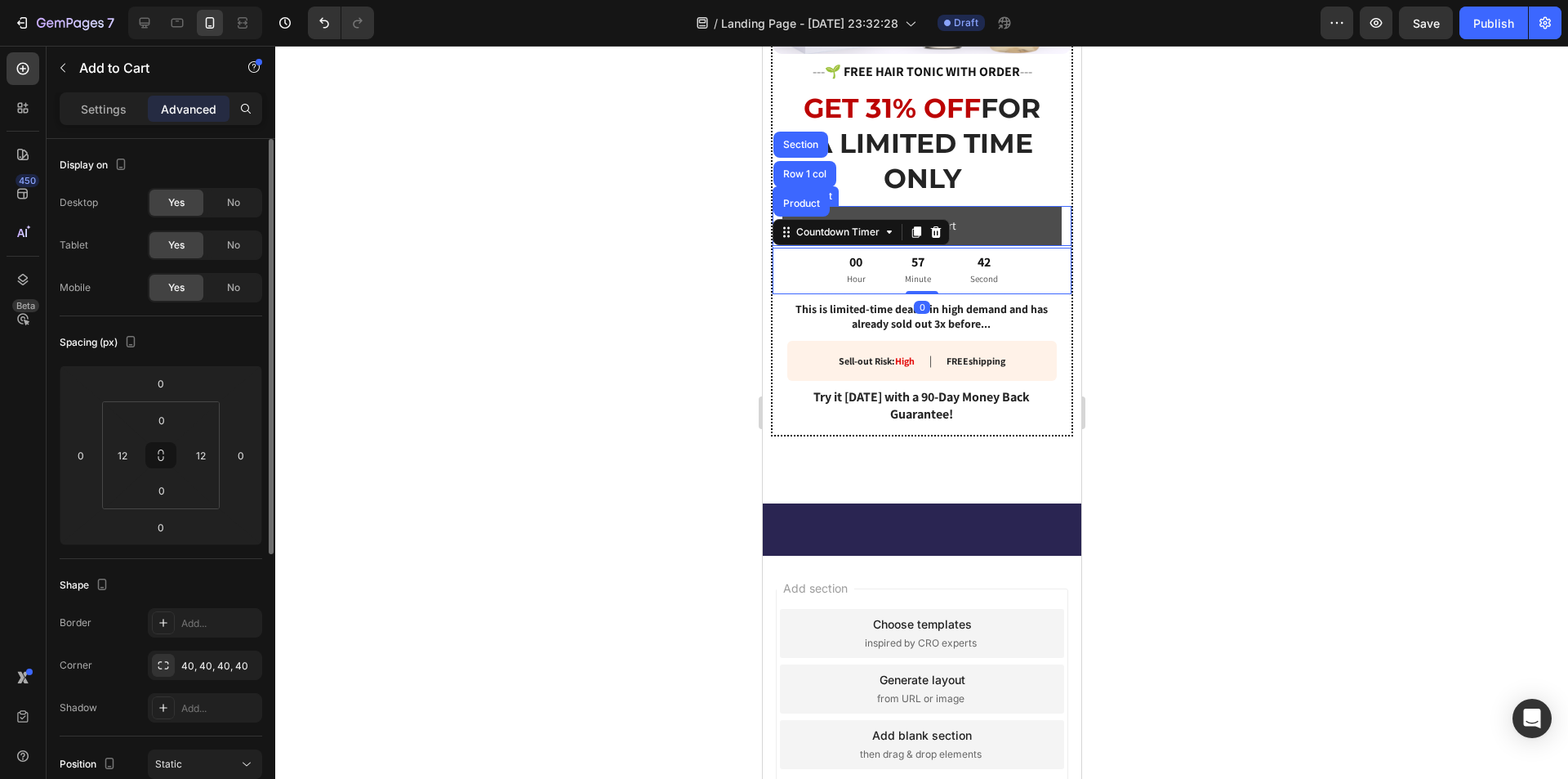
click at [984, 213] on button "Add to cart" at bounding box center [921, 226] width 279 height 40
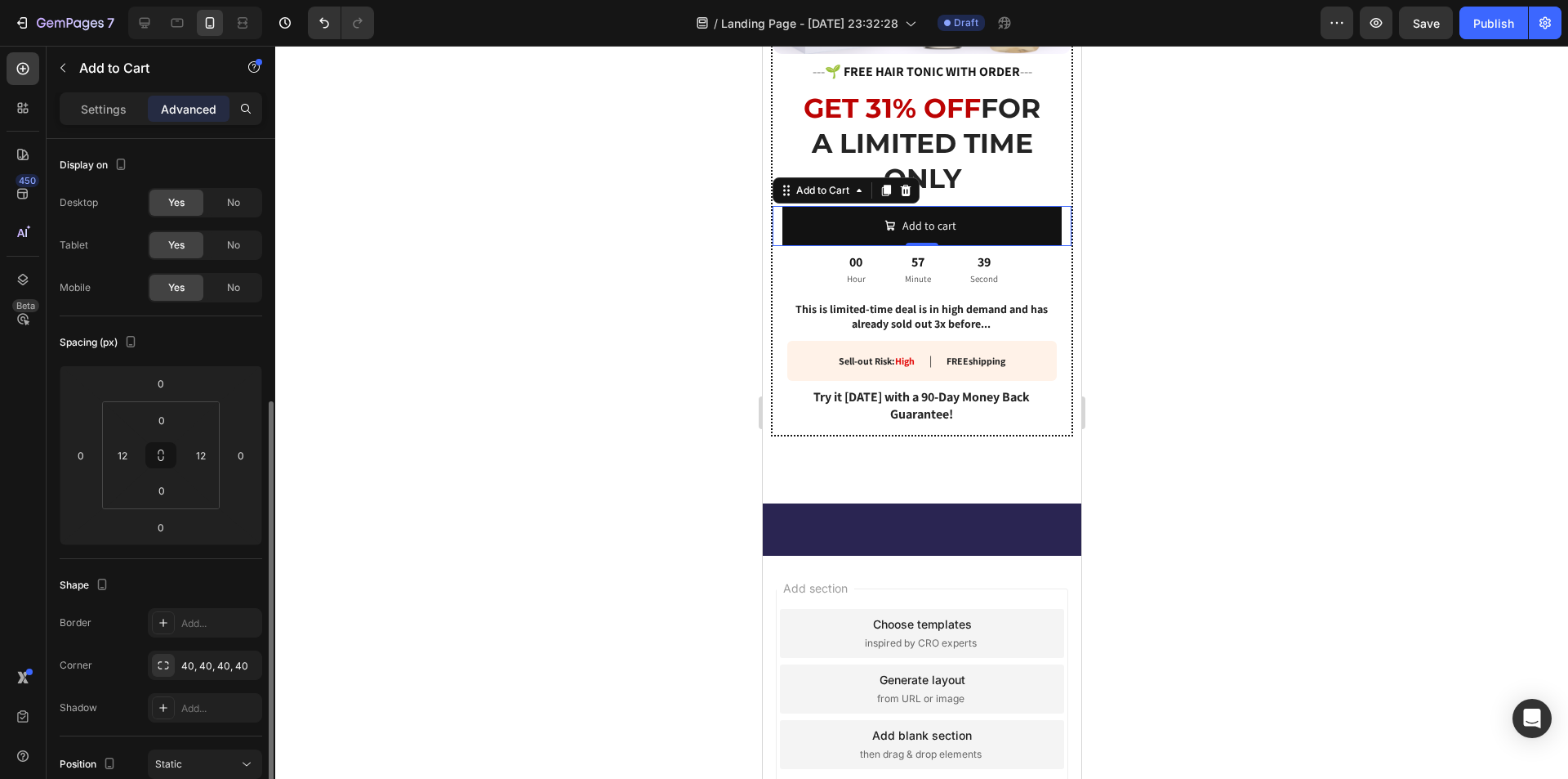
scroll to position [164, 0]
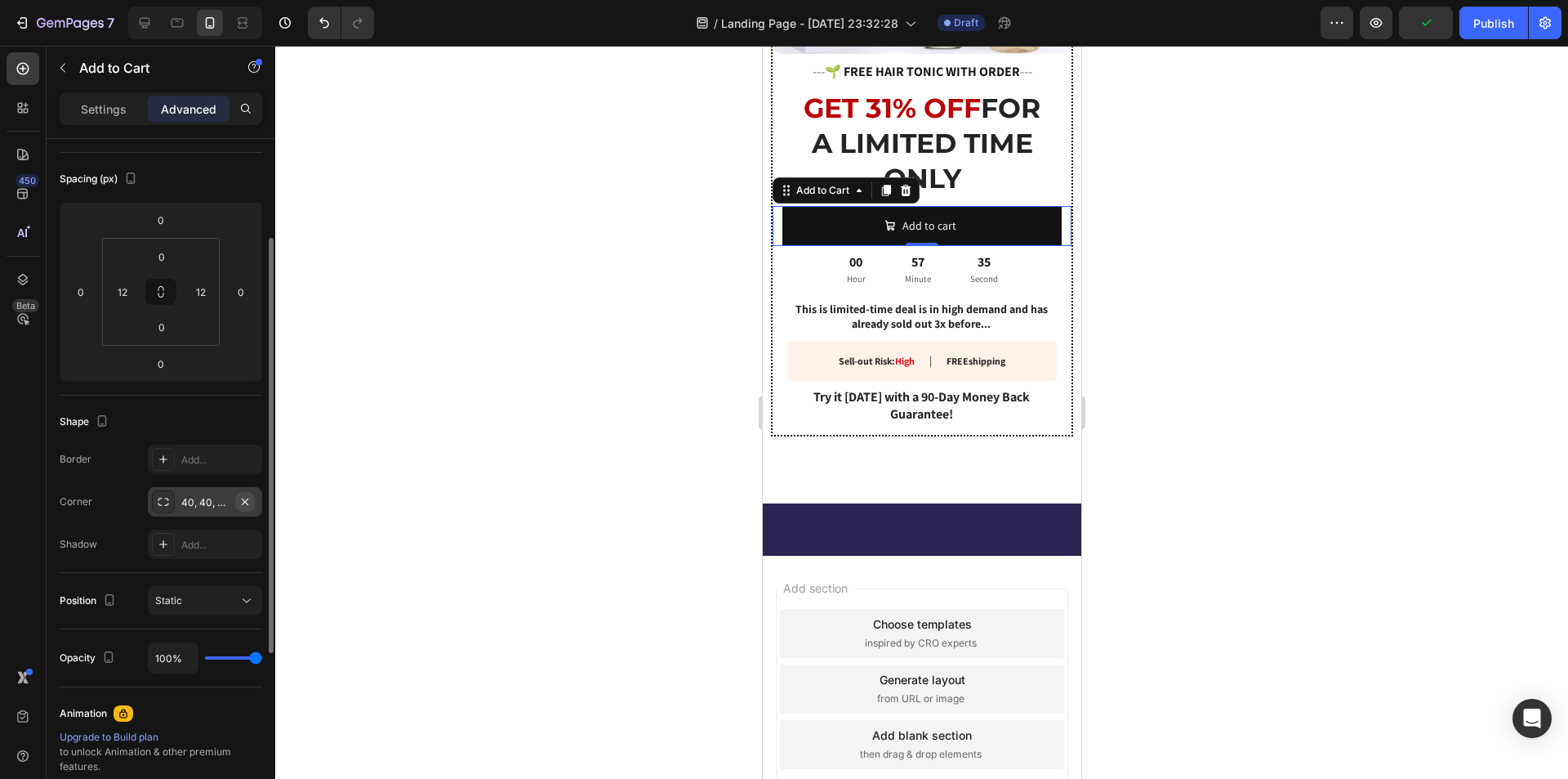
click at [246, 503] on icon "button" at bounding box center [245, 501] width 7 height 7
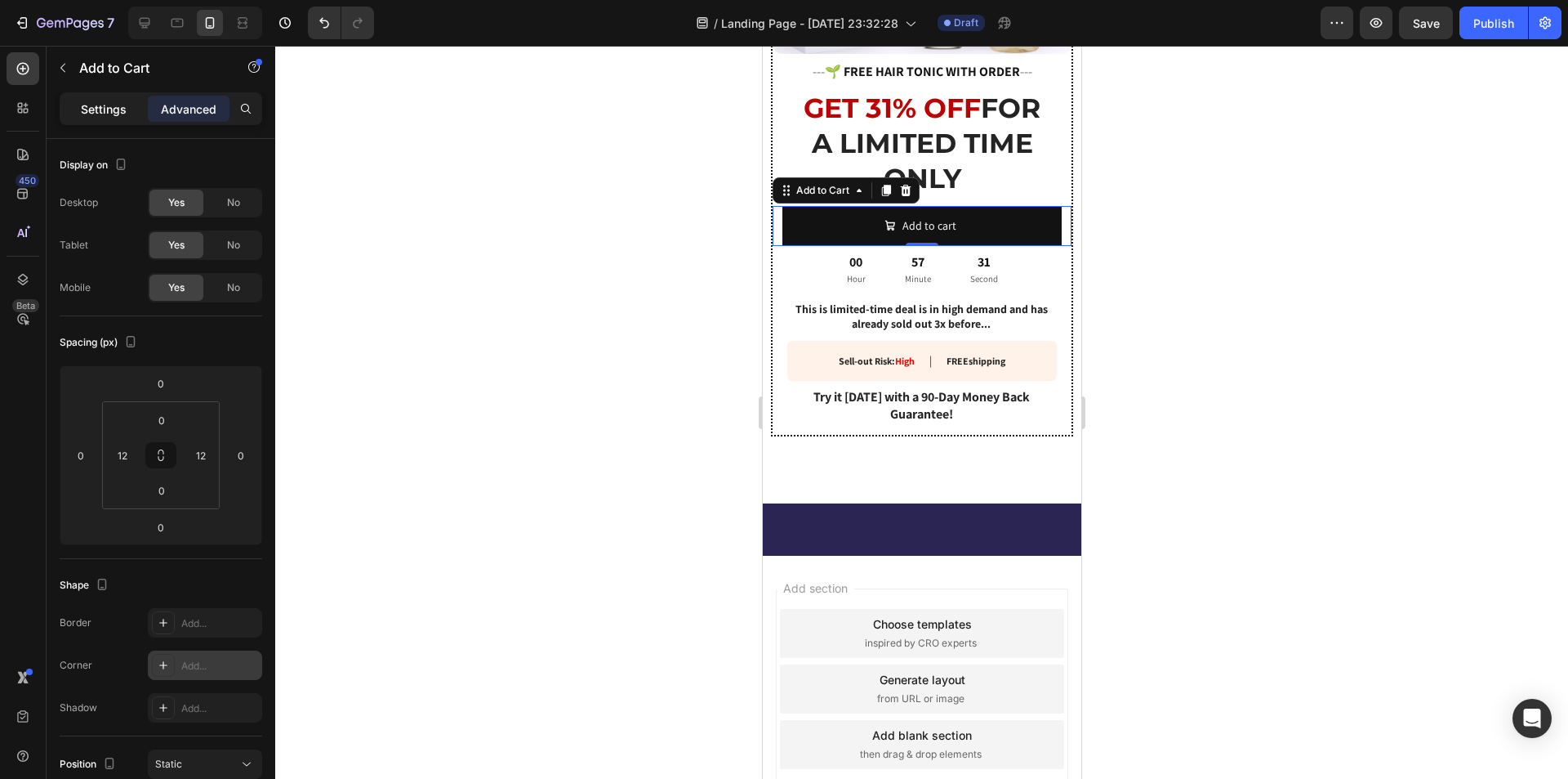
click at [91, 118] on div "Settings" at bounding box center [104, 109] width 82 height 26
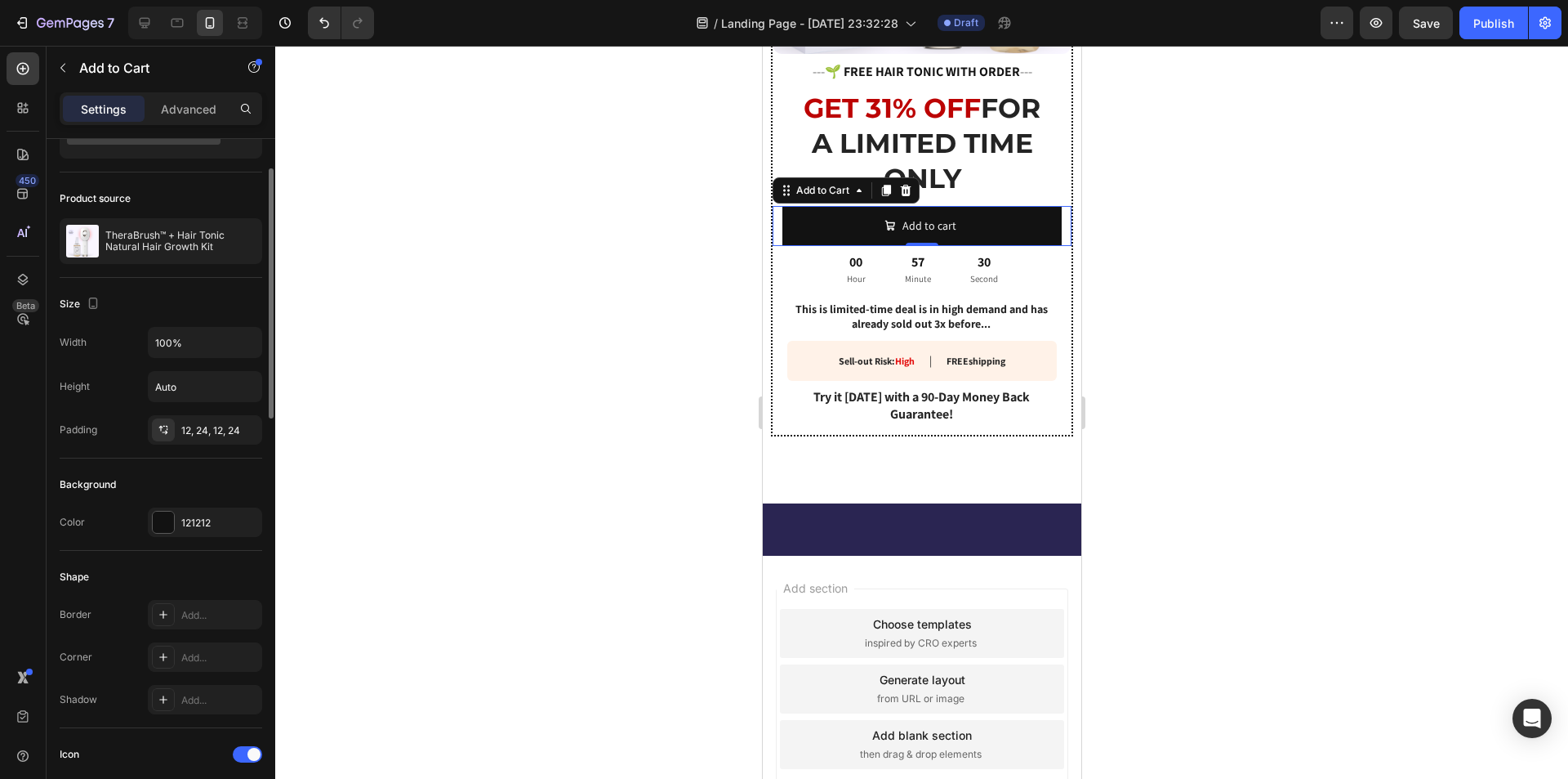
scroll to position [164, 0]
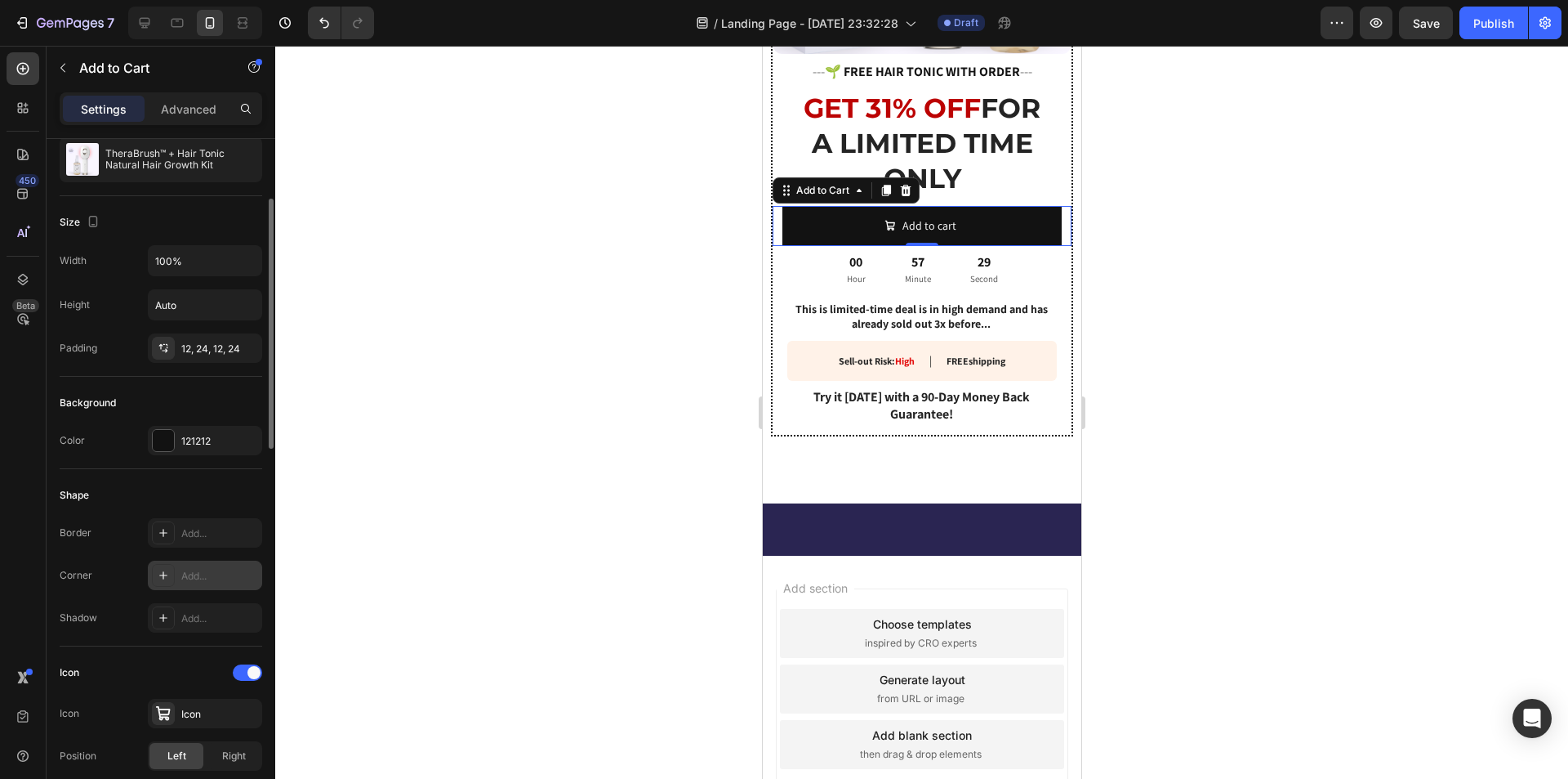
click at [168, 573] on icon at bounding box center [163, 574] width 13 height 13
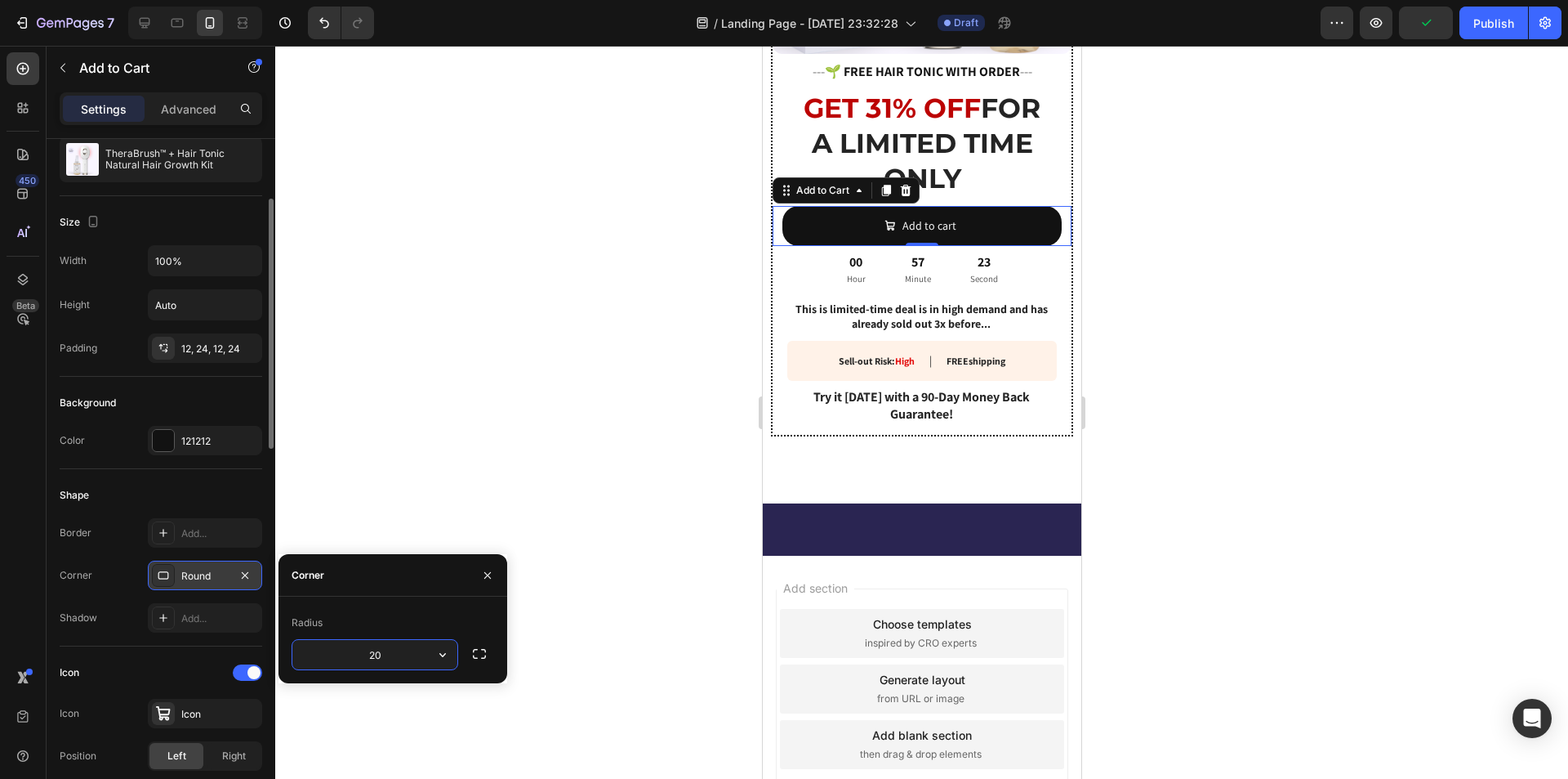
type input "2"
type input "1"
type input "60"
click at [163, 439] on div at bounding box center [164, 440] width 21 height 21
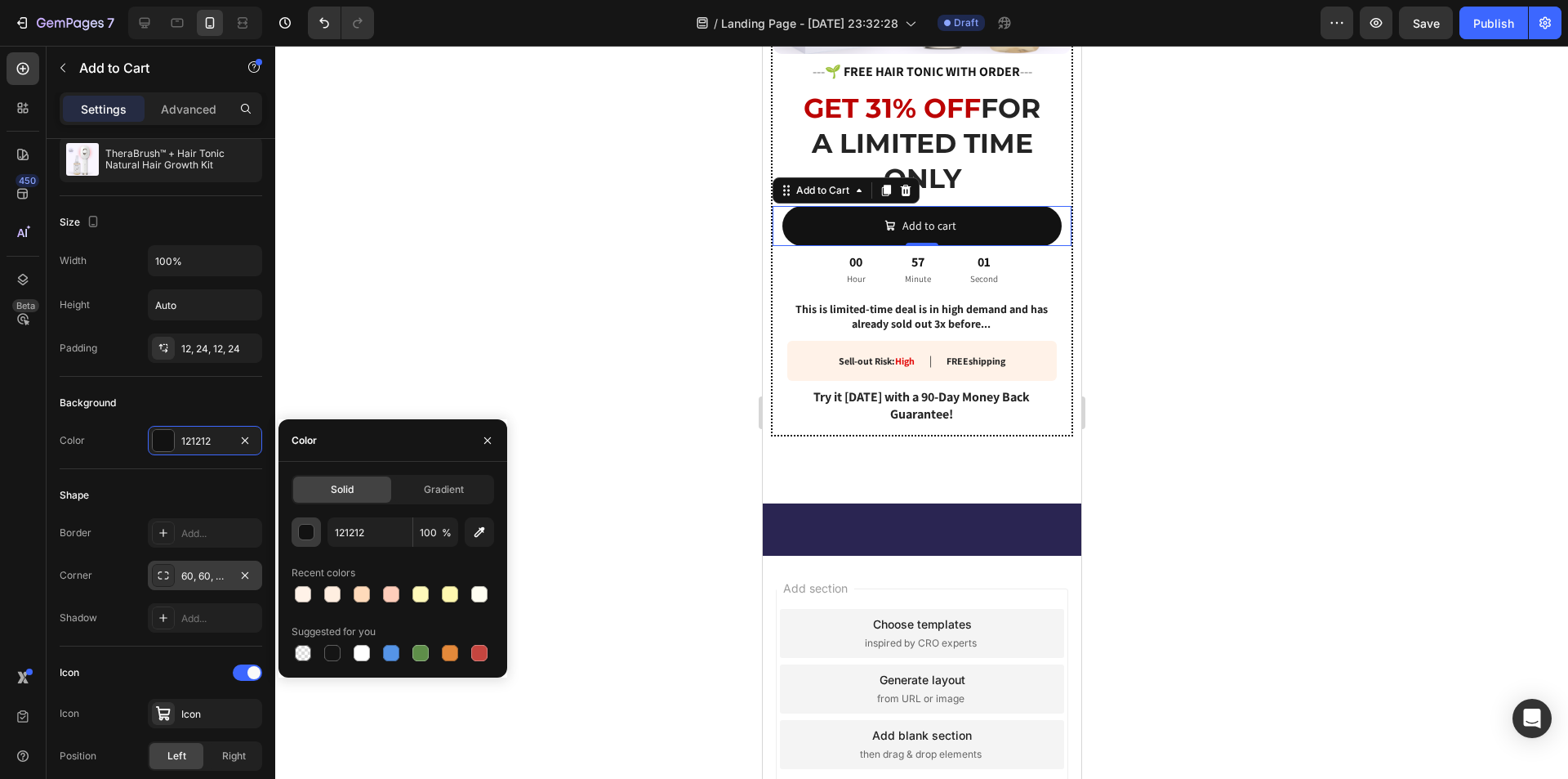
click at [307, 531] on div "button" at bounding box center [307, 533] width 17 height 17
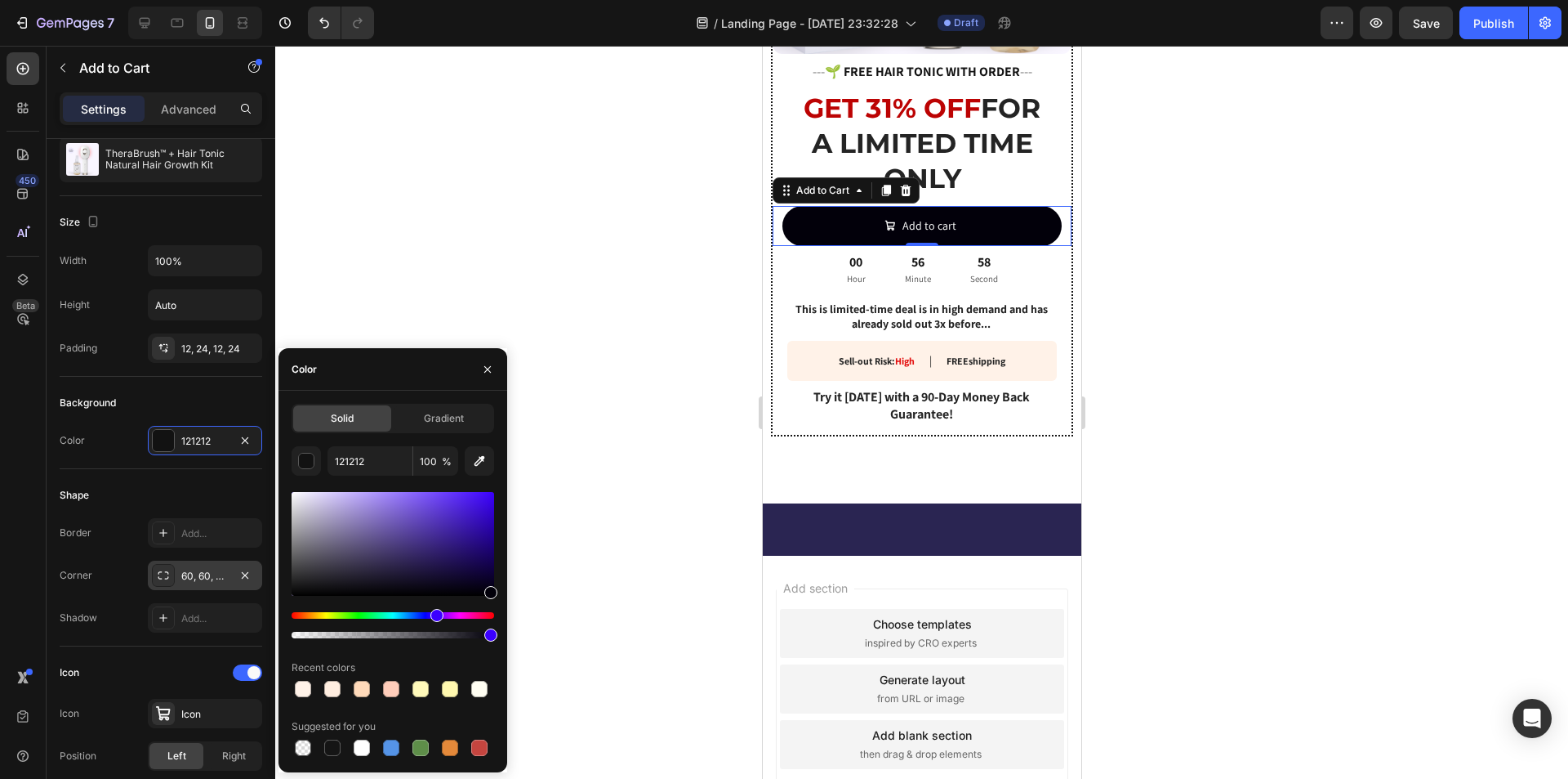
drag, startPoint x: 443, startPoint y: 614, endPoint x: 435, endPoint y: 608, distance: 10.0
click at [435, 612] on div "Hue" at bounding box center [392, 615] width 203 height 7
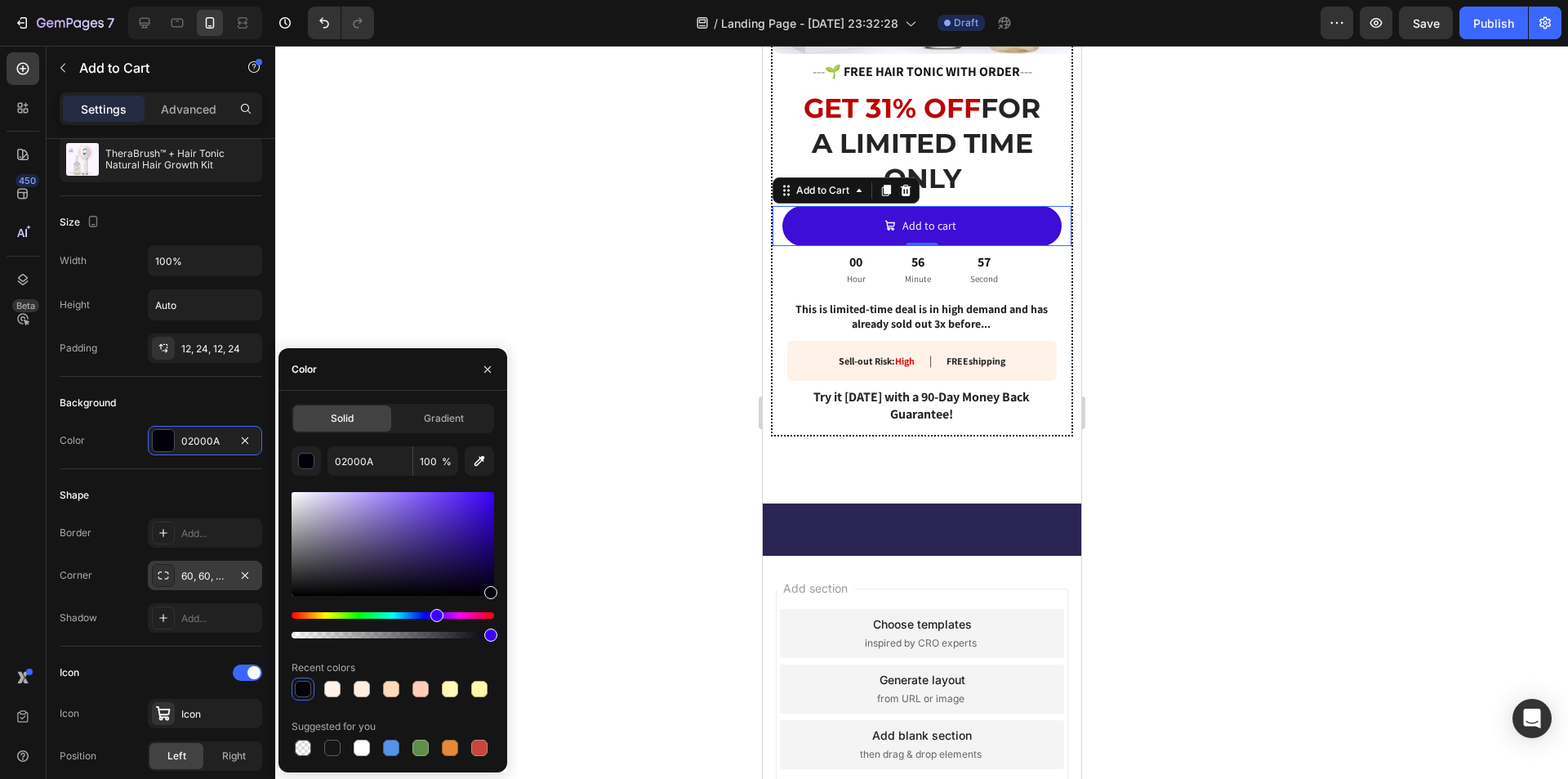
click at [481, 508] on div at bounding box center [392, 543] width 203 height 104
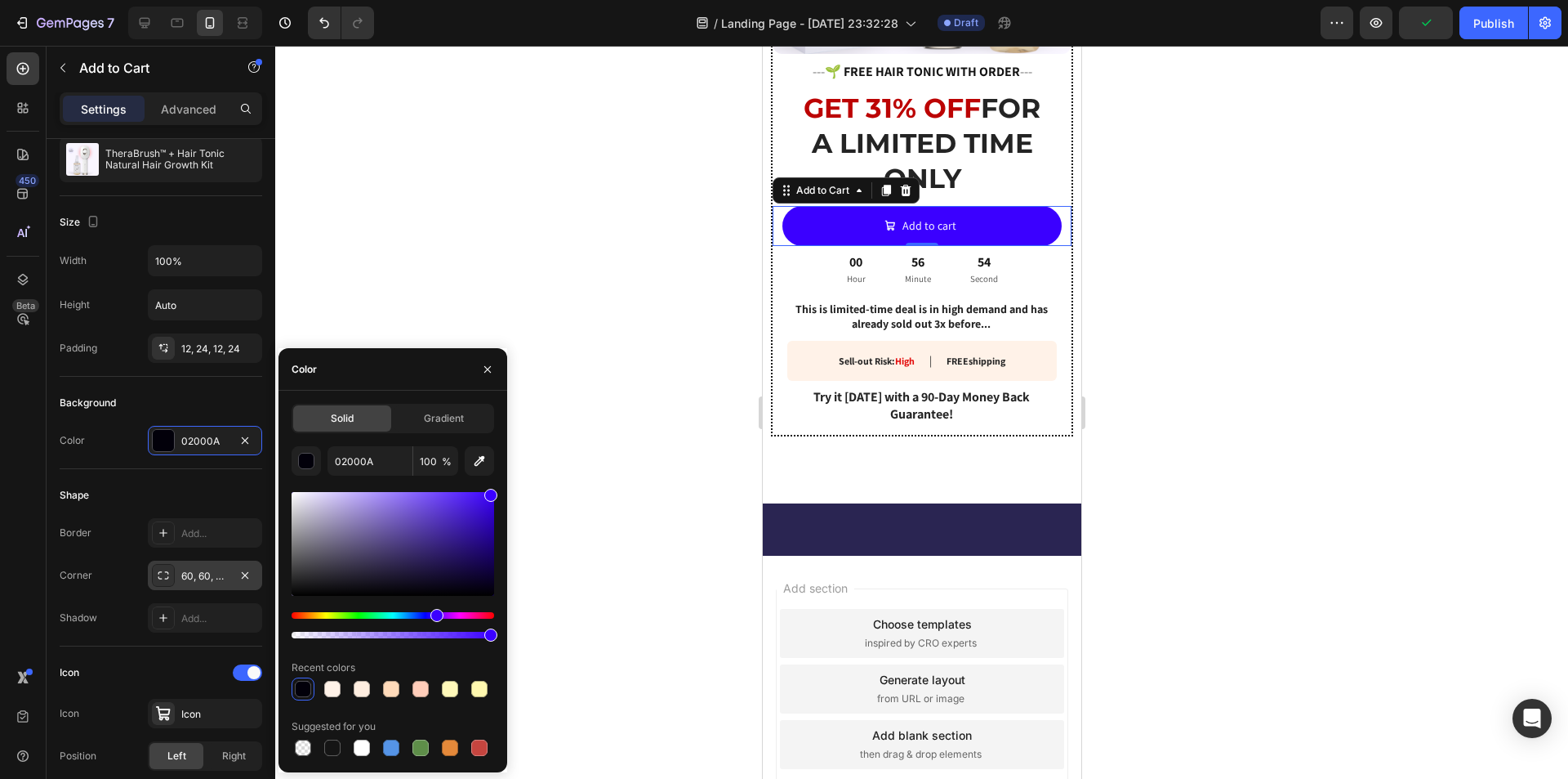
drag, startPoint x: 470, startPoint y: 500, endPoint x: 526, endPoint y: 452, distance: 73.8
click at [526, 0] on div "7 / Landing Page - [DATE] 23:32:28 Draft Preview Publish 450 Beta Sections(18) …" at bounding box center [784, 0] width 1568 height 0
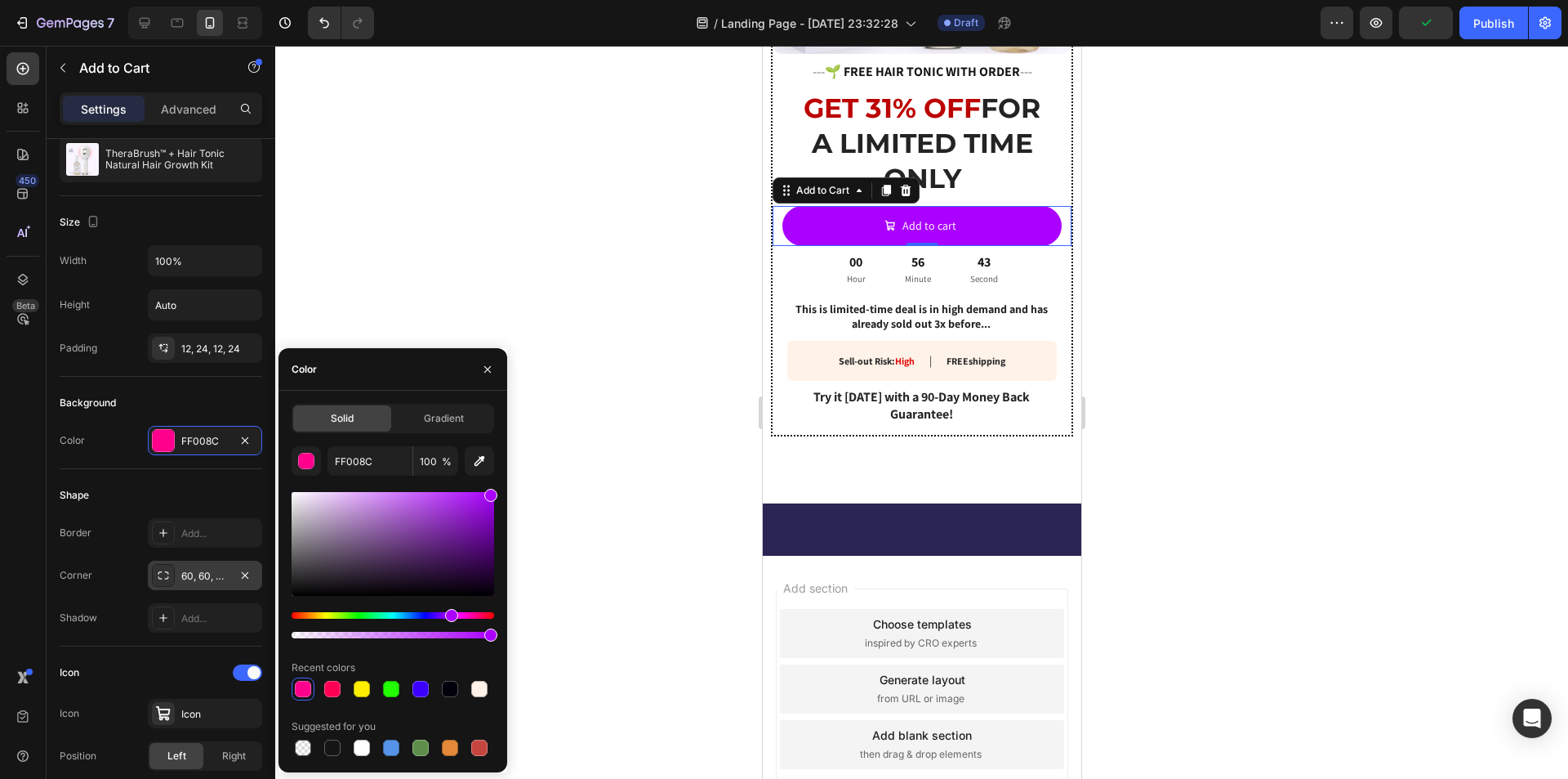
drag, startPoint x: 355, startPoint y: 614, endPoint x: 450, endPoint y: 591, distance: 97.7
click at [450, 591] on div at bounding box center [392, 565] width 203 height 153
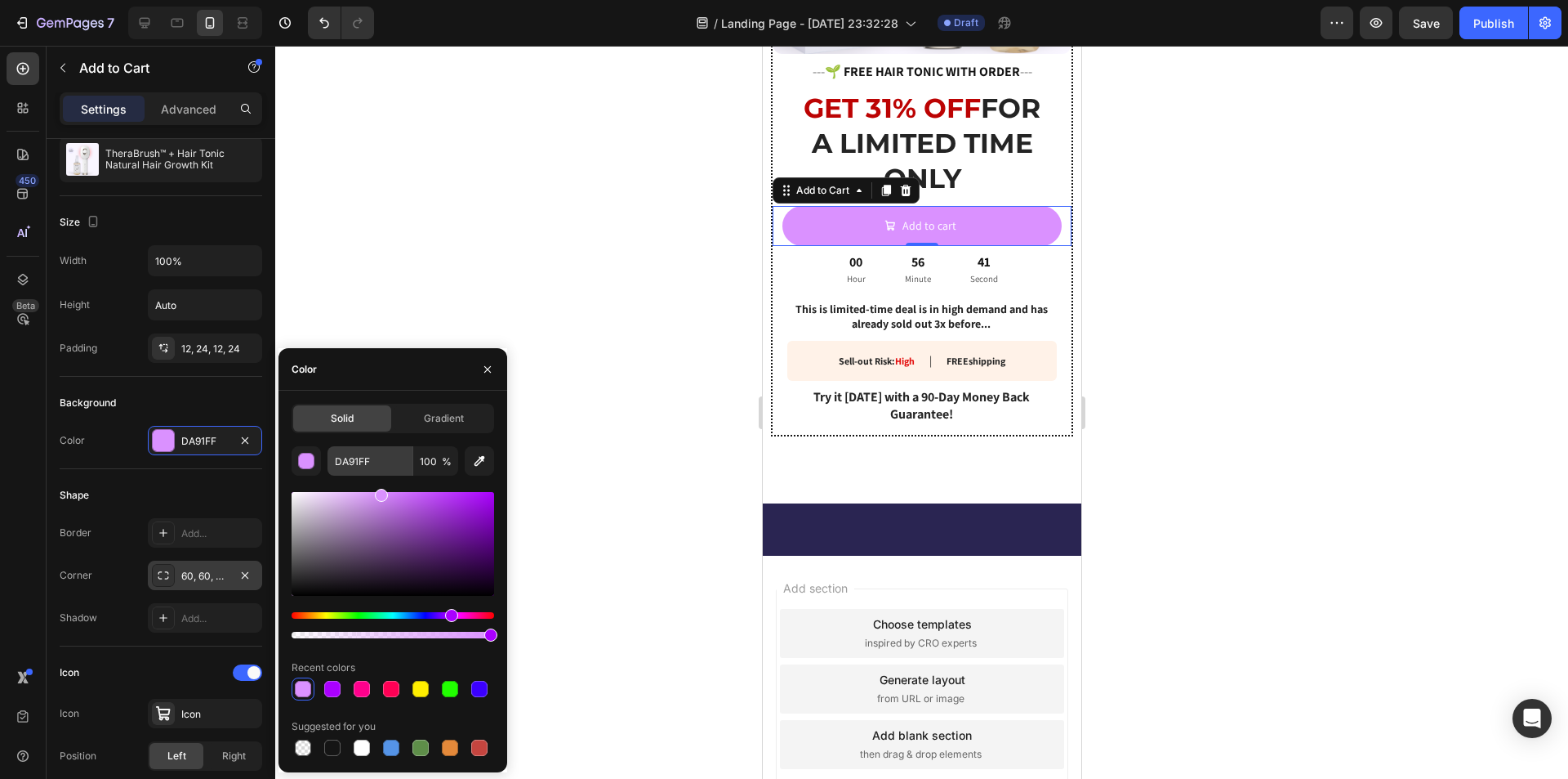
drag, startPoint x: 446, startPoint y: 515, endPoint x: 380, endPoint y: 450, distance: 92.6
click at [380, 450] on div "DA91FF 100 % Recent colors Suggested for you" at bounding box center [392, 603] width 203 height 313
drag, startPoint x: 442, startPoint y: 618, endPoint x: 431, endPoint y: 614, distance: 11.7
click at [431, 614] on div at bounding box center [392, 625] width 203 height 26
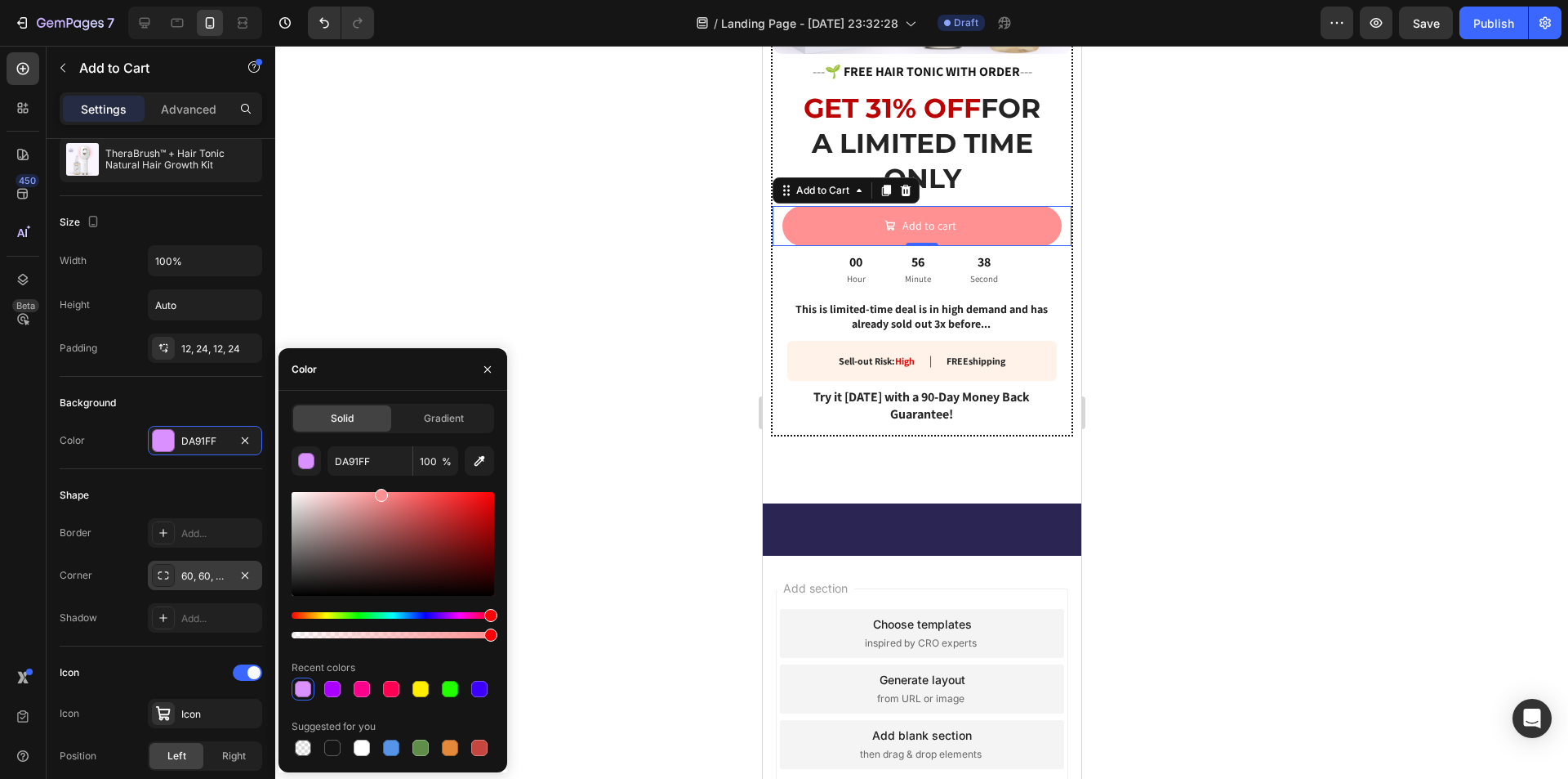
drag, startPoint x: 451, startPoint y: 613, endPoint x: 537, endPoint y: 613, distance: 86.0
click at [537, 0] on div "7 / Landing Page - [DATE] 23:32:28 Draft Preview Save Publish 450 Beta Sections…" at bounding box center [784, 0] width 1568 height 0
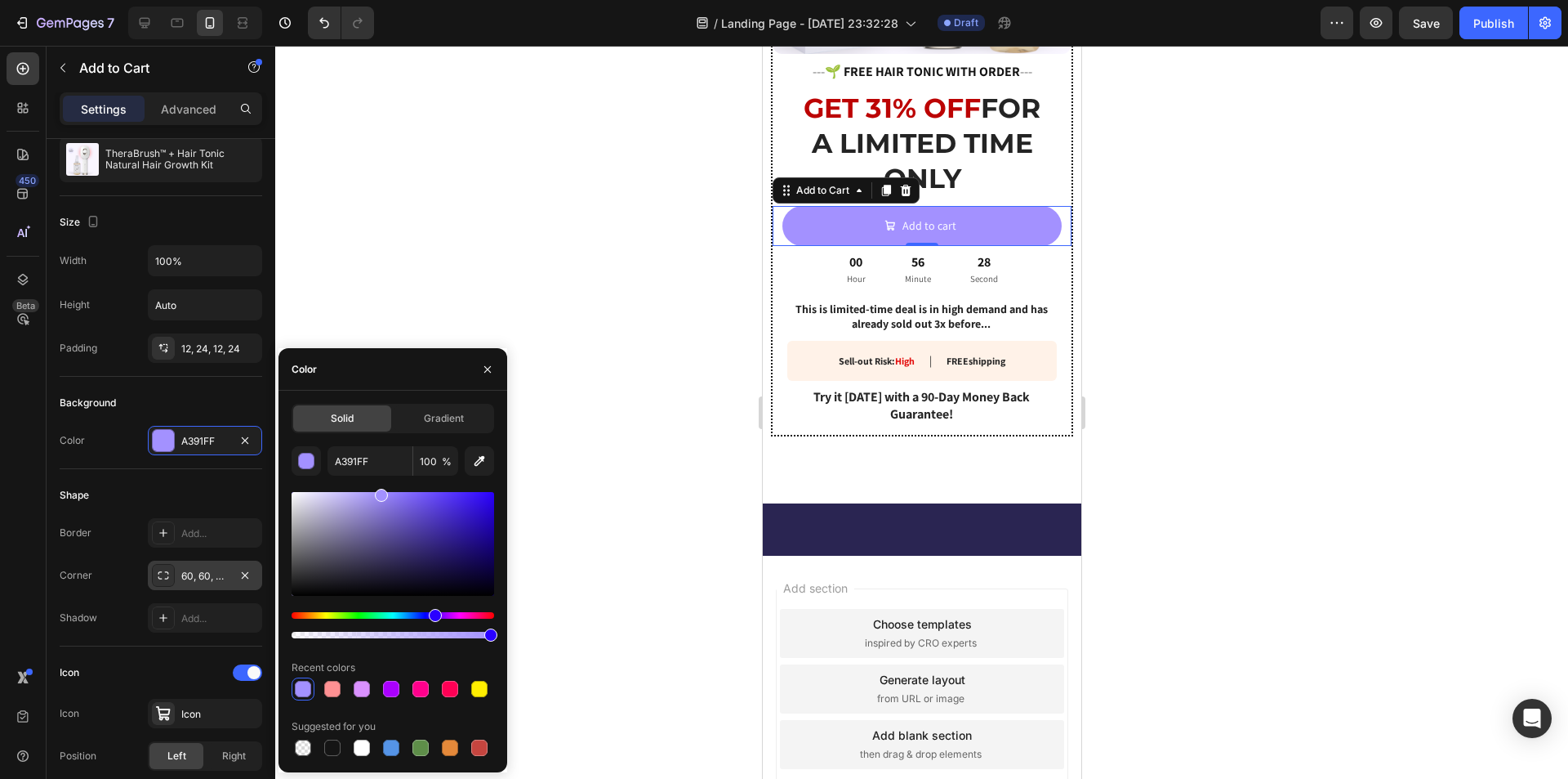
drag, startPoint x: 490, startPoint y: 612, endPoint x: 432, endPoint y: 609, distance: 58.1
click at [432, 609] on div "Hue" at bounding box center [435, 614] width 13 height 13
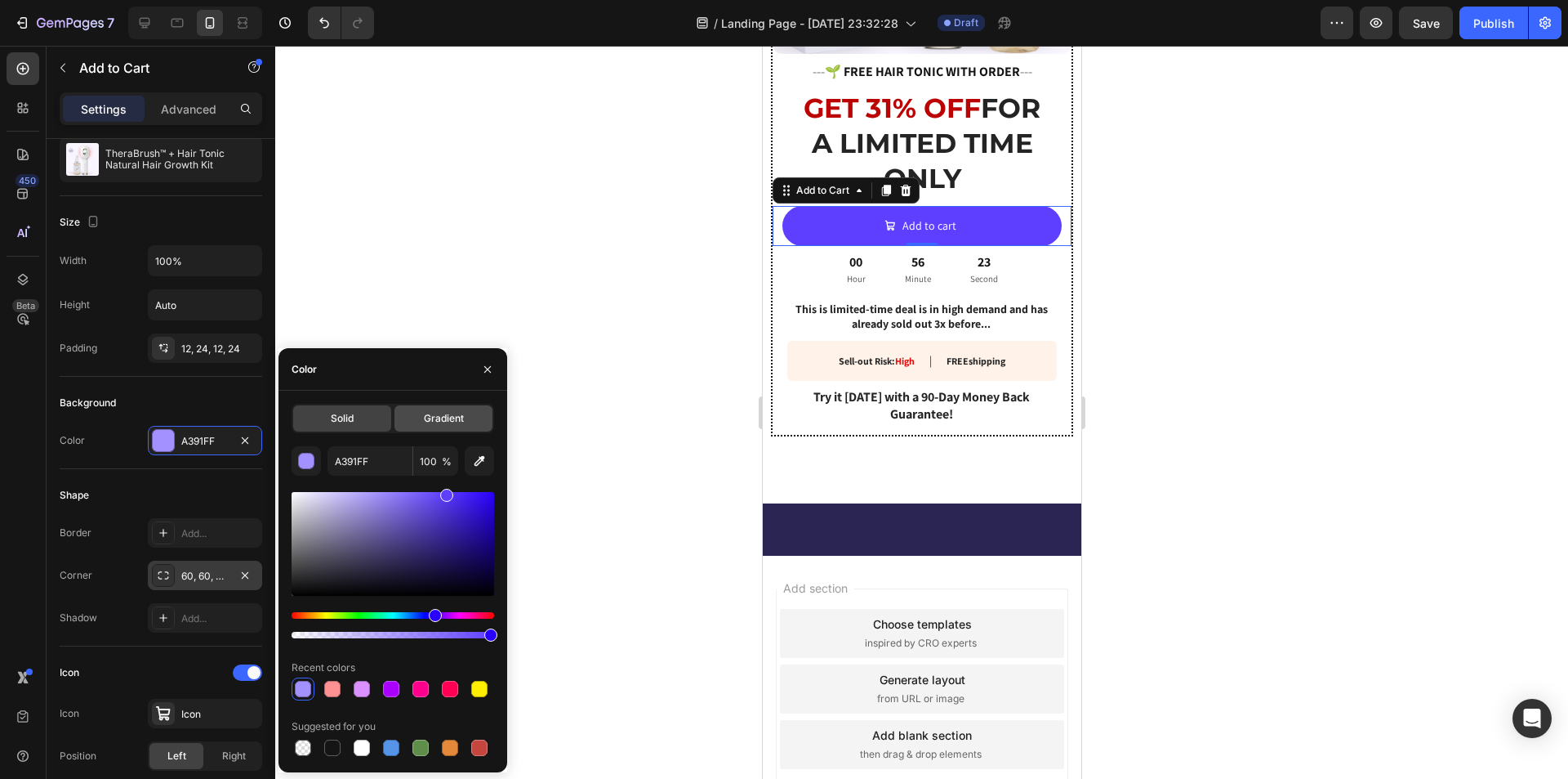
drag, startPoint x: 385, startPoint y: 507, endPoint x: 444, endPoint y: 416, distance: 108.5
click at [444, 416] on div "Solid Gradient A391FF 100 % Recent colors Suggested for you" at bounding box center [392, 581] width 203 height 355
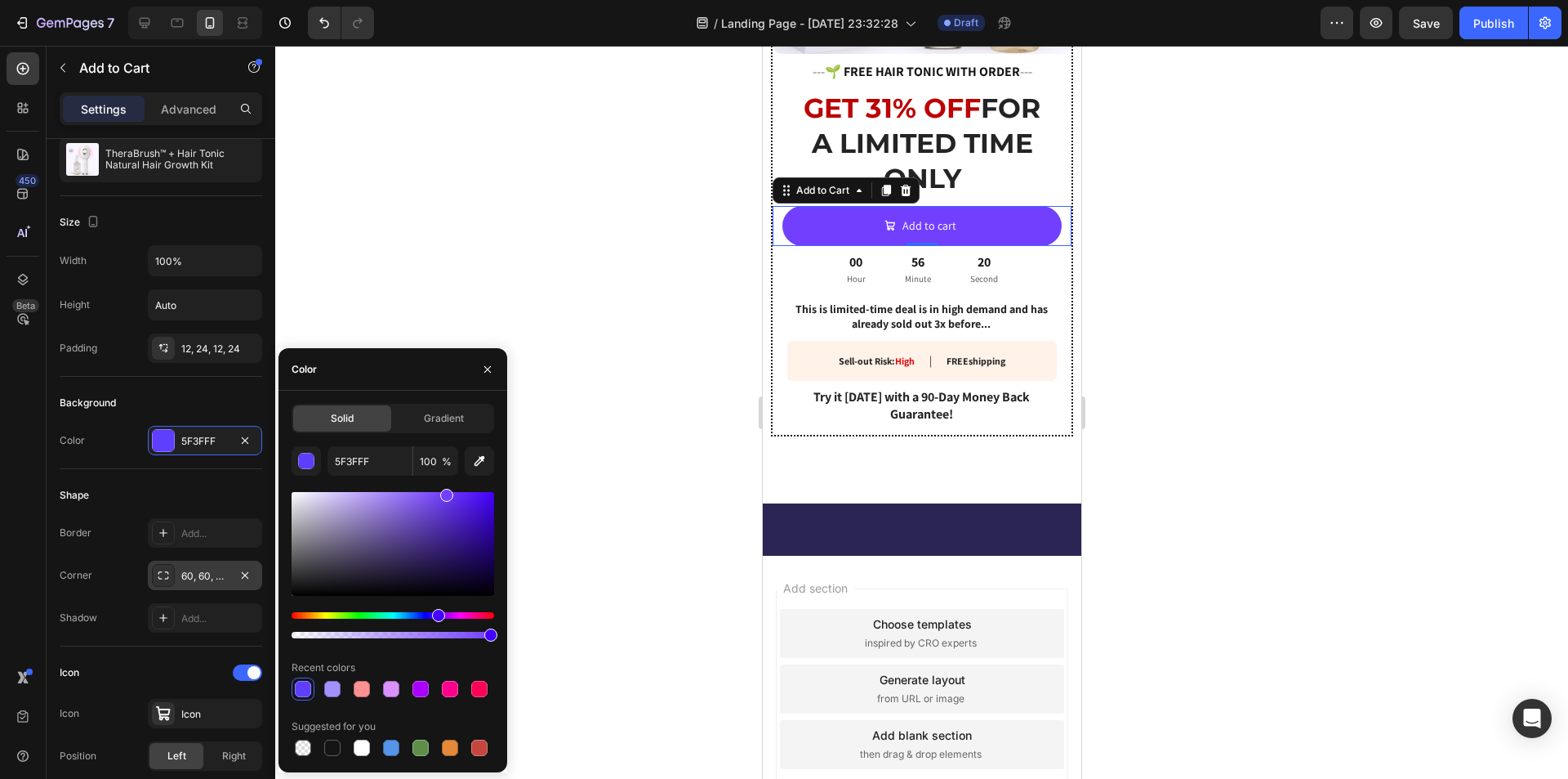
click at [436, 618] on div "Hue" at bounding box center [439, 614] width 13 height 13
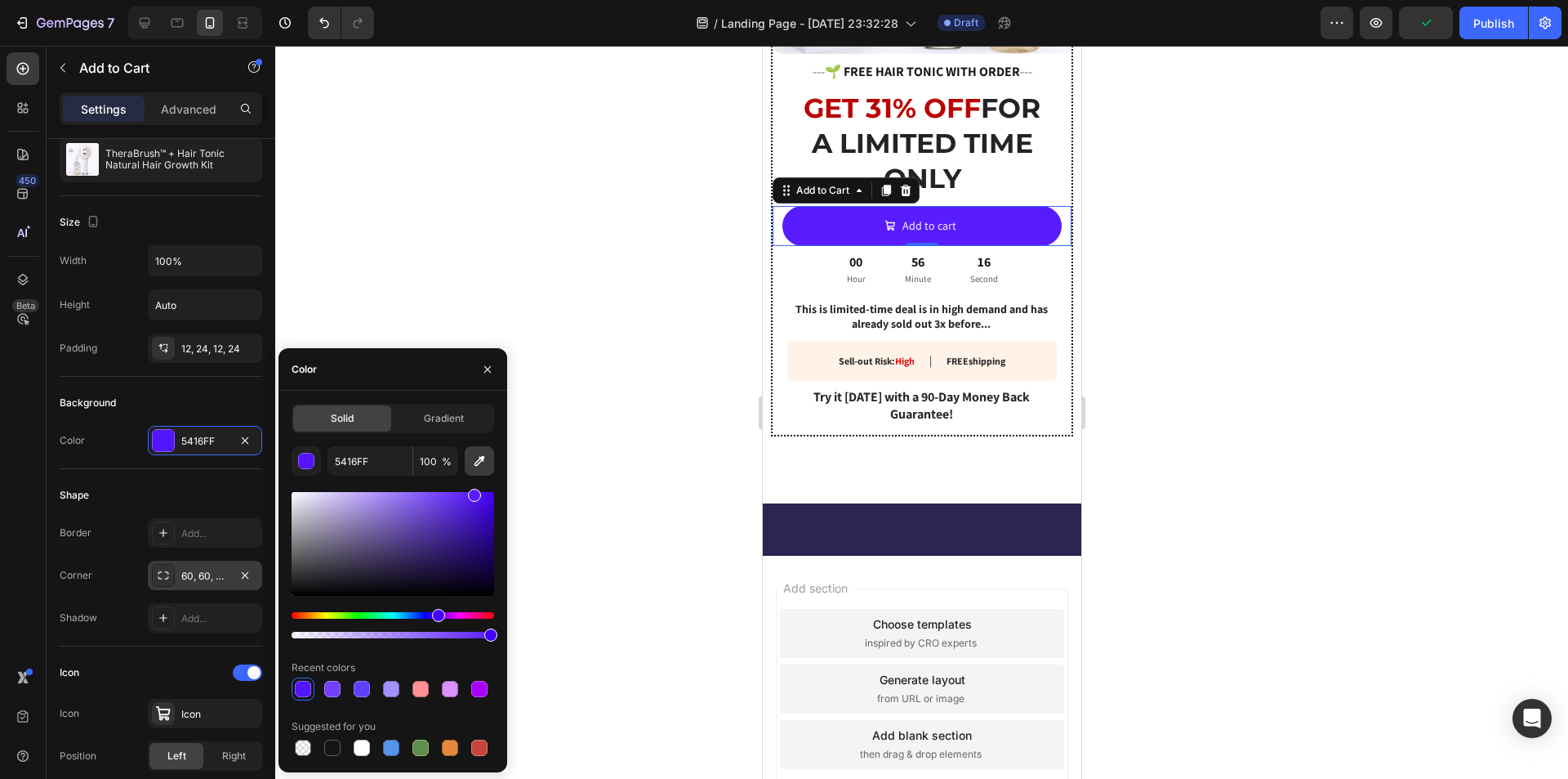
drag, startPoint x: 452, startPoint y: 500, endPoint x: 473, endPoint y: 472, distance: 35.0
click at [473, 472] on div "5416FF 100 % Recent colors Suggested for you" at bounding box center [392, 603] width 203 height 313
click at [352, 454] on input "581CFF" at bounding box center [370, 461] width 85 height 30
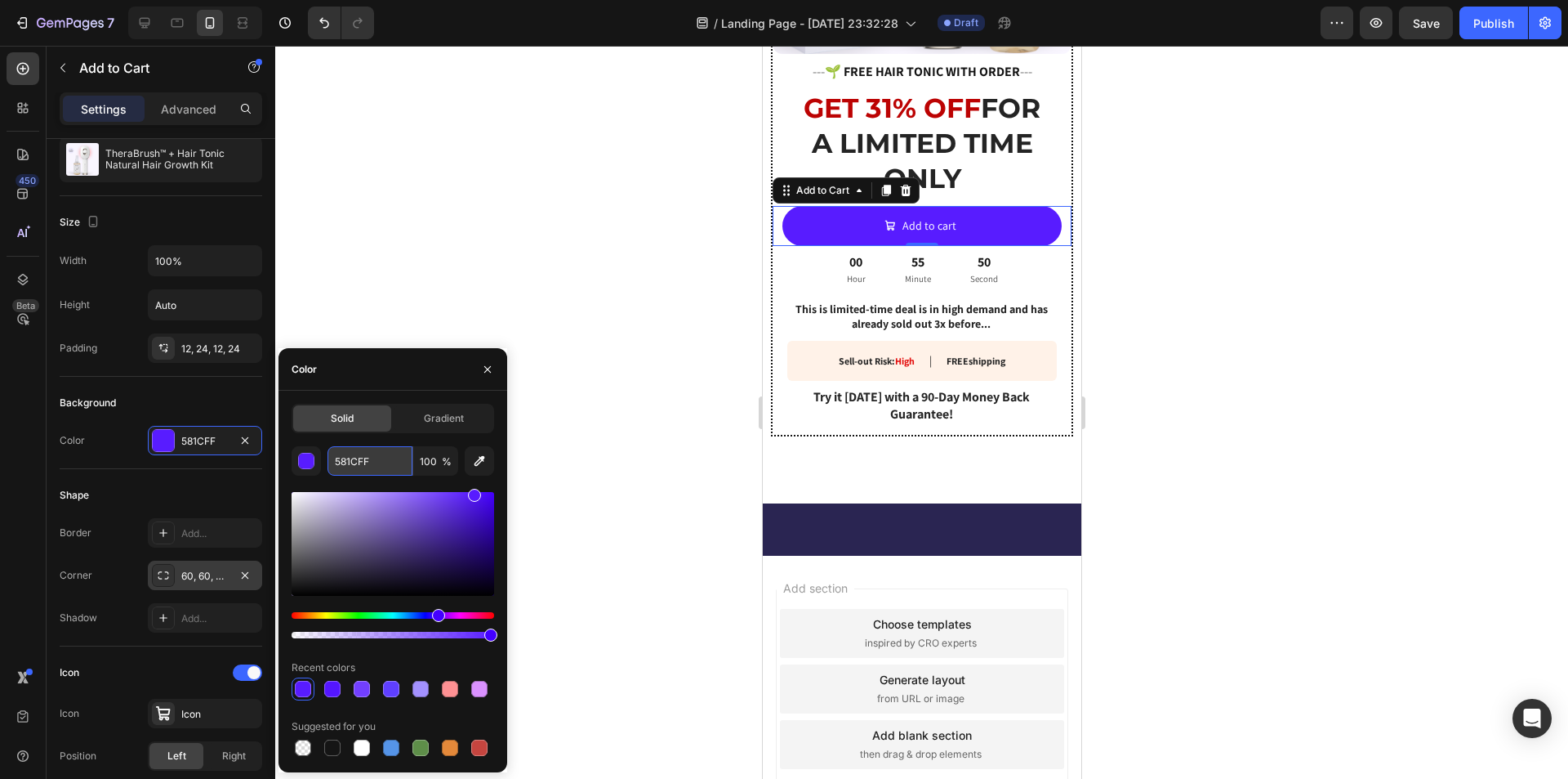
paste input "#8c52ff"
click at [341, 466] on input "#8c52ff" at bounding box center [370, 461] width 85 height 30
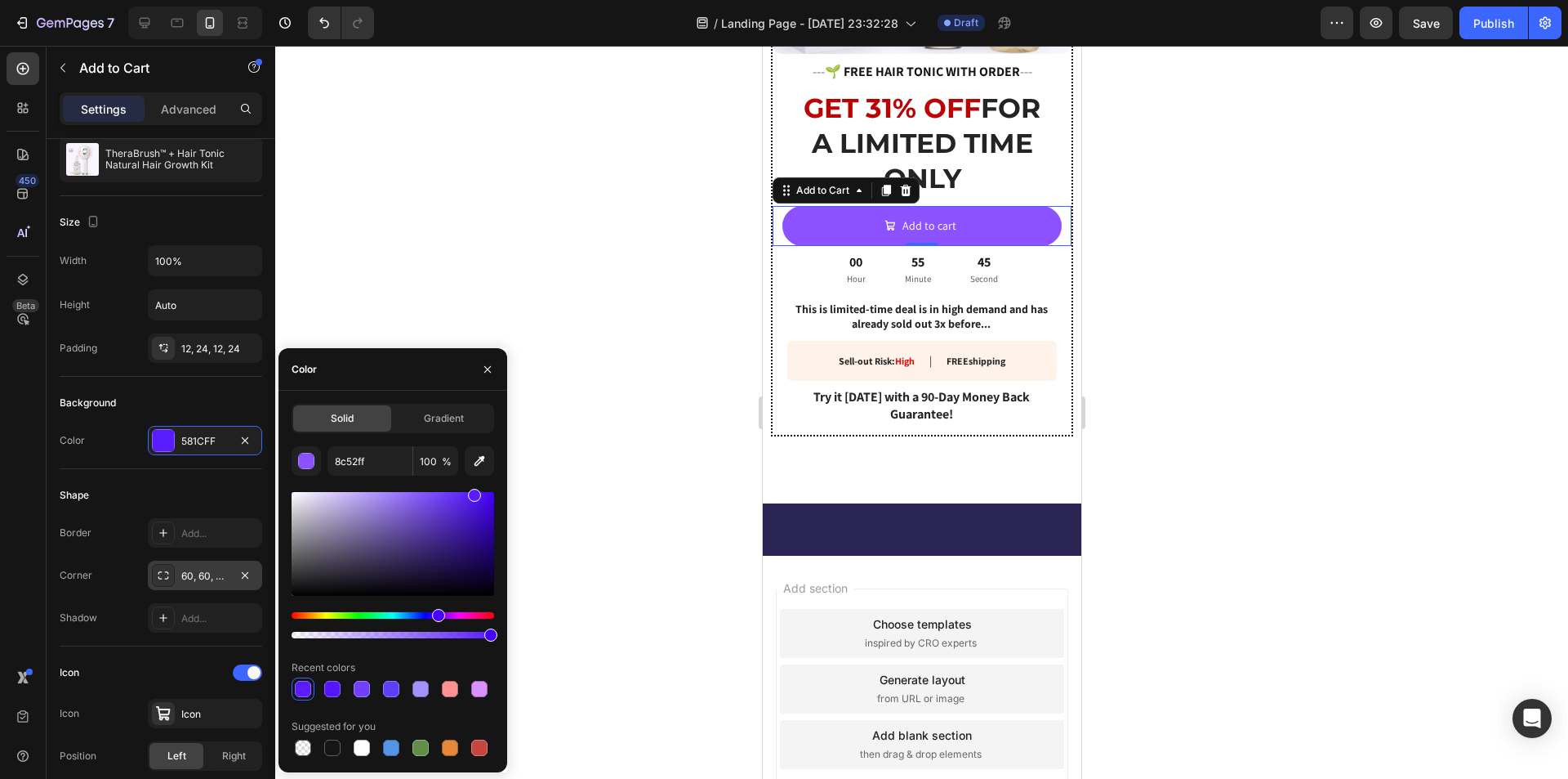
click at [414, 379] on div "Color" at bounding box center [392, 369] width 229 height 43
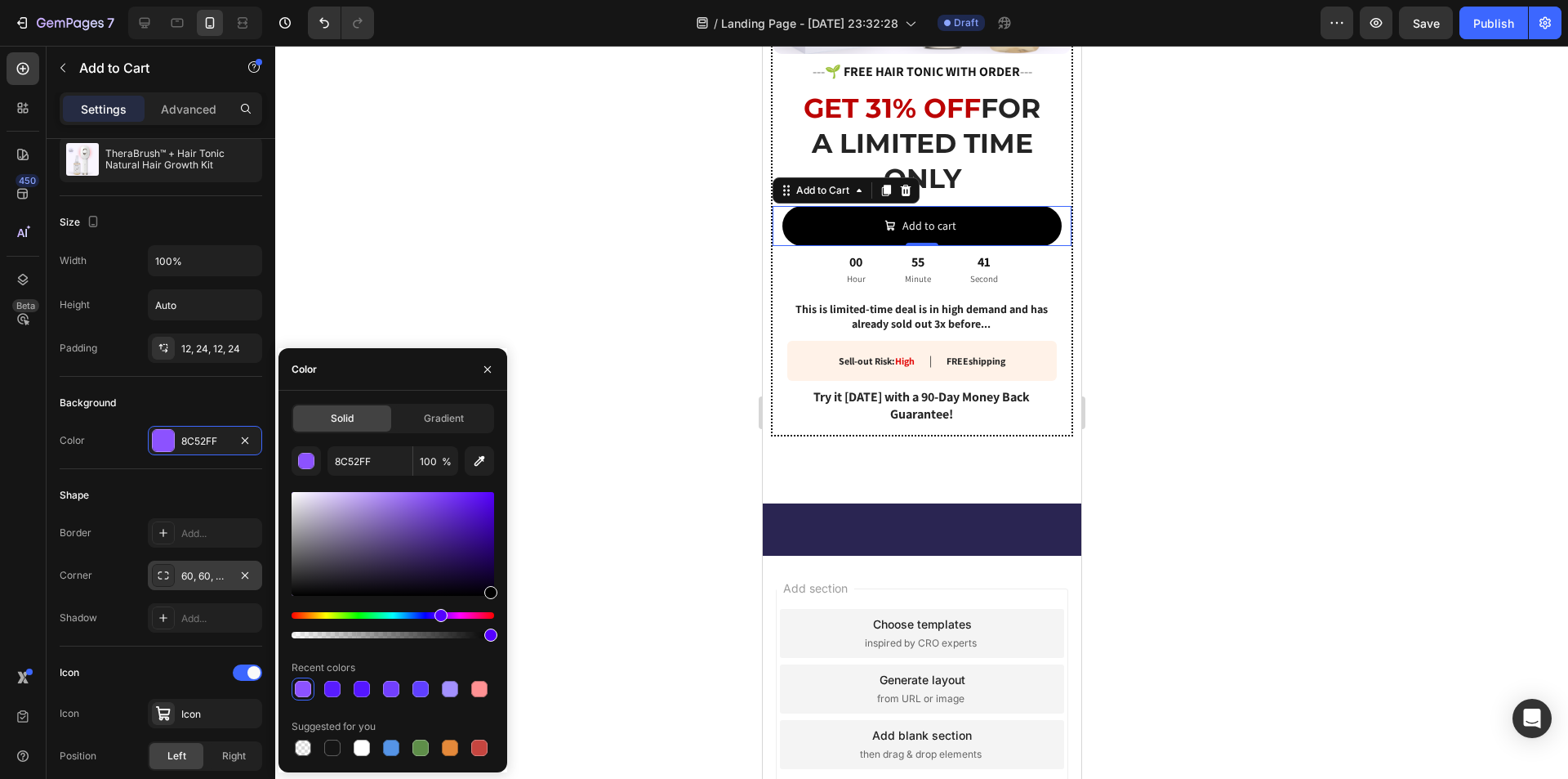
type input "000000"
drag, startPoint x: 393, startPoint y: 574, endPoint x: 625, endPoint y: 620, distance: 236.5
click at [625, 0] on div "7 / Landing Page - [DATE] 23:32:28 Draft Preview Save Publish 450 Beta Sections…" at bounding box center [784, 0] width 1568 height 0
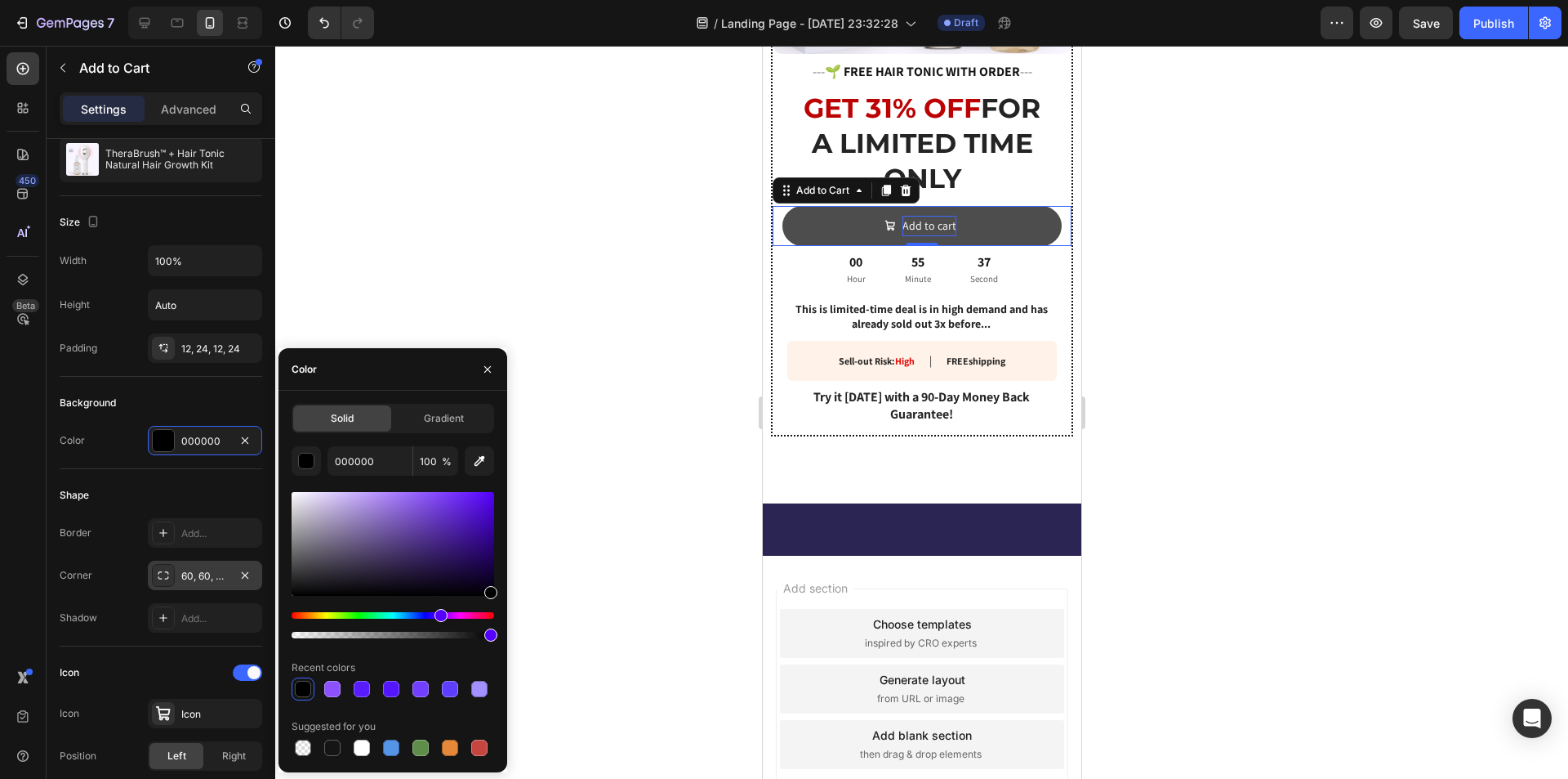
click at [942, 216] on div "Add to cart" at bounding box center [928, 225] width 54 height 20
click at [942, 216] on p "Add to cart" at bounding box center [928, 225] width 54 height 20
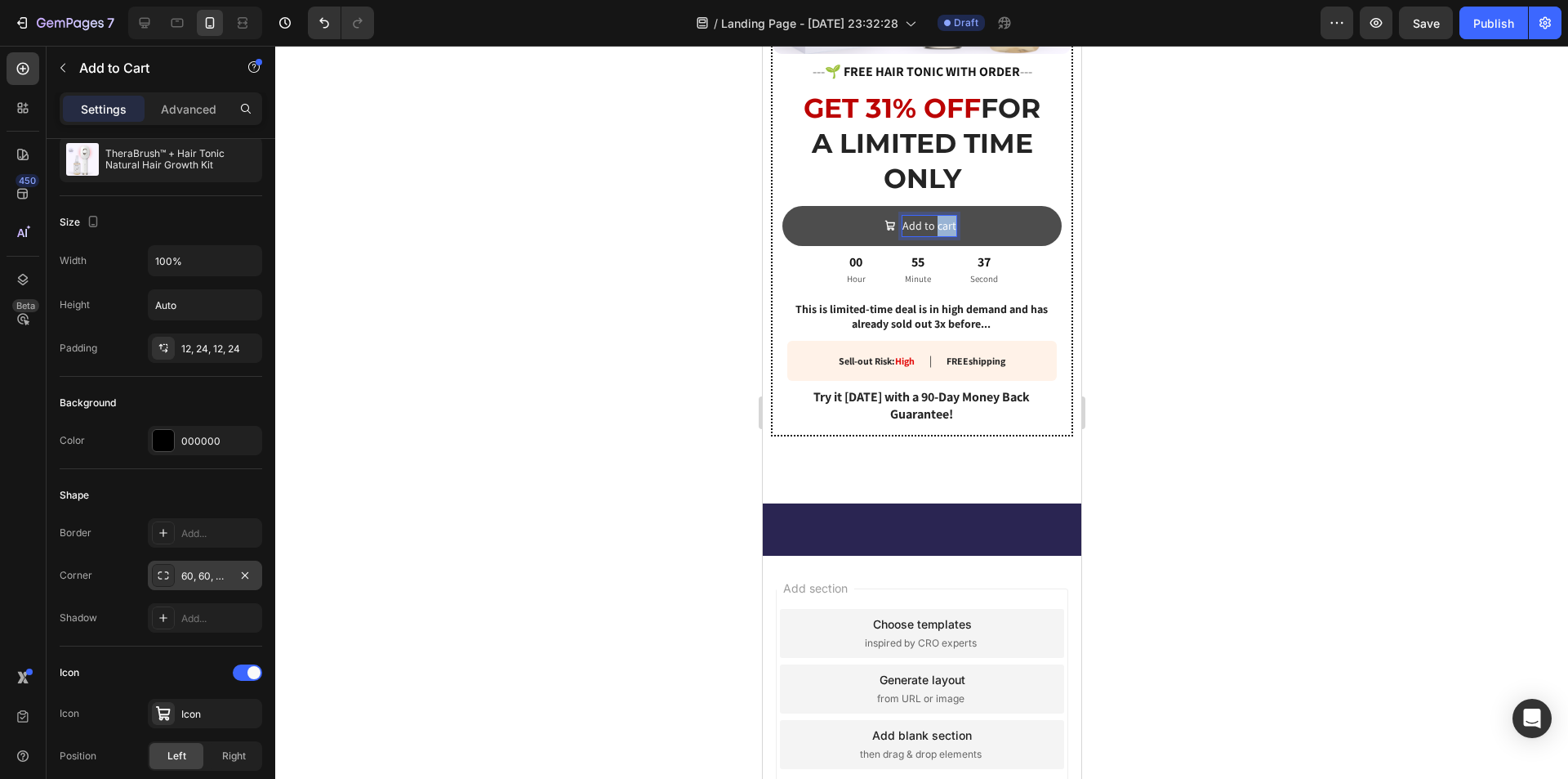
click at [942, 216] on p "Add to cart" at bounding box center [928, 225] width 54 height 20
click at [921, 216] on p "Add to cart" at bounding box center [928, 225] width 54 height 20
click at [781, 206] on button "START" at bounding box center [921, 226] width 279 height 40
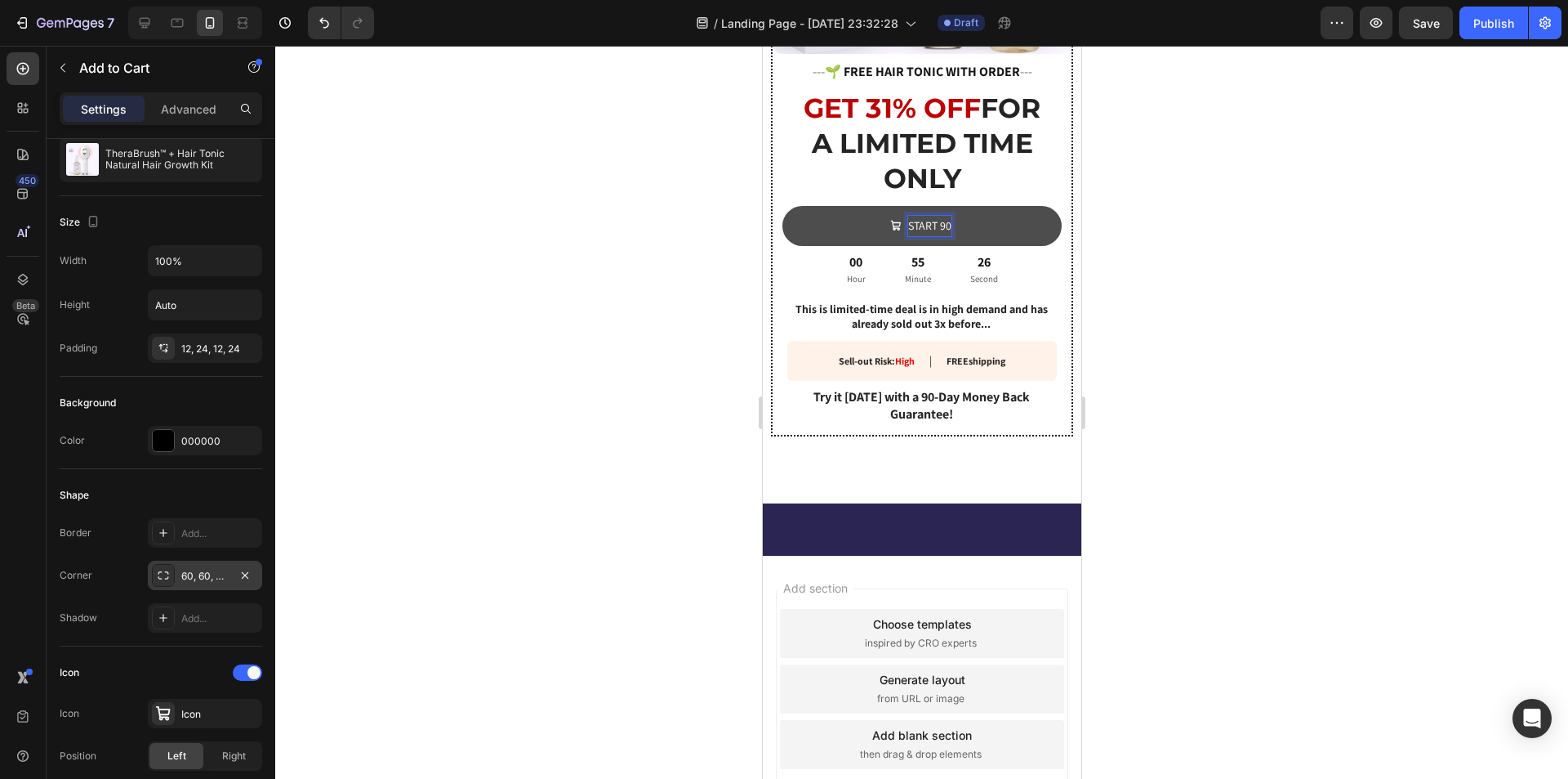
click at [781, 206] on button "START 90" at bounding box center [921, 226] width 279 height 40
click at [781, 206] on button "START 90 DAY" at bounding box center [921, 226] width 279 height 40
click at [781, 206] on button "START 90 DAYS RISK F" at bounding box center [921, 226] width 279 height 40
click at [1173, 286] on div at bounding box center [921, 413] width 1293 height 733
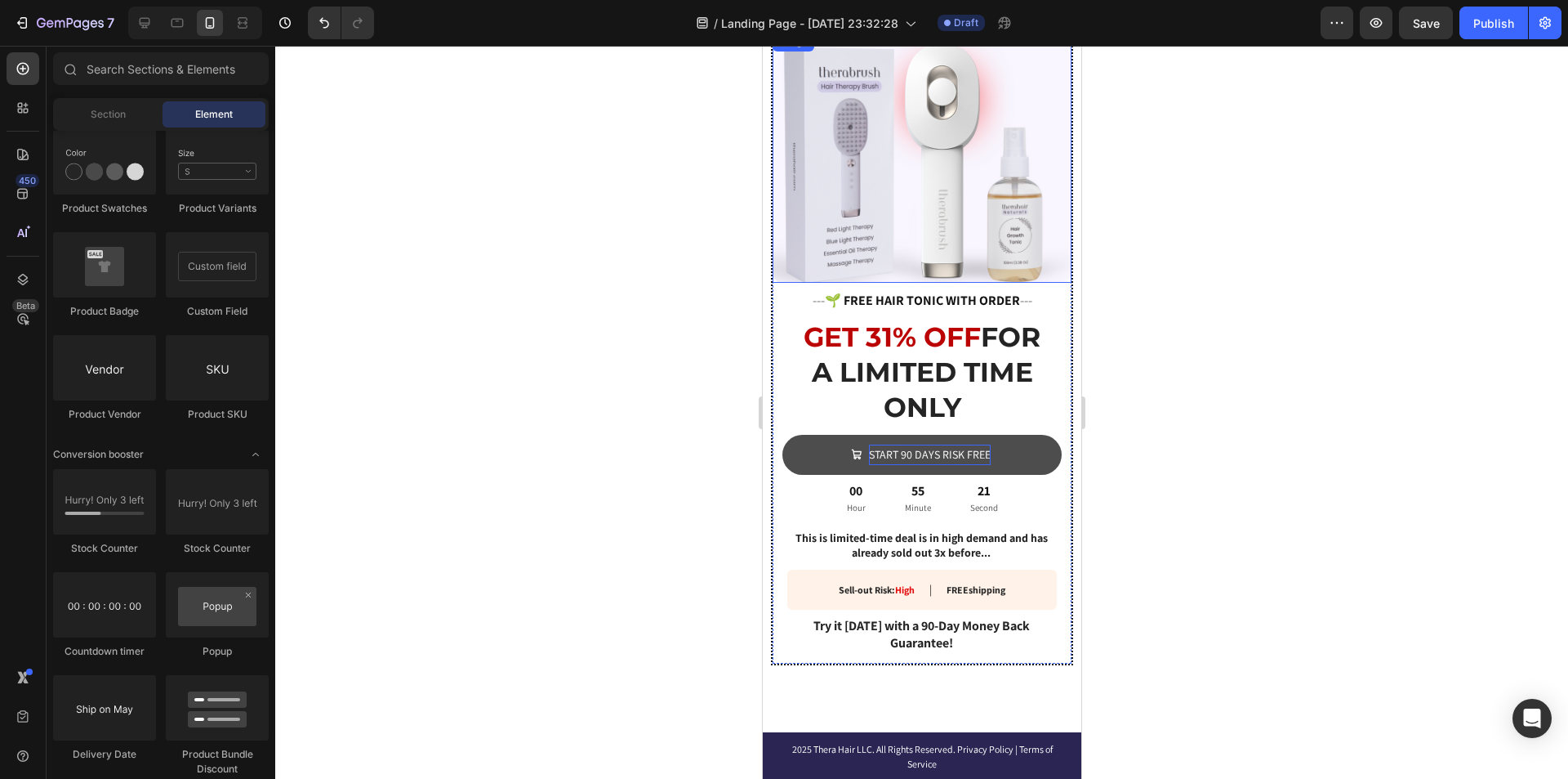
scroll to position [2722, 0]
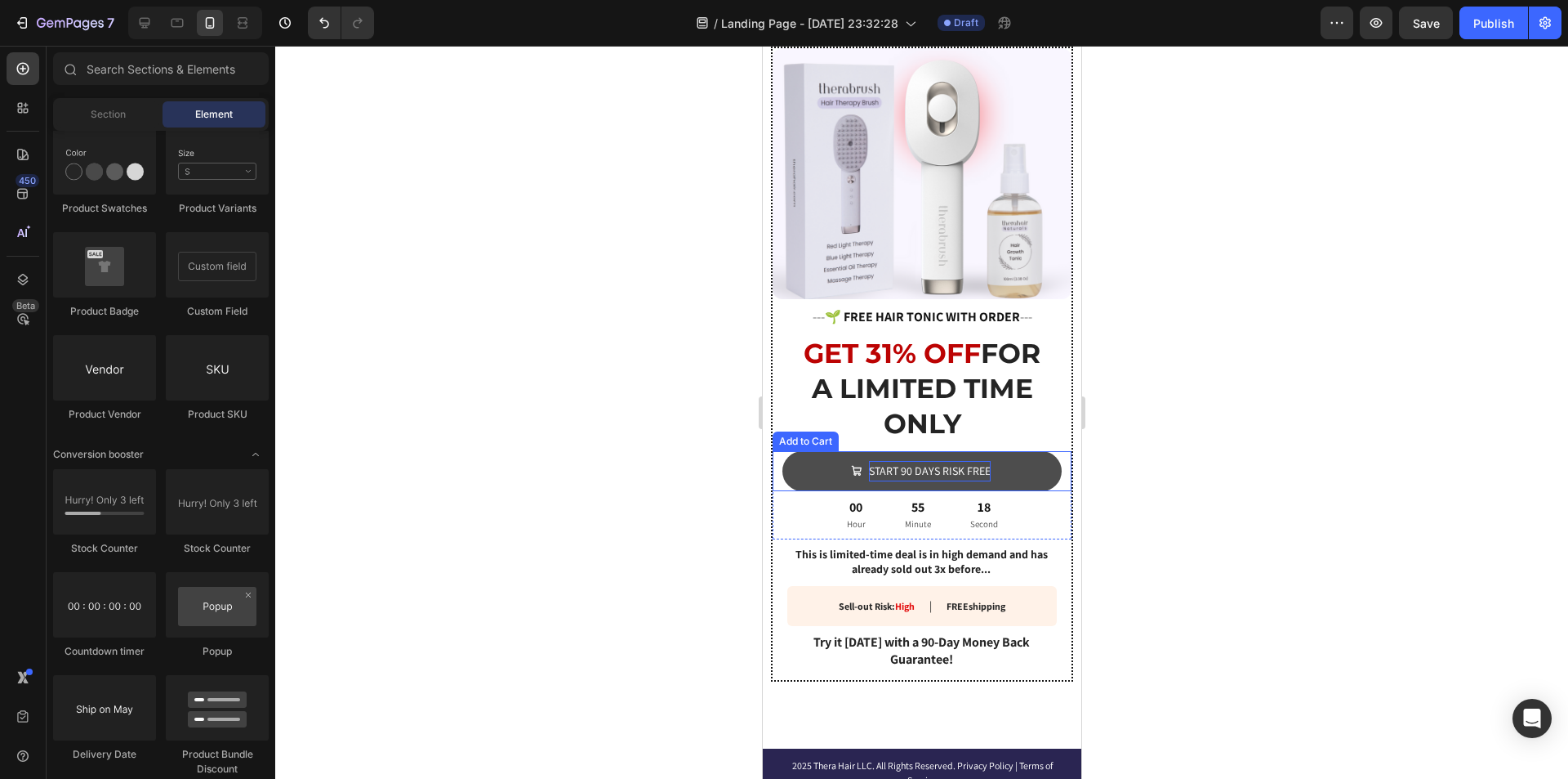
click at [942, 460] on p "START 90 DAYS RISK FREE" at bounding box center [929, 470] width 122 height 20
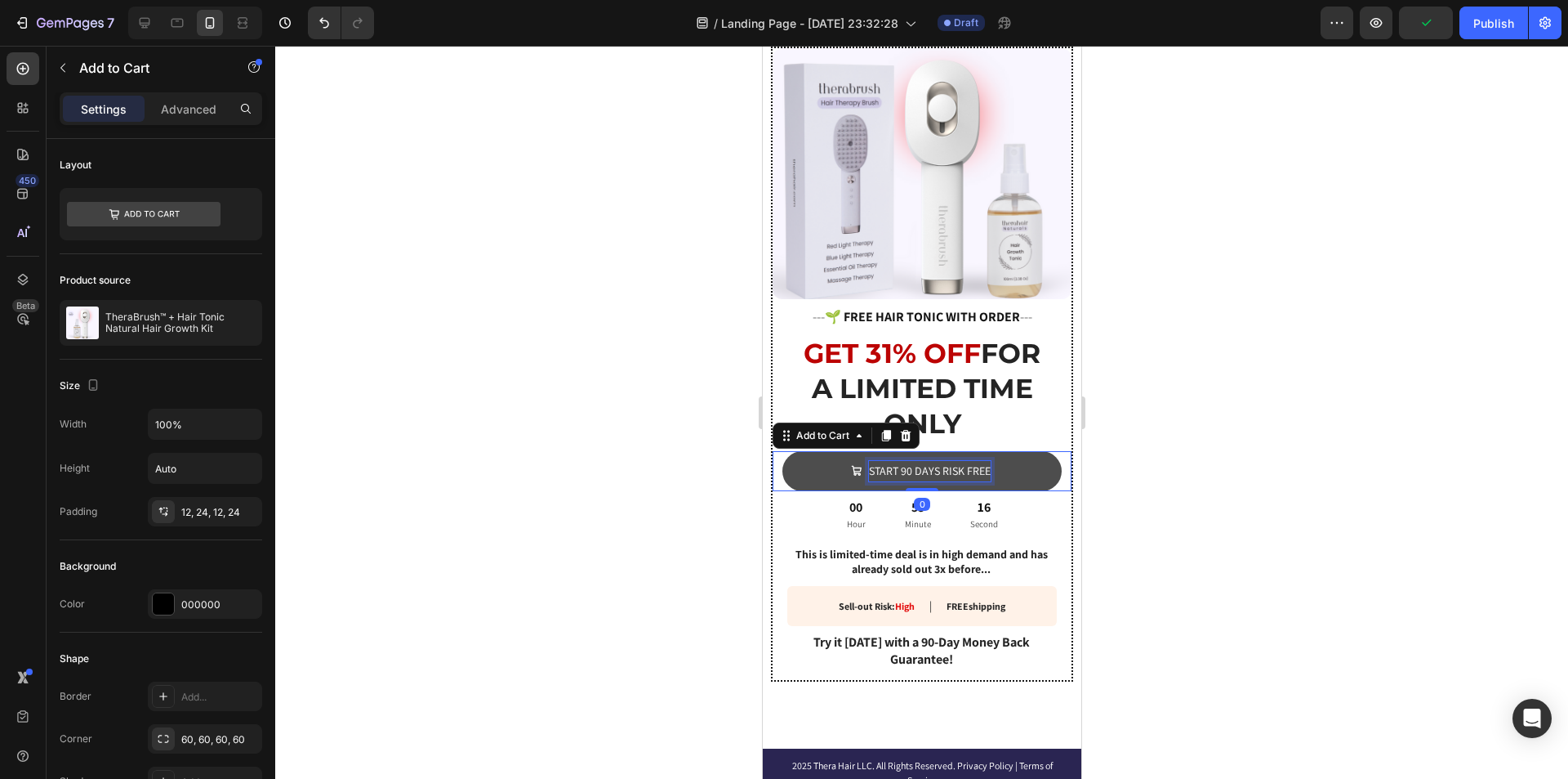
click at [892, 460] on p "START 90 DAYS RISK FREE" at bounding box center [929, 470] width 122 height 20
click at [781, 451] on button "GET" at bounding box center [921, 471] width 279 height 40
click at [781, 451] on button "GET IT" at bounding box center [921, 471] width 279 height 40
click at [1155, 405] on div at bounding box center [921, 413] width 1293 height 733
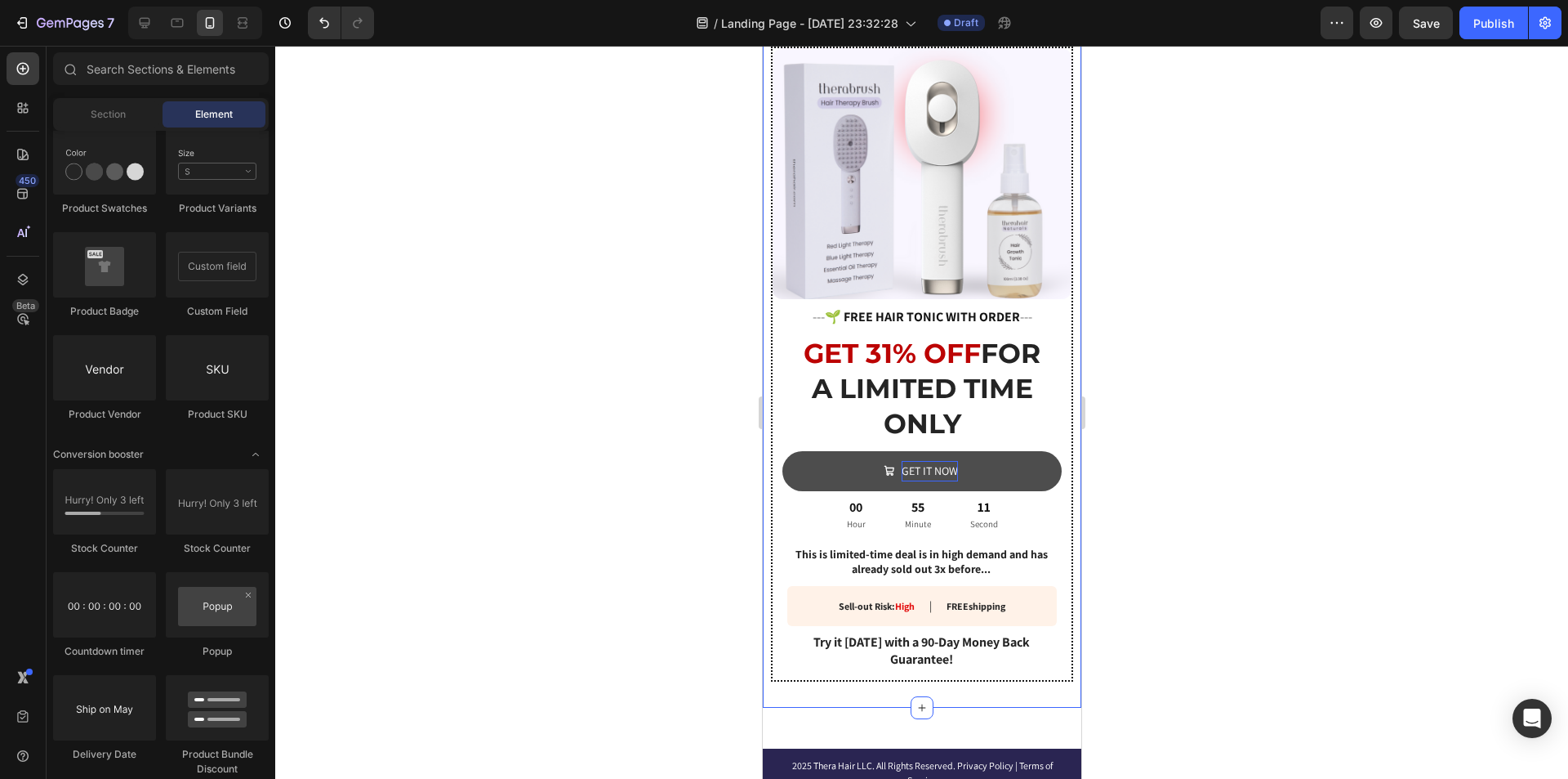
click at [1155, 405] on div at bounding box center [921, 413] width 1293 height 733
click at [926, 460] on p "GET IT NOW" at bounding box center [928, 470] width 57 height 20
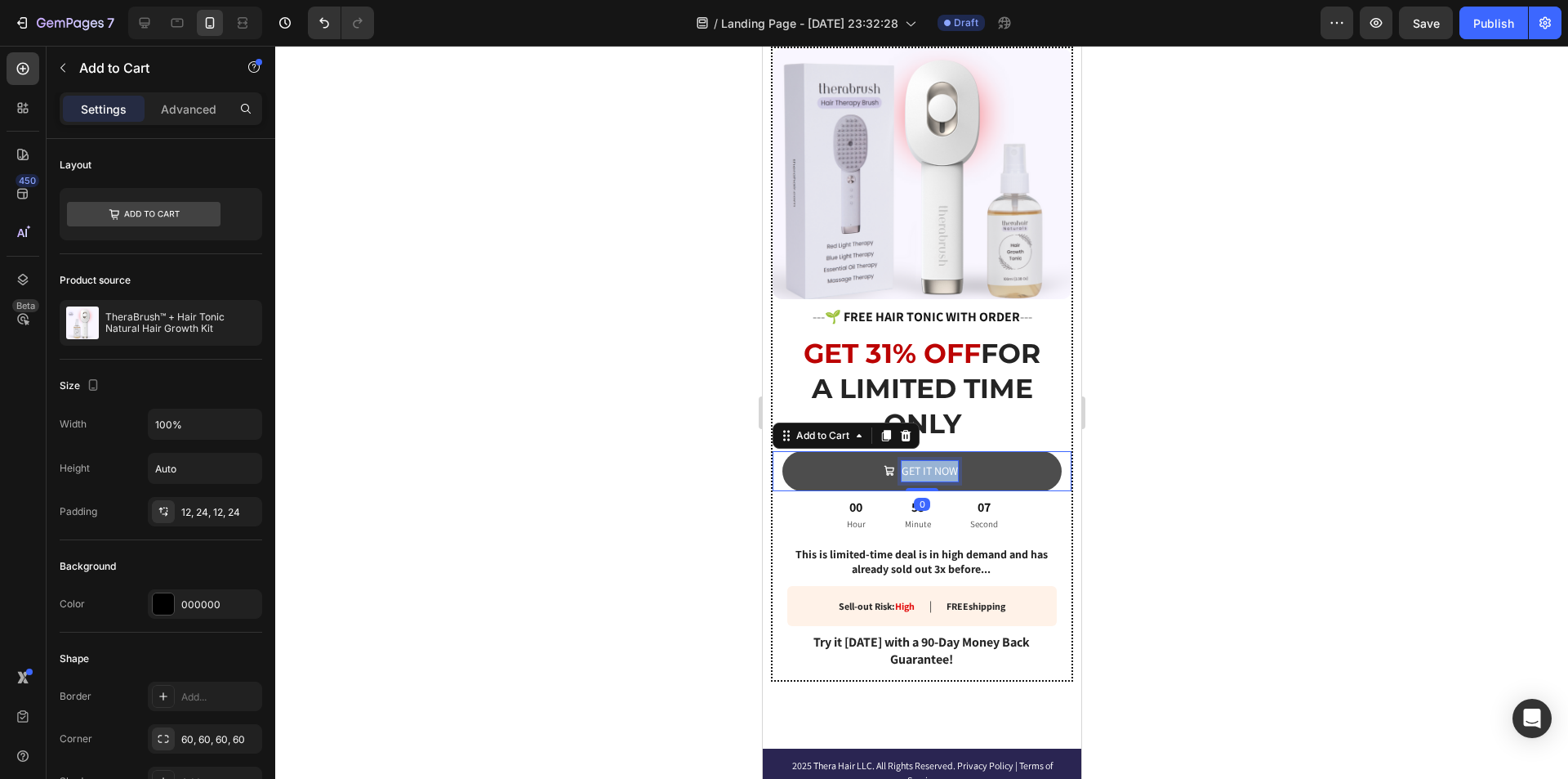
click at [926, 460] on p "GET IT NOW" at bounding box center [928, 470] width 57 height 20
click at [781, 451] on button "CLAI" at bounding box center [921, 471] width 279 height 40
click at [1303, 375] on div at bounding box center [921, 413] width 1293 height 733
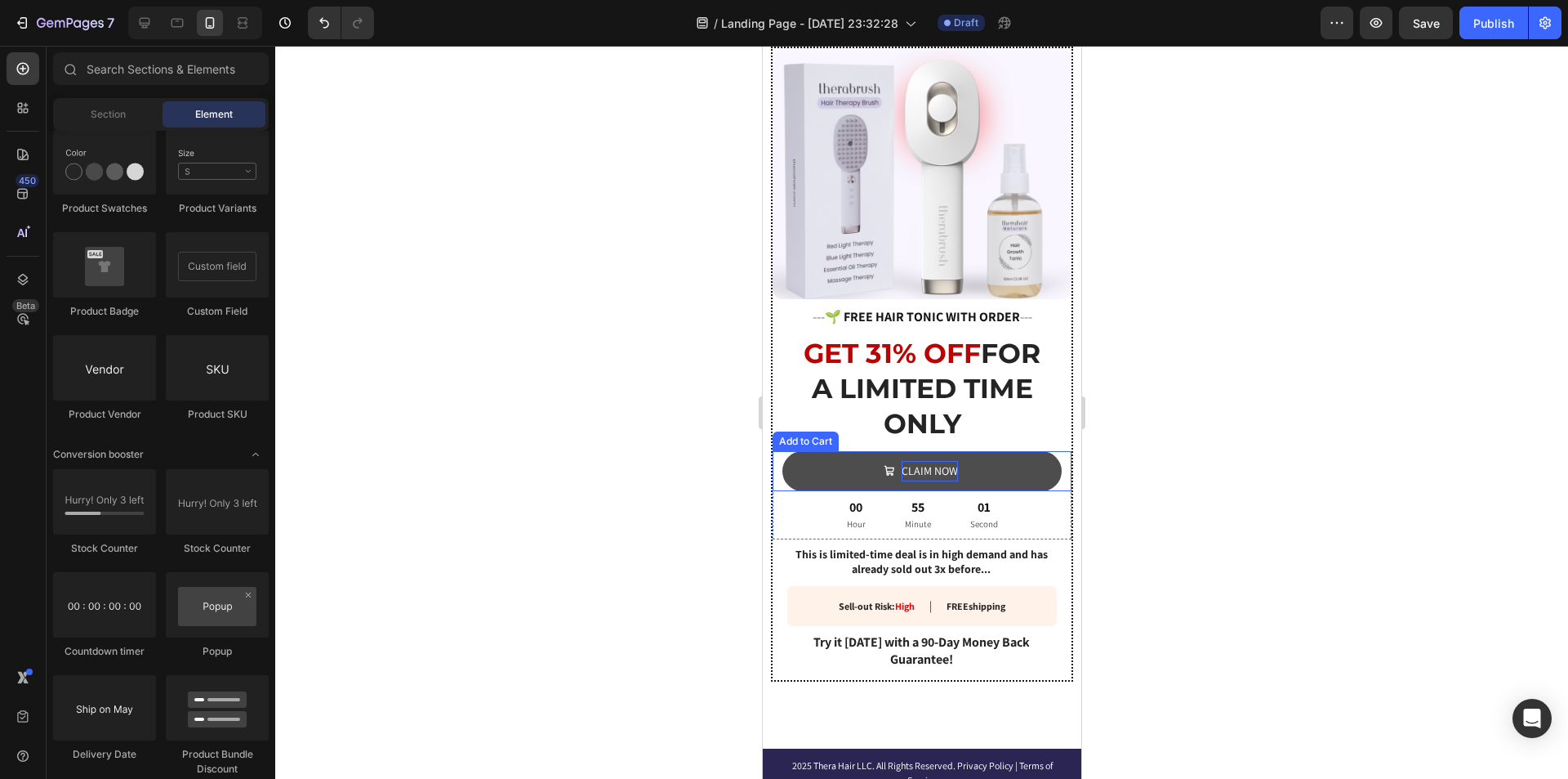
click at [919, 460] on p "CLAIM NOW" at bounding box center [928, 470] width 57 height 20
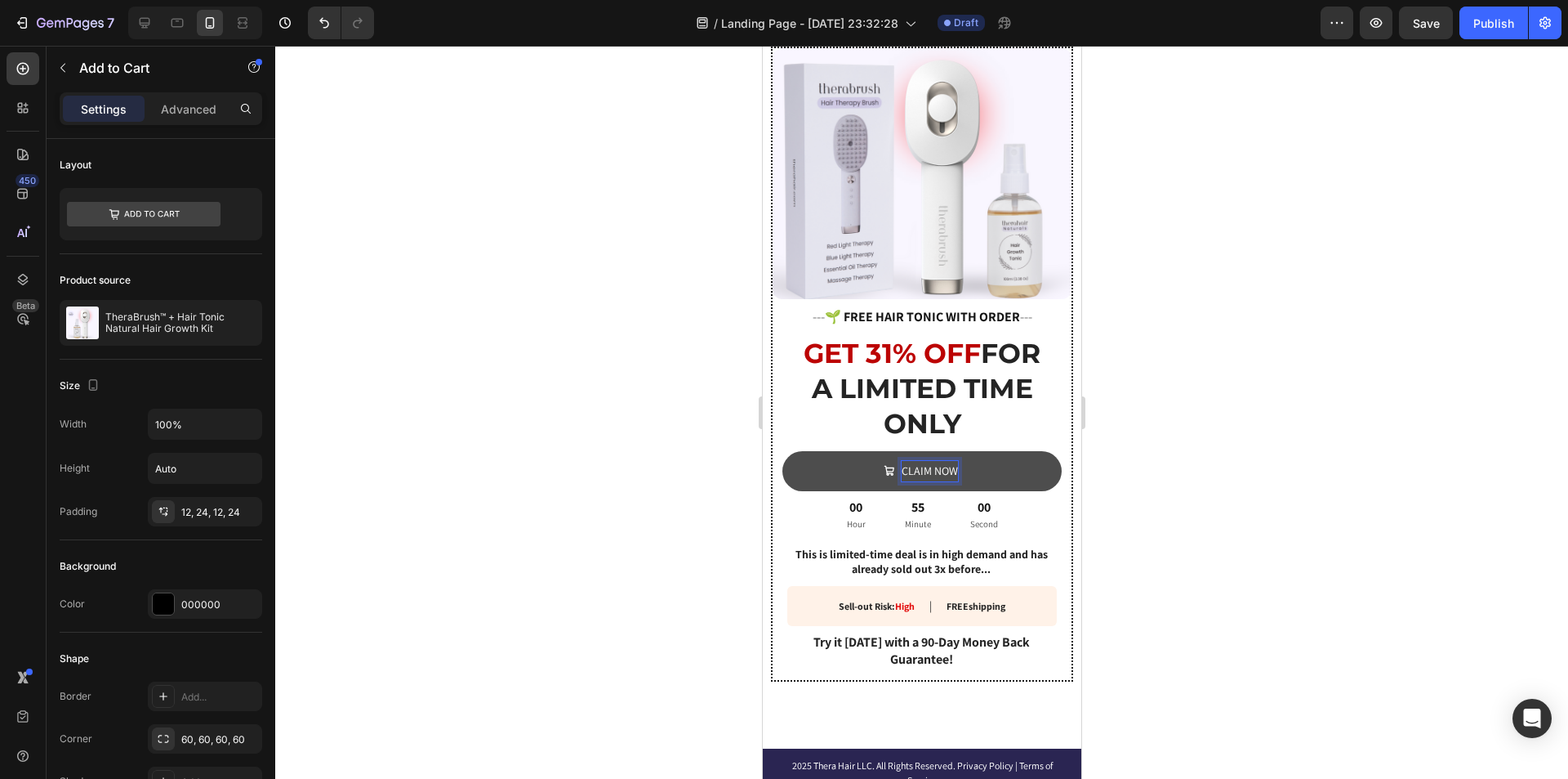
click at [928, 461] on p "CLAIM NOW" at bounding box center [928, 470] width 57 height 20
click at [781, 451] on button "CLAIM INOW" at bounding box center [921, 471] width 279 height 40
click at [1380, 404] on div at bounding box center [921, 413] width 1293 height 733
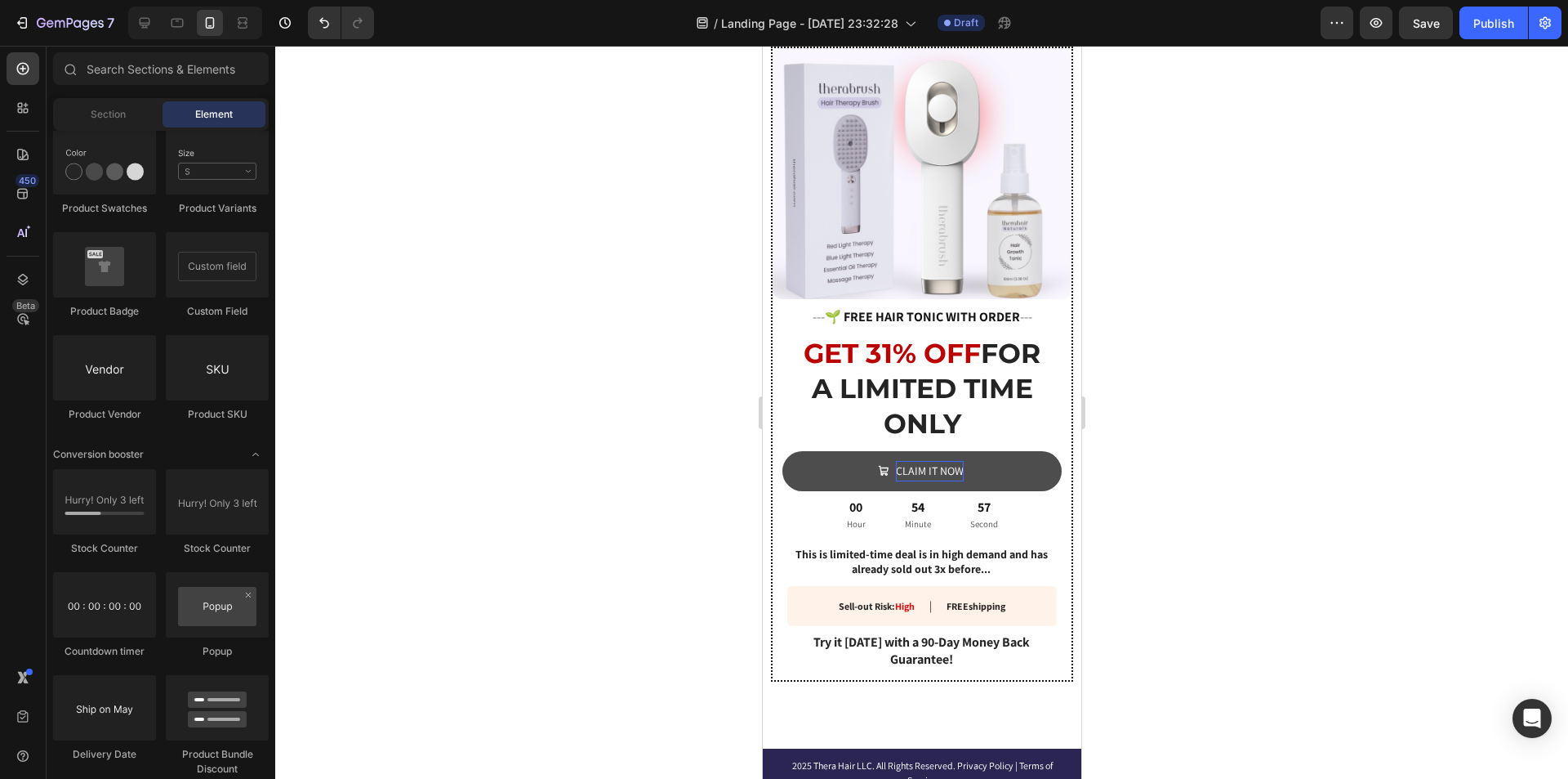
click at [1201, 413] on div at bounding box center [921, 413] width 1293 height 733
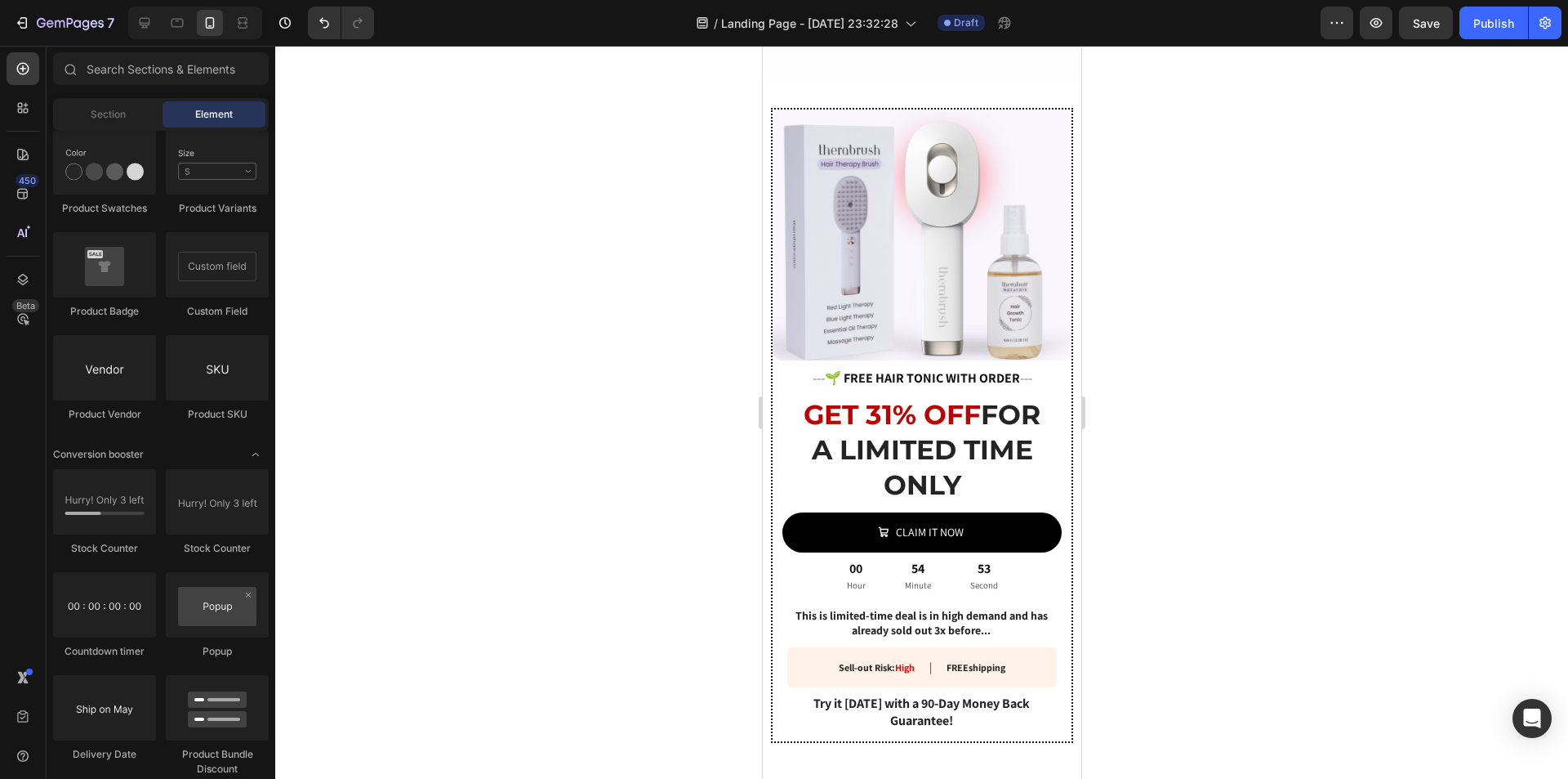
scroll to position [2804, 0]
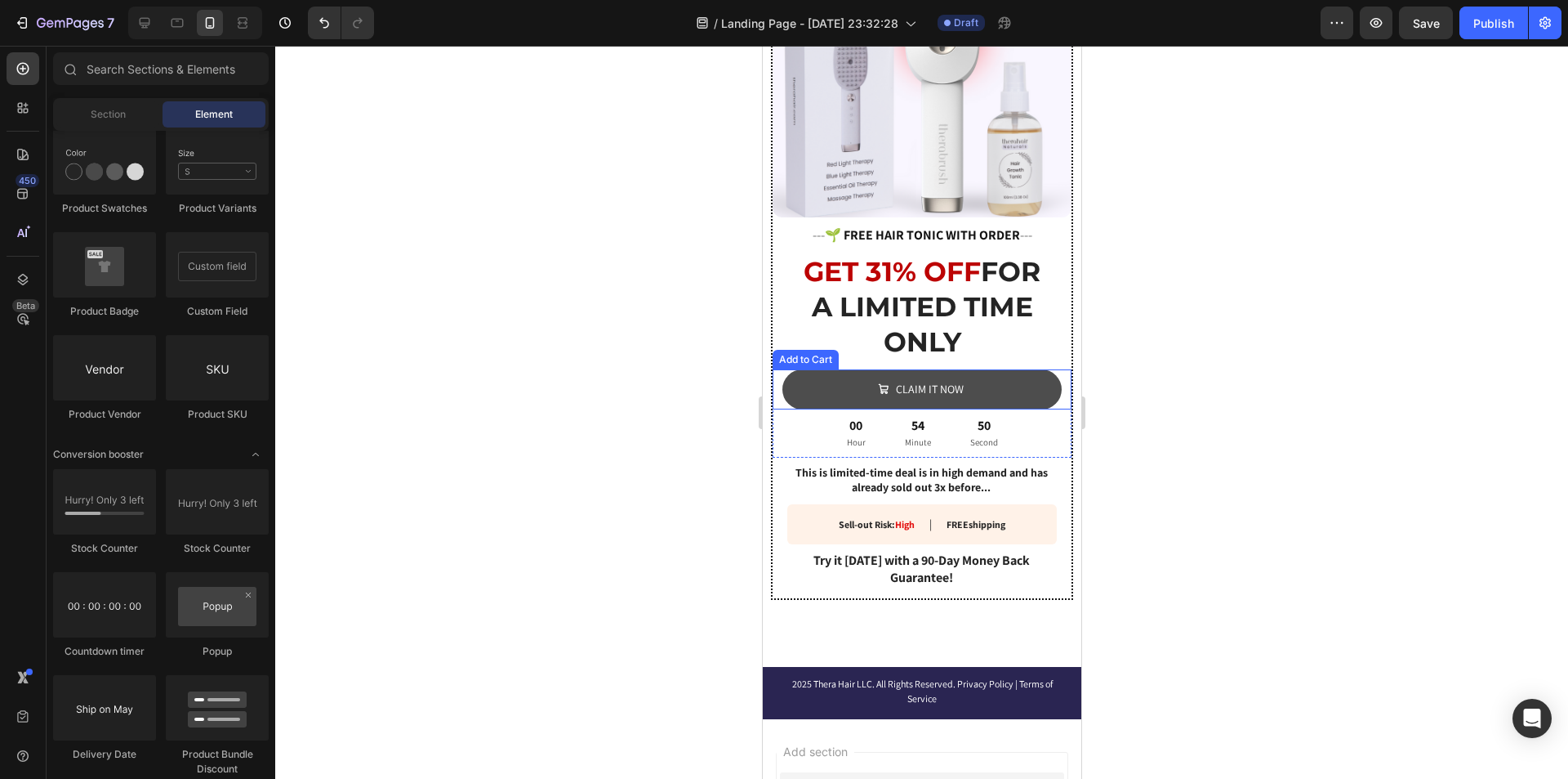
click at [995, 390] on button "CLAIM IT NOW" at bounding box center [921, 389] width 279 height 40
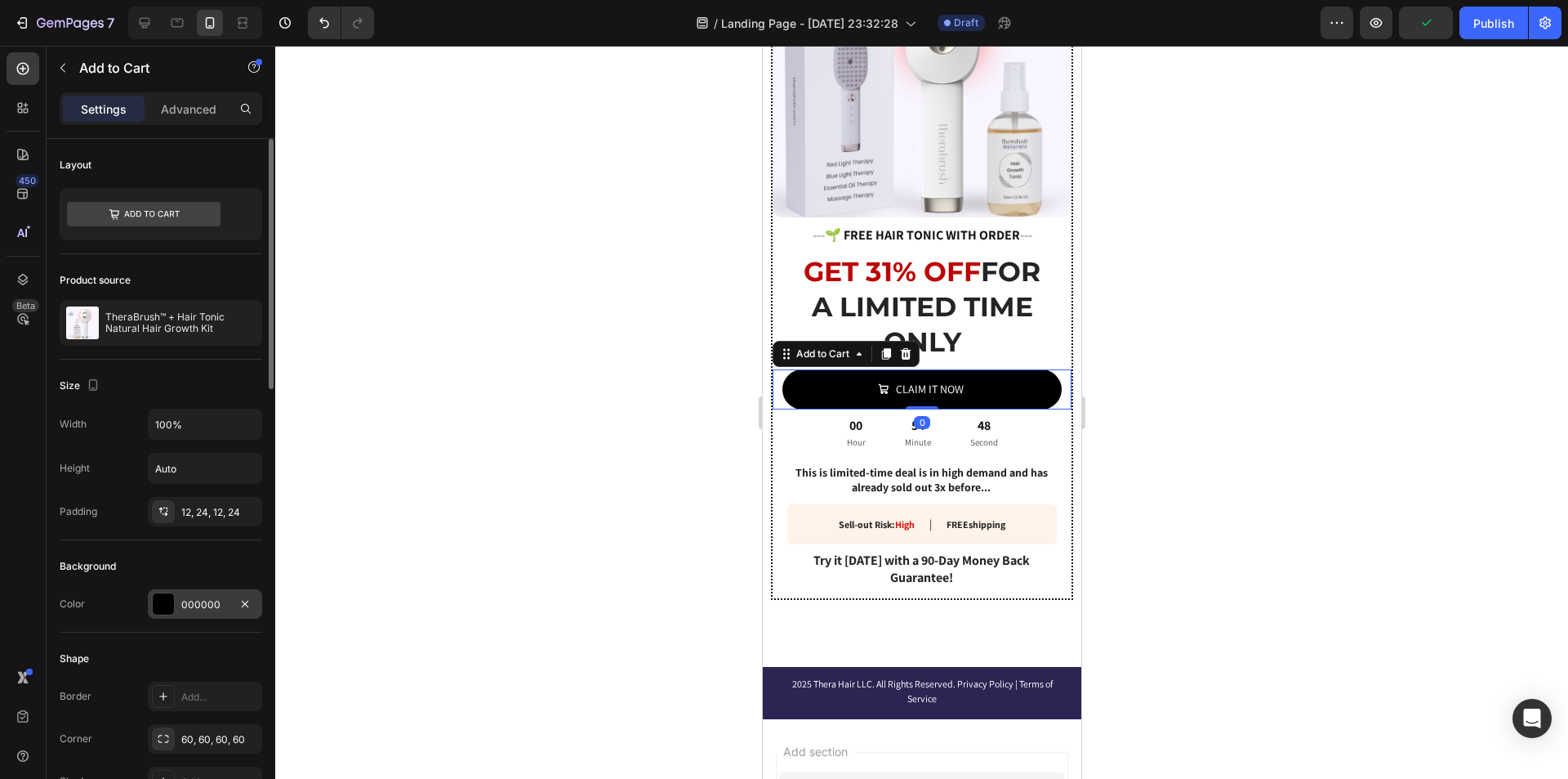
click at [174, 596] on div at bounding box center [164, 604] width 23 height 23
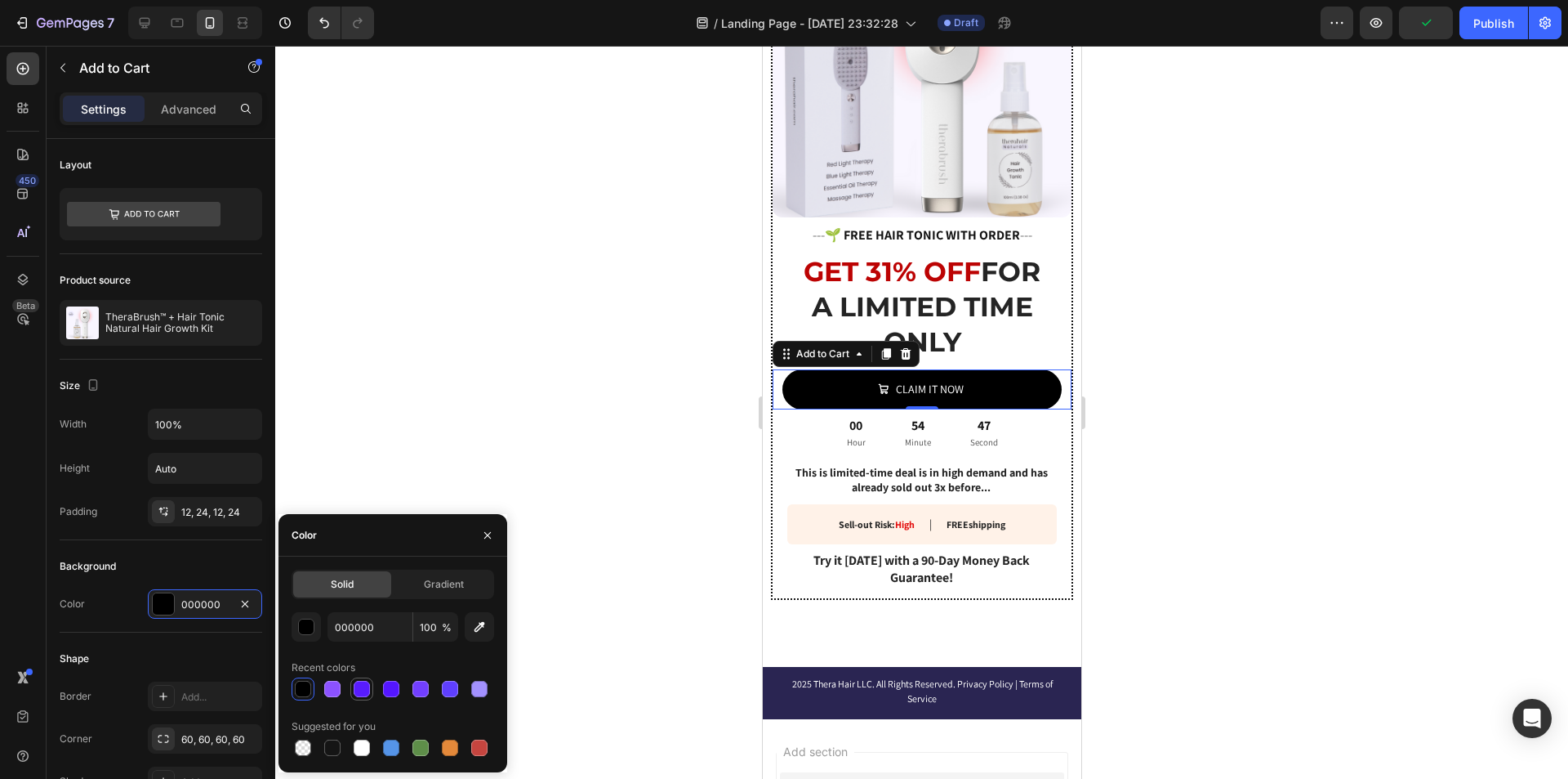
click at [365, 690] on div at bounding box center [361, 688] width 17 height 17
type input "581CFF"
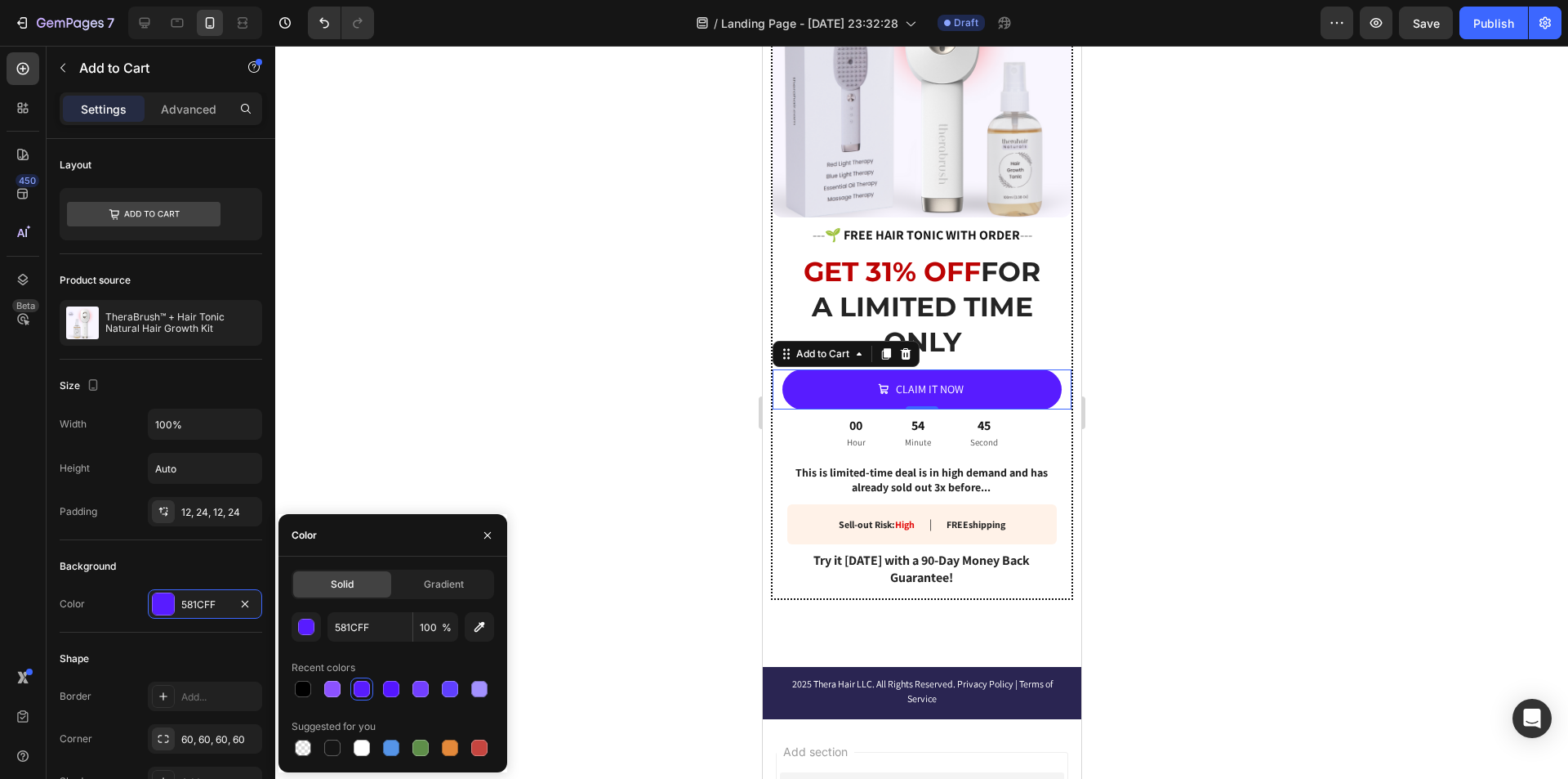
click at [1166, 393] on div at bounding box center [921, 413] width 1293 height 733
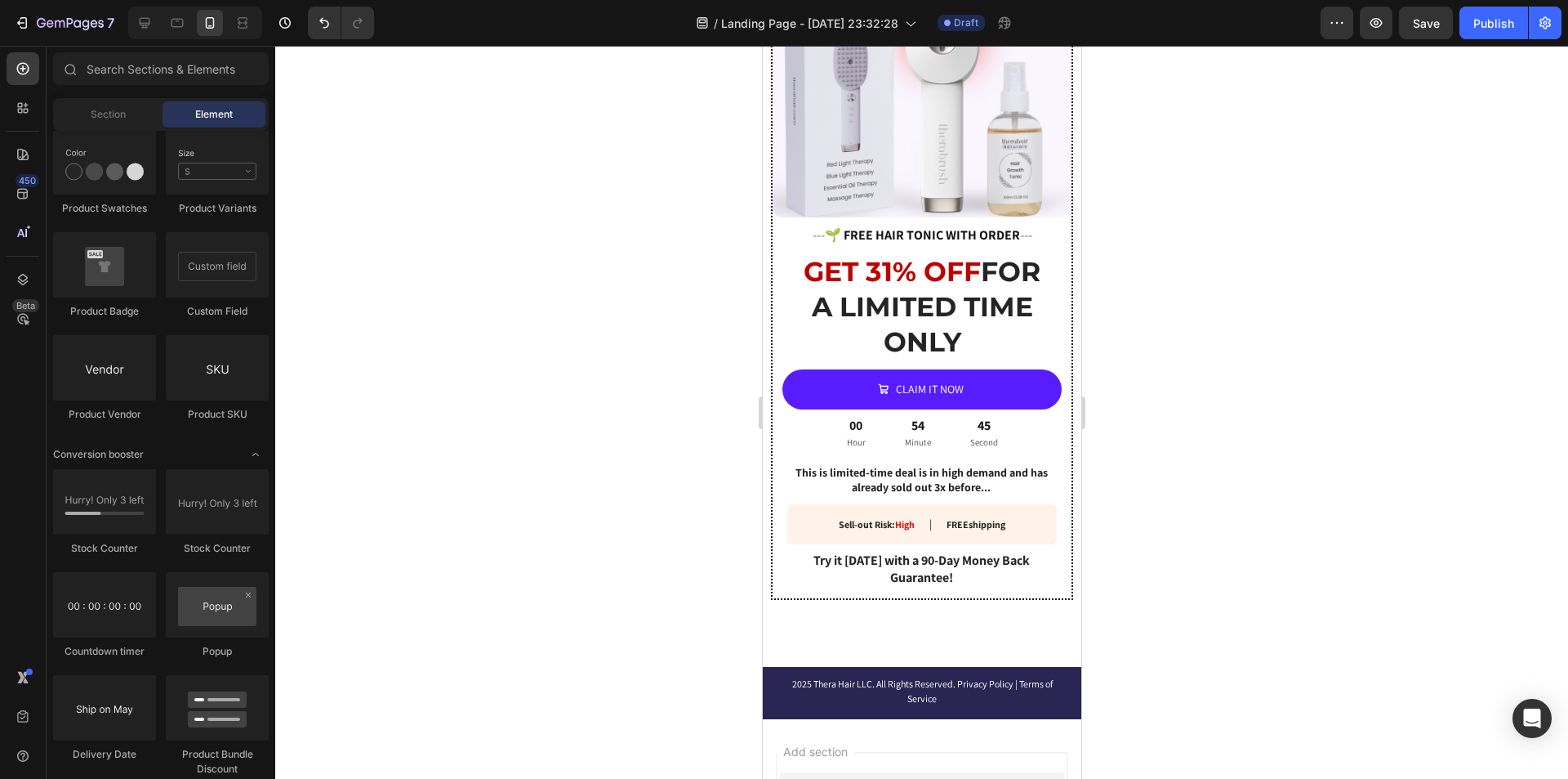
click at [1166, 393] on div at bounding box center [921, 413] width 1293 height 733
click at [936, 255] on strong "GET 31% OFF" at bounding box center [892, 272] width 178 height 33
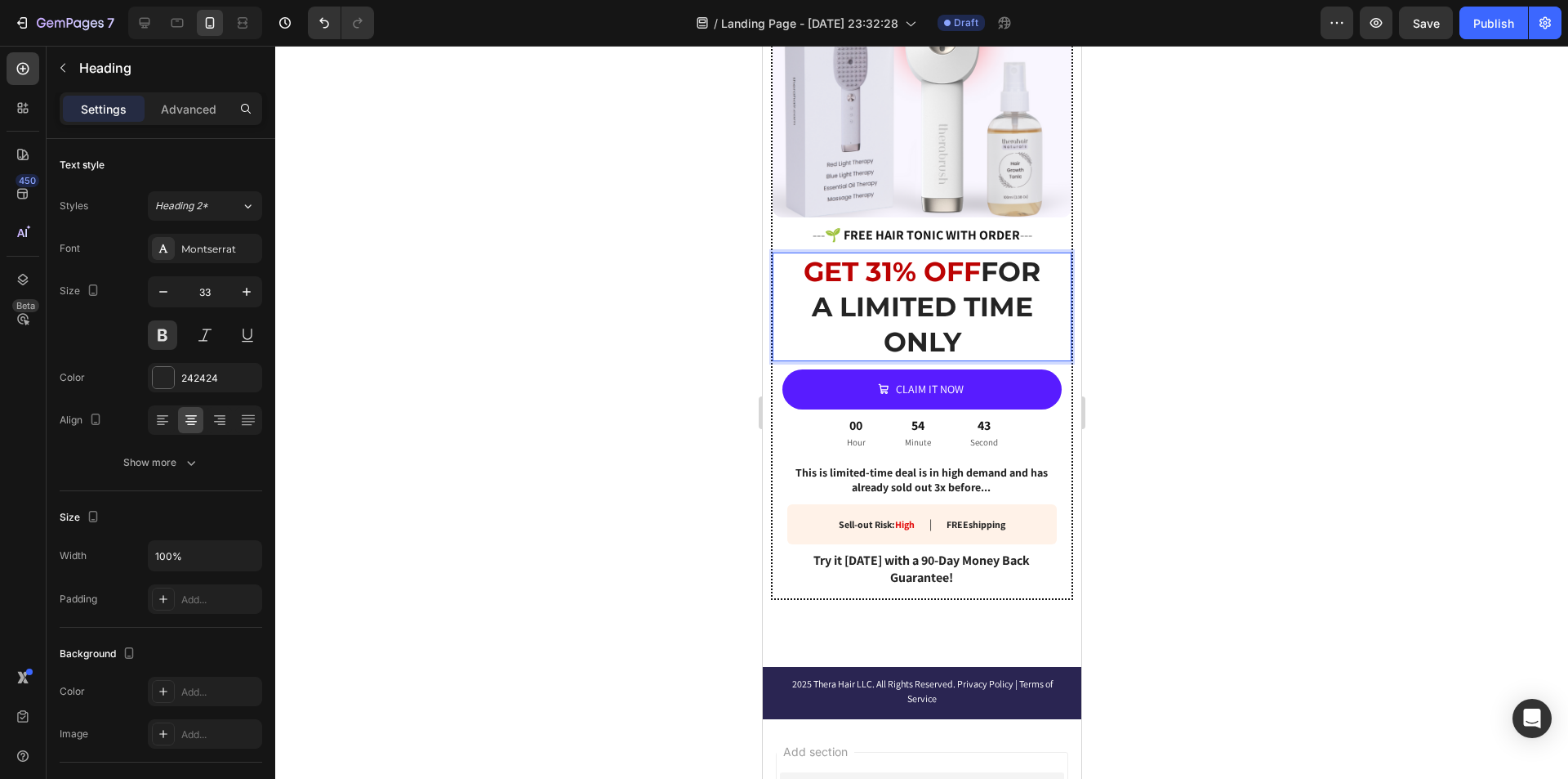
drag, startPoint x: 985, startPoint y: 259, endPoint x: 995, endPoint y: 264, distance: 11.2
click at [980, 259] on strong "GET 31% OFF" at bounding box center [892, 272] width 178 height 33
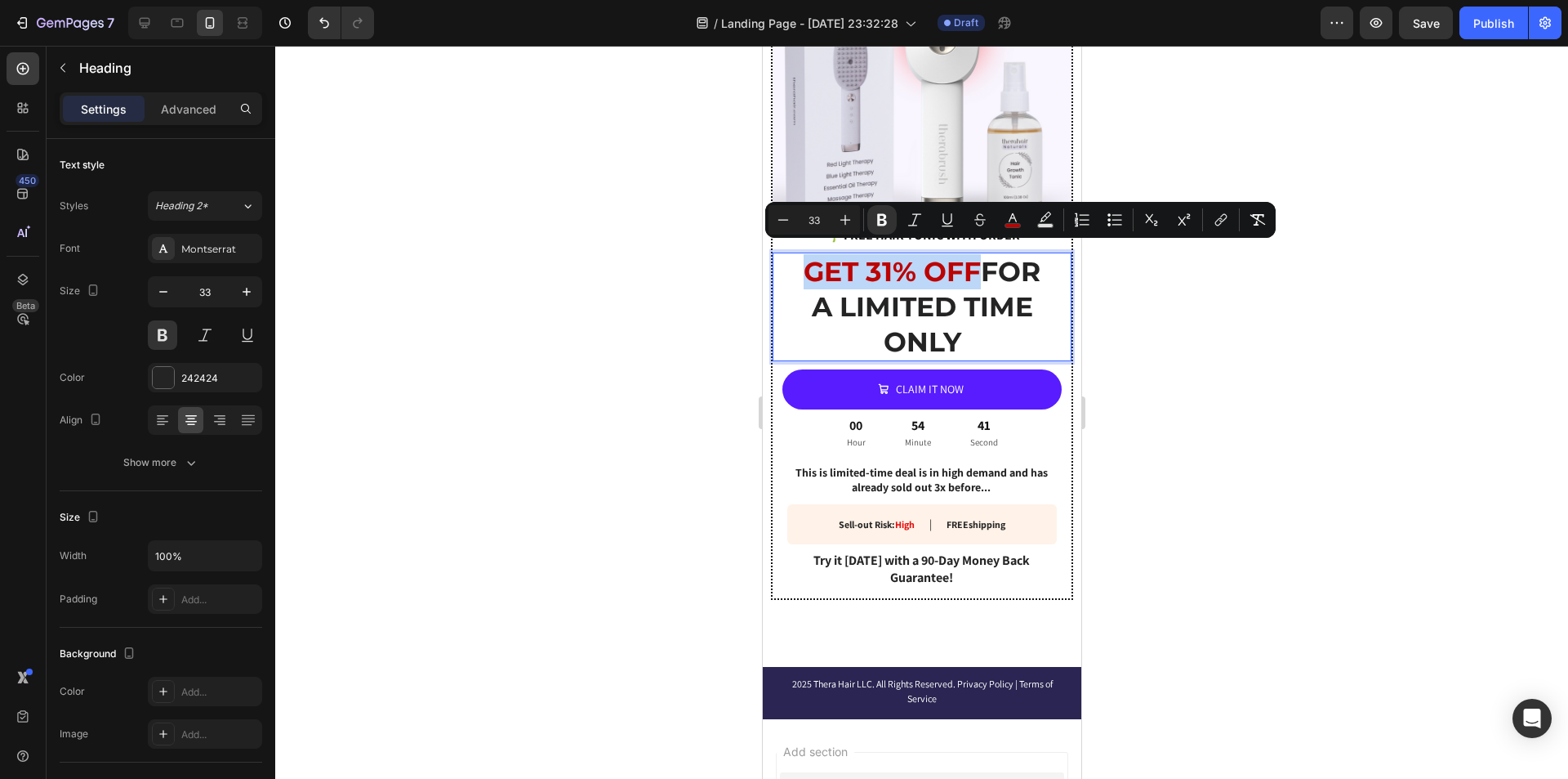
drag, startPoint x: 1002, startPoint y: 260, endPoint x: 833, endPoint y: 265, distance: 169.1
click at [833, 265] on strong "GET 31% OFF" at bounding box center [892, 272] width 178 height 33
click at [1019, 224] on rect "Editor contextual toolbar" at bounding box center [1013, 225] width 16 height 4
type input "[DATE]"
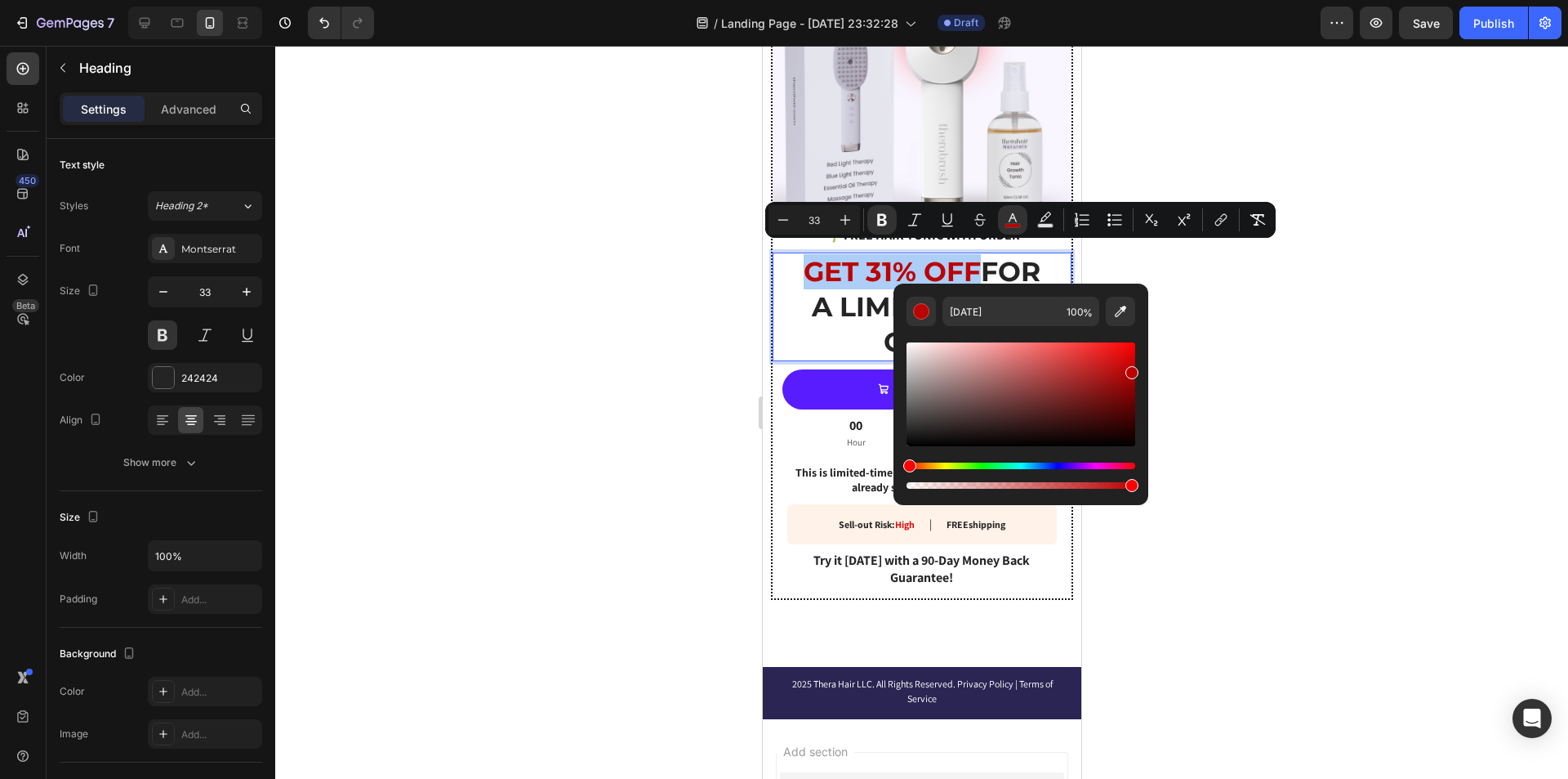
click at [1058, 465] on div "Hue" at bounding box center [1021, 466] width 229 height 7
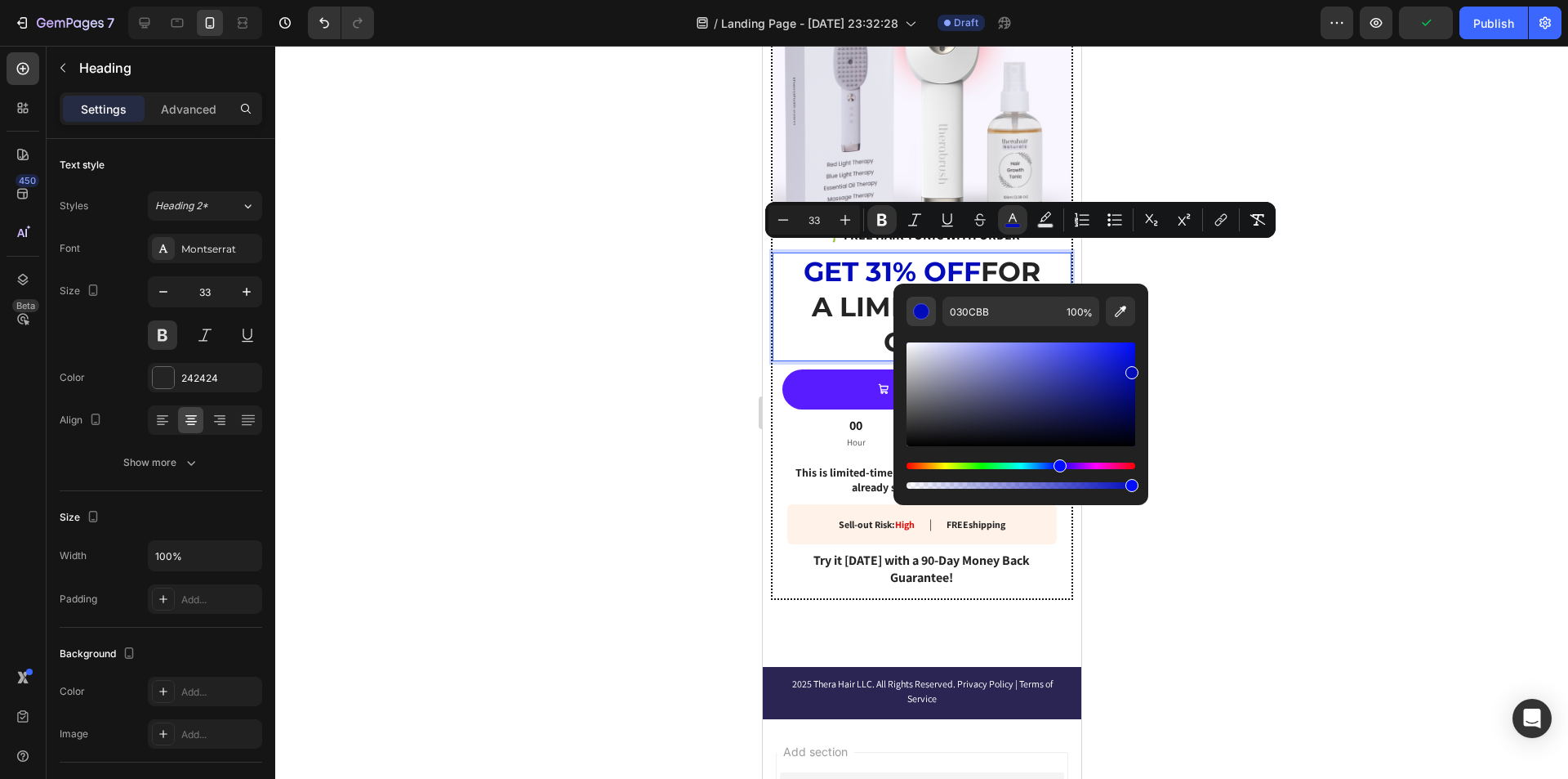
click at [914, 312] on div "Editor contextual toolbar" at bounding box center [921, 311] width 17 height 17
click at [933, 313] on button "Editor contextual toolbar" at bounding box center [921, 312] width 30 height 30
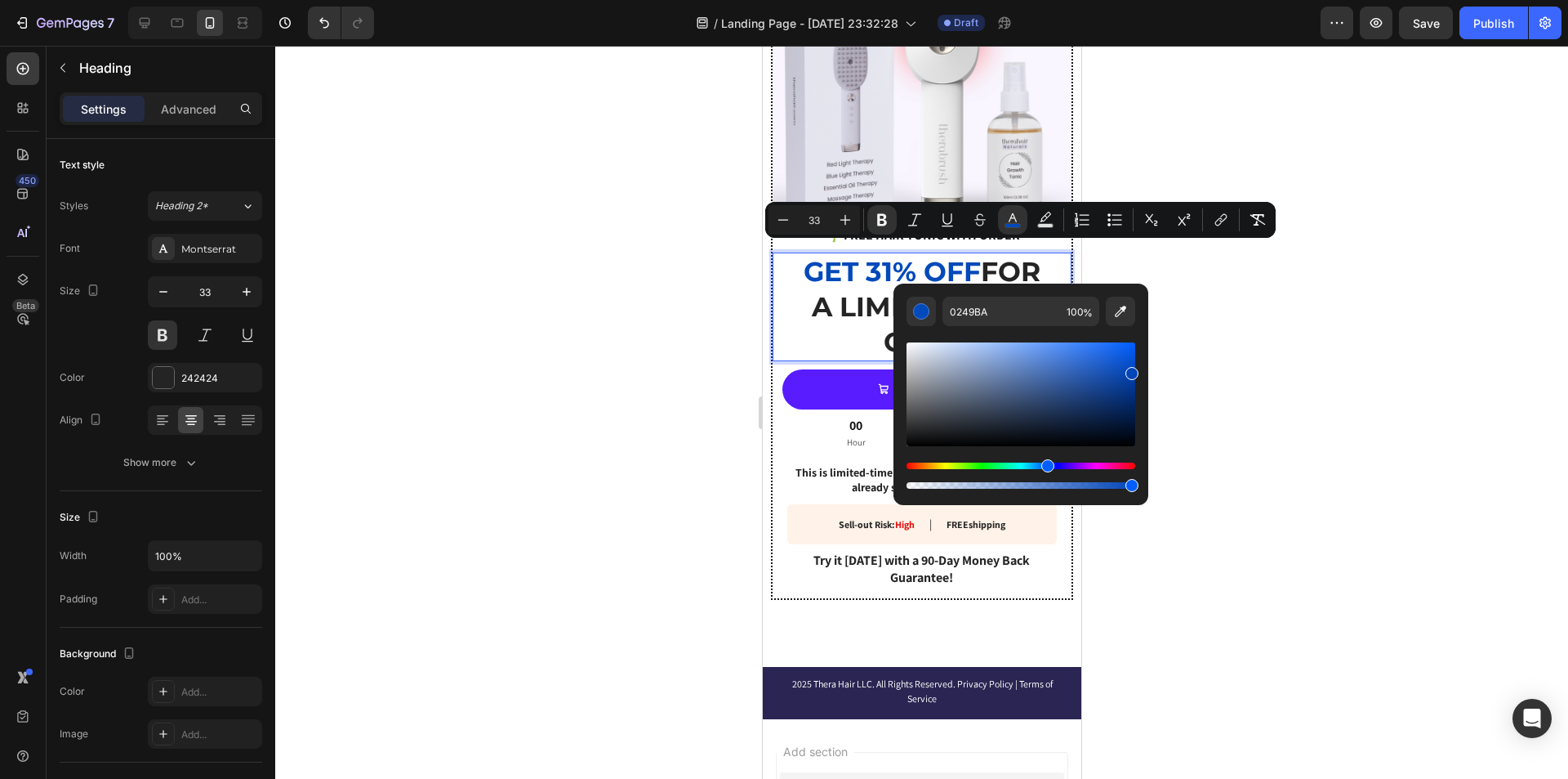
drag, startPoint x: 1058, startPoint y: 467, endPoint x: 1046, endPoint y: 464, distance: 12.4
click at [1046, 464] on div "Hue" at bounding box center [1048, 466] width 13 height 13
click at [1001, 314] on input "0242B9" at bounding box center [1001, 312] width 117 height 30
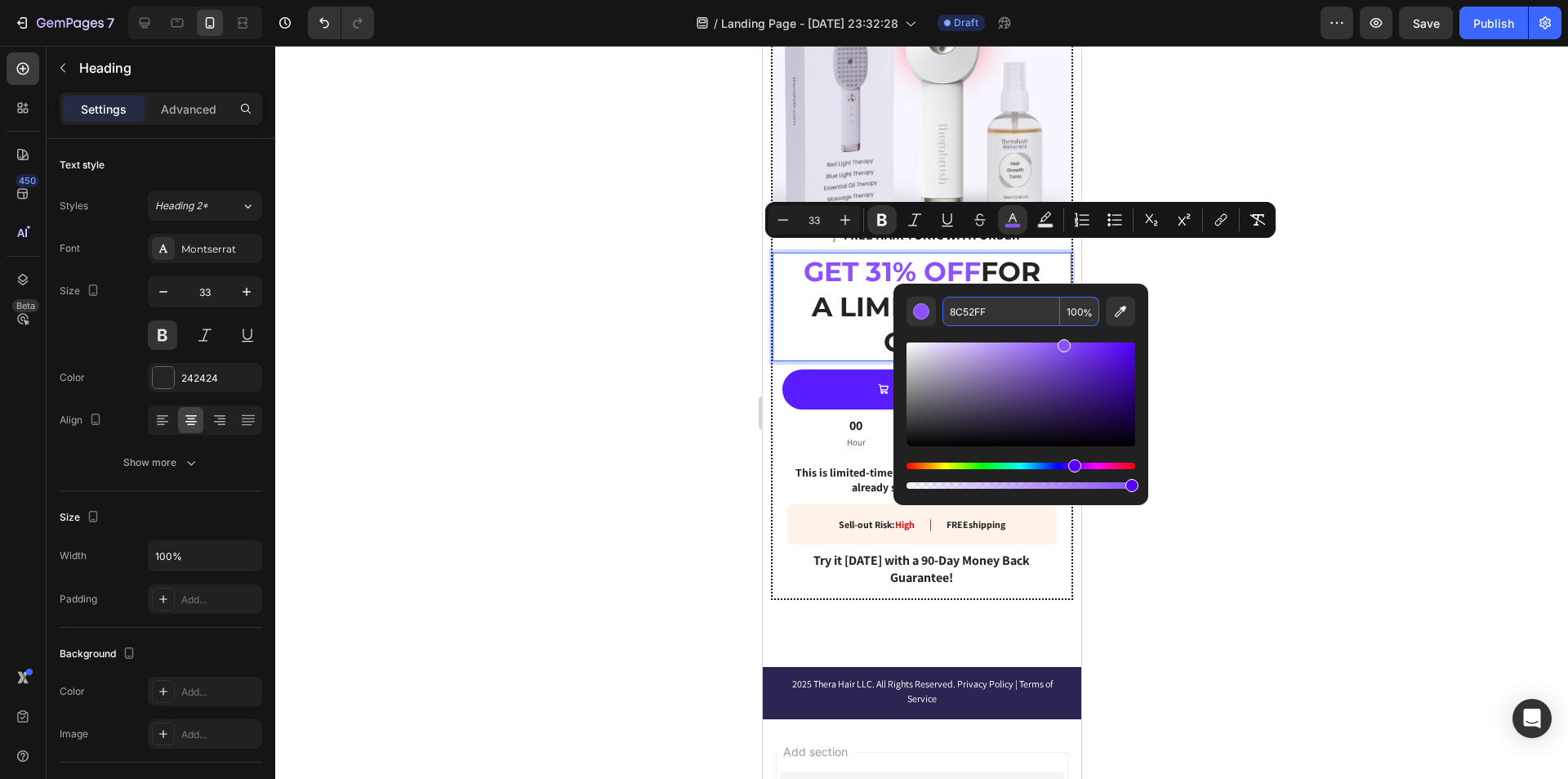
click at [957, 317] on input "8C52FF" at bounding box center [1001, 312] width 117 height 30
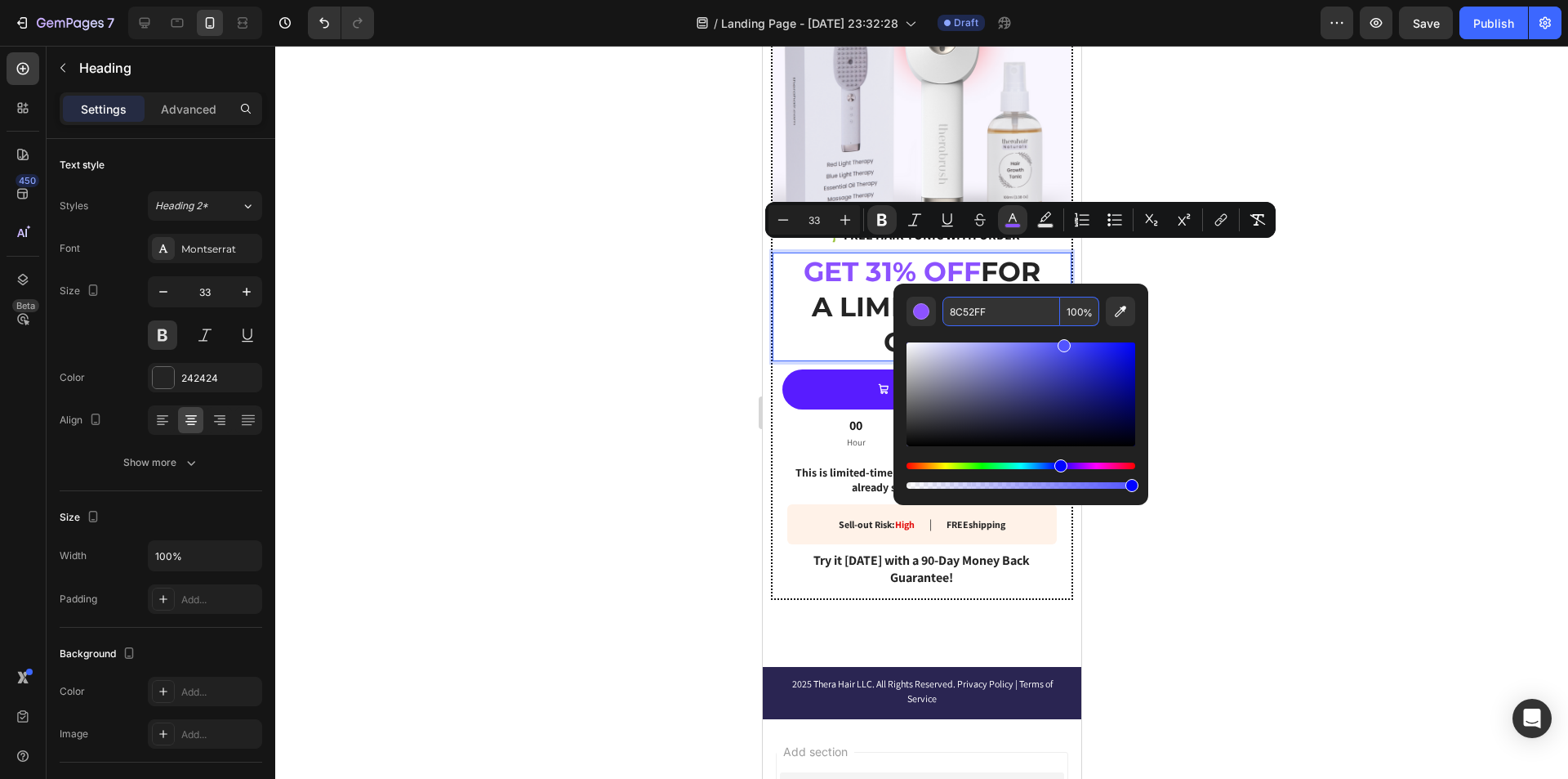
drag, startPoint x: 1070, startPoint y: 463, endPoint x: 1058, endPoint y: 463, distance: 12.0
click at [1058, 463] on div "Hue" at bounding box center [1061, 466] width 13 height 13
drag, startPoint x: 1084, startPoint y: 395, endPoint x: 1084, endPoint y: 355, distance: 40.0
click at [1084, 355] on div "Editor contextual toolbar" at bounding box center [1021, 393] width 229 height 104
click at [1072, 353] on div "Editor contextual toolbar" at bounding box center [1021, 393] width 229 height 104
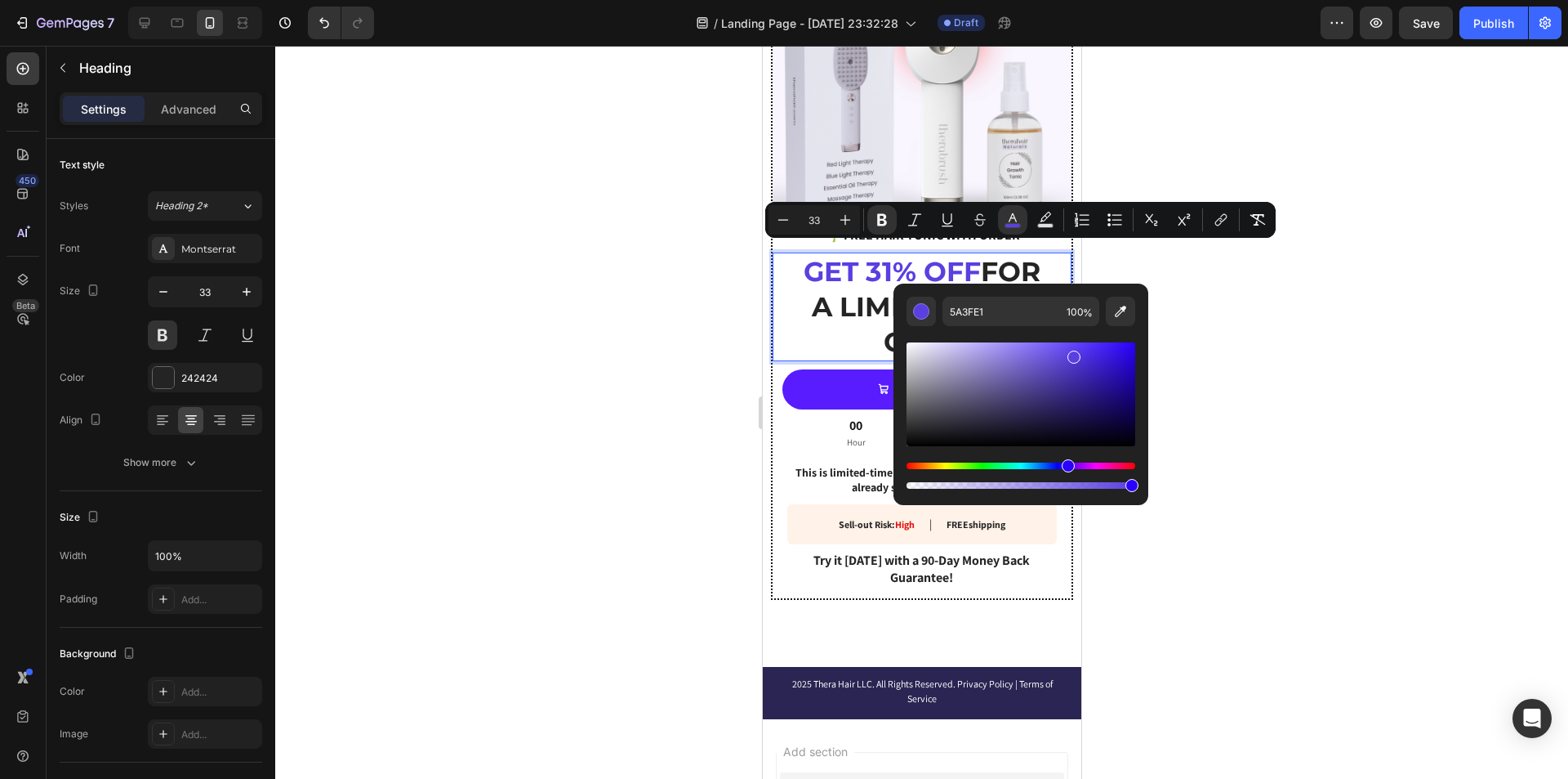
click at [1066, 467] on div "Hue" at bounding box center [1068, 466] width 13 height 13
type input "5735FF"
drag, startPoint x: 1077, startPoint y: 357, endPoint x: 1088, endPoint y: 316, distance: 42.4
click at [1088, 316] on div "5735FF 100 %" at bounding box center [1021, 394] width 229 height 195
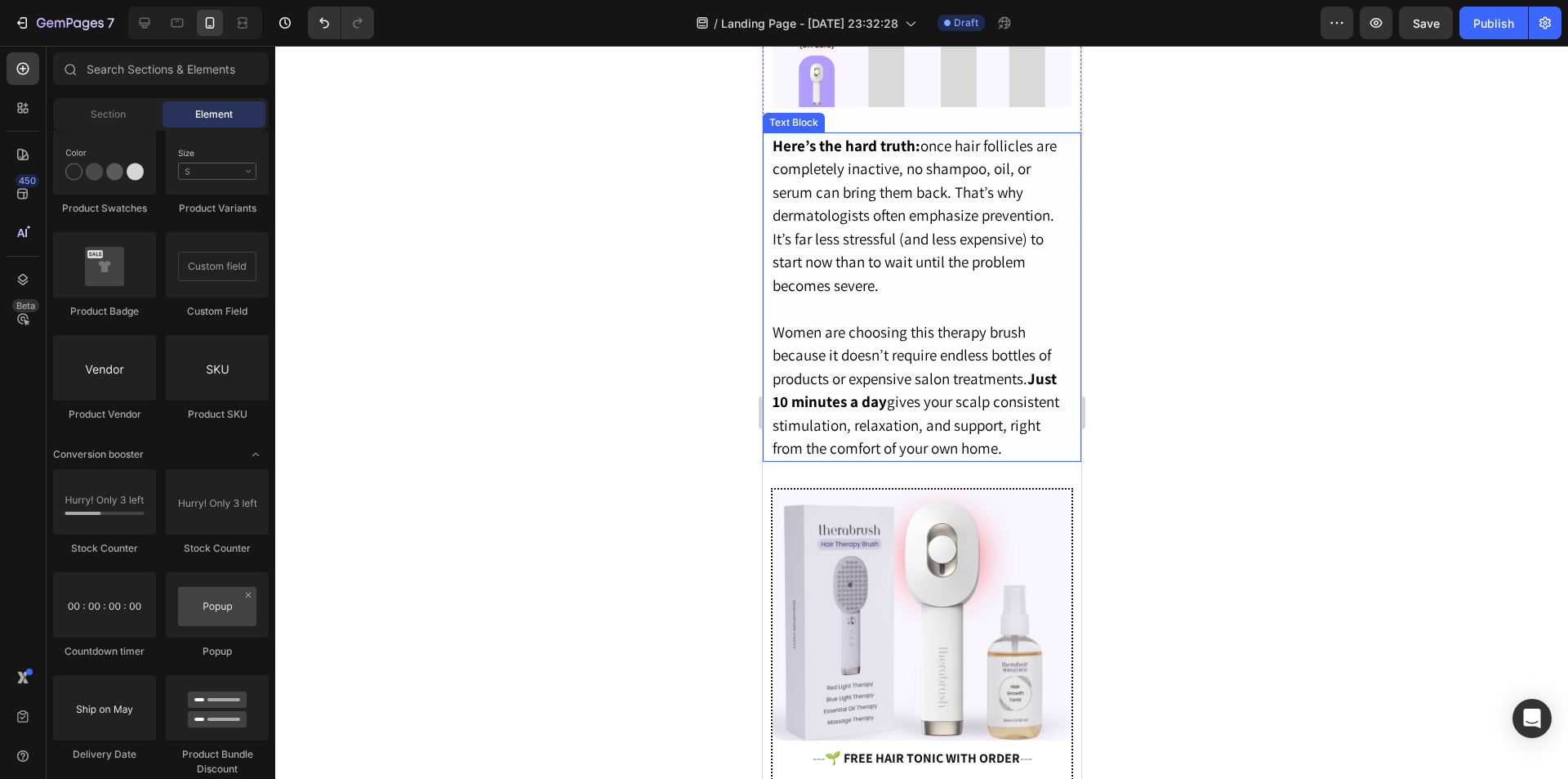
scroll to position [2489, 0]
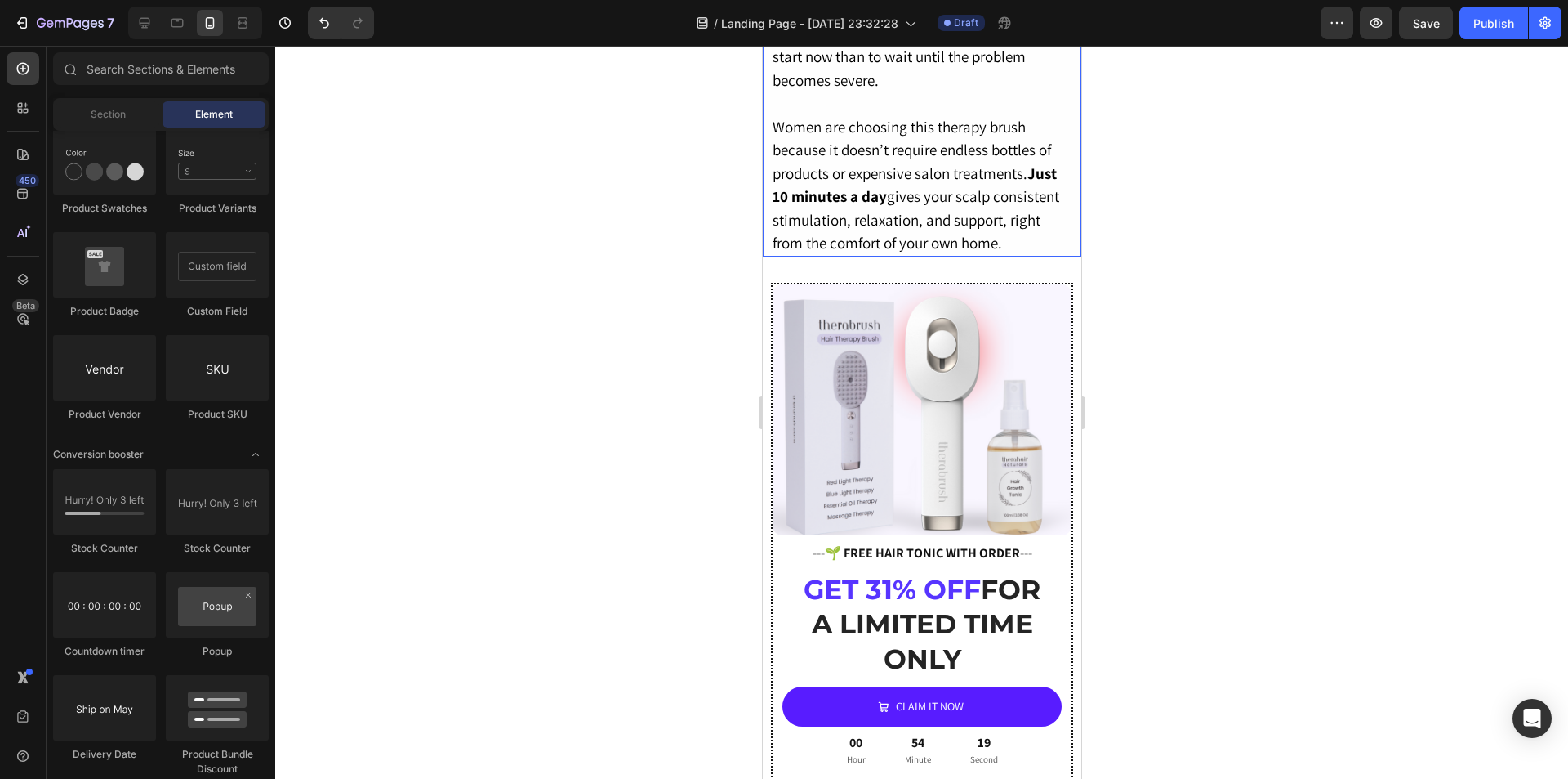
click at [919, 149] on p "Women are choosing this therapy brush because it doesn’t require endless bottle…" at bounding box center [921, 185] width 299 height 140
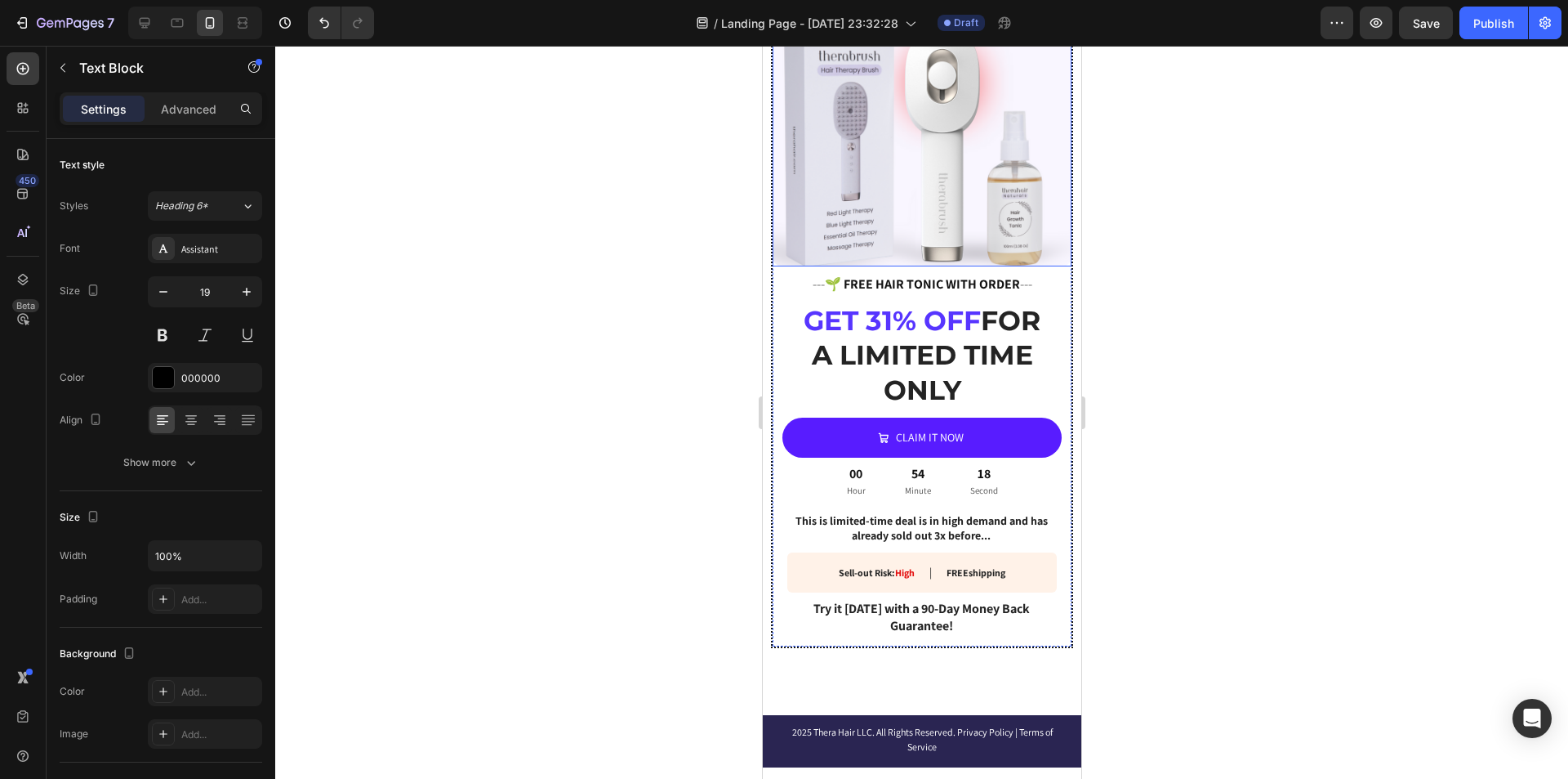
scroll to position [2817, 0]
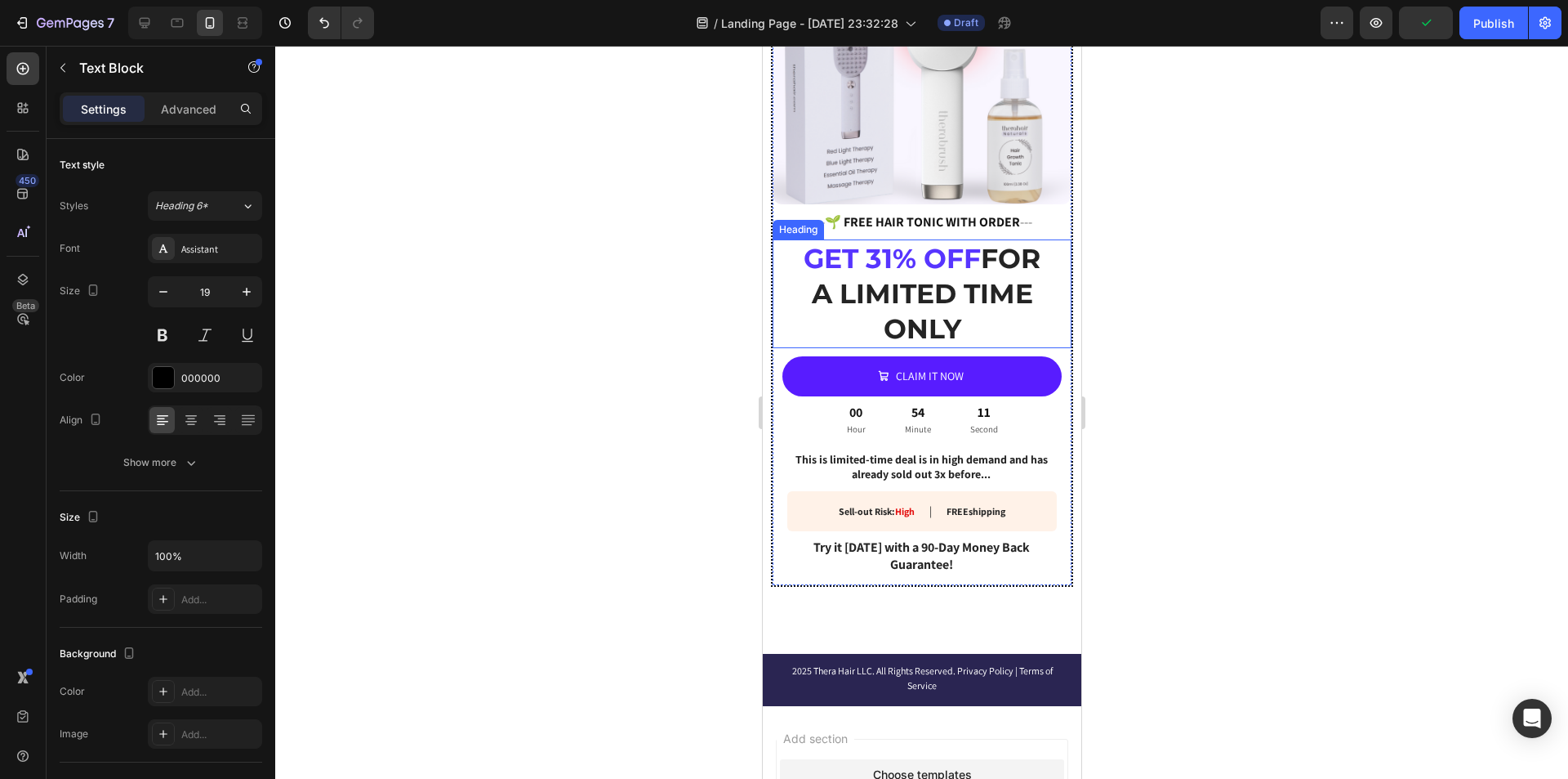
click at [886, 245] on strong "GET 31% OFF" at bounding box center [892, 259] width 178 height 33
drag, startPoint x: 878, startPoint y: 252, endPoint x: 828, endPoint y: 250, distance: 50.0
click at [828, 250] on strong "GET 31% OFF" at bounding box center [892, 259] width 178 height 33
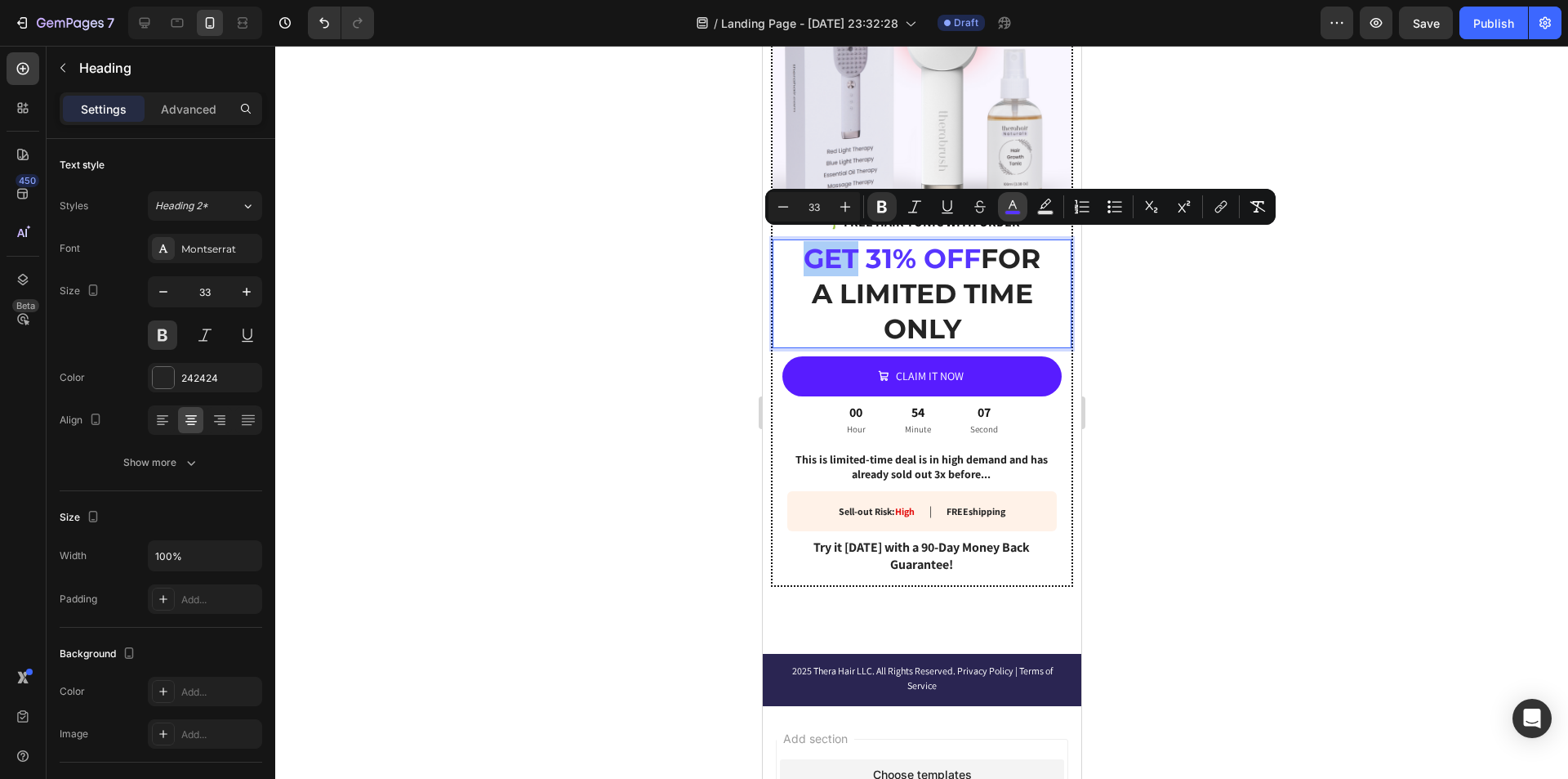
click at [1014, 203] on icon "Editor contextual toolbar" at bounding box center [1012, 205] width 8 height 9
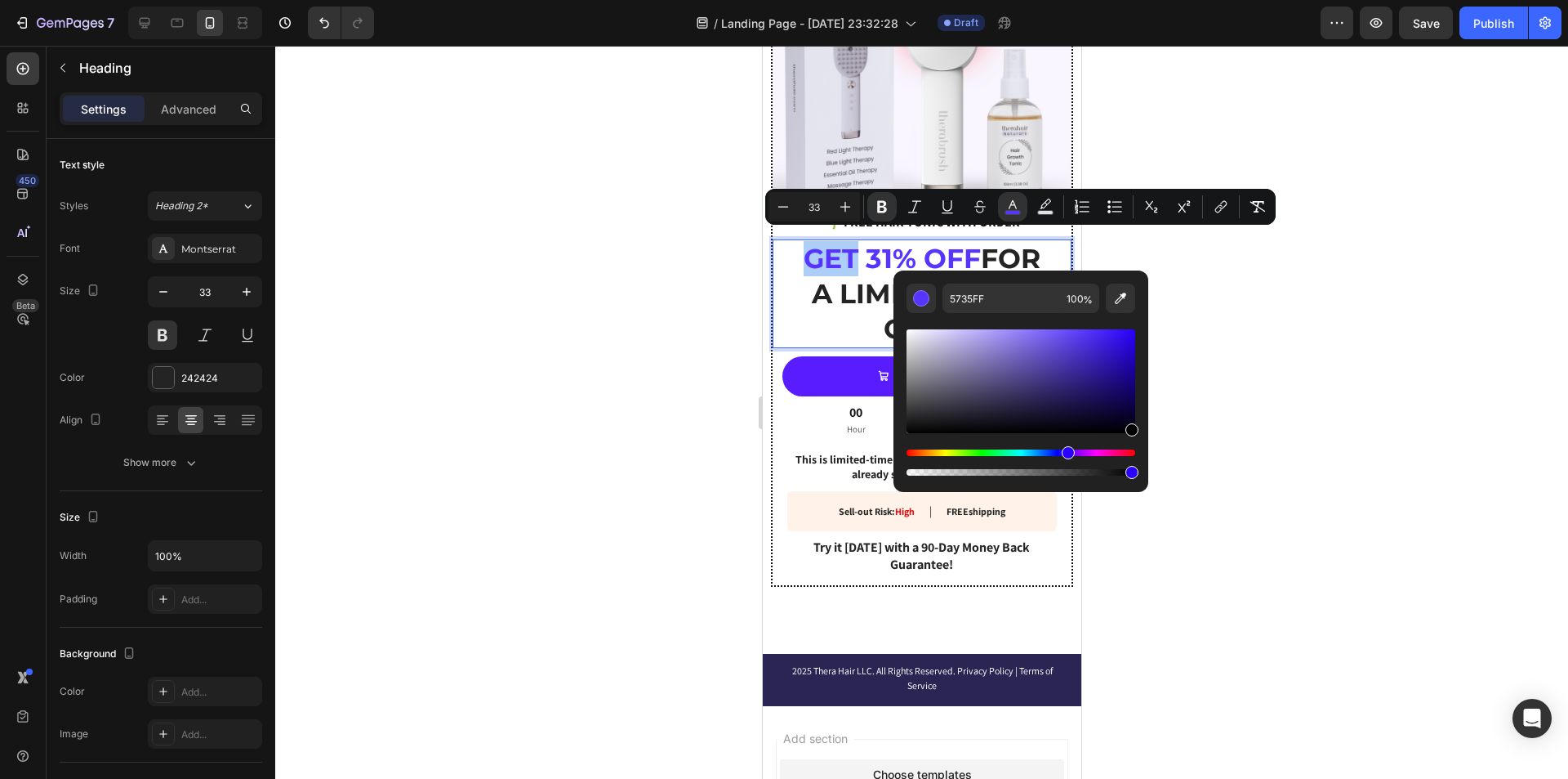
drag, startPoint x: 1029, startPoint y: 379, endPoint x: 1229, endPoint y: 509, distance: 238.5
click at [1229, 0] on body "7 / Landing Page - [DATE] 23:32:28 Draft Preview Save Publish 450 Beta Sections…" at bounding box center [784, 0] width 1568 height 0
type input "000000"
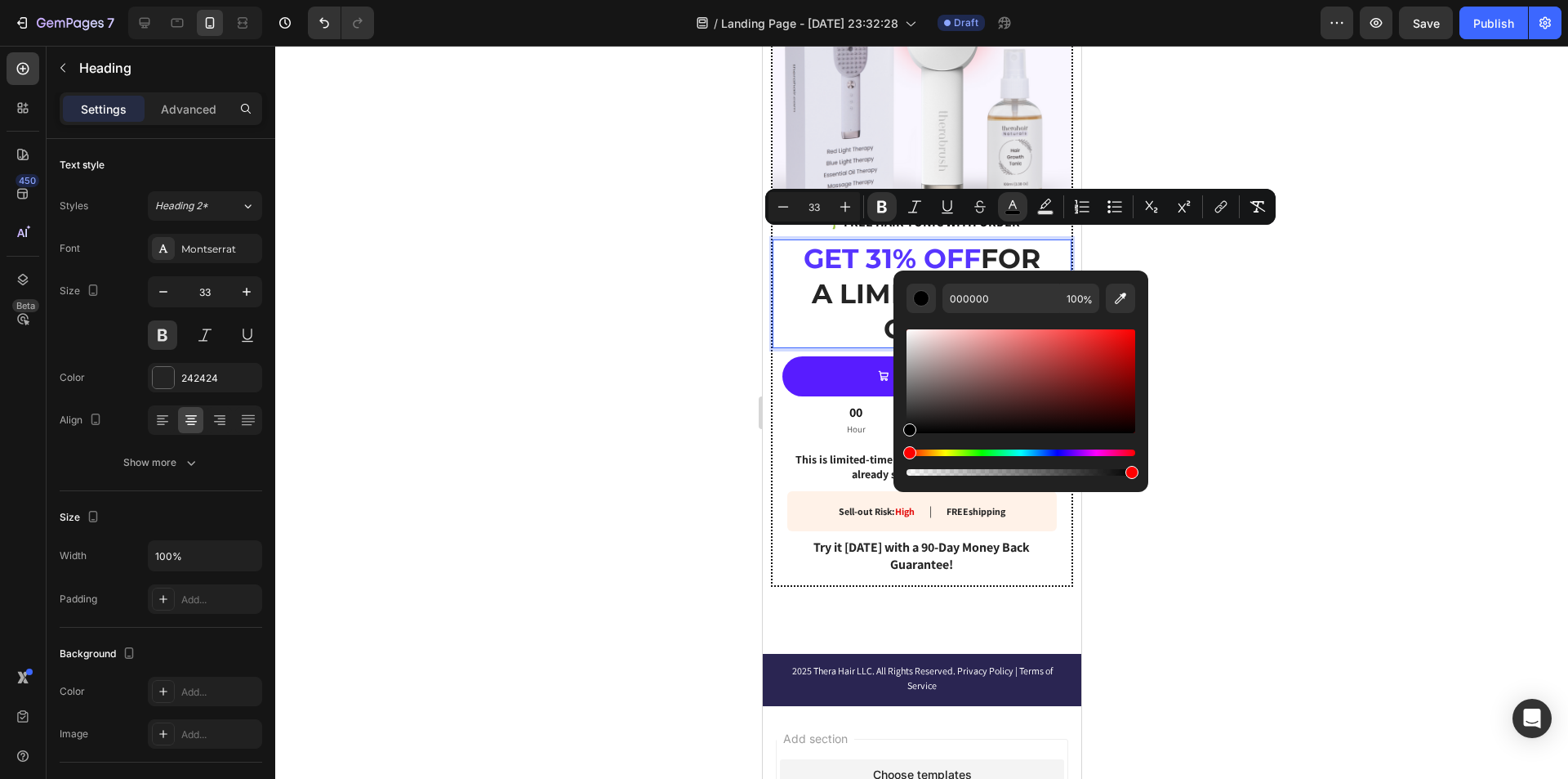
click at [1198, 408] on div at bounding box center [921, 413] width 1293 height 733
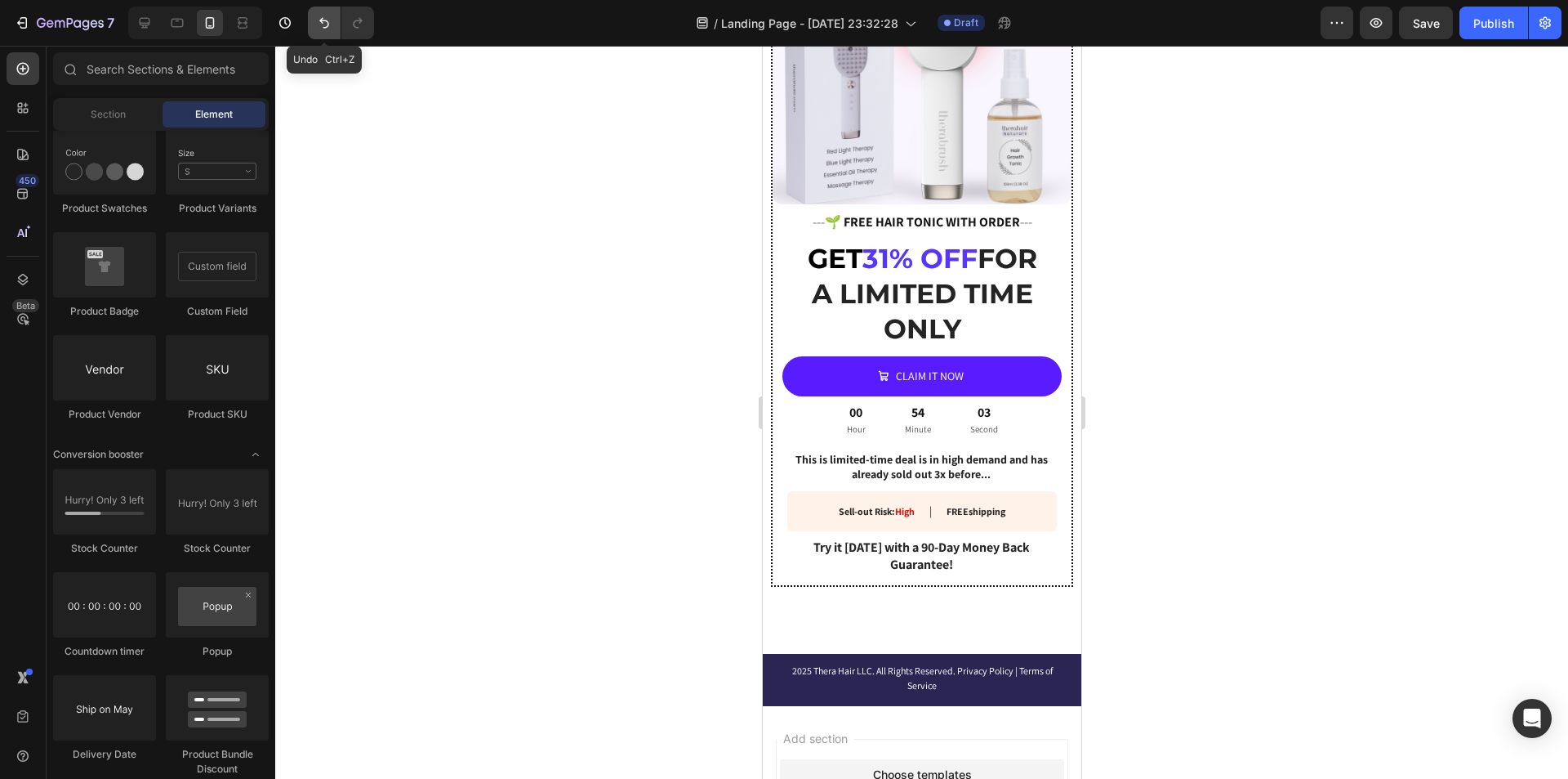
click at [333, 21] on button "Undo/Redo" at bounding box center [325, 24] width 33 height 33
click at [977, 245] on strong "GET 31% OFF" at bounding box center [892, 259] width 178 height 33
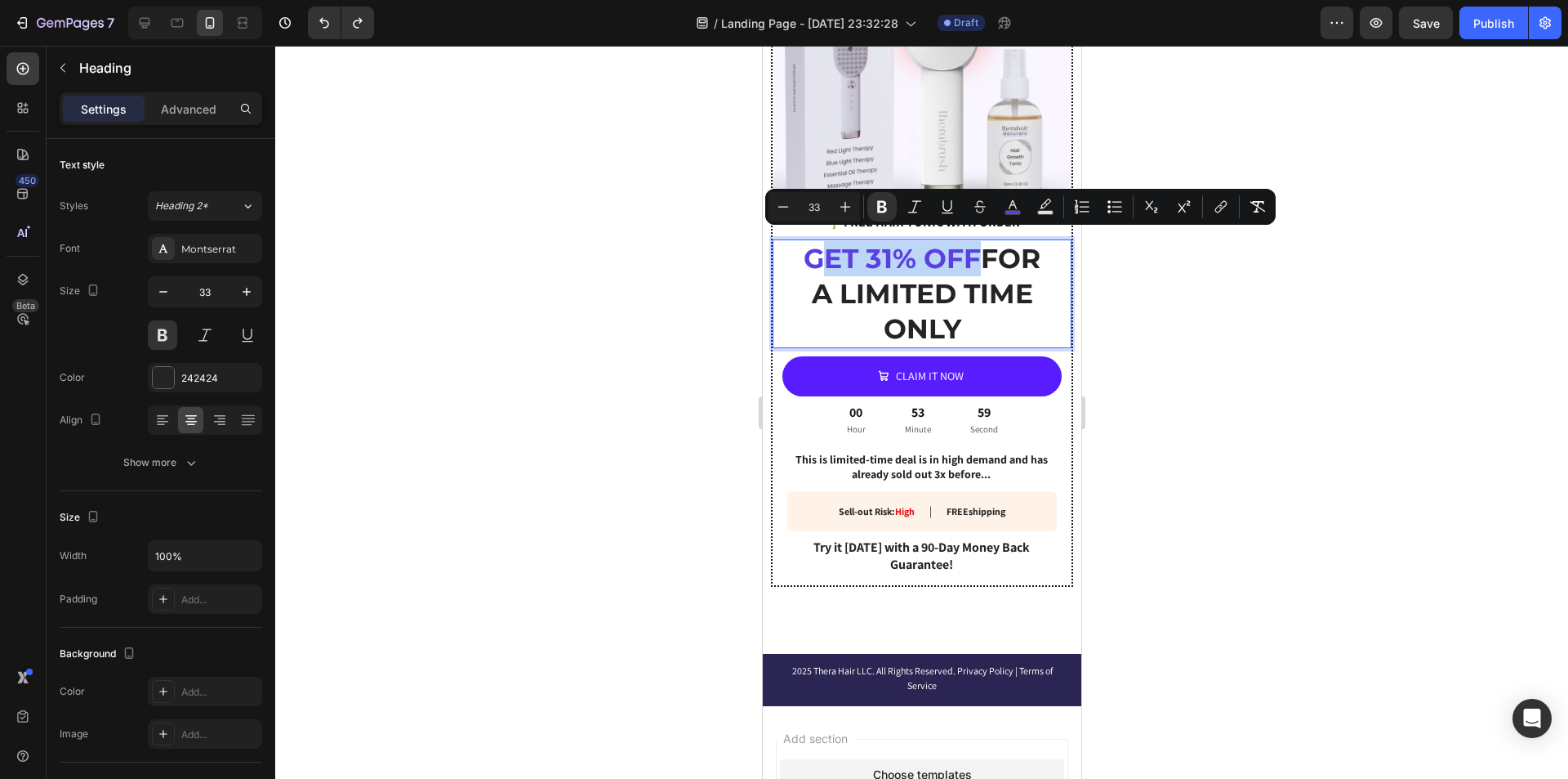
drag, startPoint x: 999, startPoint y: 249, endPoint x: 836, endPoint y: 250, distance: 163.0
click at [836, 250] on strong "GET 31% OFF" at bounding box center [892, 259] width 178 height 33
click at [838, 250] on strong "GET 31% OFF" at bounding box center [892, 259] width 178 height 33
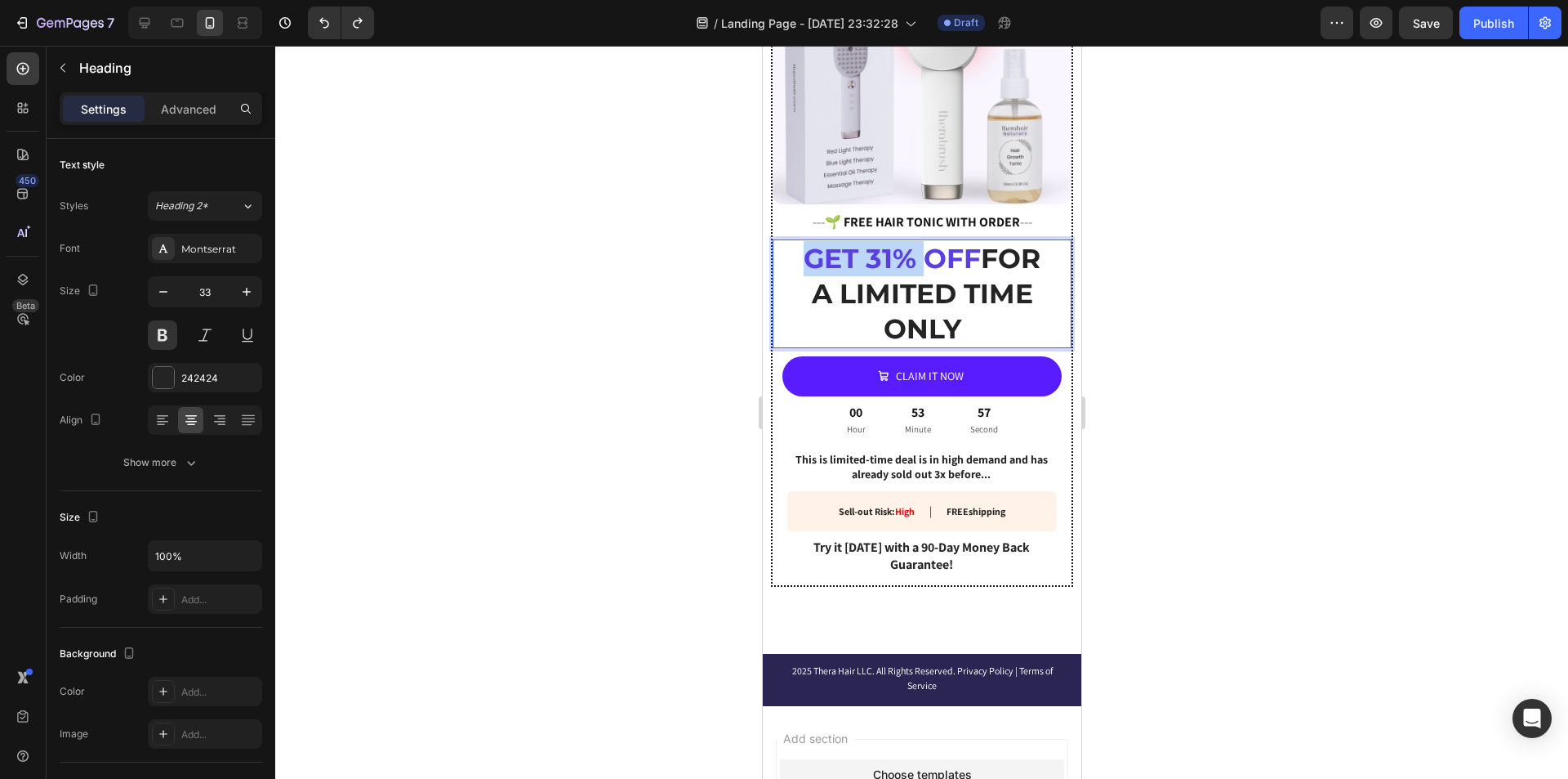
drag, startPoint x: 836, startPoint y: 250, endPoint x: 932, endPoint y: 250, distance: 96.0
click at [932, 250] on strong "GET 31% OFF" at bounding box center [892, 259] width 178 height 33
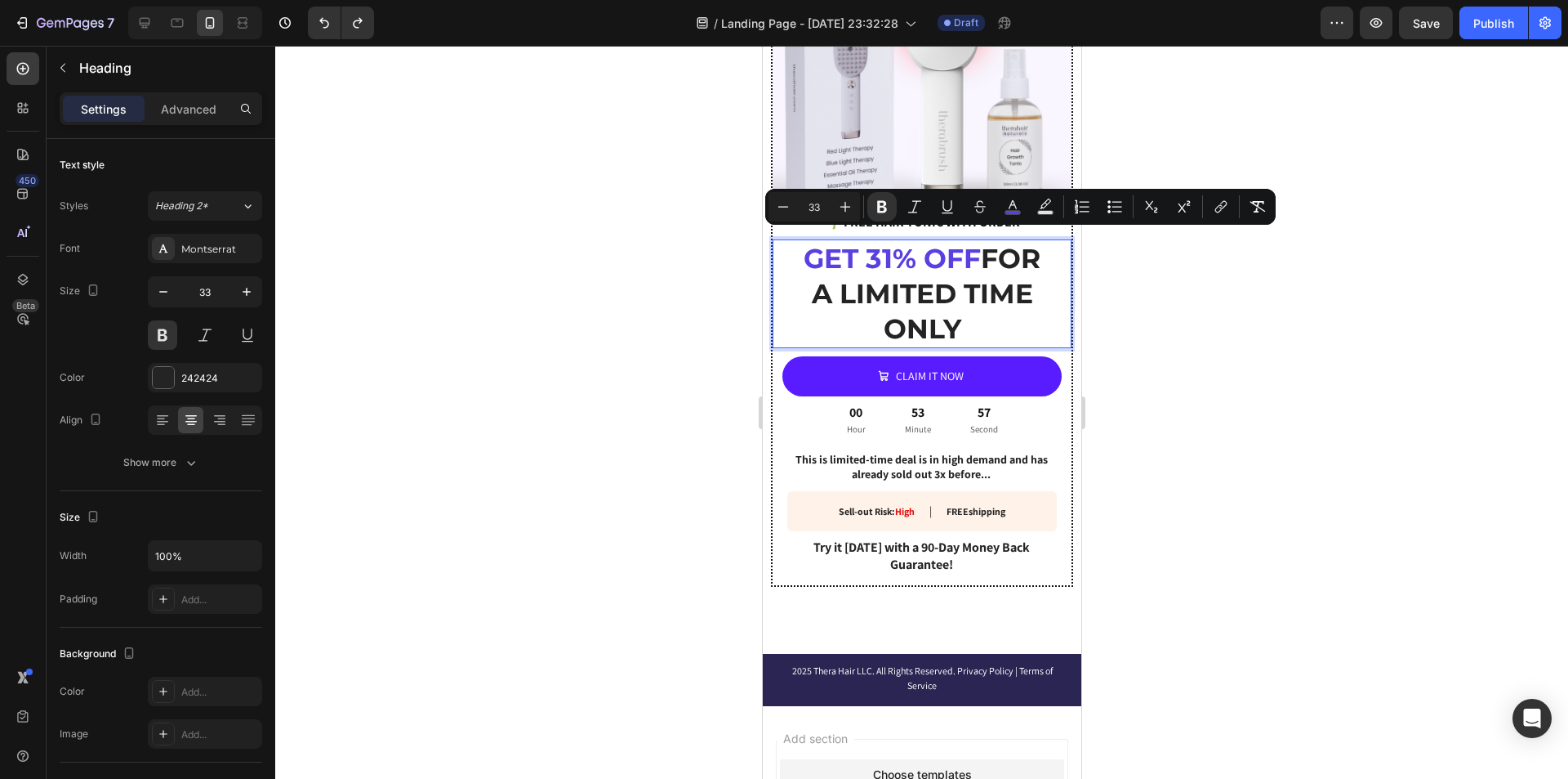
click at [980, 252] on strong "GET 31% OFF" at bounding box center [892, 259] width 178 height 33
drag, startPoint x: 1002, startPoint y: 252, endPoint x: 828, endPoint y: 255, distance: 174.0
click at [828, 255] on strong "GET 31% OFF" at bounding box center [892, 259] width 178 height 33
click at [1015, 211] on rect "Editor contextual toolbar" at bounding box center [1013, 212] width 16 height 4
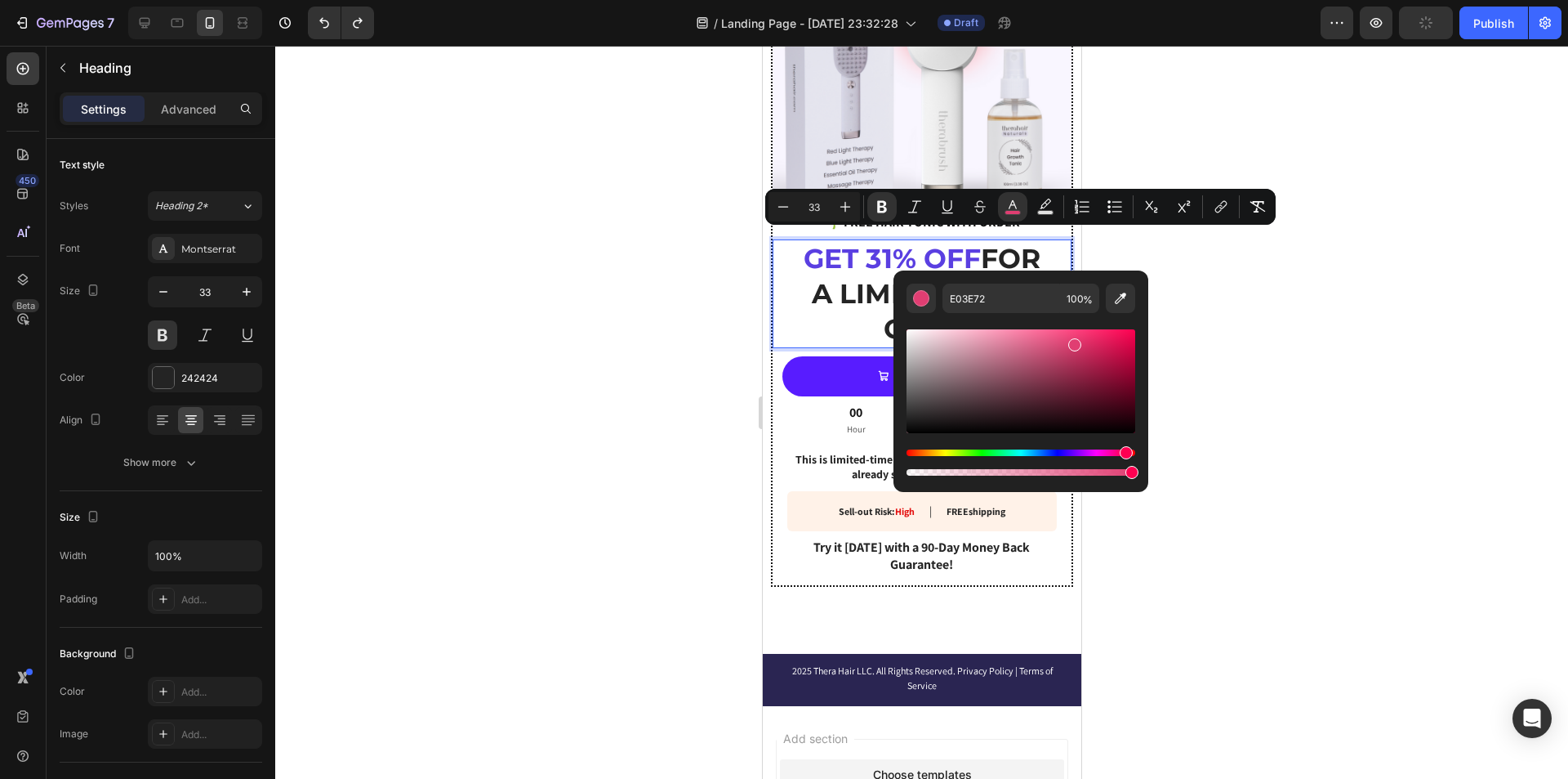
click at [1124, 451] on div "Hue" at bounding box center [1021, 453] width 229 height 7
click at [1124, 451] on div "Hue" at bounding box center [1126, 453] width 13 height 13
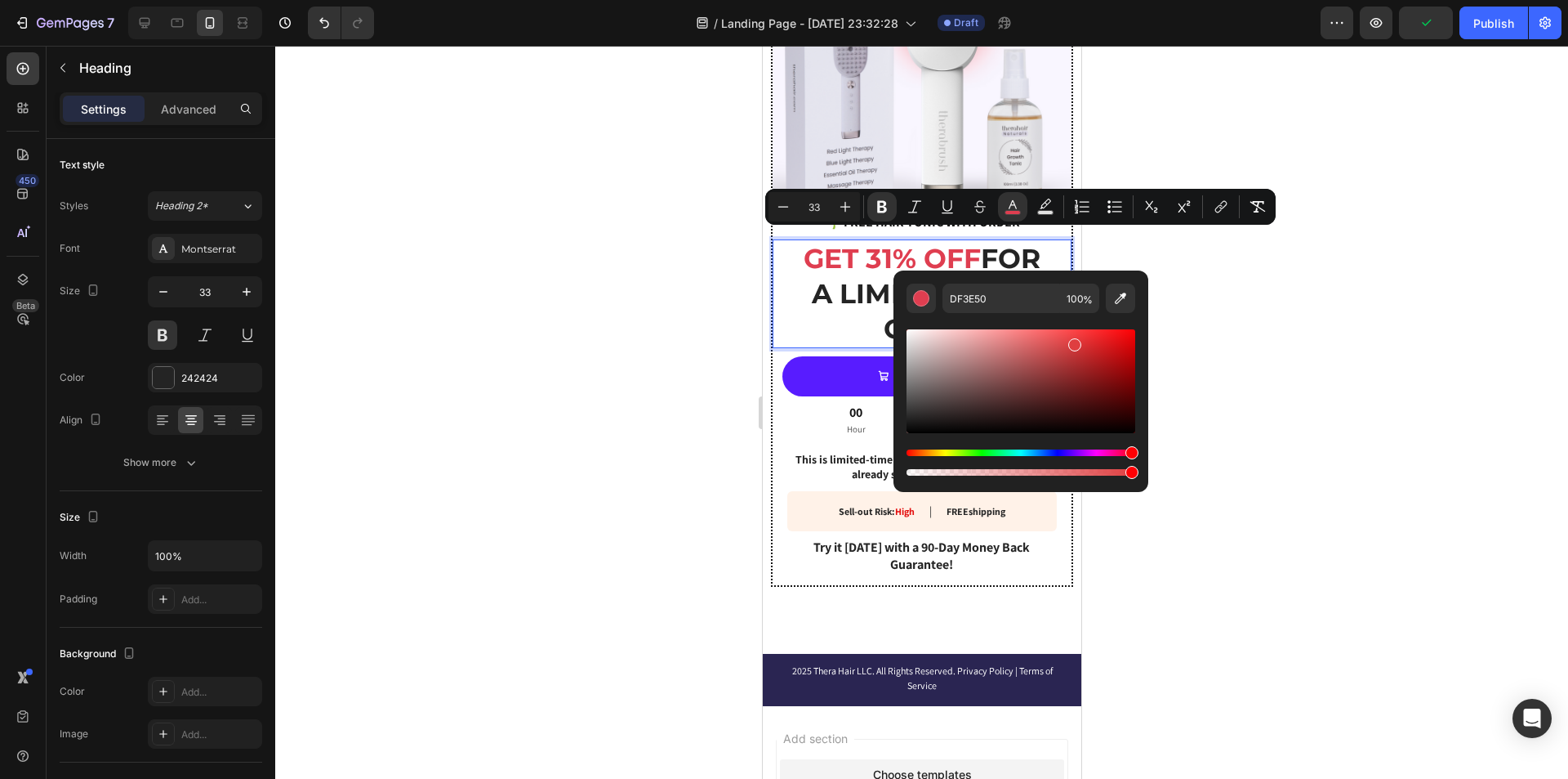
drag, startPoint x: 1124, startPoint y: 451, endPoint x: 1136, endPoint y: 452, distance: 12.0
click at [1136, 452] on div "Hue" at bounding box center [1131, 453] width 13 height 13
drag, startPoint x: 1110, startPoint y: 342, endPoint x: 1122, endPoint y: 330, distance: 17.0
click at [1122, 330] on div "Editor contextual toolbar" at bounding box center [1021, 380] width 229 height 104
click at [1127, 347] on div "Editor contextual toolbar" at bounding box center [1021, 380] width 229 height 104
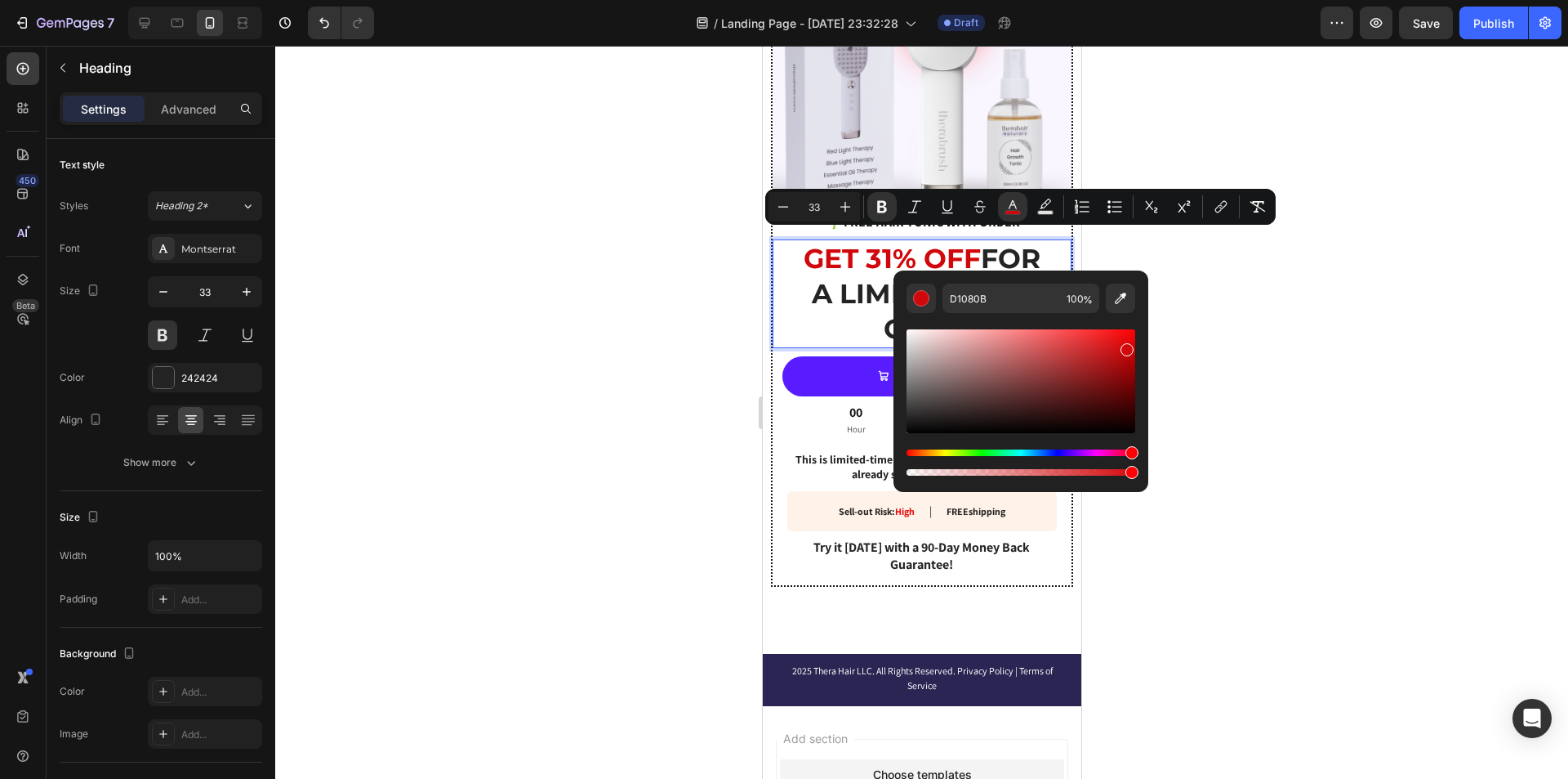
click at [1124, 346] on div "Editor contextual toolbar" at bounding box center [1127, 349] width 13 height 13
type input "ED0408"
drag, startPoint x: 1125, startPoint y: 348, endPoint x: 1132, endPoint y: 336, distance: 13.9
click at [1132, 336] on div "Editor contextual toolbar" at bounding box center [1131, 339] width 13 height 13
click at [1116, 249] on div at bounding box center [921, 413] width 1293 height 733
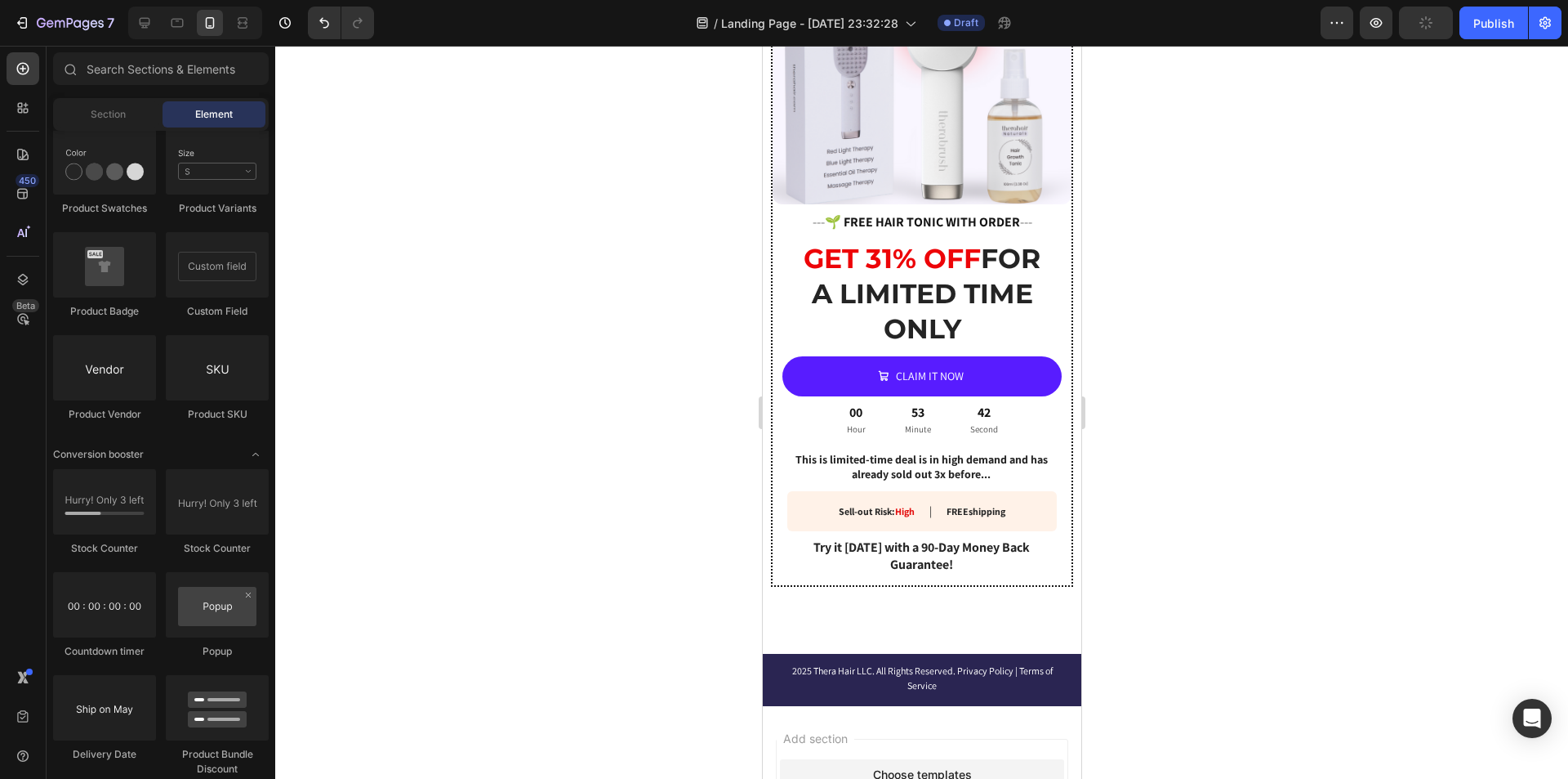
click at [1116, 249] on div at bounding box center [921, 413] width 1293 height 733
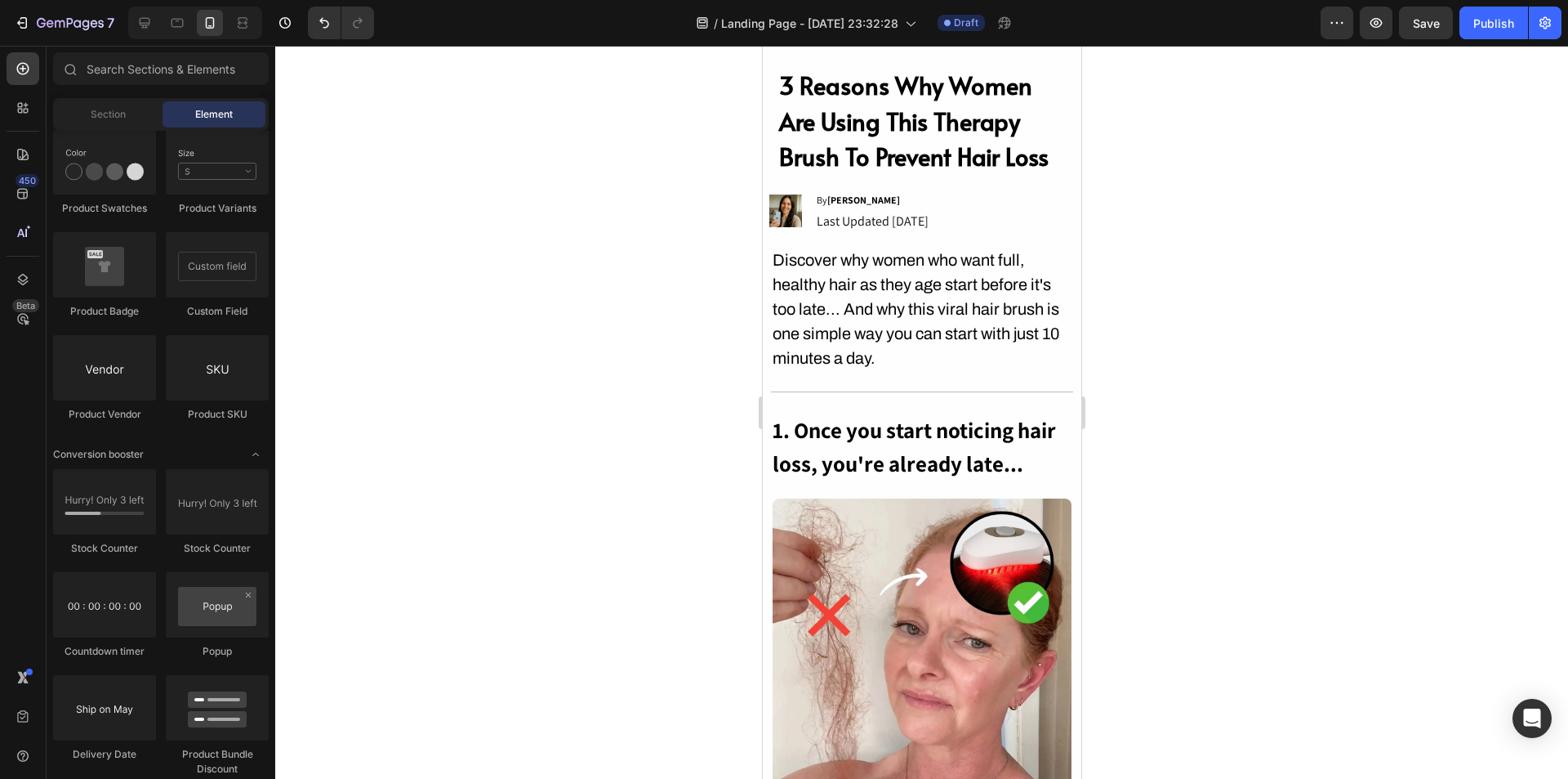
scroll to position [0, 0]
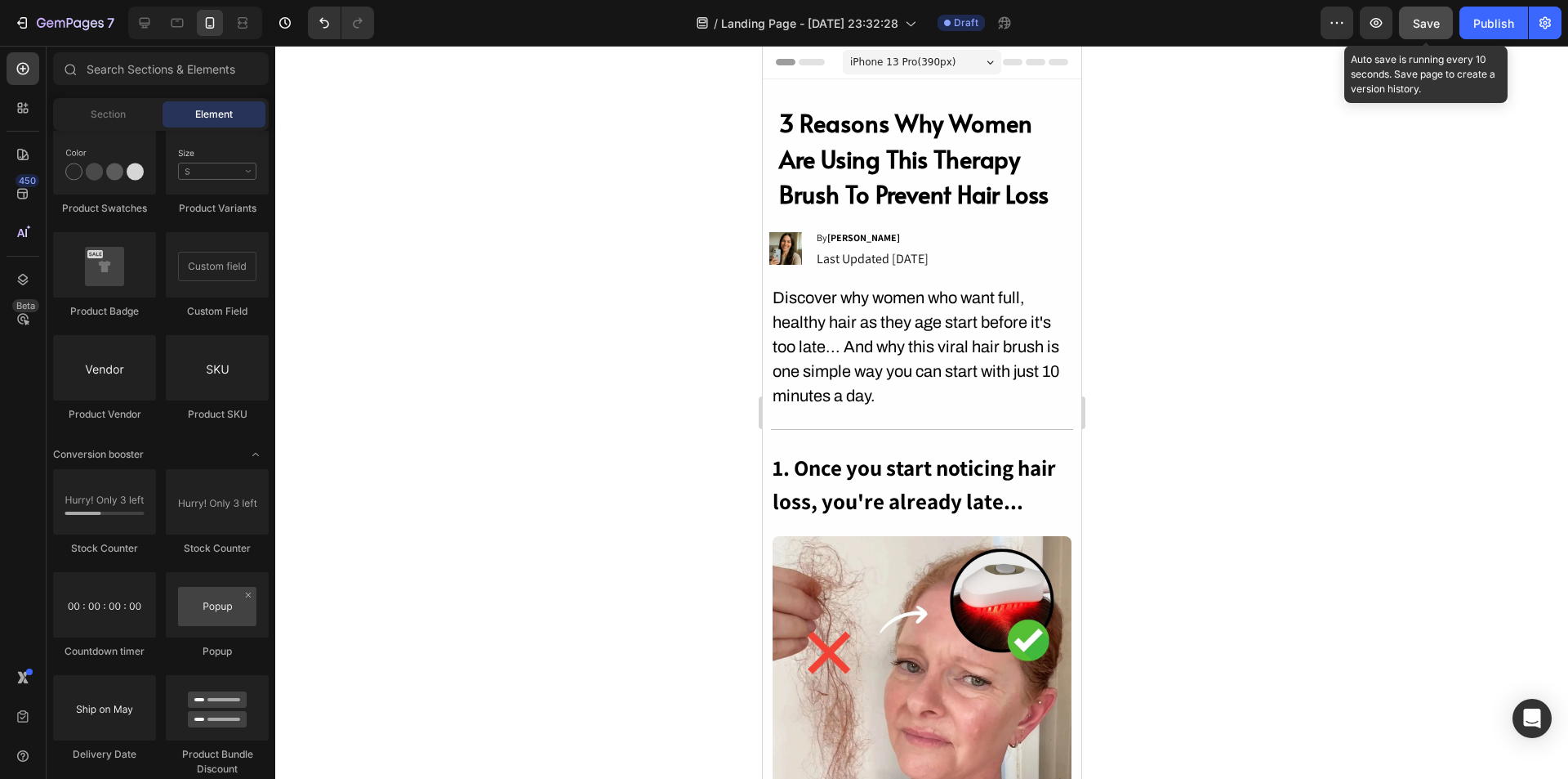
click at [1410, 27] on button "Save" at bounding box center [1426, 24] width 54 height 33
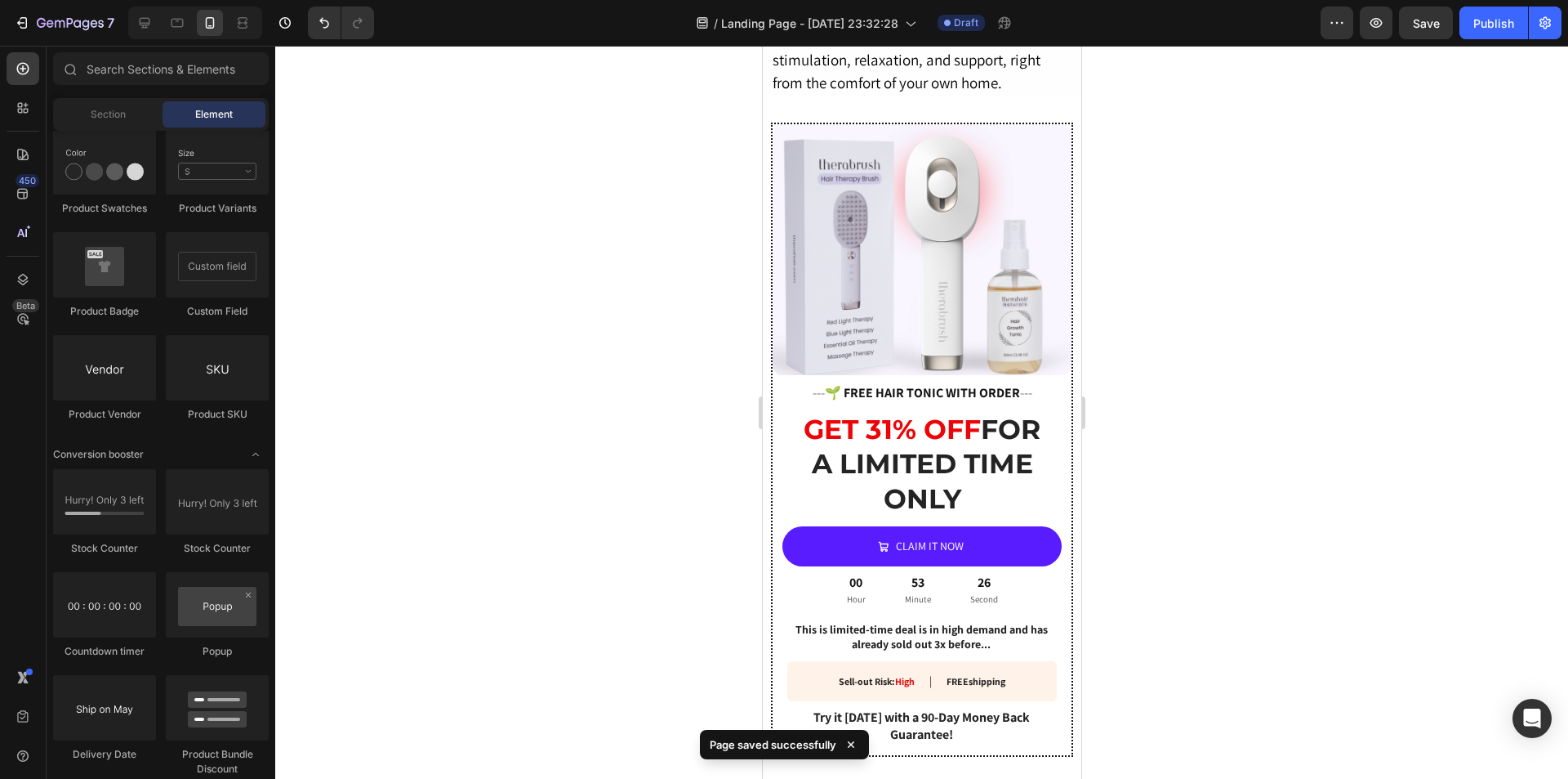
scroll to position [2694, 0]
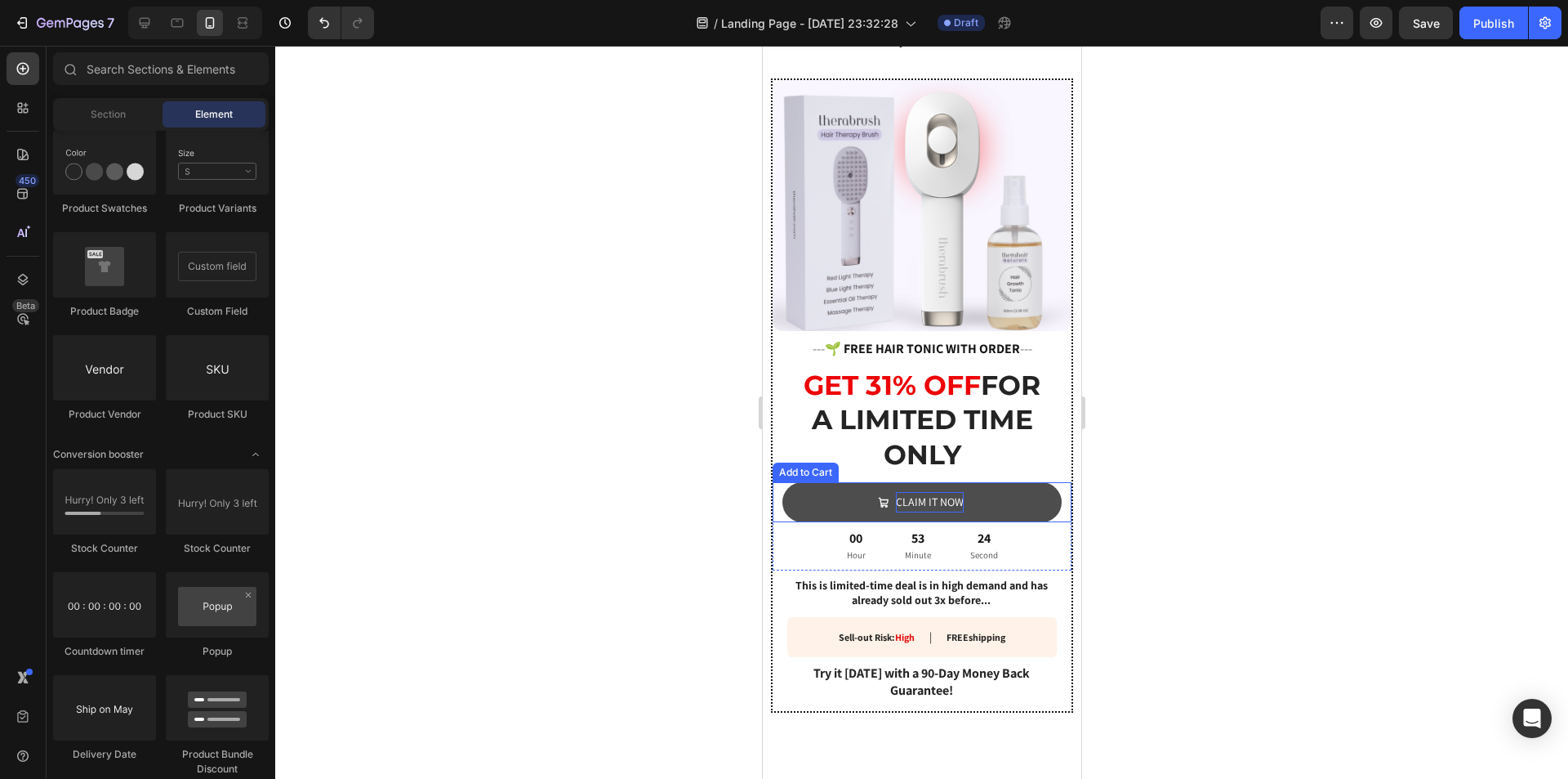
click at [916, 492] on div "CLAIM IT NOW" at bounding box center [929, 501] width 68 height 20
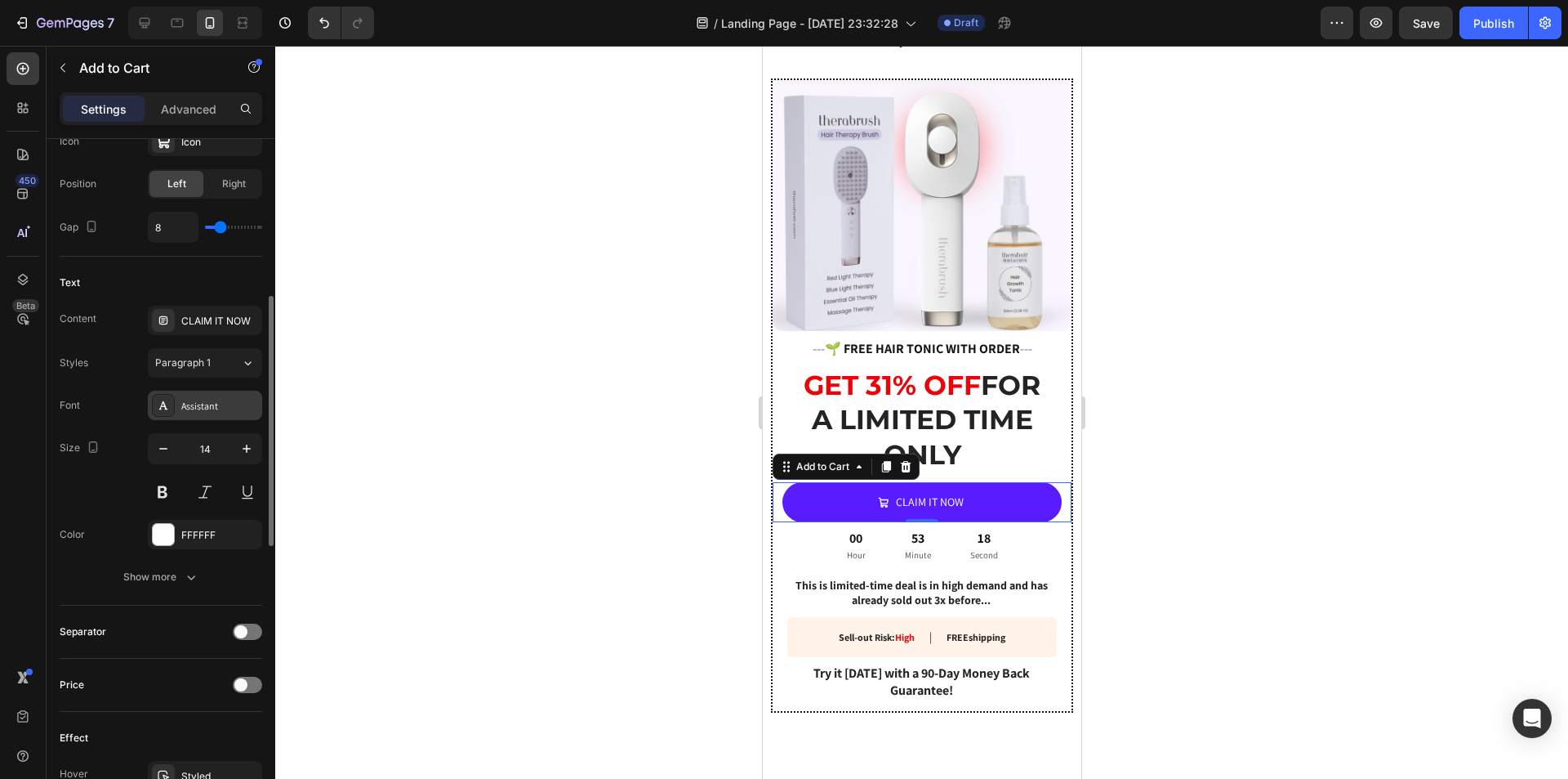
scroll to position [654, 0]
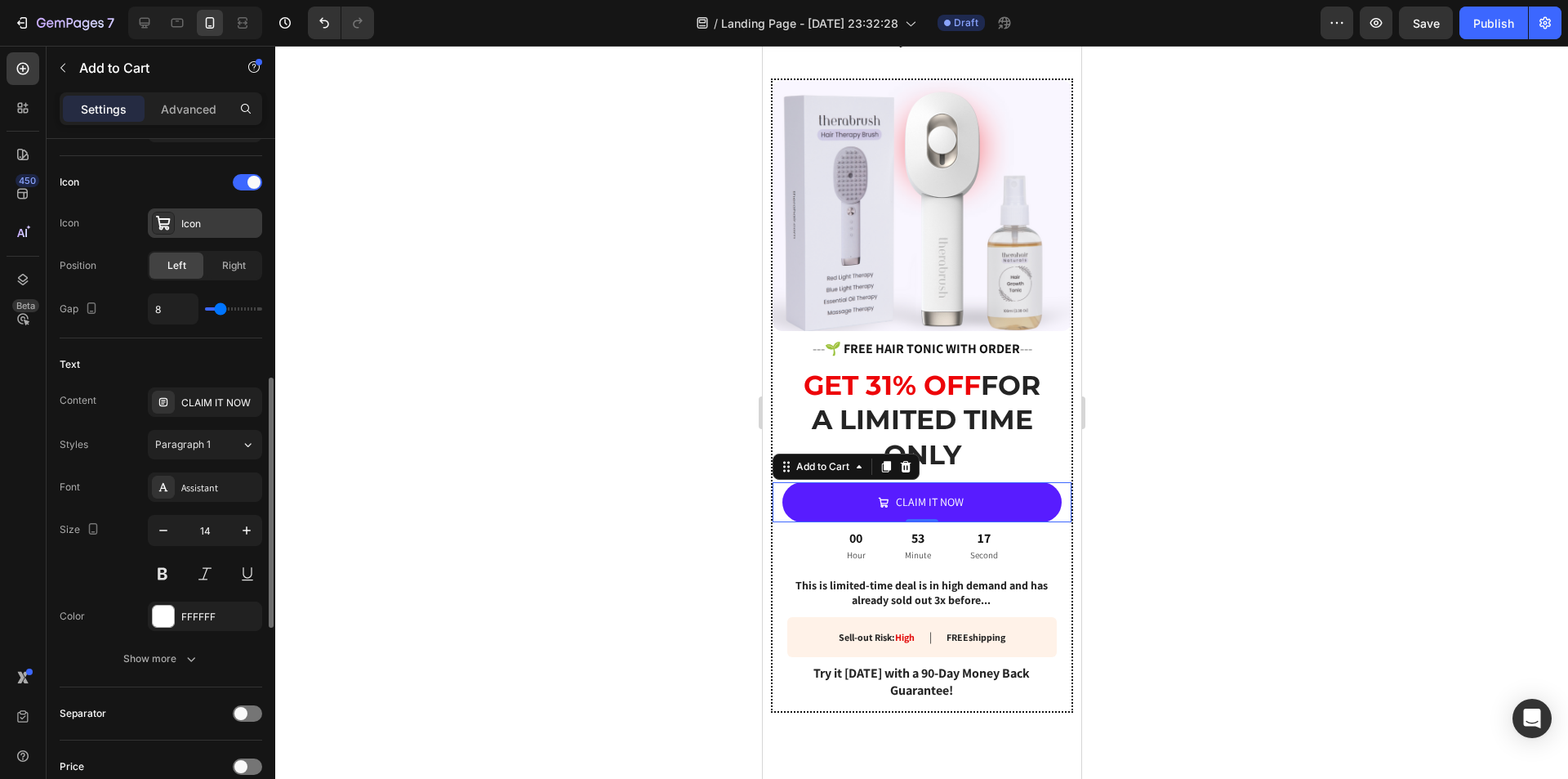
click at [175, 222] on div "Icon" at bounding box center [204, 223] width 114 height 30
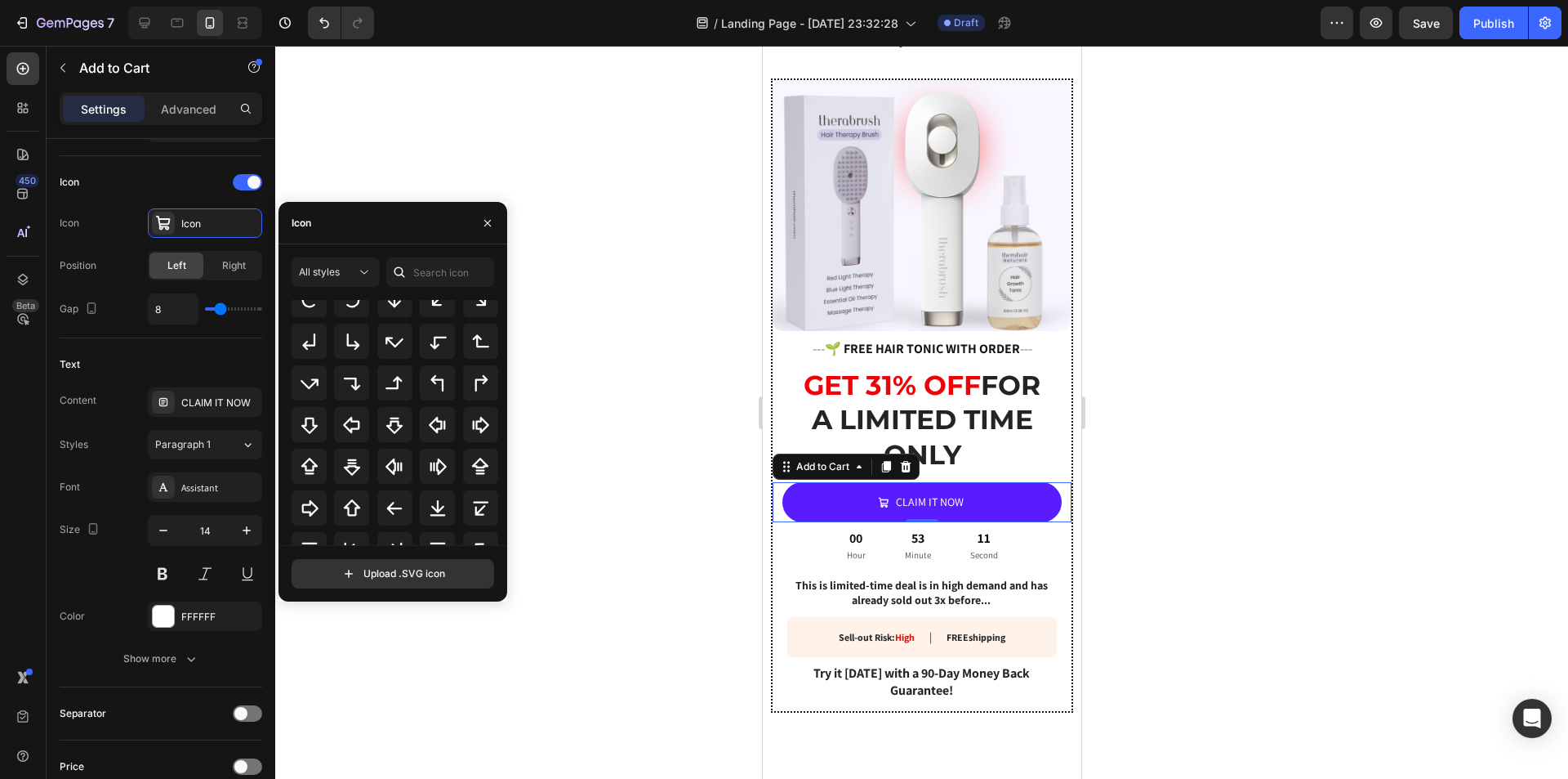
scroll to position [531, 0]
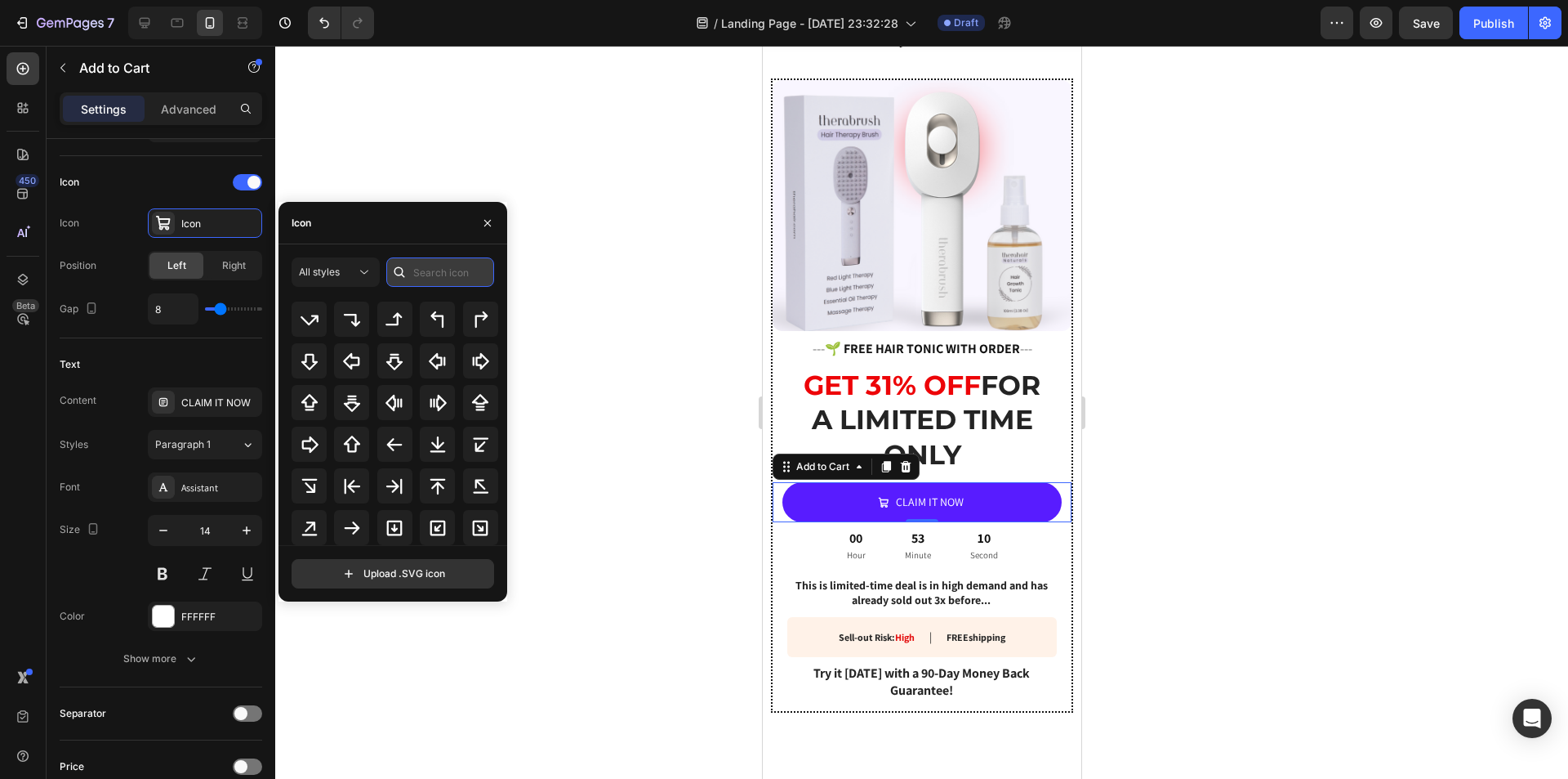
click at [451, 273] on input "text" at bounding box center [440, 272] width 108 height 30
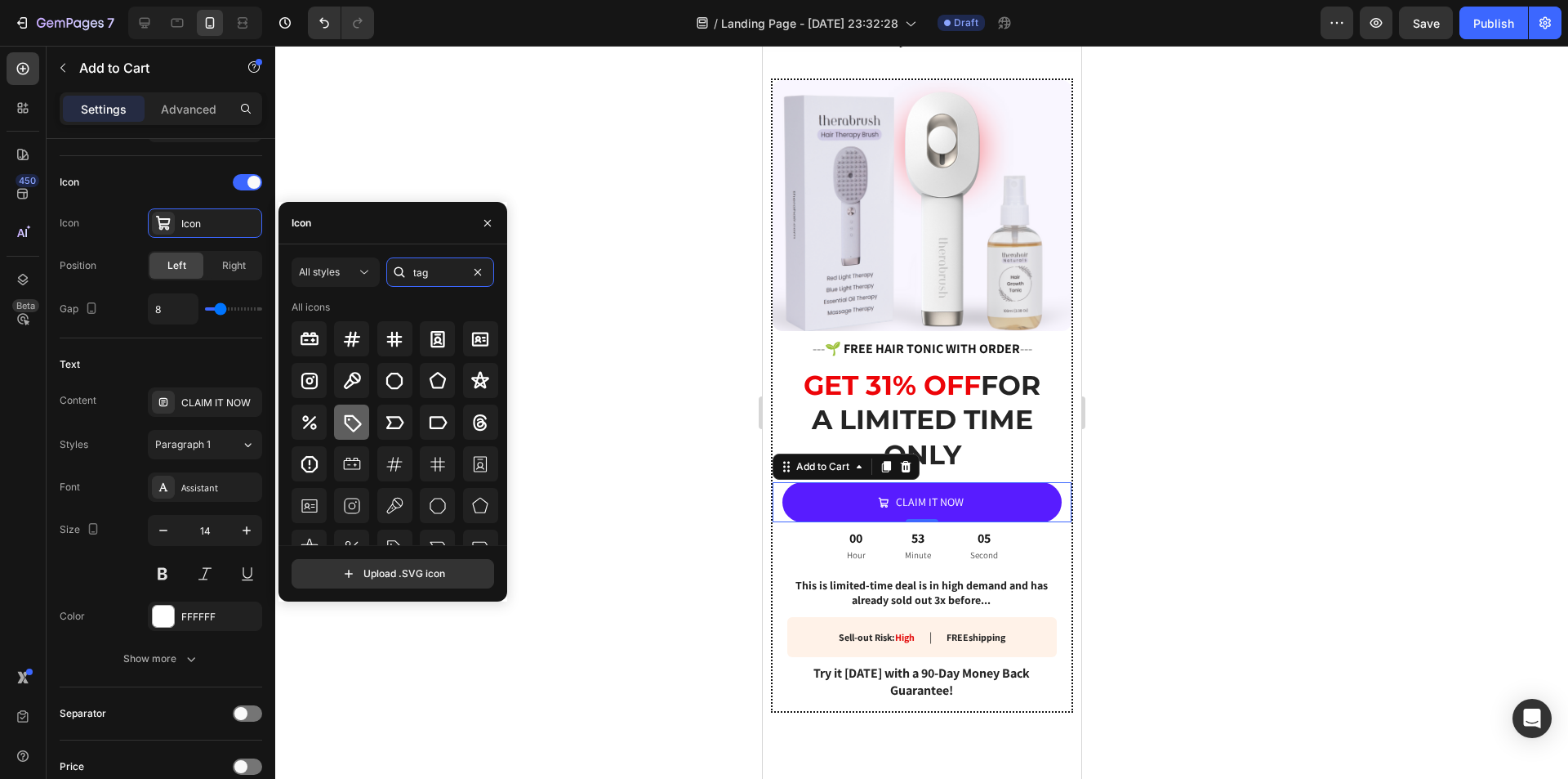
type input "tag"
click at [353, 419] on icon at bounding box center [353, 423] width 17 height 17
click at [1311, 494] on div at bounding box center [921, 413] width 1293 height 733
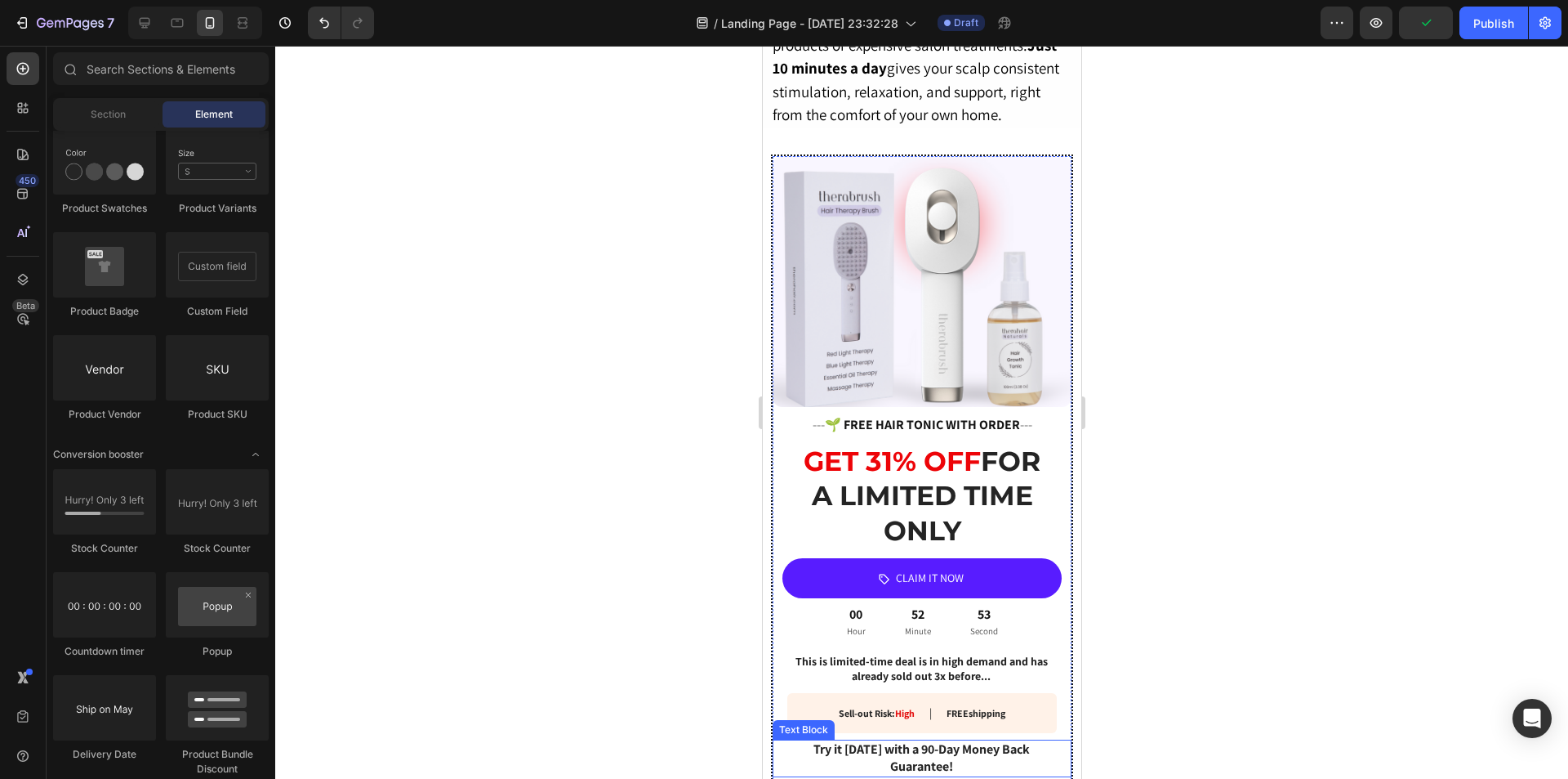
scroll to position [2612, 0]
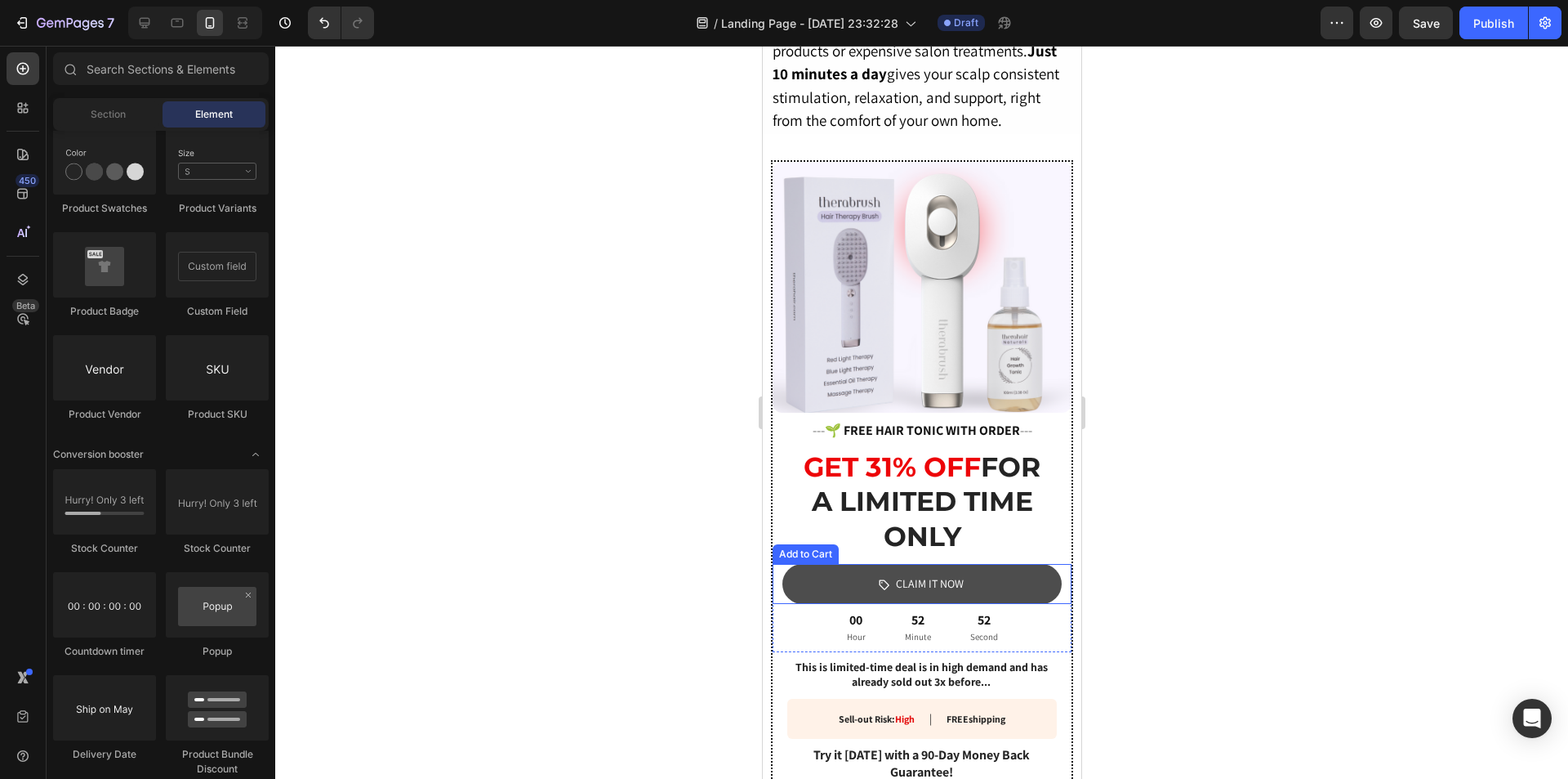
click at [791, 564] on button "CLAIM IT NOW" at bounding box center [921, 584] width 279 height 40
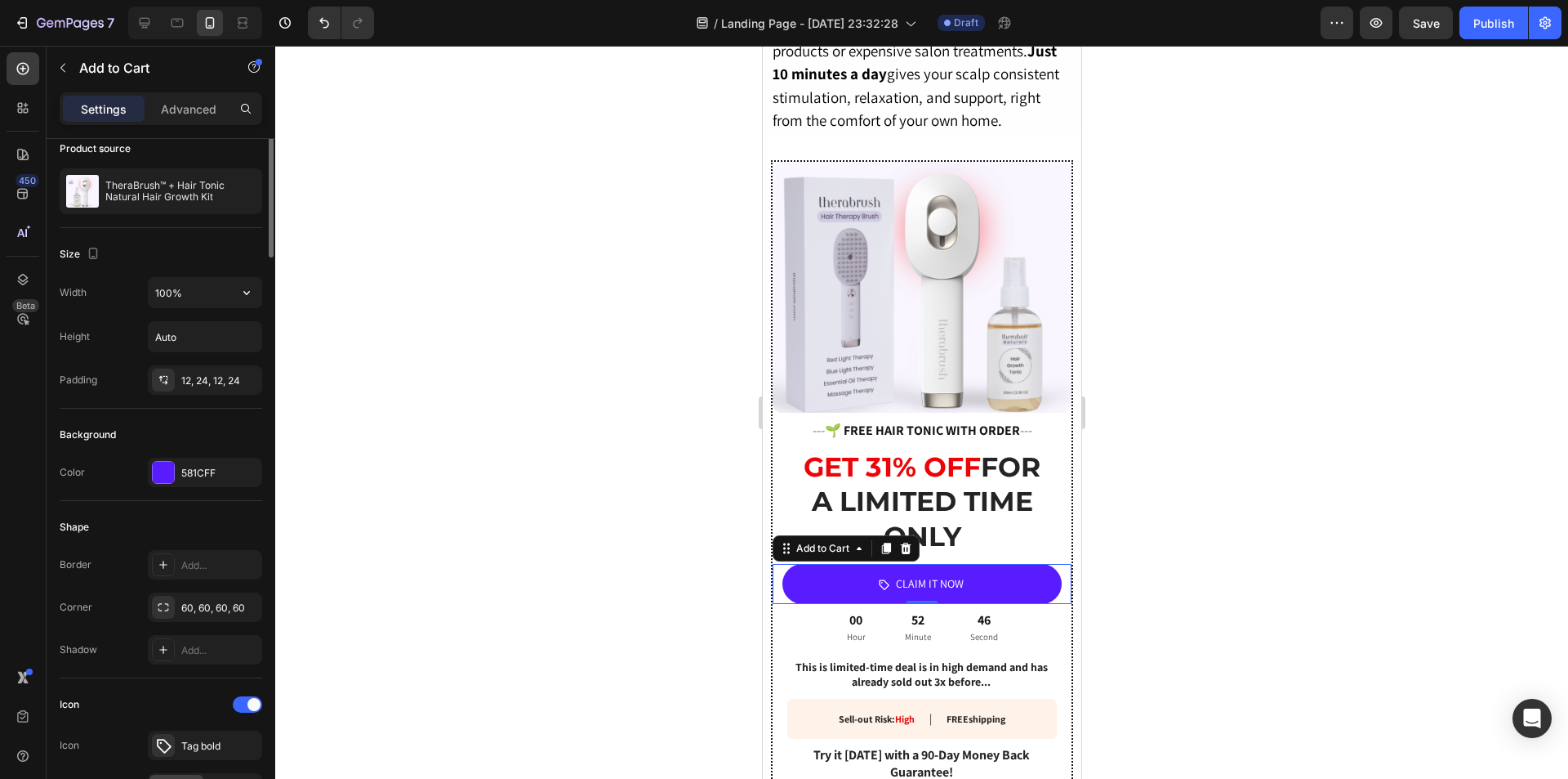
scroll to position [0, 0]
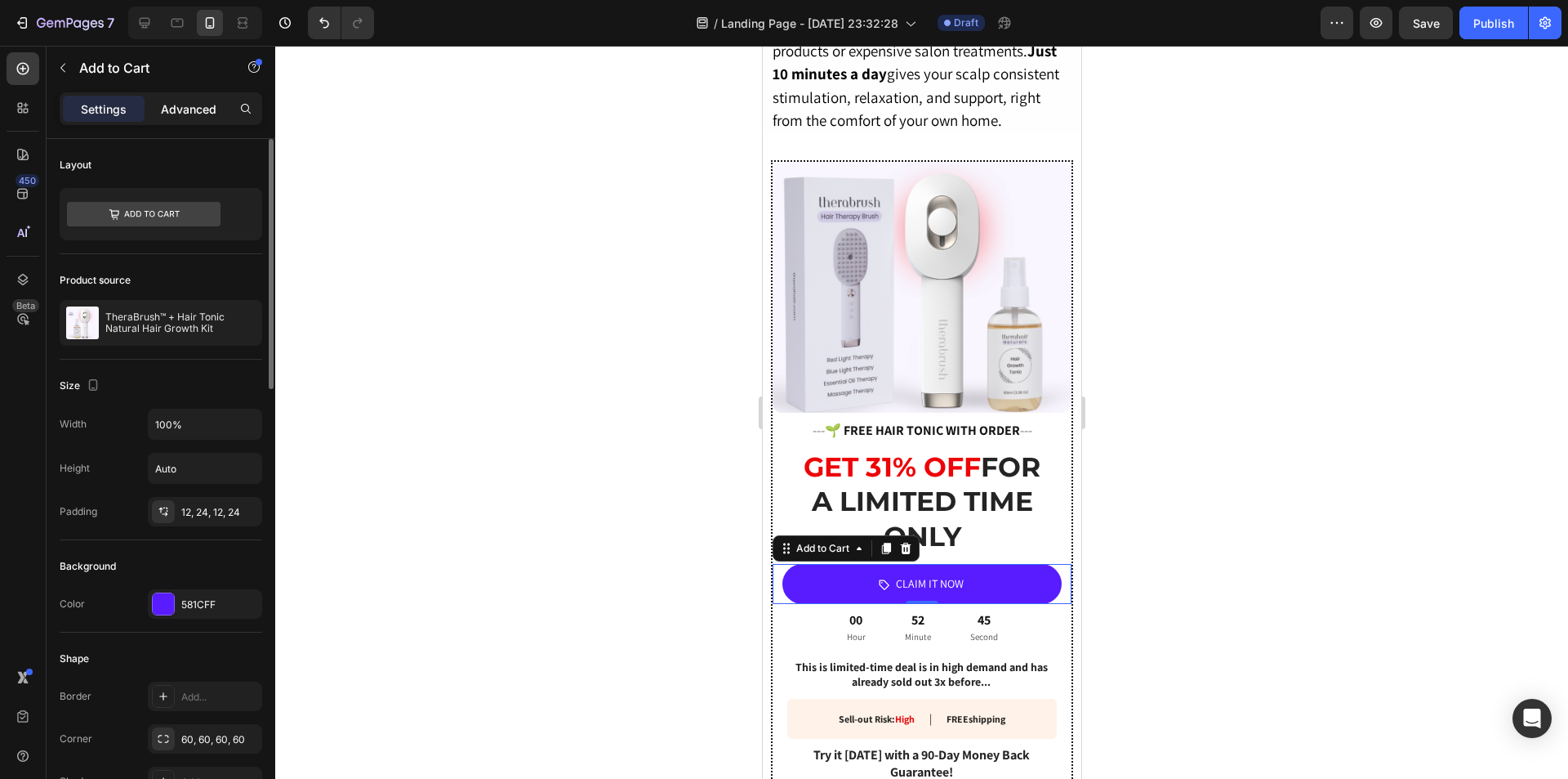
click at [180, 106] on p "Advanced" at bounding box center [189, 109] width 56 height 17
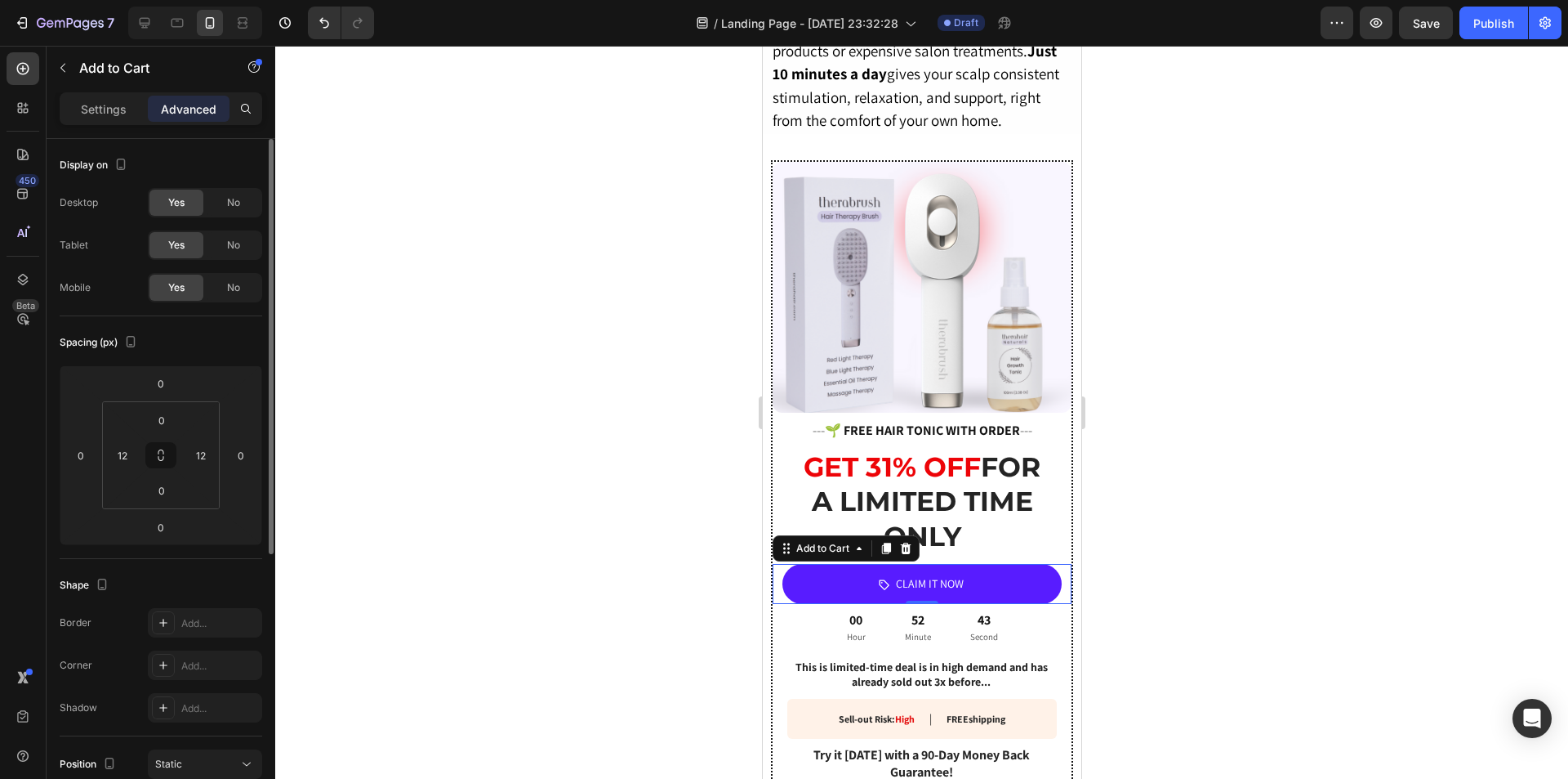
click at [123, 108] on p "Settings" at bounding box center [104, 109] width 46 height 17
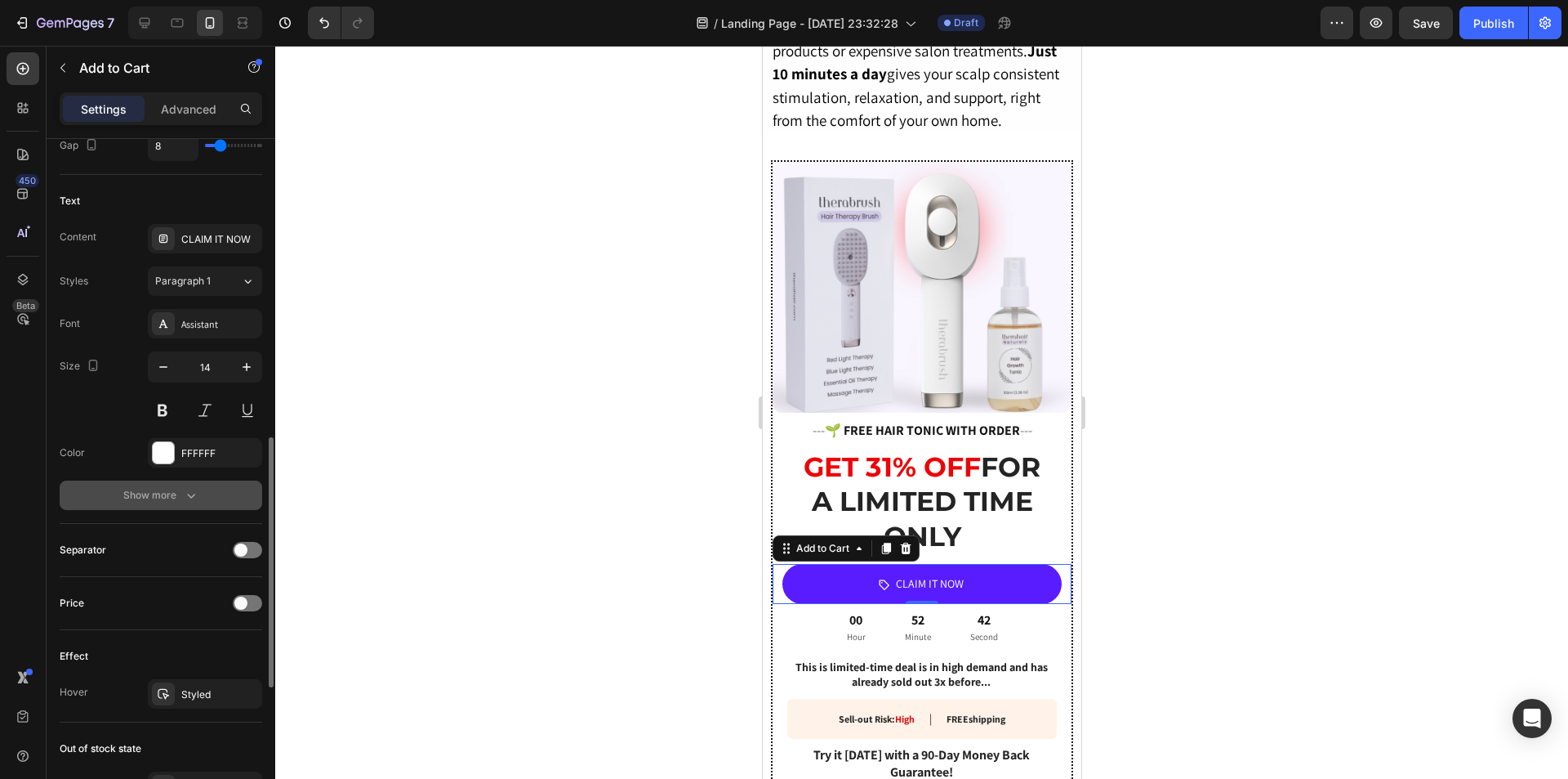
scroll to position [1193, 0]
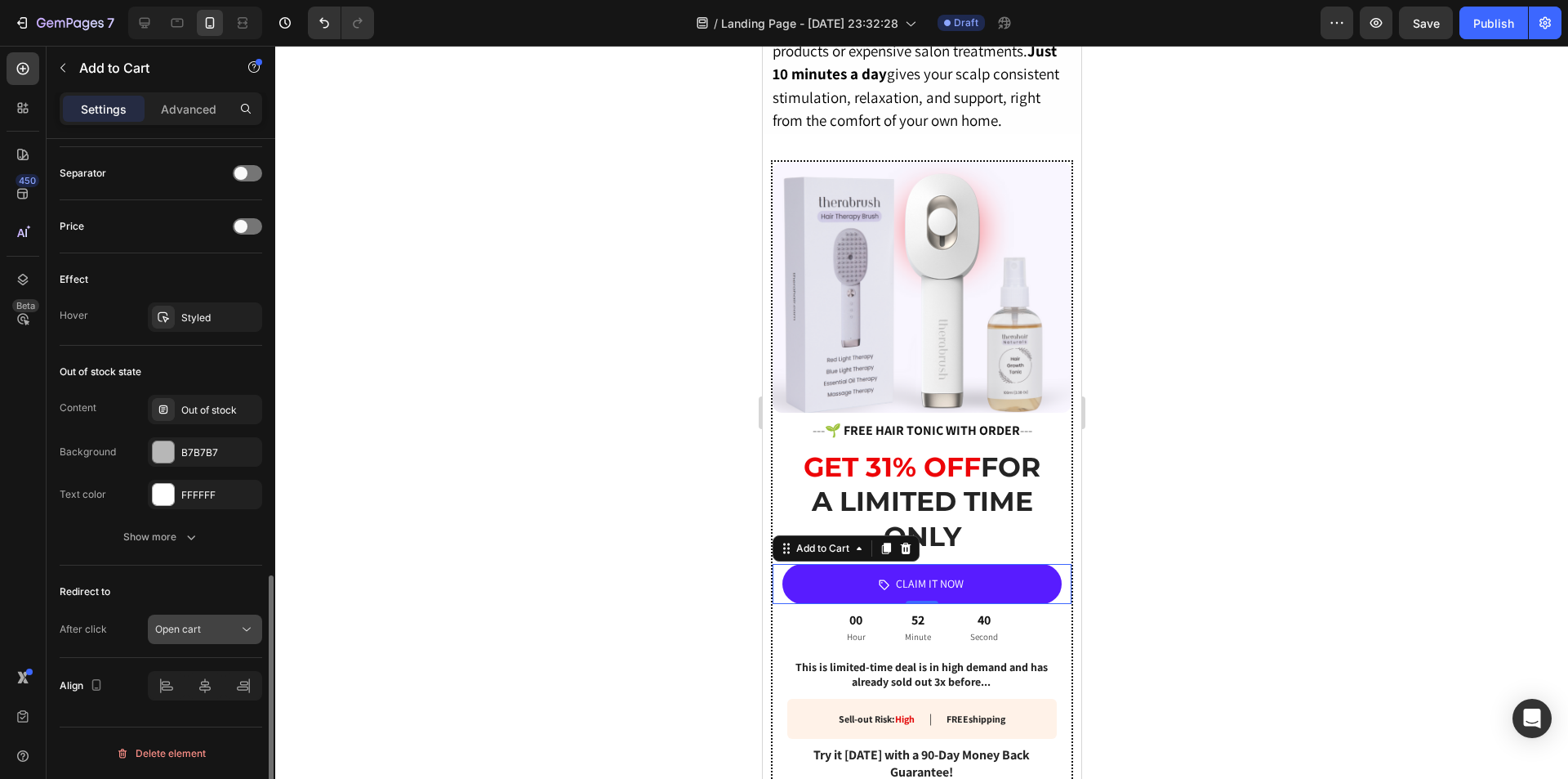
click at [187, 621] on span "Open cart" at bounding box center [178, 628] width 46 height 15
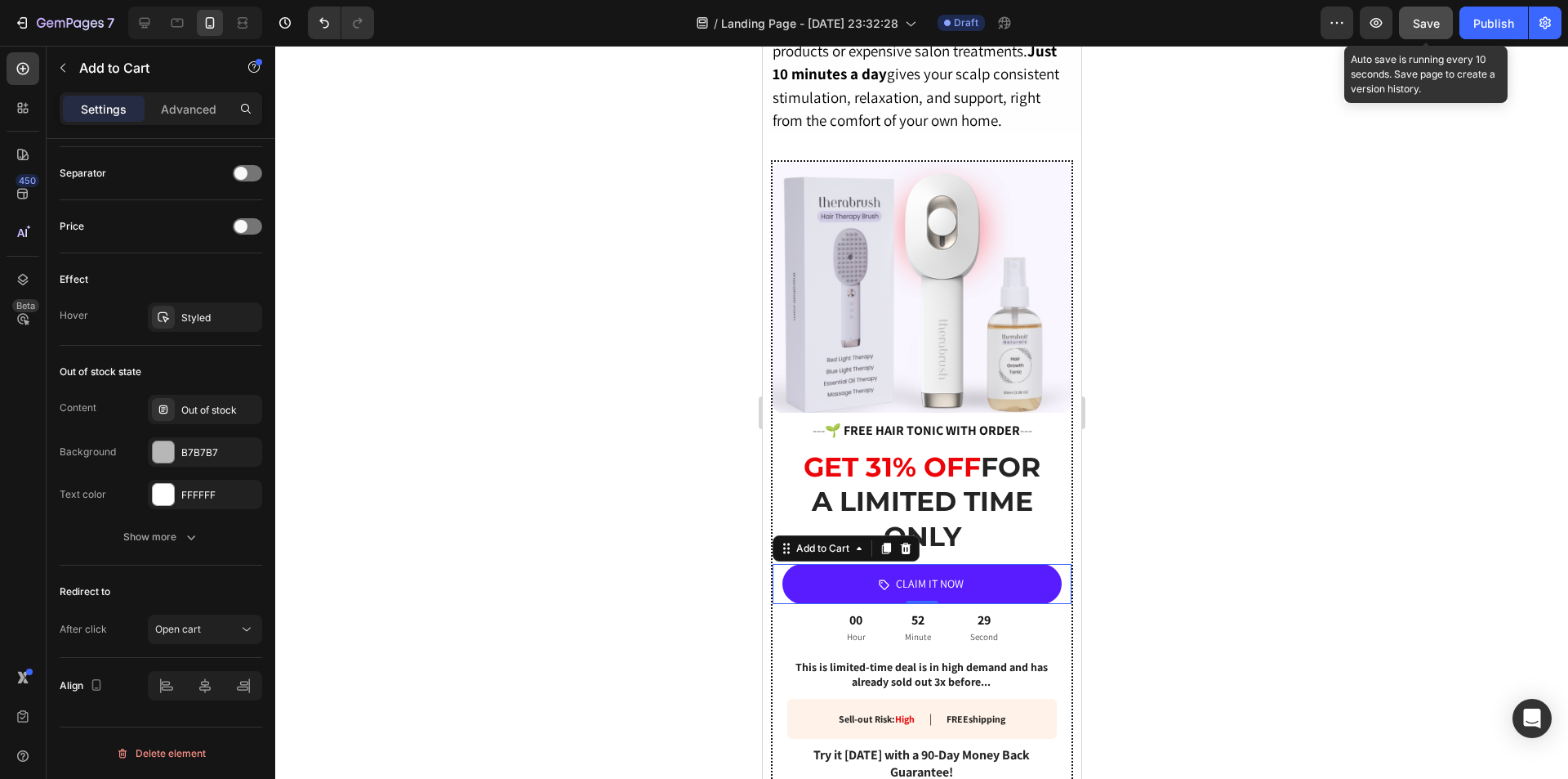
click at [1411, 30] on button "Save" at bounding box center [1426, 24] width 54 height 33
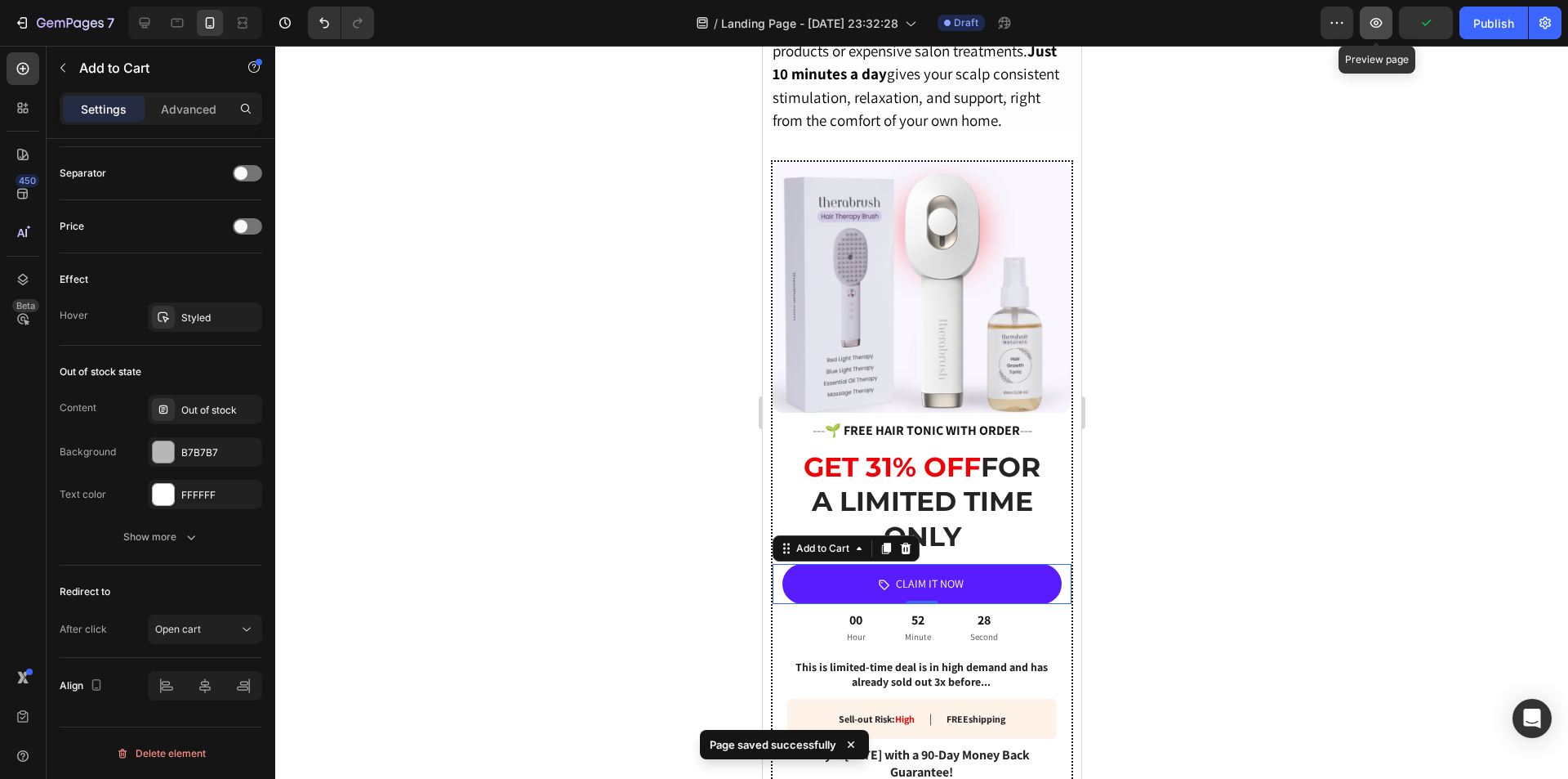
click at [1386, 26] on button "button" at bounding box center [1377, 24] width 33 height 33
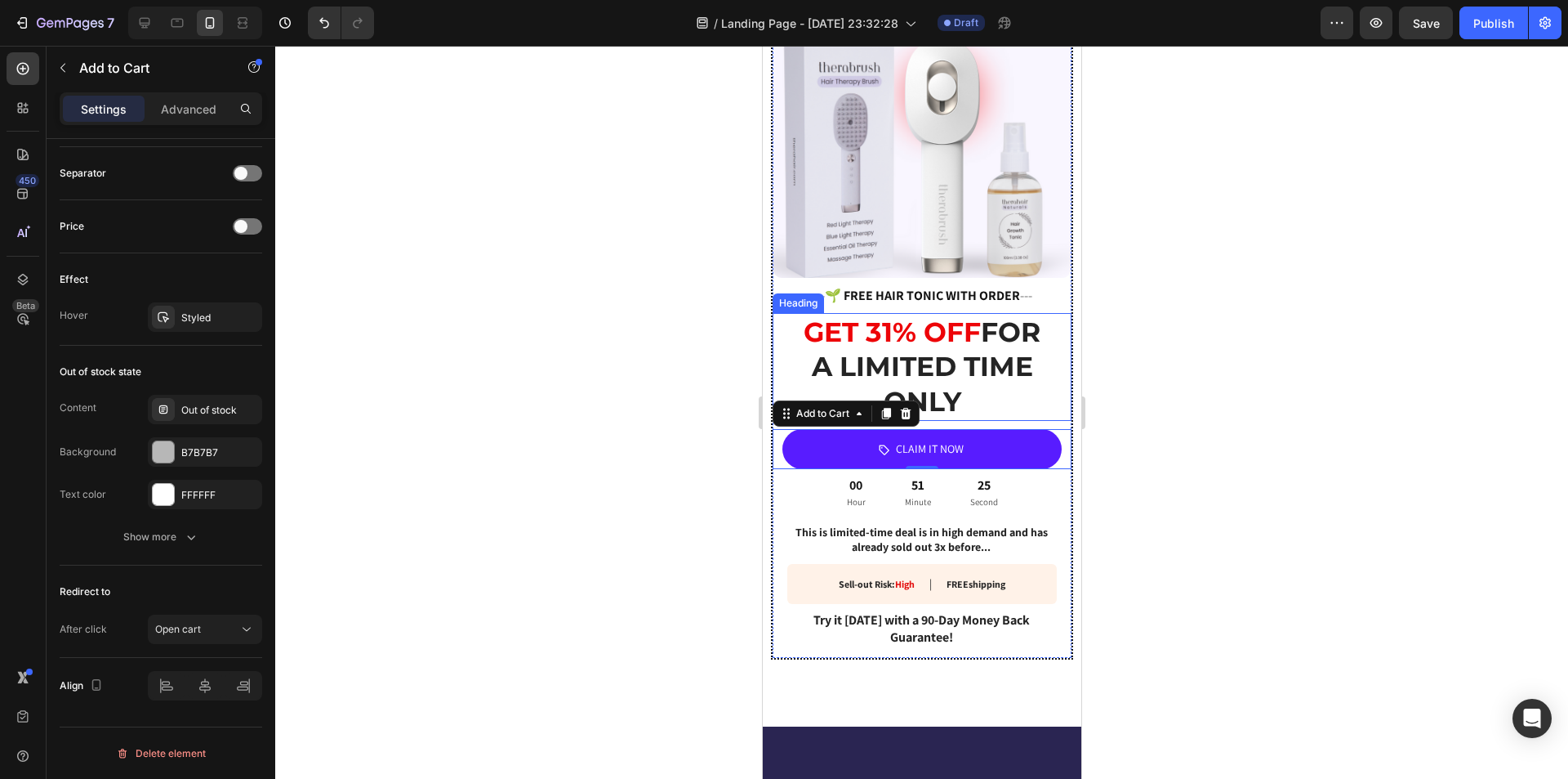
scroll to position [3079, 0]
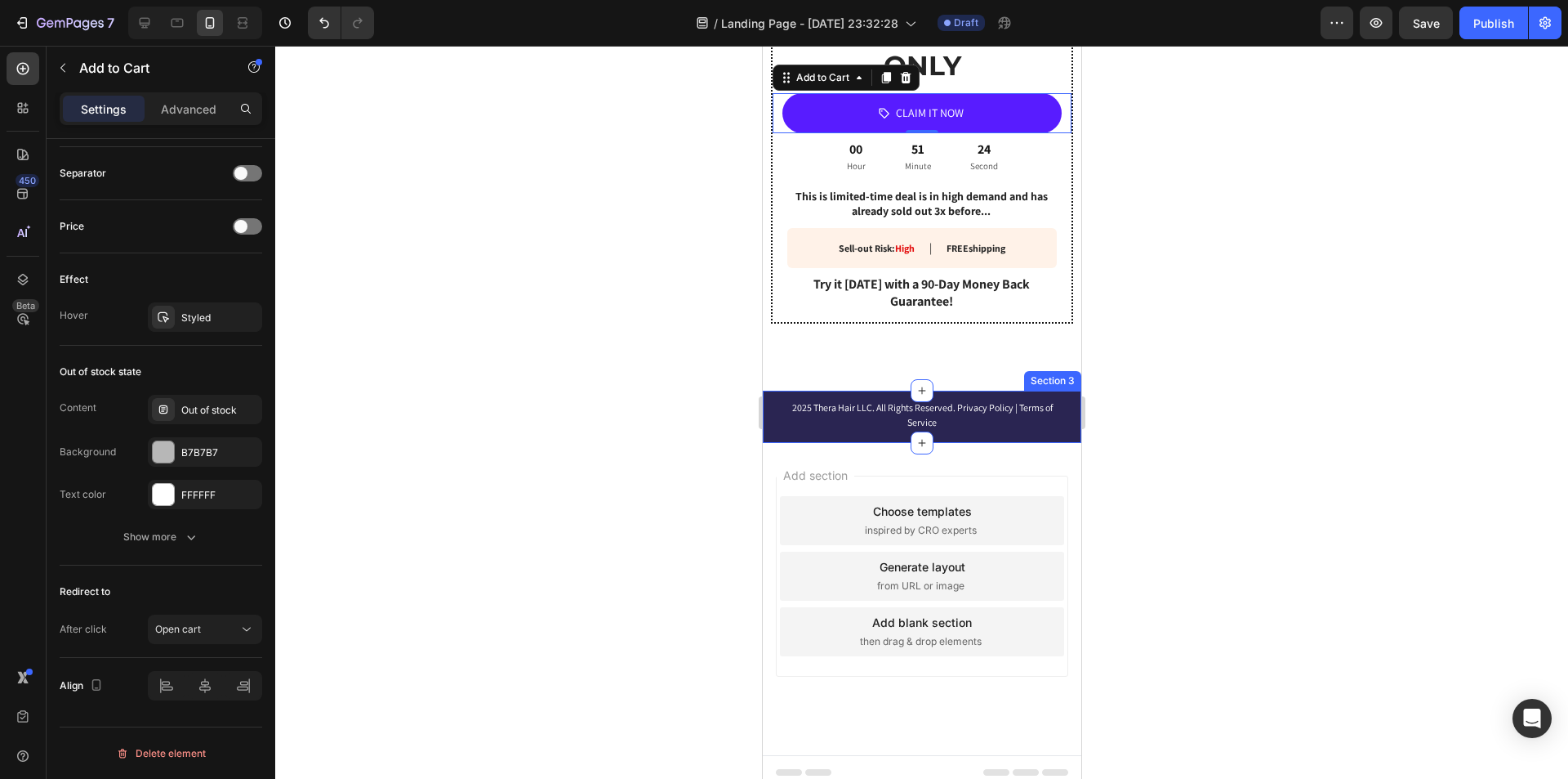
click at [773, 422] on div "2025 Thera Hair LLC. All Rights Reserved. Privacy Policy | Terms of Service Tex…" at bounding box center [921, 417] width 318 height 52
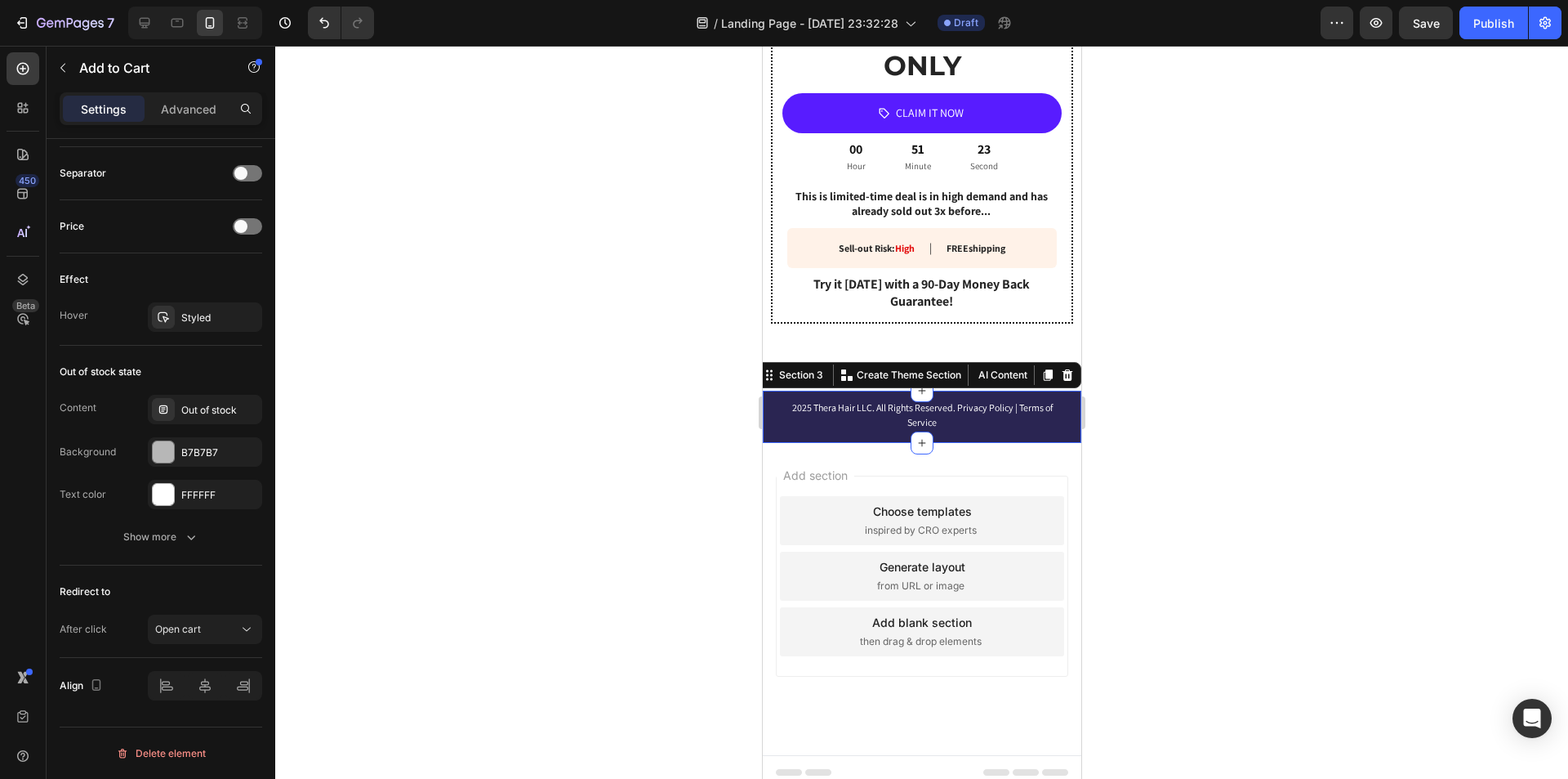
scroll to position [0, 0]
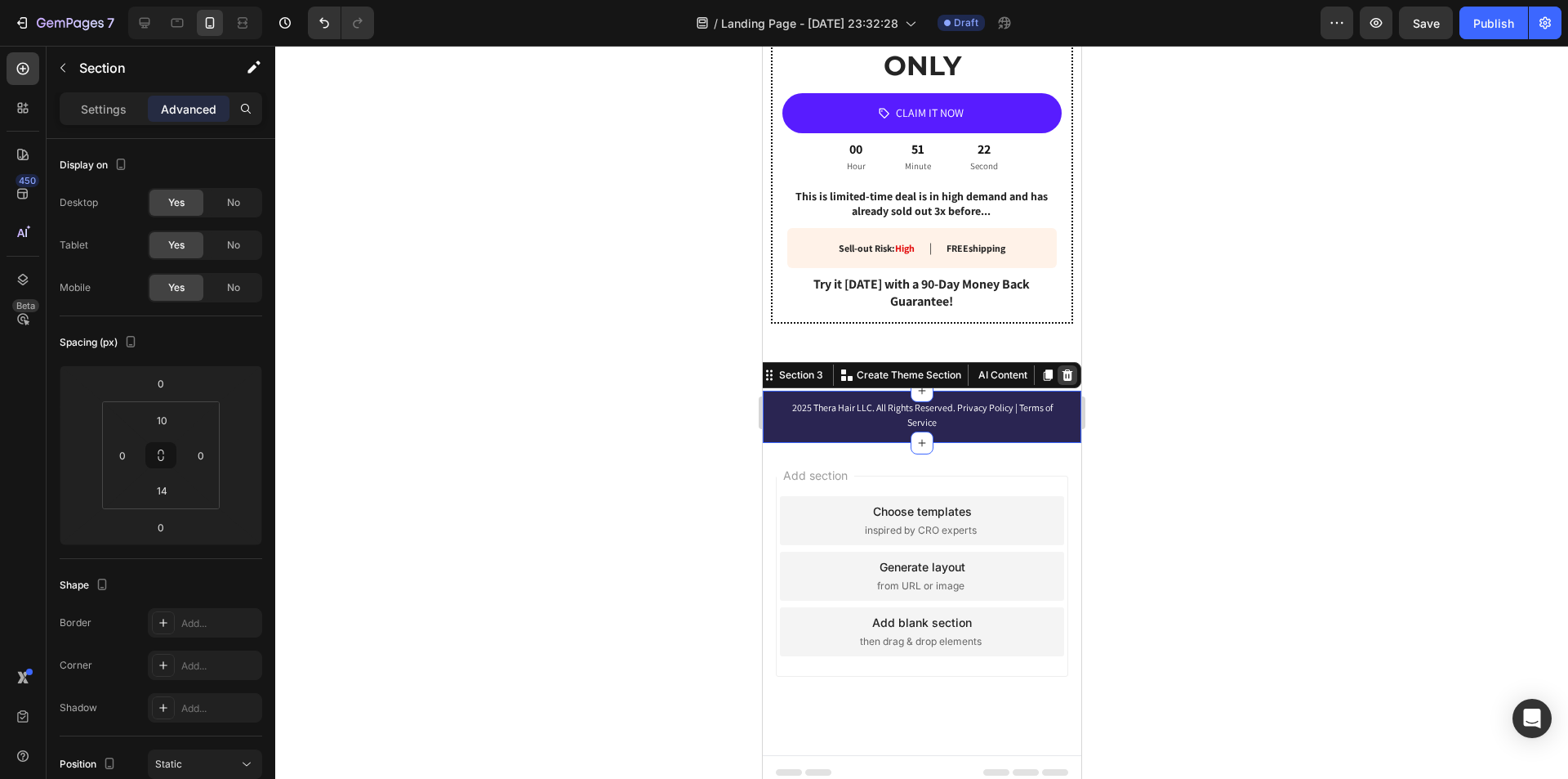
click at [1060, 368] on icon at bounding box center [1066, 374] width 13 height 13
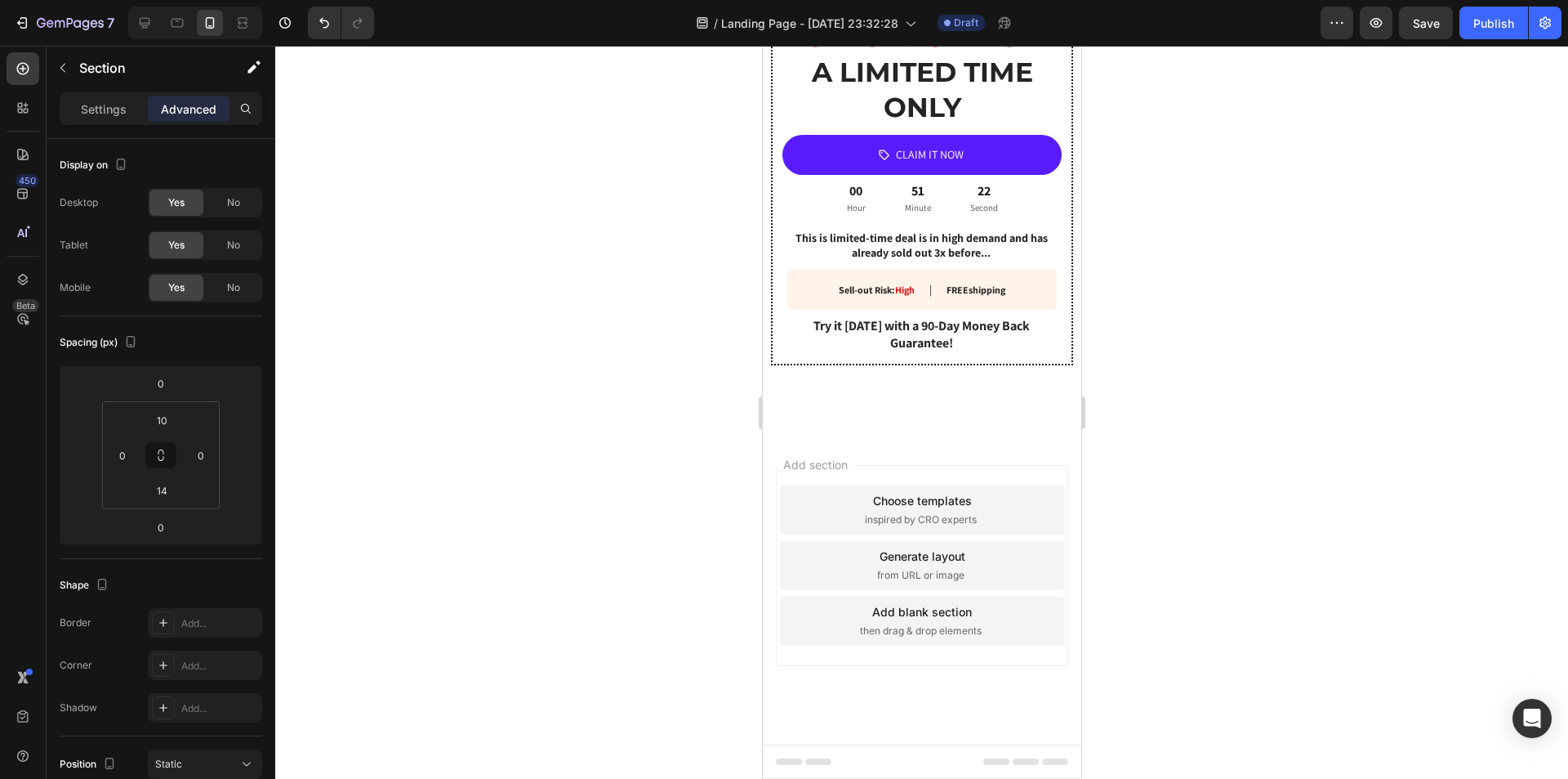
scroll to position [3027, 0]
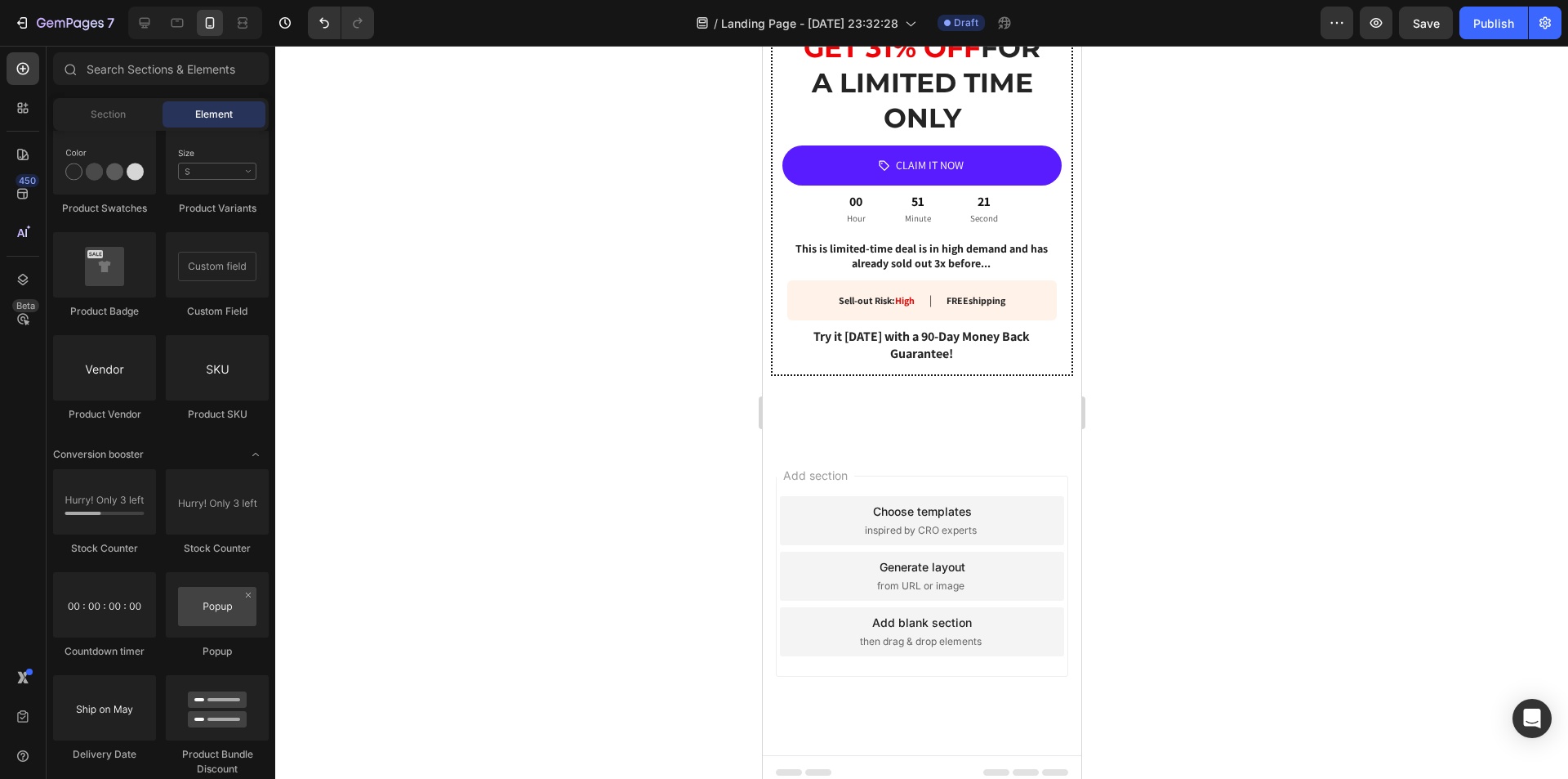
click at [1431, 25] on span "Save" at bounding box center [1426, 24] width 27 height 14
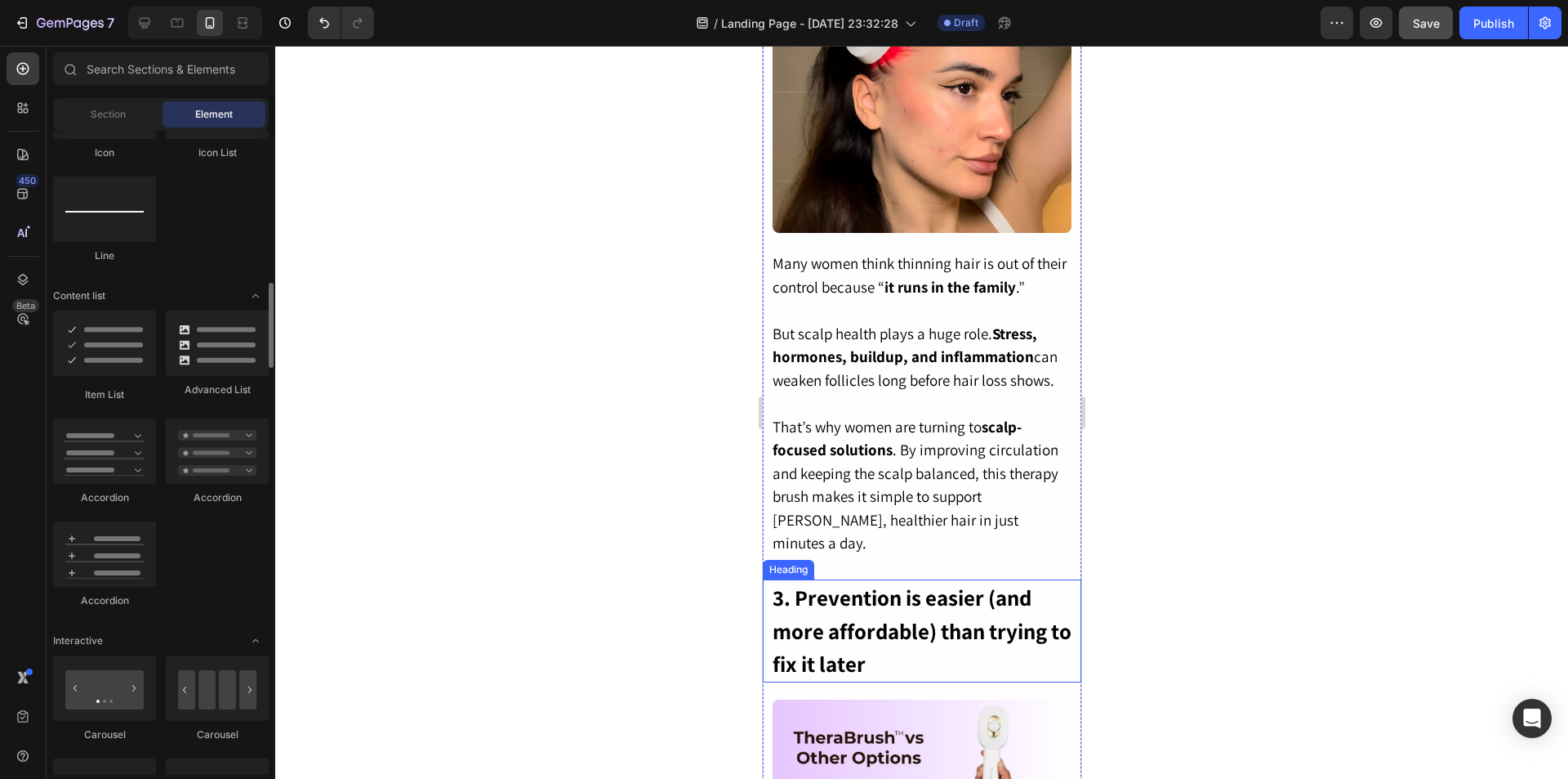
scroll to position [490, 0]
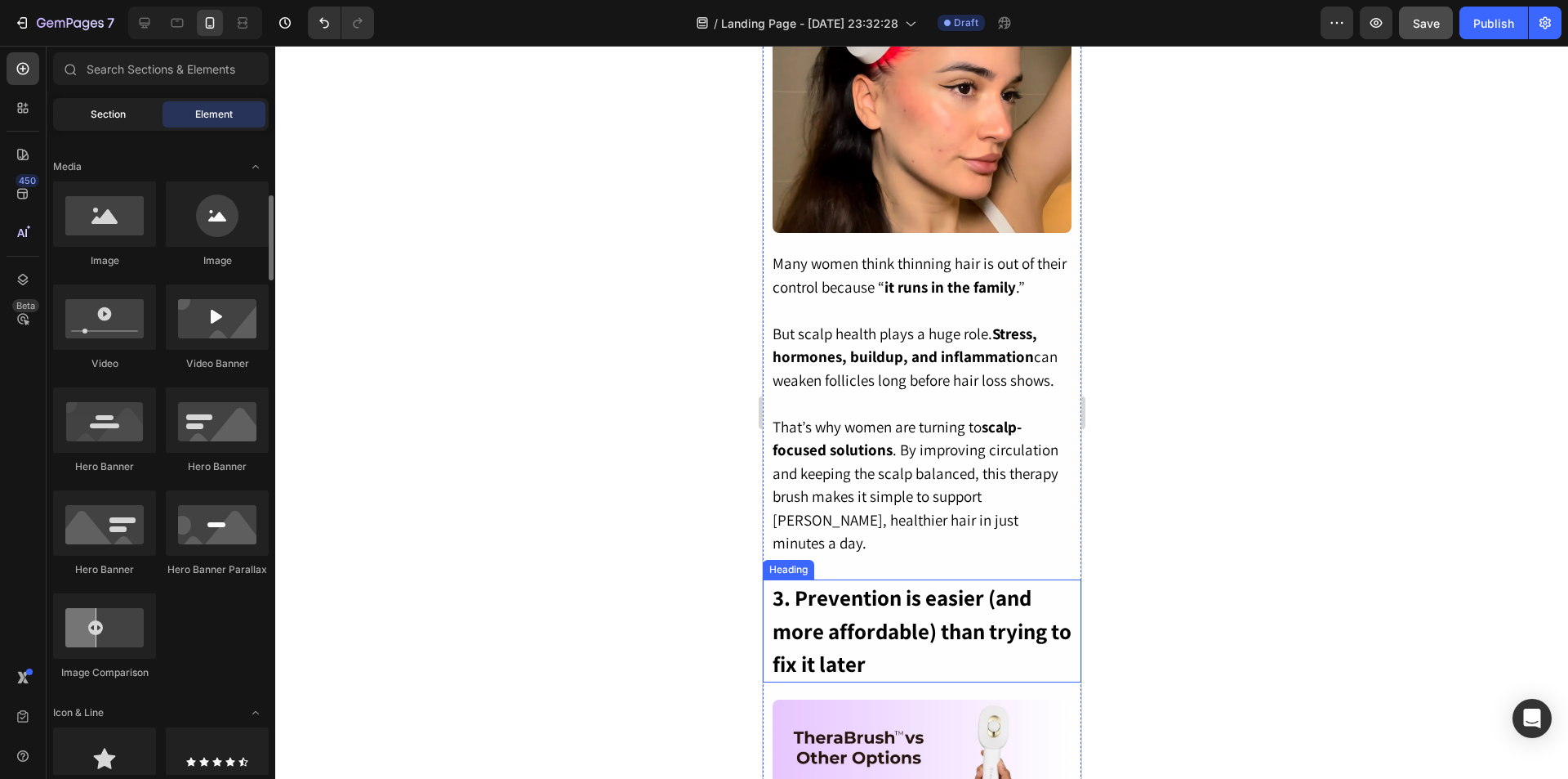
click at [108, 112] on span "Section" at bounding box center [108, 114] width 35 height 15
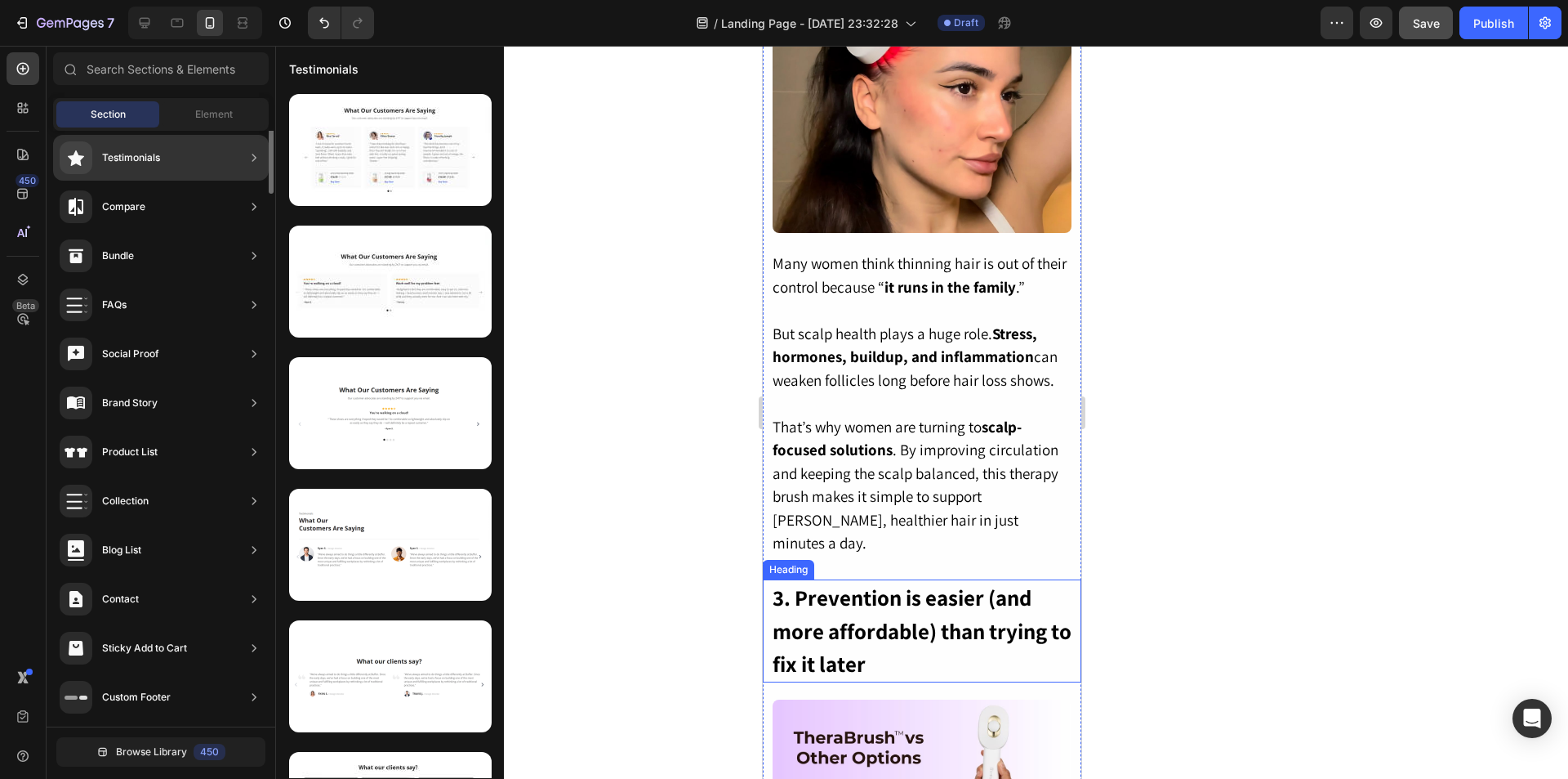
scroll to position [0, 0]
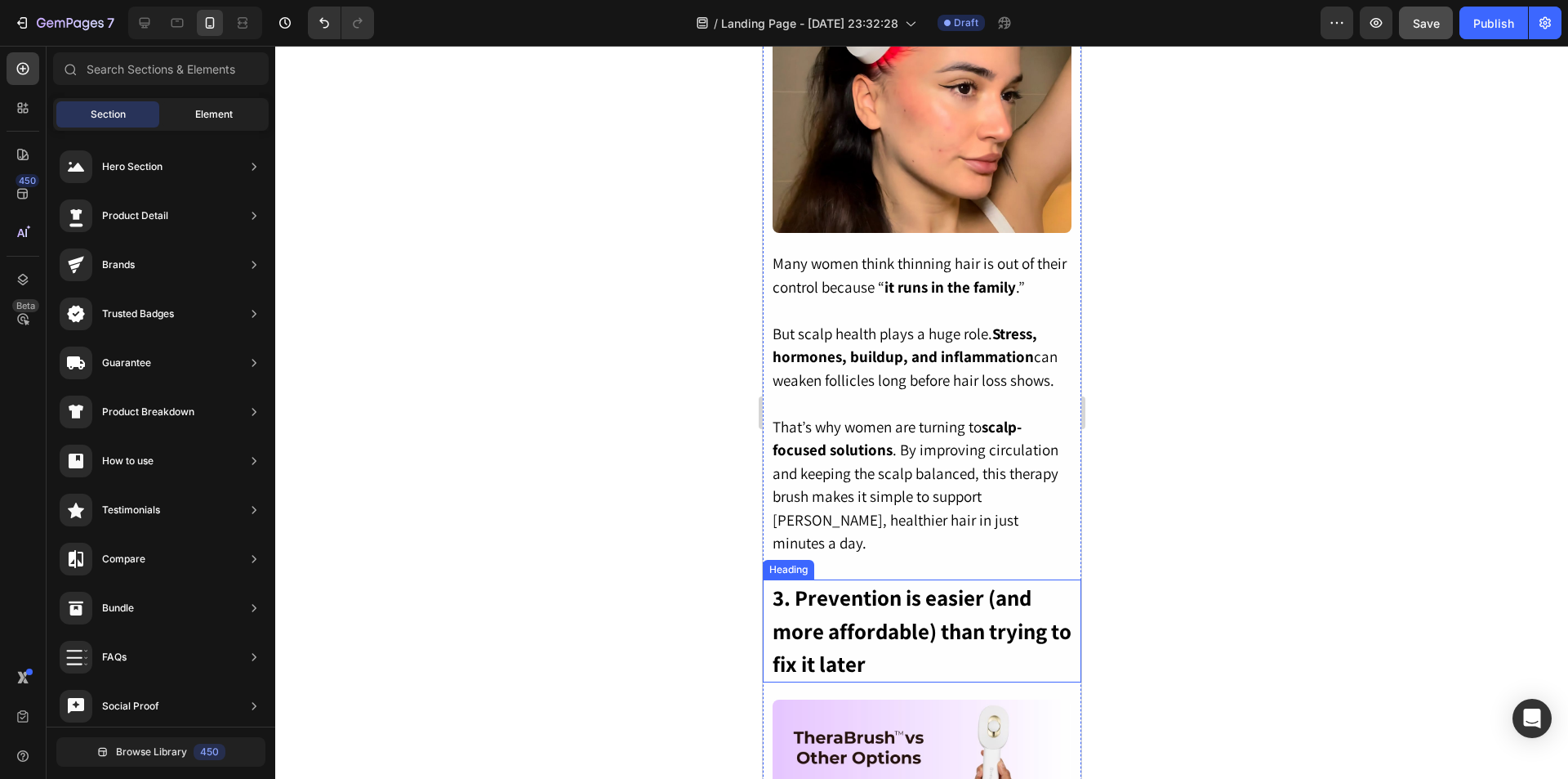
click at [232, 118] on span "Element" at bounding box center [213, 114] width 37 height 15
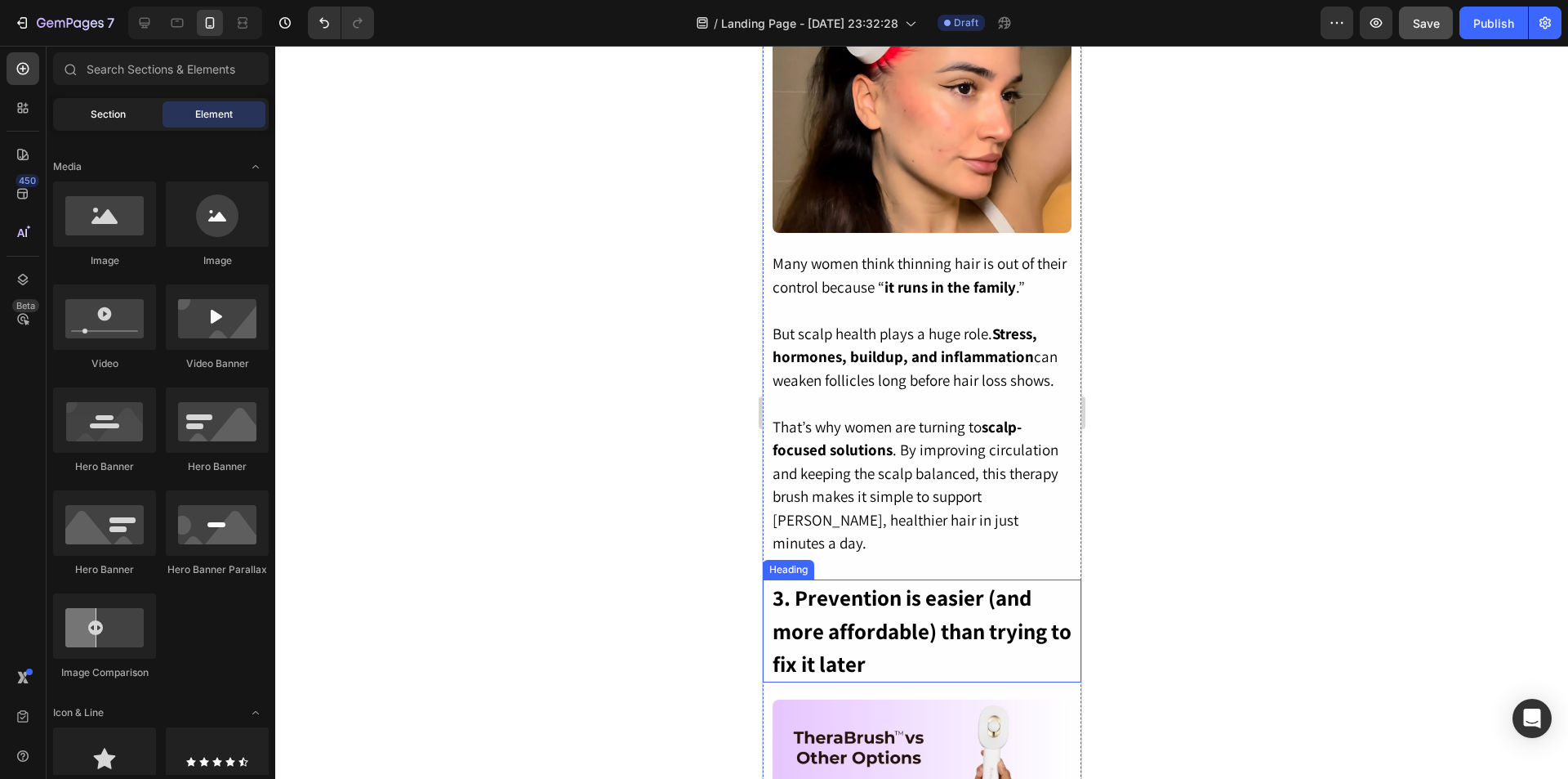
click at [128, 111] on div "Section" at bounding box center [108, 114] width 103 height 26
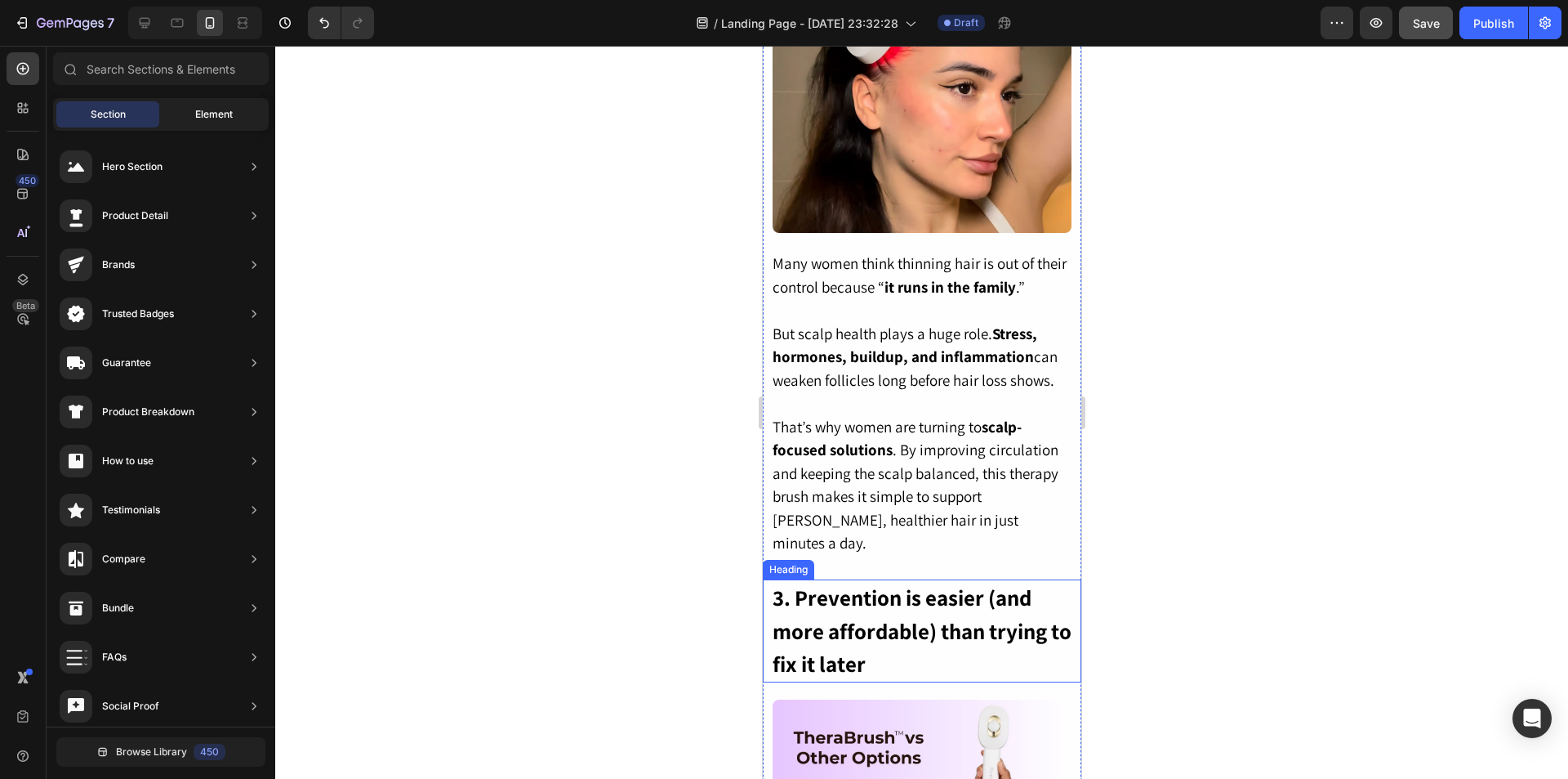
click at [238, 109] on div "Element" at bounding box center [214, 114] width 103 height 26
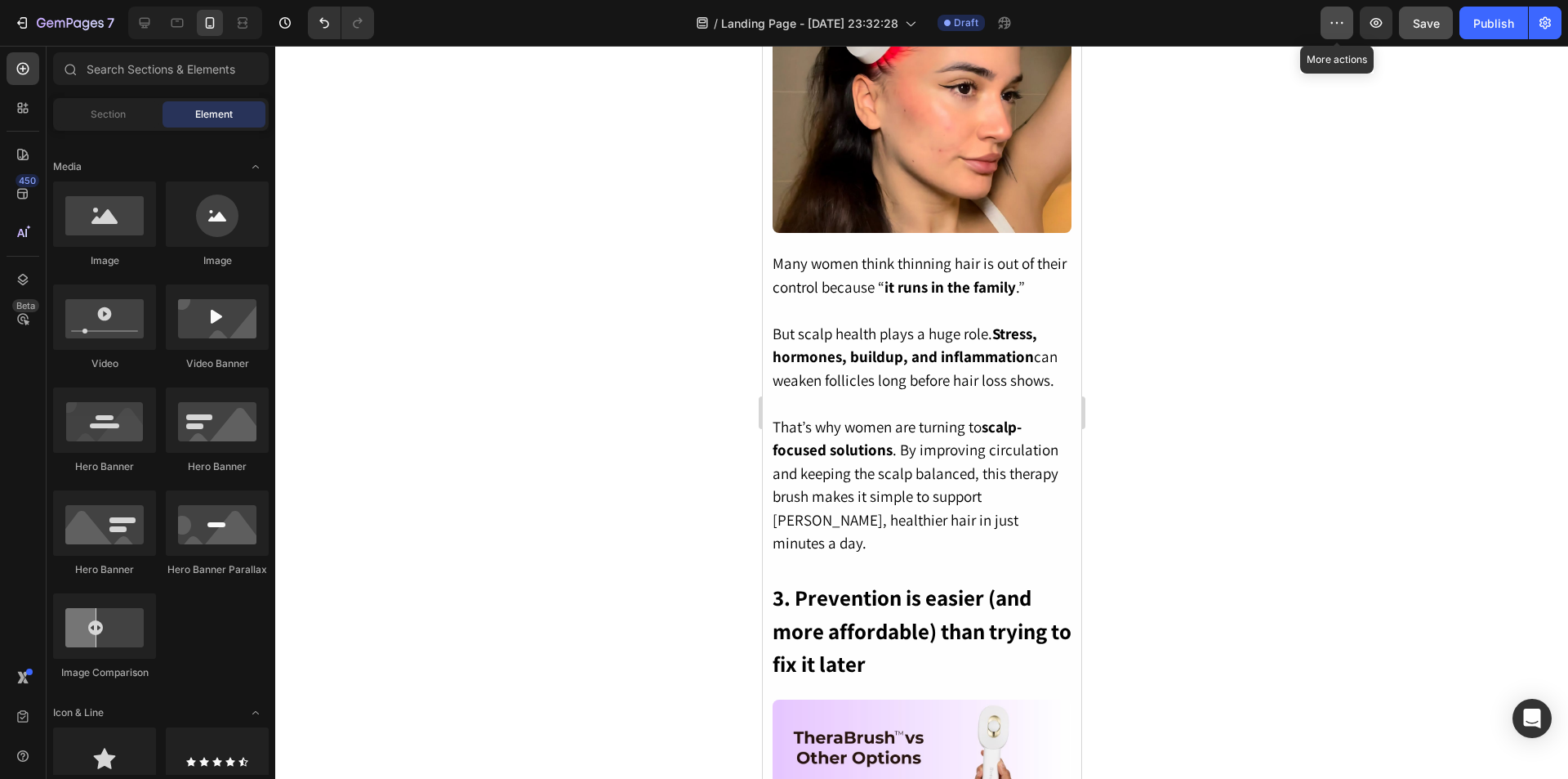
click at [1344, 26] on icon "button" at bounding box center [1337, 23] width 17 height 17
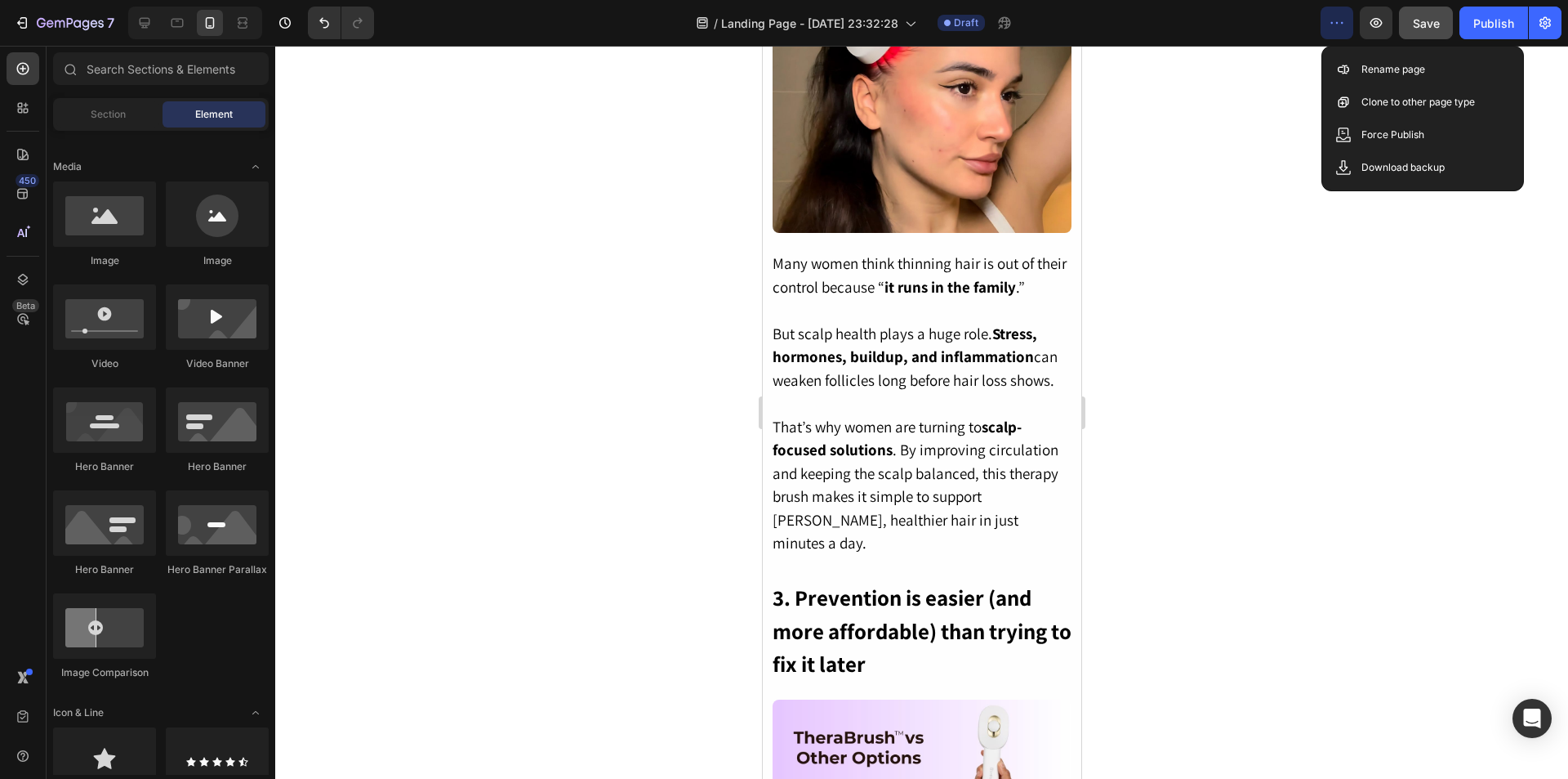
click at [1299, 291] on div at bounding box center [921, 413] width 1293 height 733
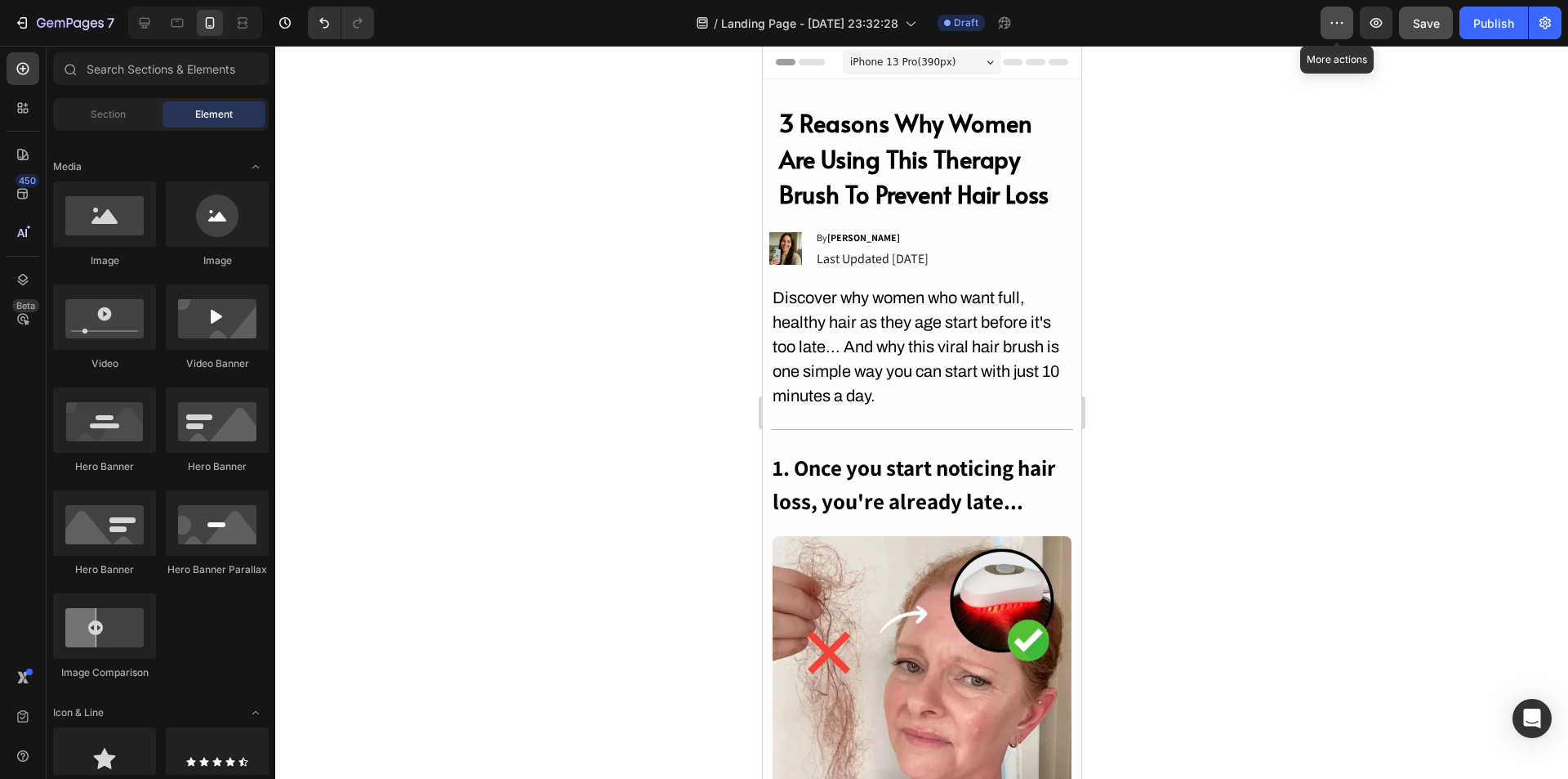
click at [1328, 17] on button "button" at bounding box center [1337, 24] width 33 height 33
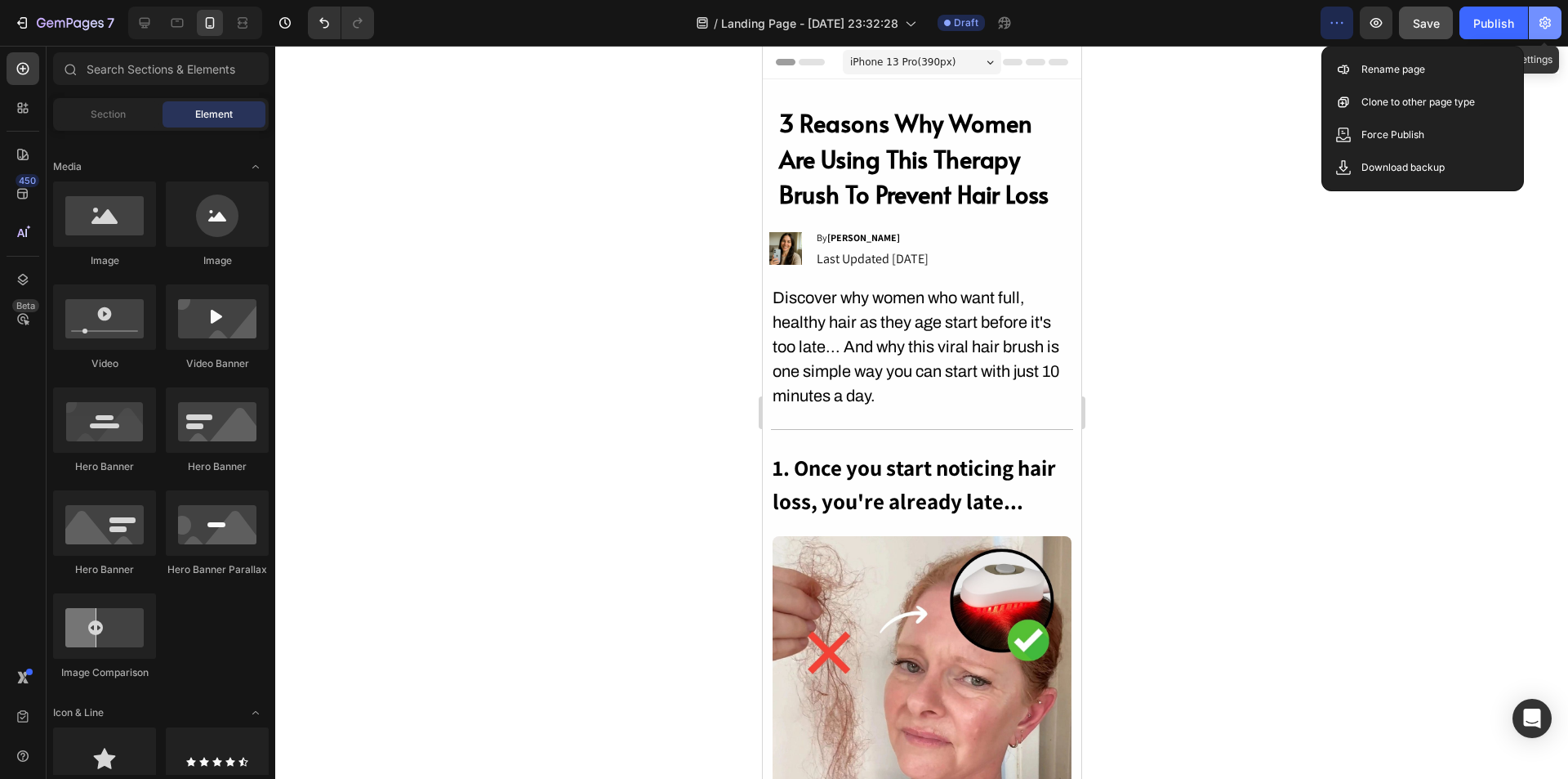
click at [1545, 24] on icon "button" at bounding box center [1545, 24] width 11 height 12
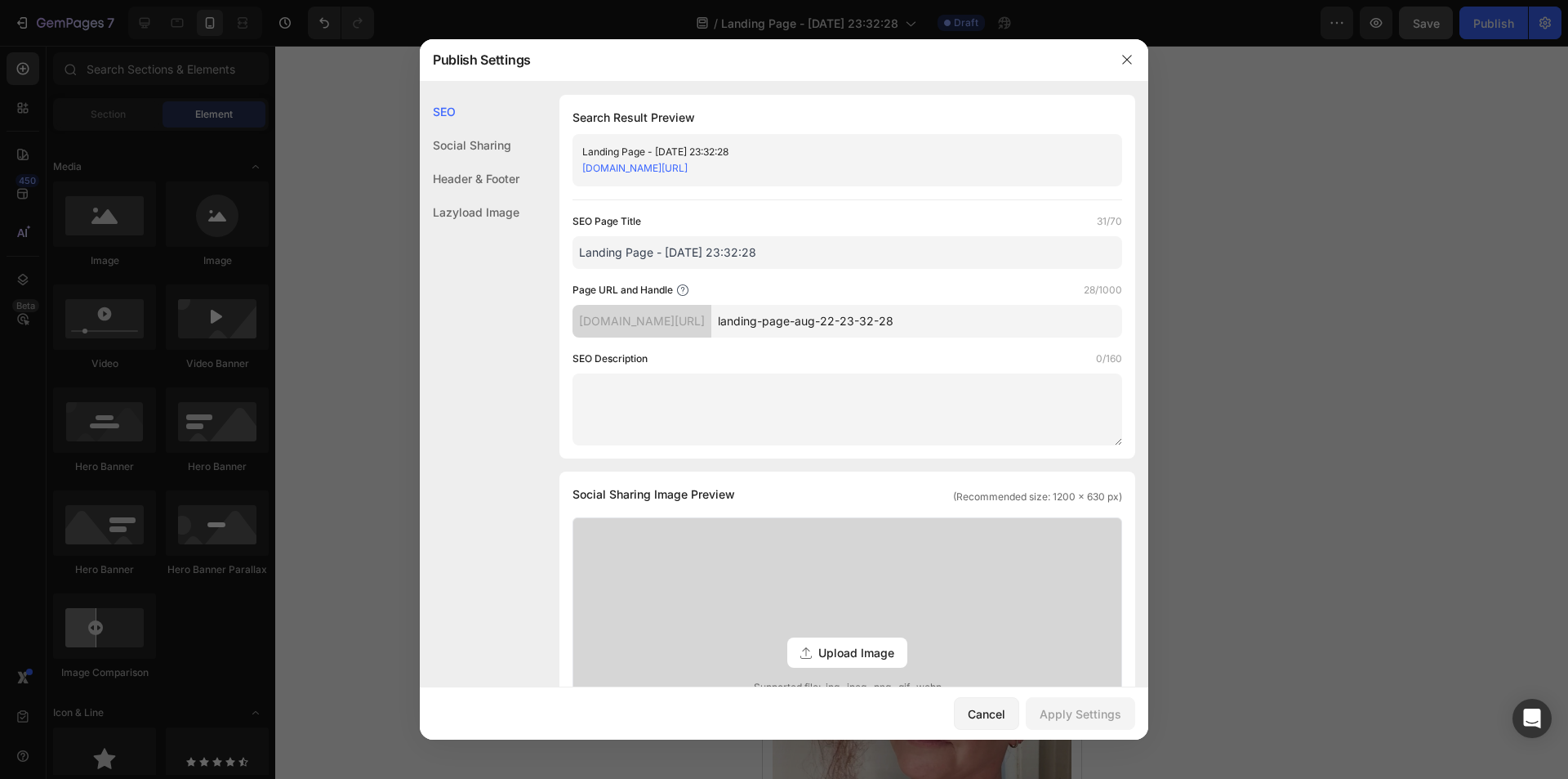
click at [497, 195] on div "Header & Footer" at bounding box center [469, 212] width 100 height 33
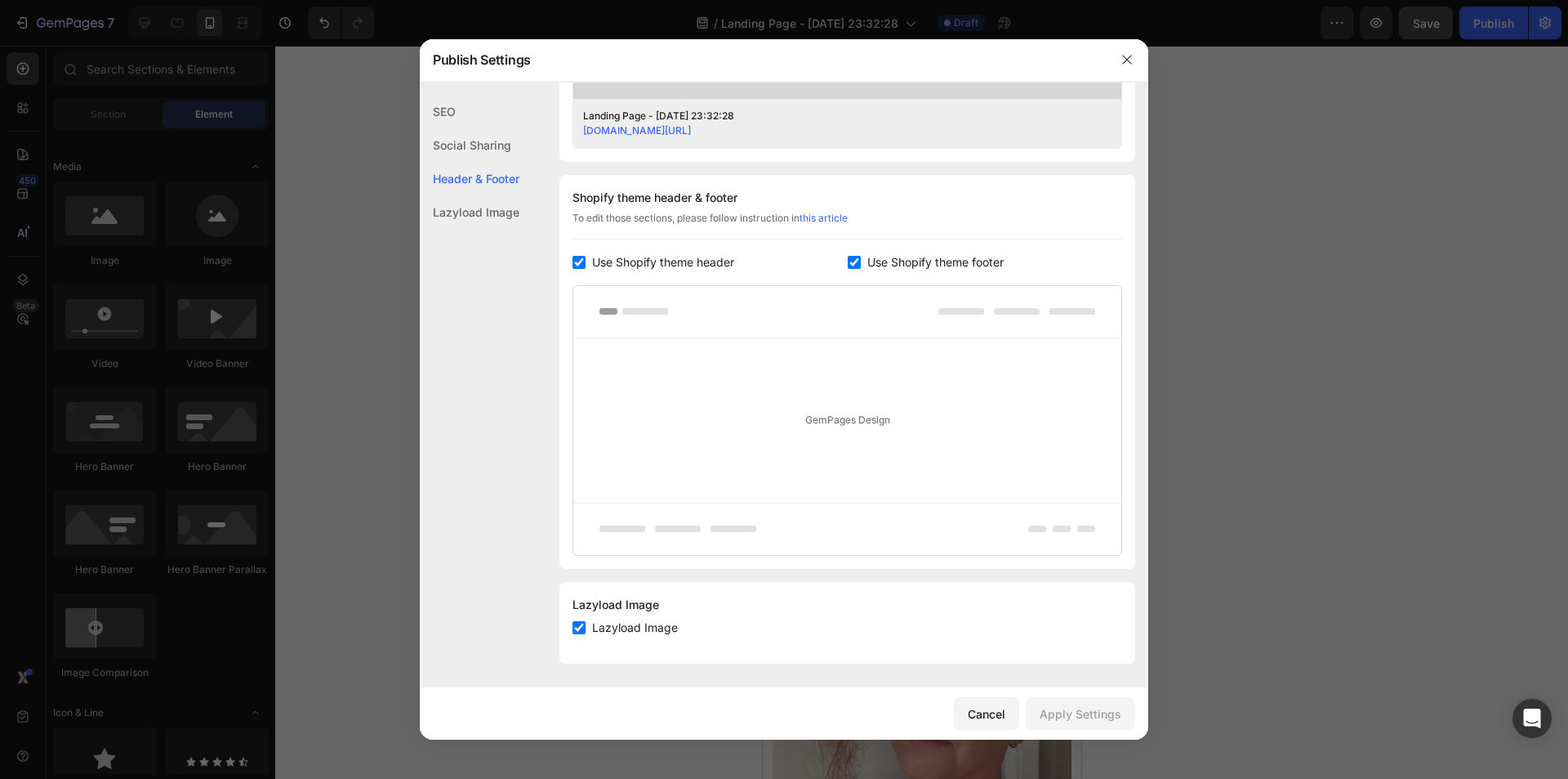
scroll to position [690, 0]
click at [579, 260] on input "checkbox" at bounding box center [579, 260] width 13 height 13
checkbox input "false"
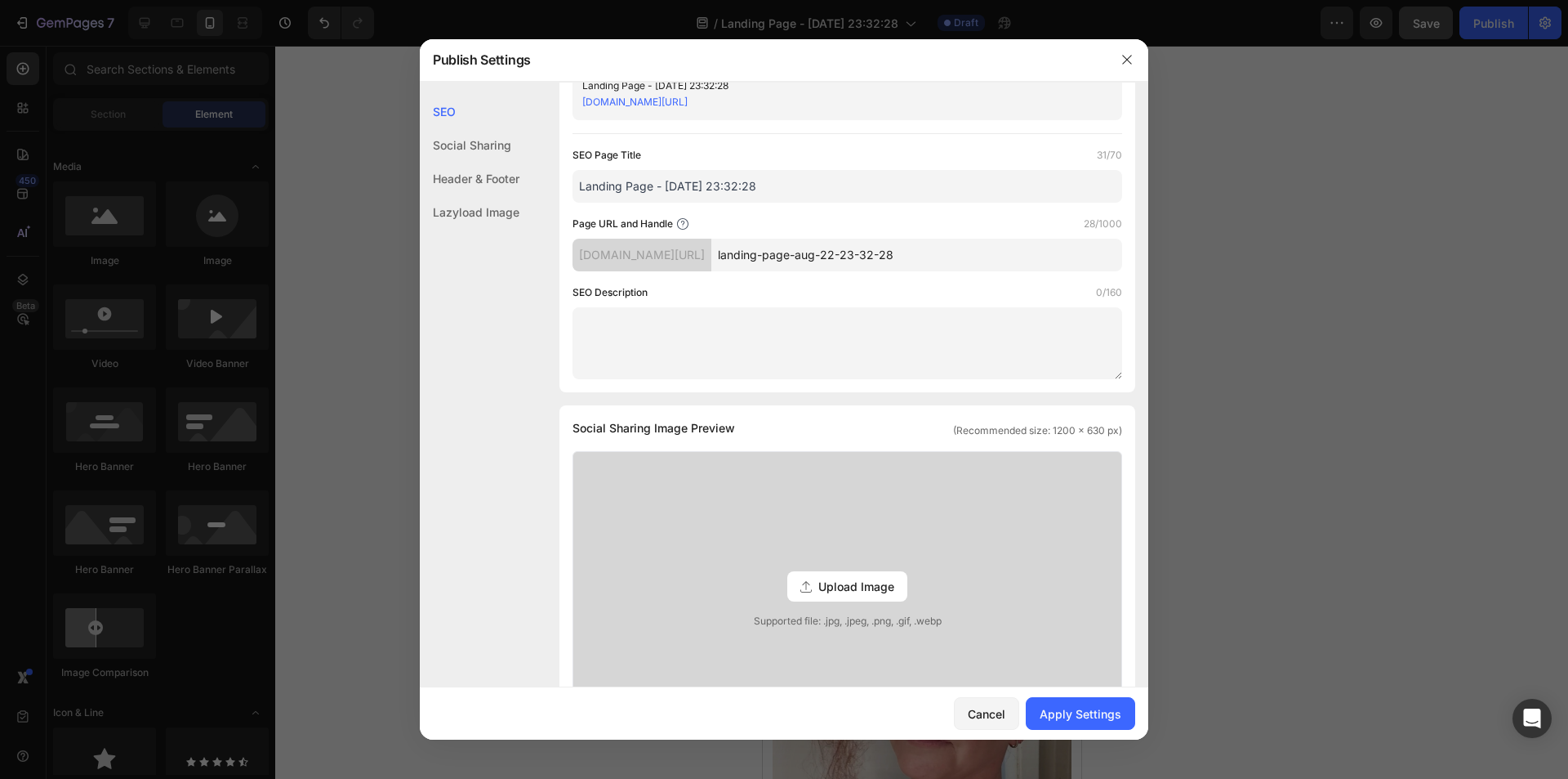
scroll to position [0, 0]
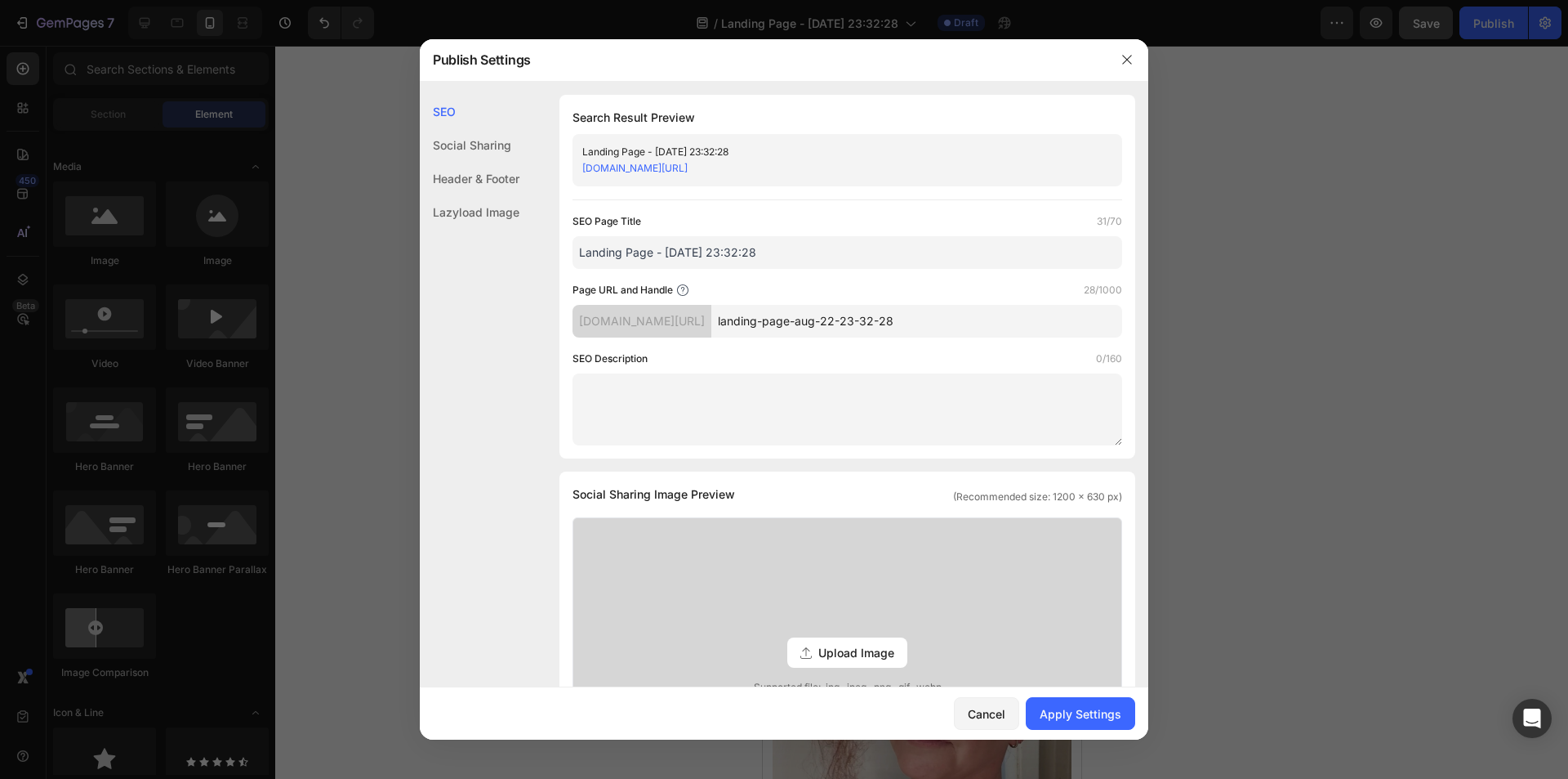
click at [921, 325] on input "landing-page-aug-22-23-32-28" at bounding box center [917, 321] width 411 height 33
type input "3-reasons-prevention"
click at [870, 351] on div "SEO Description 0/160" at bounding box center [848, 359] width 550 height 17
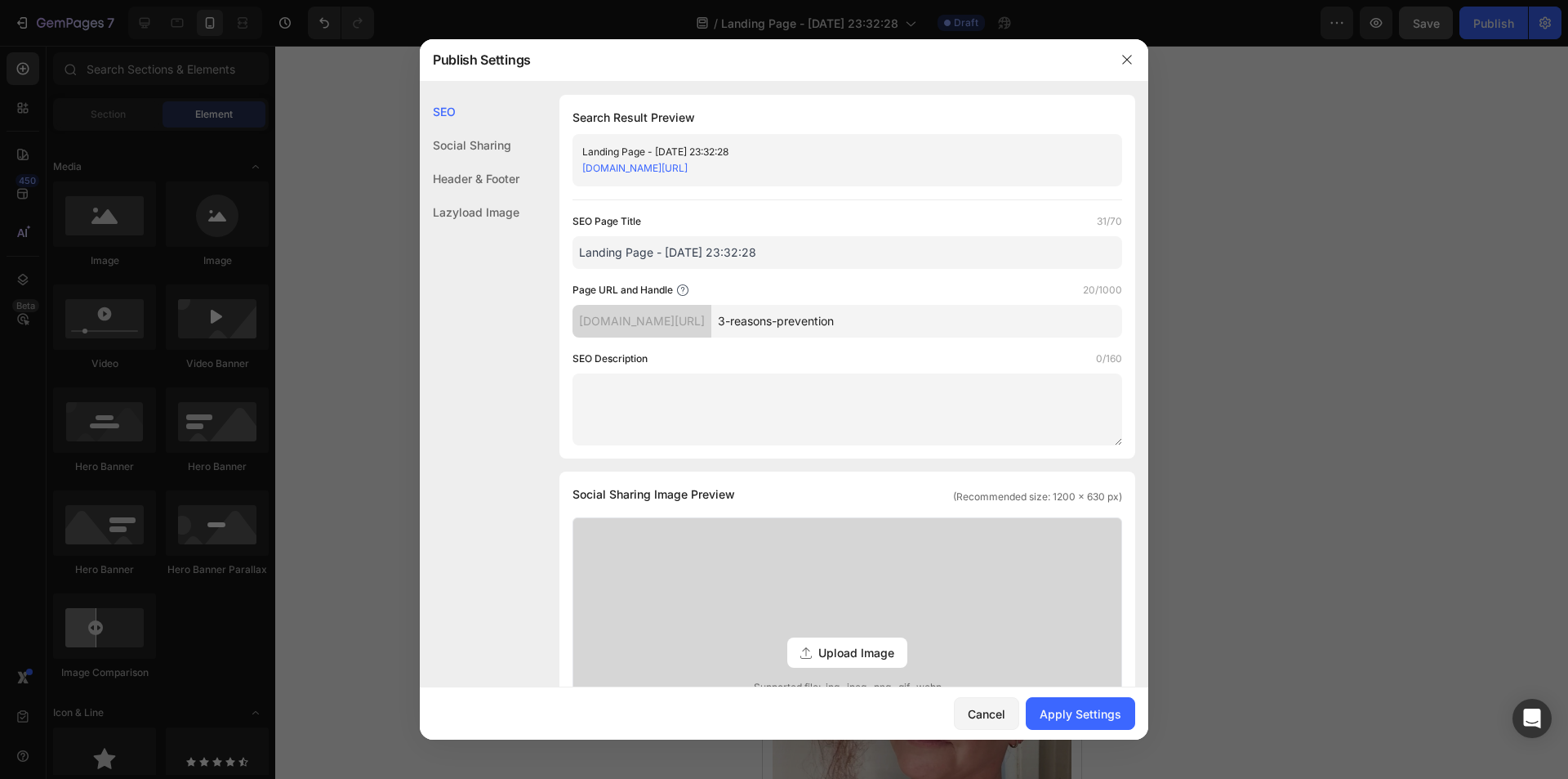
click at [732, 424] on textarea at bounding box center [848, 409] width 550 height 72
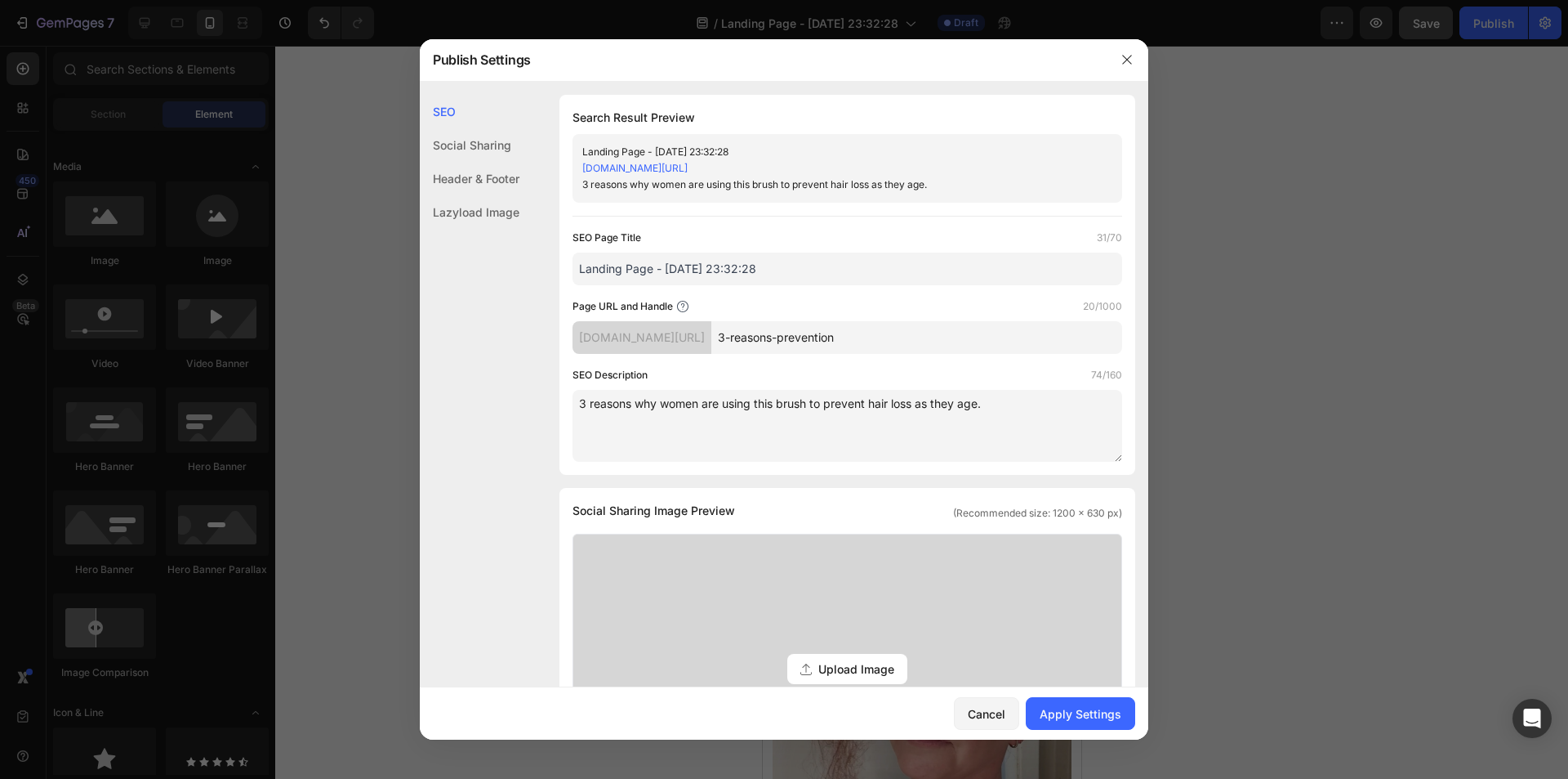
type textarea "3 reasons why women are using this brush to prevent hair loss as they age."
click at [796, 376] on div "SEO Description 74/160" at bounding box center [848, 374] width 550 height 17
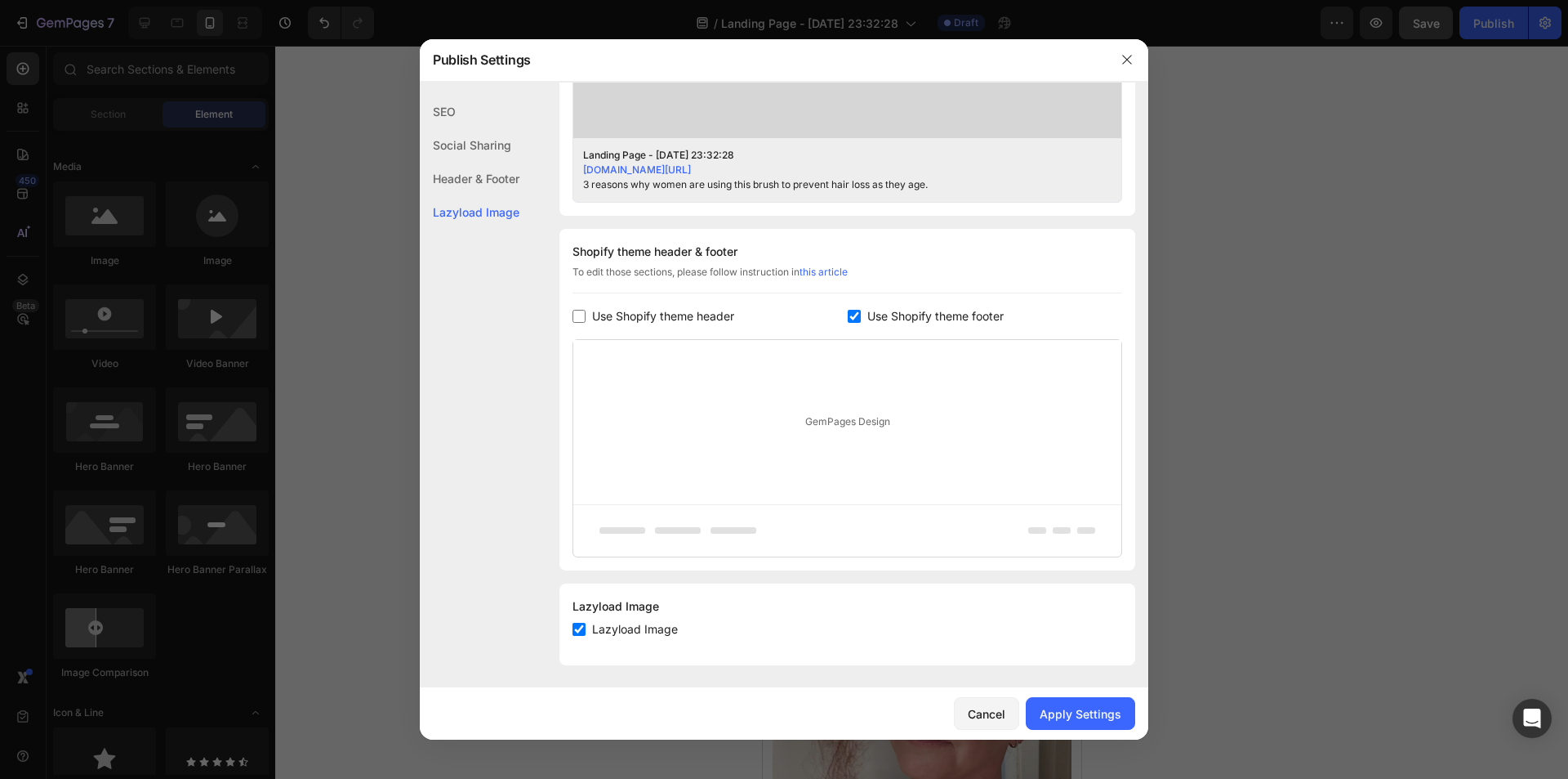
scroll to position [669, 0]
click at [1094, 703] on button "Apply Settings" at bounding box center [1081, 714] width 110 height 33
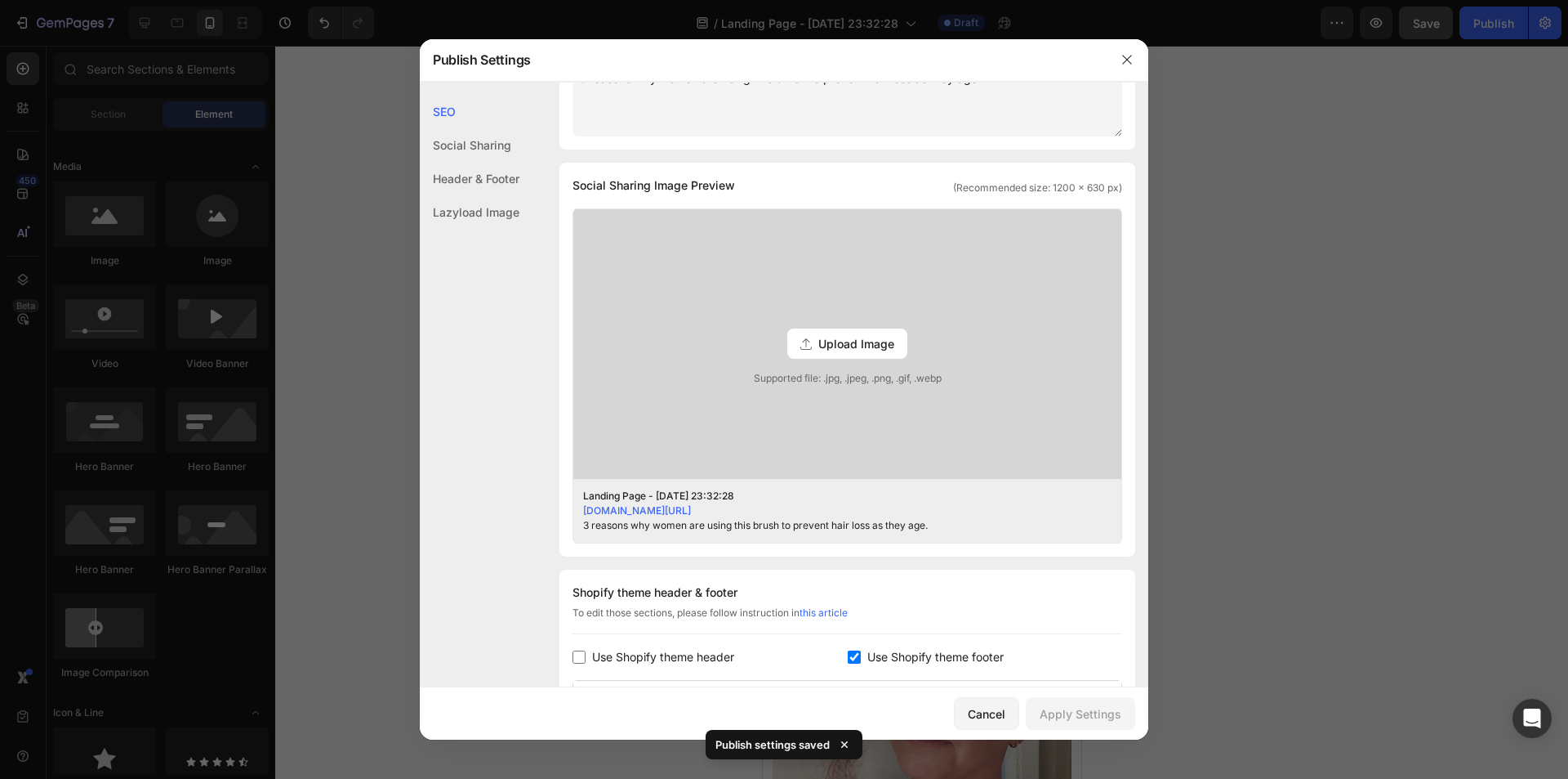
scroll to position [0, 0]
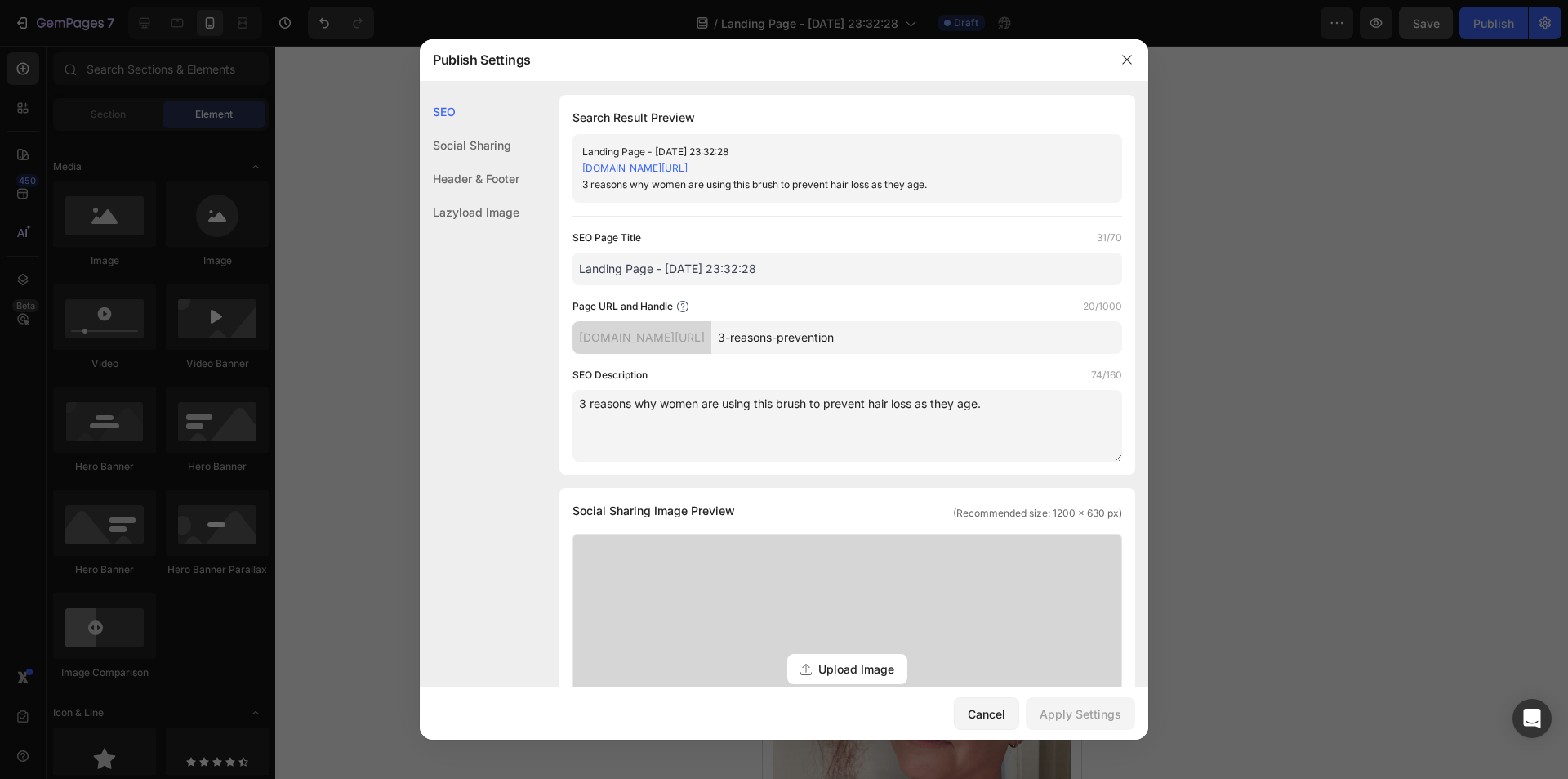
click at [1324, 574] on div at bounding box center [784, 389] width 1568 height 779
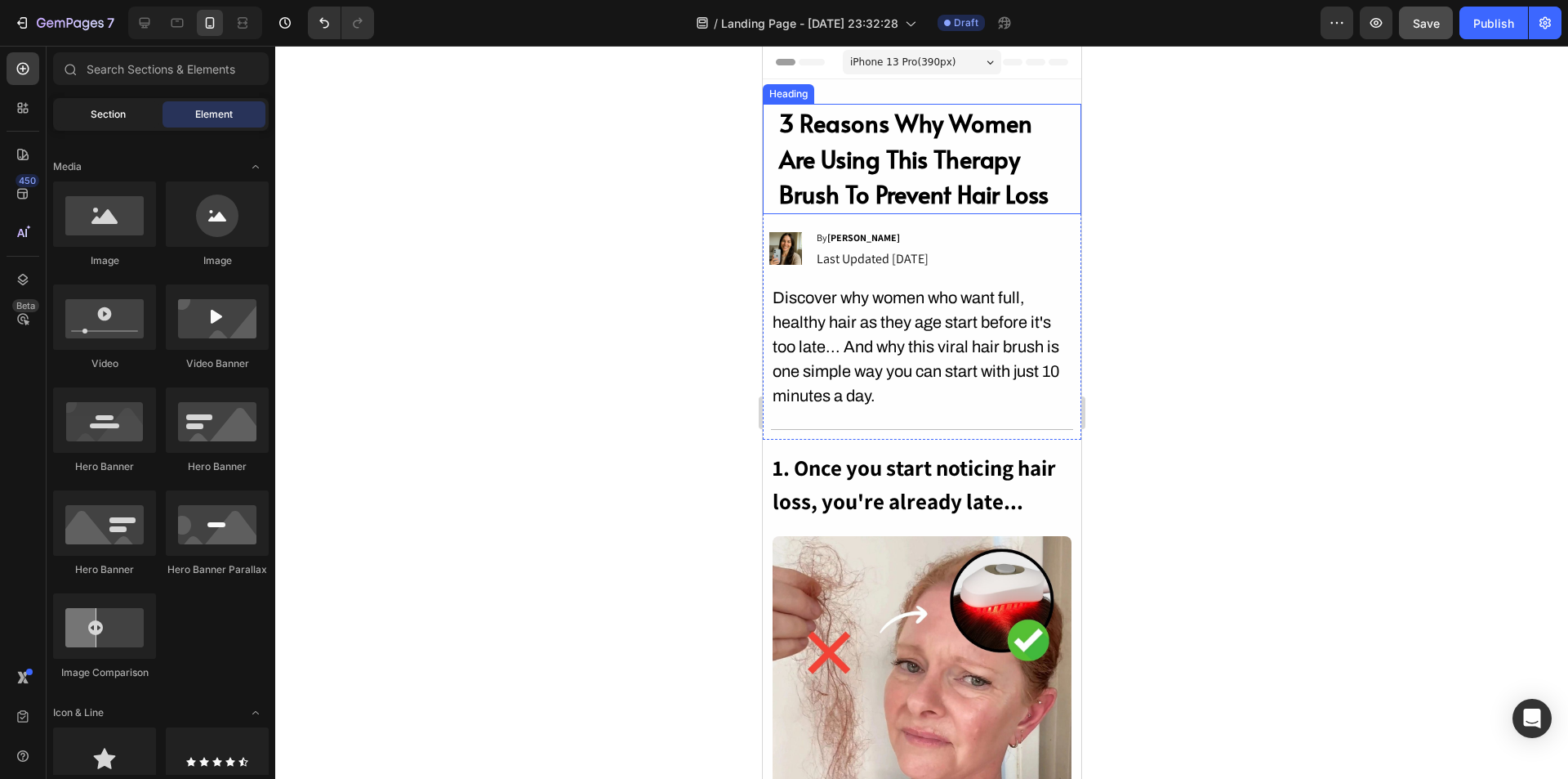
click at [103, 124] on div "Section" at bounding box center [108, 114] width 103 height 26
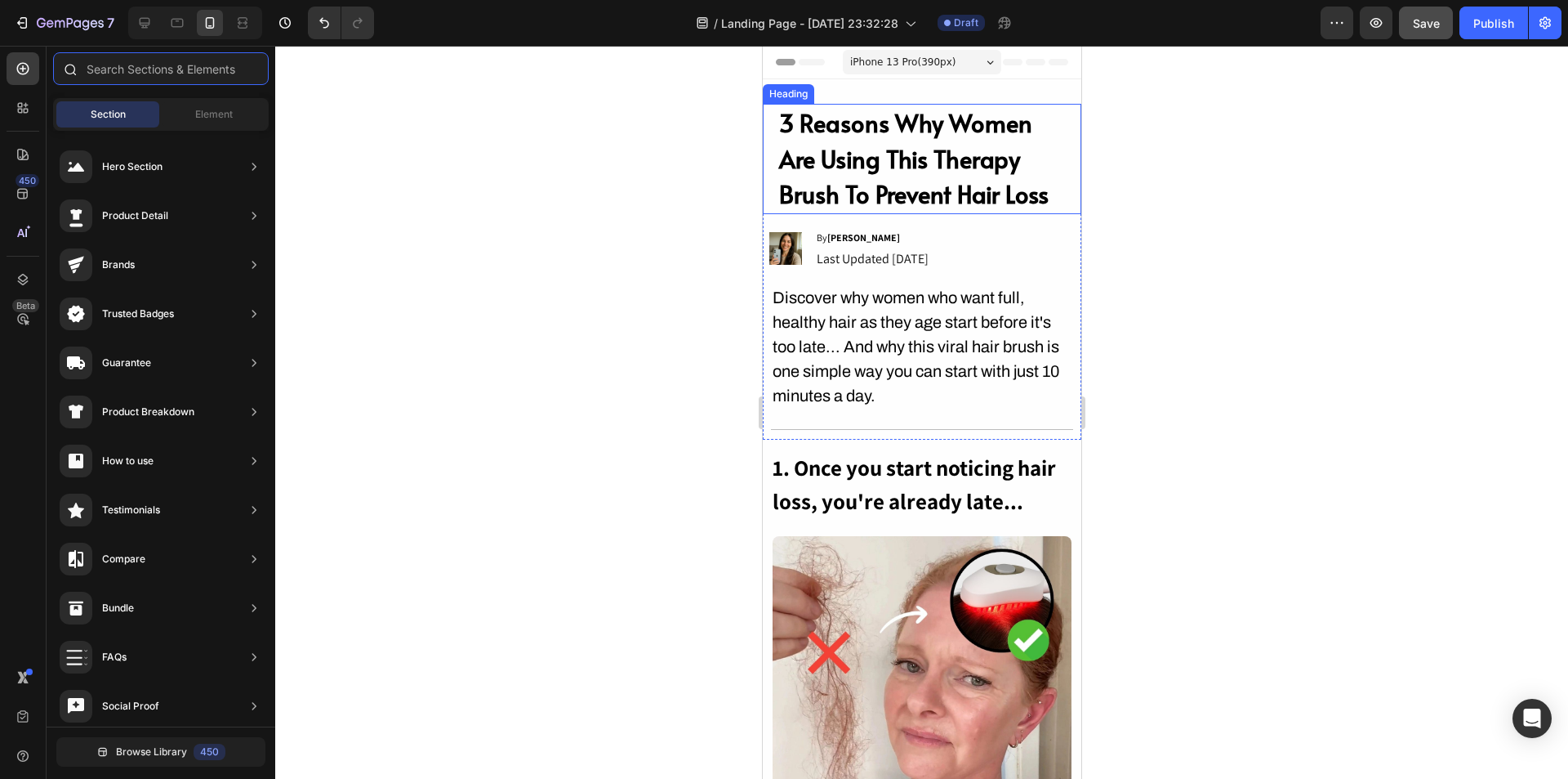
click at [164, 77] on input "text" at bounding box center [161, 69] width 216 height 33
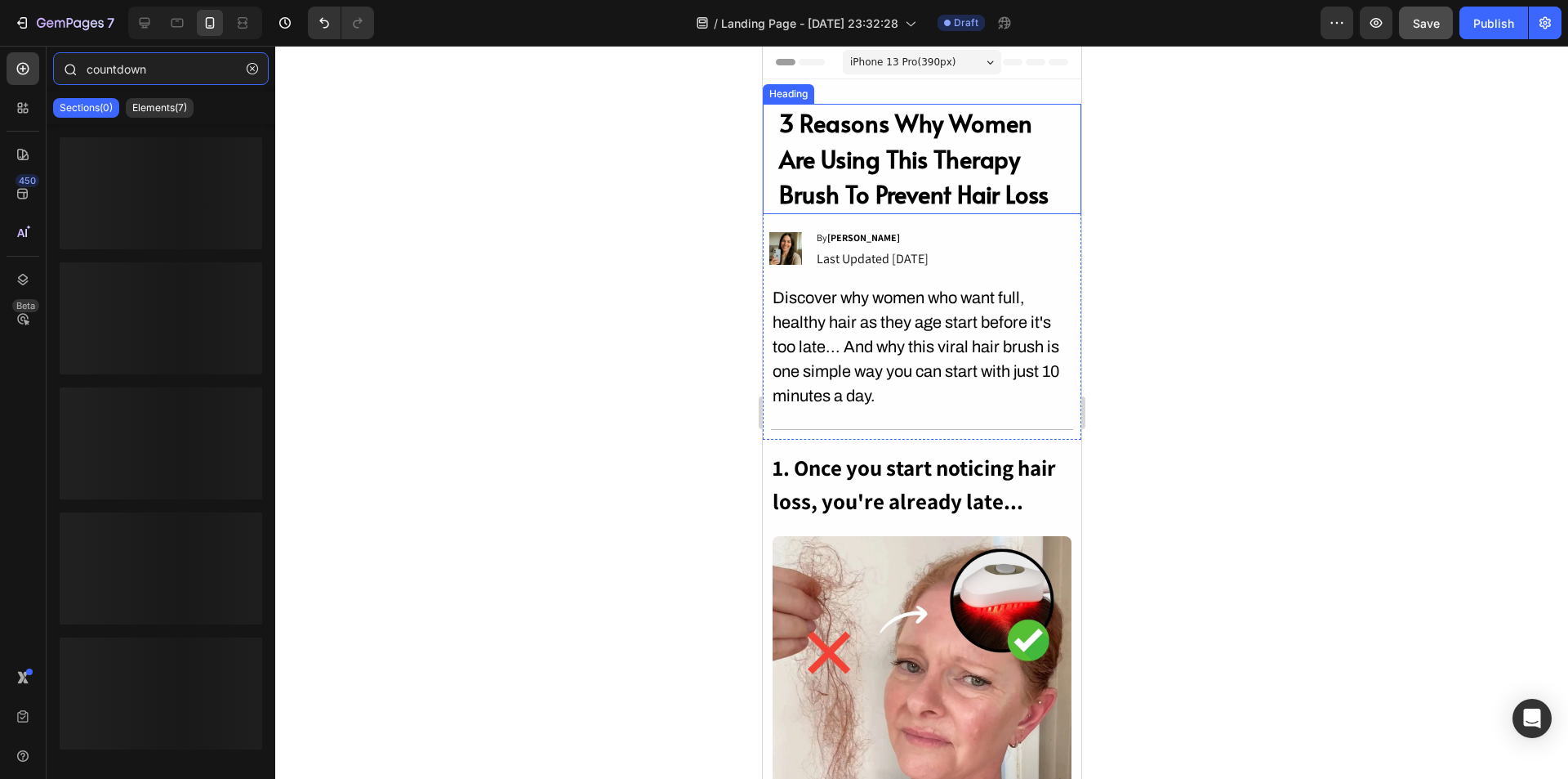
type input "countdown"
